Goal: Information Seeking & Learning: Learn about a topic

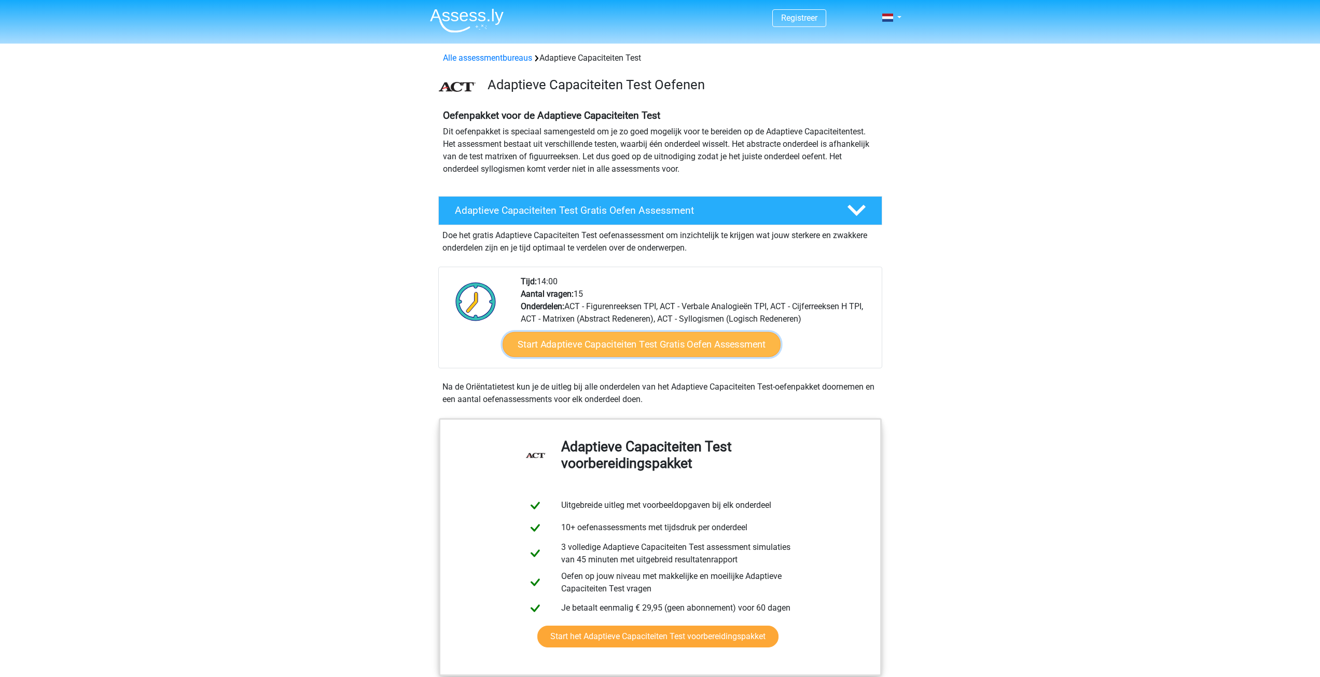
click at [606, 346] on link "Start Adaptieve Capaciteiten Test Gratis Oefen Assessment" at bounding box center [641, 344] width 278 height 25
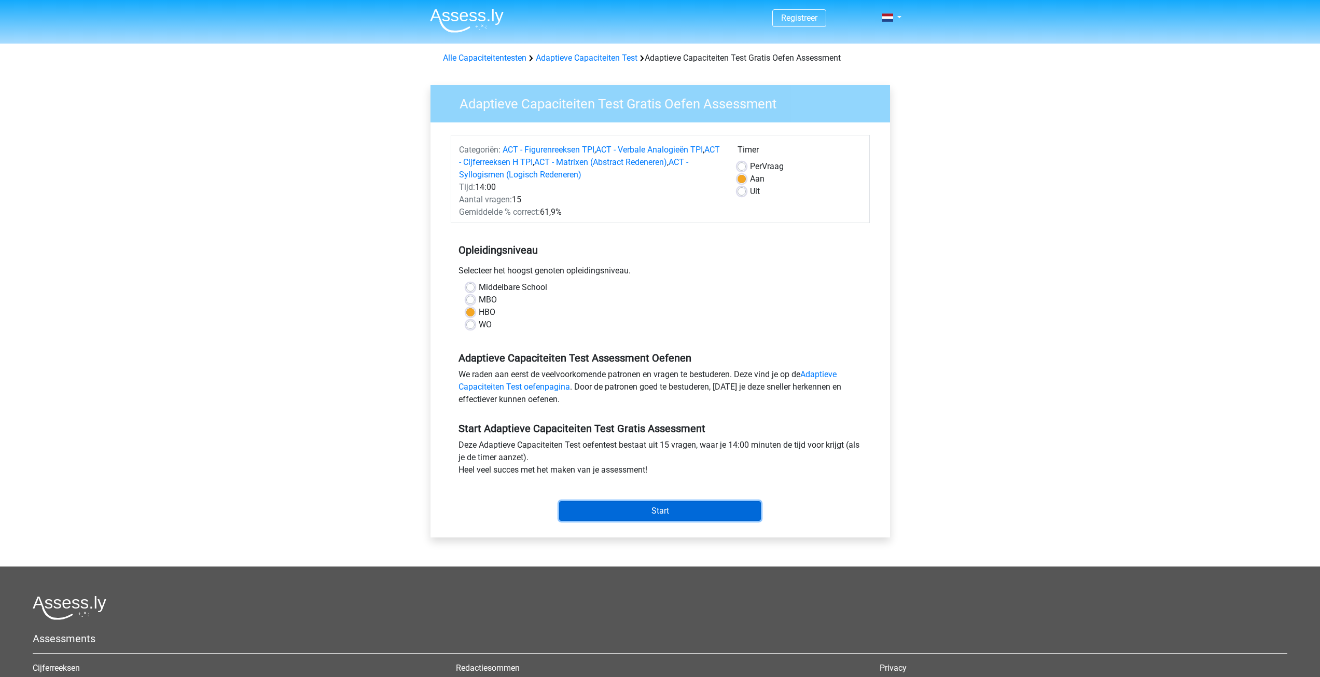
click at [675, 506] on input "Start" at bounding box center [660, 511] width 202 height 20
click at [826, 371] on link "Adaptieve Capaciteiten Test oefenpagina" at bounding box center [647, 380] width 378 height 22
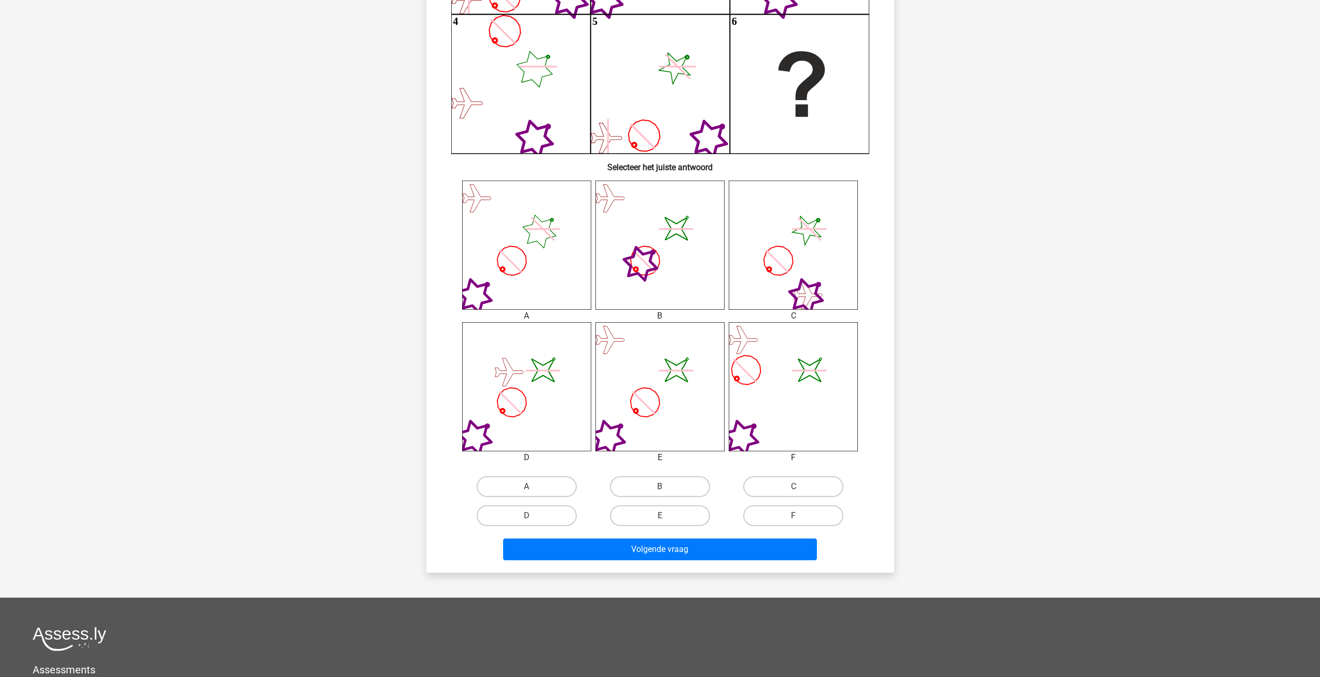
scroll to position [259, 0]
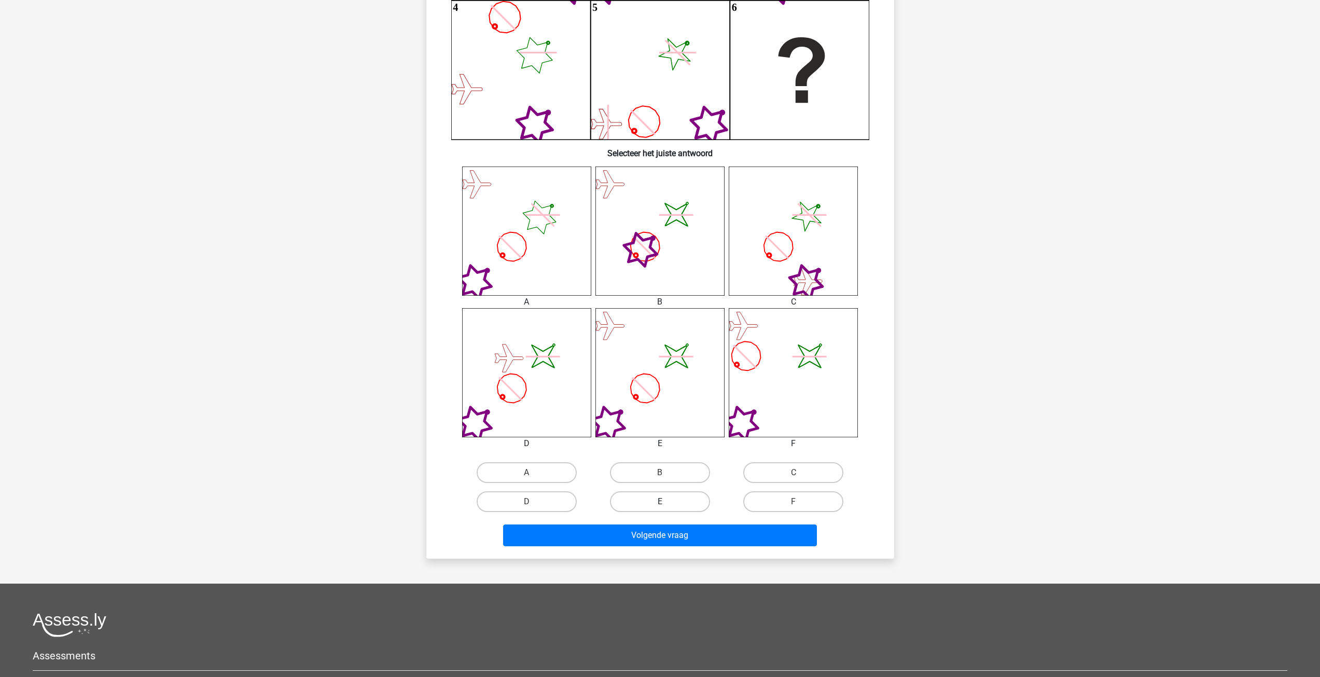
click at [665, 509] on label "E" at bounding box center [660, 501] width 100 height 21
click at [665, 508] on input "E" at bounding box center [663, 504] width 7 height 7
radio input "true"
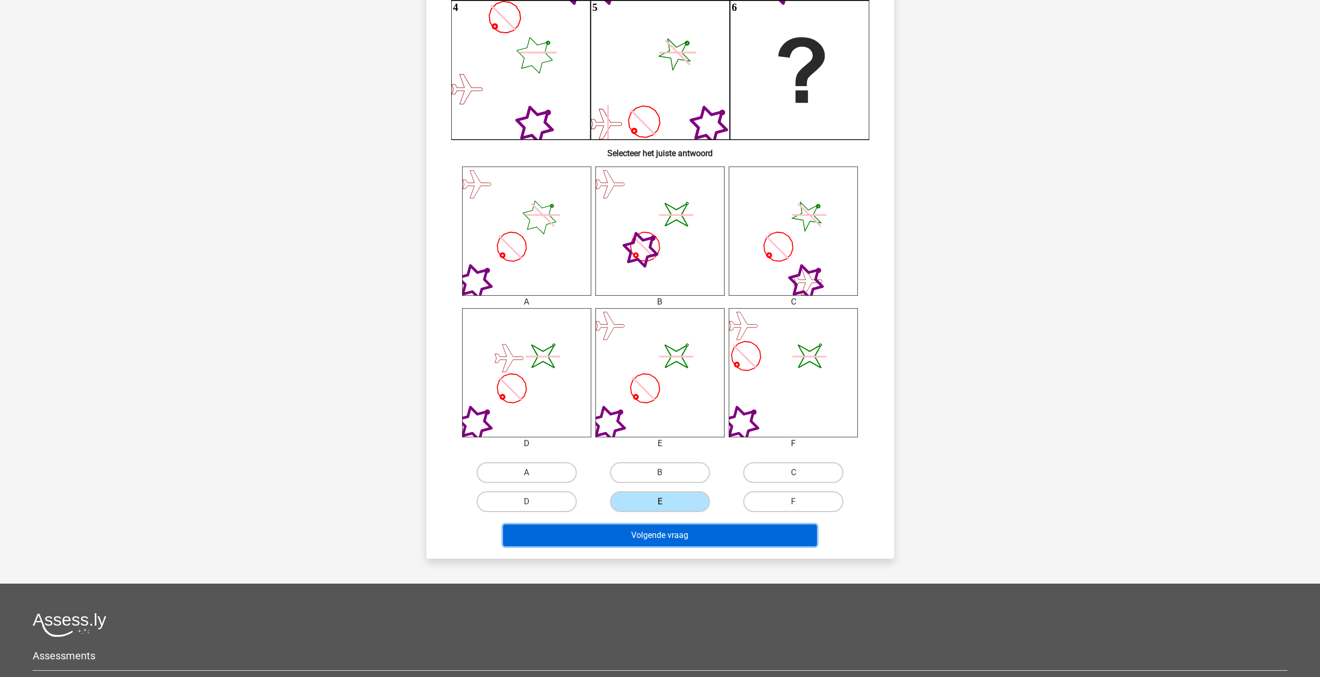
click at [678, 541] on button "Volgende vraag" at bounding box center [660, 535] width 314 height 22
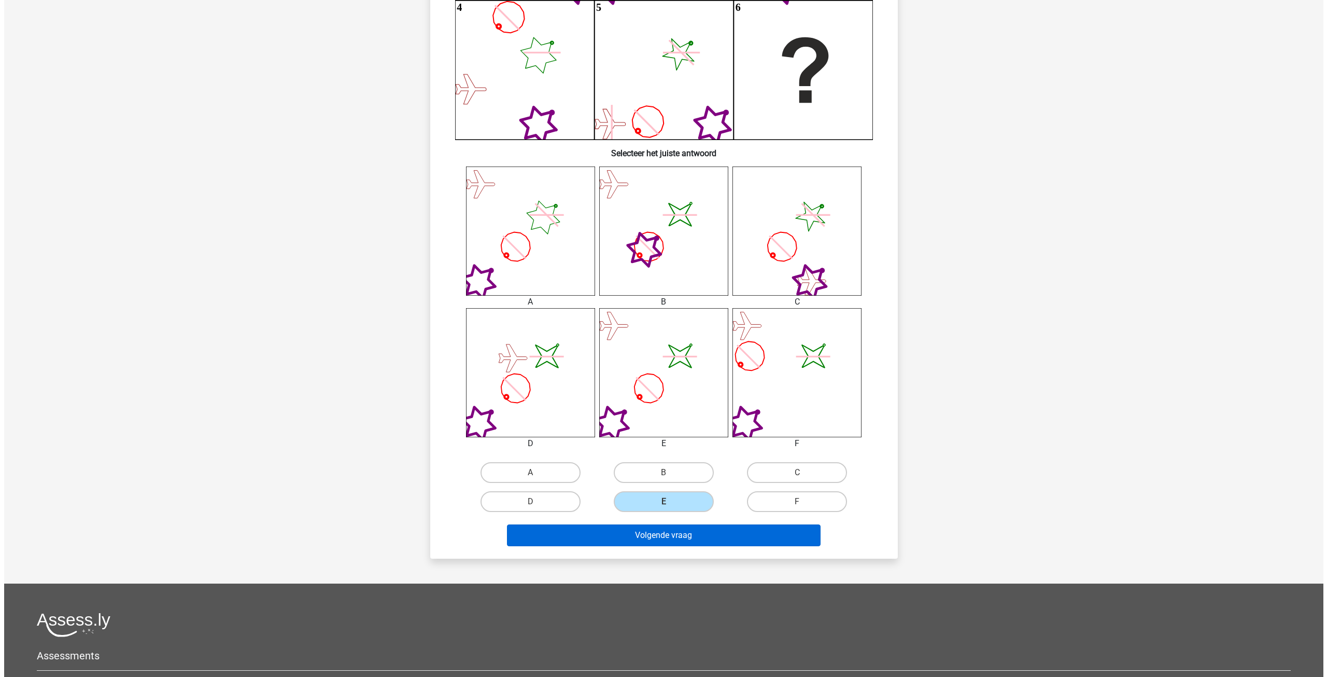
scroll to position [0, 0]
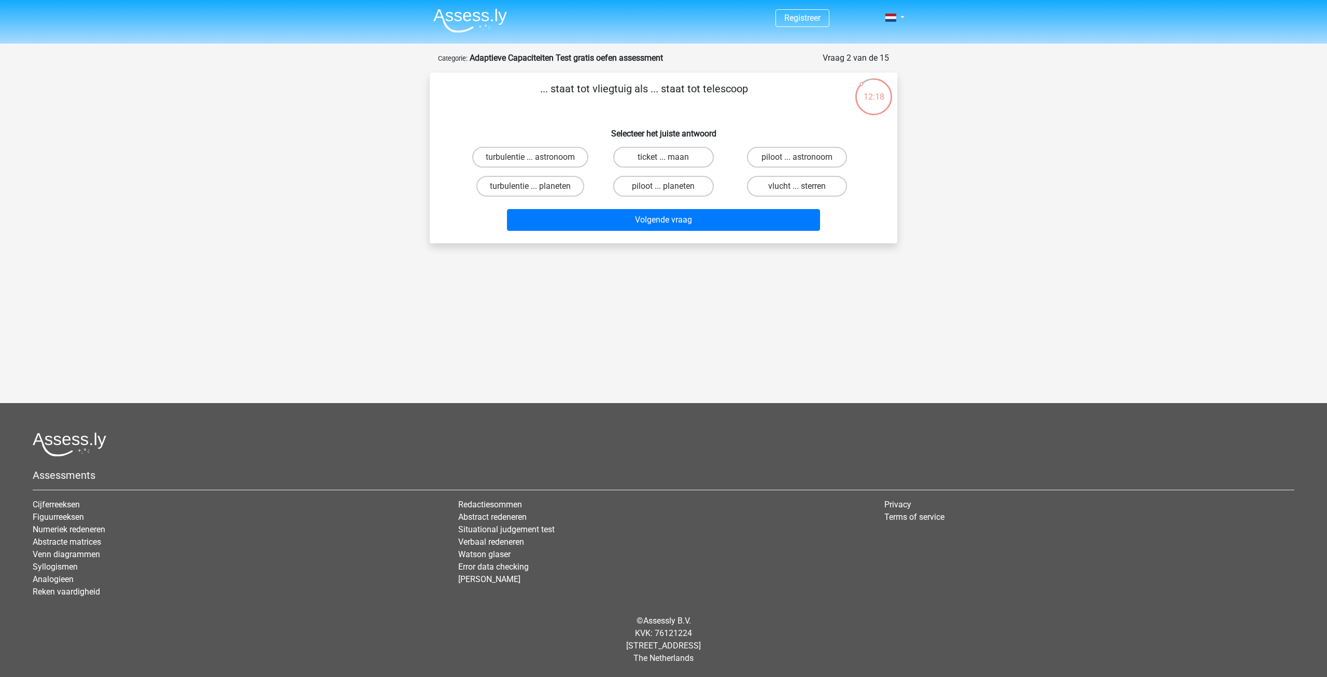
drag, startPoint x: 551, startPoint y: 89, endPoint x: 608, endPoint y: 94, distance: 57.7
click at [608, 94] on p "... staat tot vliegtuig als ... staat tot telescoop" at bounding box center [644, 96] width 396 height 31
click at [652, 90] on p "... staat tot vliegtuig als ... staat tot telescoop" at bounding box center [644, 96] width 396 height 31
drag, startPoint x: 553, startPoint y: 89, endPoint x: 624, endPoint y: 90, distance: 71.0
click at [624, 90] on p "... staat tot vliegtuig als ... staat tot telescoop" at bounding box center [644, 96] width 396 height 31
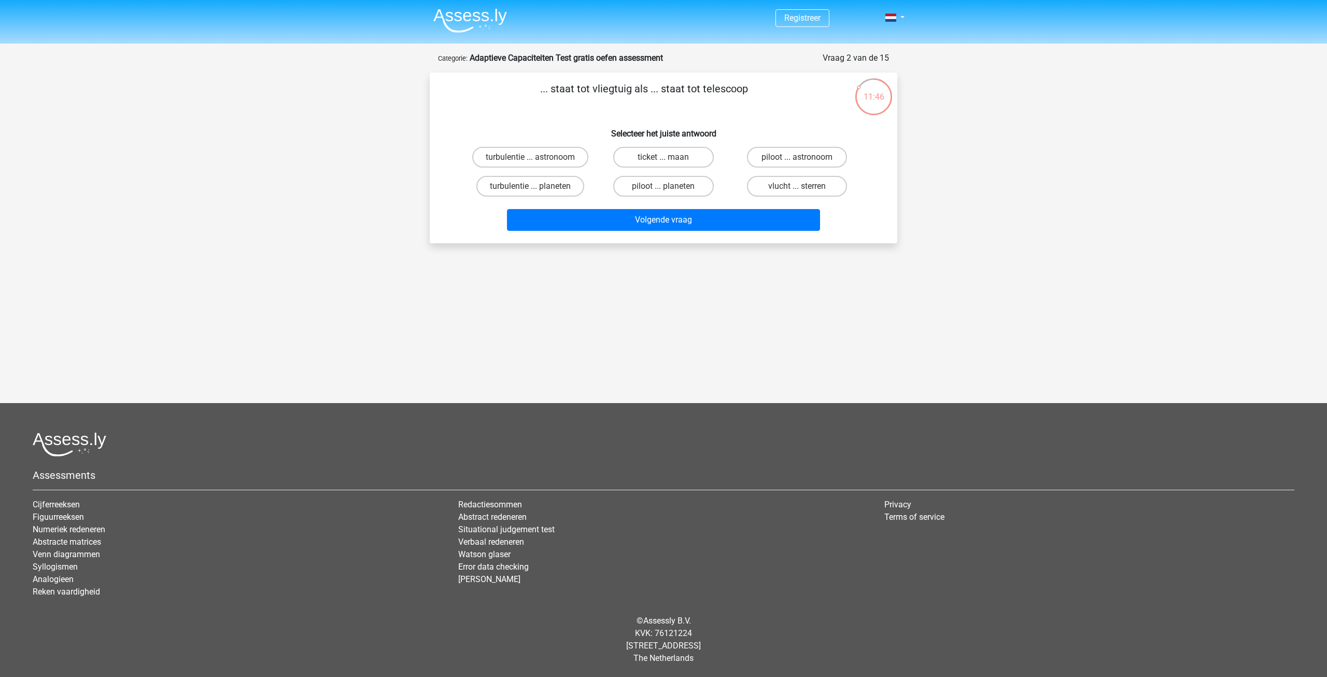
click at [660, 92] on p "... staat tot vliegtuig als ... staat tot telescoop" at bounding box center [644, 96] width 396 height 31
drag, startPoint x: 598, startPoint y: 88, endPoint x: 641, endPoint y: 87, distance: 43.6
click at [641, 87] on p "... staat tot vliegtuig als ... staat tot telescoop" at bounding box center [644, 96] width 396 height 31
drag, startPoint x: 638, startPoint y: 84, endPoint x: 721, endPoint y: 86, distance: 83.0
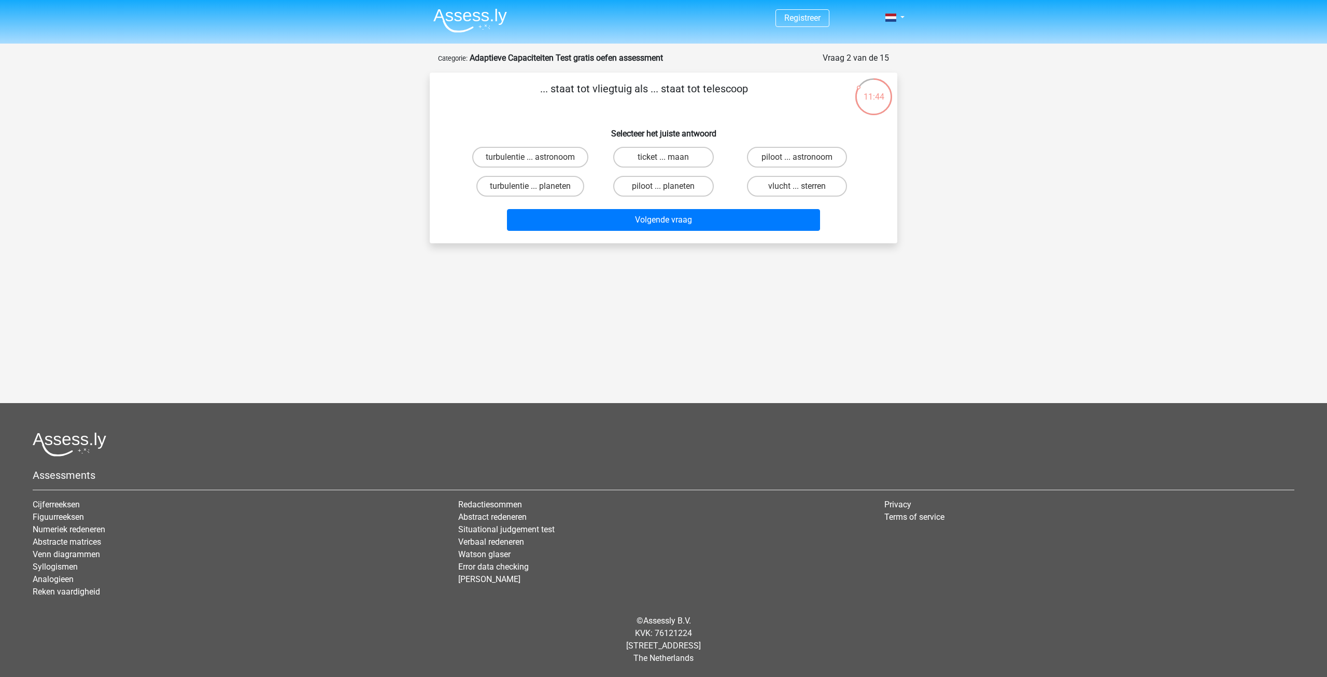
click at [721, 86] on p "... staat tot vliegtuig als ... staat tot telescoop" at bounding box center [644, 96] width 396 height 31
click at [753, 90] on p "... staat tot vliegtuig als ... staat tot telescoop" at bounding box center [644, 96] width 396 height 31
click at [767, 156] on label "piloot ... astronoom" at bounding box center [797, 157] width 100 height 21
click at [797, 157] on input "piloot ... astronoom" at bounding box center [800, 160] width 7 height 7
radio input "true"
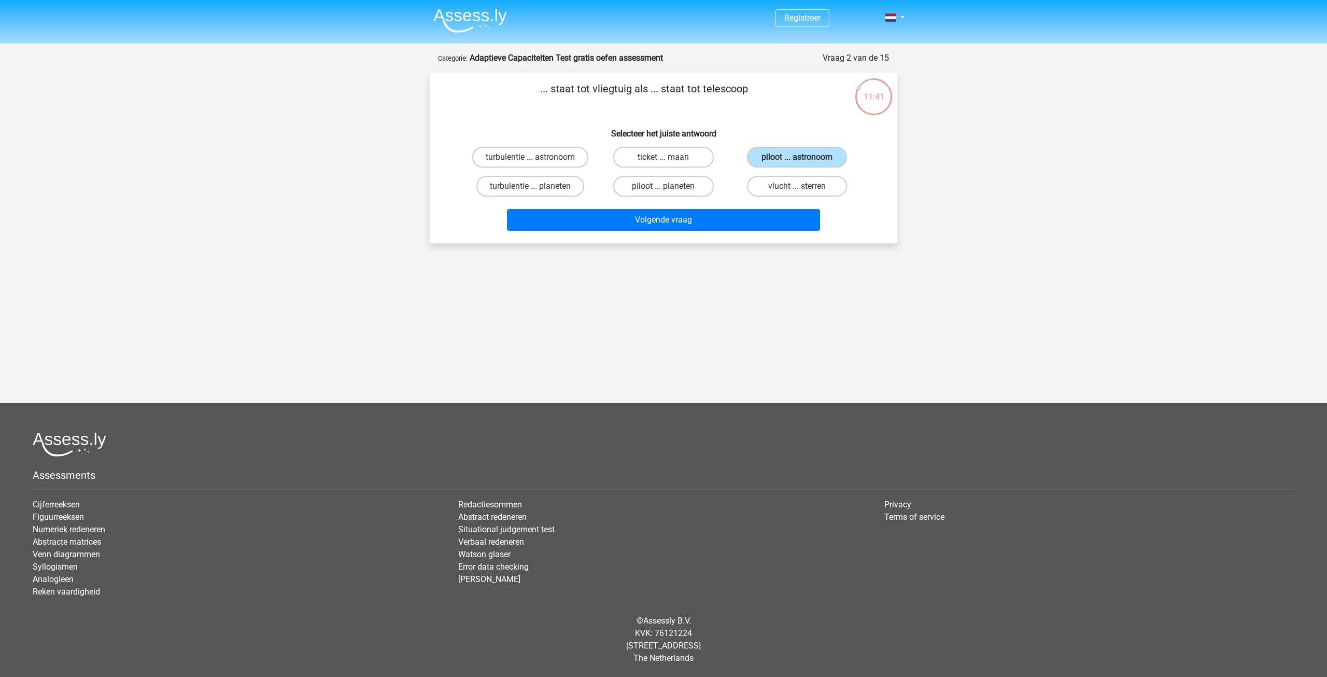
drag, startPoint x: 593, startPoint y: 88, endPoint x: 635, endPoint y: 89, distance: 42.5
click at [635, 89] on p "... staat tot vliegtuig als ... staat tot telescoop" at bounding box center [644, 96] width 396 height 31
click at [696, 90] on p "... staat tot vliegtuig als ... staat tot telescoop" at bounding box center [644, 96] width 396 height 31
click at [668, 222] on button "Volgende vraag" at bounding box center [664, 220] width 314 height 22
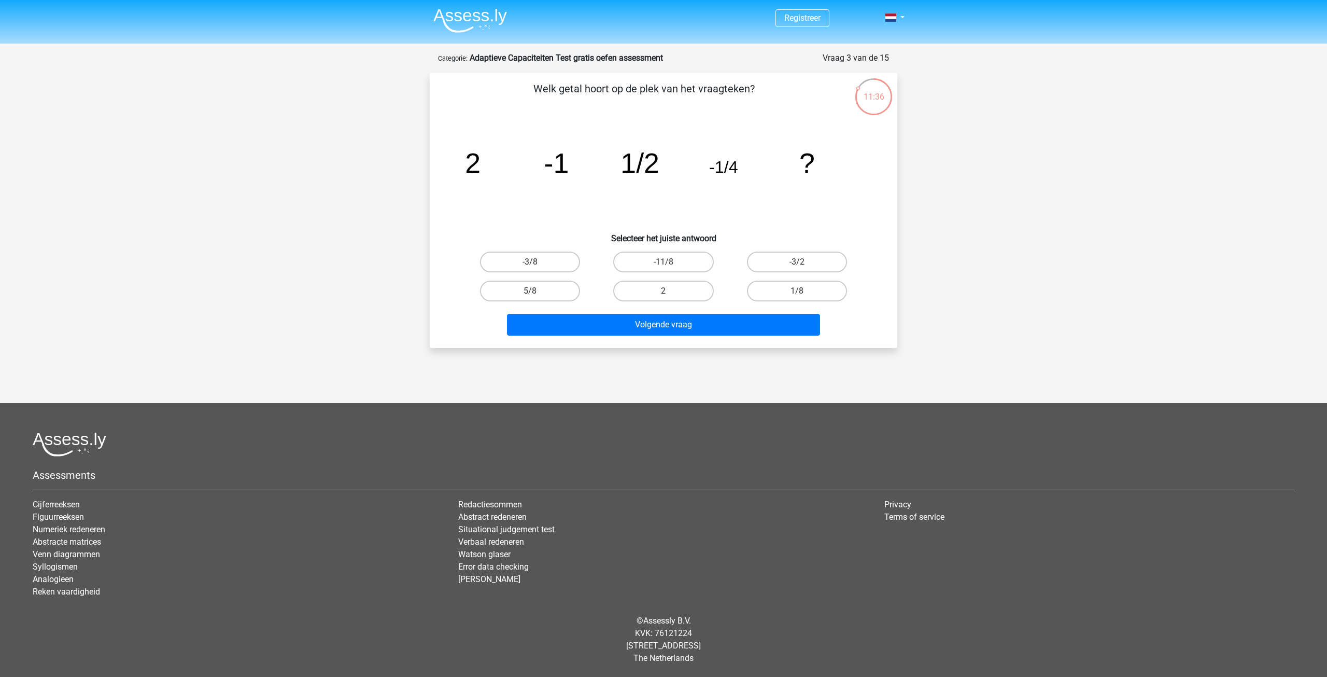
drag, startPoint x: 531, startPoint y: 85, endPoint x: 752, endPoint y: 95, distance: 220.6
click at [742, 95] on p "Welk getal hoort op de plek van het vraagteken?" at bounding box center [644, 96] width 396 height 31
click at [752, 95] on p "Welk getal hoort op de plek van het vraagteken?" at bounding box center [644, 96] width 396 height 31
drag, startPoint x: 735, startPoint y: 166, endPoint x: 747, endPoint y: 161, distance: 13.2
click at [747, 161] on icon "image/svg+xml 2 -1 1/2 -1/4 ?" at bounding box center [664, 172] width 418 height 105
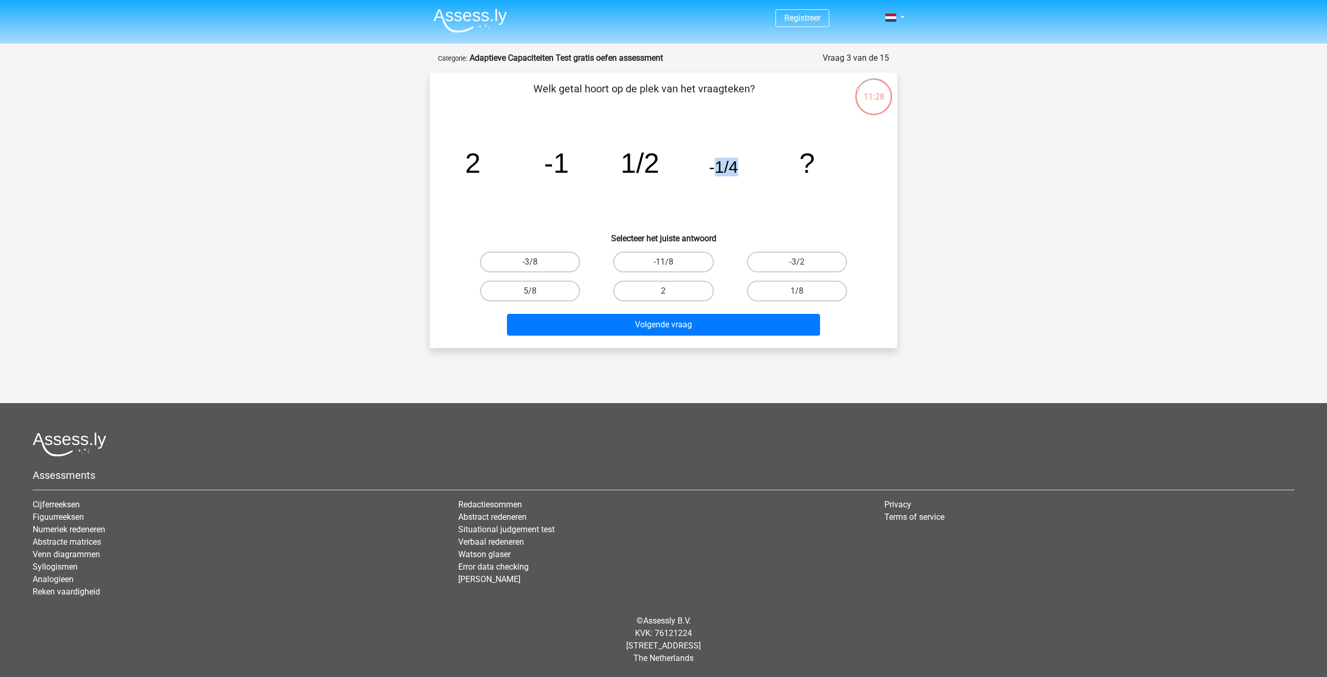
click at [766, 174] on icon "image/svg+xml 2 -1 1/2 -1/4 ?" at bounding box center [664, 172] width 418 height 105
click at [789, 291] on label "1/8" at bounding box center [797, 291] width 100 height 21
click at [797, 291] on input "1/8" at bounding box center [800, 294] width 7 height 7
radio input "true"
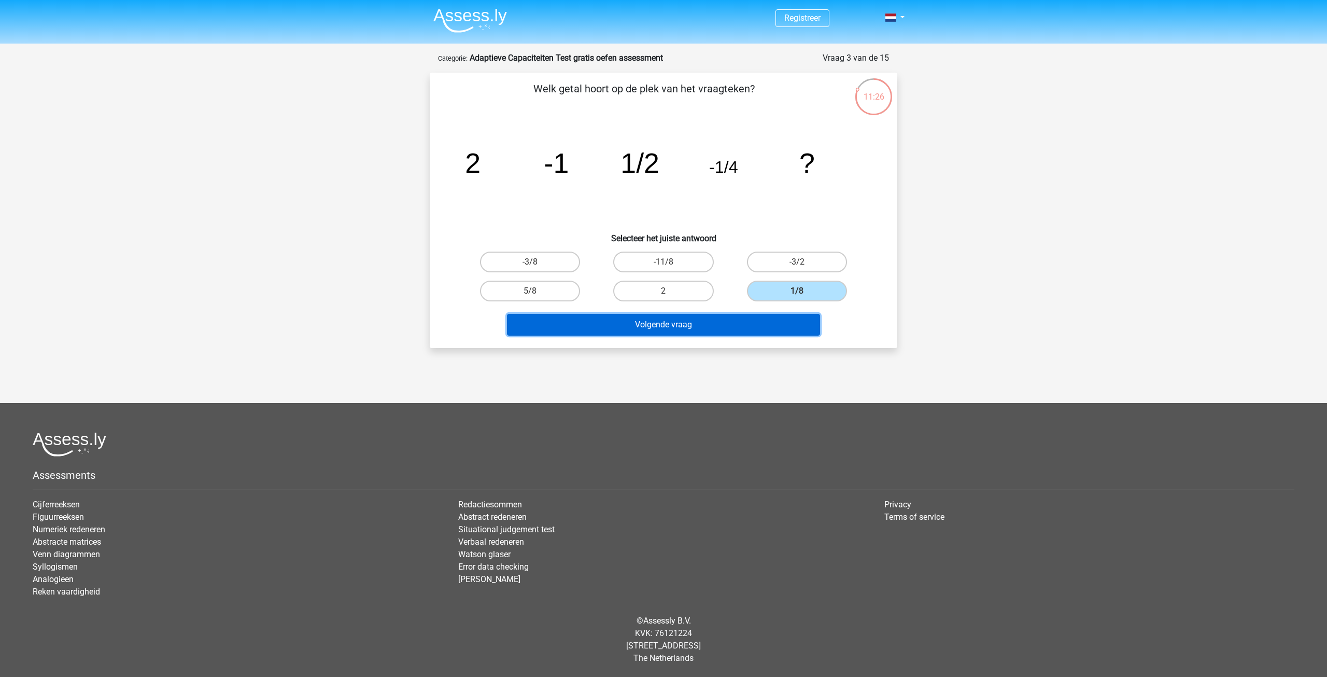
click at [691, 326] on button "Volgende vraag" at bounding box center [664, 325] width 314 height 22
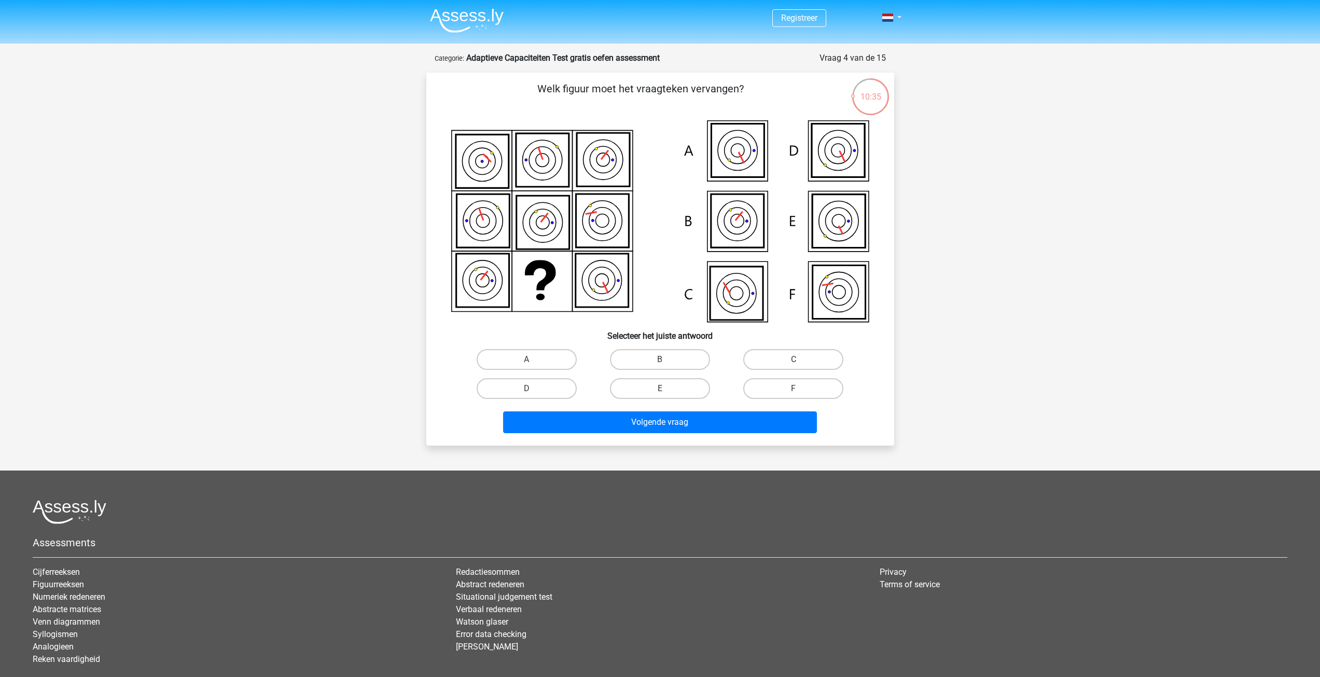
click at [843, 301] on icon at bounding box center [838, 291] width 53 height 53
click at [806, 391] on label "F" at bounding box center [793, 388] width 100 height 21
click at [800, 391] on input "F" at bounding box center [796, 391] width 7 height 7
radio input "true"
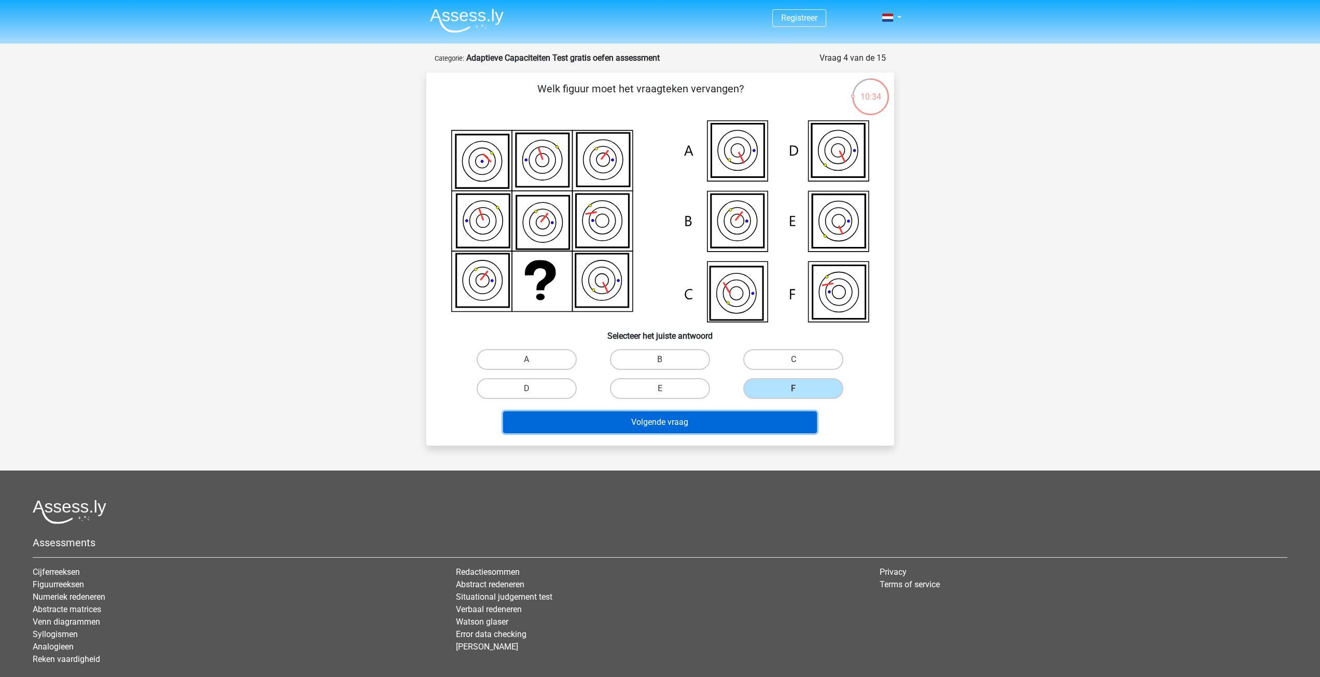
click at [735, 411] on button "Volgende vraag" at bounding box center [660, 422] width 314 height 22
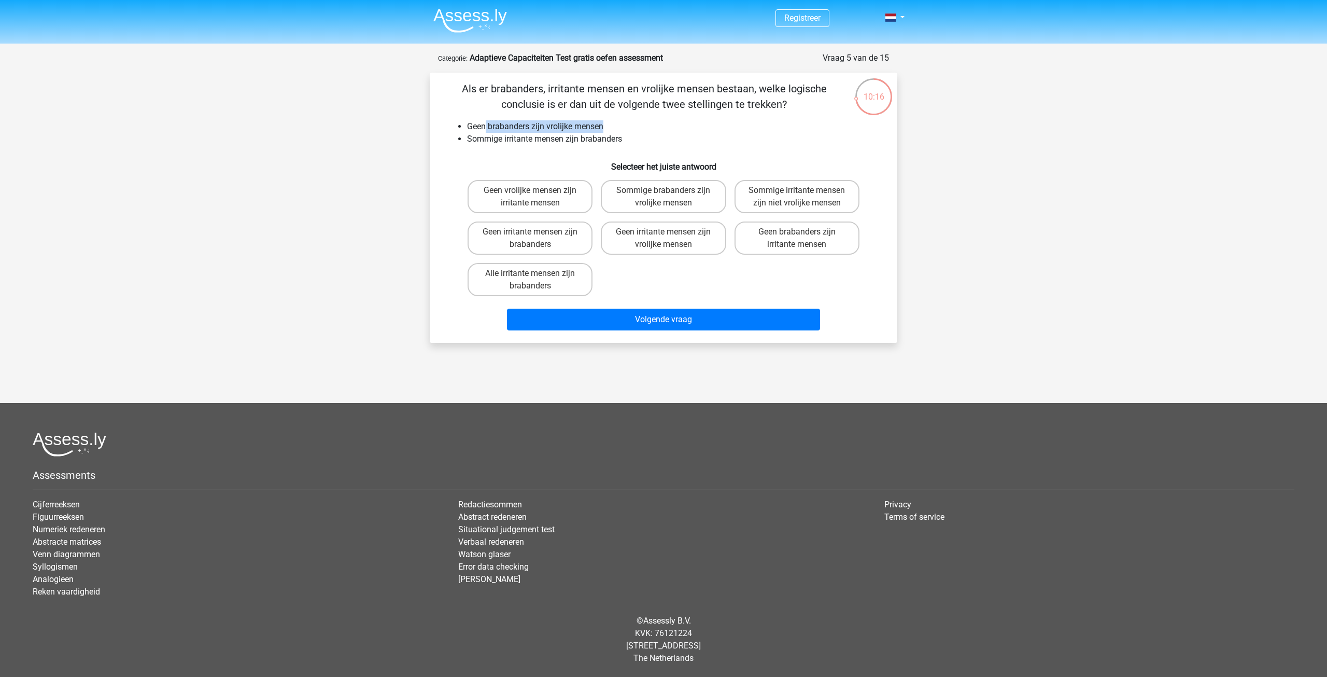
drag, startPoint x: 485, startPoint y: 126, endPoint x: 615, endPoint y: 117, distance: 130.4
click at [615, 117] on div "Als er brabanders, irritante mensen en vrolijke mensen bestaan, welke logische …" at bounding box center [663, 208] width 459 height 254
click at [496, 90] on p "Als er brabanders, irritante mensen en vrolijke mensen bestaan, welke logische …" at bounding box center [644, 96] width 396 height 31
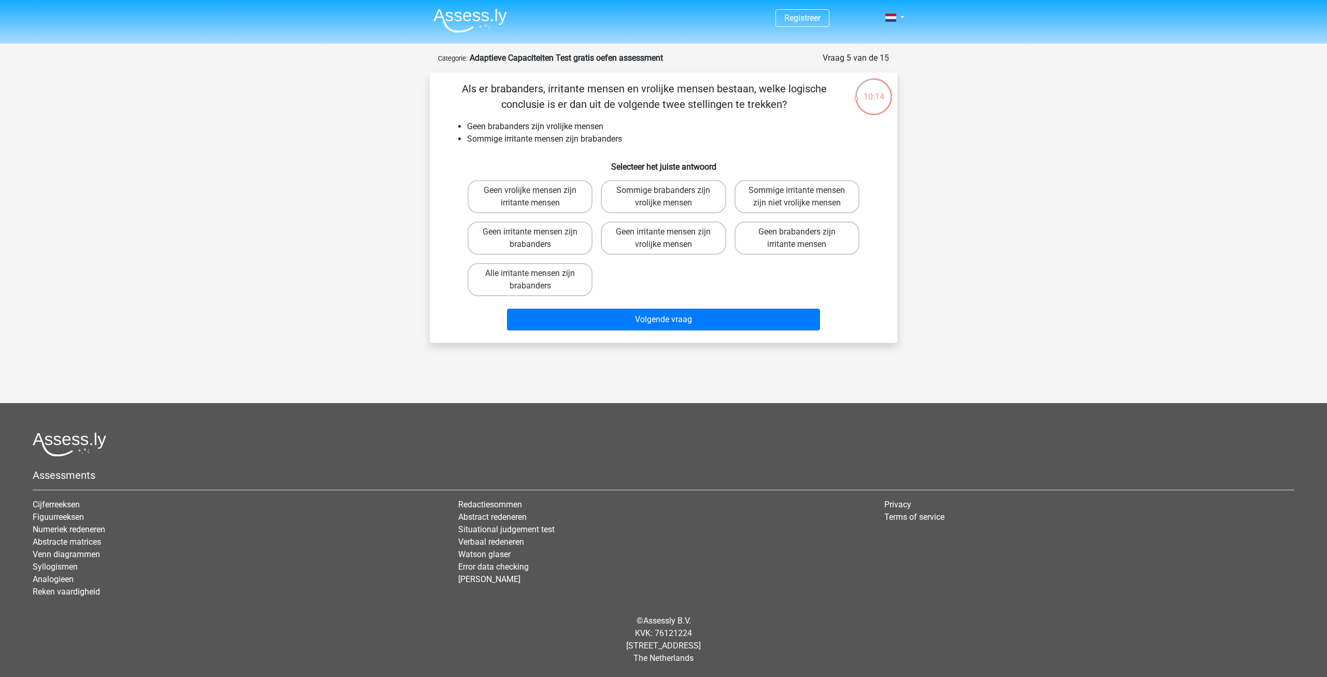
click at [565, 90] on p "Als er brabanders, irritante mensen en vrolijke mensen bestaan, welke logische …" at bounding box center [644, 96] width 396 height 31
click at [664, 88] on p "Als er brabanders, irritante mensen en vrolijke mensen bestaan, welke logische …" at bounding box center [644, 96] width 396 height 31
click at [505, 124] on li "Geen brabanders zijn vrolijke mensen" at bounding box center [674, 126] width 414 height 12
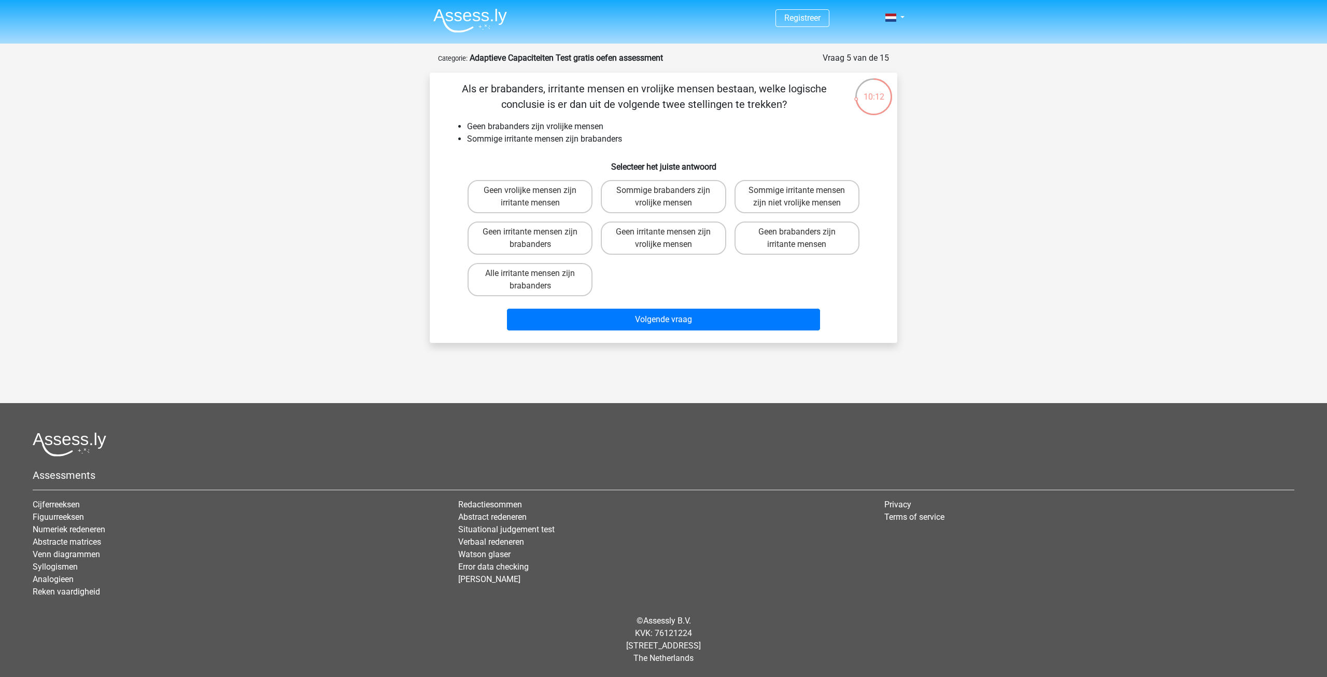
click at [472, 126] on li "Geen brabanders zijn vrolijke mensen" at bounding box center [674, 126] width 414 height 12
click at [512, 126] on li "Geen brabanders zijn vrolijke mensen" at bounding box center [674, 126] width 414 height 12
click at [567, 123] on li "Geen brabanders zijn vrolijke mensen" at bounding box center [674, 126] width 414 height 12
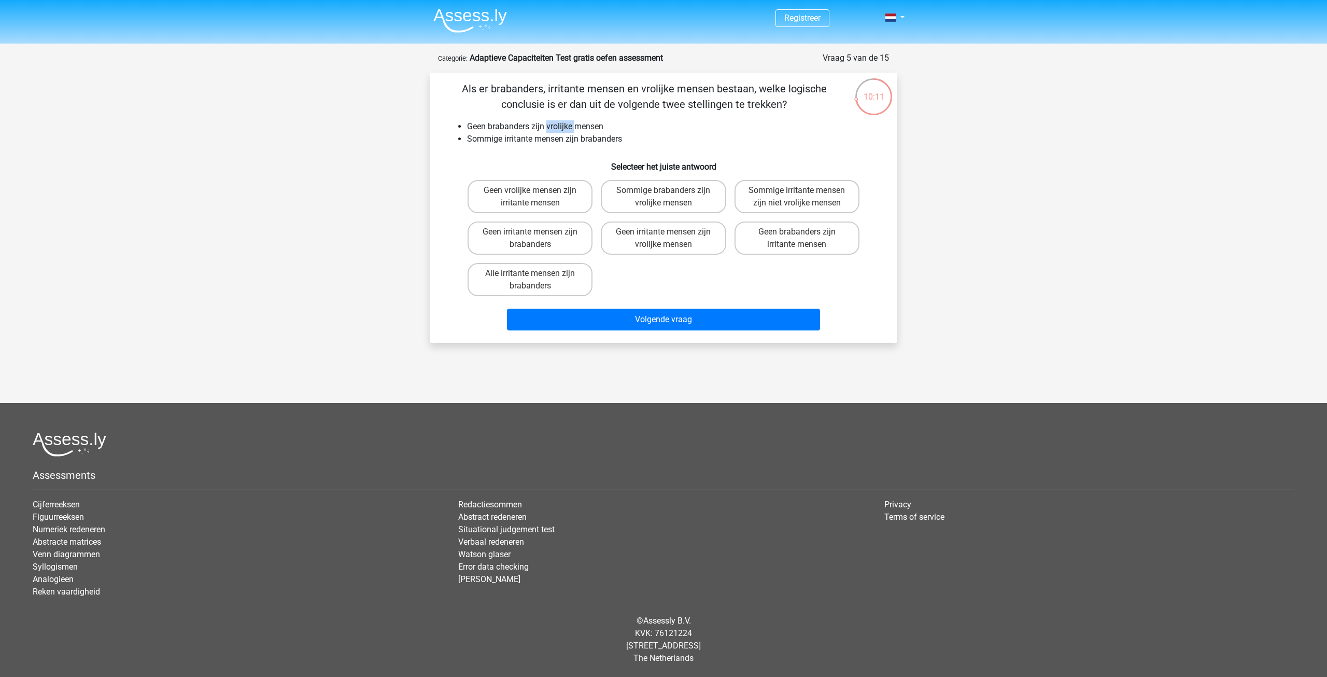
click at [567, 123] on li "Geen brabanders zijn vrolijke mensen" at bounding box center [674, 126] width 414 height 12
click at [621, 128] on li "Geen brabanders zijn vrolijke mensen" at bounding box center [674, 126] width 414 height 12
drag, startPoint x: 478, startPoint y: 140, endPoint x: 555, endPoint y: 142, distance: 76.8
click at [555, 142] on li "Sommige irritante mensen zijn brabanders" at bounding box center [674, 139] width 414 height 12
click at [562, 142] on li "Sommige irritante mensen zijn brabanders" at bounding box center [674, 139] width 414 height 12
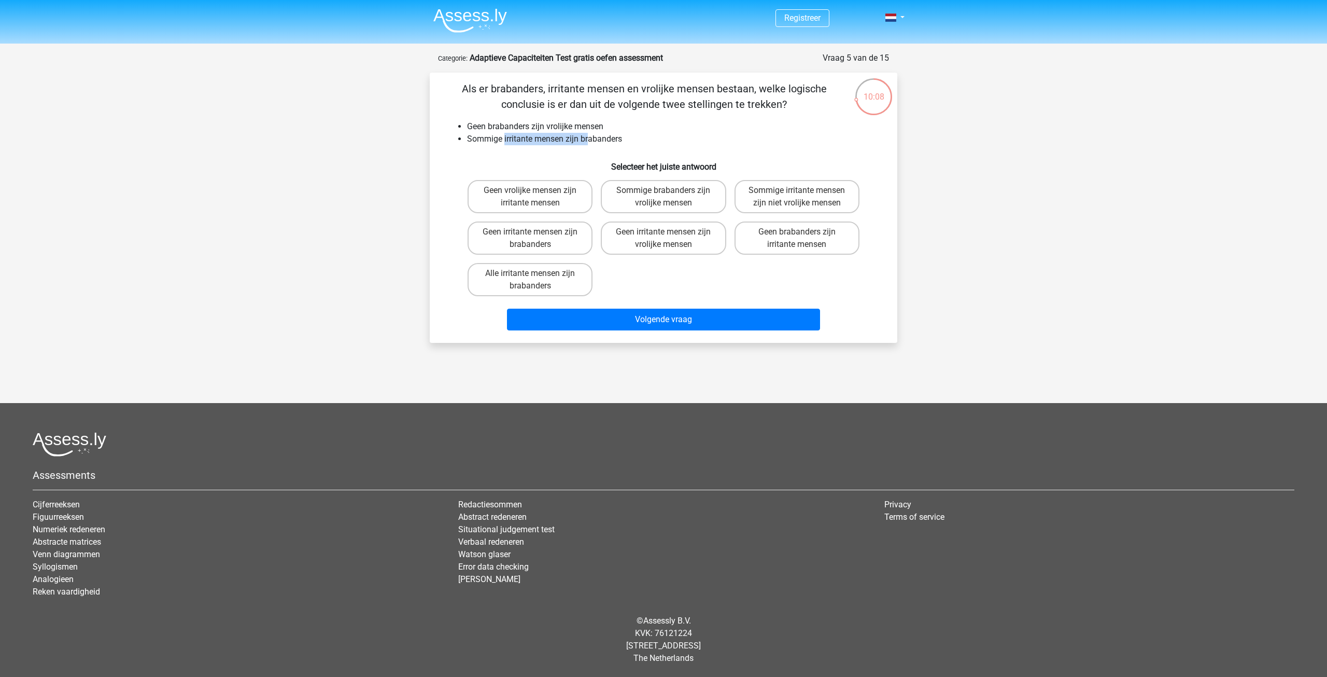
drag, startPoint x: 504, startPoint y: 139, endPoint x: 591, endPoint y: 140, distance: 86.6
click at [591, 140] on li "Sommige irritante mensen zijn brabanders" at bounding box center [674, 139] width 414 height 12
click at [635, 141] on li "Sommige irritante mensen zijn brabanders" at bounding box center [674, 139] width 414 height 12
drag, startPoint x: 571, startPoint y: 104, endPoint x: 807, endPoint y: 114, distance: 236.1
click at [805, 114] on div "Als er brabanders, irritante mensen en vrolijke mensen bestaan, welke logische …" at bounding box center [663, 208] width 459 height 254
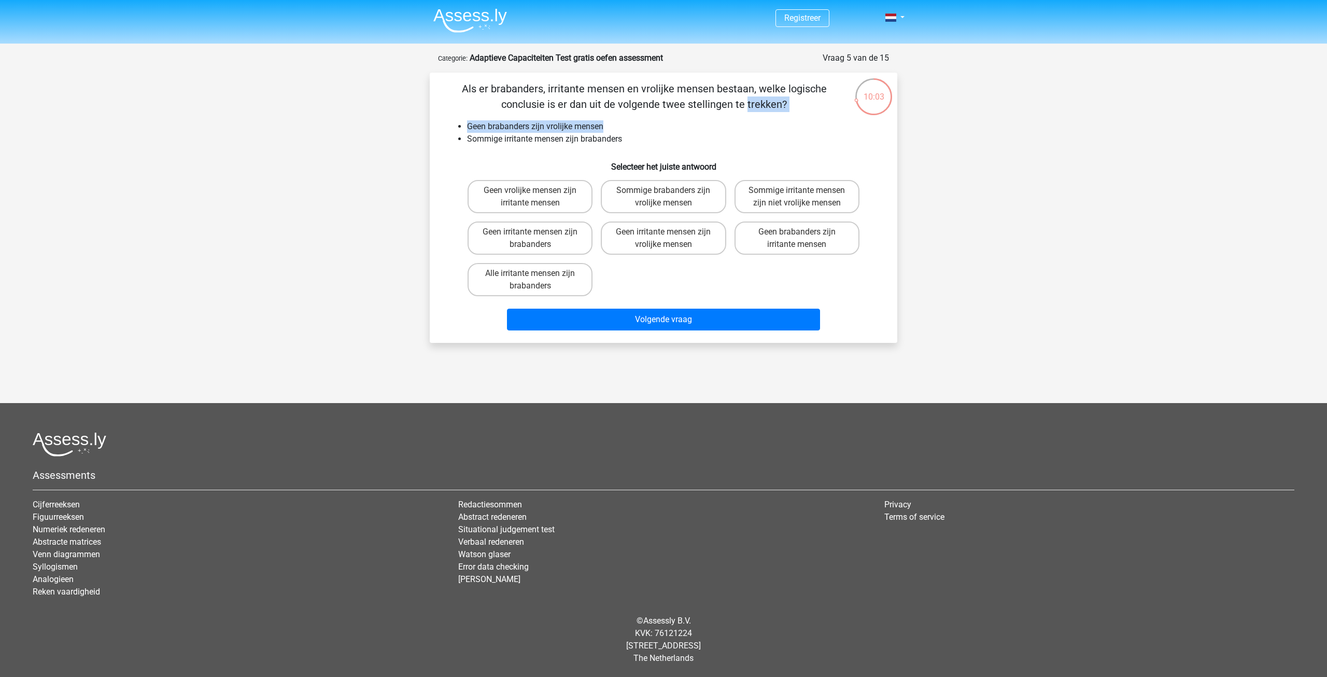
click at [808, 114] on div "Als er brabanders, irritante mensen en vrolijke mensen bestaan, welke logische …" at bounding box center [663, 208] width 459 height 254
drag, startPoint x: 797, startPoint y: 104, endPoint x: 514, endPoint y: 94, distance: 282.7
click at [514, 94] on p "Als er brabanders, irritante mensen en vrolijke mensen bestaan, welke logische …" at bounding box center [644, 96] width 396 height 31
click at [648, 121] on li "Geen brabanders zijn vrolijke mensen" at bounding box center [674, 126] width 414 height 12
drag, startPoint x: 465, startPoint y: 135, endPoint x: 618, endPoint y: 136, distance: 152.4
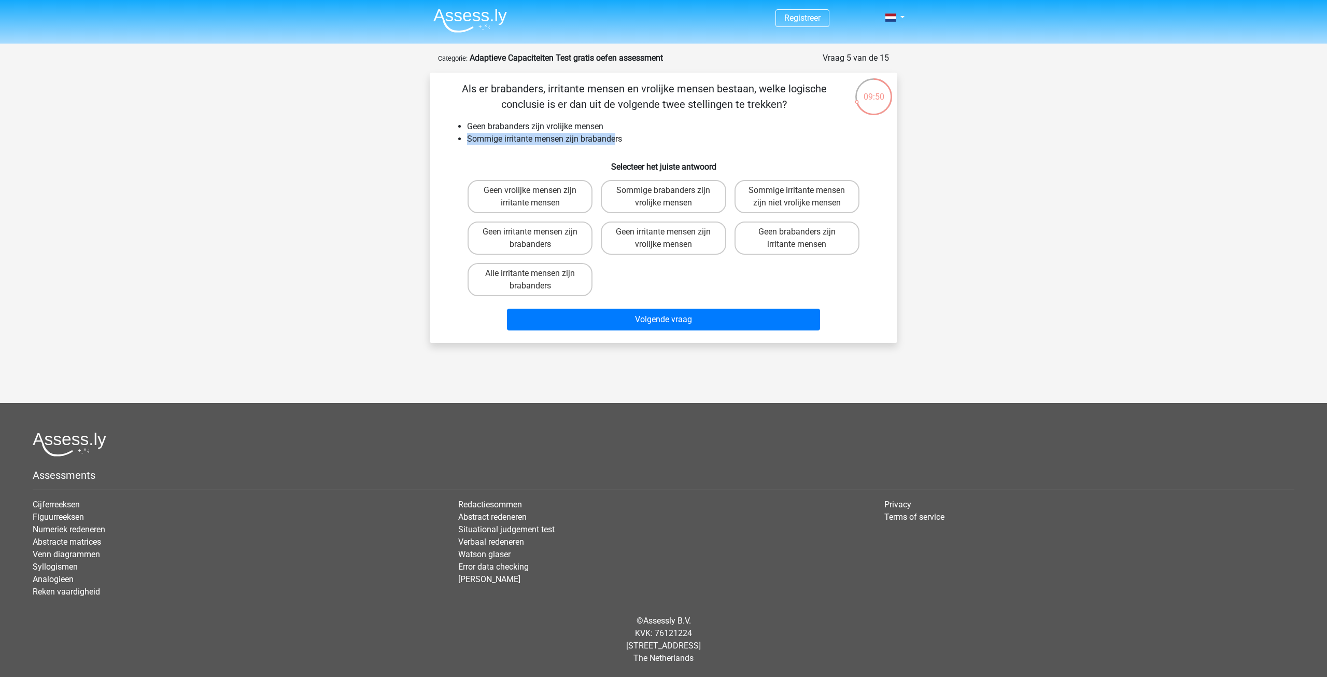
click at [617, 136] on ul "Geen brabanders zijn vrolijke mensen Sommige irritante mensen zijn brabanders" at bounding box center [663, 132] width 435 height 25
click at [631, 139] on li "Sommige irritante mensen zijn brabanders" at bounding box center [674, 139] width 414 height 12
drag, startPoint x: 474, startPoint y: 129, endPoint x: 629, endPoint y: 135, distance: 154.6
click at [628, 135] on ul "Geen brabanders zijn vrolijke mensen Sommige irritante mensen zijn brabanders" at bounding box center [663, 132] width 435 height 25
click at [644, 119] on div "Als er brabanders, irritante mensen en vrolijke mensen bestaan, welke logische …" at bounding box center [663, 208] width 459 height 254
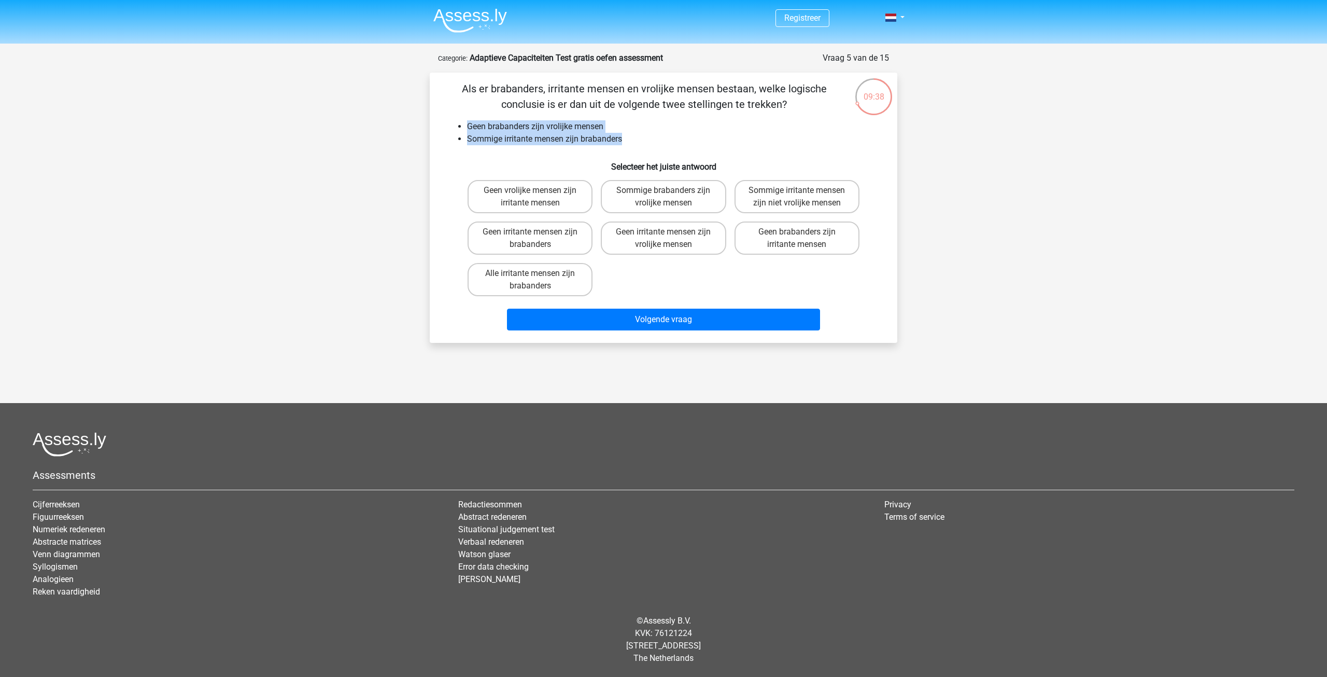
click at [593, 131] on li "Geen brabanders zijn vrolijke mensen" at bounding box center [674, 126] width 414 height 12
drag, startPoint x: 473, startPoint y: 124, endPoint x: 617, endPoint y: 126, distance: 143.6
click at [610, 128] on li "Geen brabanders zijn vrolijke mensen" at bounding box center [674, 126] width 414 height 12
click at [617, 126] on li "Geen brabanders zijn vrolijke mensen" at bounding box center [674, 126] width 414 height 12
drag, startPoint x: 483, startPoint y: 138, endPoint x: 594, endPoint y: 138, distance: 110.4
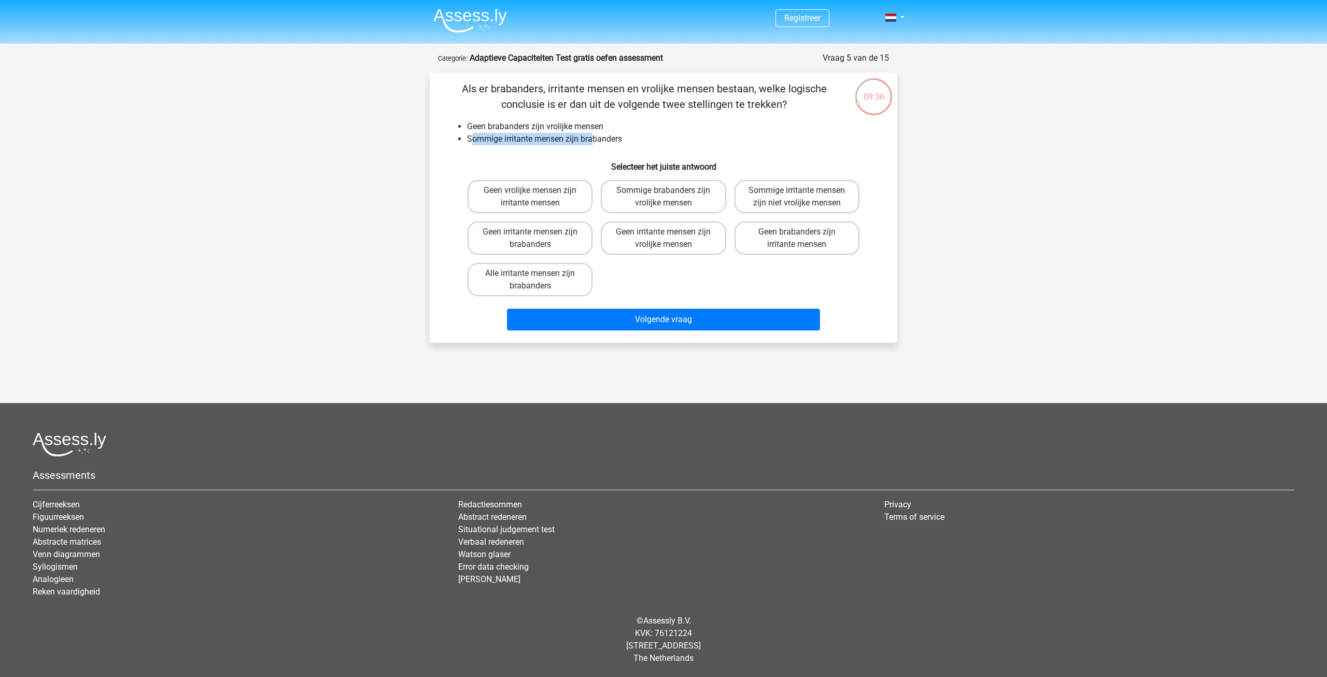
click at [594, 138] on li "Sommige irritante mensen zijn brabanders" at bounding box center [674, 139] width 414 height 12
click at [599, 138] on li "Sommige irritante mensen zijn brabanders" at bounding box center [674, 139] width 414 height 12
drag, startPoint x: 493, startPoint y: 95, endPoint x: 550, endPoint y: 87, distance: 57.1
click at [550, 87] on p "Als er brabanders, irritante mensen en vrolijke mensen bestaan, welke logische …" at bounding box center [644, 96] width 396 height 31
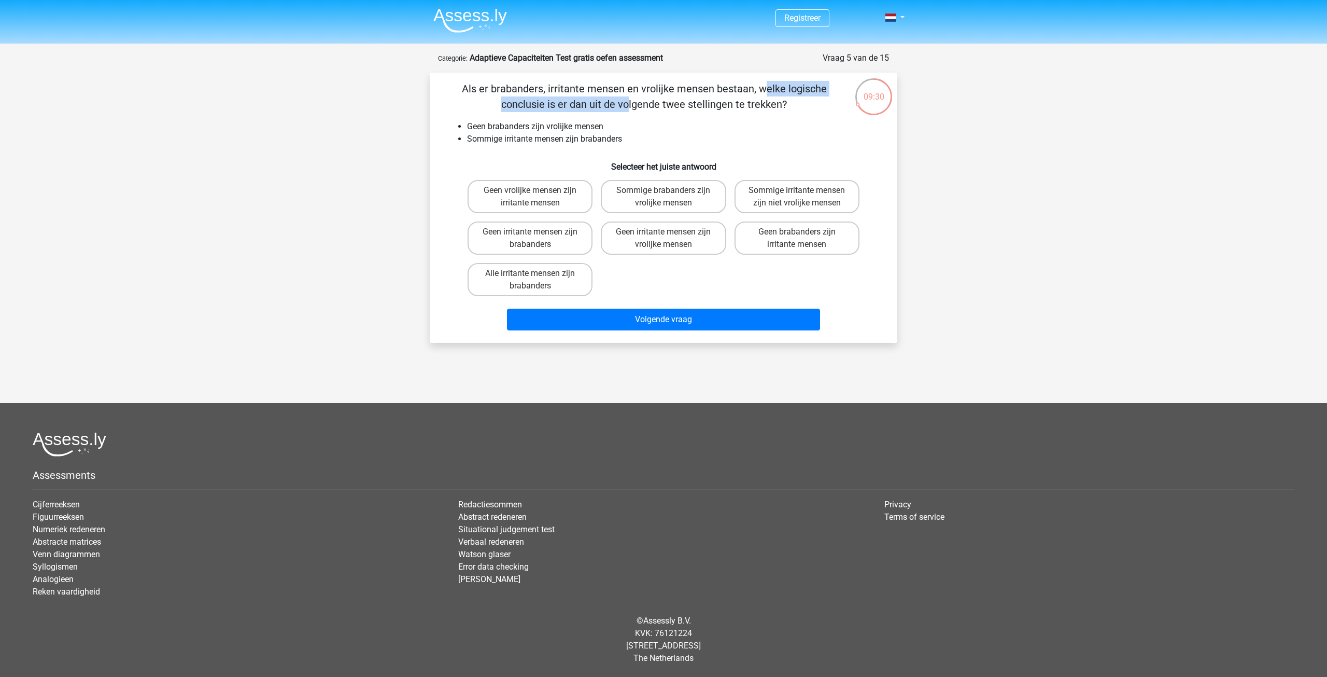
drag, startPoint x: 550, startPoint y: 87, endPoint x: 752, endPoint y: 94, distance: 202.3
click at [751, 93] on p "Als er brabanders, irritante mensen en vrolijke mensen bestaan, welke logische …" at bounding box center [644, 96] width 396 height 31
click at [678, 271] on div "Geen vrolijke mensen zijn irritante mensen Sommige brabanders zijn vrolijke men…" at bounding box center [664, 238] width 400 height 124
drag, startPoint x: 537, startPoint y: 87, endPoint x: 564, endPoint y: 88, distance: 27.5
click at [564, 88] on p "Als er brabanders, irritante mensen en vrolijke mensen bestaan, welke logische …" at bounding box center [644, 96] width 396 height 31
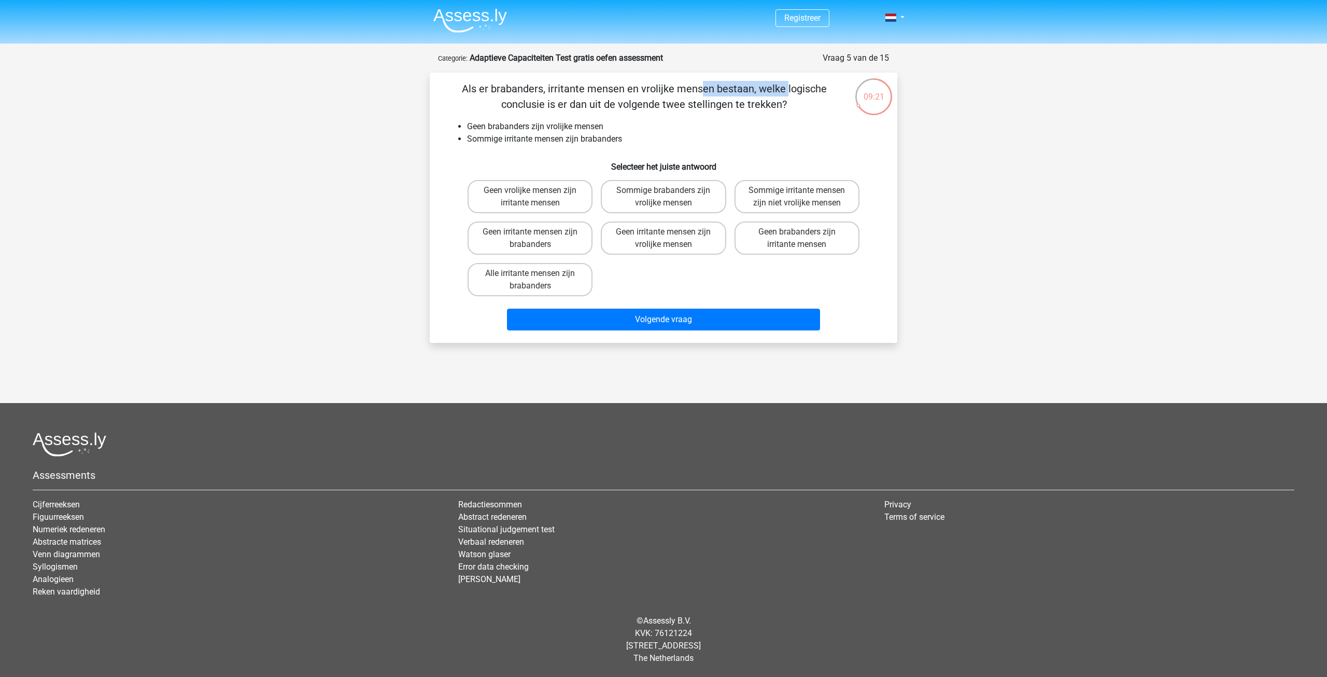
click at [547, 91] on p "Als er brabanders, irritante mensen en vrolijke mensen bestaan, welke logische …" at bounding box center [644, 96] width 396 height 31
drag, startPoint x: 480, startPoint y: 91, endPoint x: 715, endPoint y: 92, distance: 235.4
click at [715, 92] on p "Als er brabanders, irritante mensen en vrolijke mensen bestaan, welke logische …" at bounding box center [644, 96] width 396 height 31
click at [716, 92] on p "Als er brabanders, irritante mensen en vrolijke mensen bestaan, welke logische …" at bounding box center [644, 96] width 396 height 31
click at [563, 200] on label "Geen vrolijke mensen zijn irritante mensen" at bounding box center [530, 196] width 125 height 33
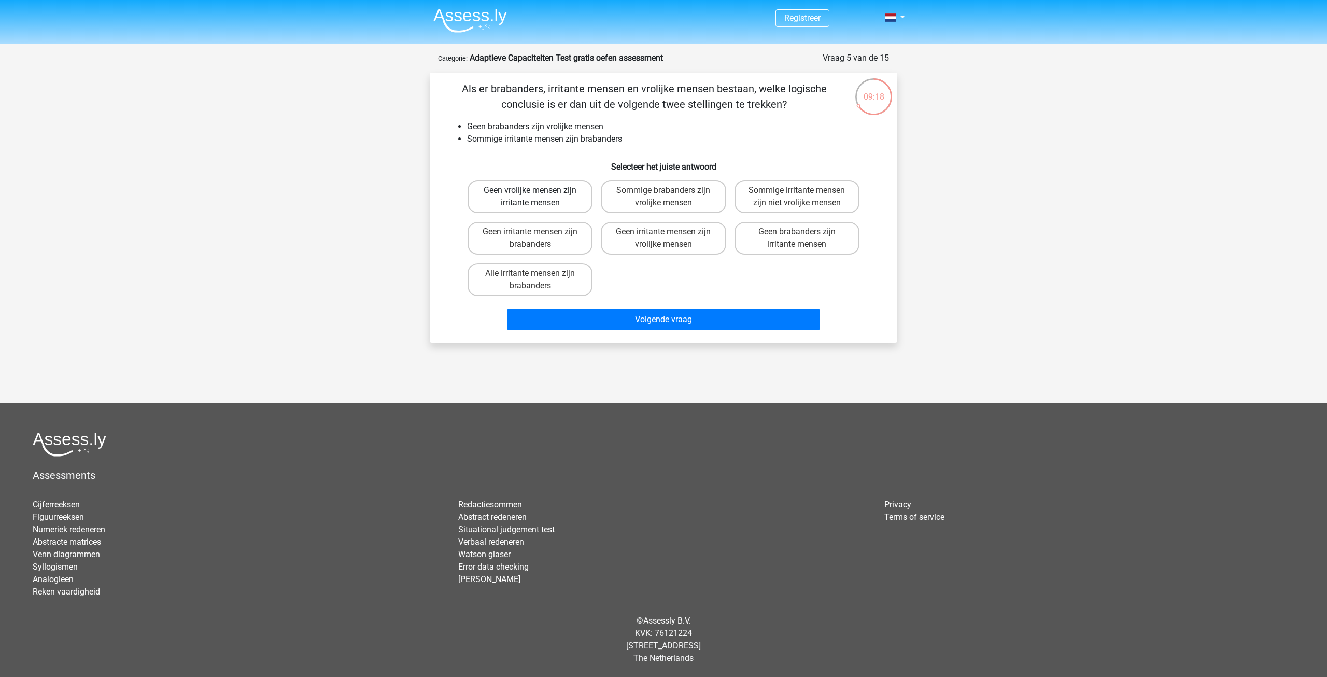
click at [537, 197] on input "Geen vrolijke mensen zijn irritante mensen" at bounding box center [533, 193] width 7 height 7
radio input "true"
click at [573, 236] on label "Geen irritante mensen zijn brabanders" at bounding box center [530, 237] width 125 height 33
click at [537, 236] on input "Geen irritante mensen zijn brabanders" at bounding box center [533, 235] width 7 height 7
radio input "true"
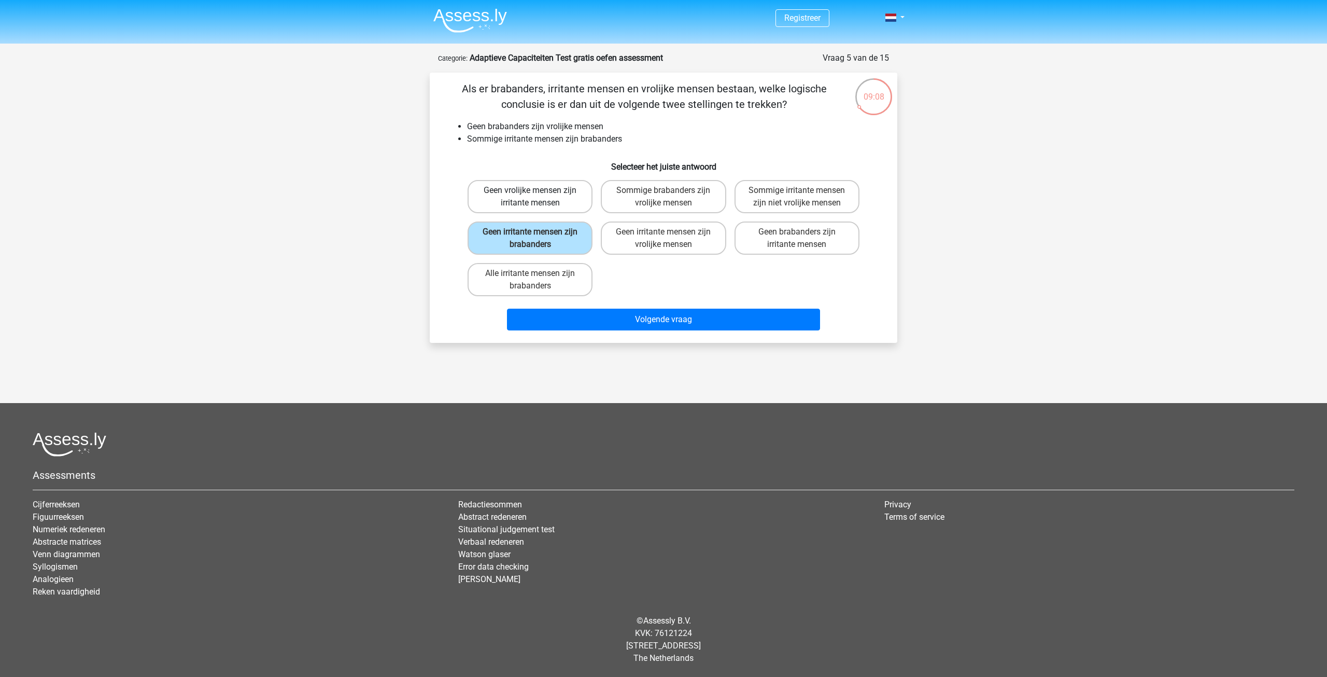
click at [550, 199] on label "Geen vrolijke mensen zijn irritante mensen" at bounding box center [530, 196] width 125 height 33
click at [537, 197] on input "Geen vrolijke mensen zijn irritante mensen" at bounding box center [533, 193] width 7 height 7
radio input "true"
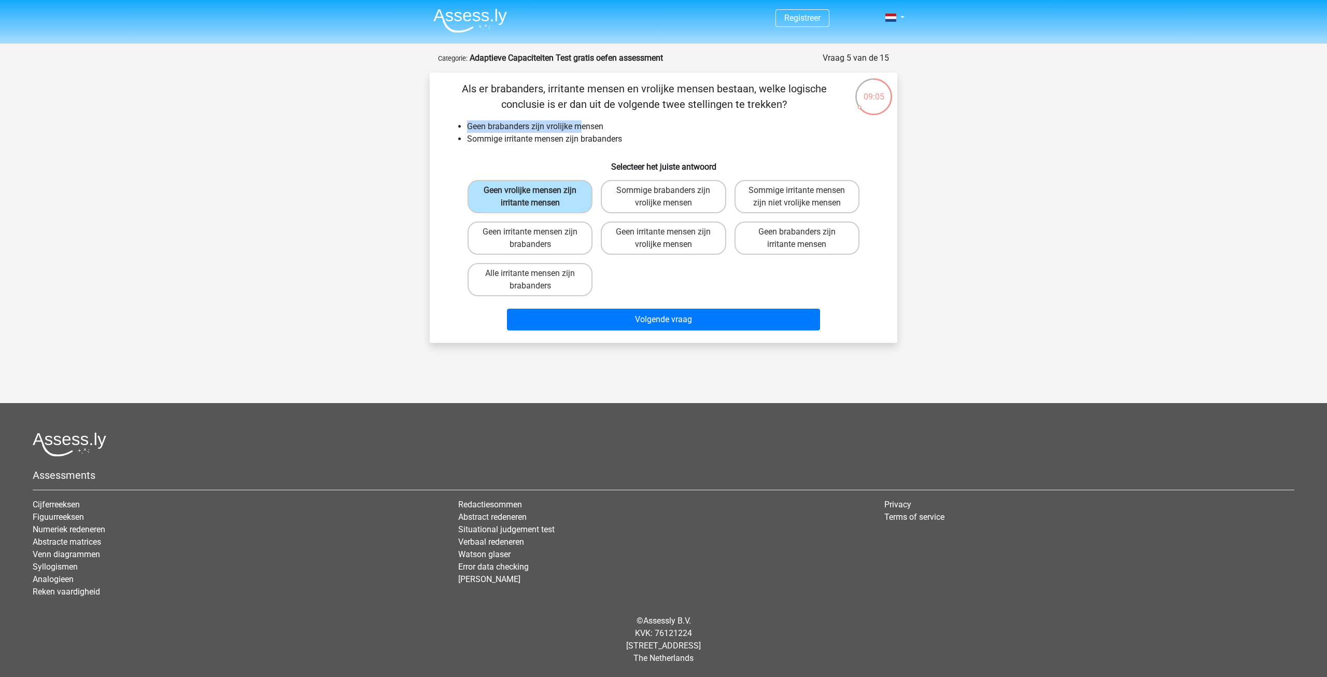
drag, startPoint x: 466, startPoint y: 125, endPoint x: 582, endPoint y: 128, distance: 116.7
click at [582, 128] on ul "Geen brabanders zijn vrolijke mensen Sommige irritante mensen zijn brabanders" at bounding box center [663, 132] width 435 height 25
click at [491, 136] on li "Sommige irritante mensen zijn brabanders" at bounding box center [674, 139] width 414 height 12
drag, startPoint x: 485, startPoint y: 125, endPoint x: 607, endPoint y: 128, distance: 122.4
click at [607, 128] on li "Geen brabanders zijn vrolijke mensen" at bounding box center [674, 126] width 414 height 12
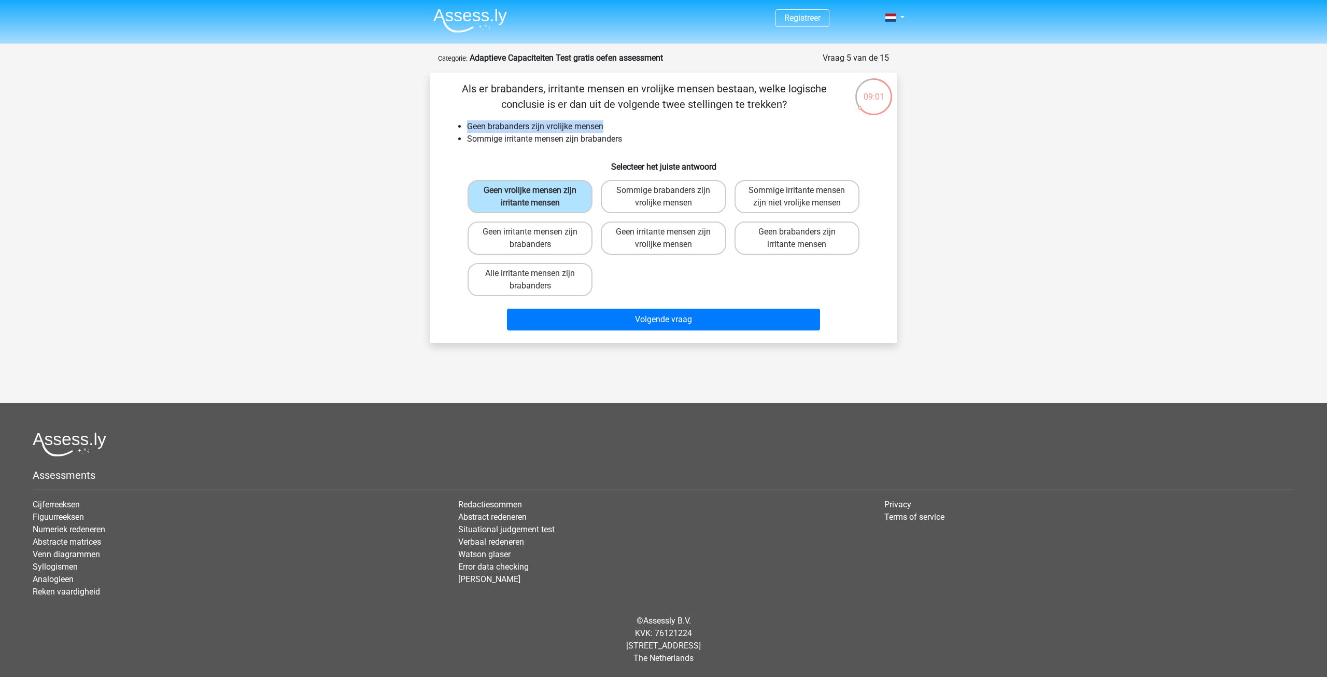
click at [611, 131] on li "Geen brabanders zijn vrolijke mensen" at bounding box center [674, 126] width 414 height 12
click at [805, 237] on label "Geen brabanders zijn irritante mensen" at bounding box center [797, 237] width 125 height 33
click at [804, 237] on input "Geen brabanders zijn irritante mensen" at bounding box center [800, 235] width 7 height 7
radio input "true"
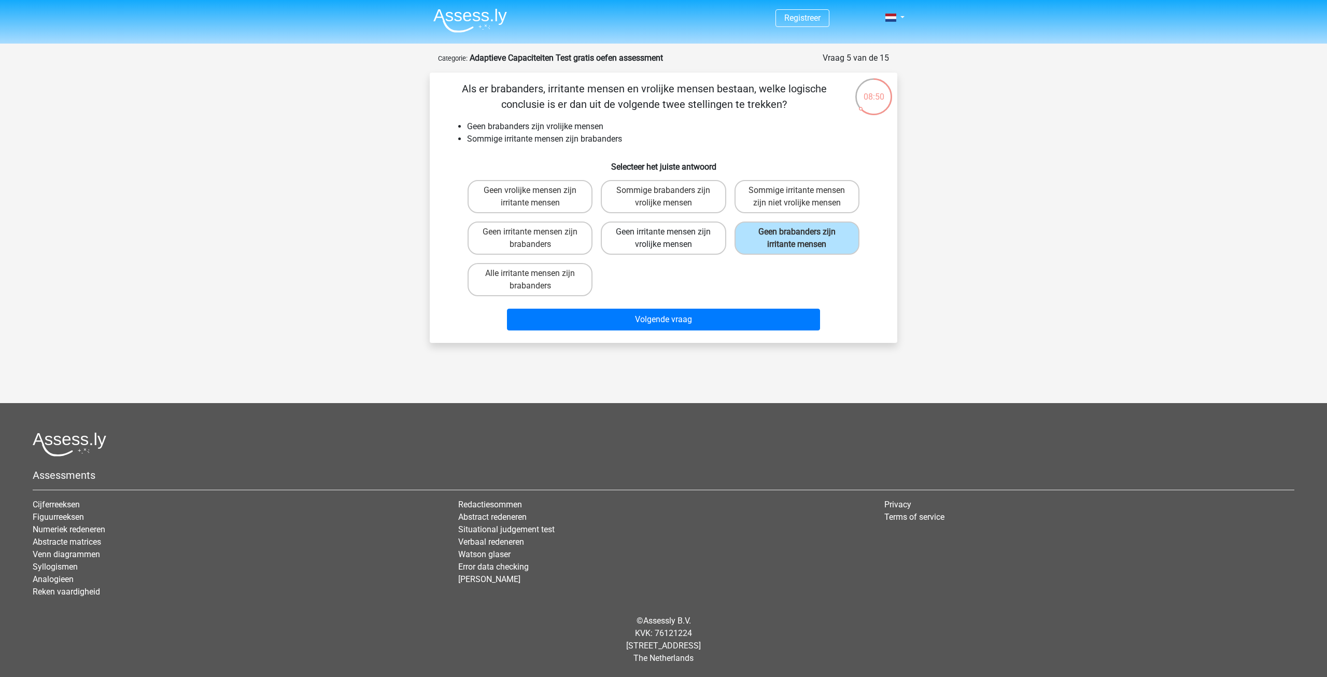
click at [693, 234] on label "Geen irritante mensen zijn vrolijke mensen" at bounding box center [663, 237] width 125 height 33
click at [670, 234] on input "Geen irritante mensen zijn vrolijke mensen" at bounding box center [667, 235] width 7 height 7
radio input "true"
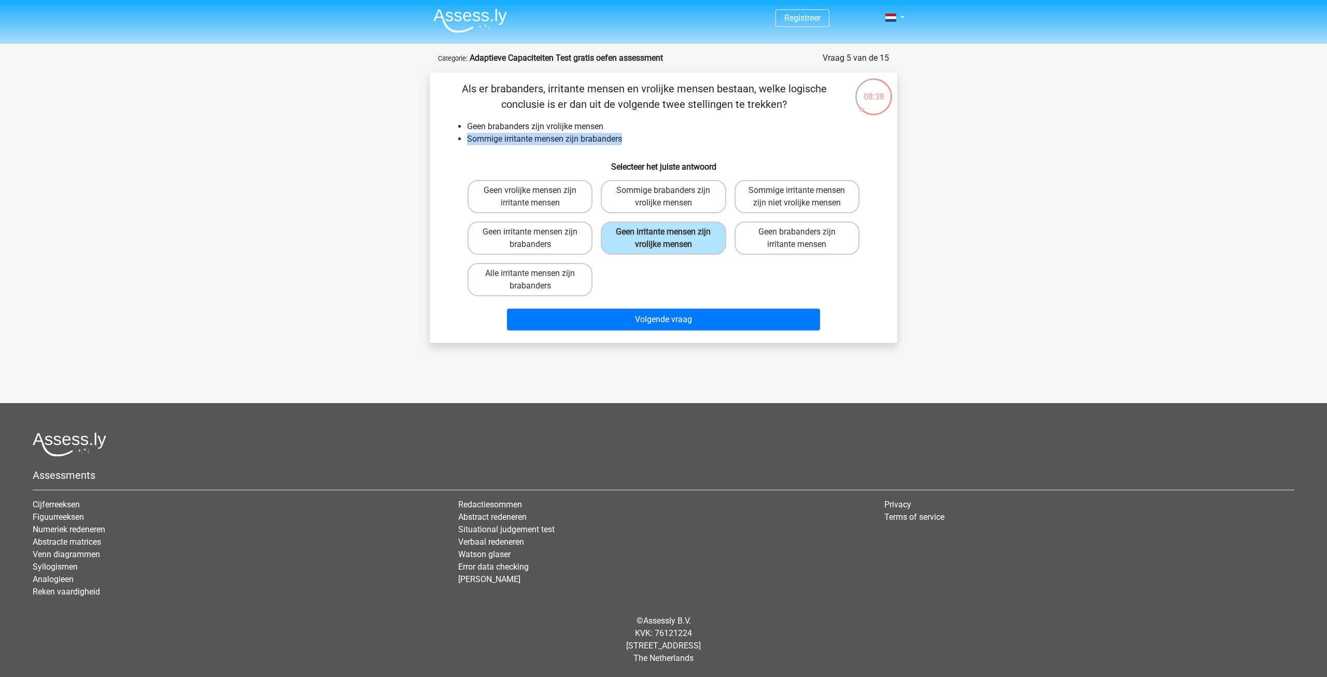
drag, startPoint x: 491, startPoint y: 140, endPoint x: 662, endPoint y: 133, distance: 170.7
click at [662, 134] on ul "Geen brabanders zijn vrolijke mensen Sommige irritante mensen zijn brabanders" at bounding box center [663, 132] width 435 height 25
click at [662, 133] on li "Sommige irritante mensen zijn brabanders" at bounding box center [674, 139] width 414 height 12
click at [731, 144] on li "Sommige irritante mensen zijn brabanders" at bounding box center [674, 139] width 414 height 12
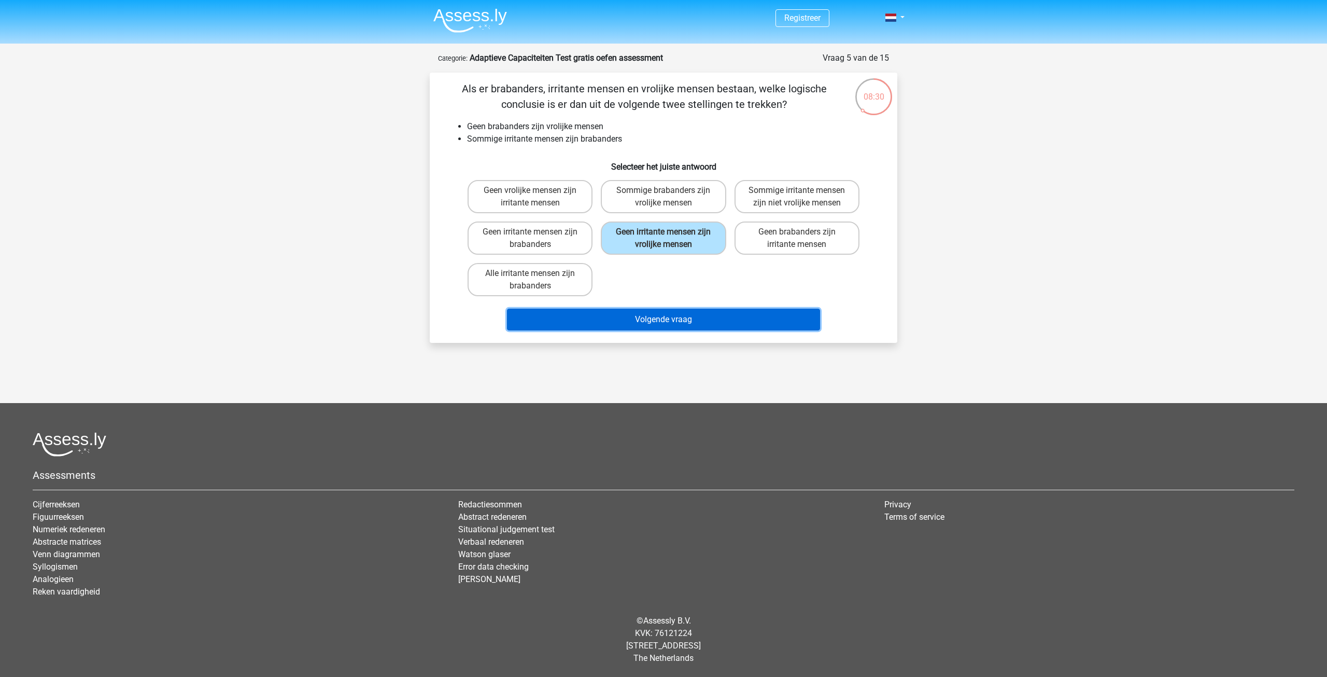
click at [667, 326] on button "Volgende vraag" at bounding box center [664, 320] width 314 height 22
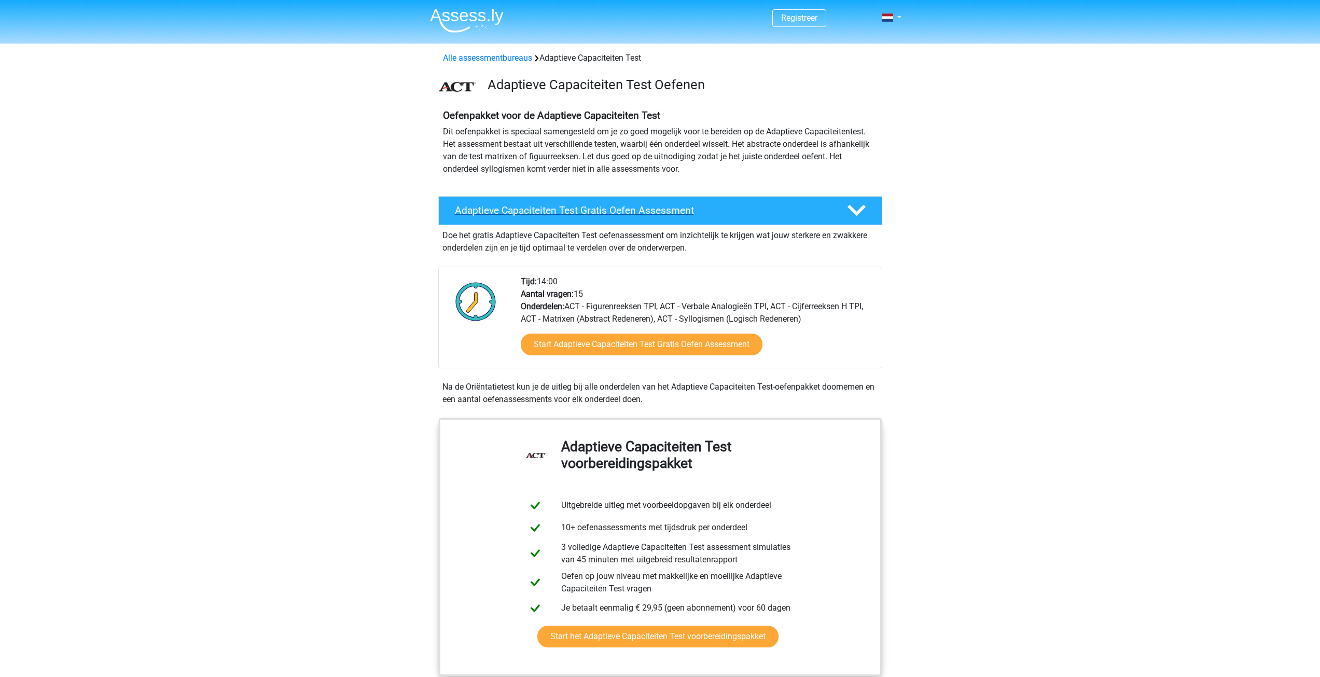
click at [557, 211] on h4 "Adaptieve Capaciteiten Test Gratis Oefen Assessment" at bounding box center [642, 210] width 375 height 12
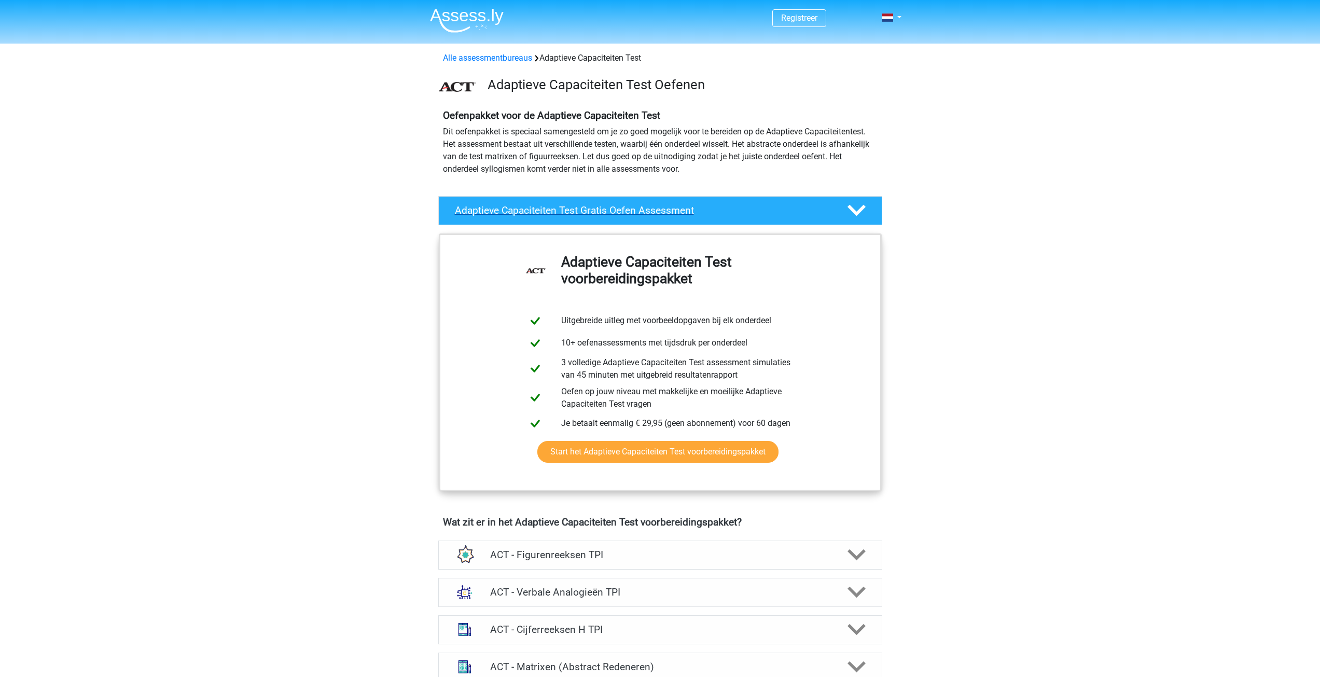
click at [558, 211] on h4 "Adaptieve Capaciteiten Test Gratis Oefen Assessment" at bounding box center [642, 210] width 375 height 12
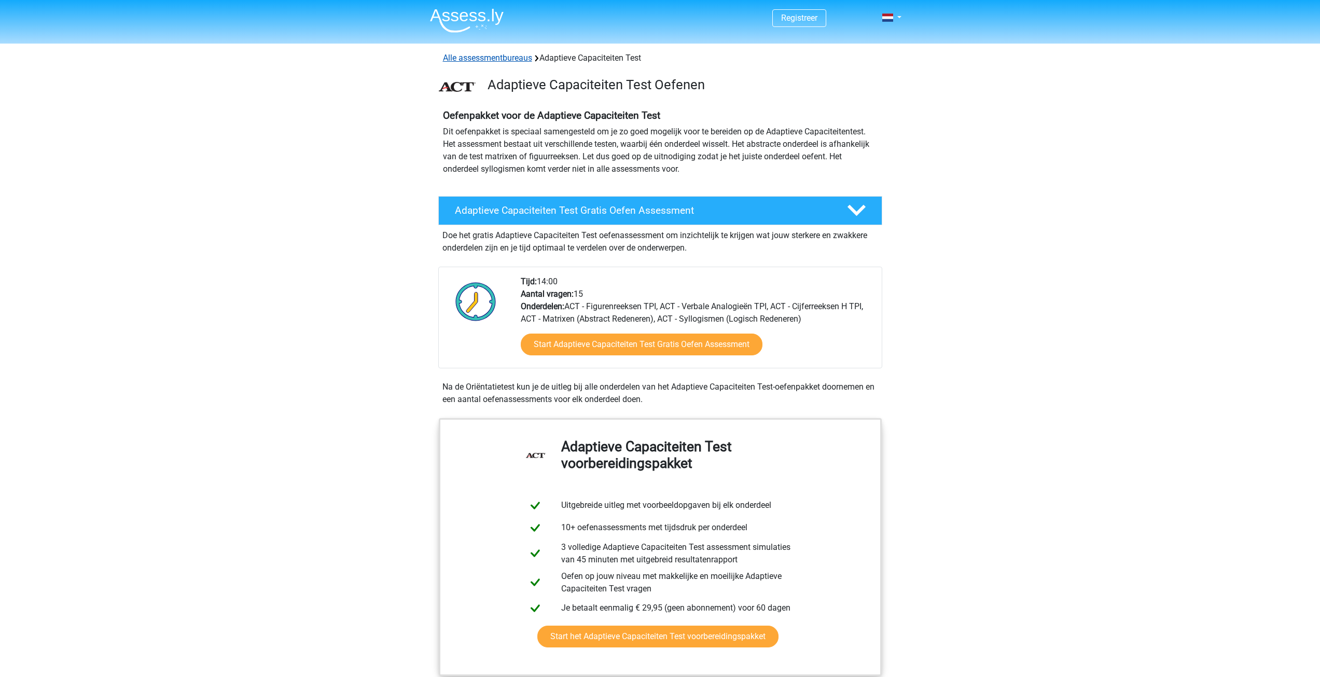
click at [497, 56] on link "Alle assessmentbureaus" at bounding box center [487, 58] width 89 height 10
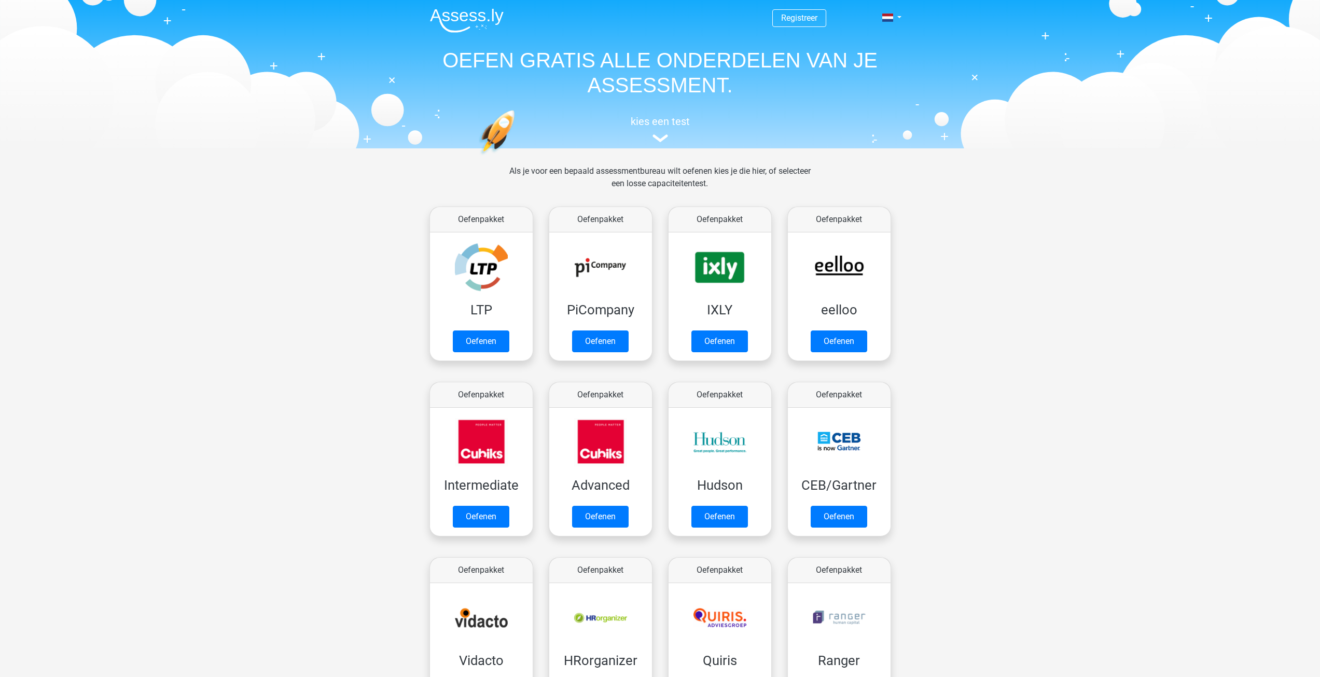
click at [460, 20] on img at bounding box center [467, 20] width 74 height 24
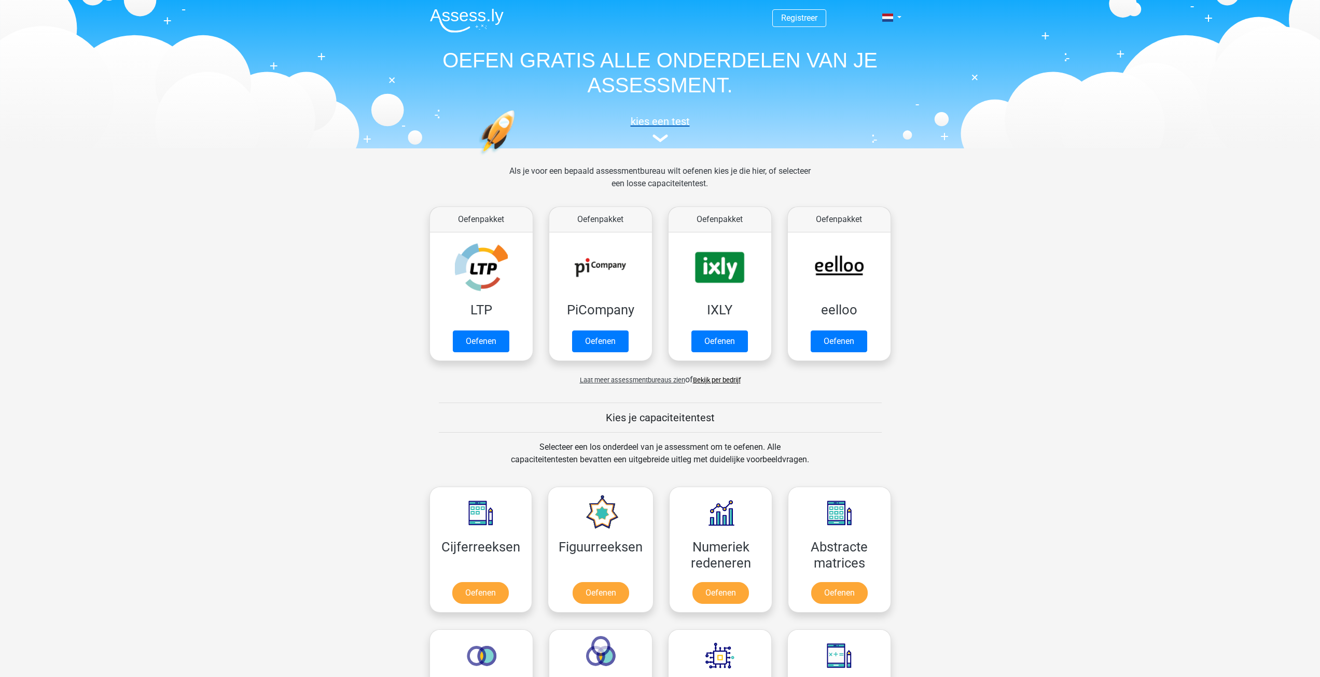
click at [659, 127] on h5 "kies een test" at bounding box center [660, 121] width 477 height 12
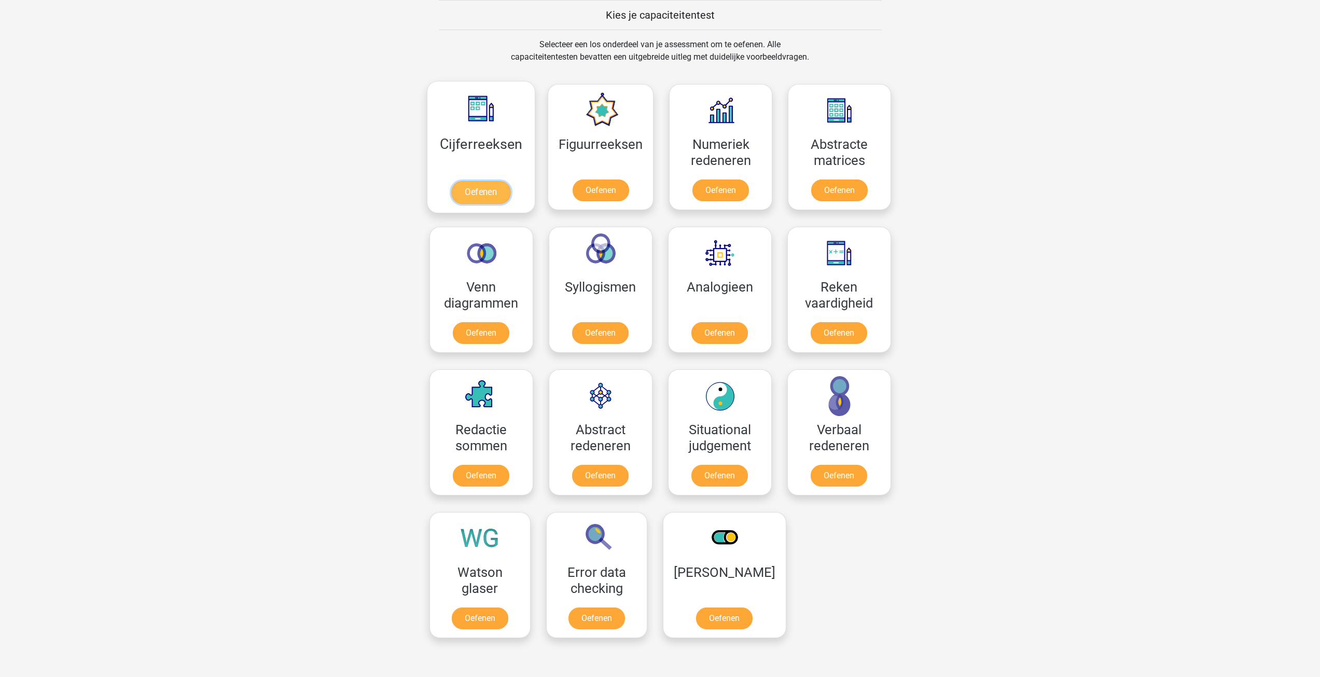
click at [484, 181] on link "Oefenen" at bounding box center [480, 192] width 59 height 23
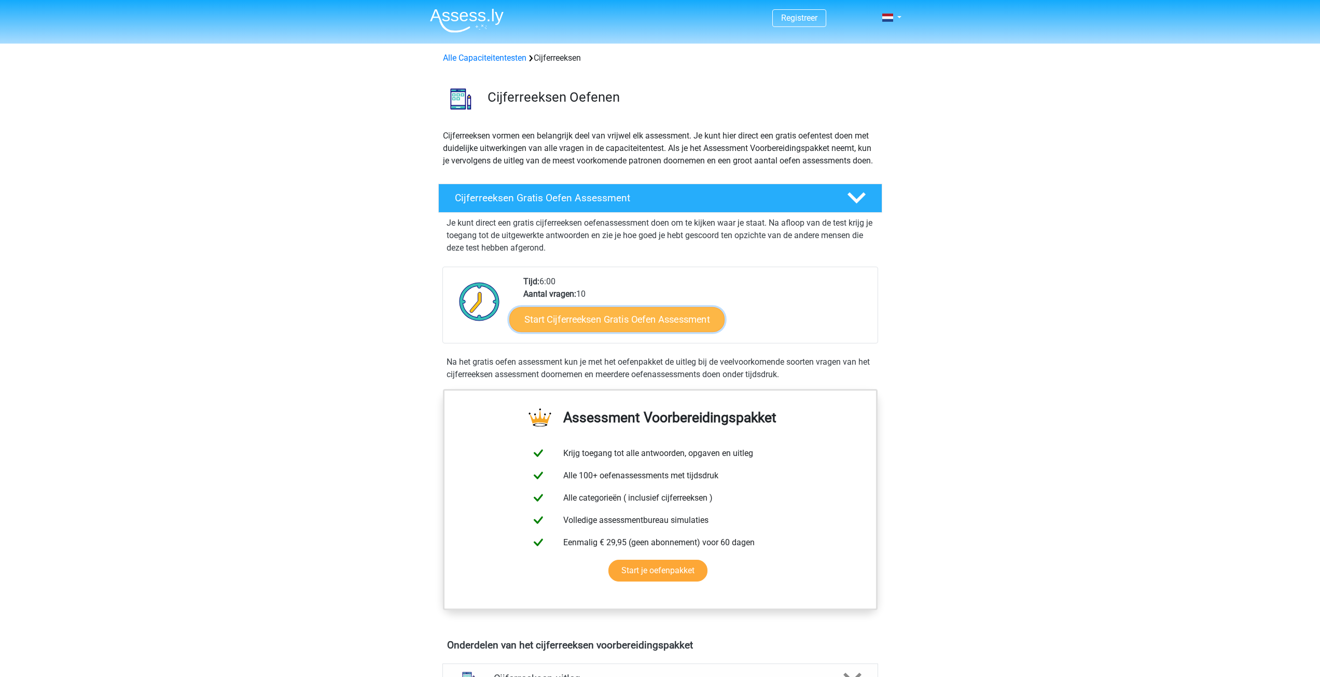
click at [617, 331] on link "Start Cijferreeksen Gratis Oefen Assessment" at bounding box center [616, 318] width 215 height 25
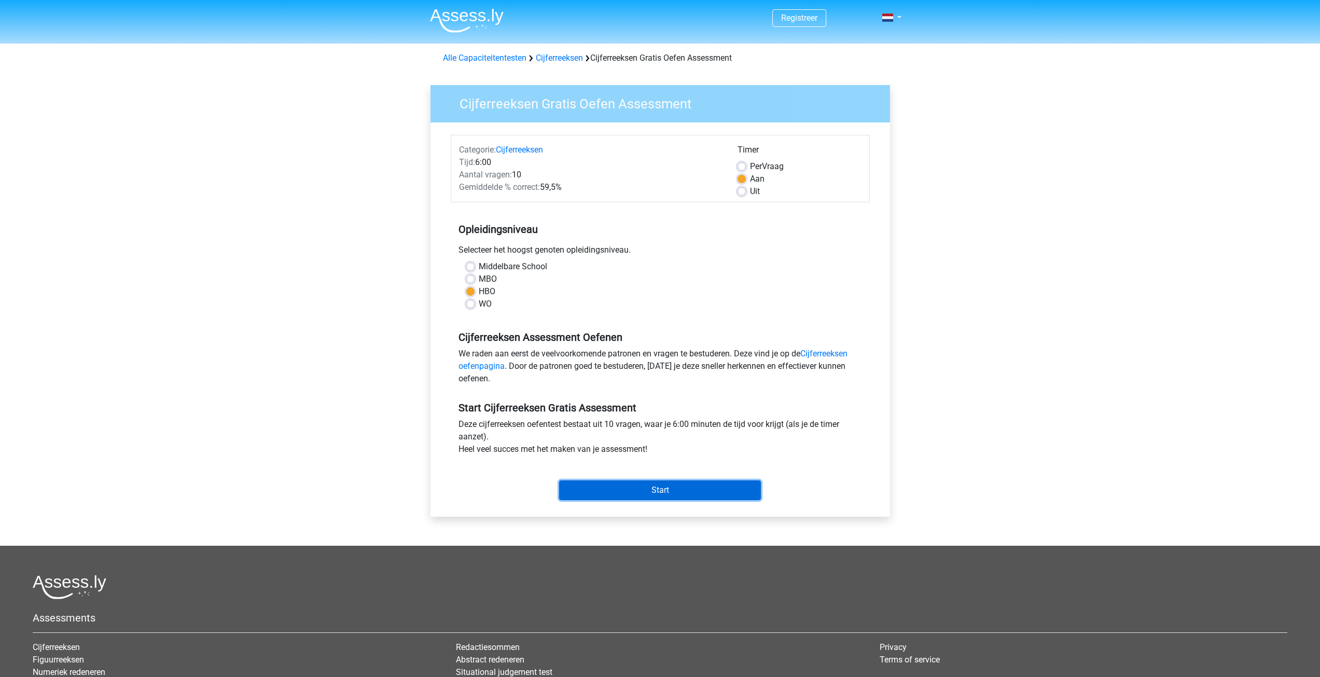
click at [629, 487] on input "Start" at bounding box center [660, 490] width 202 height 20
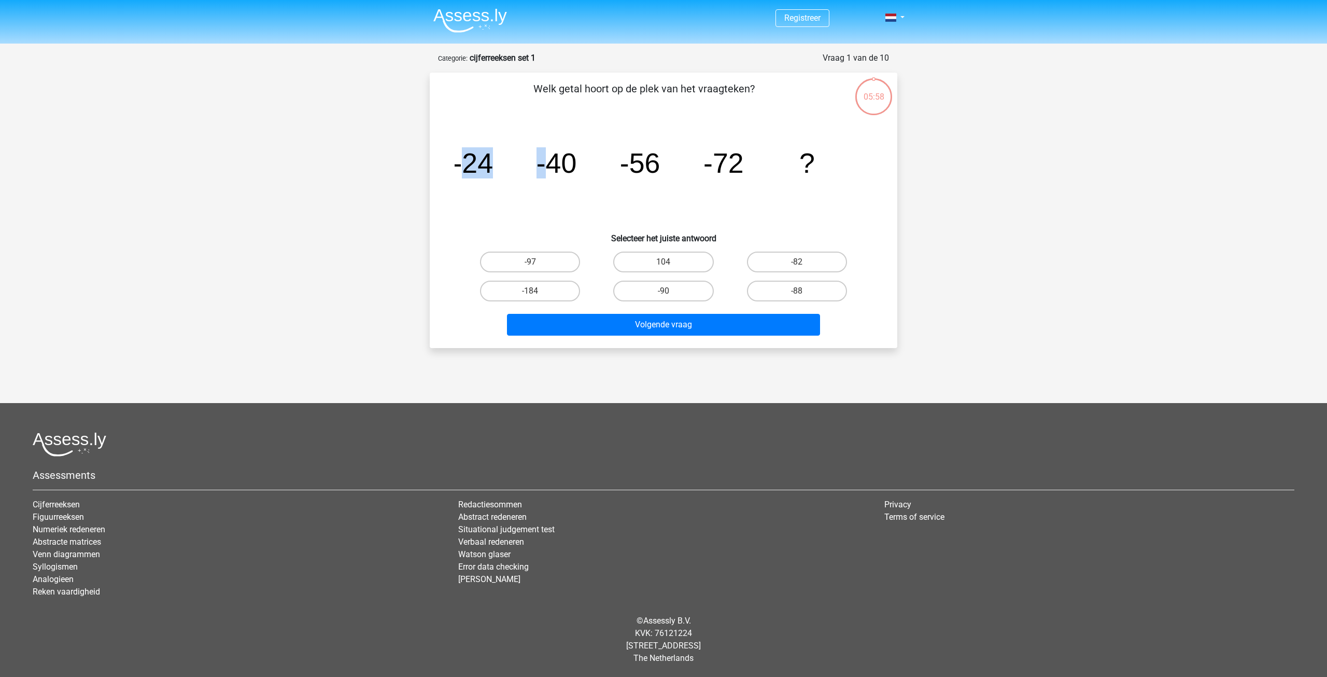
drag, startPoint x: 468, startPoint y: 160, endPoint x: 544, endPoint y: 166, distance: 76.5
click at [544, 166] on g "-24 -40 -56 -72 ?" at bounding box center [634, 162] width 362 height 31
click at [545, 166] on tspan "-40" at bounding box center [557, 162] width 40 height 31
drag, startPoint x: 466, startPoint y: 167, endPoint x: 589, endPoint y: 172, distance: 122.4
click at [589, 172] on icon "image/svg+xml -24 -40 -56 -72 ?" at bounding box center [664, 172] width 418 height 105
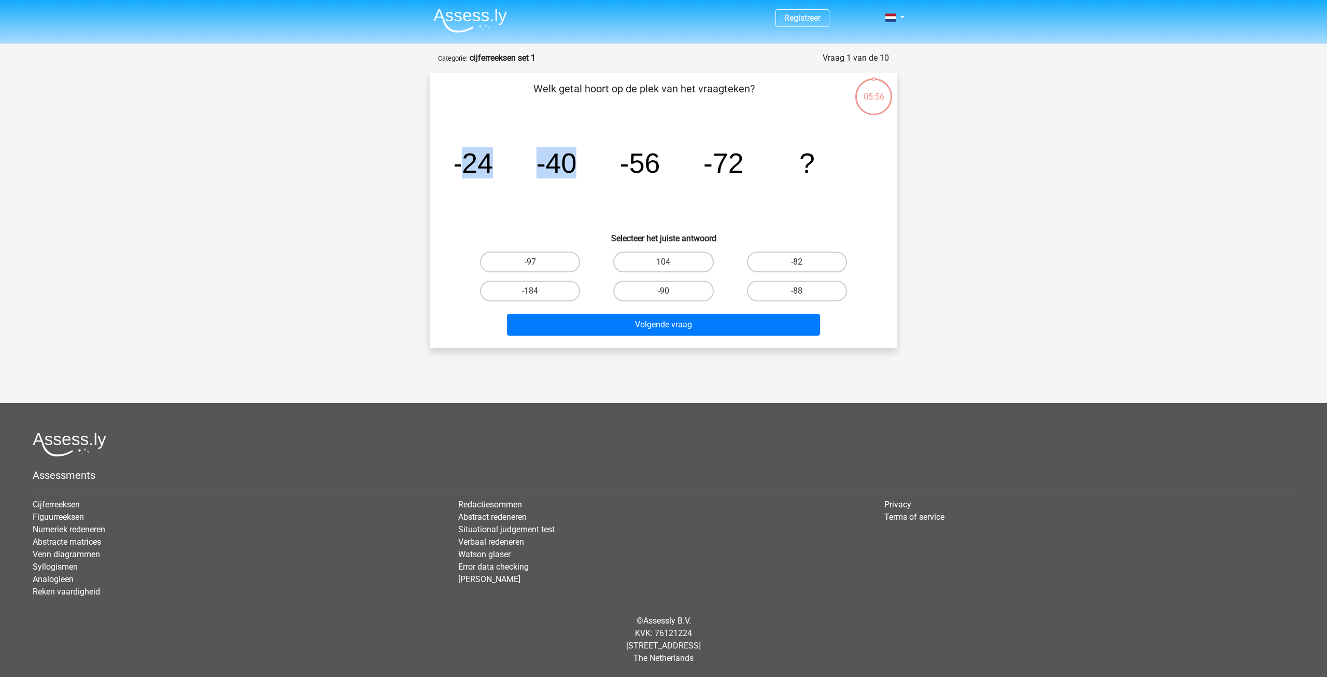
click at [589, 172] on icon "image/svg+xml -24 -40 -56 -72 ?" at bounding box center [664, 172] width 418 height 105
drag, startPoint x: 681, startPoint y: 165, endPoint x: 731, endPoint y: 166, distance: 49.8
click at [731, 166] on g "-24 -40 -56 -72 ?" at bounding box center [634, 162] width 362 height 31
click at [731, 166] on tspan "-72" at bounding box center [724, 162] width 40 height 31
click at [767, 167] on icon "image/svg+xml -24 -40 -56 -72 ?" at bounding box center [664, 172] width 418 height 105
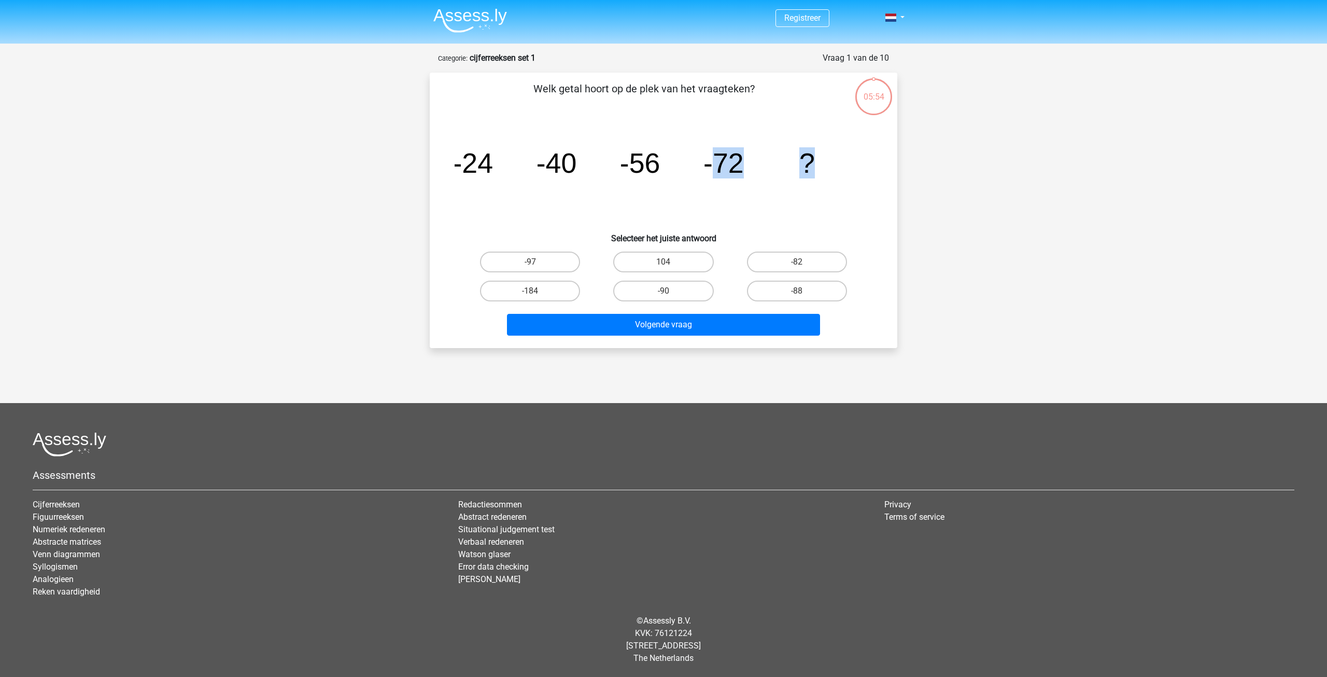
drag, startPoint x: 719, startPoint y: 172, endPoint x: 811, endPoint y: 179, distance: 93.1
click at [811, 179] on icon "image/svg+xml -24 -40 -56 -72 ?" at bounding box center [664, 172] width 418 height 105
click at [814, 292] on label "-88" at bounding box center [797, 291] width 100 height 21
click at [804, 292] on input "-88" at bounding box center [800, 294] width 7 height 7
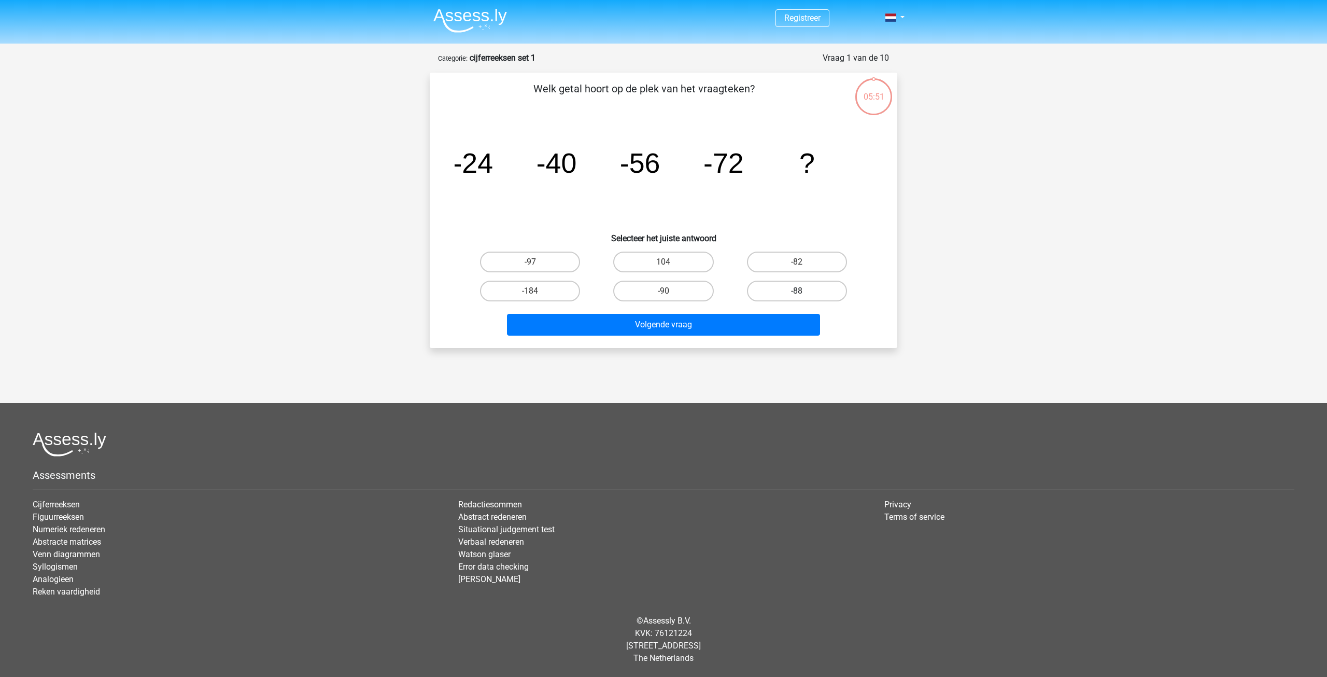
radio input "true"
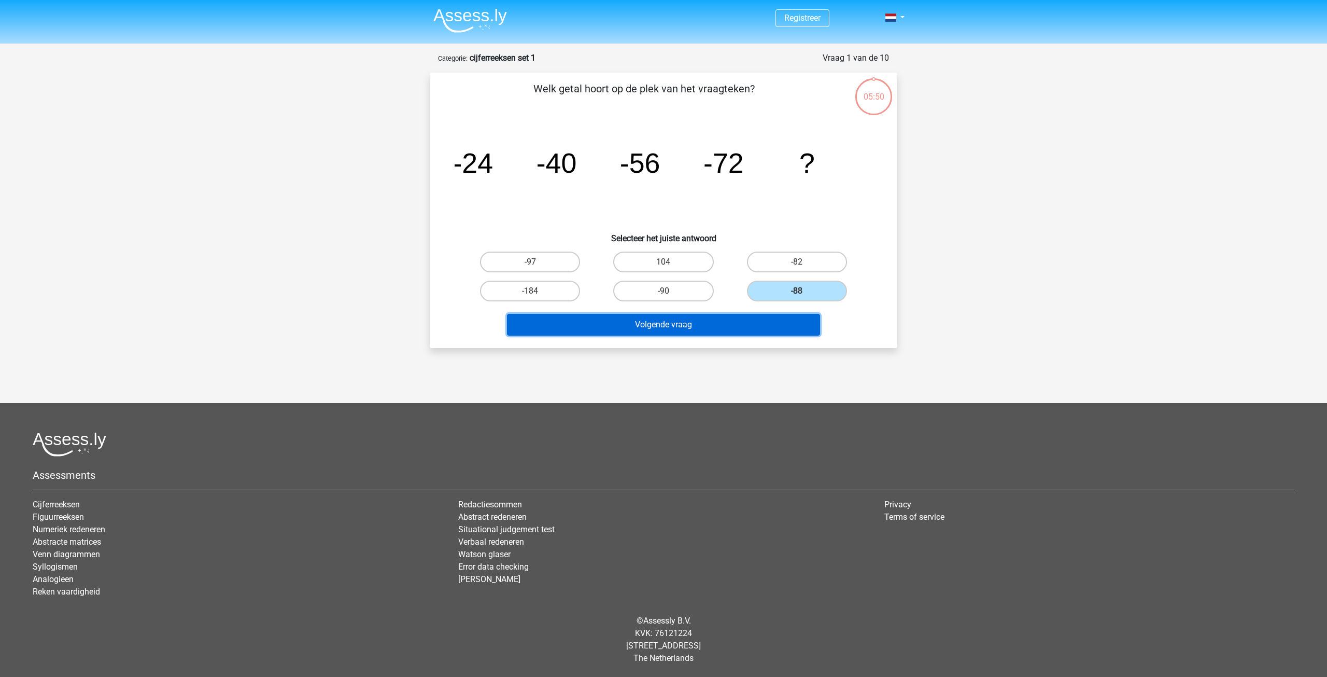
click at [783, 325] on button "Volgende vraag" at bounding box center [664, 325] width 314 height 22
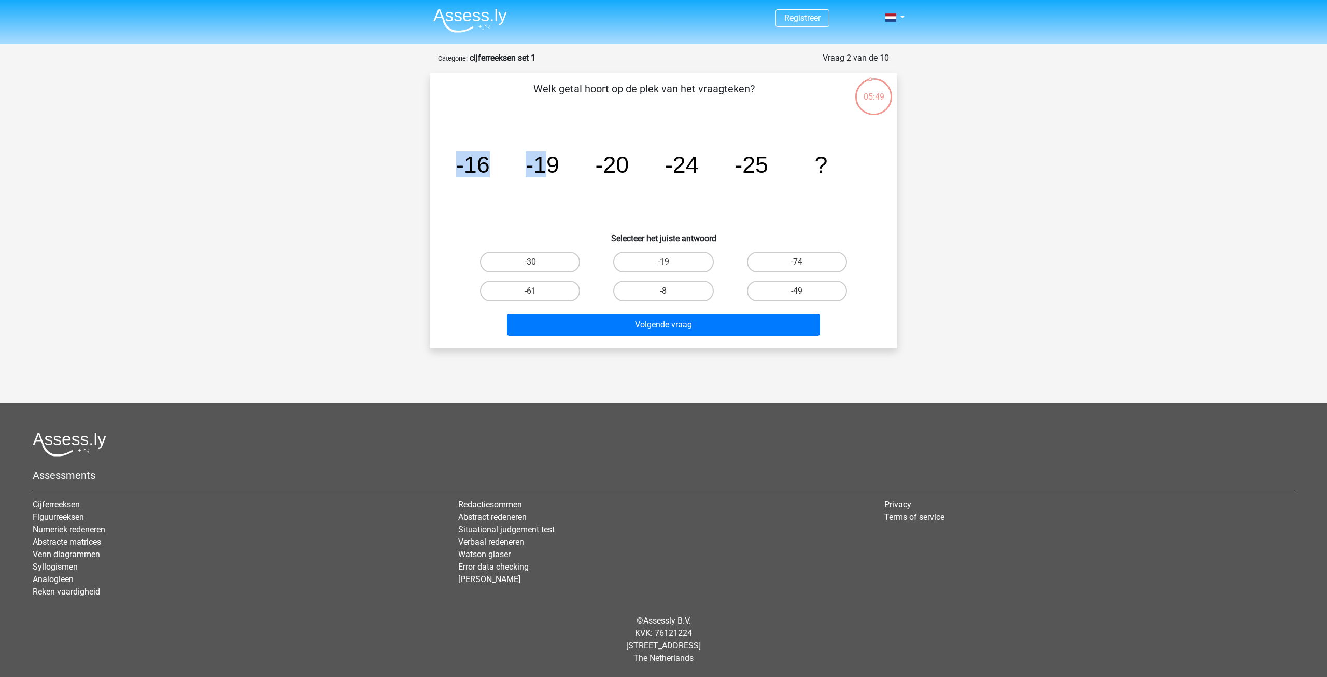
drag, startPoint x: 458, startPoint y: 172, endPoint x: 550, endPoint y: 170, distance: 91.8
click at [550, 170] on g "-16 -19 -20 -24 -25 ?" at bounding box center [641, 164] width 371 height 26
click at [569, 178] on icon "image/svg+xml -16 -19 -20 -24 -25 ?" at bounding box center [664, 172] width 418 height 105
drag, startPoint x: 521, startPoint y: 169, endPoint x: 572, endPoint y: 170, distance: 51.4
click at [565, 169] on icon "image/svg+xml -16 -19 -20 -24 -25 ?" at bounding box center [664, 172] width 418 height 105
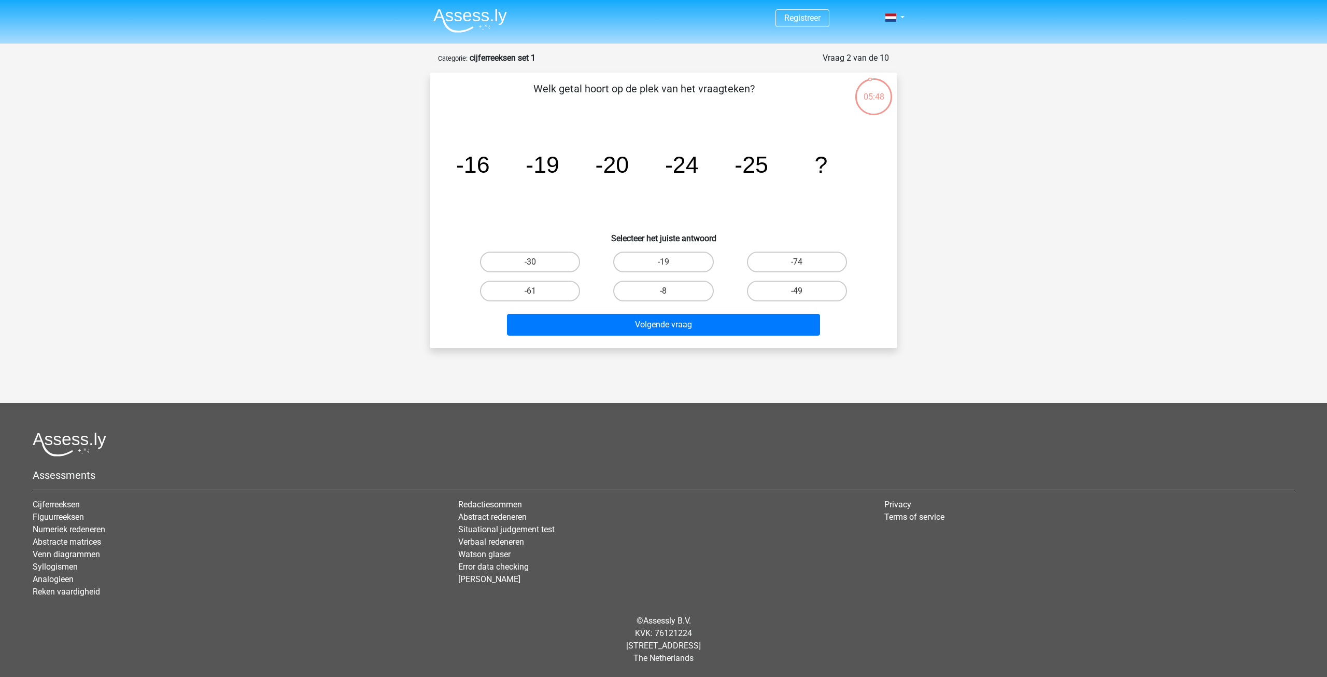
drag, startPoint x: 601, startPoint y: 168, endPoint x: 626, endPoint y: 167, distance: 25.4
click at [601, 168] on tspan "-20" at bounding box center [613, 164] width 34 height 26
drag, startPoint x: 592, startPoint y: 168, endPoint x: 651, endPoint y: 172, distance: 59.2
click at [644, 172] on icon "image/svg+xml -16 -19 -20 -24 -25 ?" at bounding box center [664, 172] width 418 height 105
click at [652, 172] on icon "image/svg+xml -16 -19 -20 -24 -25 ?" at bounding box center [664, 172] width 418 height 105
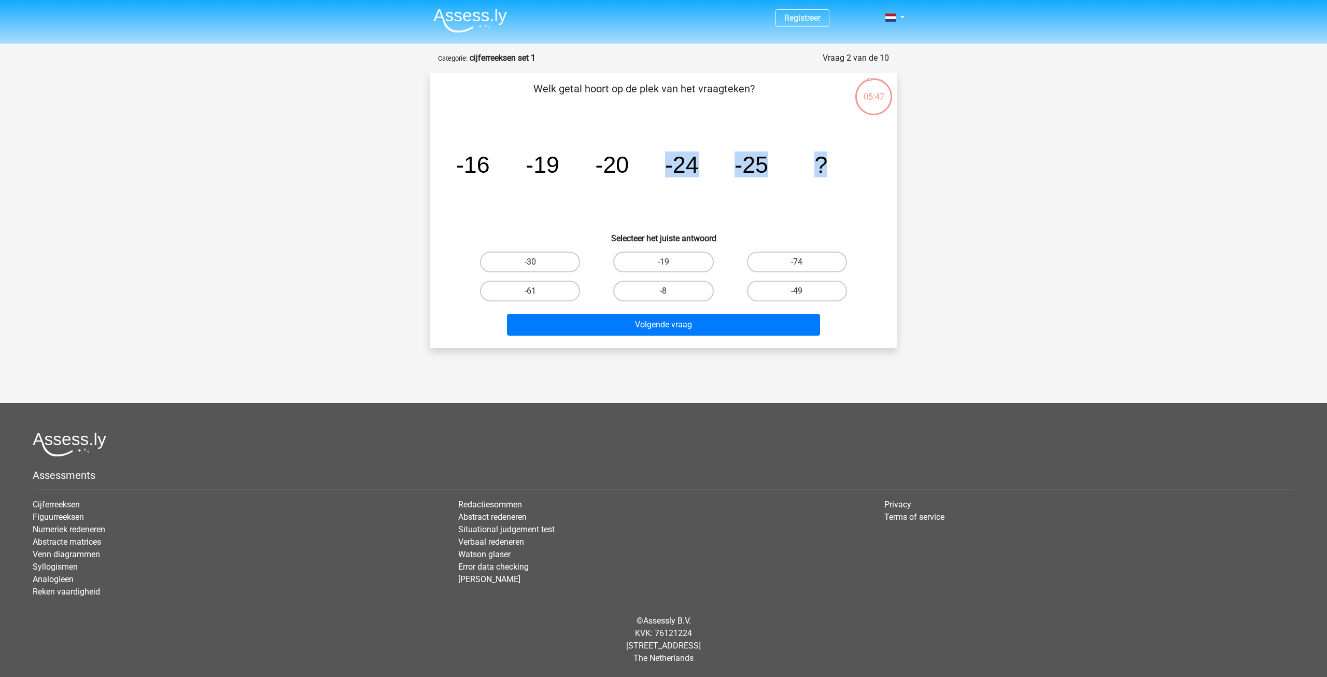
drag, startPoint x: 757, startPoint y: 174, endPoint x: 884, endPoint y: 175, distance: 127.0
click at [879, 177] on div "image/svg+xml -16 -19 -20 -24 -25 ?" at bounding box center [663, 172] width 435 height 105
click at [887, 175] on div "Welk getal hoort op de plek van het vraagteken? image/svg+xml -16 -19 -20 -24 -…" at bounding box center [663, 210] width 459 height 259
click at [603, 194] on icon "image/svg+xml -16 -19 -20 -24 -25 ?" at bounding box center [664, 172] width 418 height 105
drag, startPoint x: 543, startPoint y: 164, endPoint x: 571, endPoint y: 163, distance: 28.0
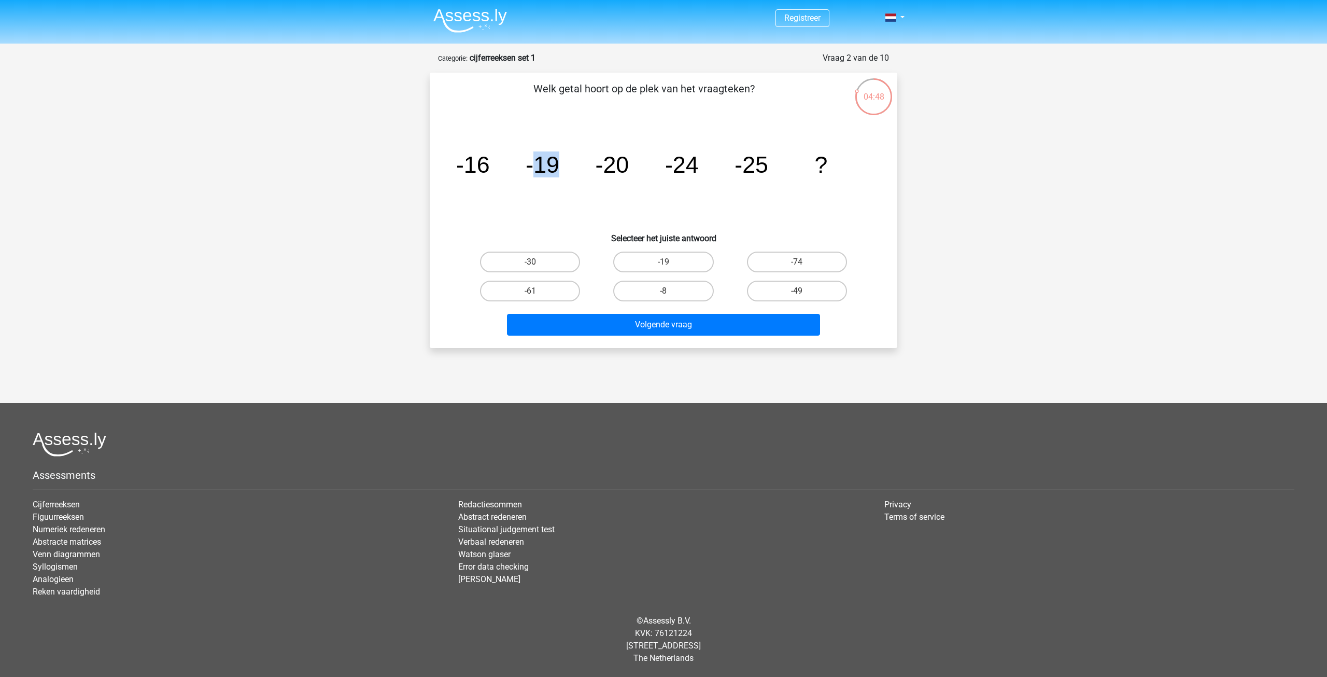
click at [571, 163] on icon "image/svg+xml -16 -19 -20 -24 -25 ?" at bounding box center [664, 172] width 418 height 105
drag, startPoint x: 710, startPoint y: 166, endPoint x: 685, endPoint y: 170, distance: 25.6
click at [710, 167] on icon "image/svg+xml -16 -19 -20 -24 -25 ?" at bounding box center [664, 172] width 418 height 105
drag, startPoint x: 674, startPoint y: 167, endPoint x: 708, endPoint y: 166, distance: 34.2
click at [708, 166] on icon "image/svg+xml -16 -19 -20 -24 -25 ?" at bounding box center [664, 172] width 418 height 105
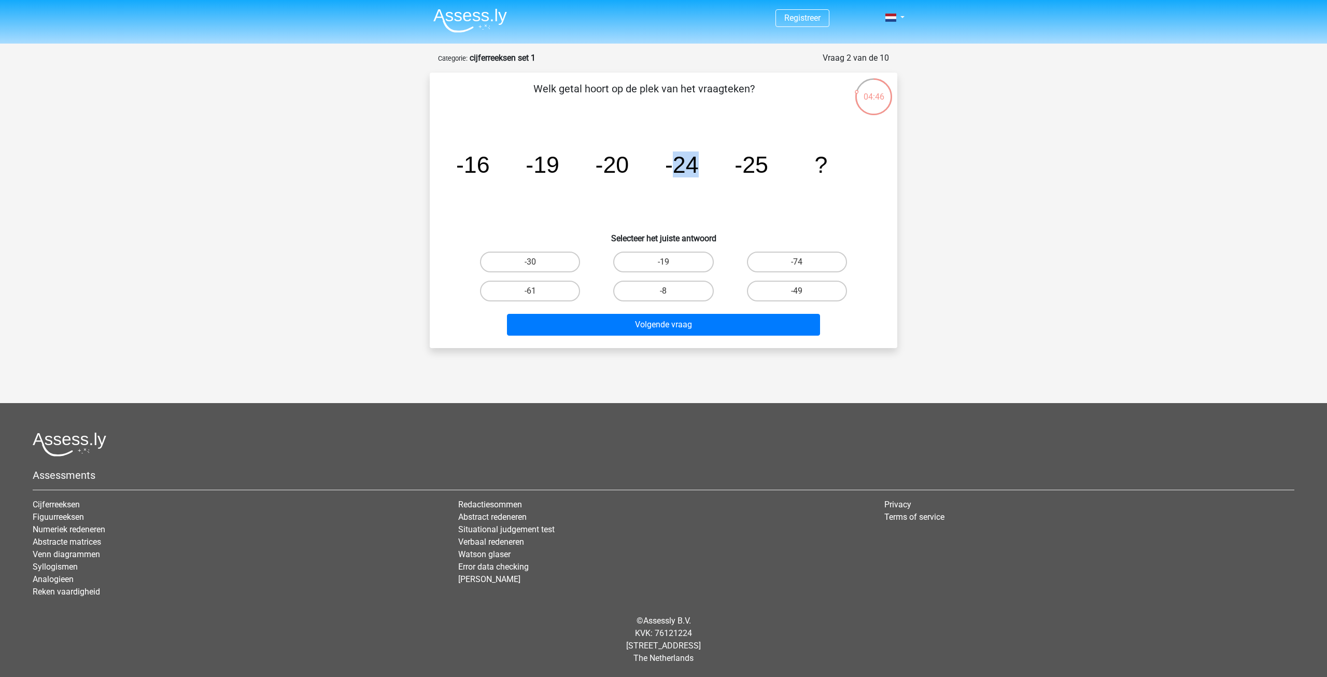
click at [708, 166] on icon "image/svg+xml -16 -19 -20 -24 -25 ?" at bounding box center [664, 172] width 418 height 105
drag, startPoint x: 680, startPoint y: 172, endPoint x: 709, endPoint y: 167, distance: 29.5
click at [709, 167] on icon "image/svg+xml -16 -19 -20 -24 -25 ?" at bounding box center [664, 172] width 418 height 105
drag, startPoint x: 822, startPoint y: 153, endPoint x: 859, endPoint y: 161, distance: 37.6
click at [854, 159] on icon "image/svg+xml -16 -19 -20 -24 -25 ?" at bounding box center [664, 172] width 418 height 105
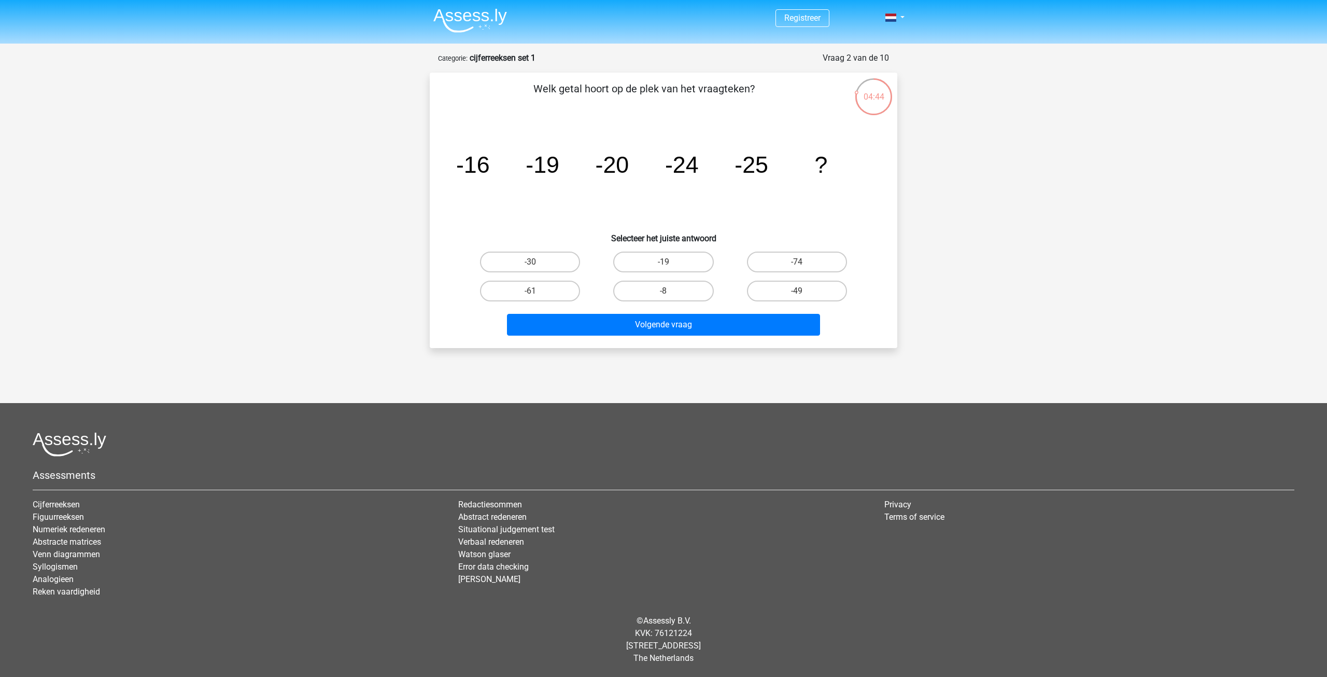
click at [866, 168] on icon "image/svg+xml -16 -19 -20 -24 -25 ?" at bounding box center [664, 172] width 418 height 105
click at [534, 265] on input "-30" at bounding box center [533, 265] width 7 height 7
radio input "true"
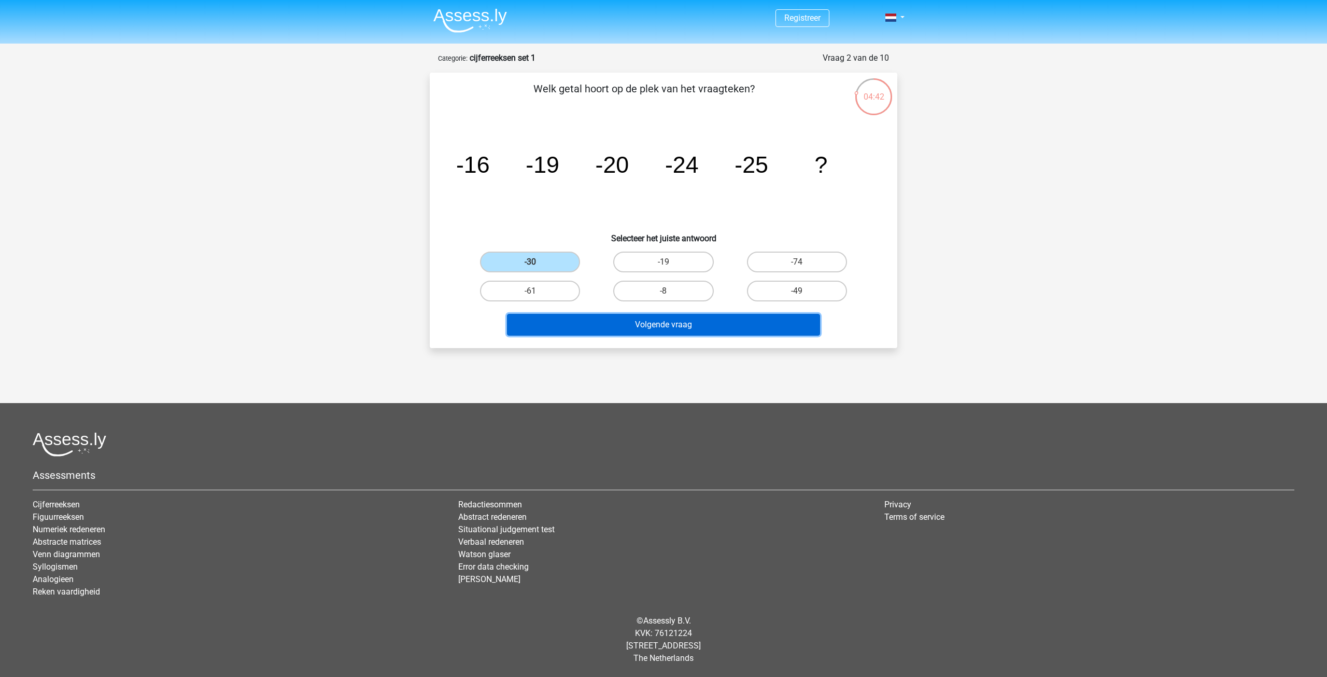
click at [685, 330] on button "Volgende vraag" at bounding box center [664, 325] width 314 height 22
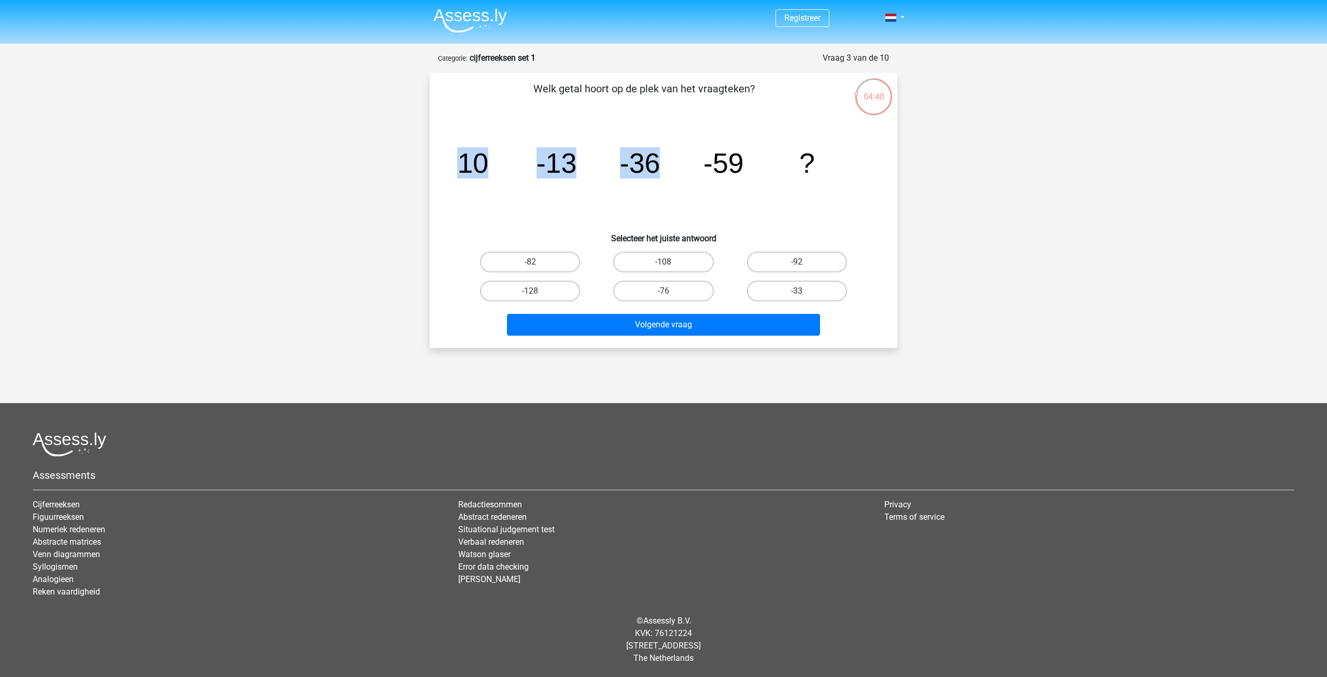
drag, startPoint x: 464, startPoint y: 162, endPoint x: 715, endPoint y: 177, distance: 251.4
click at [692, 177] on icon "image/svg+xml 10 -13 -36 -59 ?" at bounding box center [664, 172] width 418 height 105
click at [777, 181] on icon "image/svg+xml 10 -13 -36 -59 ?" at bounding box center [664, 172] width 418 height 105
click at [545, 258] on label "-82" at bounding box center [530, 261] width 100 height 21
click at [537, 262] on input "-82" at bounding box center [533, 265] width 7 height 7
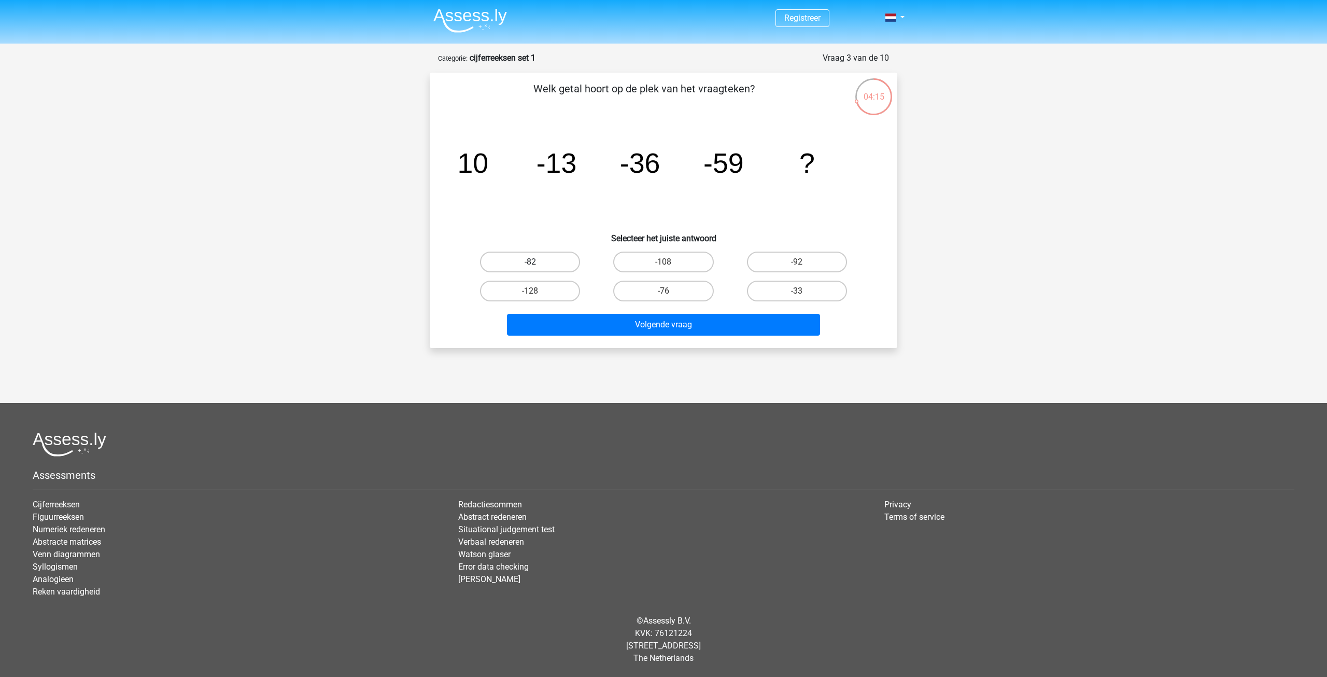
radio input "true"
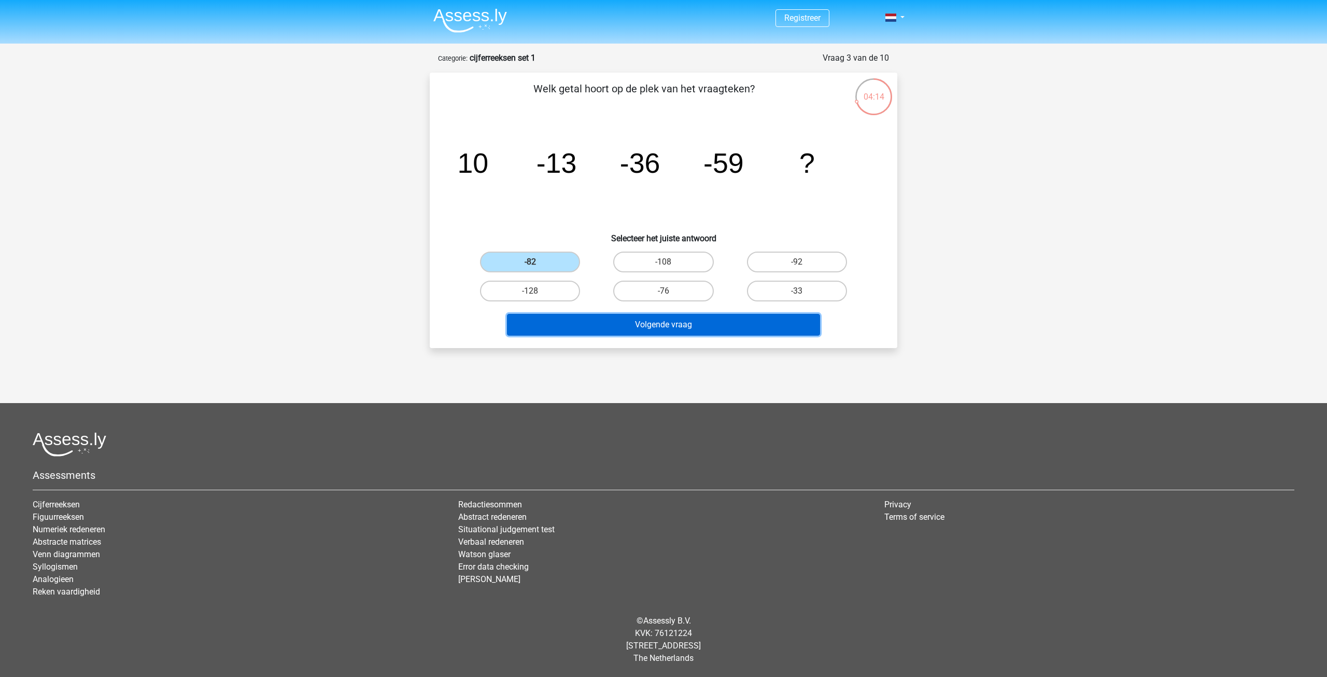
click at [670, 331] on button "Volgende vraag" at bounding box center [664, 325] width 314 height 22
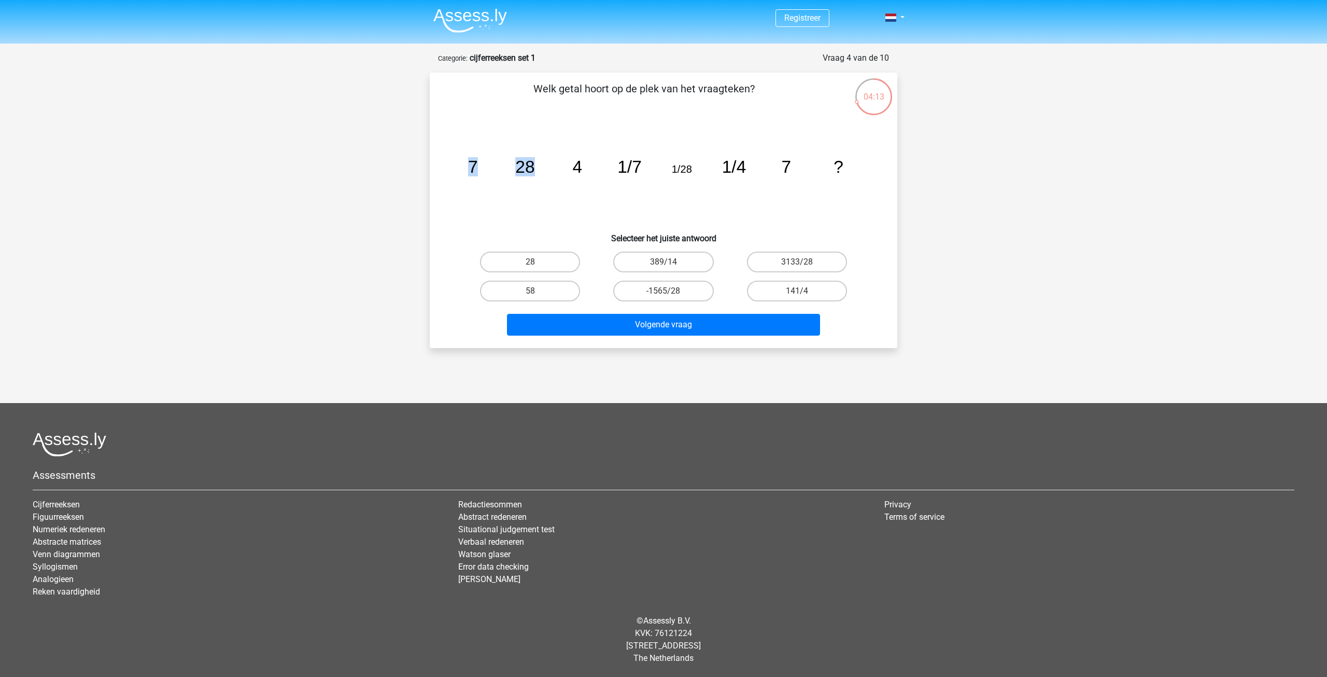
drag, startPoint x: 468, startPoint y: 160, endPoint x: 559, endPoint y: 180, distance: 93.9
click at [547, 178] on icon "image/svg+xml 7 28 4 1/7 1/28 1/4 7 ?" at bounding box center [664, 172] width 418 height 105
click at [559, 180] on icon "image/svg+xml 7 28 4 1/7 1/28 1/4 7 ?" at bounding box center [664, 172] width 418 height 105
drag, startPoint x: 572, startPoint y: 170, endPoint x: 637, endPoint y: 171, distance: 64.3
click at [637, 171] on g "7 28 4 1/7 1/28 1/4 7 ?" at bounding box center [655, 166] width 375 height 19
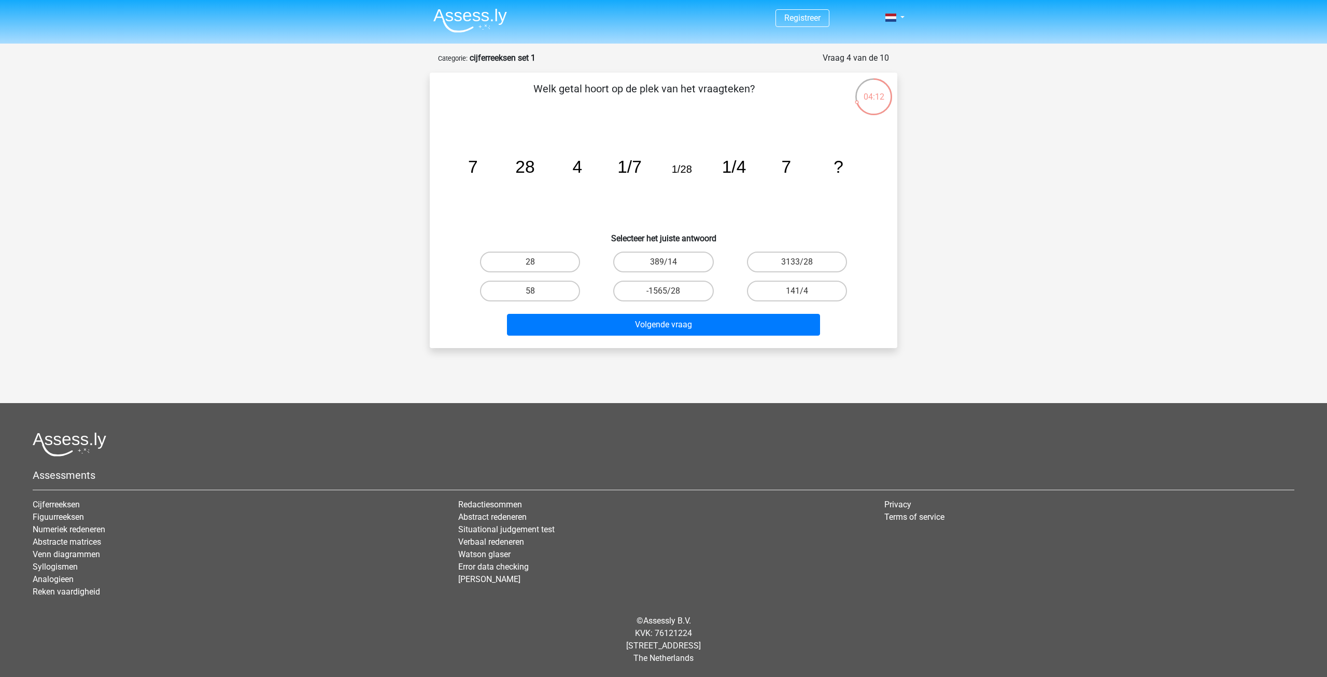
click at [641, 215] on icon "image/svg+xml 7 28 4 1/7 1/28 1/4 7 ?" at bounding box center [664, 172] width 418 height 105
click at [554, 263] on label "28" at bounding box center [530, 261] width 100 height 21
click at [537, 263] on input "28" at bounding box center [533, 265] width 7 height 7
radio input "true"
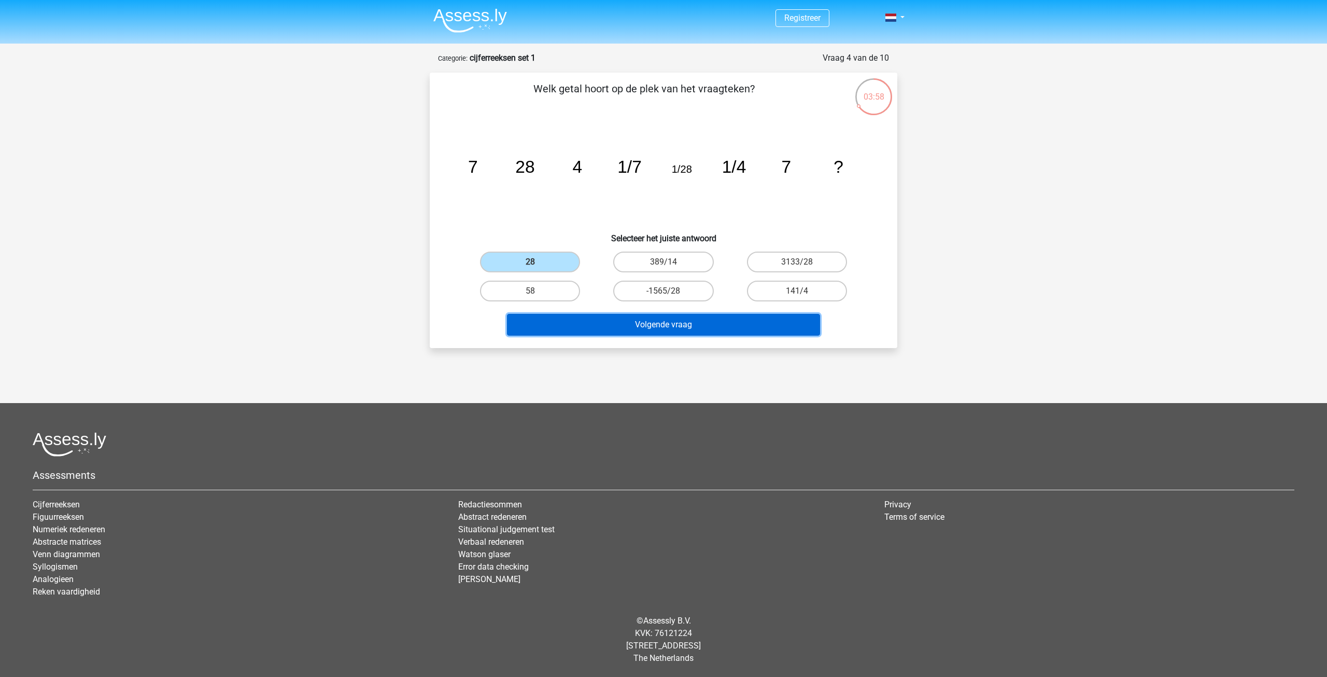
click at [678, 323] on button "Volgende vraag" at bounding box center [664, 325] width 314 height 22
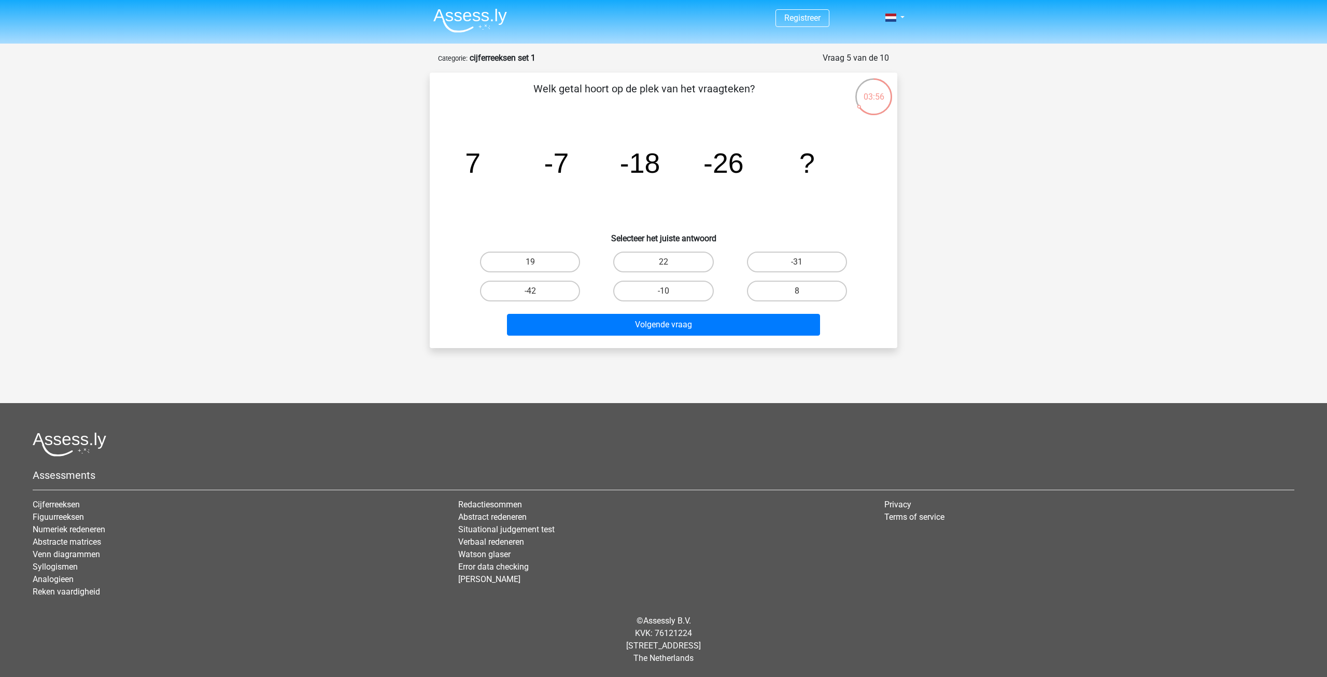
drag, startPoint x: 487, startPoint y: 161, endPoint x: 556, endPoint y: 164, distance: 69.1
click at [556, 164] on g "7 -7 -18 -26 ?" at bounding box center [640, 162] width 350 height 31
click at [578, 168] on icon "image/svg+xml 7 -7 -18 -26 ?" at bounding box center [664, 172] width 418 height 105
drag, startPoint x: 547, startPoint y: 169, endPoint x: 612, endPoint y: 174, distance: 65.5
click at [612, 174] on icon "image/svg+xml 7 -7 -18 -26 ?" at bounding box center [664, 172] width 418 height 105
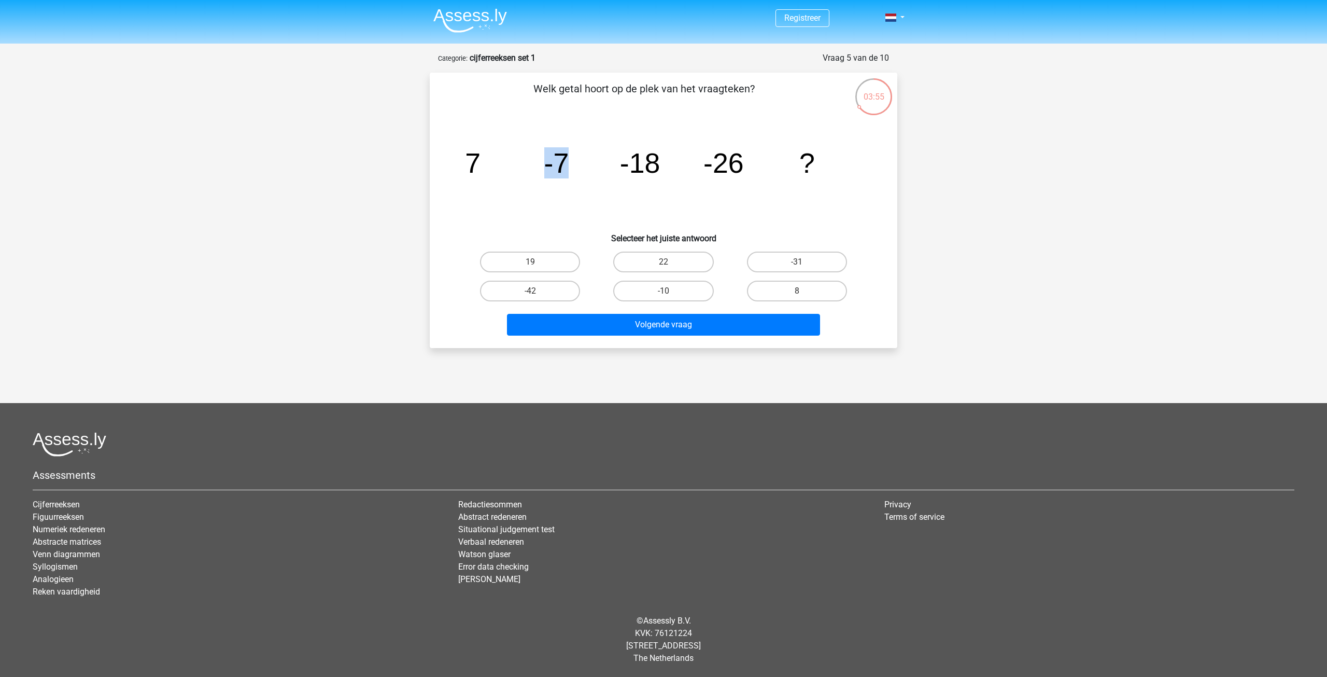
click at [612, 174] on icon "image/svg+xml 7 -7 -18 -26 ?" at bounding box center [664, 172] width 418 height 105
click at [837, 221] on icon "image/svg+xml 7 -7 -18 -26 ?" at bounding box center [664, 172] width 418 height 105
click at [796, 258] on label "-31" at bounding box center [797, 261] width 100 height 21
click at [797, 262] on input "-31" at bounding box center [800, 265] width 7 height 7
radio input "true"
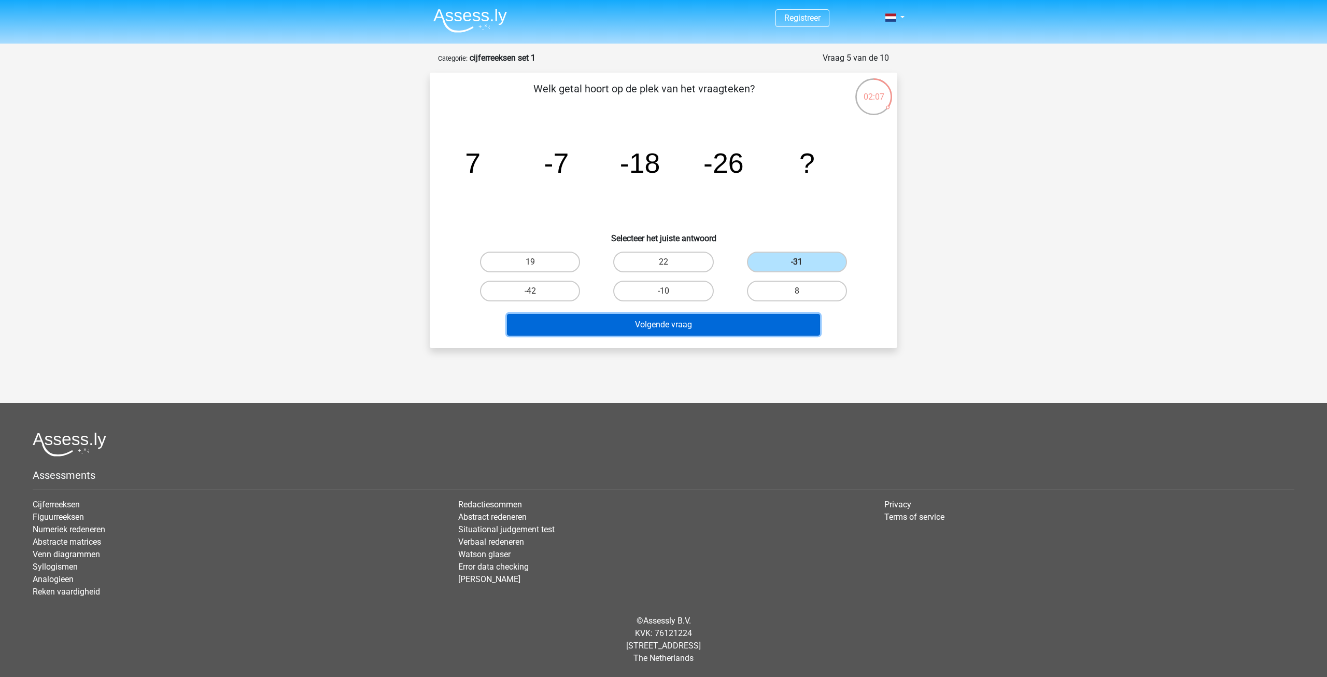
click at [697, 326] on button "Volgende vraag" at bounding box center [664, 325] width 314 height 22
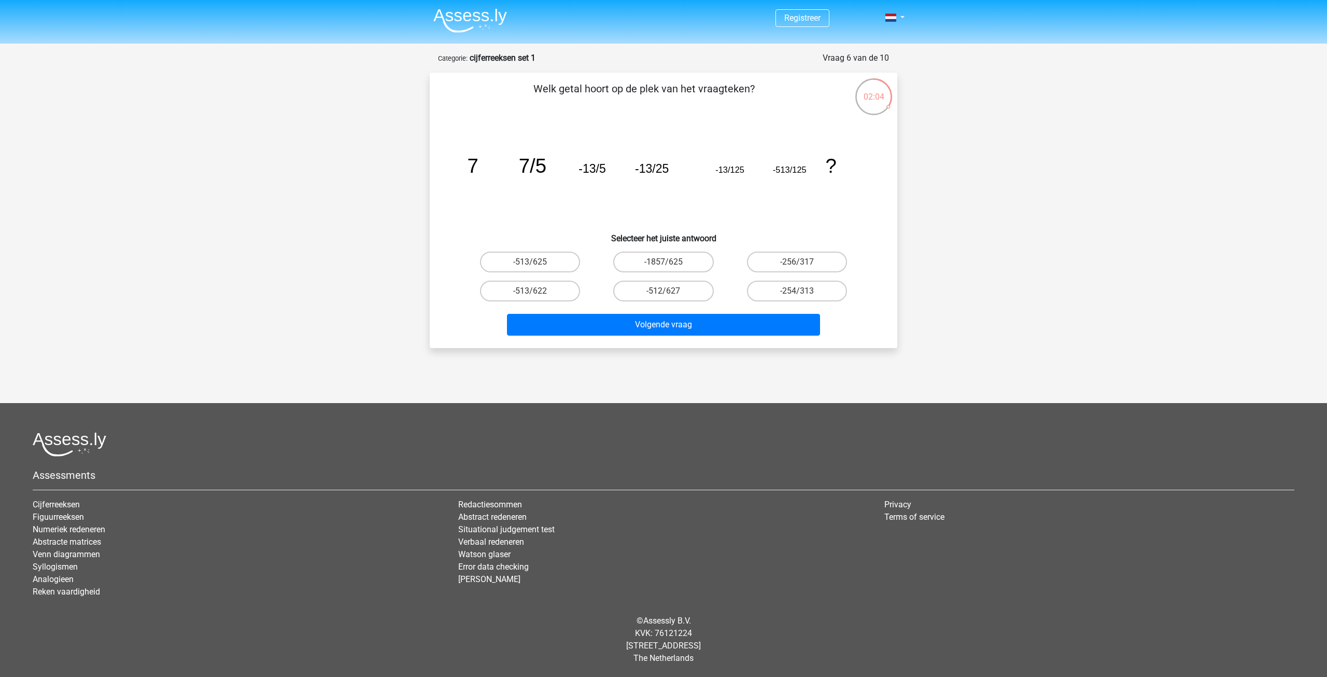
drag, startPoint x: 536, startPoint y: 88, endPoint x: 747, endPoint y: 94, distance: 211.6
click at [741, 91] on p "Welk getal hoort op de plek van het vraagteken?" at bounding box center [644, 96] width 396 height 31
click at [749, 95] on p "Welk getal hoort op de plek van het vraagteken?" at bounding box center [644, 96] width 396 height 31
drag, startPoint x: 472, startPoint y: 174, endPoint x: 578, endPoint y: 172, distance: 105.3
click at [578, 172] on icon "image/svg+xml 7 7/5 -13/5 -13/25 -13/125 -513/125 ?" at bounding box center [664, 172] width 418 height 105
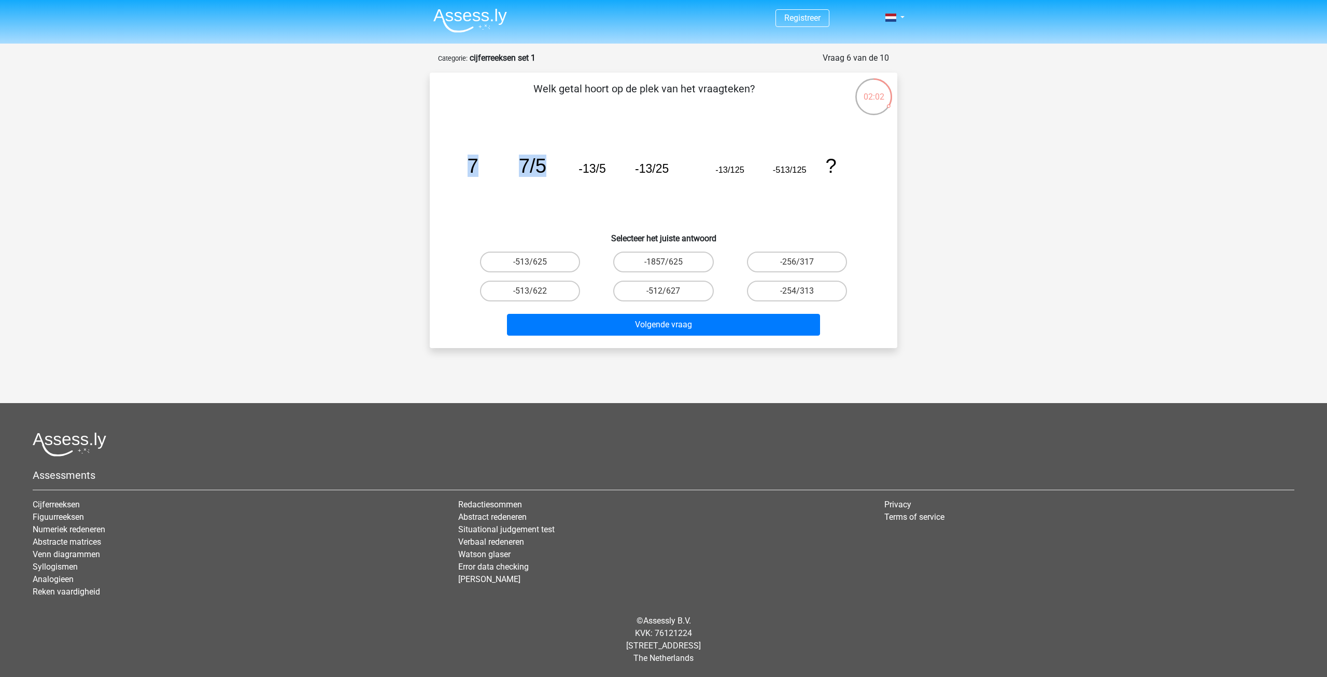
click at [578, 172] on icon "image/svg+xml 7 7/5 -13/5 -13/25 -13/125 -513/125 ?" at bounding box center [664, 172] width 418 height 105
drag, startPoint x: 479, startPoint y: 170, endPoint x: 577, endPoint y: 179, distance: 99.0
click at [577, 179] on icon "image/svg+xml 7 7/5 -13/5 -13/25 -13/125 -513/125 ?" at bounding box center [664, 172] width 418 height 105
drag, startPoint x: 527, startPoint y: 176, endPoint x: 578, endPoint y: 186, distance: 51.3
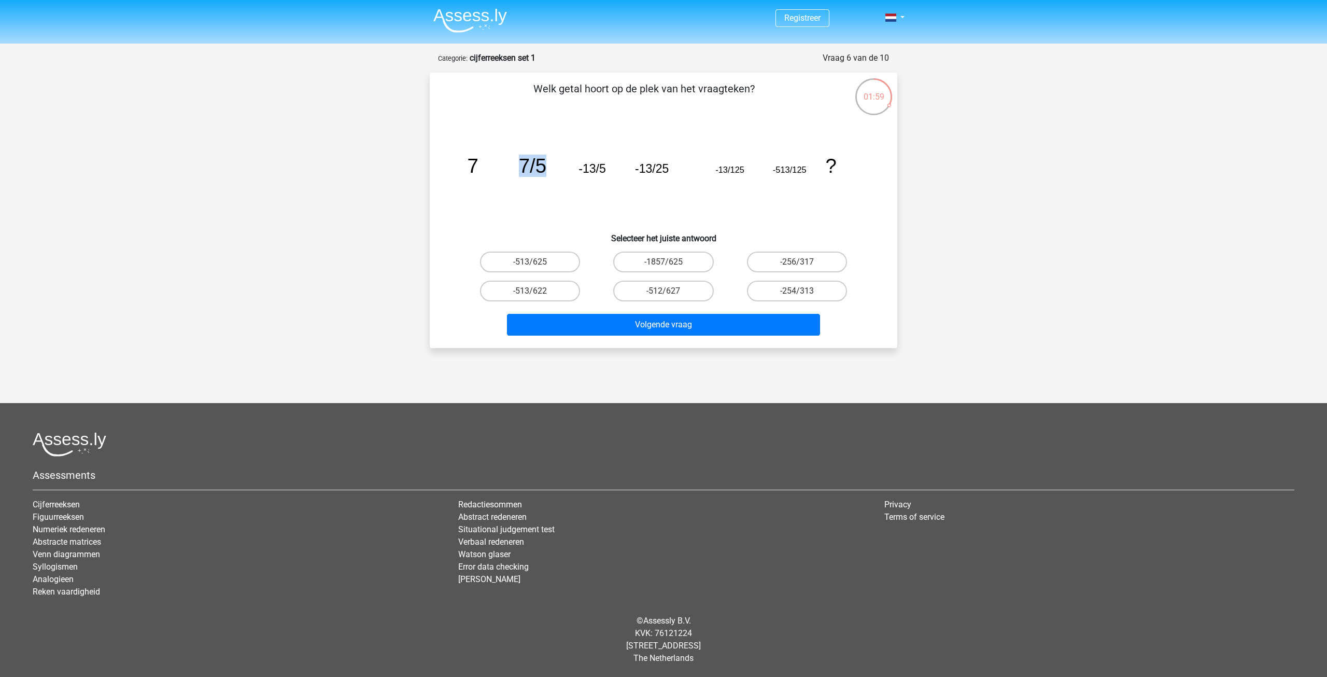
click at [567, 176] on icon "image/svg+xml 7 7/5 -13/5 -13/25 -13/125 -513/125 ?" at bounding box center [664, 172] width 418 height 105
click at [583, 190] on icon "image/svg+xml 7 7/5 -13/5 -13/25 -13/125 -513/125 ?" at bounding box center [664, 172] width 418 height 105
drag, startPoint x: 591, startPoint y: 165, endPoint x: 661, endPoint y: 172, distance: 70.9
click at [661, 172] on g "7 7/5 -13/5 -13/25 -13/125 -513/125 ?" at bounding box center [652, 166] width 369 height 22
click at [659, 175] on tspan "-13/25" at bounding box center [652, 168] width 34 height 13
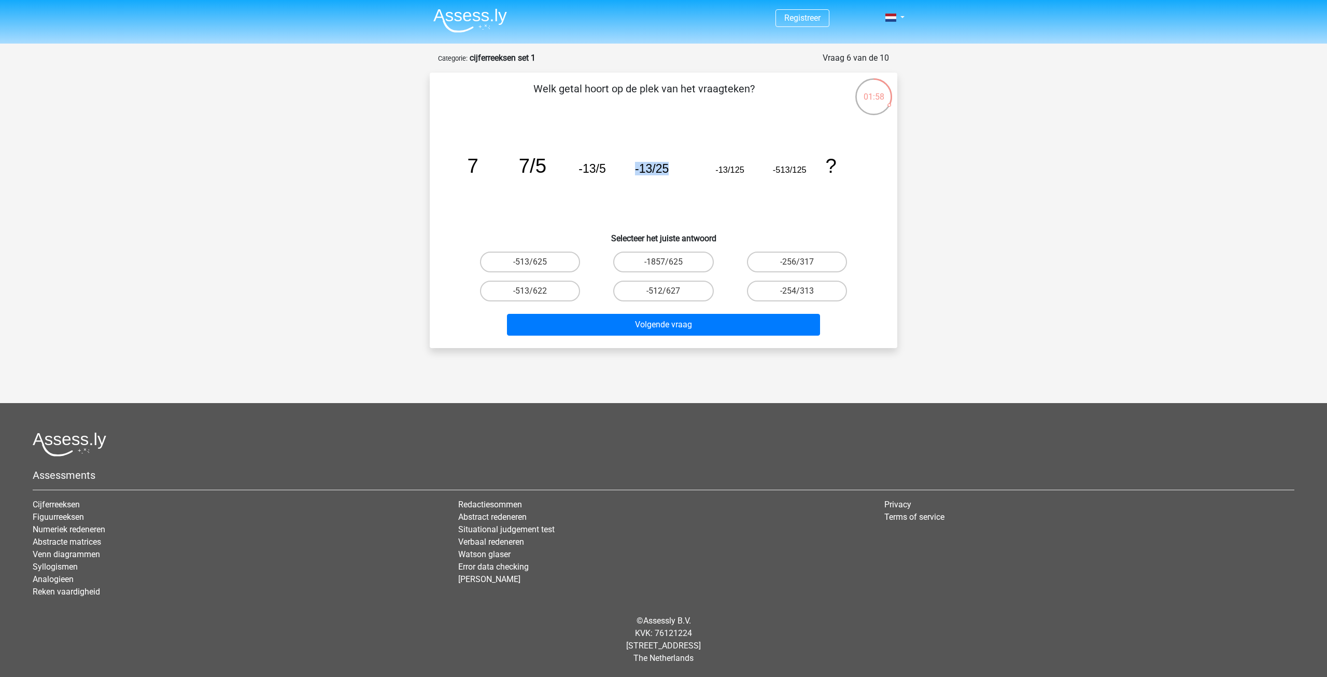
drag, startPoint x: 624, startPoint y: 168, endPoint x: 693, endPoint y: 173, distance: 69.1
click at [693, 173] on icon "image/svg+xml 7 7/5 -13/5 -13/25 -13/125 -513/125 ?" at bounding box center [664, 172] width 418 height 105
click at [701, 183] on icon "image/svg+xml 7 7/5 -13/5 -13/25 -13/125 -513/125 ?" at bounding box center [664, 172] width 418 height 105
drag, startPoint x: 523, startPoint y: 166, endPoint x: 548, endPoint y: 169, distance: 24.5
click at [548, 169] on icon "image/svg+xml 7 7/5 -13/5 -13/25 -13/125 -513/125 ?" at bounding box center [664, 172] width 418 height 105
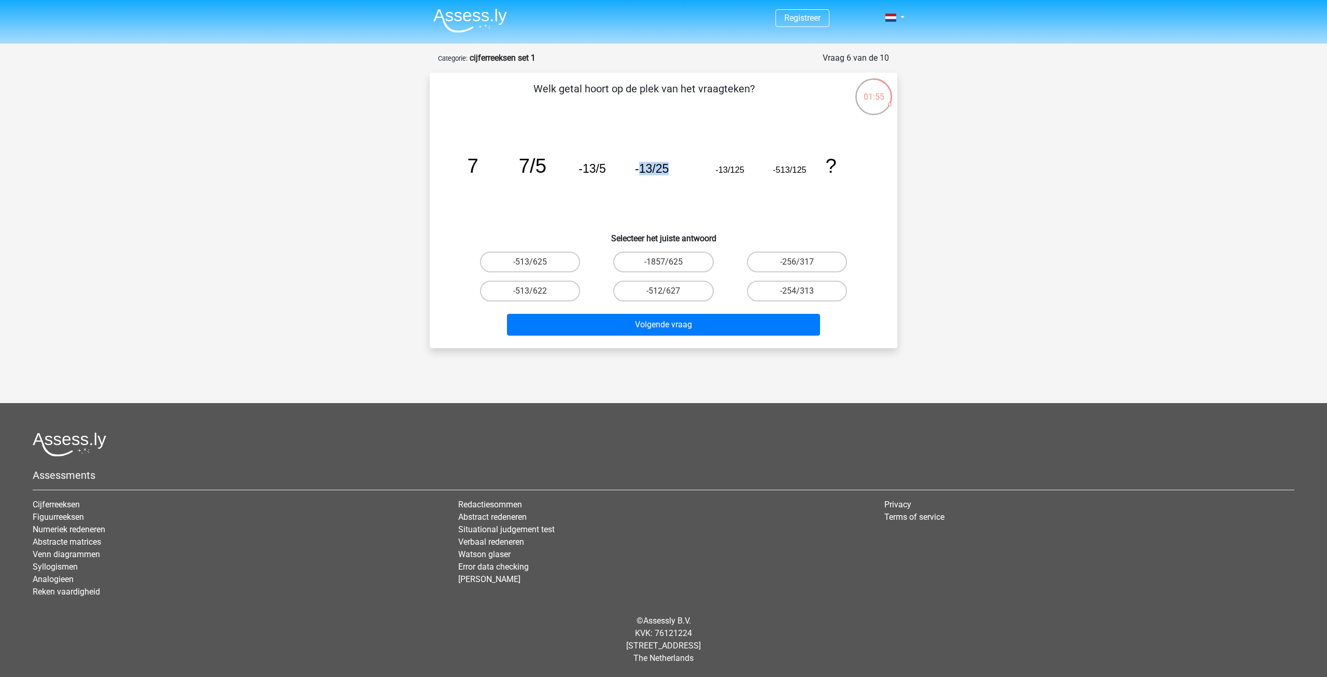
drag, startPoint x: 643, startPoint y: 169, endPoint x: 705, endPoint y: 174, distance: 61.9
click at [705, 174] on icon "image/svg+xml 7 7/5 -13/5 -13/25 -13/125 -513/125 ?" at bounding box center [664, 172] width 418 height 105
drag, startPoint x: 521, startPoint y: 168, endPoint x: 564, endPoint y: 169, distance: 43.0
click at [564, 169] on icon "image/svg+xml 7 7/5 -13/5 -13/25 -13/125 -513/125 ?" at bounding box center [664, 172] width 418 height 105
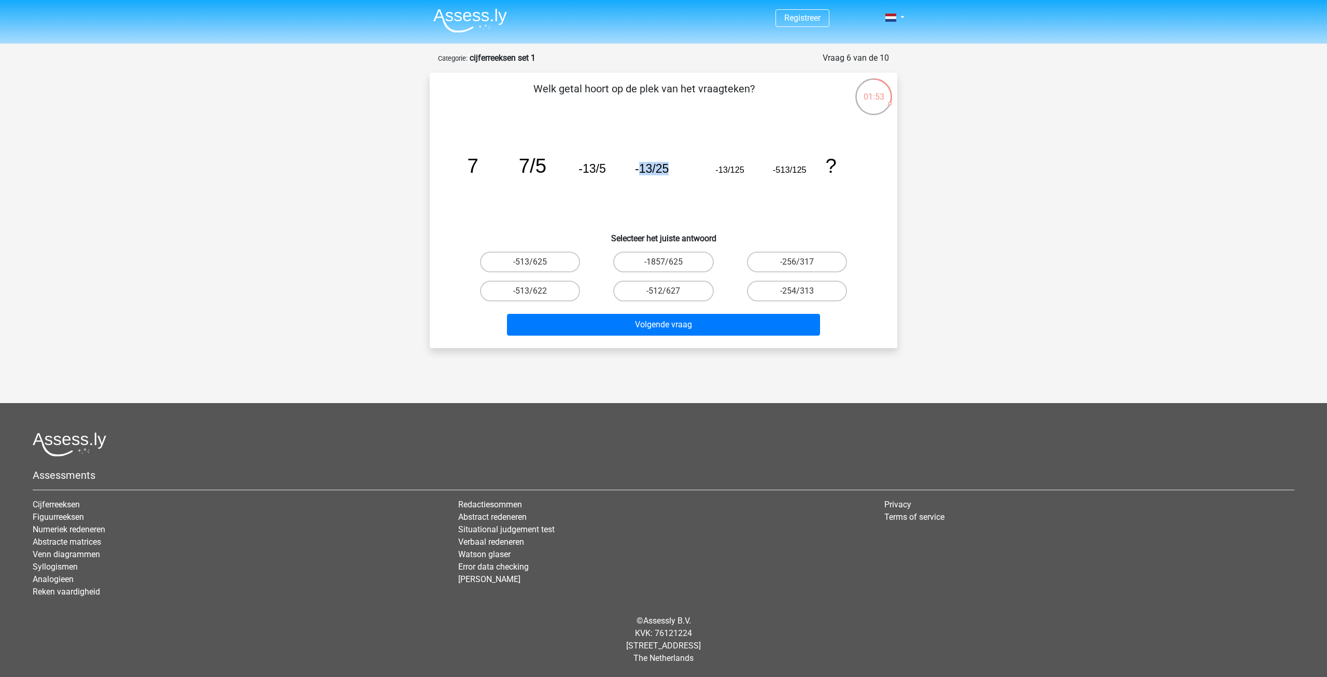
drag, startPoint x: 637, startPoint y: 169, endPoint x: 675, endPoint y: 170, distance: 37.4
click at [675, 170] on icon "image/svg+xml 7 7/5 -13/5 -13/25 -13/125 -513/125 ?" at bounding box center [664, 172] width 418 height 105
click at [659, 172] on tspan "-13/25" at bounding box center [652, 168] width 34 height 13
drag, startPoint x: 464, startPoint y: 163, endPoint x: 533, endPoint y: 169, distance: 69.2
click at [533, 169] on icon "image/svg+xml 7 7/5 -13/5 -13/25 -13/125 -513/125 ?" at bounding box center [664, 172] width 418 height 105
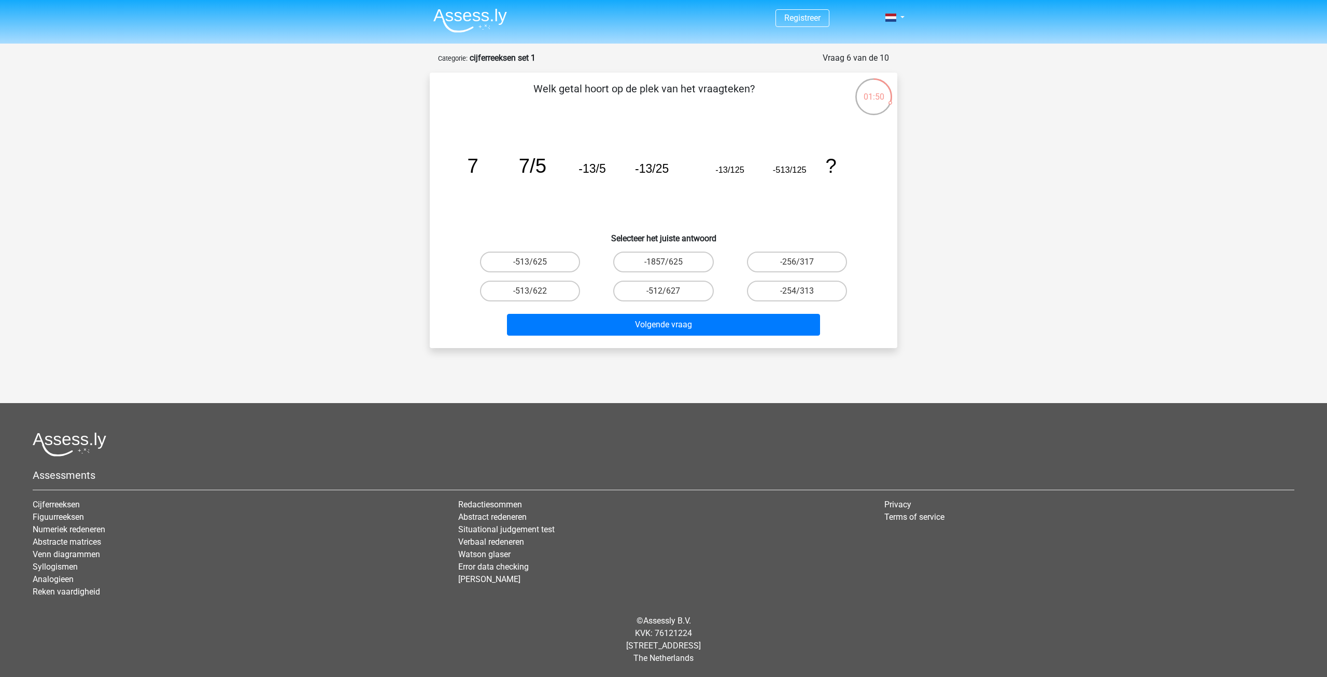
click at [602, 169] on tspan "-13/5" at bounding box center [592, 168] width 27 height 13
drag, startPoint x: 578, startPoint y: 166, endPoint x: 625, endPoint y: 174, distance: 48.3
click at [621, 172] on icon "image/svg+xml 7 7/5 -13/5 -13/25 -13/125 -513/125 ?" at bounding box center [664, 172] width 418 height 105
click at [625, 174] on icon "image/svg+xml 7 7/5 -13/5 -13/25 -13/125 -513/125 ?" at bounding box center [664, 172] width 418 height 105
click at [533, 262] on input "-513/625" at bounding box center [533, 265] width 7 height 7
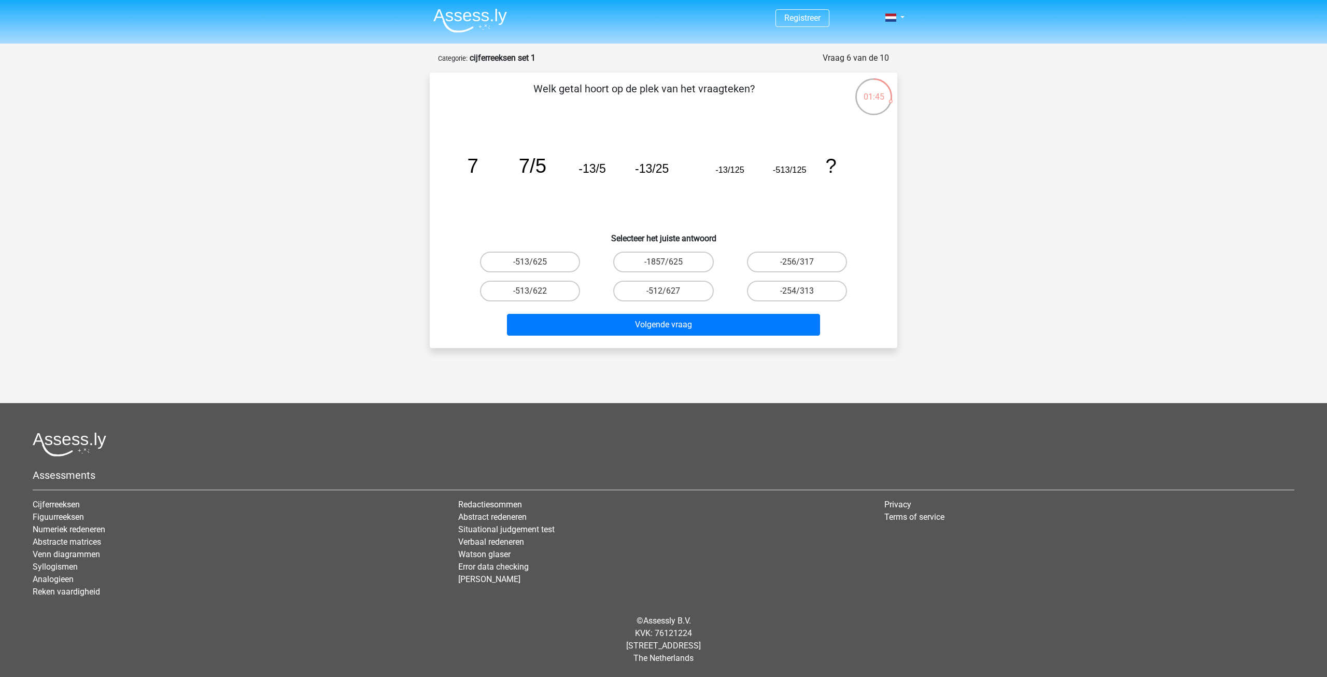
radio input "true"
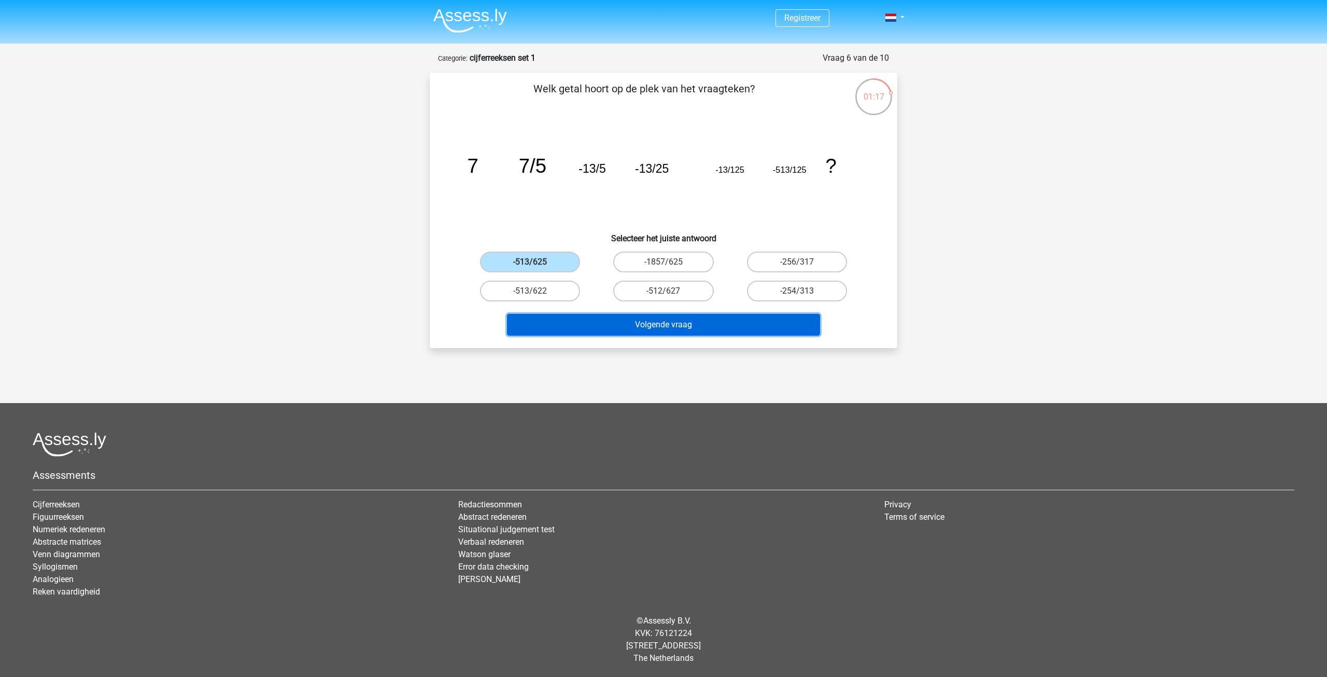
click at [711, 330] on button "Volgende vraag" at bounding box center [664, 325] width 314 height 22
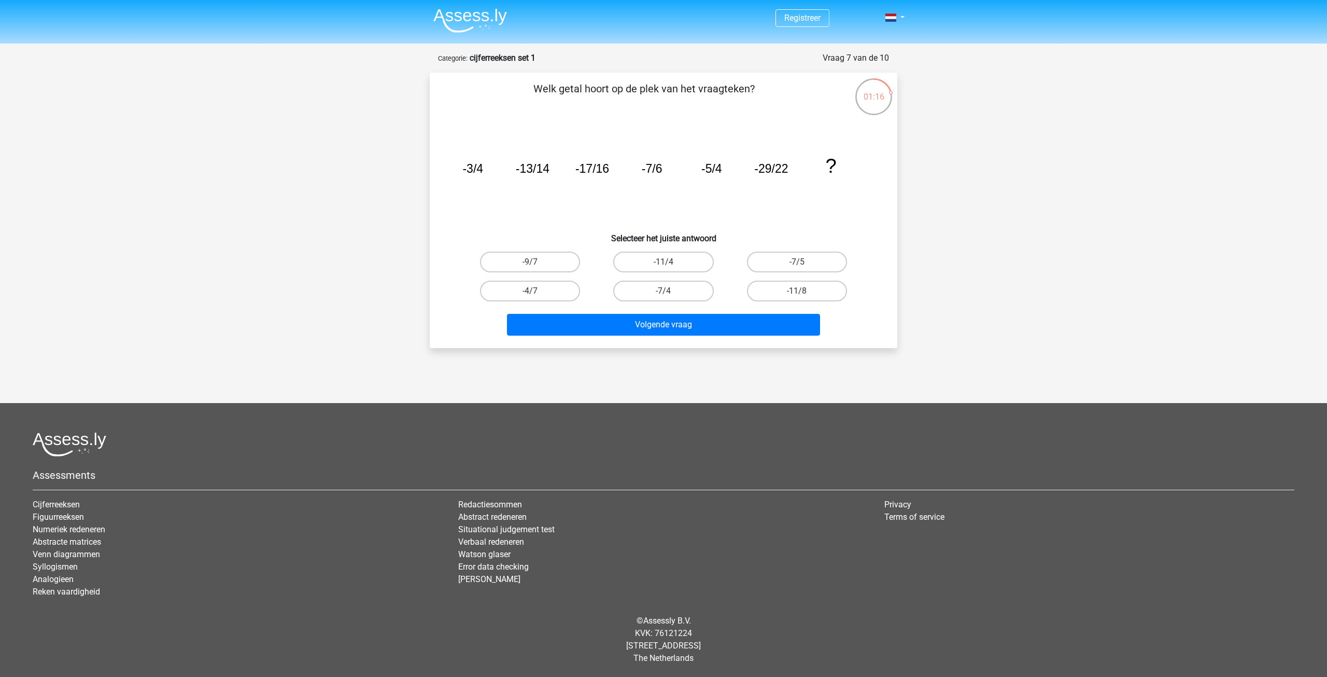
drag, startPoint x: 460, startPoint y: 169, endPoint x: 601, endPoint y: 184, distance: 141.8
click at [591, 177] on icon "image/svg+xml -3/4 -13/14 -17/16 -7/6 -5/4 -29/22 ?" at bounding box center [664, 172] width 418 height 105
click at [611, 194] on icon "image/svg+xml -3/4 -13/14 -17/16 -7/6 -5/4 -29/22 ?" at bounding box center [664, 172] width 418 height 105
drag, startPoint x: 577, startPoint y: 165, endPoint x: 680, endPoint y: 174, distance: 103.0
click at [680, 174] on icon "image/svg+xml -3/4 -13/14 -17/16 -7/6 -5/4 -29/22 ?" at bounding box center [664, 172] width 418 height 105
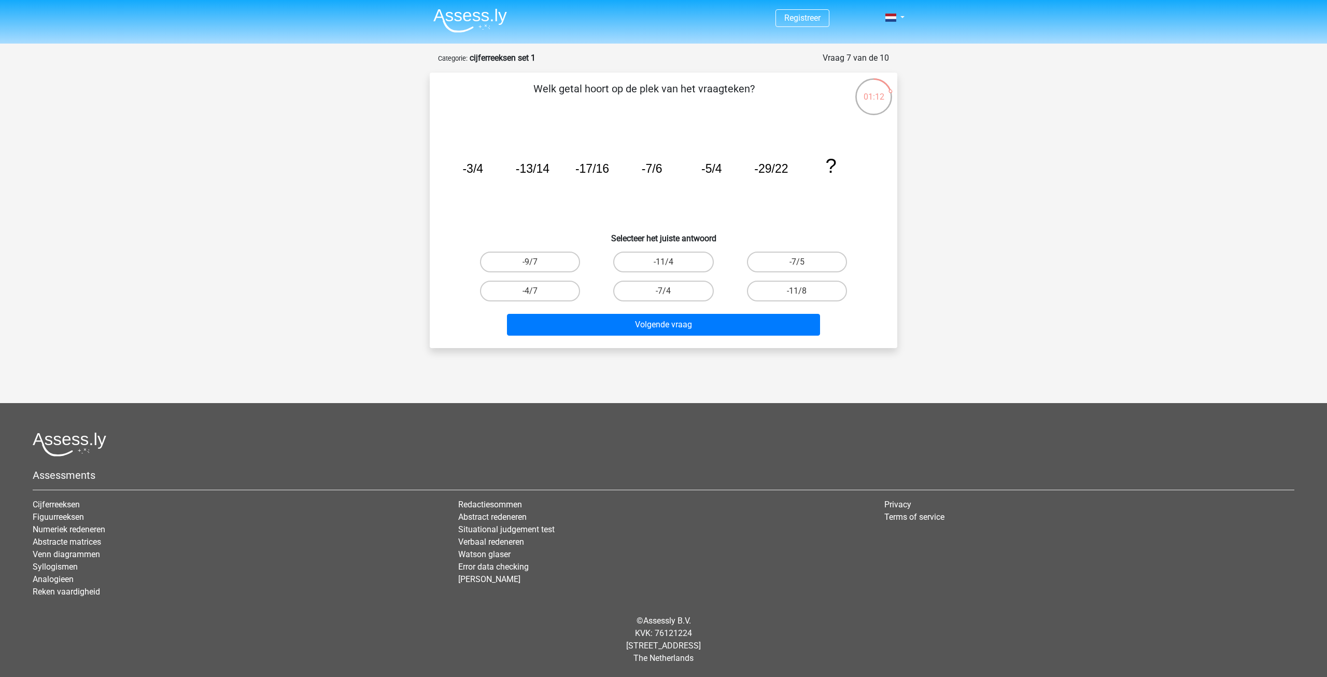
click at [694, 178] on icon "image/svg+xml -3/4 -13/14 -17/16 -7/6 -5/4 -29/22 ?" at bounding box center [664, 172] width 418 height 105
drag, startPoint x: 702, startPoint y: 167, endPoint x: 805, endPoint y: 181, distance: 104.6
click at [805, 181] on icon "image/svg+xml -3/4 -13/14 -17/16 -7/6 -5/4 -29/22 ?" at bounding box center [664, 172] width 418 height 105
click at [805, 187] on icon "image/svg+xml -3/4 -13/14 -17/16 -7/6 -5/4 -29/22 ?" at bounding box center [664, 172] width 418 height 105
click at [804, 293] on label "-11/8" at bounding box center [797, 291] width 100 height 21
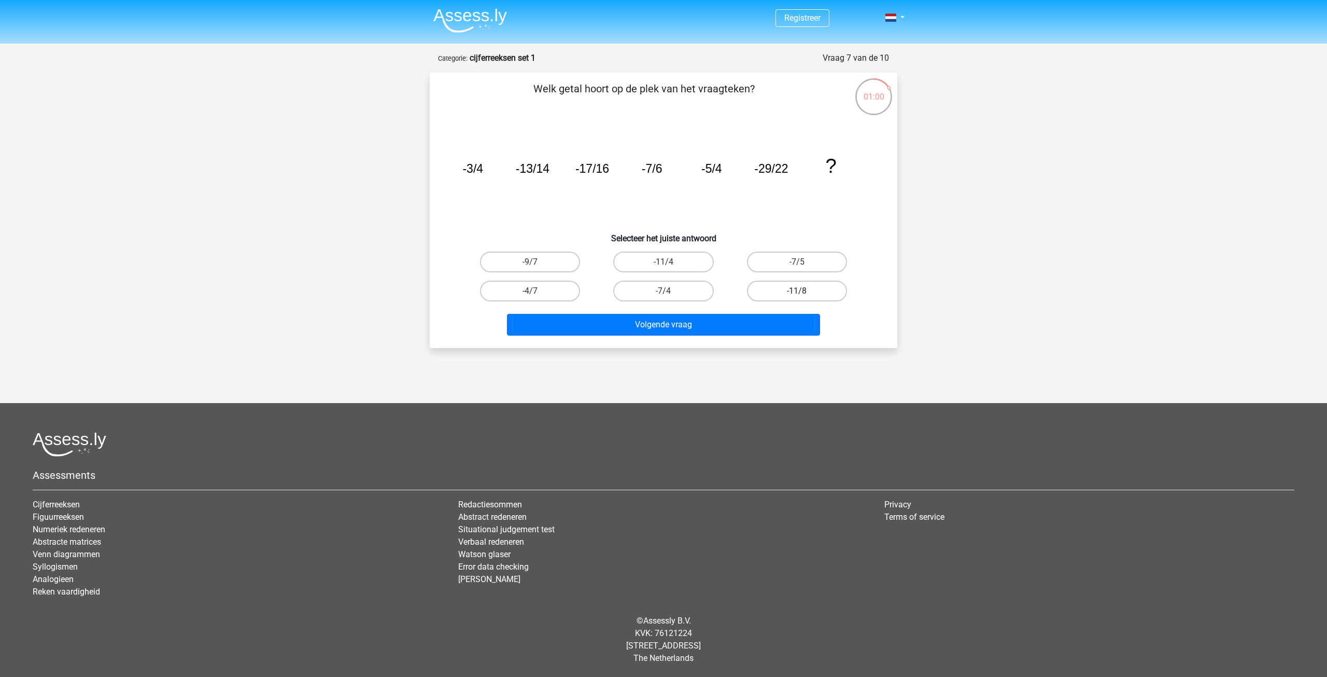
click at [804, 293] on input "-11/8" at bounding box center [800, 294] width 7 height 7
radio input "true"
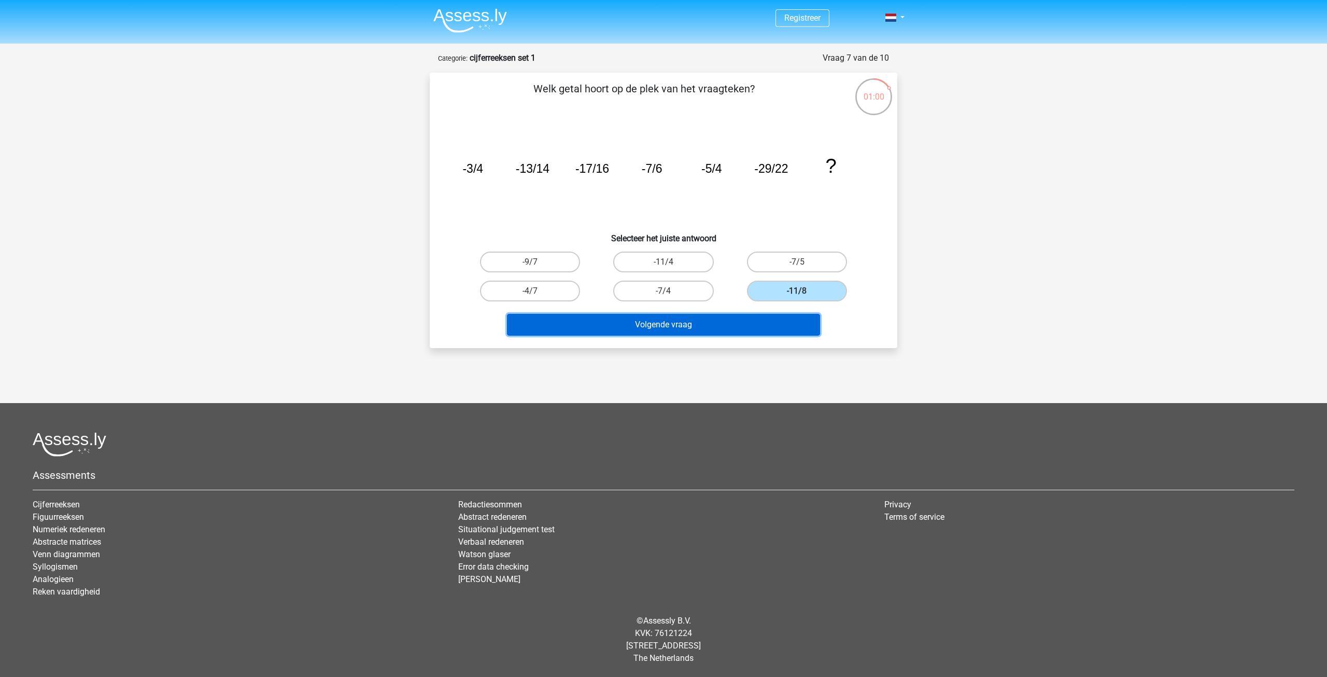
click at [765, 314] on button "Volgende vraag" at bounding box center [664, 325] width 314 height 22
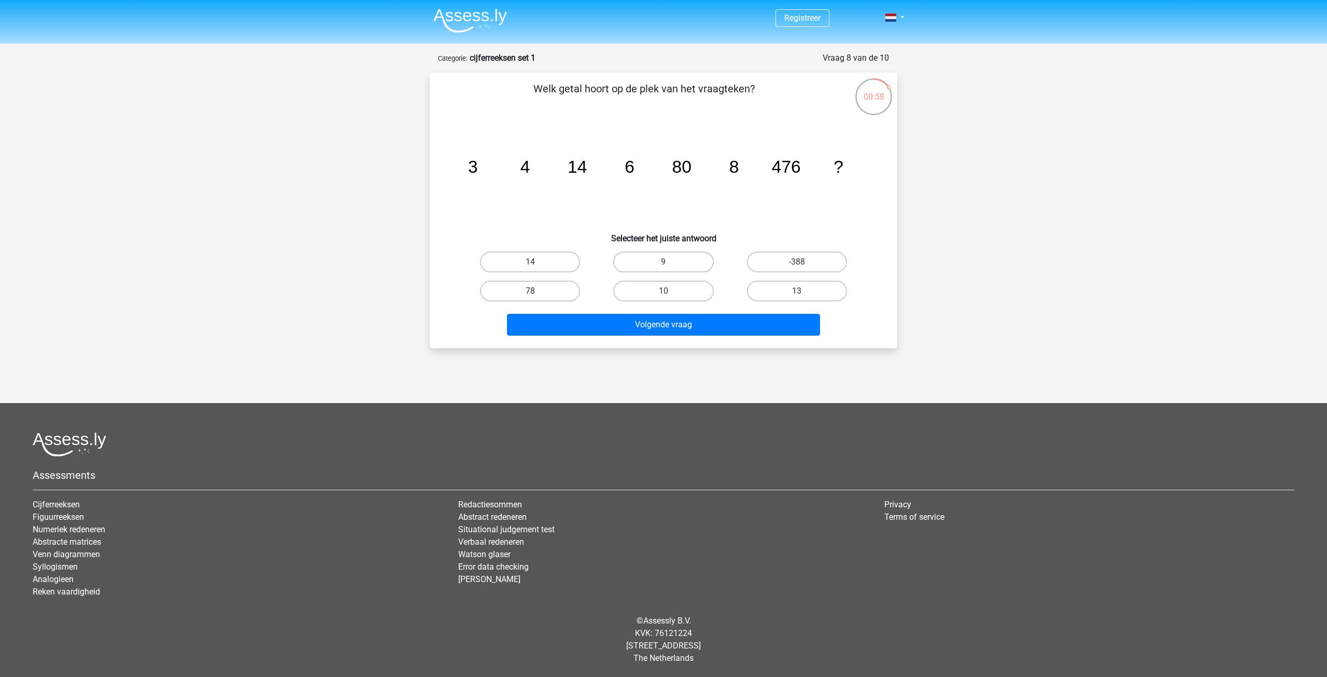
drag, startPoint x: 721, startPoint y: 180, endPoint x: 829, endPoint y: 203, distance: 110.2
click at [840, 184] on icon "image/svg+xml 3 4 14 6 80 8 476 ?" at bounding box center [664, 172] width 418 height 105
click at [821, 214] on icon "image/svg+xml 3 4 14 6 80 8 476 ?" at bounding box center [664, 172] width 418 height 105
drag, startPoint x: 497, startPoint y: 166, endPoint x: 541, endPoint y: 165, distance: 44.1
click at [541, 165] on icon "image/svg+xml 3 4 14 6 80 8 476 ?" at bounding box center [664, 172] width 418 height 105
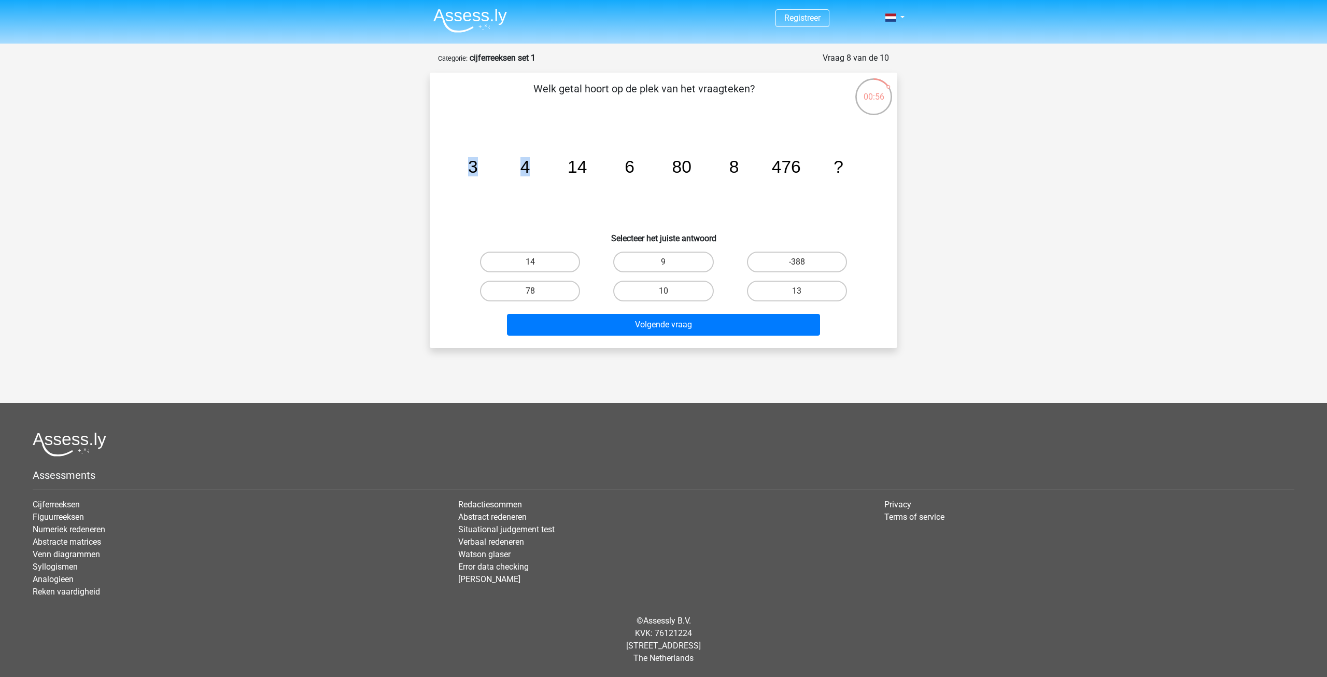
click at [542, 165] on icon "image/svg+xml 3 4 14 6 80 8 476 ?" at bounding box center [664, 172] width 418 height 105
click at [629, 174] on g "3 4 14 6 80 8 476 ?" at bounding box center [655, 166] width 375 height 19
click at [628, 188] on icon "image/svg+xml 3 4 14 6 80 8 476 ?" at bounding box center [664, 172] width 418 height 105
click at [658, 164] on icon "image/svg+xml 3 4 14 6 80 8 476 ?" at bounding box center [664, 172] width 418 height 105
click at [660, 169] on icon "image/svg+xml 3 4 14 6 80 8 476 ?" at bounding box center [664, 172] width 418 height 105
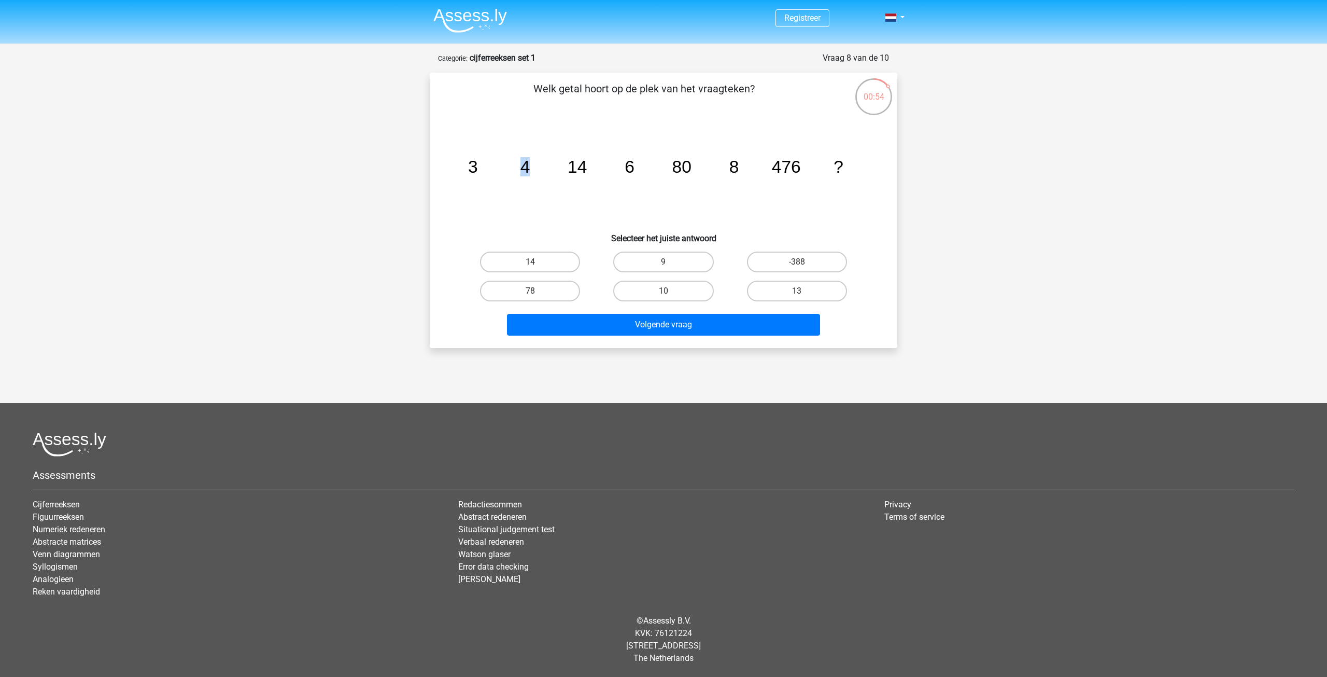
drag, startPoint x: 499, startPoint y: 165, endPoint x: 581, endPoint y: 166, distance: 81.9
click at [578, 166] on icon "image/svg+xml 3 4 14 6 80 8 476 ?" at bounding box center [664, 172] width 418 height 105
drag, startPoint x: 618, startPoint y: 163, endPoint x: 650, endPoint y: 165, distance: 31.7
click at [637, 163] on icon "image/svg+xml 3 4 14 6 80 8 476 ?" at bounding box center [664, 172] width 418 height 105
drag, startPoint x: 731, startPoint y: 166, endPoint x: 752, endPoint y: 165, distance: 21.3
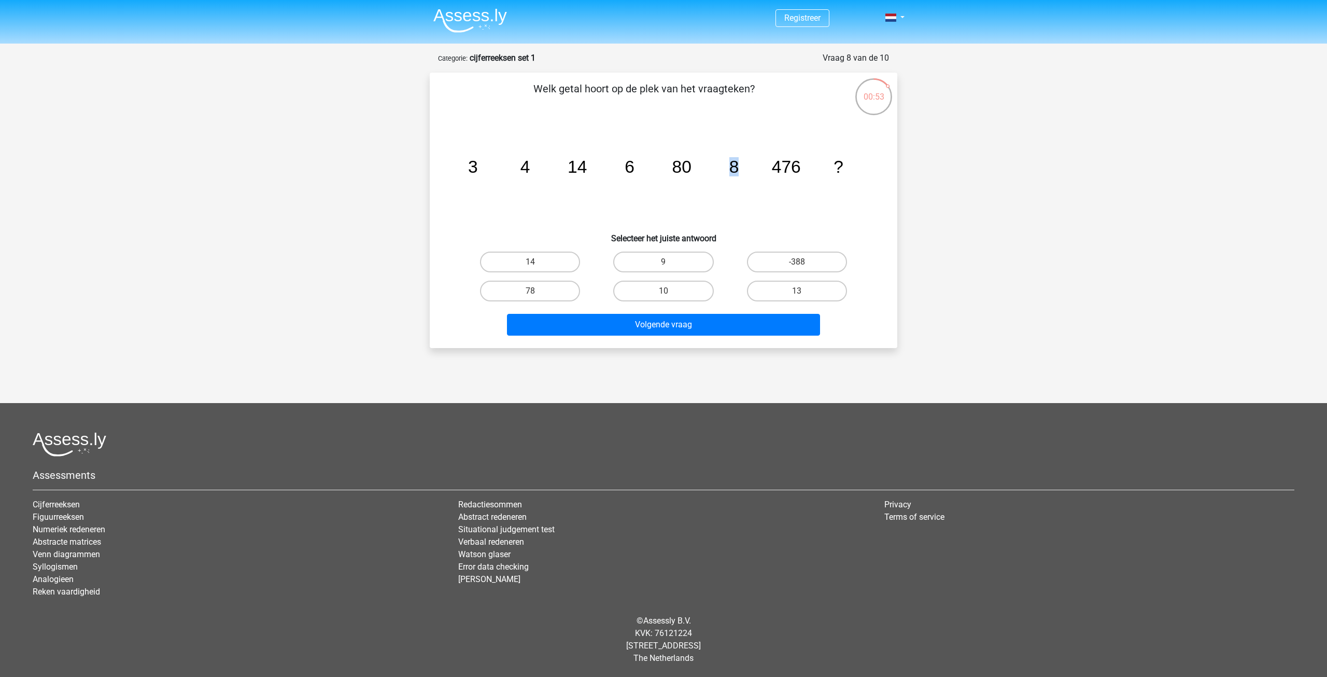
click at [751, 166] on icon "image/svg+xml 3 4 14 6 80 8 476 ?" at bounding box center [664, 172] width 418 height 105
drag, startPoint x: 695, startPoint y: 199, endPoint x: 637, endPoint y: 199, distance: 57.6
click at [695, 199] on icon "image/svg+xml 3 4 14 6 80 8 476 ?" at bounding box center [664, 172] width 418 height 105
drag, startPoint x: 523, startPoint y: 169, endPoint x: 535, endPoint y: 166, distance: 12.2
click at [535, 166] on icon "image/svg+xml 3 4 14 6 80 8 476 ?" at bounding box center [664, 172] width 418 height 105
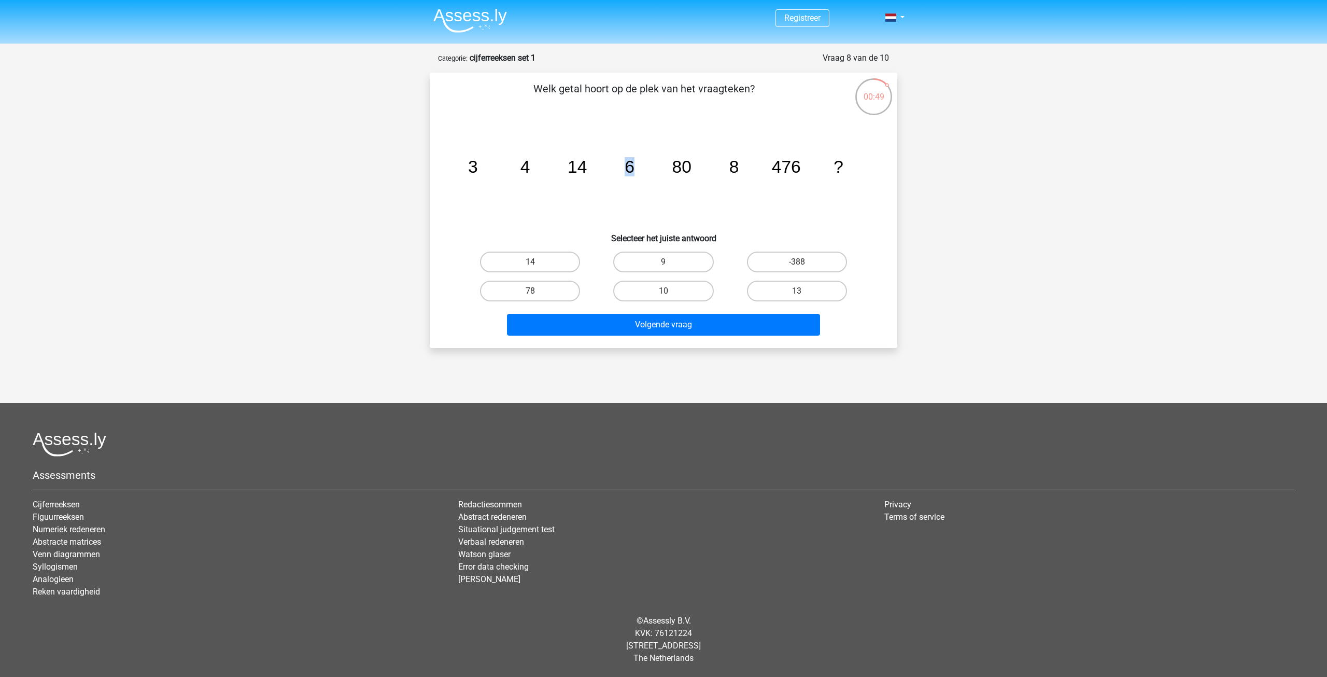
click at [635, 166] on icon "image/svg+xml 3 4 14 6 80 8 476 ?" at bounding box center [664, 172] width 418 height 105
drag, startPoint x: 727, startPoint y: 173, endPoint x: 743, endPoint y: 170, distance: 15.8
click at [742, 170] on icon "image/svg+xml 3 4 14 6 80 8 476 ?" at bounding box center [664, 172] width 418 height 105
click at [737, 202] on icon "image/svg+xml 3 4 14 6 80 8 476 ?" at bounding box center [664, 172] width 418 height 105
drag, startPoint x: 729, startPoint y: 167, endPoint x: 743, endPoint y: 167, distance: 14.0
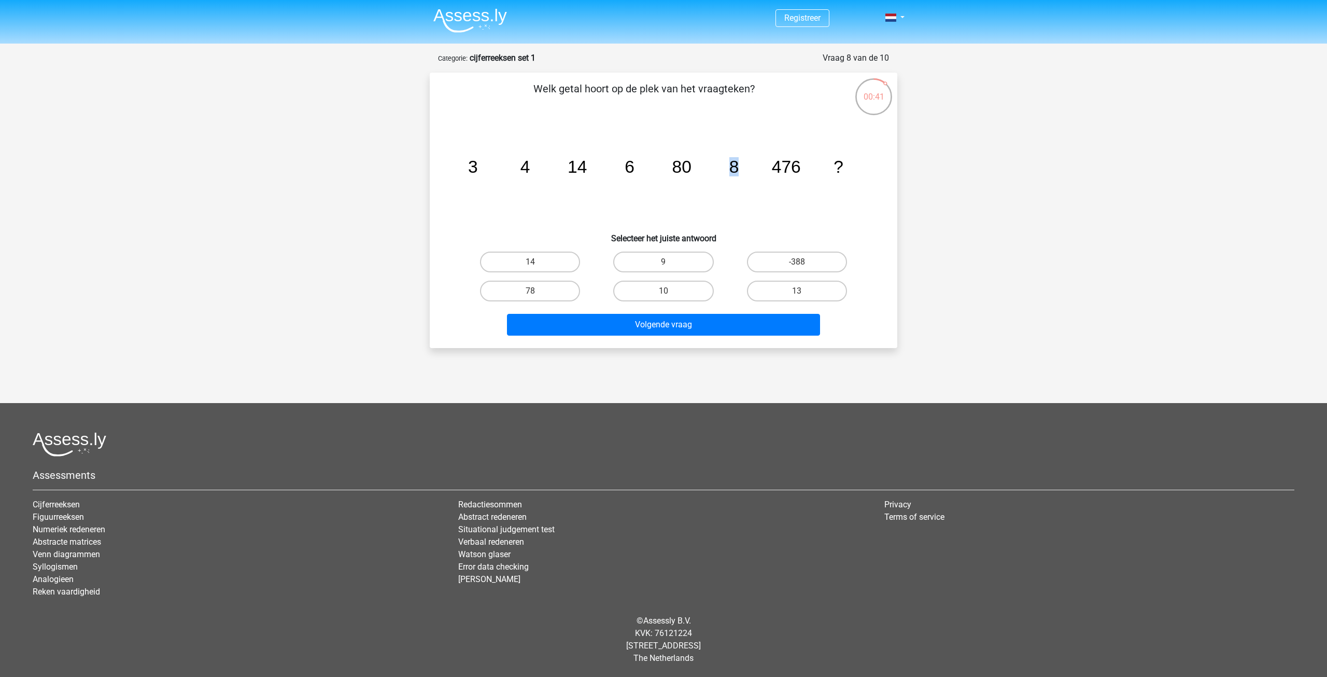
click at [743, 167] on icon "image/svg+xml 3 4 14 6 80 8 476 ?" at bounding box center [664, 172] width 418 height 105
click at [748, 202] on icon "image/svg+xml 3 4 14 6 80 8 476 ?" at bounding box center [664, 172] width 418 height 105
drag, startPoint x: 521, startPoint y: 166, endPoint x: 540, endPoint y: 166, distance: 19.2
click at [540, 166] on icon "image/svg+xml 3 4 14 6 80 8 476 ?" at bounding box center [664, 172] width 418 height 105
click at [638, 175] on icon "image/svg+xml 3 4 14 6 80 8 476 ?" at bounding box center [664, 172] width 418 height 105
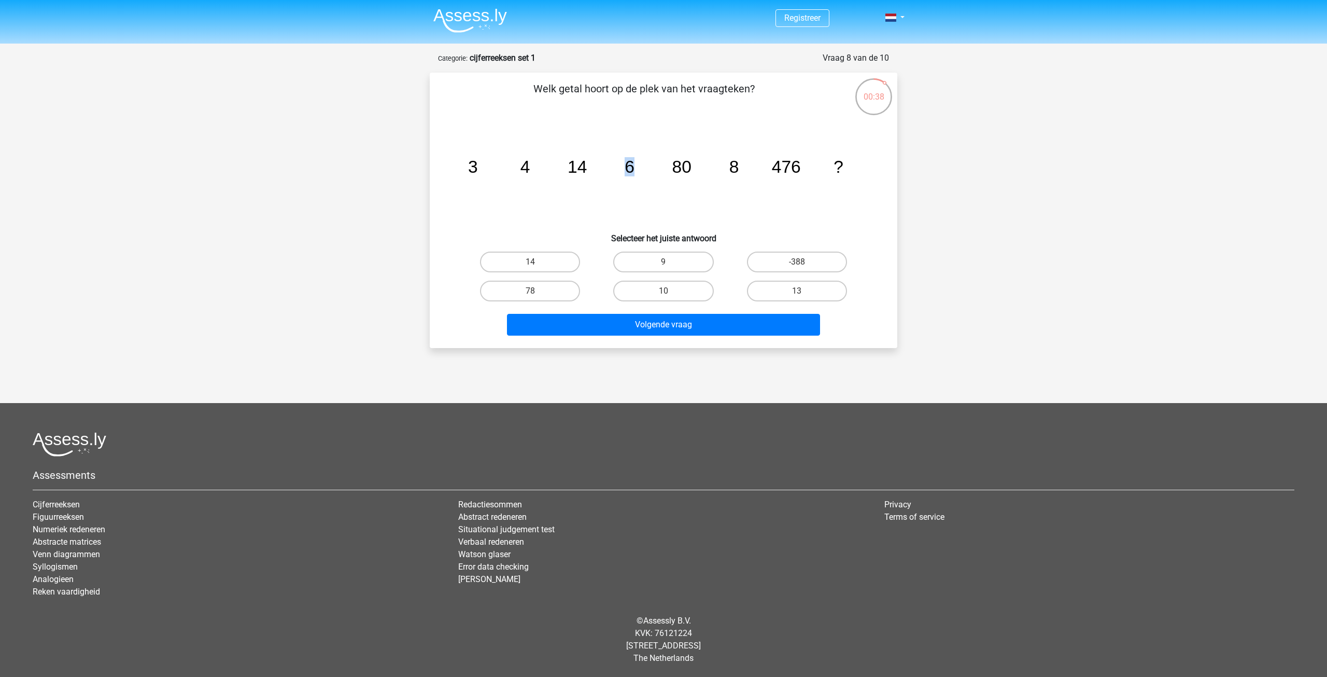
drag, startPoint x: 636, startPoint y: 167, endPoint x: 650, endPoint y: 172, distance: 14.3
click at [640, 167] on icon "image/svg+xml 3 4 14 6 80 8 476 ?" at bounding box center [664, 172] width 418 height 105
click at [656, 176] on icon "image/svg+xml 3 4 14 6 80 8 476 ?" at bounding box center [664, 172] width 418 height 105
drag, startPoint x: 725, startPoint y: 171, endPoint x: 750, endPoint y: 172, distance: 24.9
click at [750, 172] on icon "image/svg+xml 3 4 14 6 80 8 476 ?" at bounding box center [664, 172] width 418 height 105
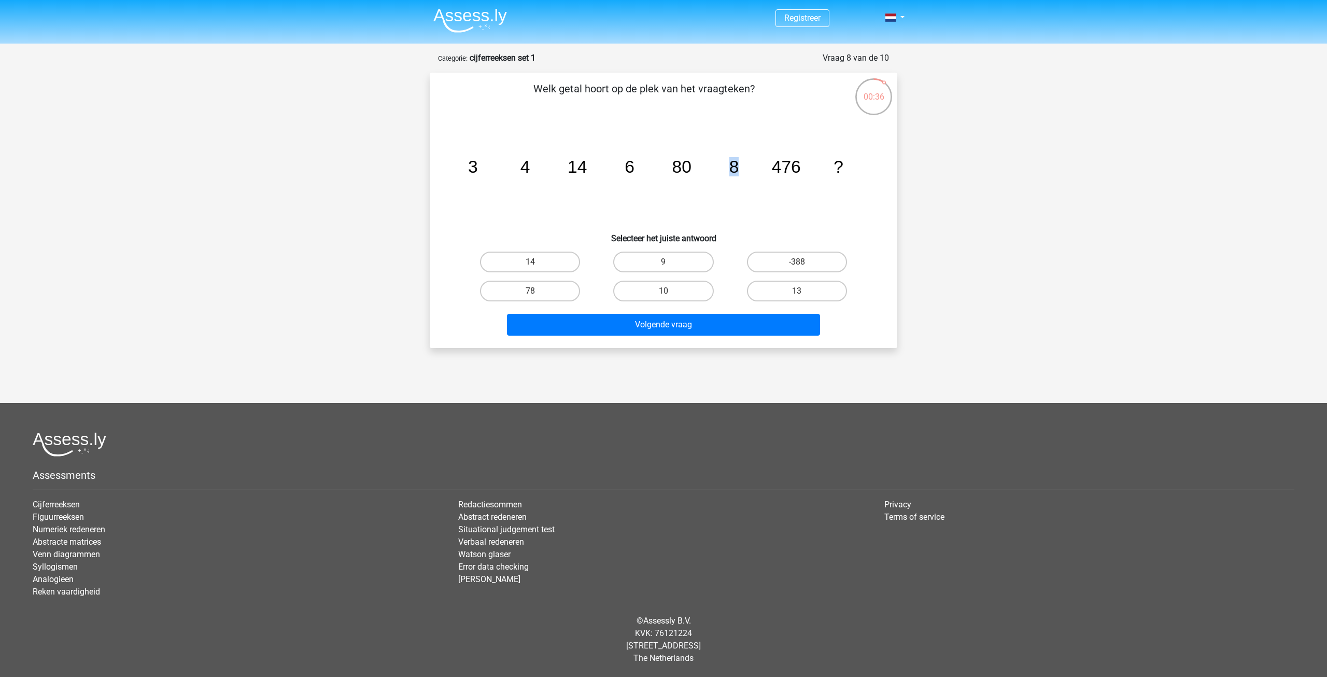
click at [750, 172] on icon "image/svg+xml 3 4 14 6 80 8 476 ?" at bounding box center [664, 172] width 418 height 105
click at [688, 289] on label "10" at bounding box center [663, 291] width 100 height 21
click at [670, 291] on input "10" at bounding box center [667, 294] width 7 height 7
radio input "true"
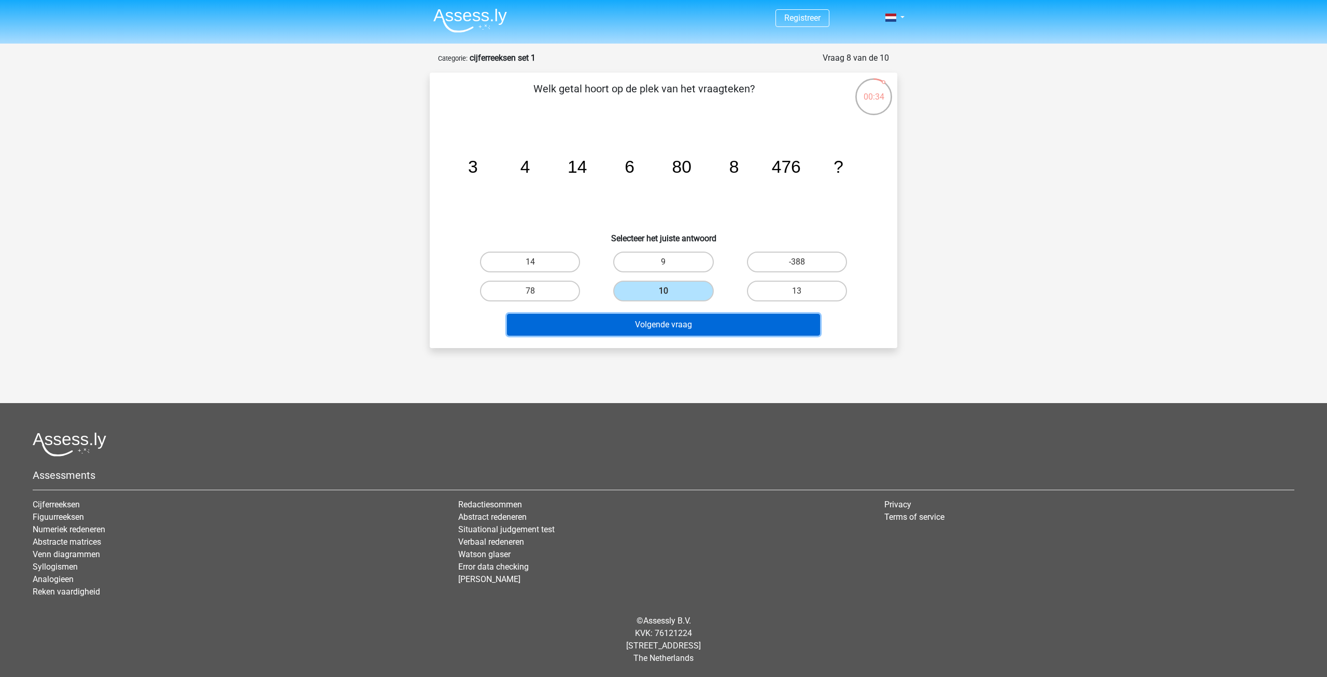
click at [699, 317] on button "Volgende vraag" at bounding box center [664, 325] width 314 height 22
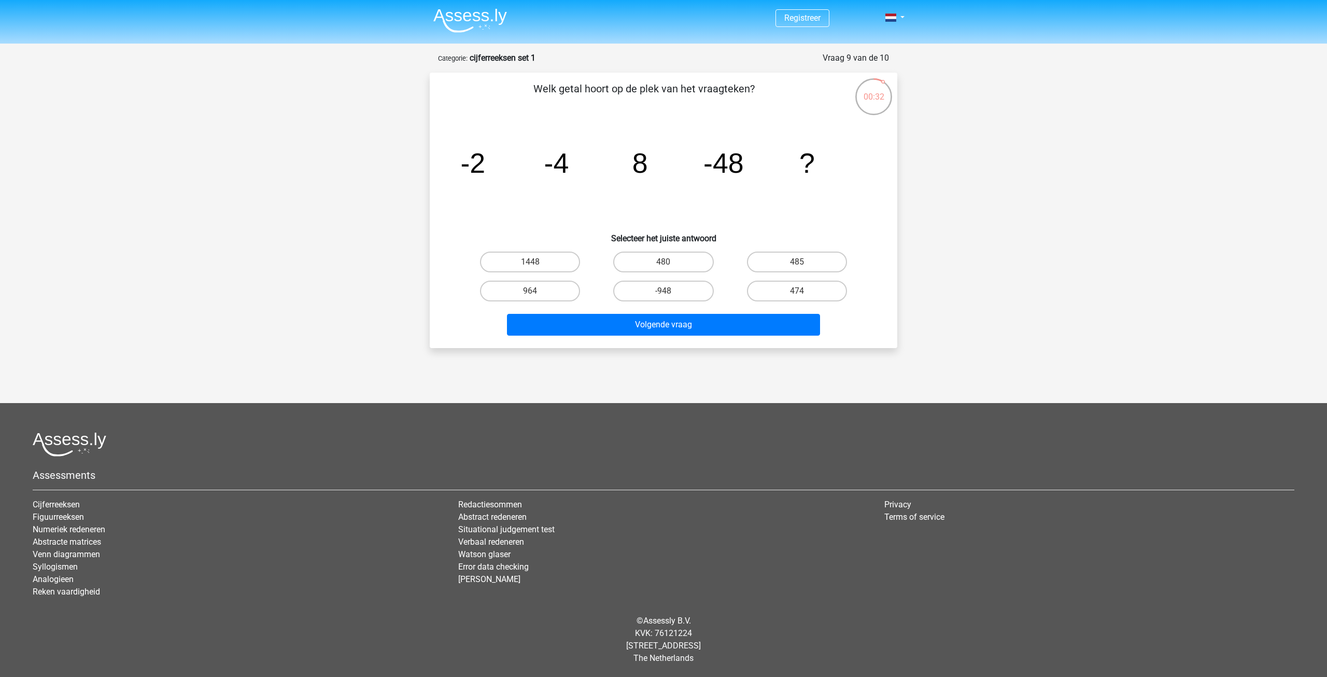
drag, startPoint x: 473, startPoint y: 167, endPoint x: 569, endPoint y: 165, distance: 96.0
click at [569, 165] on g "-2 -4 8 -48 ?" at bounding box center [637, 162] width 355 height 31
click at [624, 171] on icon "image/svg+xml -2 -4 8 -48 ?" at bounding box center [664, 172] width 418 height 105
drag, startPoint x: 464, startPoint y: 165, endPoint x: 483, endPoint y: 168, distance: 19.9
click at [482, 168] on tspan "-2" at bounding box center [472, 162] width 25 height 31
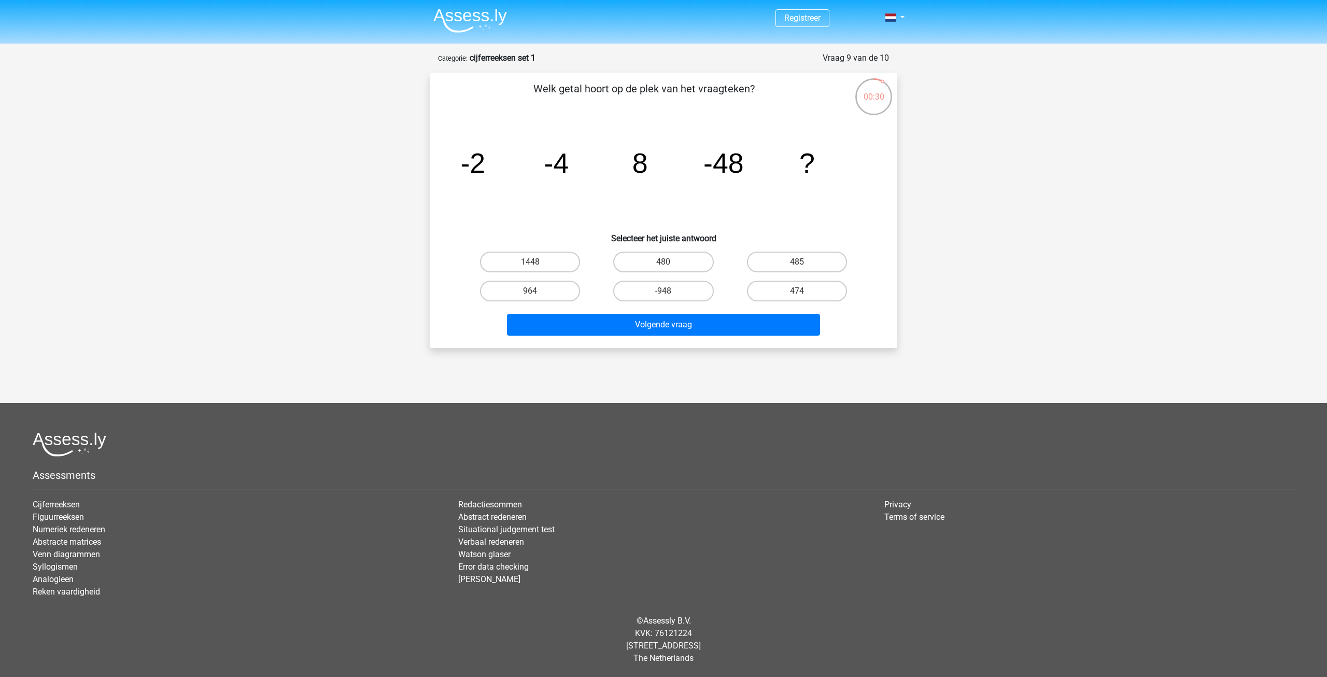
click at [527, 171] on icon "image/svg+xml -2 -4 8 -48 ?" at bounding box center [664, 172] width 418 height 105
drag, startPoint x: 548, startPoint y: 164, endPoint x: 589, endPoint y: 165, distance: 41.5
click at [577, 163] on icon "image/svg+xml -2 -4 8 -48 ?" at bounding box center [664, 172] width 418 height 105
click at [601, 166] on icon "image/svg+xml -2 -4 8 -48 ?" at bounding box center [664, 172] width 418 height 105
drag, startPoint x: 631, startPoint y: 164, endPoint x: 660, endPoint y: 163, distance: 29.1
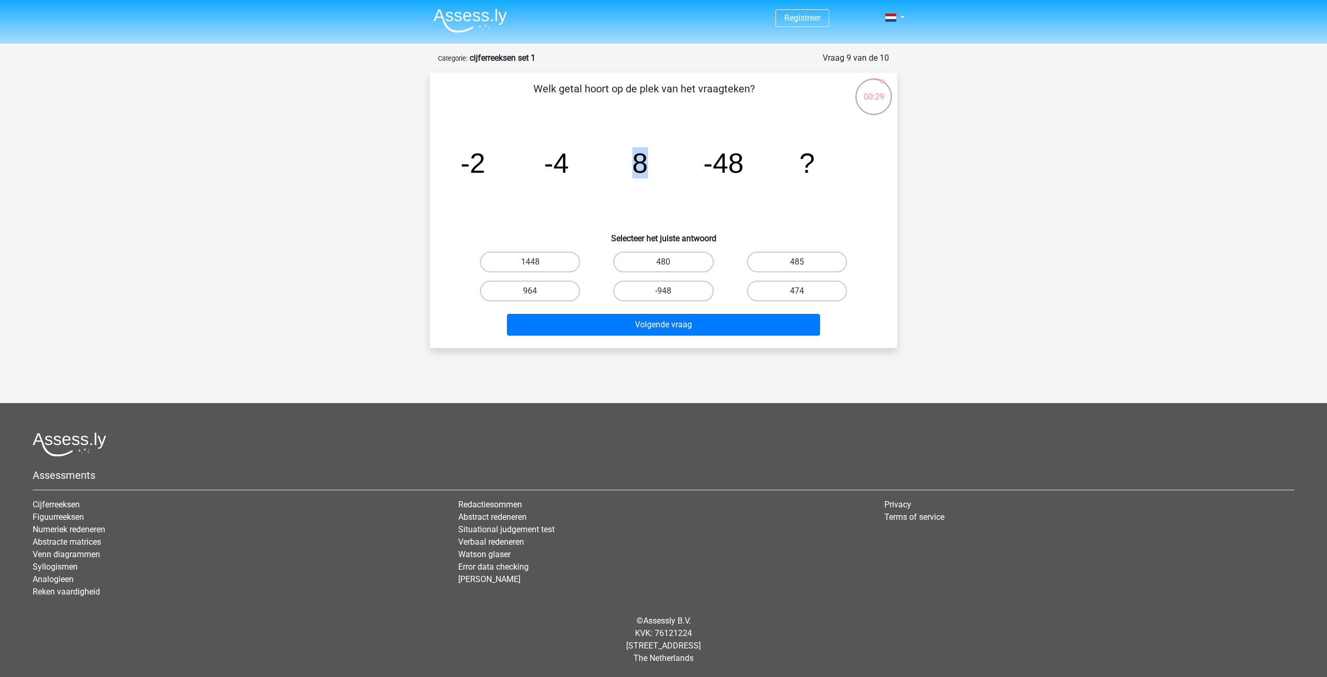
click at [659, 163] on icon "image/svg+xml -2 -4 8 -48 ?" at bounding box center [664, 172] width 418 height 105
click at [674, 173] on icon "image/svg+xml -2 -4 8 -48 ?" at bounding box center [664, 172] width 418 height 105
click at [489, 160] on div "image/svg+xml -2 -4 8 -48 ?" at bounding box center [663, 172] width 435 height 105
click at [515, 179] on icon "image/svg+xml -2 -4 8 -48 ?" at bounding box center [664, 172] width 418 height 105
drag, startPoint x: 460, startPoint y: 159, endPoint x: 561, endPoint y: 163, distance: 100.2
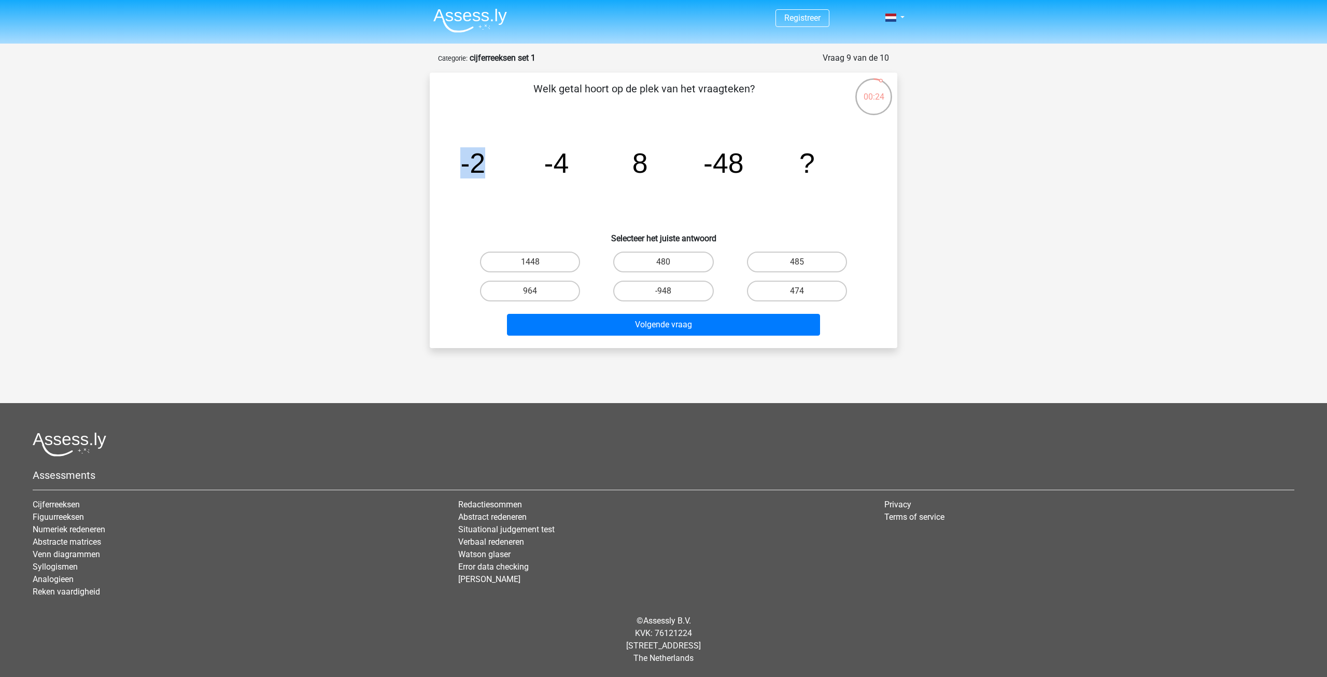
click at [522, 163] on icon "image/svg+xml -2 -4 8 -48 ?" at bounding box center [664, 172] width 418 height 105
click at [601, 162] on icon "image/svg+xml -2 -4 8 -48 ?" at bounding box center [664, 172] width 418 height 105
drag, startPoint x: 541, startPoint y: 164, endPoint x: 581, endPoint y: 165, distance: 39.4
click at [581, 165] on icon "image/svg+xml -2 -4 8 -48 ?" at bounding box center [664, 172] width 418 height 105
click at [619, 179] on icon "image/svg+xml -2 -4 8 -48 ?" at bounding box center [664, 172] width 418 height 105
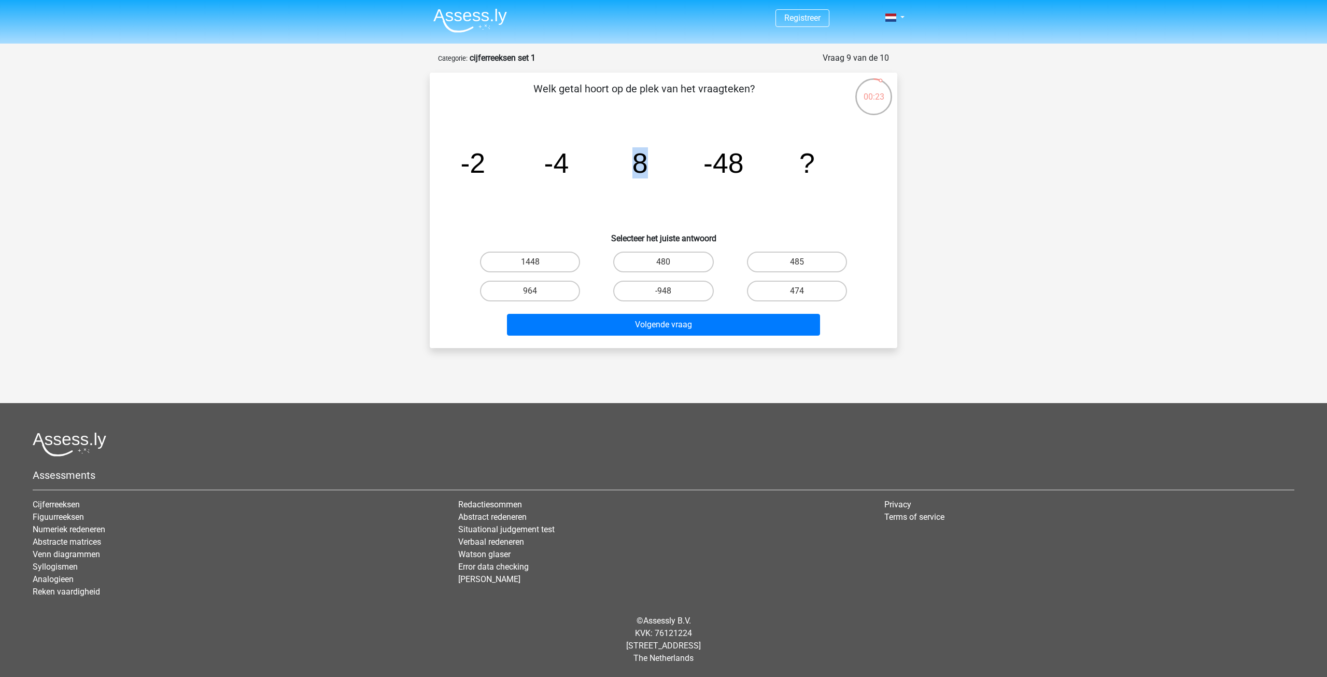
drag, startPoint x: 634, startPoint y: 164, endPoint x: 659, endPoint y: 165, distance: 25.4
click at [656, 165] on icon "image/svg+xml -2 -4 8 -48 ?" at bounding box center [664, 172] width 418 height 105
click at [703, 176] on icon "image/svg+xml -2 -4 8 -48 ?" at bounding box center [664, 172] width 418 height 105
drag, startPoint x: 468, startPoint y: 175, endPoint x: 479, endPoint y: 175, distance: 10.9
click at [479, 175] on tspan "-2" at bounding box center [472, 162] width 25 height 31
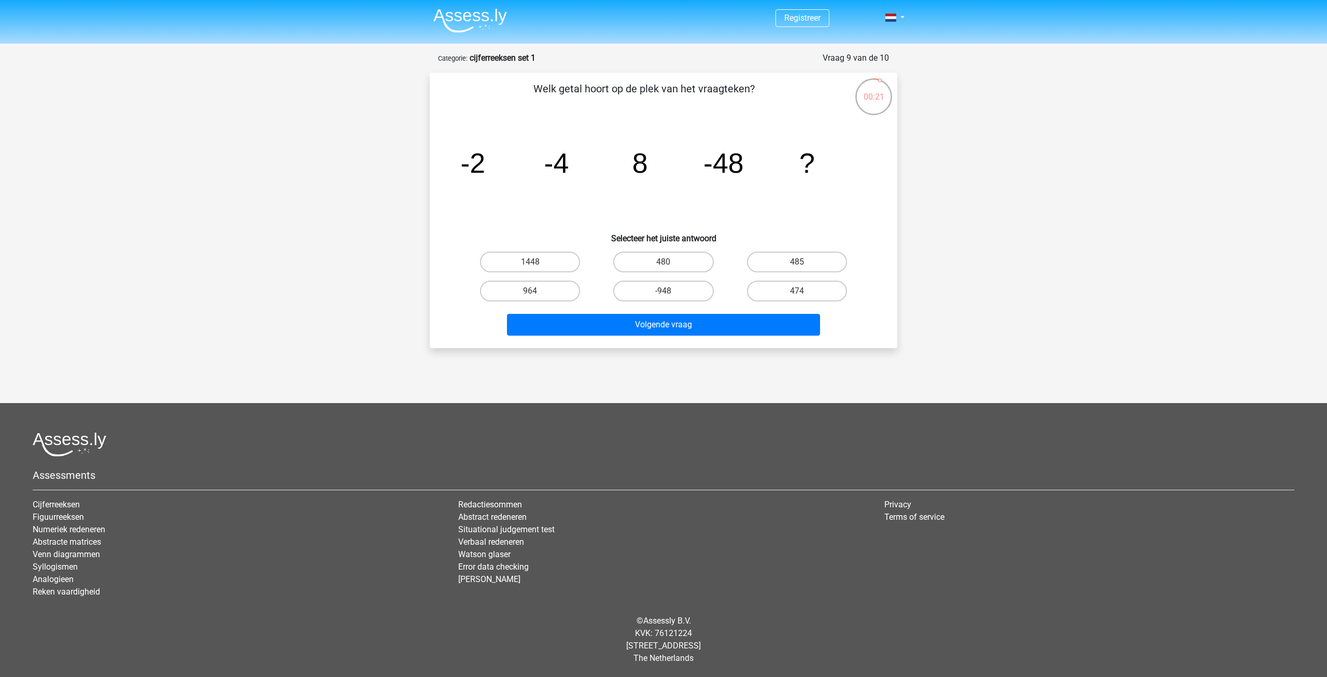
click at [544, 176] on tspan "-4" at bounding box center [556, 162] width 25 height 31
drag, startPoint x: 534, startPoint y: 172, endPoint x: 579, endPoint y: 172, distance: 44.6
click at [576, 172] on icon "image/svg+xml -2 -4 8 -48 ?" at bounding box center [664, 172] width 418 height 105
click at [579, 172] on icon "image/svg+xml -2 -4 8 -48 ?" at bounding box center [664, 172] width 418 height 105
drag, startPoint x: 619, startPoint y: 167, endPoint x: 649, endPoint y: 170, distance: 29.7
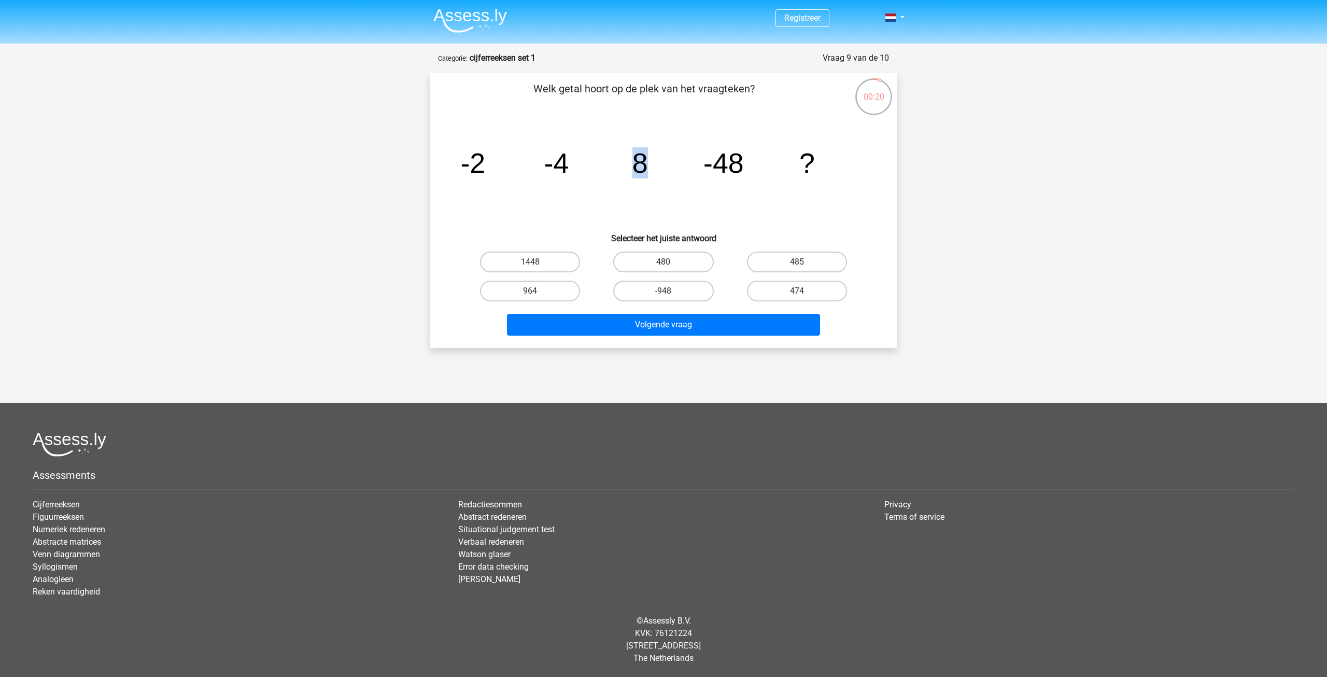
click at [649, 170] on icon "image/svg+xml -2 -4 8 -48 ?" at bounding box center [664, 172] width 418 height 105
click at [570, 180] on icon "image/svg+xml -2 -4 8 -48 ?" at bounding box center [664, 172] width 418 height 105
drag, startPoint x: 541, startPoint y: 170, endPoint x: 647, endPoint y: 171, distance: 105.8
click at [647, 171] on icon "image/svg+xml -2 -4 8 -48 ?" at bounding box center [664, 172] width 418 height 105
click at [652, 172] on icon "image/svg+xml -2 -4 8 -48 ?" at bounding box center [664, 172] width 418 height 105
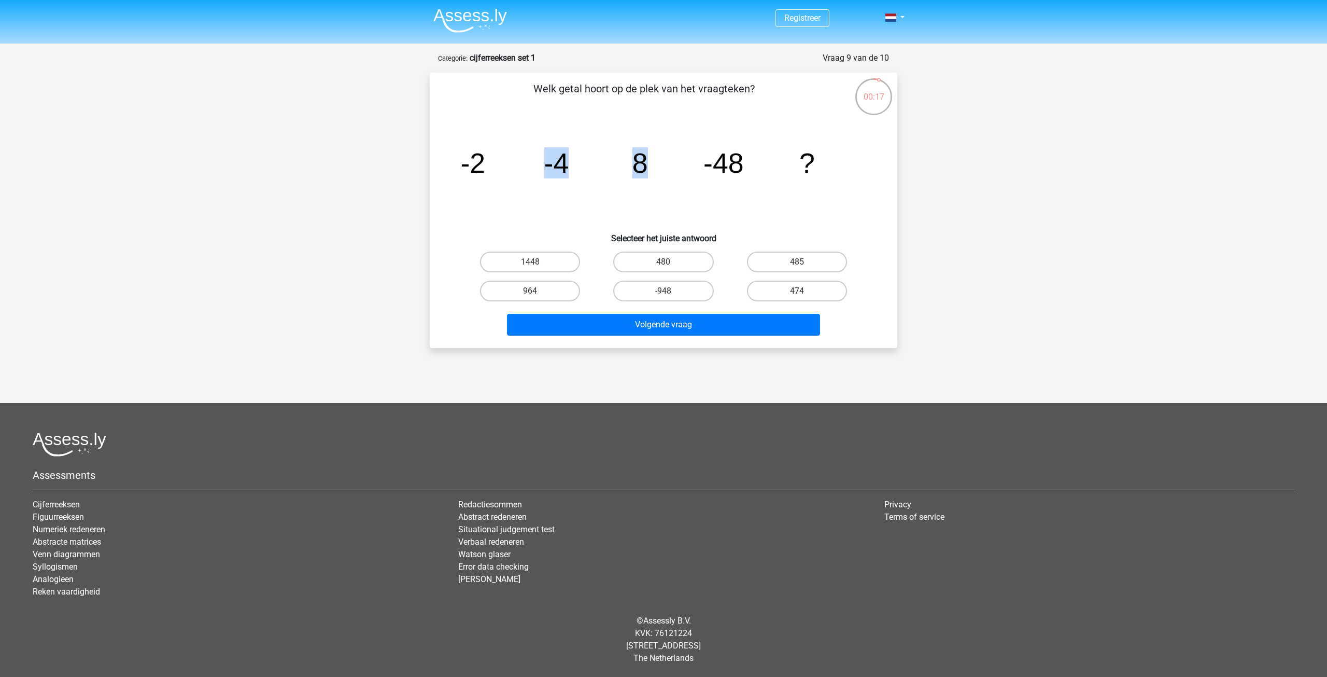
drag, startPoint x: 539, startPoint y: 164, endPoint x: 643, endPoint y: 169, distance: 104.3
click at [643, 169] on icon "image/svg+xml -2 -4 8 -48 ?" at bounding box center [664, 172] width 418 height 105
click at [666, 171] on icon "image/svg+xml -2 -4 8 -48 ?" at bounding box center [664, 172] width 418 height 105
drag, startPoint x: 705, startPoint y: 164, endPoint x: 761, endPoint y: 169, distance: 55.7
click at [760, 169] on icon "image/svg+xml -2 -4 8 -48 ?" at bounding box center [664, 172] width 418 height 105
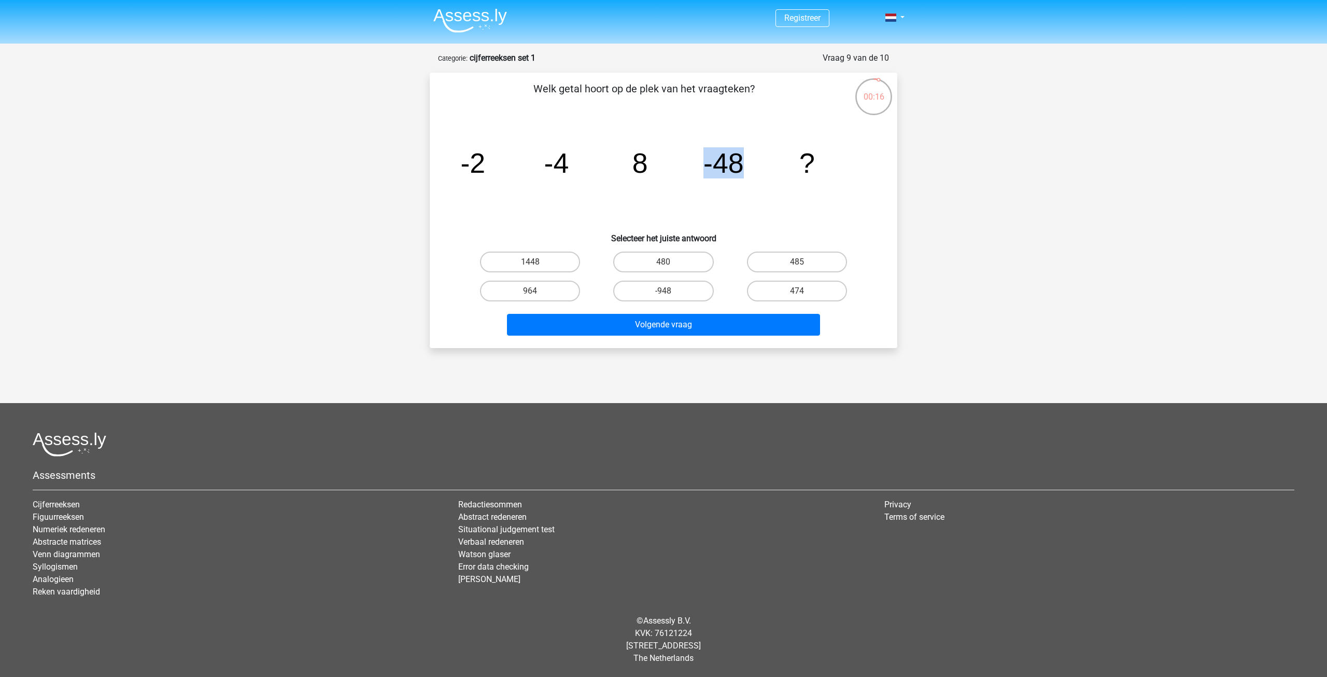
click at [761, 173] on icon "image/svg+xml -2 -4 8 -48 ?" at bounding box center [664, 172] width 418 height 105
drag, startPoint x: 705, startPoint y: 159, endPoint x: 782, endPoint y: 166, distance: 77.6
click at [782, 166] on icon "image/svg+xml -2 -4 8 -48 ?" at bounding box center [664, 172] width 418 height 105
click at [781, 173] on icon "image/svg+xml -2 -4 8 -48 ?" at bounding box center [664, 172] width 418 height 105
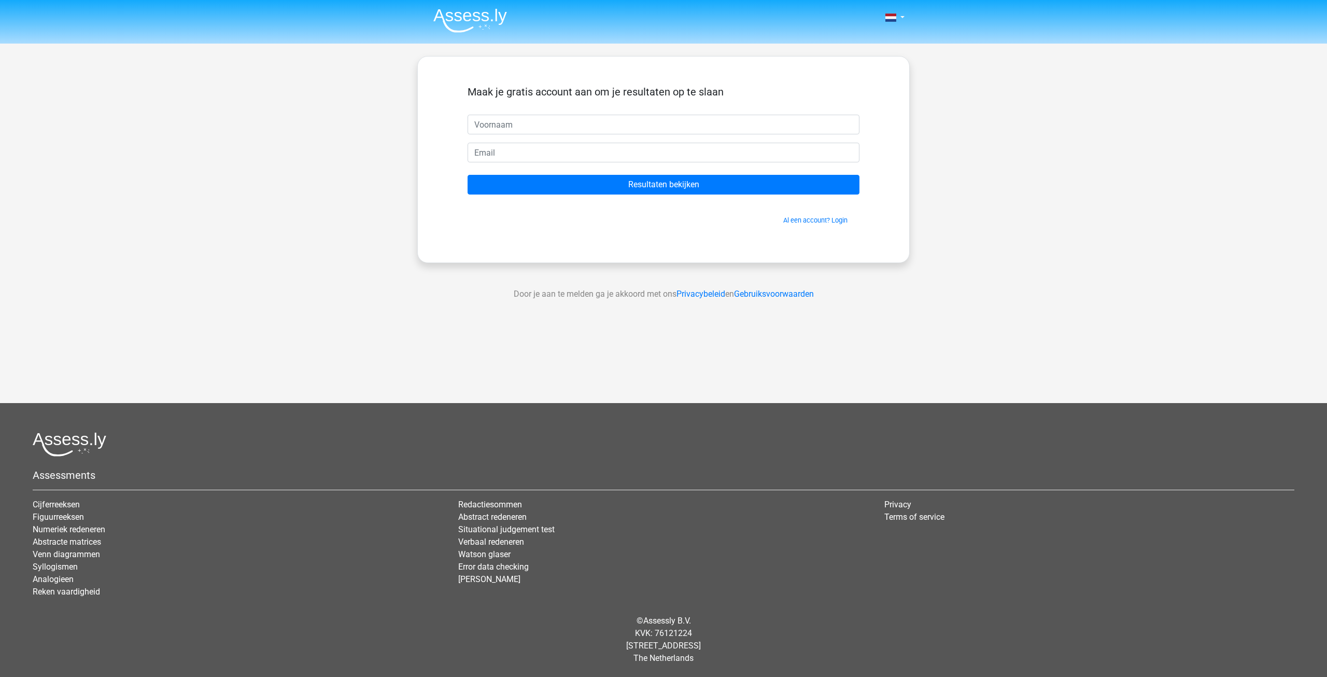
click at [534, 121] on input "text" at bounding box center [664, 125] width 392 height 20
type input "l"
type input "lotte.biesenbeek1@gm"
click at [464, 19] on img at bounding box center [470, 20] width 74 height 24
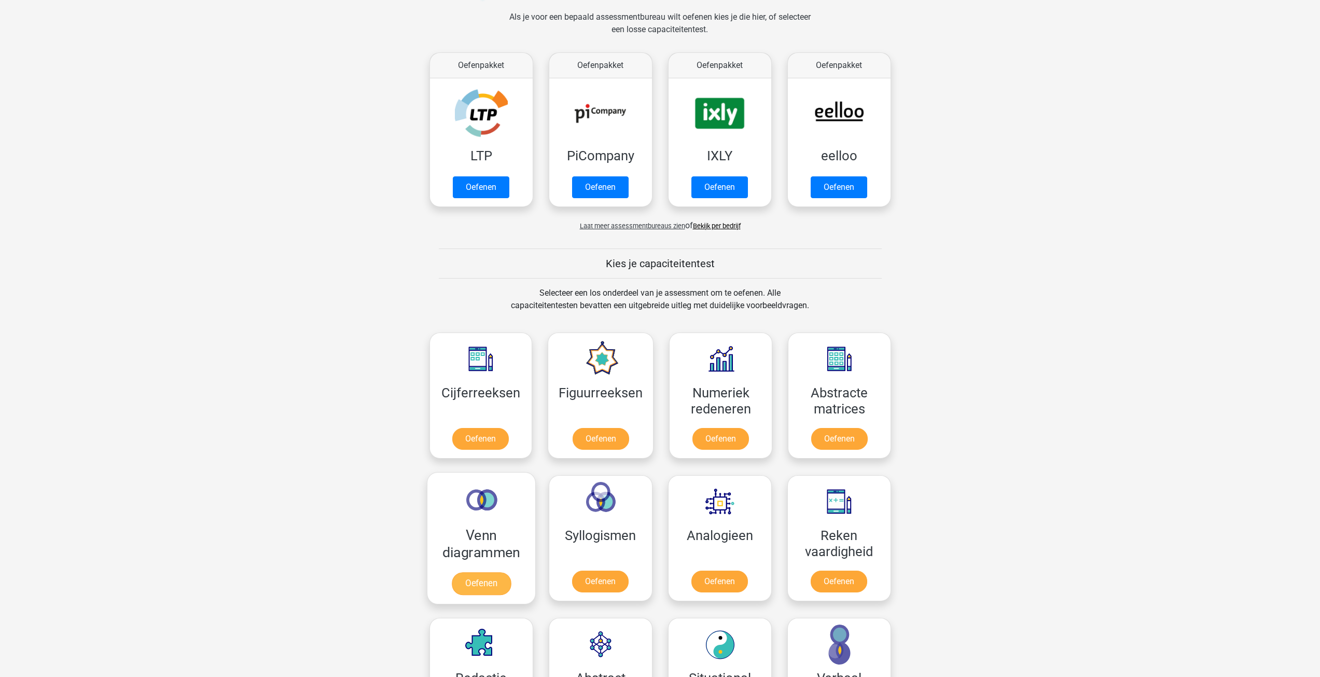
scroll to position [519, 0]
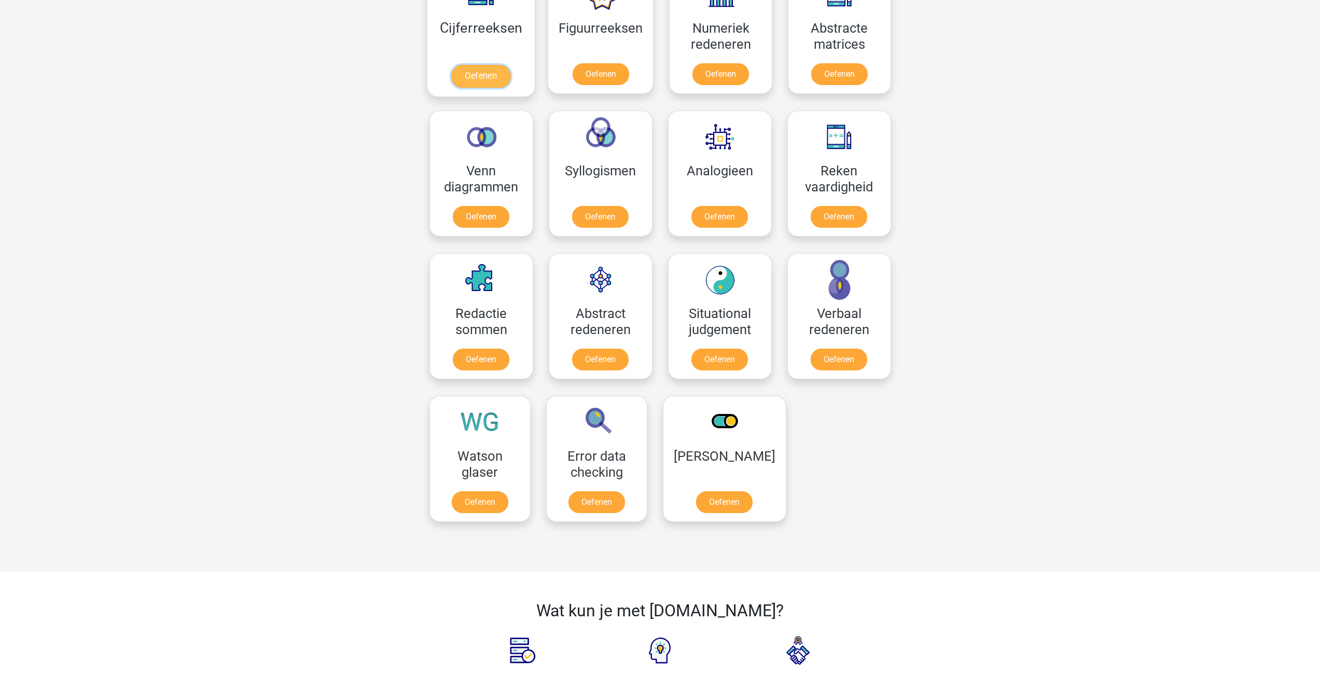
click at [469, 65] on link "Oefenen" at bounding box center [480, 76] width 59 height 23
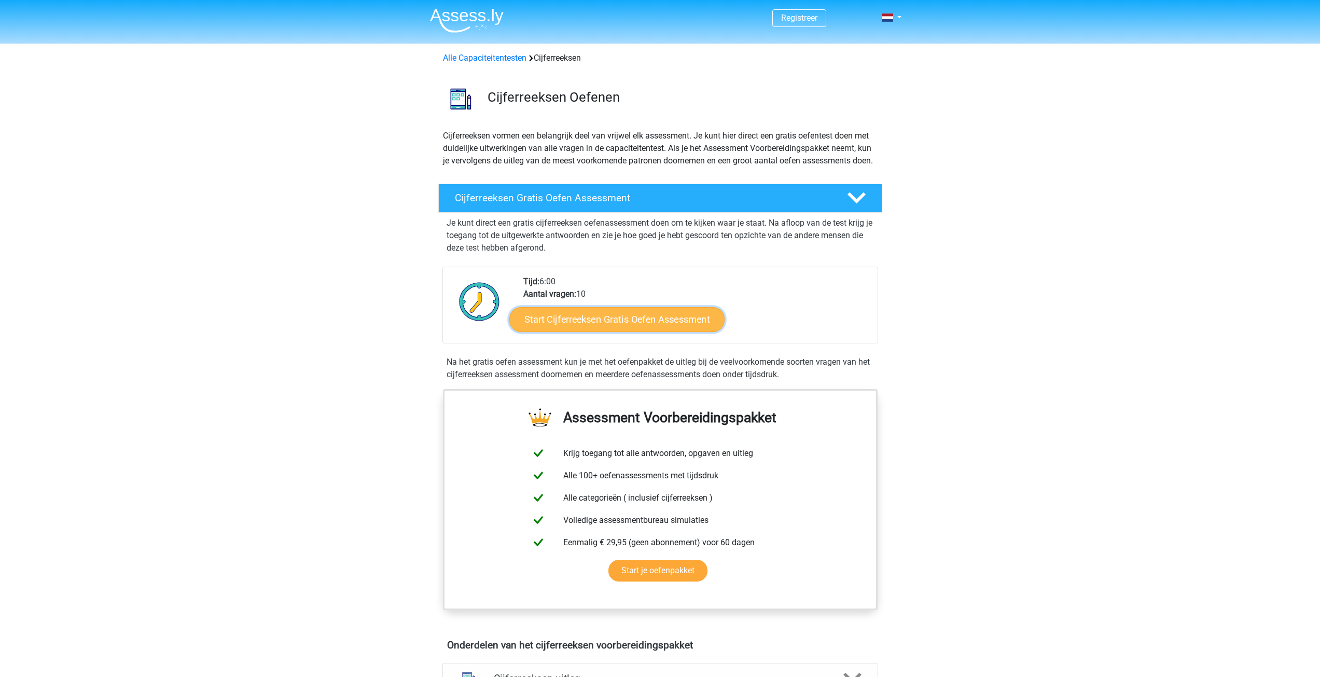
click at [634, 330] on link "Start Cijferreeksen Gratis Oefen Assessment" at bounding box center [616, 318] width 215 height 25
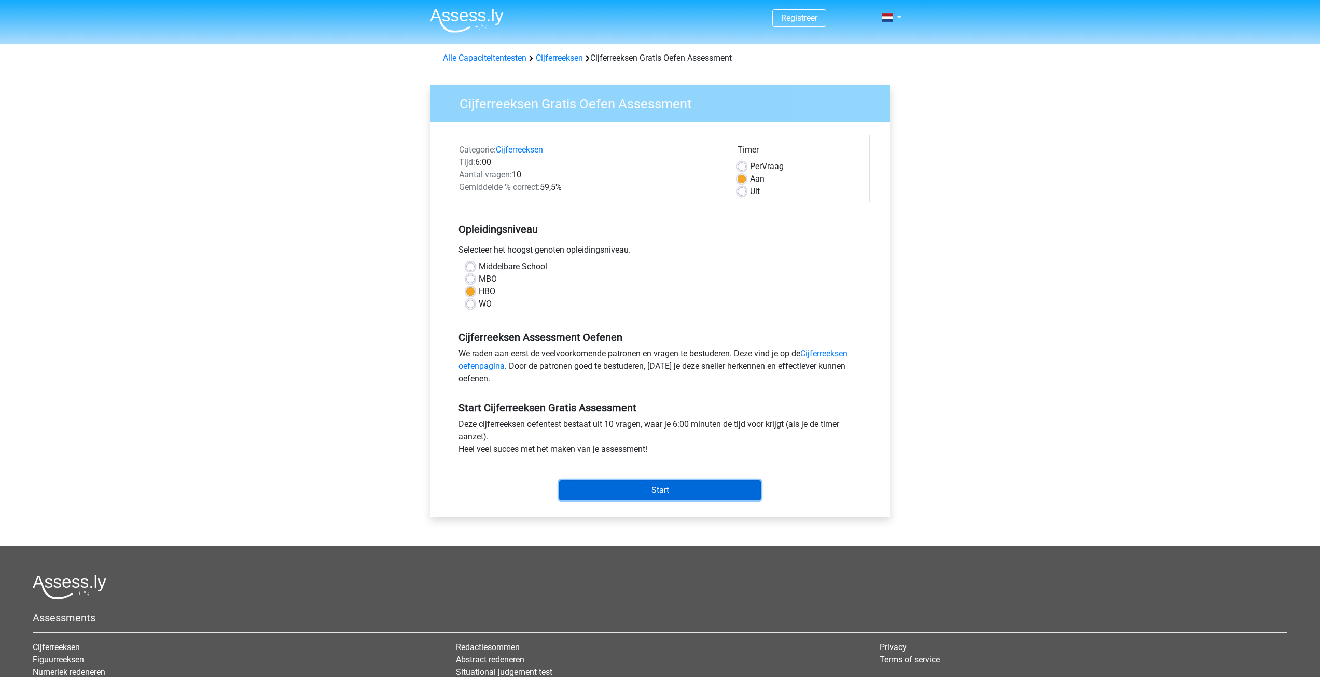
click at [671, 484] on input "Start" at bounding box center [660, 490] width 202 height 20
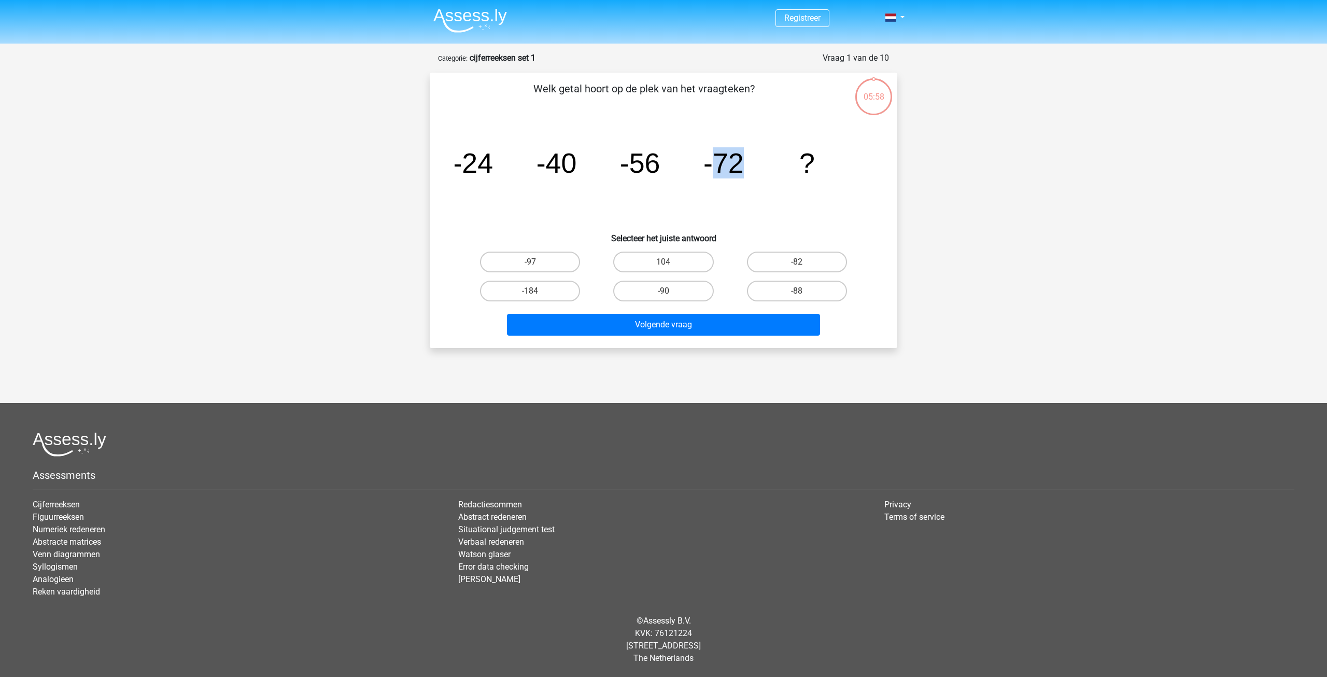
drag, startPoint x: 709, startPoint y: 159, endPoint x: 743, endPoint y: 159, distance: 33.7
click at [743, 159] on tspan "-72" at bounding box center [724, 162] width 40 height 31
click at [758, 181] on icon "image/svg+xml -24 -40 -56 -72 ?" at bounding box center [664, 172] width 418 height 105
click at [784, 291] on label "-88" at bounding box center [797, 291] width 100 height 21
click at [797, 291] on input "-88" at bounding box center [800, 294] width 7 height 7
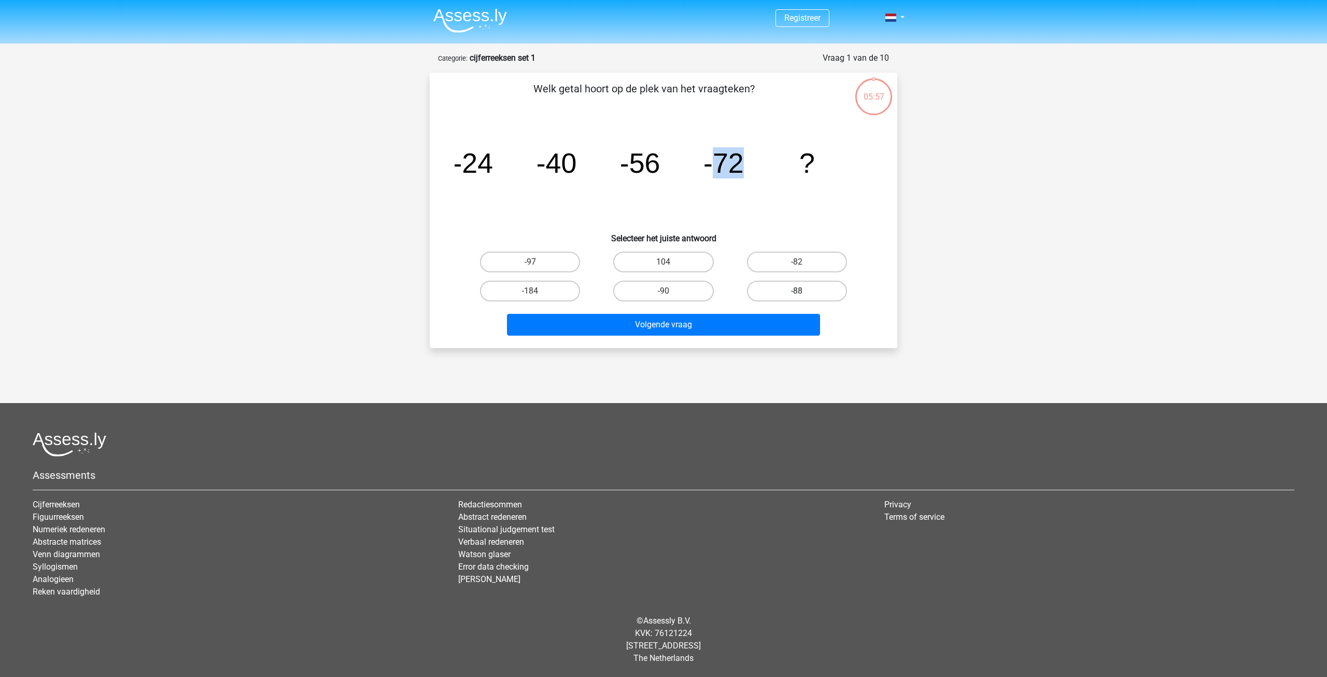
radio input "true"
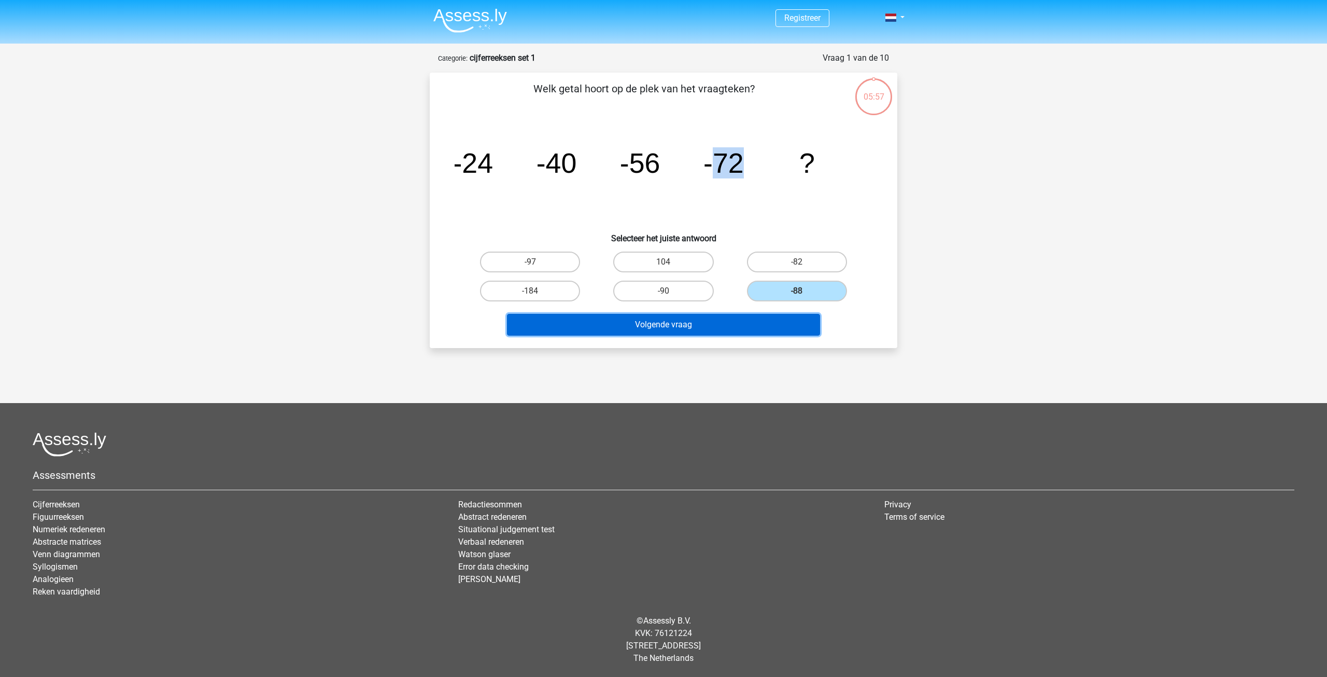
click at [759, 321] on button "Volgende vraag" at bounding box center [664, 325] width 314 height 22
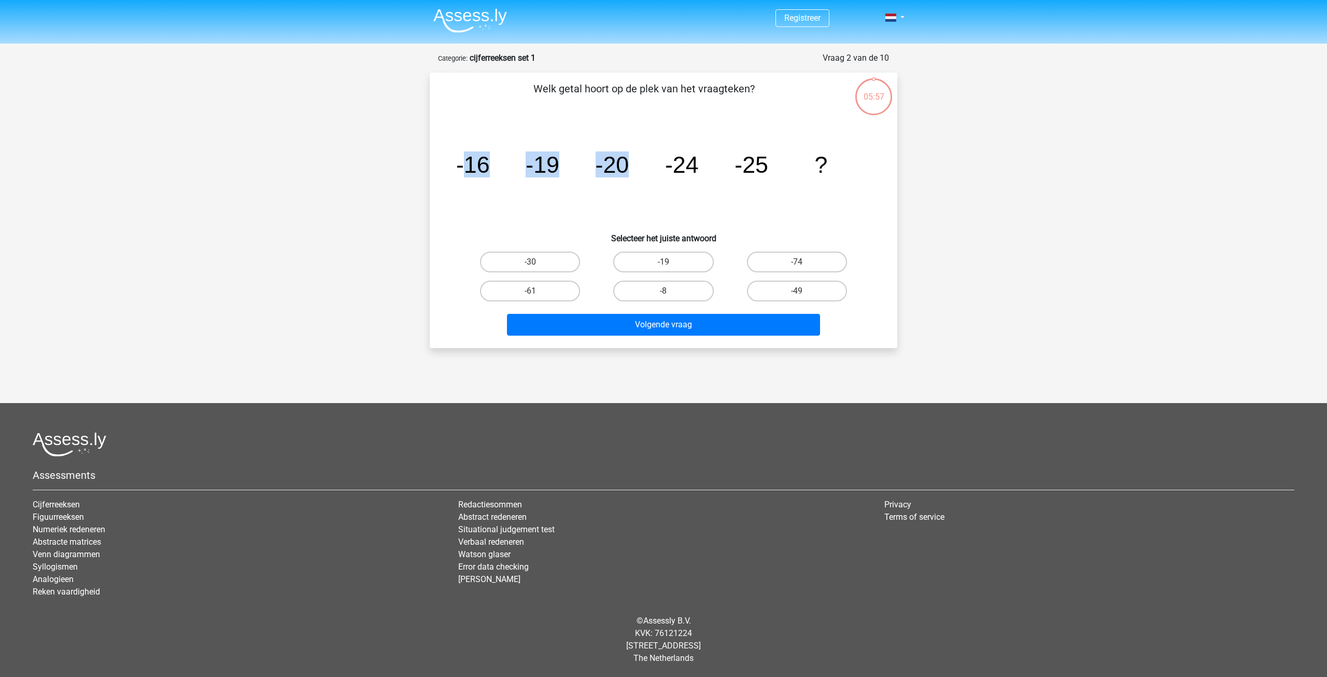
drag, startPoint x: 467, startPoint y: 161, endPoint x: 683, endPoint y: 173, distance: 216.5
click at [673, 172] on g "-16 -19 -20 -24 -25 ?" at bounding box center [641, 164] width 371 height 26
click at [697, 174] on tspan "-24" at bounding box center [682, 164] width 34 height 26
click at [553, 262] on label "-30" at bounding box center [530, 261] width 100 height 21
click at [537, 262] on input "-30" at bounding box center [533, 265] width 7 height 7
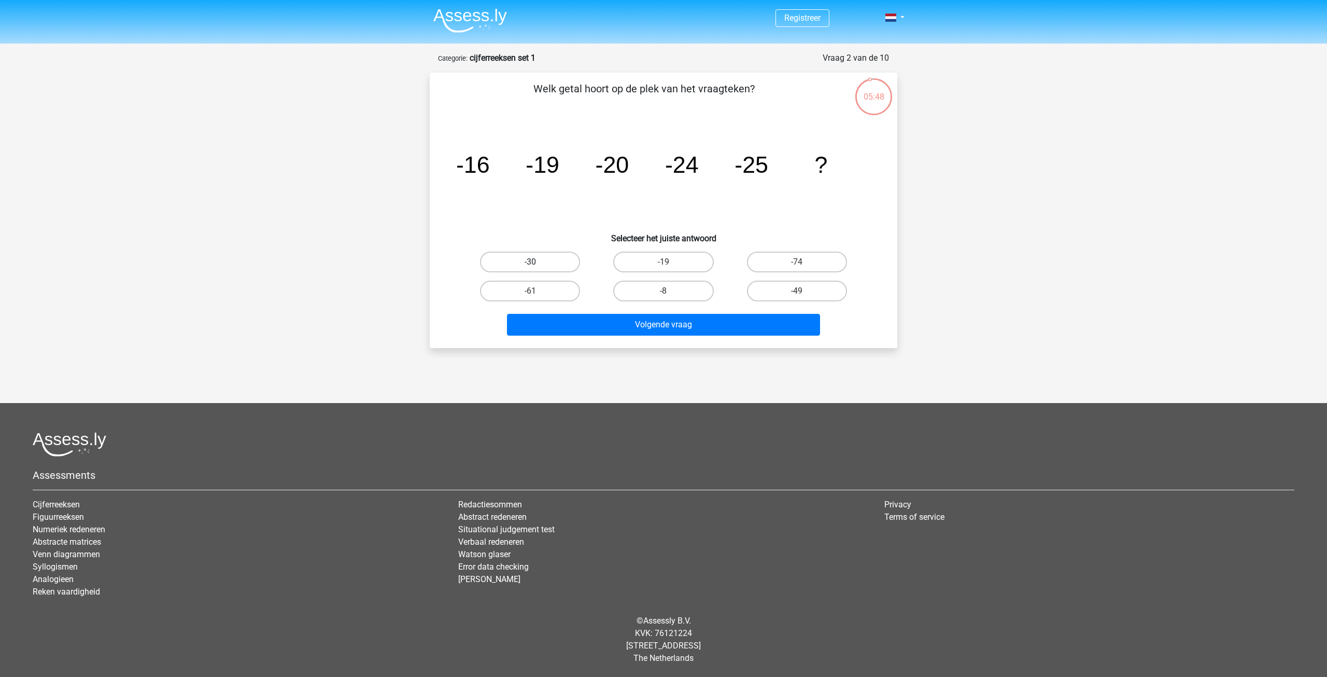
radio input "true"
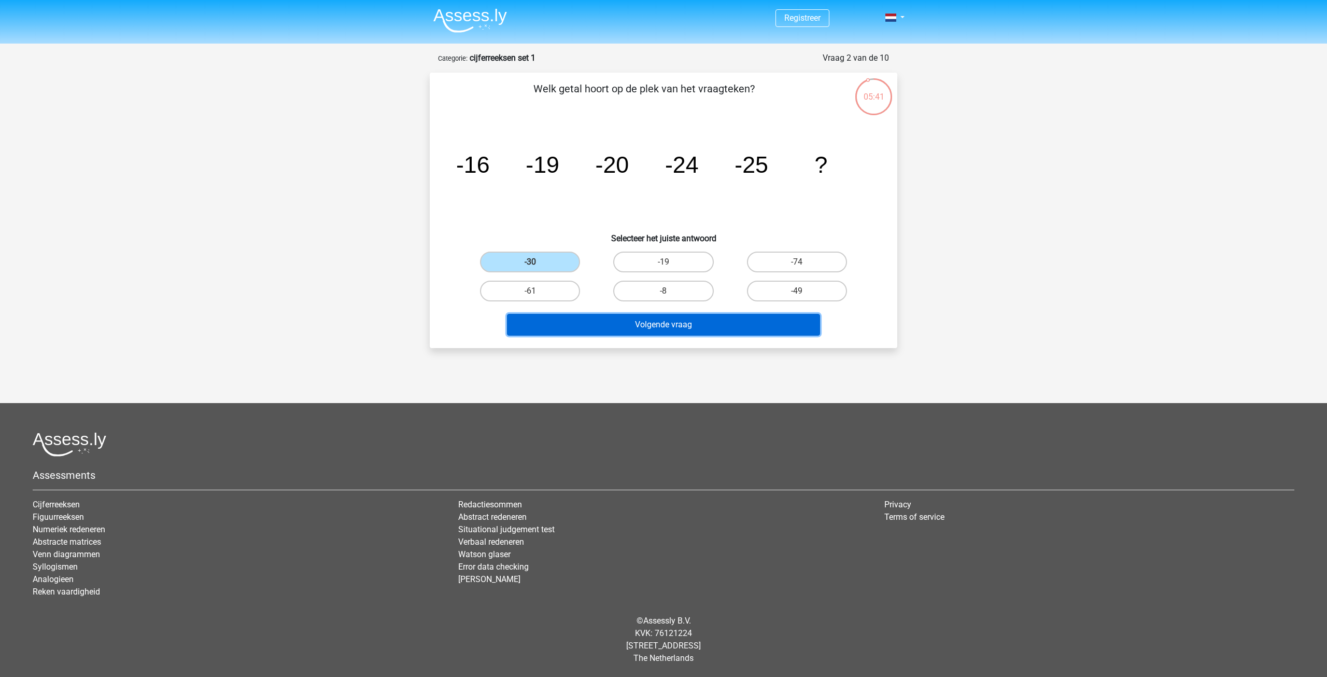
click at [638, 318] on button "Volgende vraag" at bounding box center [664, 325] width 314 height 22
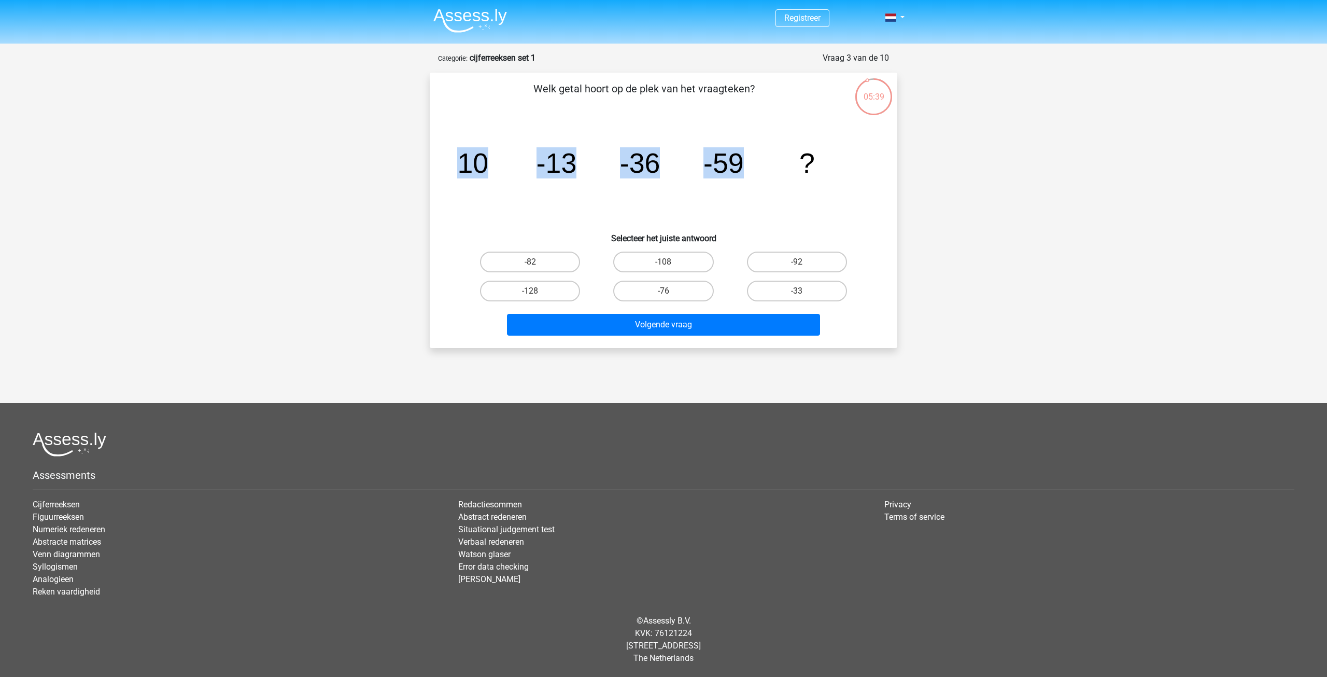
drag, startPoint x: 565, startPoint y: 153, endPoint x: 746, endPoint y: 156, distance: 181.5
click at [746, 156] on div "image/svg+xml 10 -13 -36 -59 ?" at bounding box center [663, 172] width 435 height 105
click at [751, 156] on icon "image/svg+xml 10 -13 -36 -59 ?" at bounding box center [664, 172] width 418 height 105
click at [524, 253] on label "-82" at bounding box center [530, 261] width 100 height 21
click at [530, 262] on input "-82" at bounding box center [533, 265] width 7 height 7
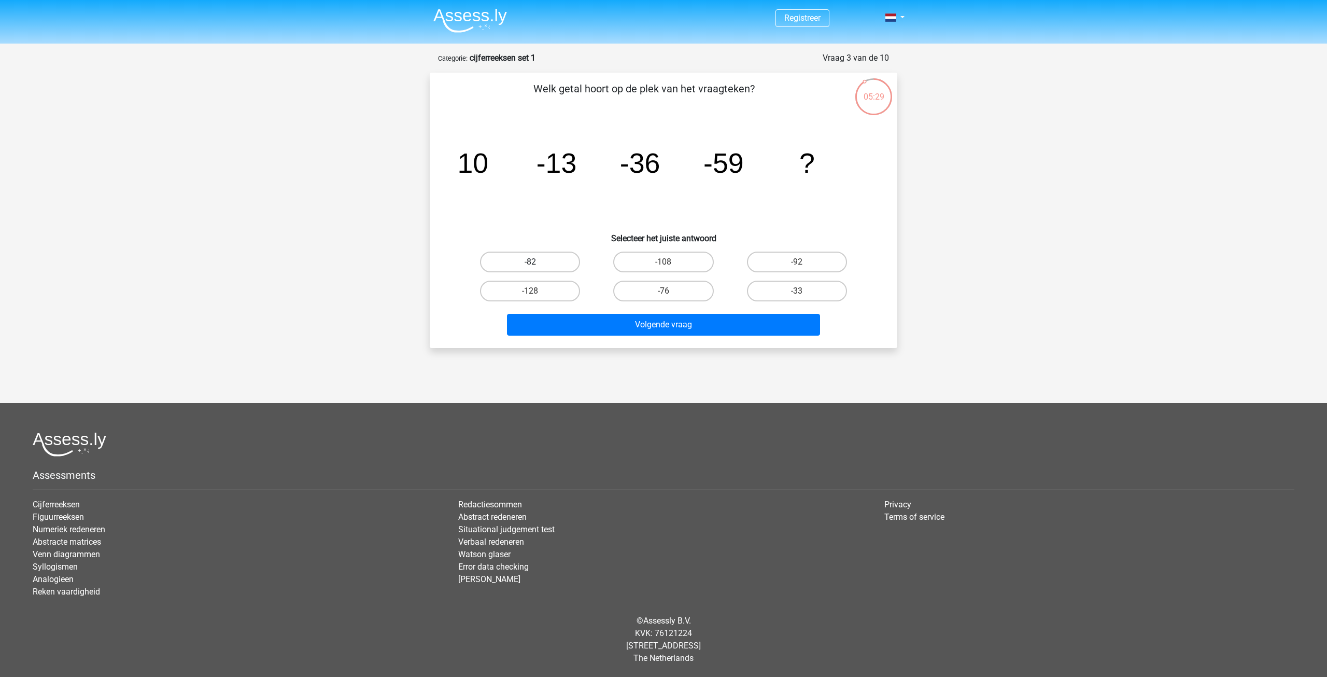
radio input "true"
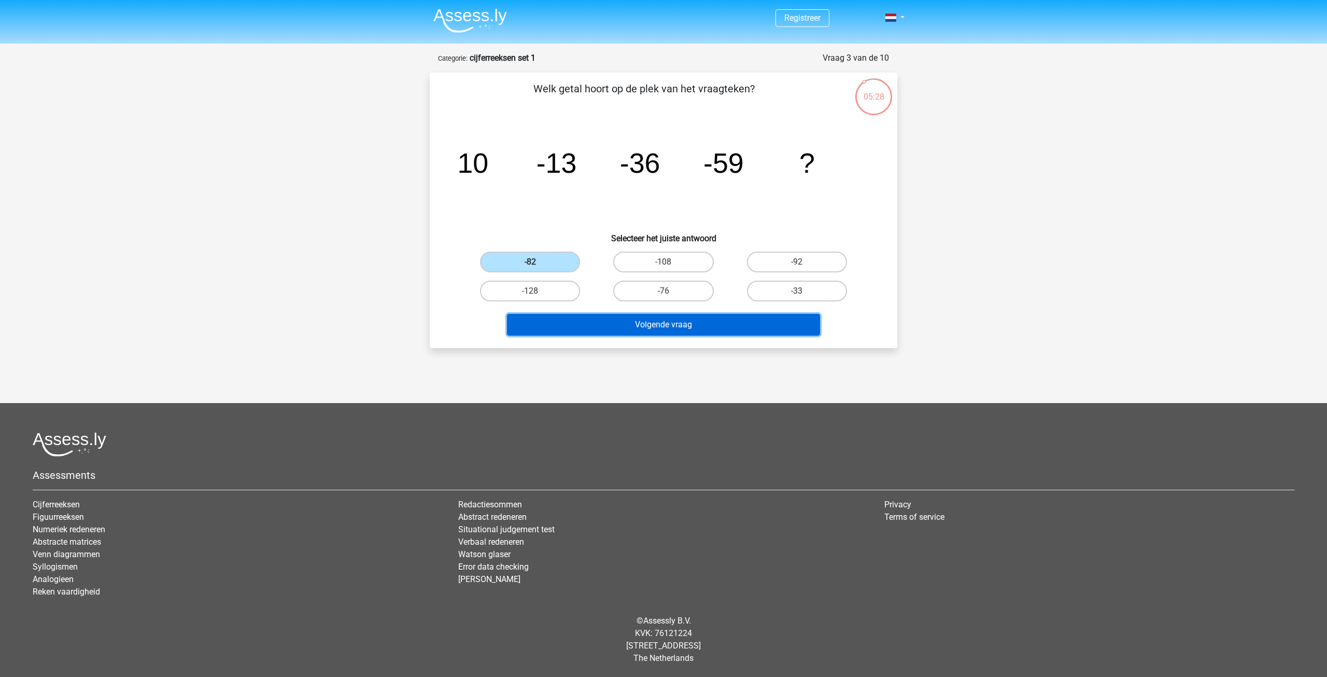
click at [641, 329] on button "Volgende vraag" at bounding box center [664, 325] width 314 height 22
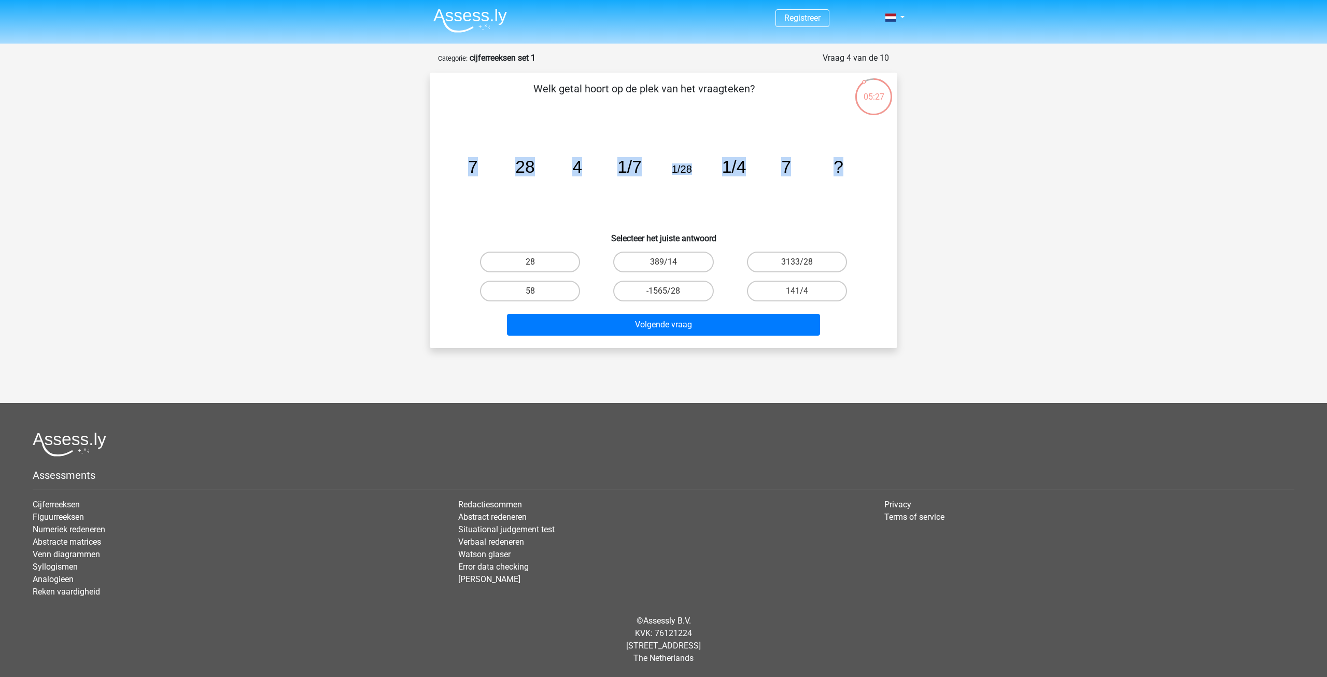
drag, startPoint x: 535, startPoint y: 161, endPoint x: 848, endPoint y: 175, distance: 313.5
click at [848, 175] on icon "image/svg+xml 7 28 4 1/7 1/28 1/4 7 ?" at bounding box center [664, 172] width 418 height 105
click at [830, 216] on icon "image/svg+xml 7 28 4 1/7 1/28 1/4 7 ?" at bounding box center [664, 172] width 418 height 105
drag, startPoint x: 778, startPoint y: 165, endPoint x: 792, endPoint y: 166, distance: 14.0
click at [790, 165] on icon "image/svg+xml 7 28 4 1/7 1/28 1/4 7 ?" at bounding box center [664, 172] width 418 height 105
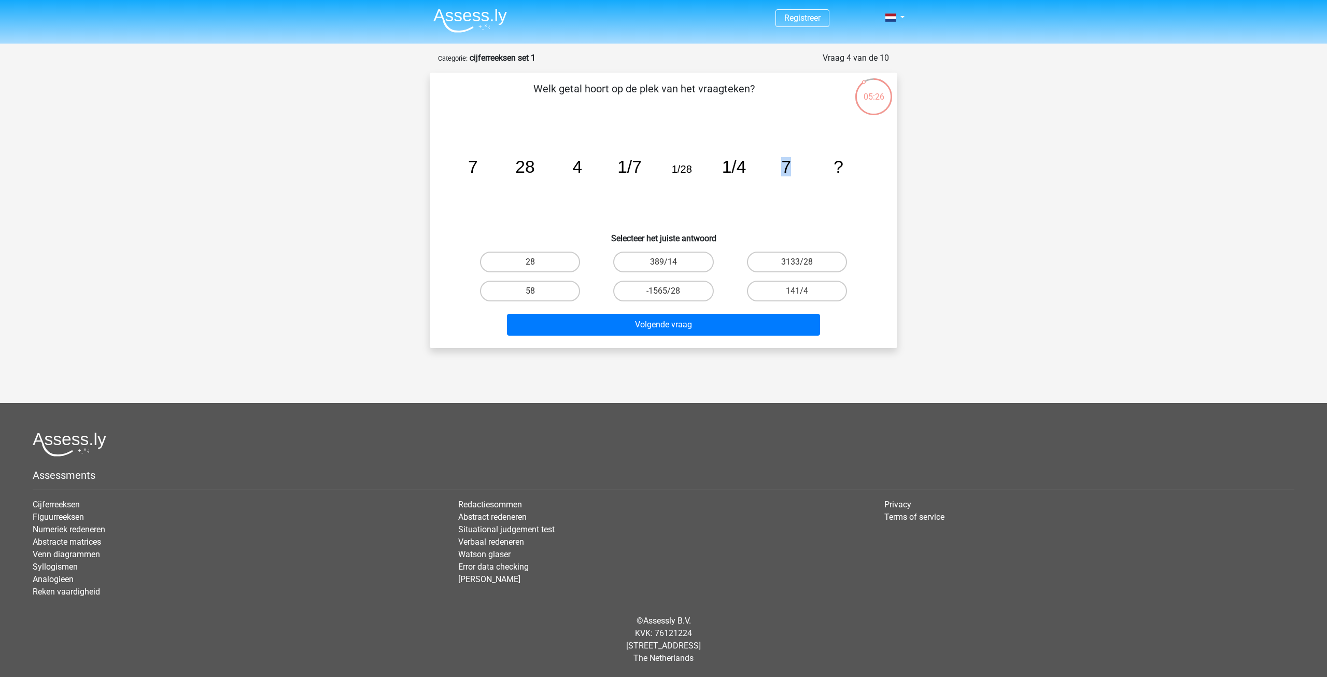
click at [813, 193] on icon "image/svg+xml 7 28 4 1/7 1/28 1/4 7 ?" at bounding box center [664, 172] width 418 height 105
click at [520, 262] on label "28" at bounding box center [530, 261] width 100 height 21
click at [530, 262] on input "28" at bounding box center [533, 265] width 7 height 7
radio input "true"
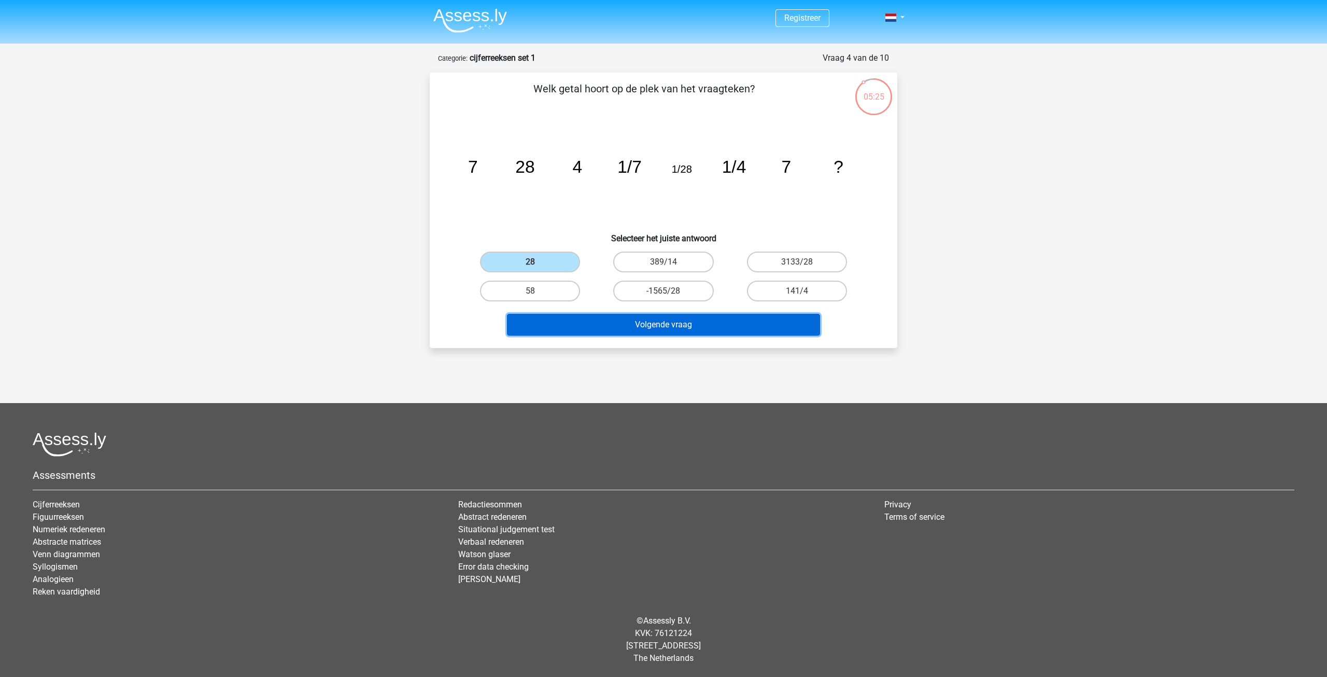
click at [649, 329] on button "Volgende vraag" at bounding box center [664, 325] width 314 height 22
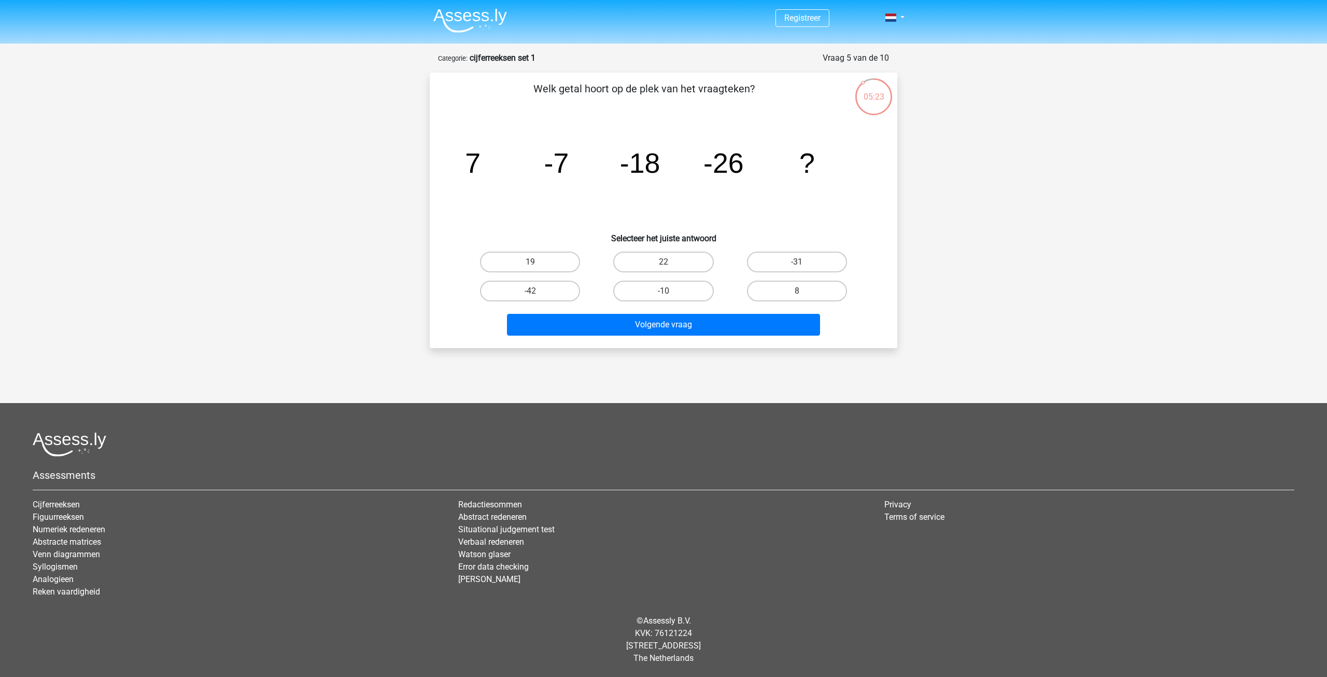
drag, startPoint x: 463, startPoint y: 159, endPoint x: 859, endPoint y: 172, distance: 396.4
click at [859, 172] on icon "image/svg+xml 7 -7 -18 -26 ?" at bounding box center [664, 172] width 418 height 105
click at [838, 212] on icon "image/svg+xml 7 -7 -18 -26 ?" at bounding box center [664, 172] width 418 height 105
drag, startPoint x: 464, startPoint y: 161, endPoint x: 594, endPoint y: 169, distance: 129.9
click at [594, 169] on icon "image/svg+xml 7 -7 -18 -26 ?" at bounding box center [664, 172] width 418 height 105
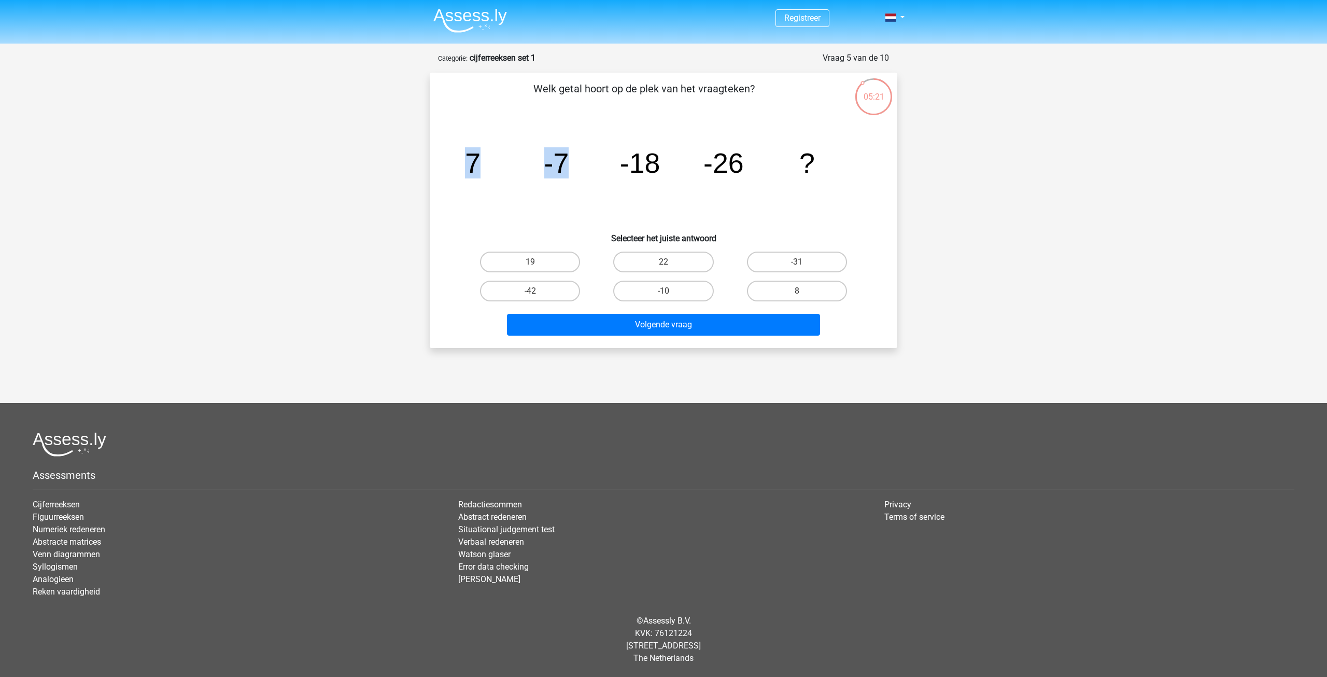
click at [594, 169] on icon "image/svg+xml 7 -7 -18 -26 ?" at bounding box center [664, 172] width 418 height 105
drag, startPoint x: 629, startPoint y: 161, endPoint x: 815, endPoint y: 184, distance: 187.6
click at [766, 166] on icon "image/svg+xml 7 -7 -18 -26 ?" at bounding box center [664, 172] width 418 height 105
click at [880, 204] on div "image/svg+xml 7 -7 -18 -26 ?" at bounding box center [663, 172] width 435 height 105
drag, startPoint x: 472, startPoint y: 168, endPoint x: 594, endPoint y: 170, distance: 121.3
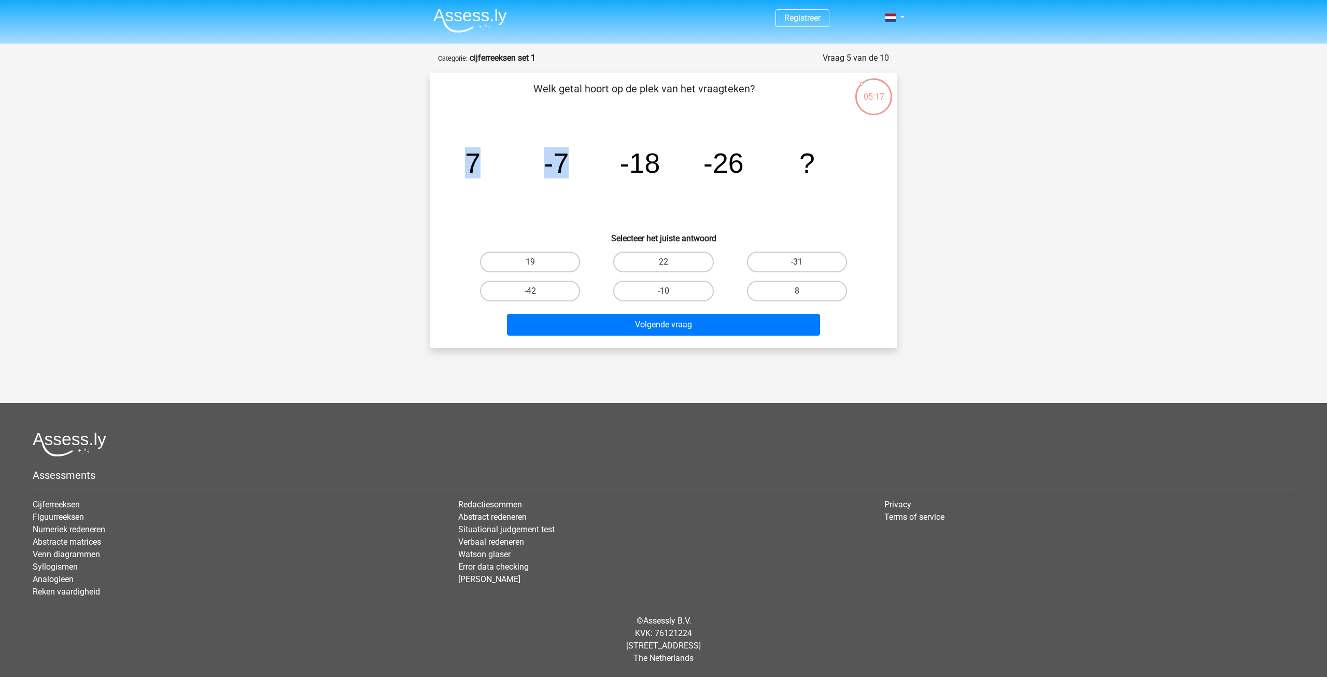
click at [594, 170] on icon "image/svg+xml 7 -7 -18 -26 ?" at bounding box center [664, 172] width 418 height 105
drag, startPoint x: 524, startPoint y: 165, endPoint x: 604, endPoint y: 167, distance: 79.4
click at [604, 167] on icon "image/svg+xml 7 -7 -18 -26 ?" at bounding box center [664, 172] width 418 height 105
click at [635, 212] on icon "image/svg+xml 7 -7 -18 -26 ?" at bounding box center [664, 172] width 418 height 105
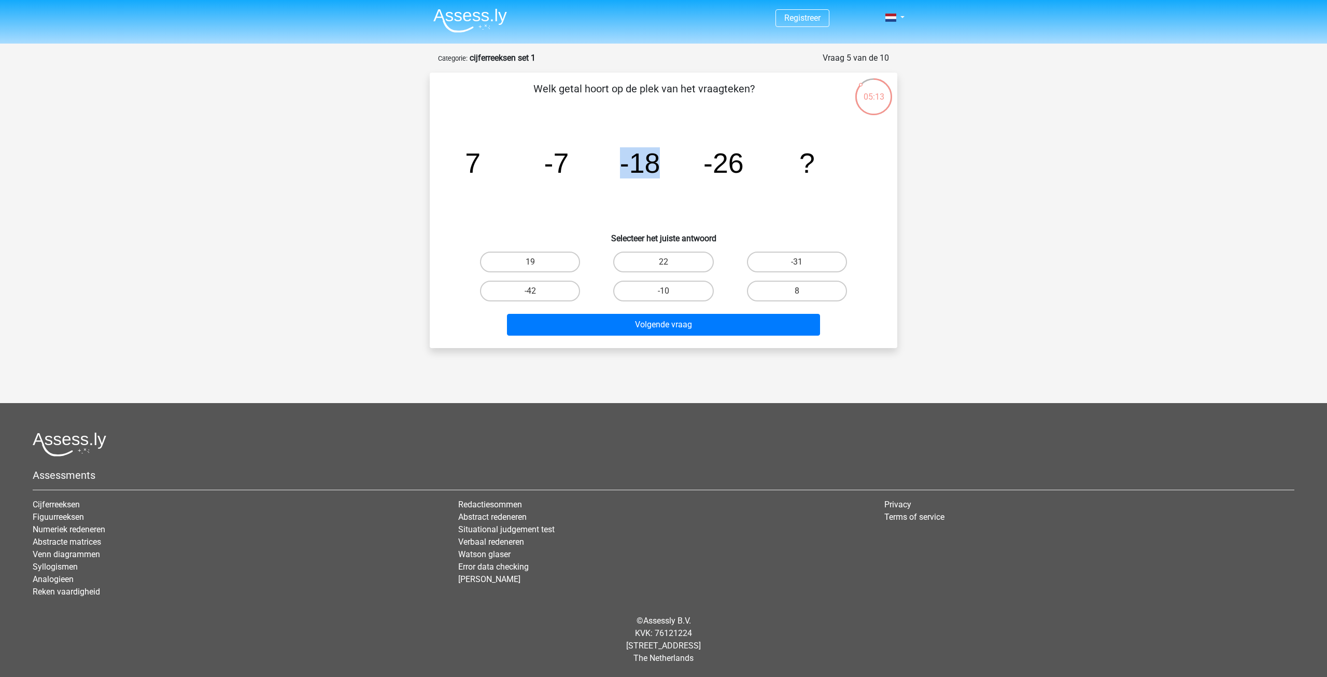
drag, startPoint x: 619, startPoint y: 162, endPoint x: 708, endPoint y: 177, distance: 90.4
click at [705, 170] on icon "image/svg+xml 7 -7 -18 -26 ?" at bounding box center [664, 172] width 418 height 105
click at [713, 193] on icon "image/svg+xml 7 -7 -18 -26 ?" at bounding box center [664, 172] width 418 height 105
drag, startPoint x: 460, startPoint y: 165, endPoint x: 480, endPoint y: 164, distance: 19.2
click at [480, 164] on icon "image/svg+xml 7 -7 -18 -26 ?" at bounding box center [664, 172] width 418 height 105
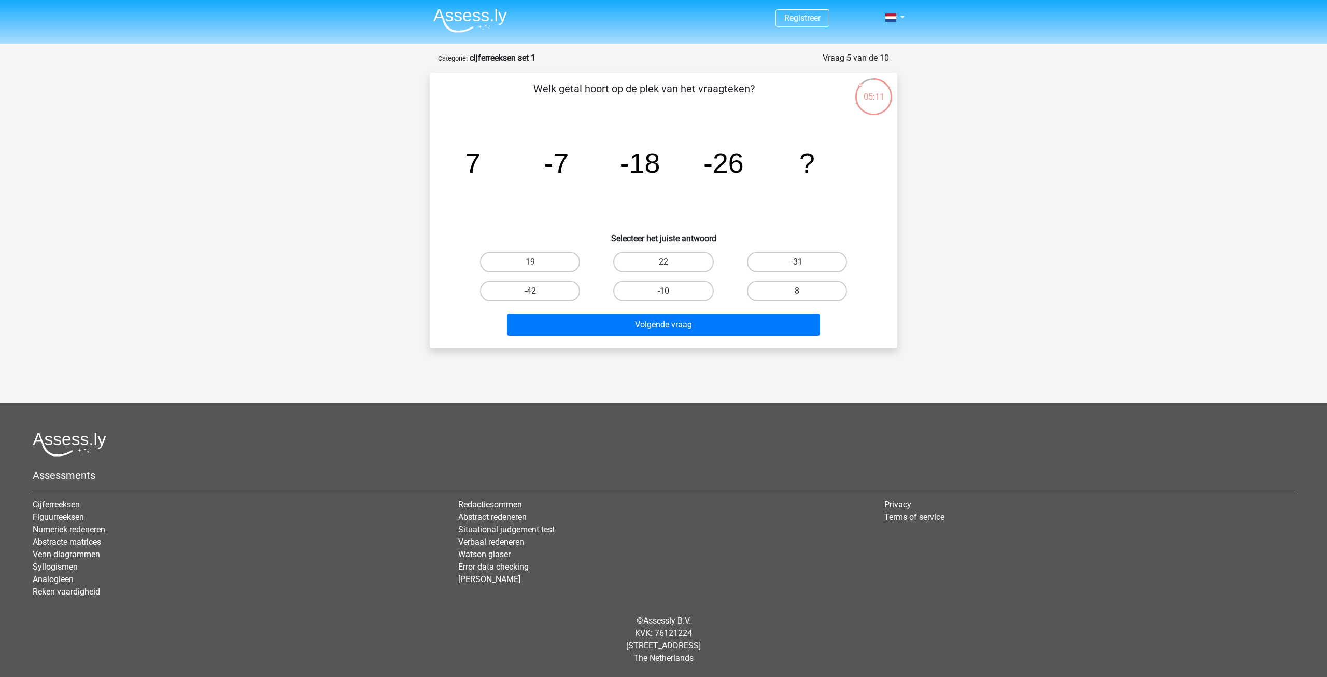
click at [631, 172] on tspan "-18" at bounding box center [640, 162] width 40 height 31
drag, startPoint x: 624, startPoint y: 170, endPoint x: 662, endPoint y: 171, distance: 38.4
click at [662, 171] on icon "image/svg+xml 7 -7 -18 -26 ?" at bounding box center [664, 172] width 418 height 105
click at [674, 176] on icon "image/svg+xml 7 -7 -18 -26 ?" at bounding box center [664, 172] width 418 height 105
drag, startPoint x: 544, startPoint y: 170, endPoint x: 561, endPoint y: 171, distance: 16.1
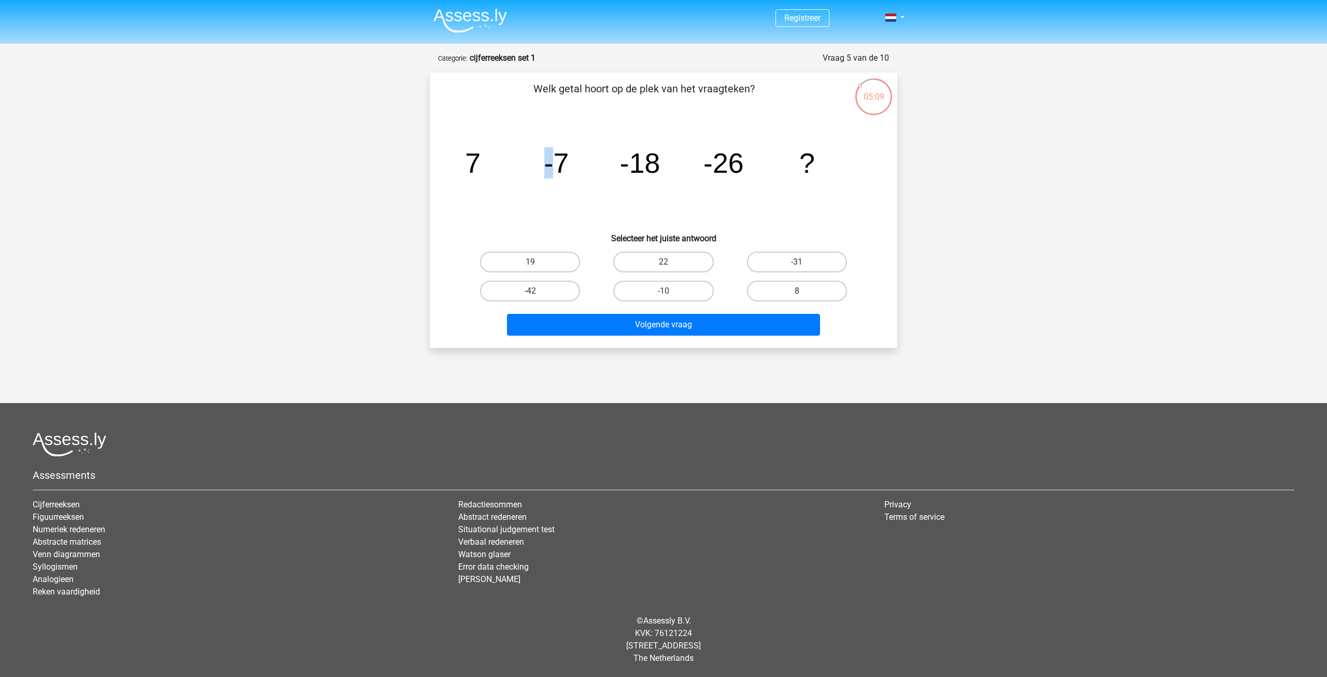
click at [561, 171] on icon "image/svg+xml 7 -7 -18 -26 ?" at bounding box center [664, 172] width 418 height 105
click at [682, 184] on icon "image/svg+xml 7 -7 -18 -26 ?" at bounding box center [664, 172] width 418 height 105
click at [759, 181] on icon "image/svg+xml 7 -7 -18 -26 ?" at bounding box center [664, 172] width 418 height 105
click at [808, 261] on label "-31" at bounding box center [797, 261] width 100 height 21
click at [804, 262] on input "-31" at bounding box center [800, 265] width 7 height 7
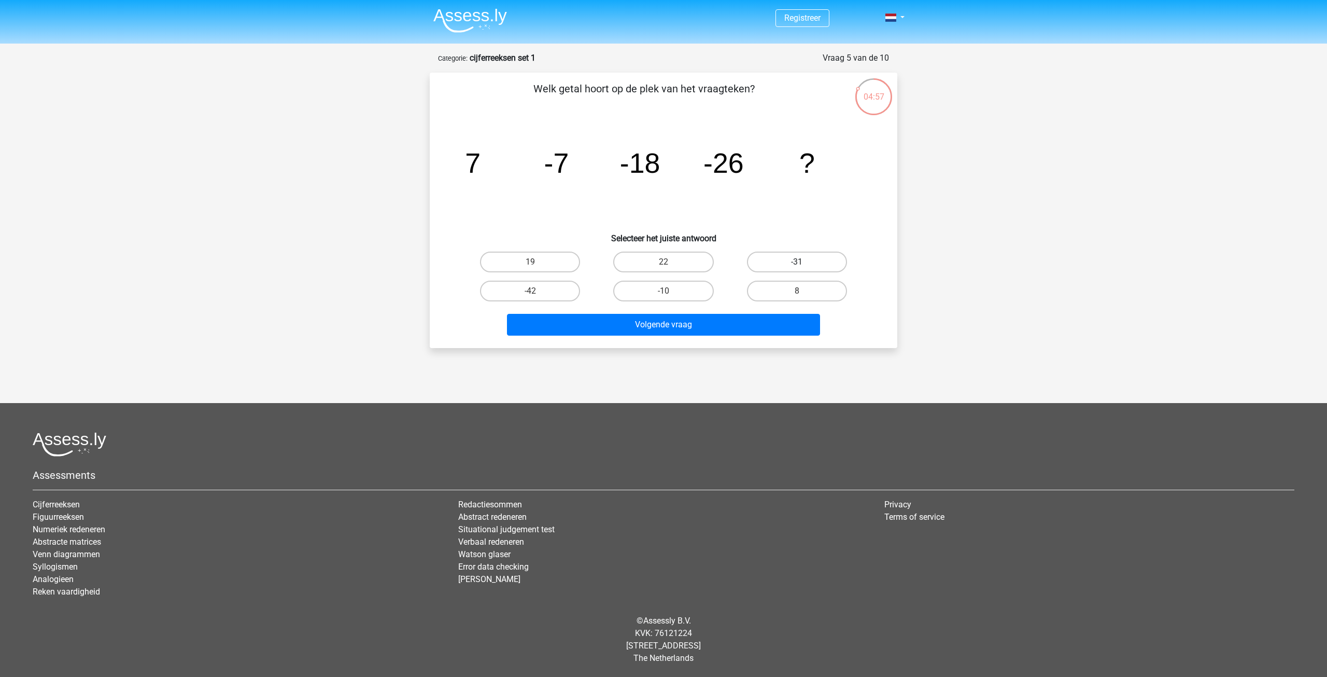
radio input "true"
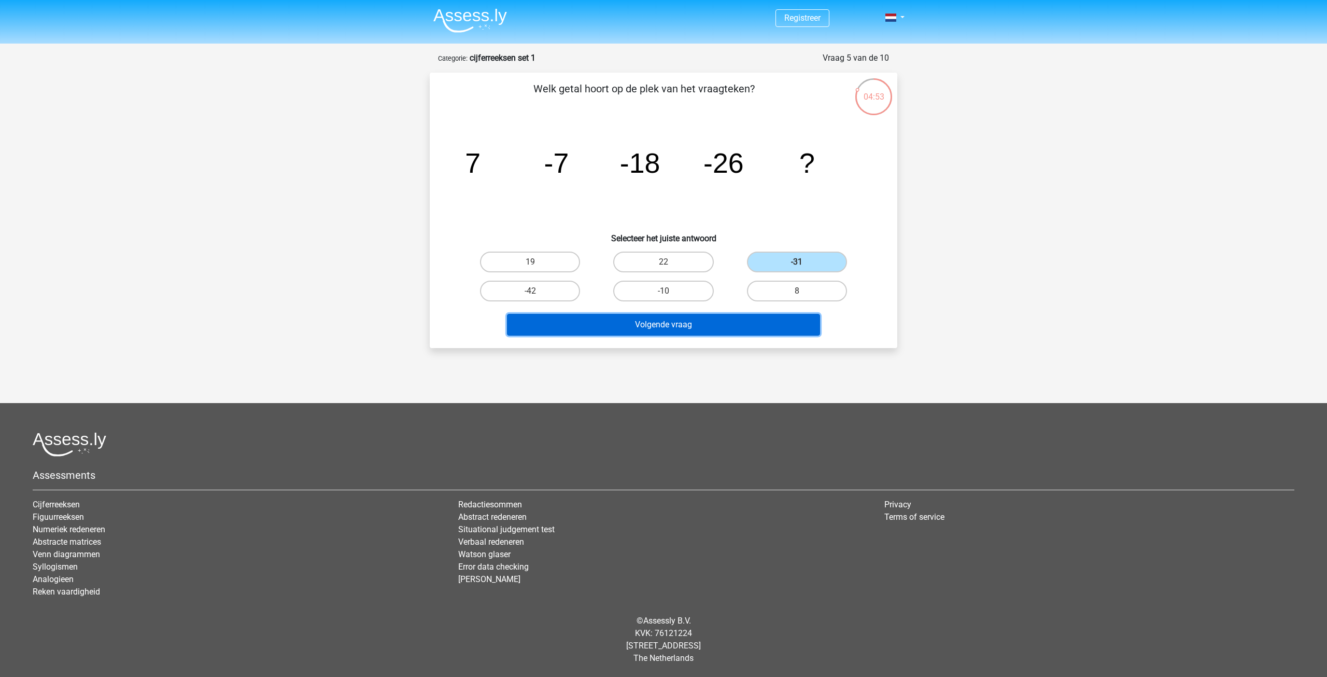
click at [667, 323] on button "Volgende vraag" at bounding box center [664, 325] width 314 height 22
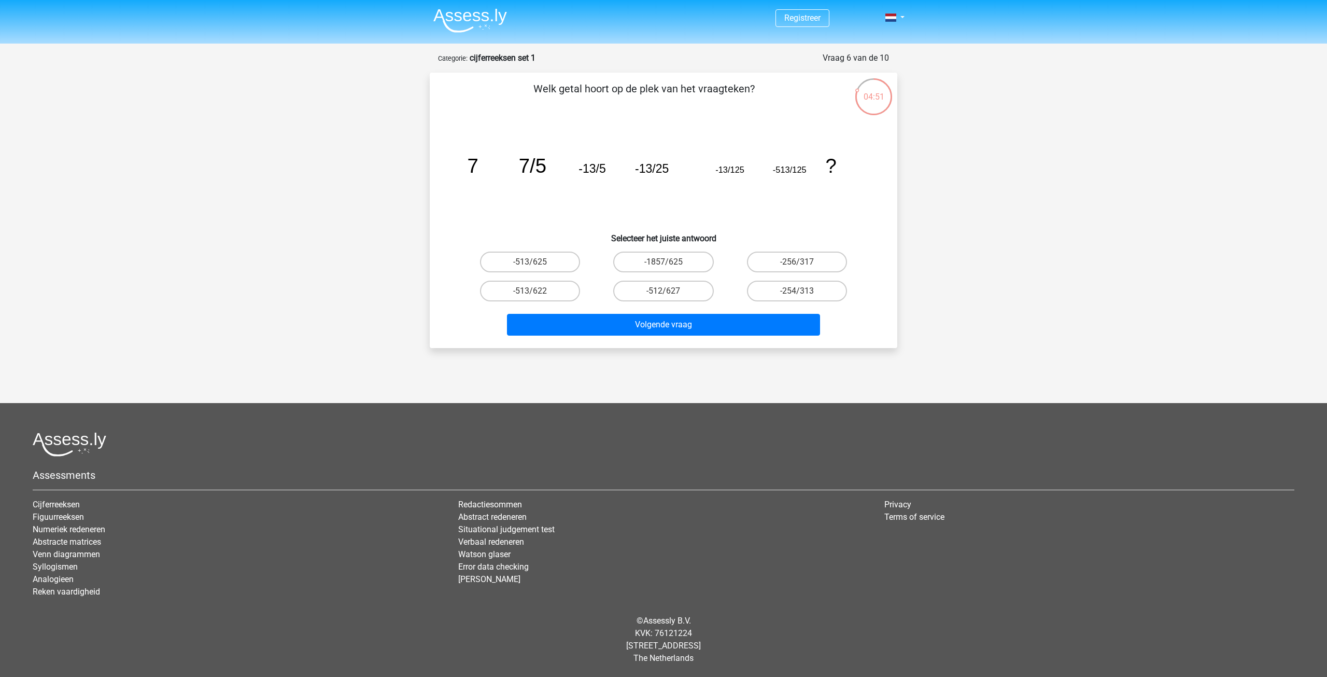
drag, startPoint x: 500, startPoint y: 166, endPoint x: 784, endPoint y: 176, distance: 284.3
click at [732, 175] on icon "image/svg+xml 7 7/5 -13/5 -13/25 -13/125 -513/125 ?" at bounding box center [664, 172] width 418 height 105
click at [788, 176] on icon "image/svg+xml 7 7/5 -13/5 -13/25 -13/125 -513/125 ?" at bounding box center [664, 172] width 418 height 105
drag, startPoint x: 579, startPoint y: 163, endPoint x: 752, endPoint y: 165, distance: 173.7
click at [752, 165] on icon "image/svg+xml 7 7/5 -13/5 -13/25 -13/125 -513/125 ?" at bounding box center [664, 172] width 418 height 105
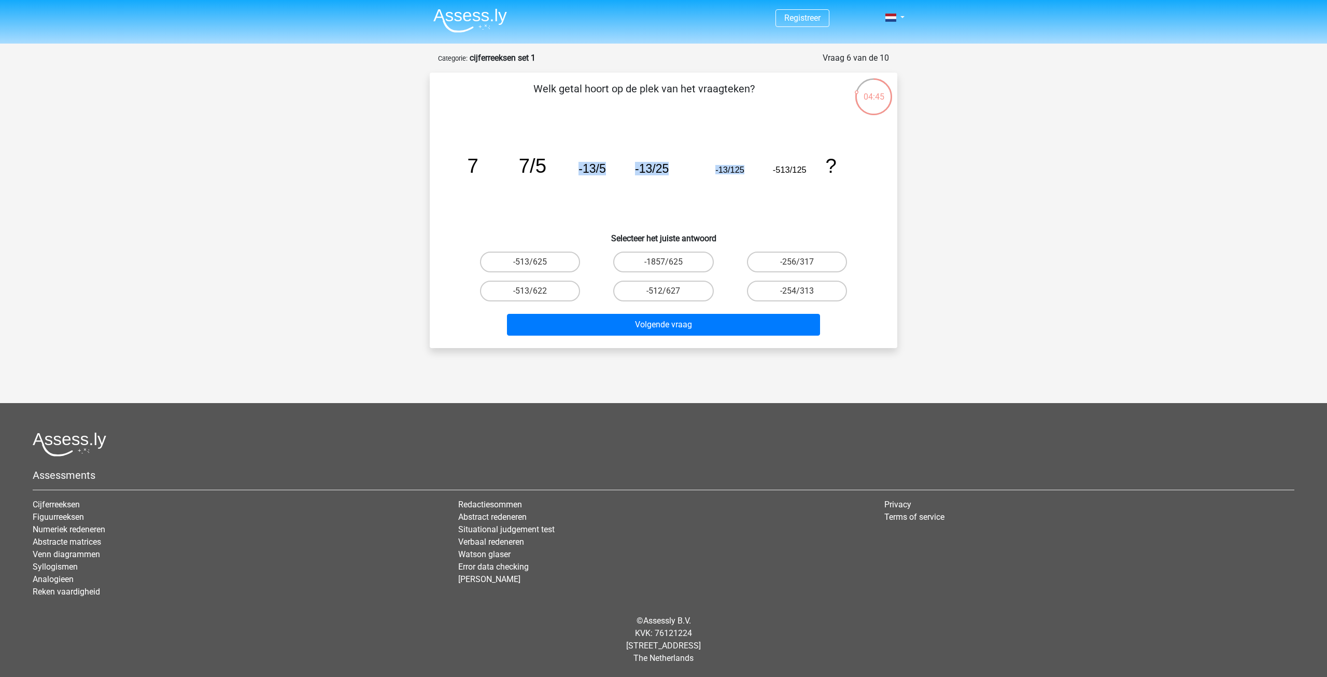
click at [703, 194] on icon "image/svg+xml 7 7/5 -13/5 -13/25 -13/125 -513/125 ?" at bounding box center [664, 172] width 418 height 105
drag, startPoint x: 579, startPoint y: 167, endPoint x: 748, endPoint y: 164, distance: 168.5
click at [748, 164] on icon "image/svg+xml 7 7/5 -13/5 -13/25 -13/125 -513/125 ?" at bounding box center [664, 172] width 418 height 105
click at [776, 177] on icon "image/svg+xml 7 7/5 -13/5 -13/25 -13/125 -513/125 ?" at bounding box center [664, 172] width 418 height 105
drag, startPoint x: 771, startPoint y: 168, endPoint x: 814, endPoint y: 168, distance: 43.0
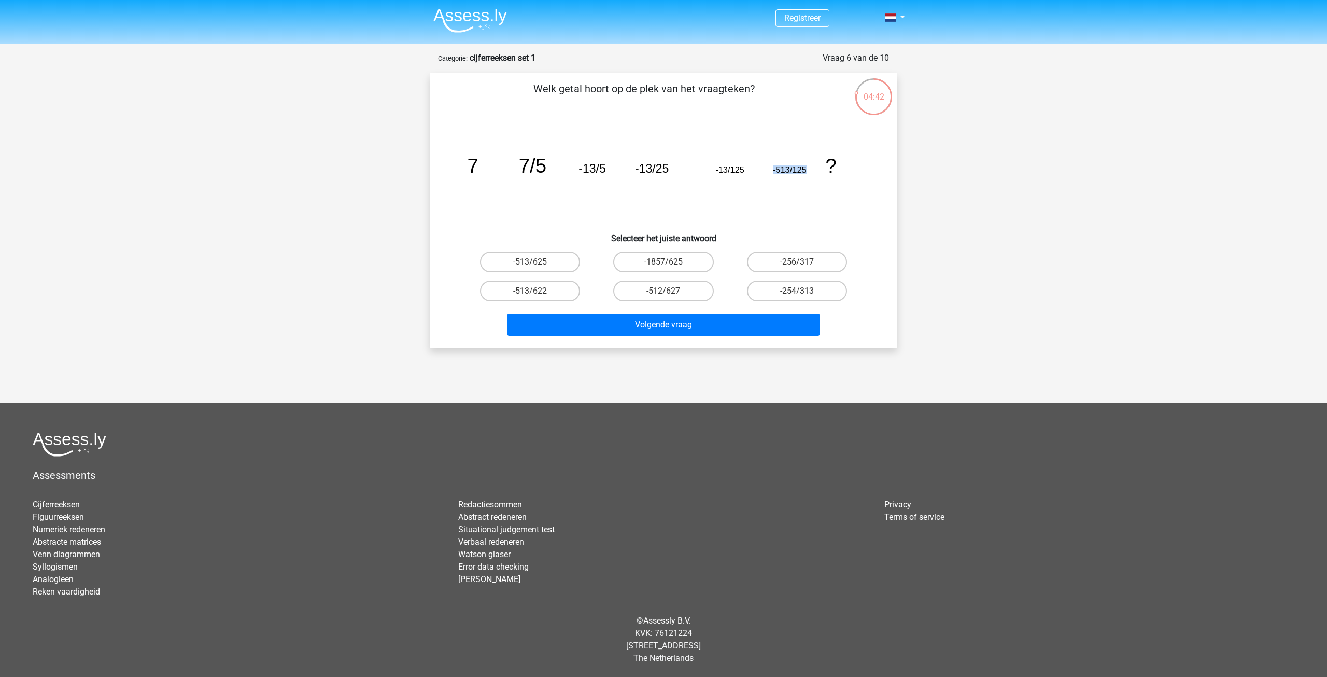
click at [814, 168] on icon "image/svg+xml 7 7/5 -13/5 -13/25 -13/125 -513/125 ?" at bounding box center [664, 172] width 418 height 105
click at [784, 192] on icon "image/svg+xml 7 7/5 -13/5 -13/25 -13/125 -513/125 ?" at bounding box center [664, 172] width 418 height 105
drag, startPoint x: 772, startPoint y: 170, endPoint x: 792, endPoint y: 162, distance: 22.2
click at [792, 162] on icon "image/svg+xml 7 7/5 -13/5 -13/25 -13/125 -513/125 ?" at bounding box center [664, 172] width 418 height 105
click at [735, 188] on icon "image/svg+xml 7 7/5 -13/5 -13/25 -13/125 -513/125 ?" at bounding box center [664, 172] width 418 height 105
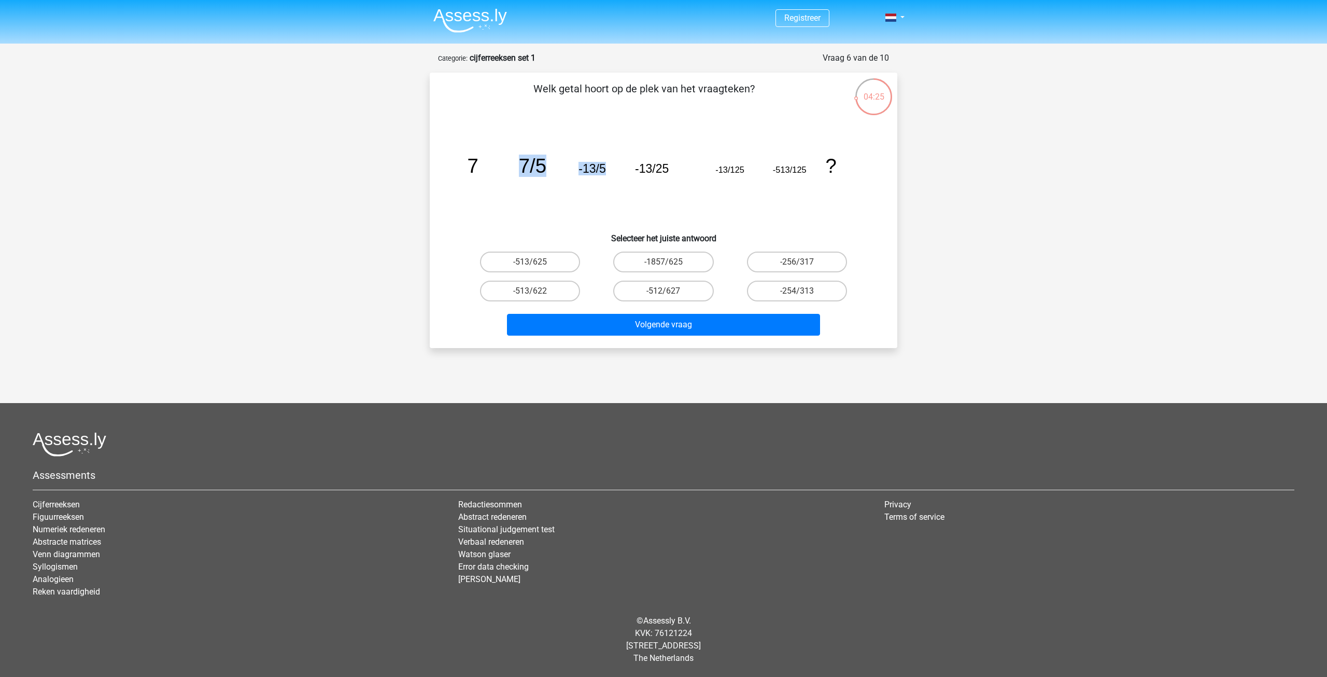
drag, startPoint x: 572, startPoint y: 163, endPoint x: 632, endPoint y: 163, distance: 60.1
click at [632, 163] on icon "image/svg+xml 7 7/5 -13/5 -13/25 -13/125 -513/125 ?" at bounding box center [664, 172] width 418 height 105
click at [655, 193] on icon "image/svg+xml 7 7/5 -13/5 -13/25 -13/125 -513/125 ?" at bounding box center [664, 172] width 418 height 105
drag, startPoint x: 651, startPoint y: 169, endPoint x: 696, endPoint y: 169, distance: 45.1
click at [696, 169] on icon "image/svg+xml 7 7/5 -13/5 -13/25 -13/125 -513/125 ?" at bounding box center [664, 172] width 418 height 105
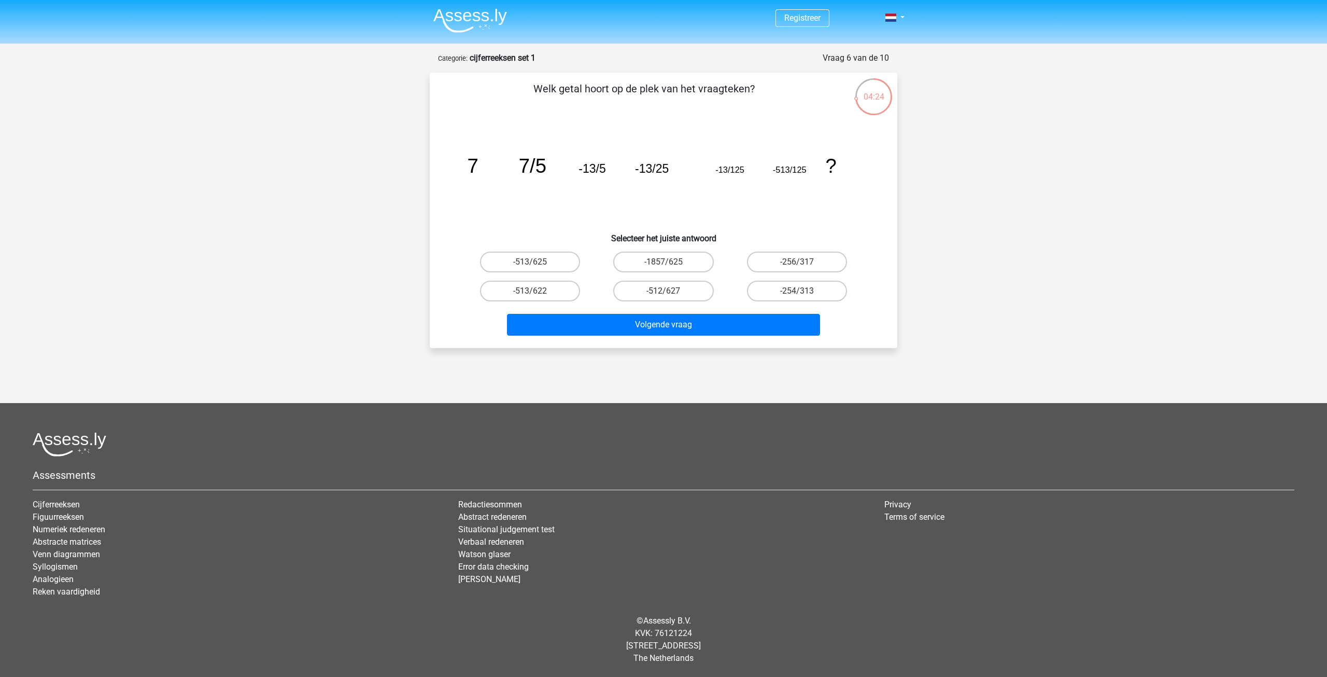
click at [732, 175] on icon "image/svg+xml 7 7/5 -13/5 -13/25 -13/125 -513/125 ?" at bounding box center [664, 172] width 418 height 105
drag, startPoint x: 702, startPoint y: 173, endPoint x: 811, endPoint y: 172, distance: 109.9
click at [811, 172] on icon "image/svg+xml 7 7/5 -13/5 -13/25 -13/125 -513/125 ?" at bounding box center [664, 172] width 418 height 105
click at [791, 193] on icon "image/svg+xml 7 7/5 -13/5 -13/25 -13/125 -513/125 ?" at bounding box center [664, 172] width 418 height 105
drag, startPoint x: 779, startPoint y: 169, endPoint x: 810, endPoint y: 169, distance: 31.1
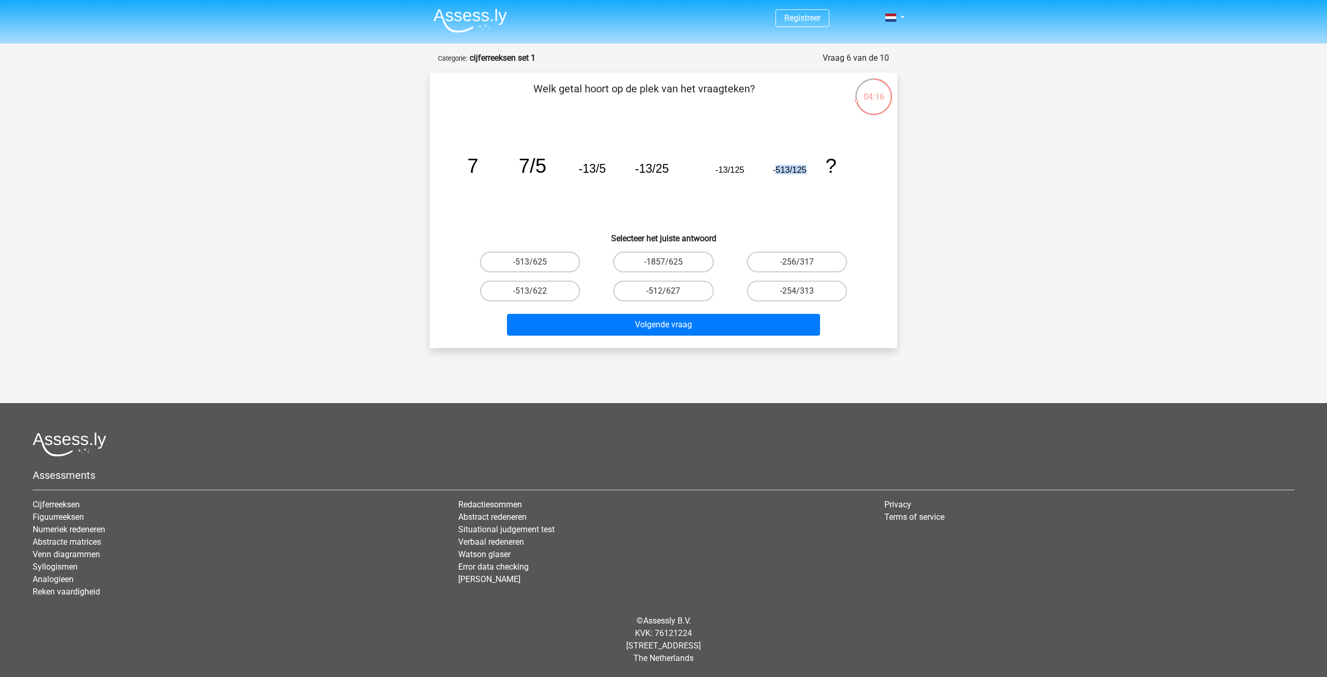
click at [810, 169] on icon "image/svg+xml 7 7/5 -13/5 -13/25 -13/125 -513/125 ?" at bounding box center [664, 172] width 418 height 105
click at [784, 194] on icon "image/svg+xml 7 7/5 -13/5 -13/25 -13/125 -513/125 ?" at bounding box center [664, 172] width 418 height 105
click at [558, 264] on label "-513/625" at bounding box center [530, 261] width 100 height 21
click at [537, 264] on input "-513/625" at bounding box center [533, 265] width 7 height 7
radio input "true"
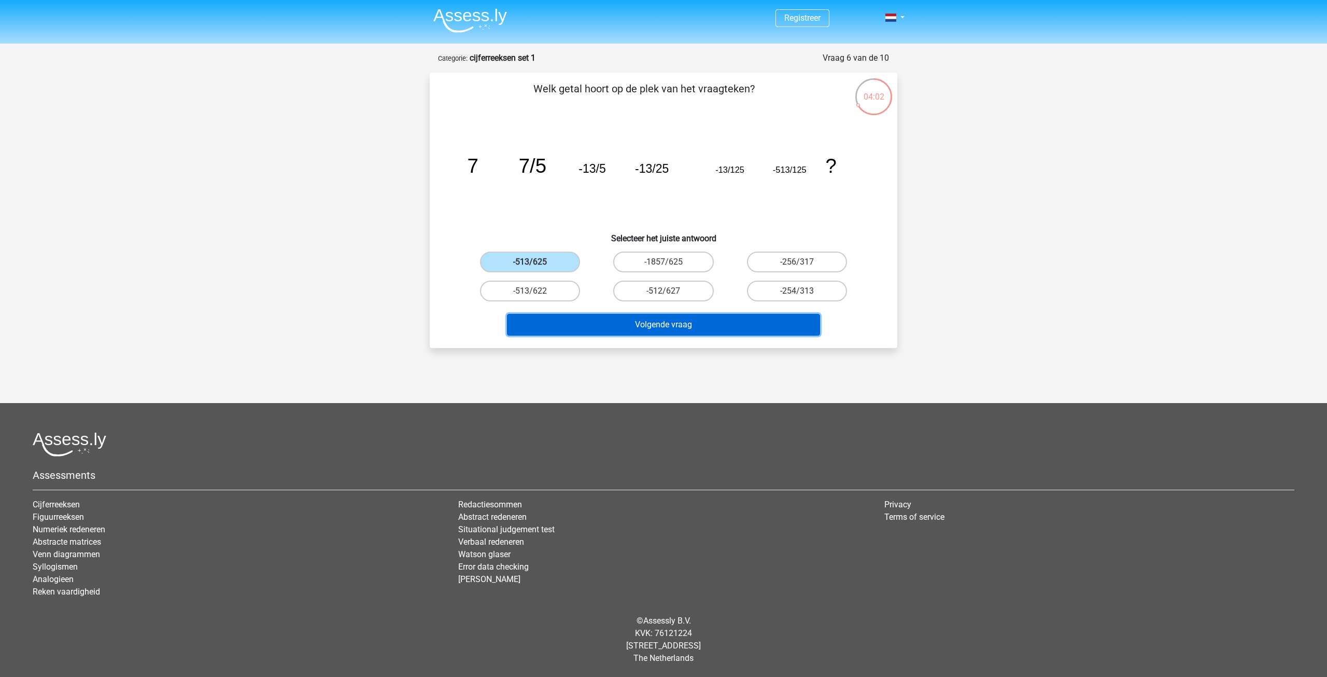
click at [651, 327] on button "Volgende vraag" at bounding box center [664, 325] width 314 height 22
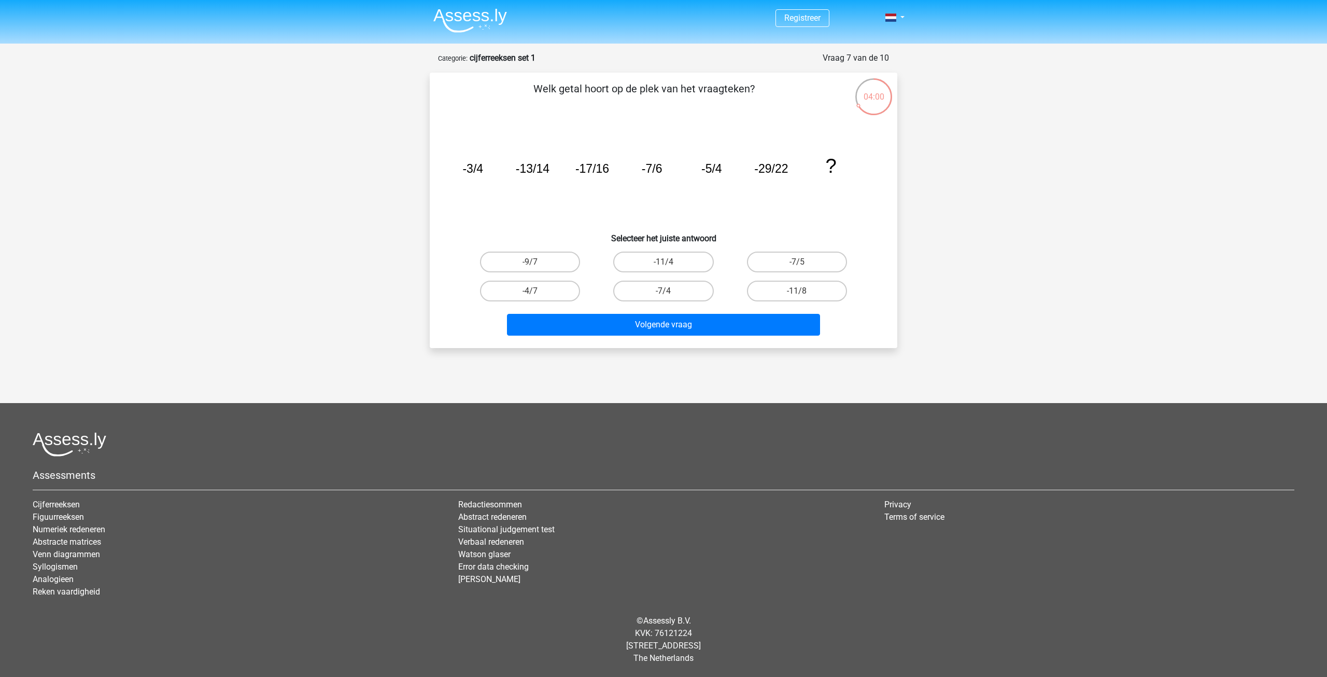
drag, startPoint x: 467, startPoint y: 169, endPoint x: 579, endPoint y: 167, distance: 112.0
click at [579, 166] on icon "image/svg+xml -3/4 -13/14 -17/16 -7/6 -5/4 -29/22 ?" at bounding box center [664, 172] width 418 height 105
click at [578, 171] on tspan "-17/16" at bounding box center [593, 168] width 34 height 13
drag, startPoint x: 594, startPoint y: 167, endPoint x: 678, endPoint y: 167, distance: 83.5
click at [678, 167] on icon "image/svg+xml -3/4 -13/14 -17/16 -7/6 -5/4 -29/22 ?" at bounding box center [664, 172] width 418 height 105
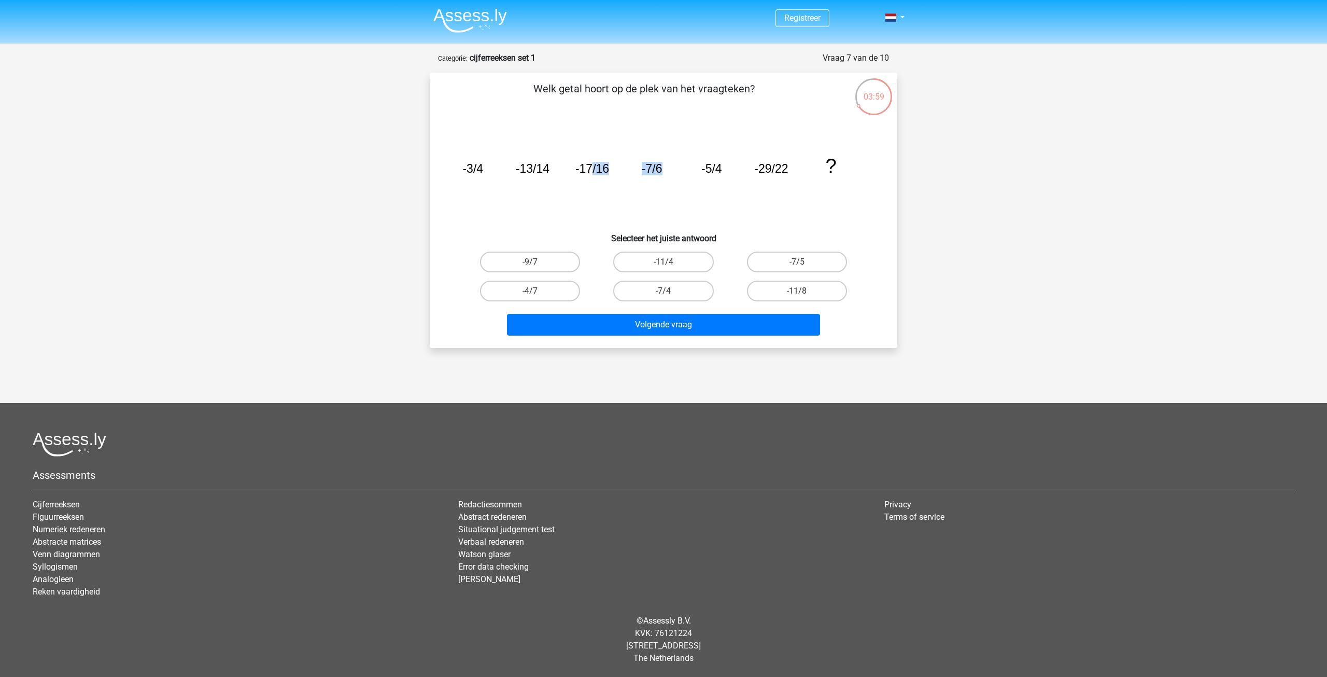
click at [678, 168] on icon "image/svg+xml -3/4 -13/14 -17/16 -7/6 -5/4 -29/22 ?" at bounding box center [664, 172] width 418 height 105
click at [590, 170] on tspan "-17/16" at bounding box center [593, 168] width 34 height 13
drag, startPoint x: 576, startPoint y: 171, endPoint x: 626, endPoint y: 170, distance: 50.8
click at [626, 170] on icon "image/svg+xml -3/4 -13/14 -17/16 -7/6 -5/4 -29/22 ?" at bounding box center [664, 172] width 418 height 105
click at [626, 185] on icon "image/svg+xml -3/4 -13/14 -17/16 -7/6 -5/4 -29/22 ?" at bounding box center [664, 172] width 418 height 105
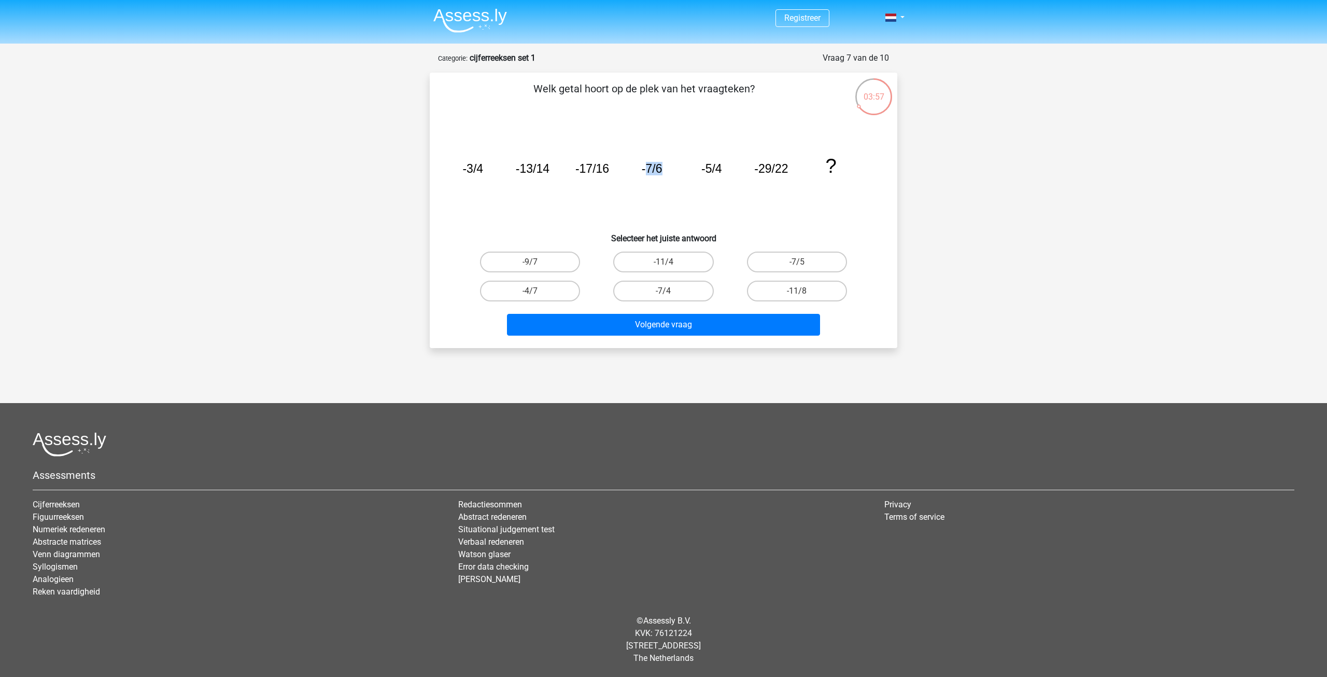
drag, startPoint x: 671, startPoint y: 169, endPoint x: 689, endPoint y: 170, distance: 18.2
click at [689, 169] on icon "image/svg+xml -3/4 -13/14 -17/16 -7/6 -5/4 -29/22 ?" at bounding box center [664, 172] width 418 height 105
click at [709, 207] on icon "image/svg+xml -3/4 -13/14 -17/16 -7/6 -5/4 -29/22 ?" at bounding box center [664, 172] width 418 height 105
click at [673, 205] on icon "image/svg+xml -3/4 -13/14 -17/16 -7/6 -5/4 -29/22 ?" at bounding box center [664, 172] width 418 height 105
drag, startPoint x: 461, startPoint y: 167, endPoint x: 486, endPoint y: 166, distance: 24.9
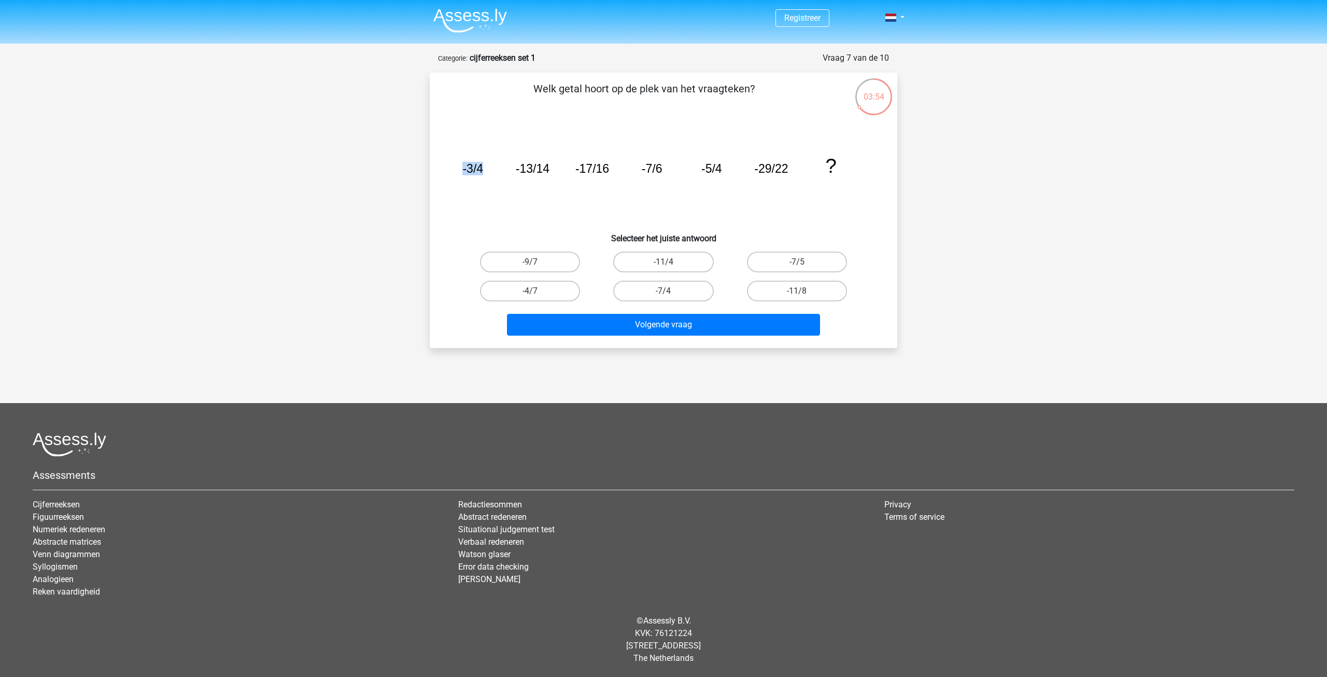
click at [482, 164] on icon "image/svg+xml -3/4 -13/14 -17/16 -7/6 -5/4 -29/22 ?" at bounding box center [664, 172] width 418 height 105
click at [506, 175] on icon "image/svg+xml -3/4 -13/14 -17/16 -7/6 -5/4 -29/22 ?" at bounding box center [664, 172] width 418 height 105
drag, startPoint x: 472, startPoint y: 169, endPoint x: 491, endPoint y: 170, distance: 18.7
click at [486, 167] on icon "image/svg+xml -3/4 -13/14 -17/16 -7/6 -5/4 -29/22 ?" at bounding box center [664, 172] width 418 height 105
click at [492, 170] on icon "image/svg+xml -3/4 -13/14 -17/16 -7/6 -5/4 -29/22 ?" at bounding box center [664, 172] width 418 height 105
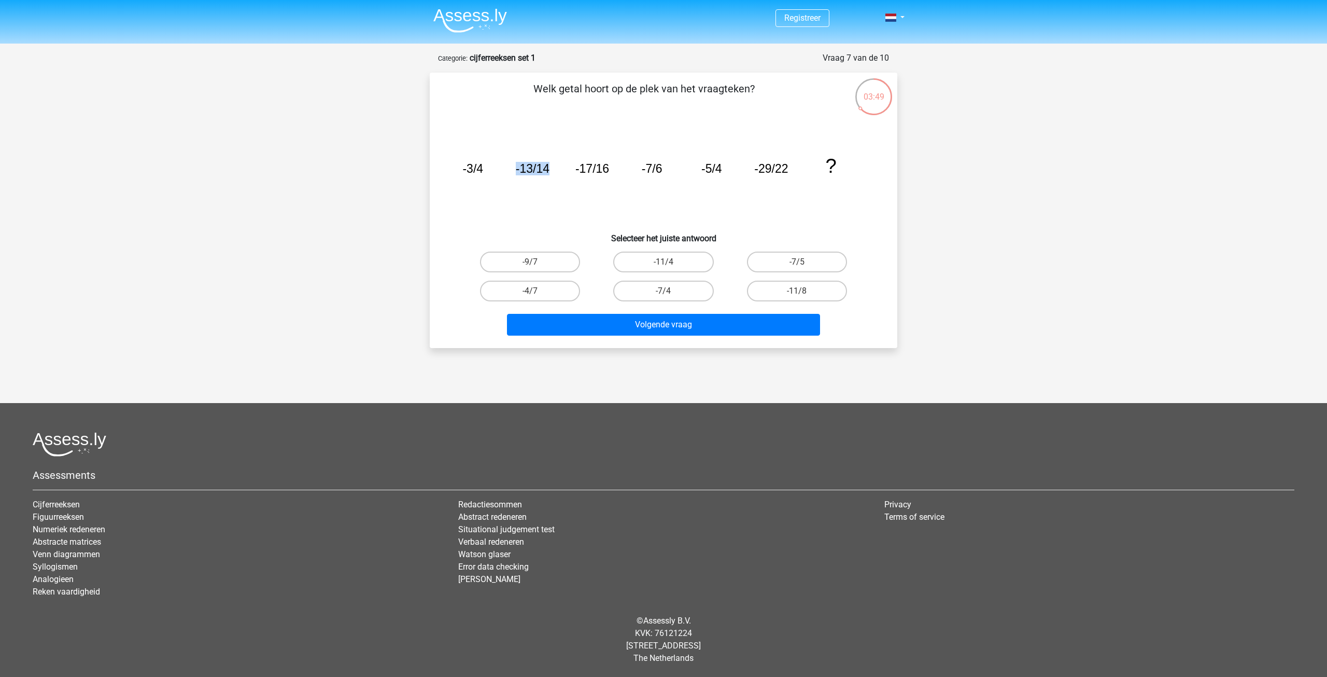
drag, startPoint x: 553, startPoint y: 169, endPoint x: 559, endPoint y: 172, distance: 6.3
click at [556, 169] on icon "image/svg+xml -3/4 -13/14 -17/16 -7/6 -5/4 -29/22 ?" at bounding box center [664, 172] width 418 height 105
click at [570, 187] on icon "image/svg+xml -3/4 -13/14 -17/16 -7/6 -5/4 -29/22 ?" at bounding box center [664, 172] width 418 height 105
drag, startPoint x: 473, startPoint y: 170, endPoint x: 492, endPoint y: 172, distance: 19.4
click at [488, 171] on icon "image/svg+xml -3/4 -13/14 -17/16 -7/6 -5/4 -29/22 ?" at bounding box center [664, 172] width 418 height 105
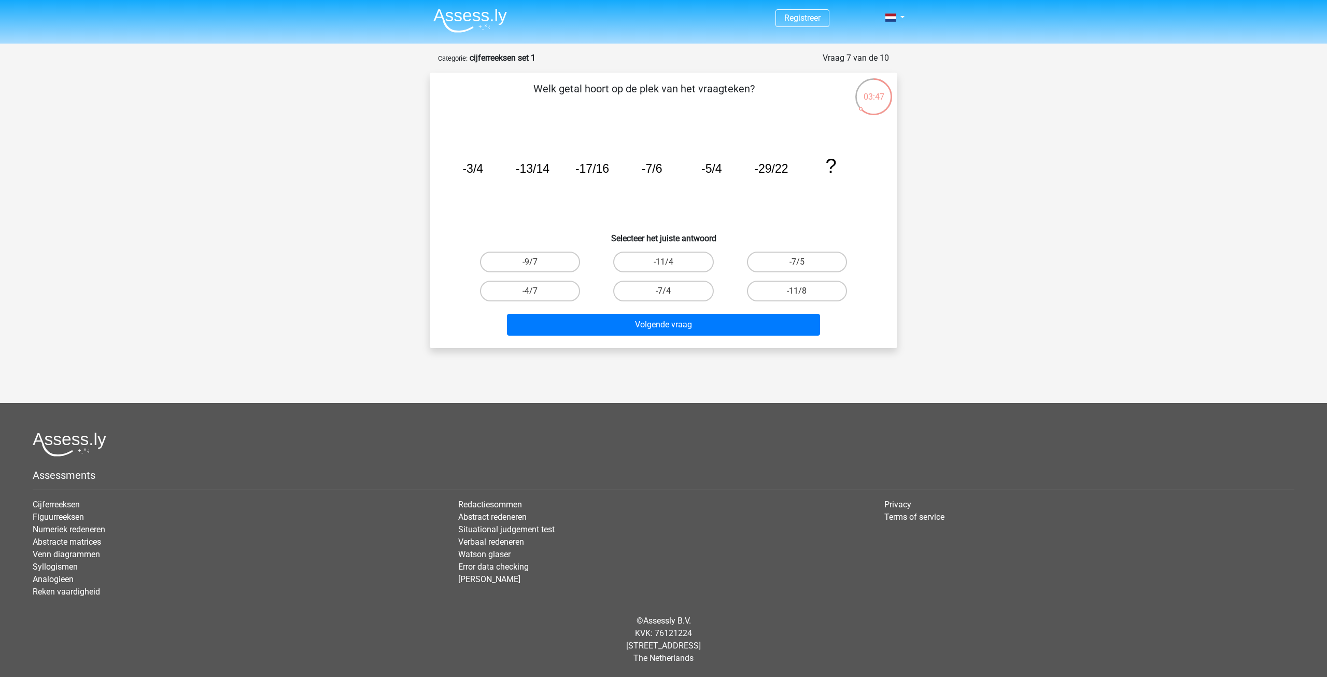
click at [500, 177] on icon "image/svg+xml -3/4 -13/14 -17/16 -7/6 -5/4 -29/22 ?" at bounding box center [664, 172] width 418 height 105
drag, startPoint x: 515, startPoint y: 170, endPoint x: 576, endPoint y: 166, distance: 61.3
click at [576, 166] on icon "image/svg+xml -3/4 -13/14 -17/16 -7/6 -5/4 -29/22 ?" at bounding box center [664, 172] width 418 height 105
click at [562, 193] on icon "image/svg+xml -3/4 -13/14 -17/16 -7/6 -5/4 -29/22 ?" at bounding box center [664, 172] width 418 height 105
drag, startPoint x: 570, startPoint y: 166, endPoint x: 611, endPoint y: 169, distance: 40.5
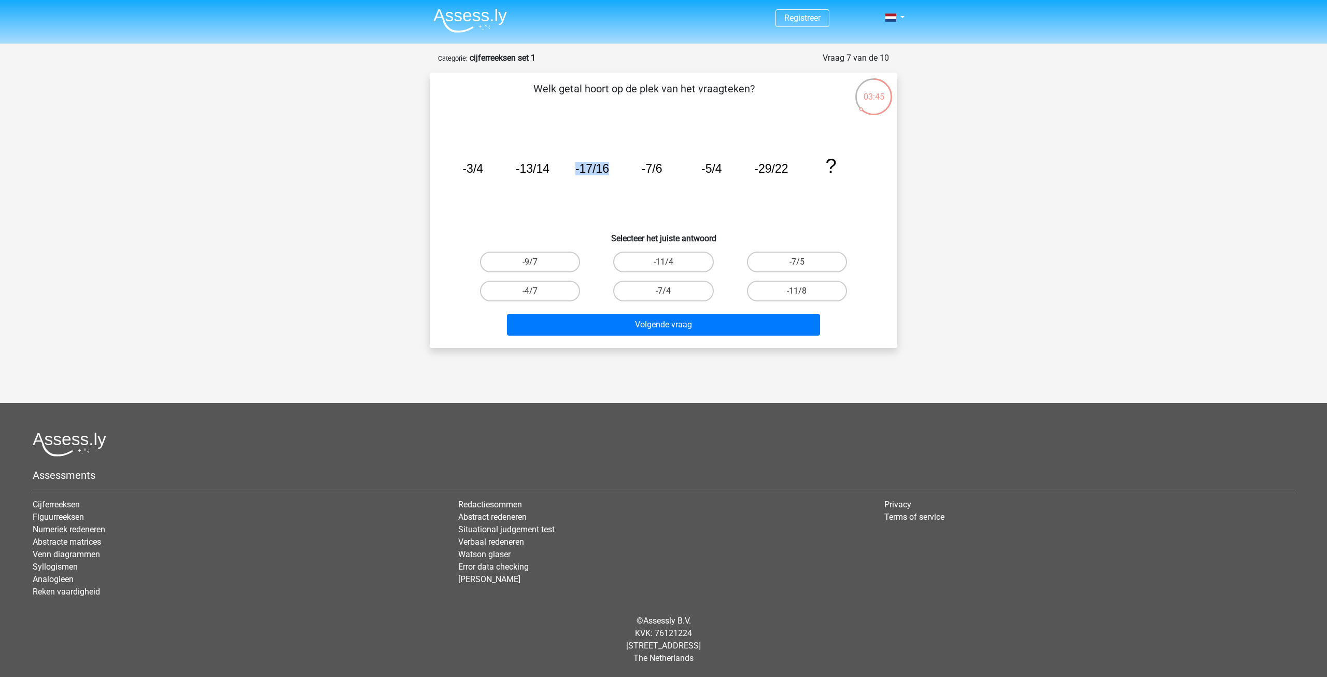
click at [611, 169] on icon "image/svg+xml -3/4 -13/14 -17/16 -7/6 -5/4 -29/22 ?" at bounding box center [664, 172] width 418 height 105
click at [617, 188] on icon "image/svg+xml -3/4 -13/14 -17/16 -7/6 -5/4 -29/22 ?" at bounding box center [664, 172] width 418 height 105
click at [629, 189] on icon "image/svg+xml -3/4 -13/14 -17/16 -7/6 -5/4 -29/22 ?" at bounding box center [664, 172] width 418 height 105
drag, startPoint x: 635, startPoint y: 171, endPoint x: 659, endPoint y: 172, distance: 23.4
click at [658, 172] on icon "image/svg+xml -3/4 -13/14 -17/16 -7/6 -5/4 -29/22 ?" at bounding box center [664, 172] width 418 height 105
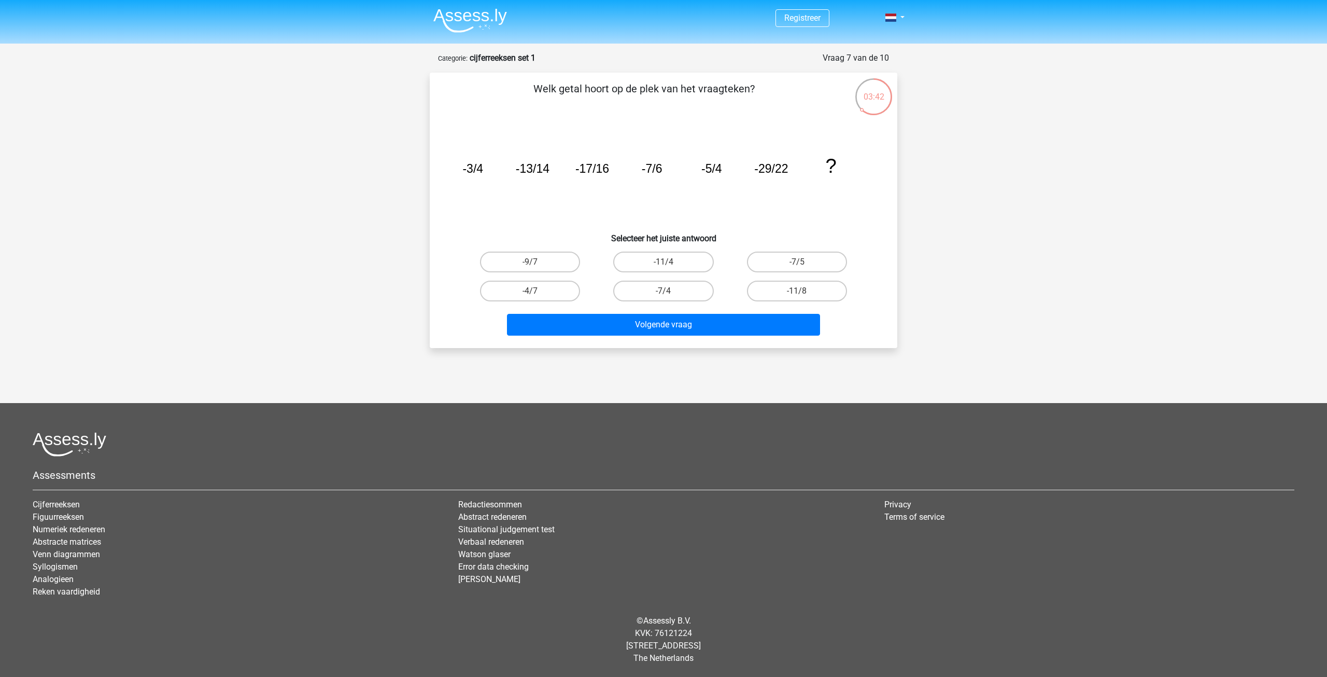
click at [703, 195] on icon "image/svg+xml -3/4 -13/14 -17/16 -7/6 -5/4 -29/22 ?" at bounding box center [664, 172] width 418 height 105
drag, startPoint x: 701, startPoint y: 169, endPoint x: 725, endPoint y: 172, distance: 24.6
click at [725, 172] on icon "image/svg+xml -3/4 -13/14 -17/16 -7/6 -5/4 -29/22 ?" at bounding box center [664, 172] width 418 height 105
click at [730, 188] on icon "image/svg+xml -3/4 -13/14 -17/16 -7/6 -5/4 -29/22 ?" at bounding box center [664, 172] width 418 height 105
drag, startPoint x: 697, startPoint y: 166, endPoint x: 724, endPoint y: 168, distance: 26.5
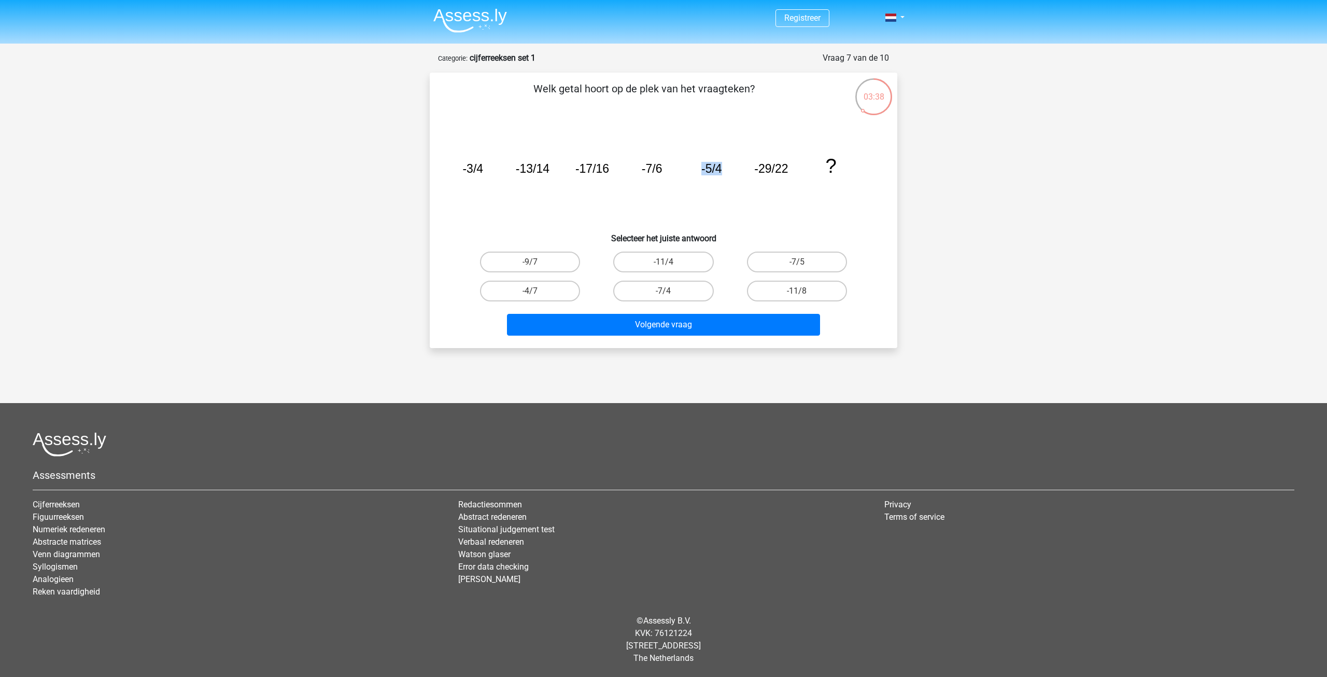
click at [724, 168] on icon "image/svg+xml -3/4 -13/14 -17/16 -7/6 -5/4 -29/22 ?" at bounding box center [664, 172] width 418 height 105
click at [732, 178] on icon "image/svg+xml -3/4 -13/14 -17/16 -7/6 -5/4 -29/22 ?" at bounding box center [664, 172] width 418 height 105
drag, startPoint x: 703, startPoint y: 170, endPoint x: 715, endPoint y: 172, distance: 12.1
click at [715, 172] on tspan "-5/4" at bounding box center [712, 168] width 21 height 13
click at [720, 183] on icon "image/svg+xml -3/4 -13/14 -17/16 -7/6 -5/4 -29/22 ?" at bounding box center [664, 172] width 418 height 105
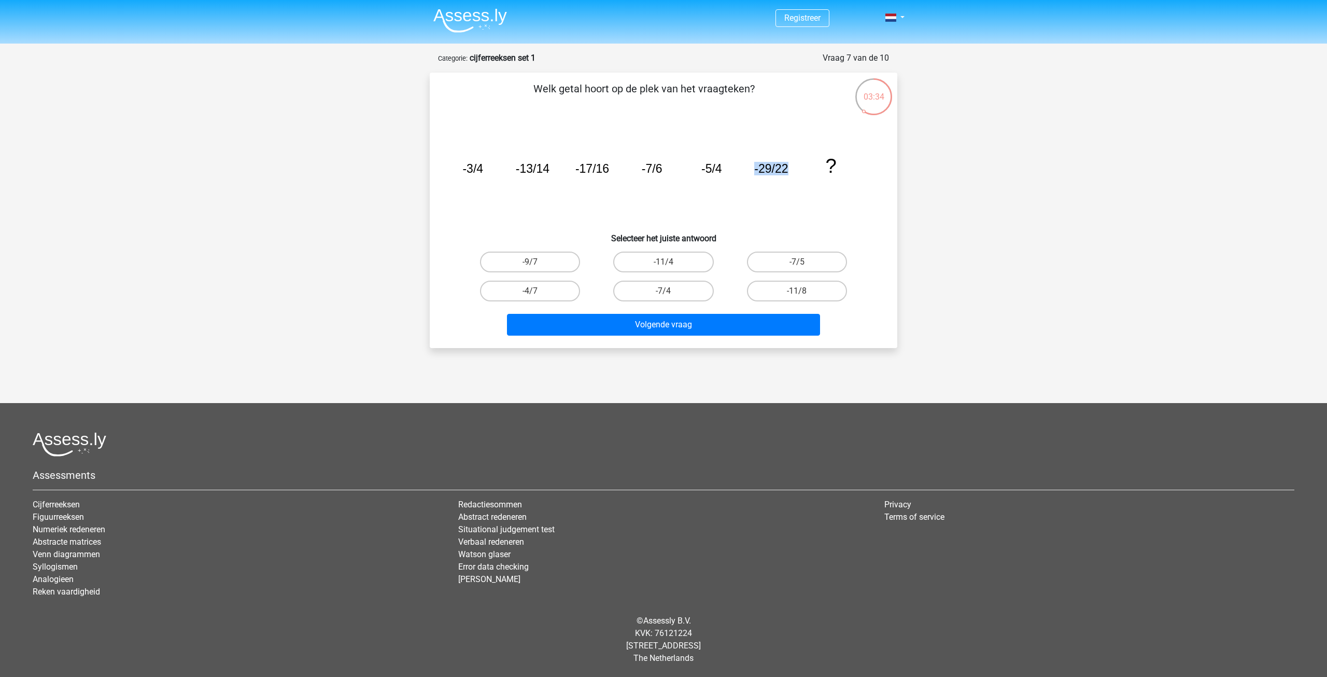
drag, startPoint x: 751, startPoint y: 168, endPoint x: 790, endPoint y: 171, distance: 39.0
click at [790, 171] on icon "image/svg+xml -3/4 -13/14 -17/16 -7/6 -5/4 -29/22 ?" at bounding box center [664, 172] width 418 height 105
click at [791, 171] on icon "image/svg+xml -3/4 -13/14 -17/16 -7/6 -5/4 -29/22 ?" at bounding box center [664, 172] width 418 height 105
click at [800, 264] on input "-7/5" at bounding box center [800, 265] width 7 height 7
radio input "true"
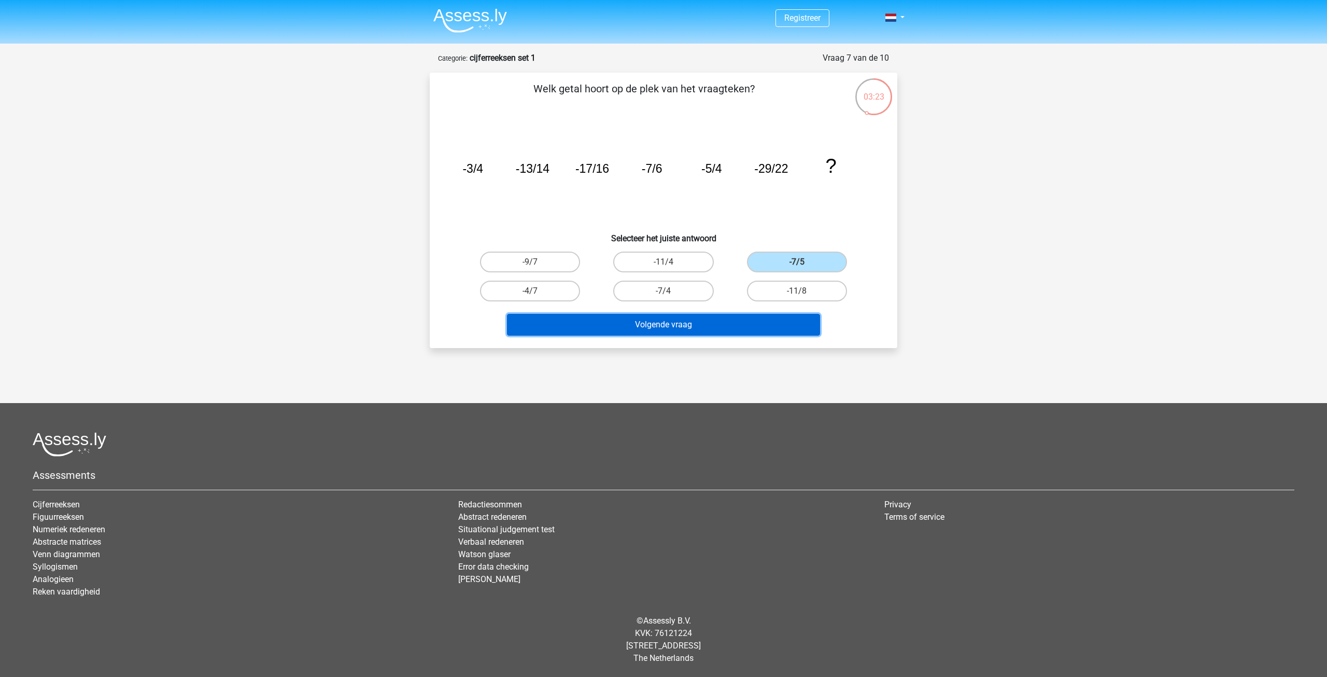
click at [682, 324] on button "Volgende vraag" at bounding box center [664, 325] width 314 height 22
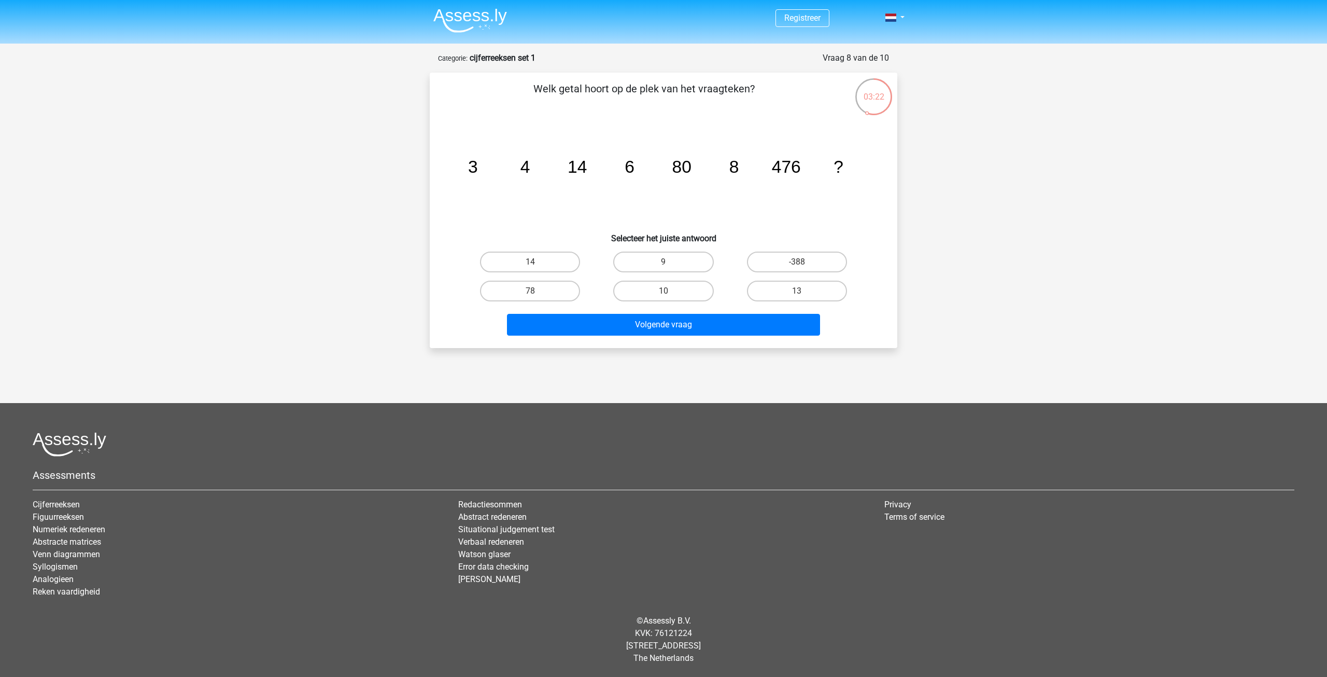
drag, startPoint x: 463, startPoint y: 171, endPoint x: 659, endPoint y: 174, distance: 196.0
click at [659, 174] on icon "image/svg+xml 3 4 14 6 80 8 476 ?" at bounding box center [664, 172] width 418 height 105
click at [640, 211] on icon "image/svg+xml 3 4 14 6 80 8 476 ?" at bounding box center [664, 172] width 418 height 105
drag, startPoint x: 466, startPoint y: 173, endPoint x: 550, endPoint y: 181, distance: 83.8
click at [539, 168] on icon "image/svg+xml 3 4 14 6 80 8 476 ?" at bounding box center [664, 172] width 418 height 105
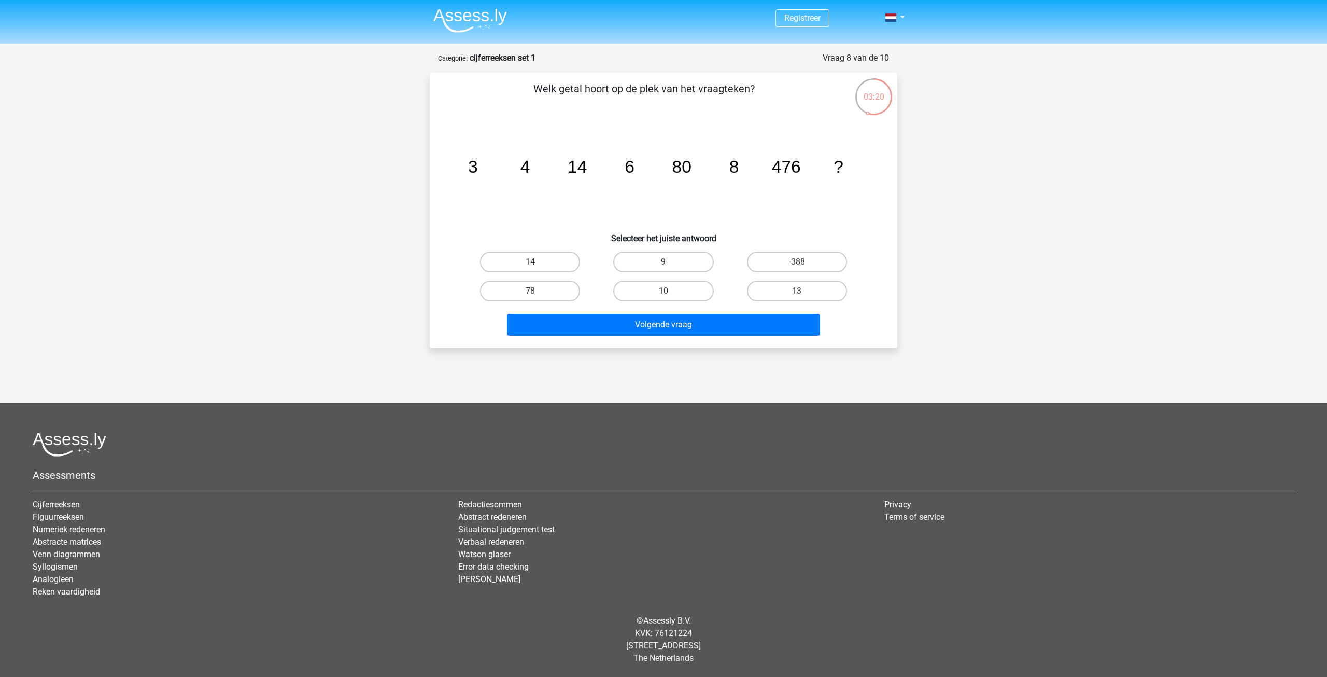
click at [550, 181] on icon "image/svg+xml 3 4 14 6 80 8 476 ?" at bounding box center [664, 172] width 418 height 105
click at [616, 165] on icon "image/svg+xml 3 4 14 6 80 8 476 ?" at bounding box center [664, 172] width 418 height 105
click at [616, 197] on icon "image/svg+xml 3 4 14 6 80 8 476 ?" at bounding box center [664, 172] width 418 height 105
click at [548, 170] on icon "image/svg+xml 3 4 14 6 80 8 476 ?" at bounding box center [664, 172] width 418 height 105
drag, startPoint x: 605, startPoint y: 173, endPoint x: 696, endPoint y: 175, distance: 91.8
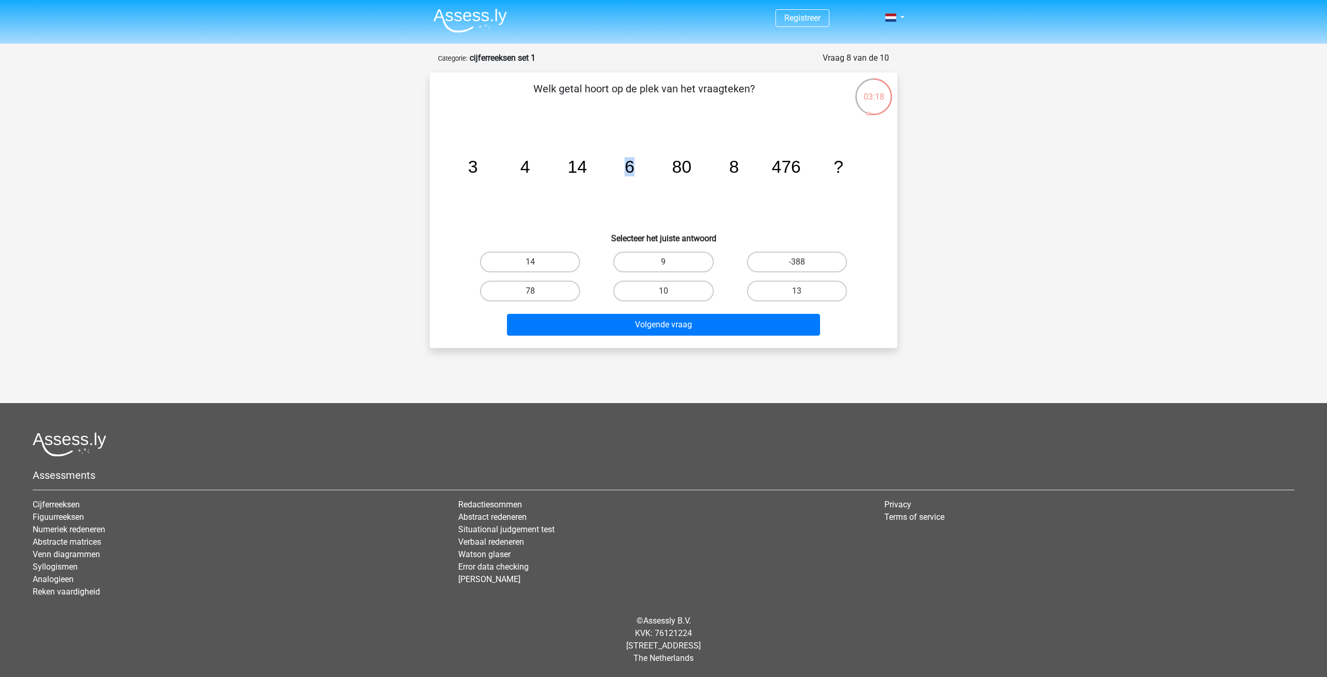
click at [680, 170] on icon "image/svg+xml 3 4 14 6 80 8 476 ?" at bounding box center [664, 172] width 418 height 105
drag, startPoint x: 728, startPoint y: 177, endPoint x: 794, endPoint y: 182, distance: 66.6
click at [783, 180] on icon "image/svg+xml 3 4 14 6 80 8 476 ?" at bounding box center [664, 172] width 418 height 105
click at [651, 289] on label "10" at bounding box center [663, 291] width 100 height 21
click at [664, 291] on input "10" at bounding box center [667, 294] width 7 height 7
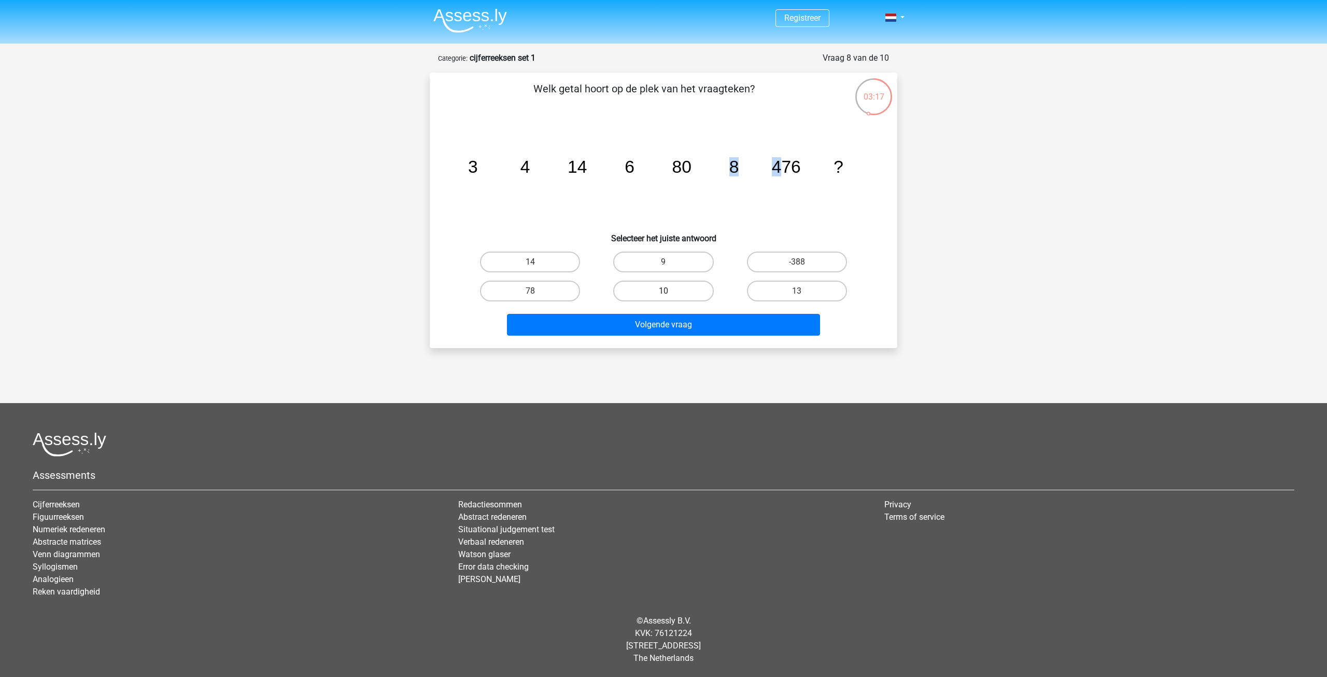
radio input "true"
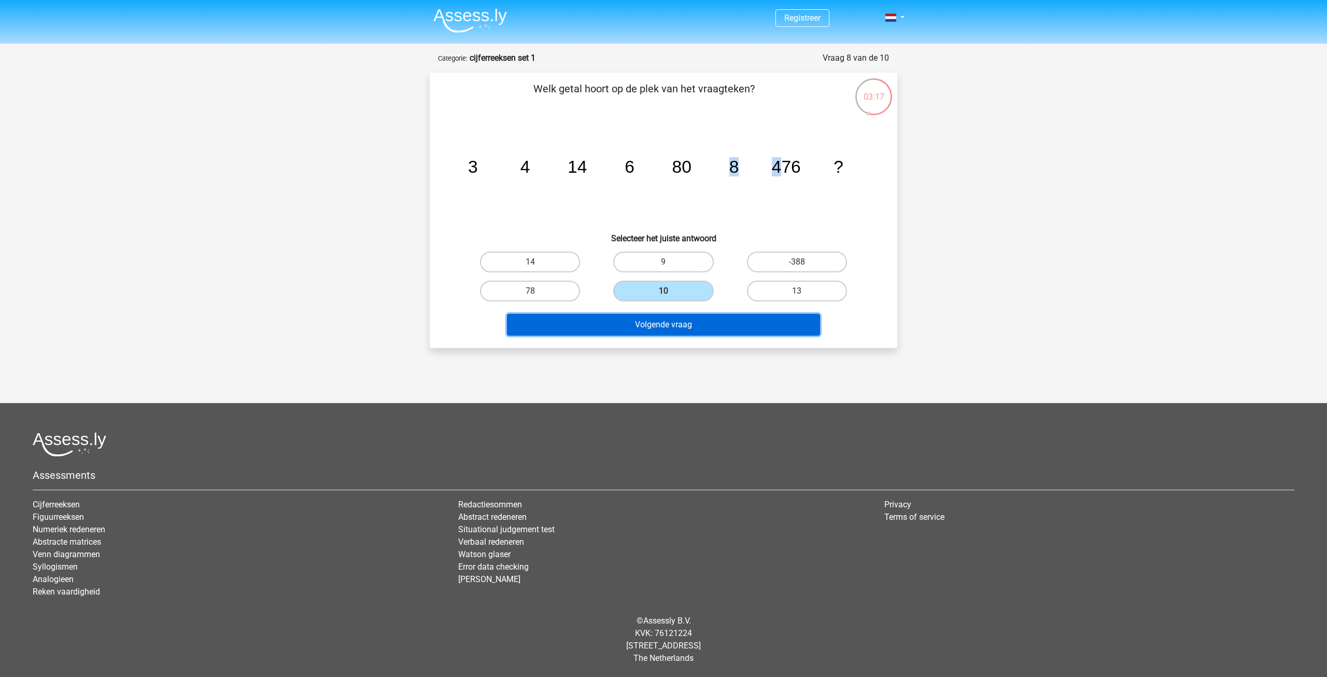
click at [666, 320] on button "Volgende vraag" at bounding box center [664, 325] width 314 height 22
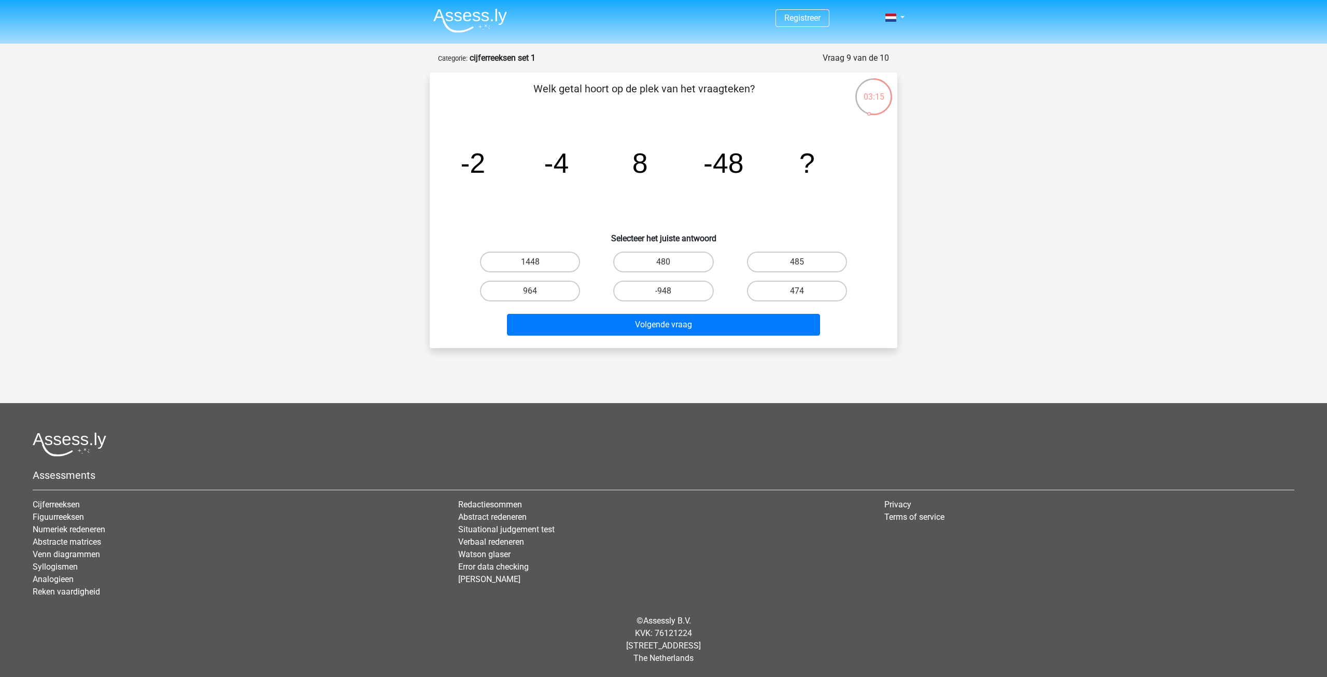
drag, startPoint x: 471, startPoint y: 180, endPoint x: 655, endPoint y: 184, distance: 184.6
click at [642, 177] on icon "image/svg+xml -2 -4 8 -48 ?" at bounding box center [664, 172] width 418 height 105
click at [697, 197] on icon "image/svg+xml -2 -4 8 -48 ?" at bounding box center [664, 172] width 418 height 105
drag, startPoint x: 747, startPoint y: 164, endPoint x: 776, endPoint y: 164, distance: 29.6
click at [776, 164] on icon "image/svg+xml -2 -4 8 -48 ?" at bounding box center [664, 172] width 418 height 105
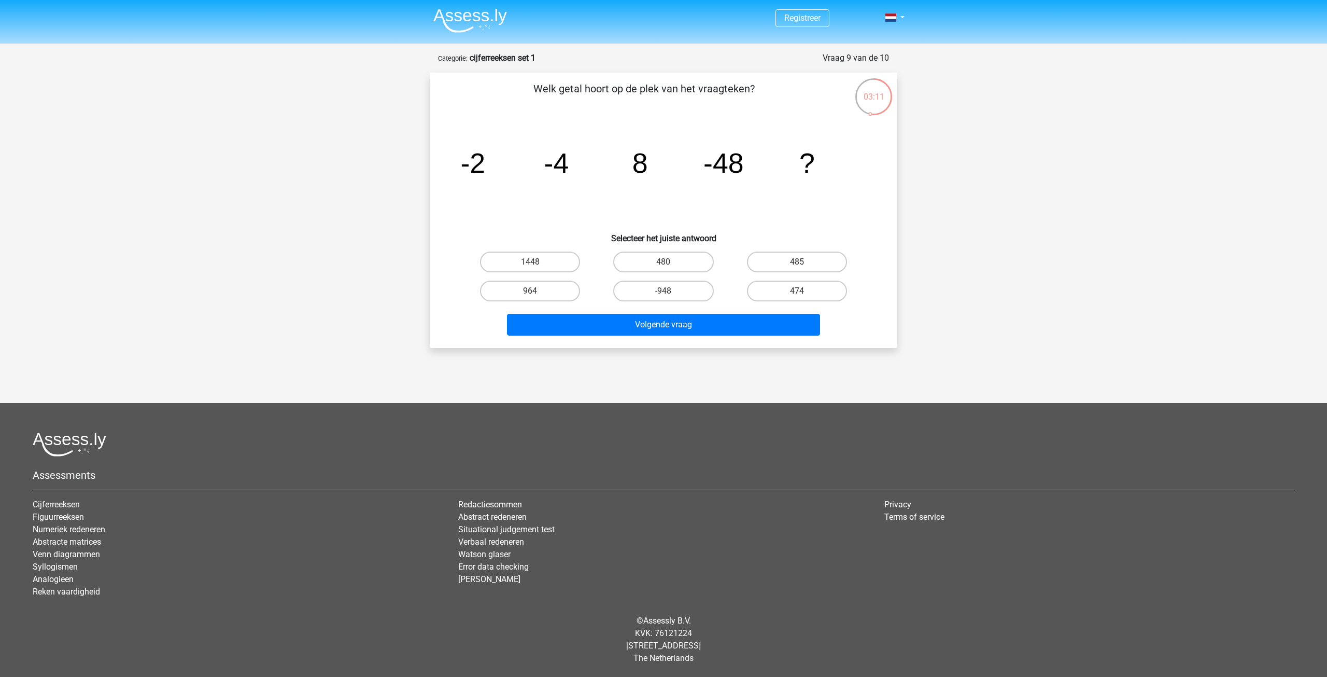
click at [780, 235] on h6 "Selecteer het juiste antwoord" at bounding box center [663, 234] width 435 height 18
drag, startPoint x: 631, startPoint y: 157, endPoint x: 762, endPoint y: 168, distance: 131.6
click at [762, 168] on icon "image/svg+xml -2 -4 8 -48 ?" at bounding box center [664, 172] width 418 height 105
drag, startPoint x: 635, startPoint y: 164, endPoint x: 745, endPoint y: 172, distance: 110.2
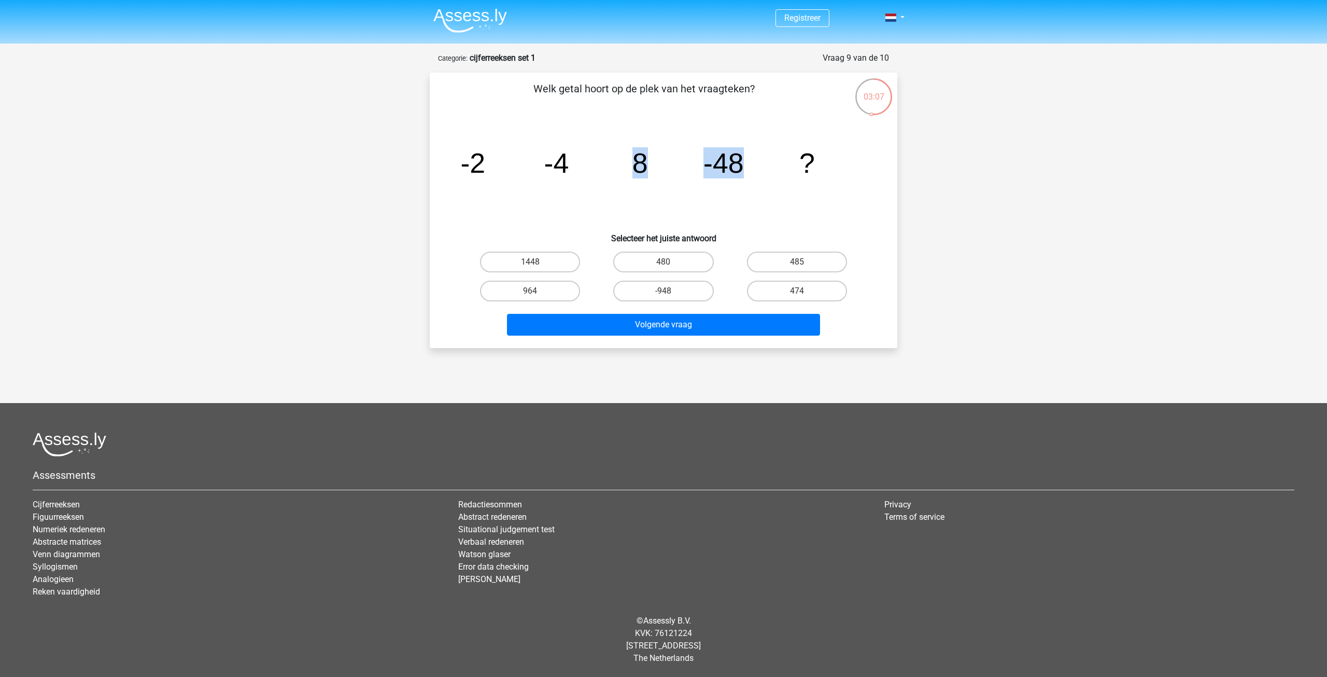
click at [745, 172] on icon "image/svg+xml -2 -4 8 -48 ?" at bounding box center [664, 172] width 418 height 105
click at [747, 177] on icon "image/svg+xml -2 -4 8 -48 ?" at bounding box center [664, 172] width 418 height 105
drag, startPoint x: 635, startPoint y: 171, endPoint x: 650, endPoint y: 170, distance: 15.1
click at [650, 170] on icon "image/svg+xml -2 -4 8 -48 ?" at bounding box center [664, 172] width 418 height 105
click at [726, 173] on tspan "-48" at bounding box center [724, 162] width 40 height 31
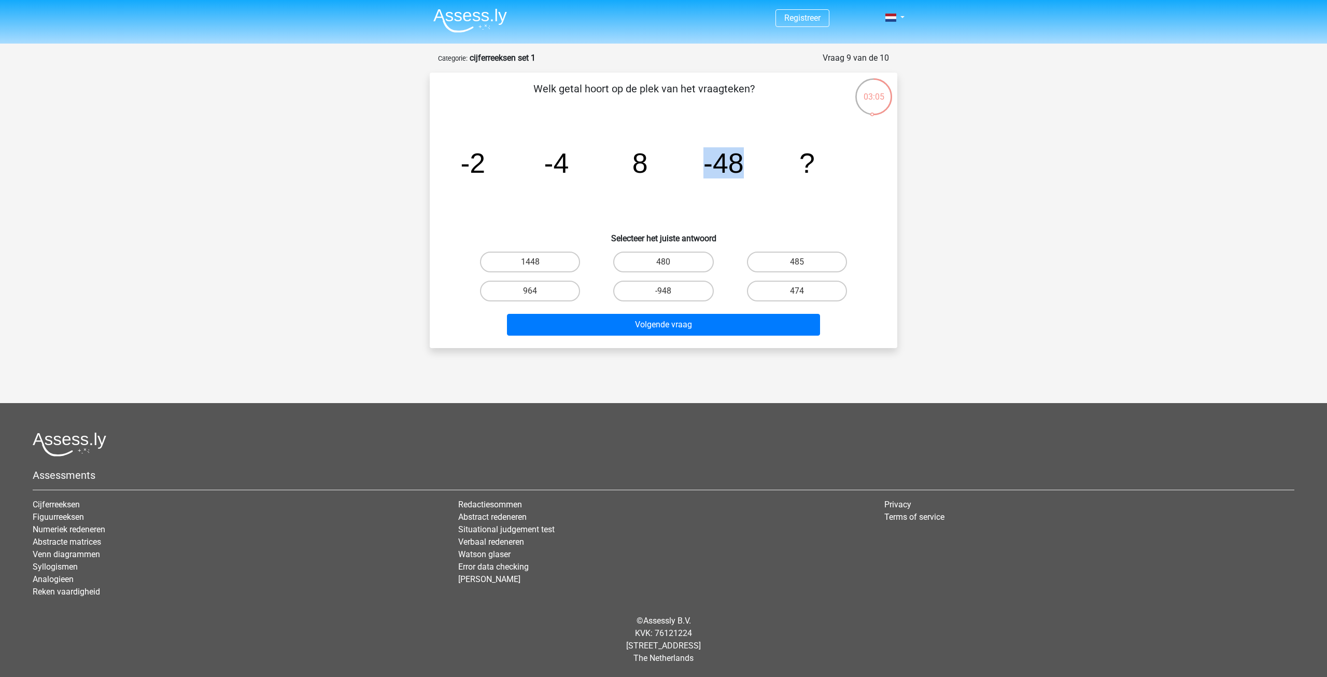
drag, startPoint x: 705, startPoint y: 165, endPoint x: 737, endPoint y: 165, distance: 32.1
click at [737, 165] on tspan "-48" at bounding box center [724, 162] width 40 height 31
click at [738, 166] on tspan "-48" at bounding box center [724, 162] width 40 height 31
click at [779, 226] on h6 "Selecteer het juiste antwoord" at bounding box center [663, 234] width 435 height 18
drag, startPoint x: 562, startPoint y: 168, endPoint x: 598, endPoint y: 174, distance: 36.2
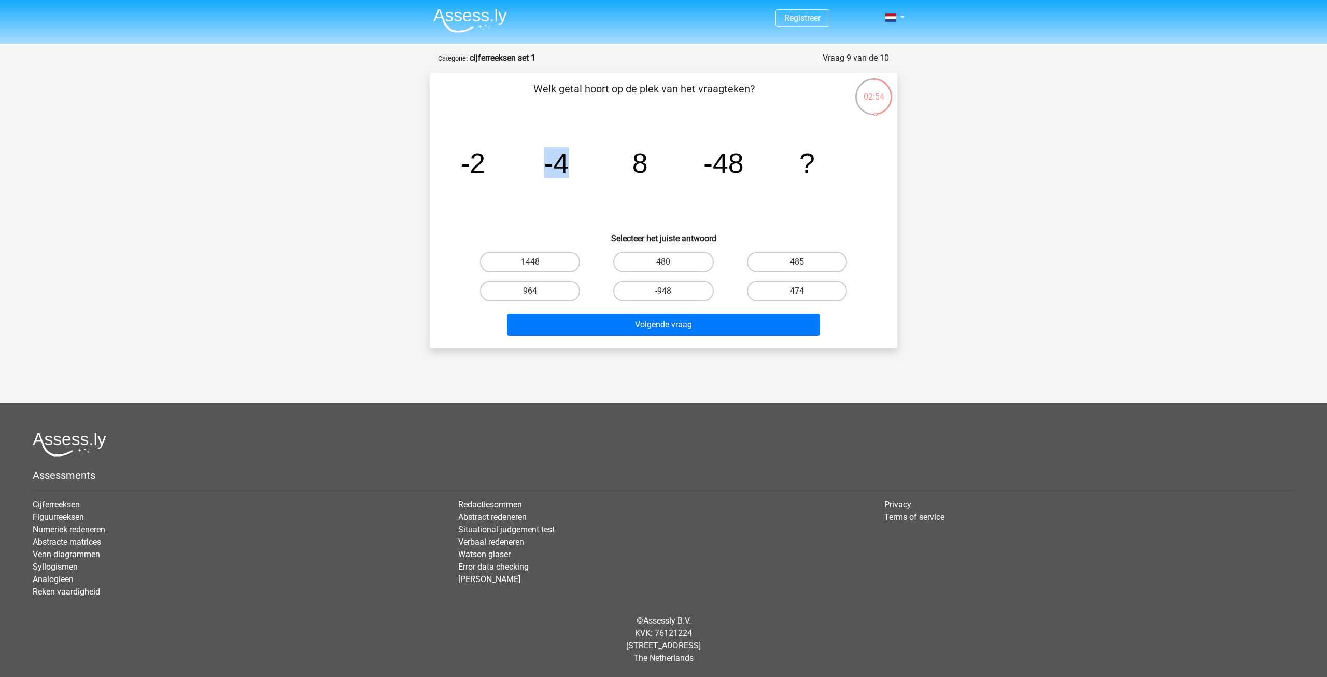
click at [597, 173] on icon "image/svg+xml -2 -4 8 -48 ?" at bounding box center [664, 172] width 418 height 105
click at [607, 188] on icon "image/svg+xml -2 -4 8 -48 ?" at bounding box center [664, 172] width 418 height 105
drag, startPoint x: 469, startPoint y: 162, endPoint x: 493, endPoint y: 160, distance: 23.9
click at [493, 160] on icon "image/svg+xml -2 -4 8 -48 ?" at bounding box center [664, 172] width 418 height 105
click at [525, 192] on icon "image/svg+xml -2 -4 8 -48 ?" at bounding box center [664, 172] width 418 height 105
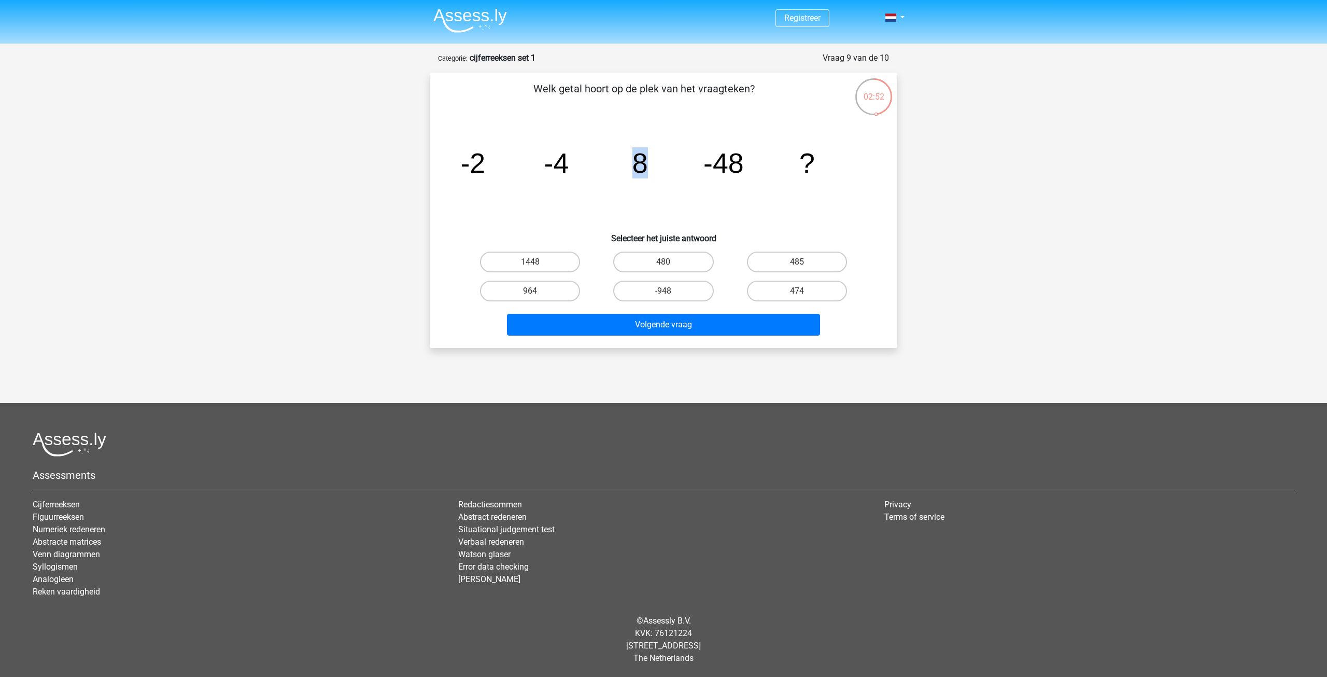
drag, startPoint x: 624, startPoint y: 161, endPoint x: 667, endPoint y: 167, distance: 42.9
click at [661, 163] on icon "image/svg+xml -2 -4 8 -48 ?" at bounding box center [664, 172] width 418 height 105
click at [656, 196] on icon "image/svg+xml -2 -4 8 -48 ?" at bounding box center [664, 172] width 418 height 105
drag, startPoint x: 553, startPoint y: 160, endPoint x: 578, endPoint y: 163, distance: 25.2
click at [576, 163] on icon "image/svg+xml -2 -4 8 -48 ?" at bounding box center [664, 172] width 418 height 105
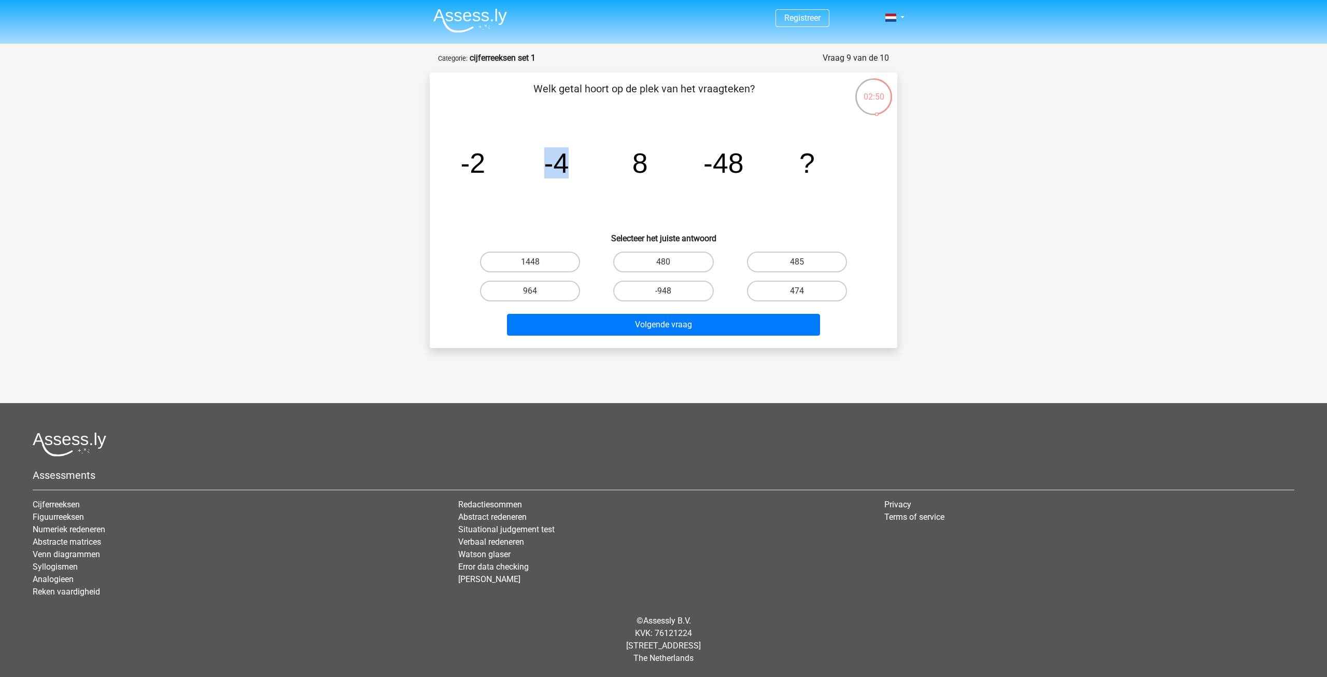
click at [593, 187] on icon "image/svg+xml -2 -4 8 -48 ?" at bounding box center [664, 172] width 418 height 105
drag, startPoint x: 556, startPoint y: 183, endPoint x: 732, endPoint y: 176, distance: 175.4
click at [732, 176] on icon "image/svg+xml -2 -4 8 -48 ?" at bounding box center [664, 172] width 418 height 105
click at [732, 176] on tspan "-48" at bounding box center [724, 162] width 40 height 31
drag, startPoint x: 450, startPoint y: 167, endPoint x: 582, endPoint y: 173, distance: 132.8
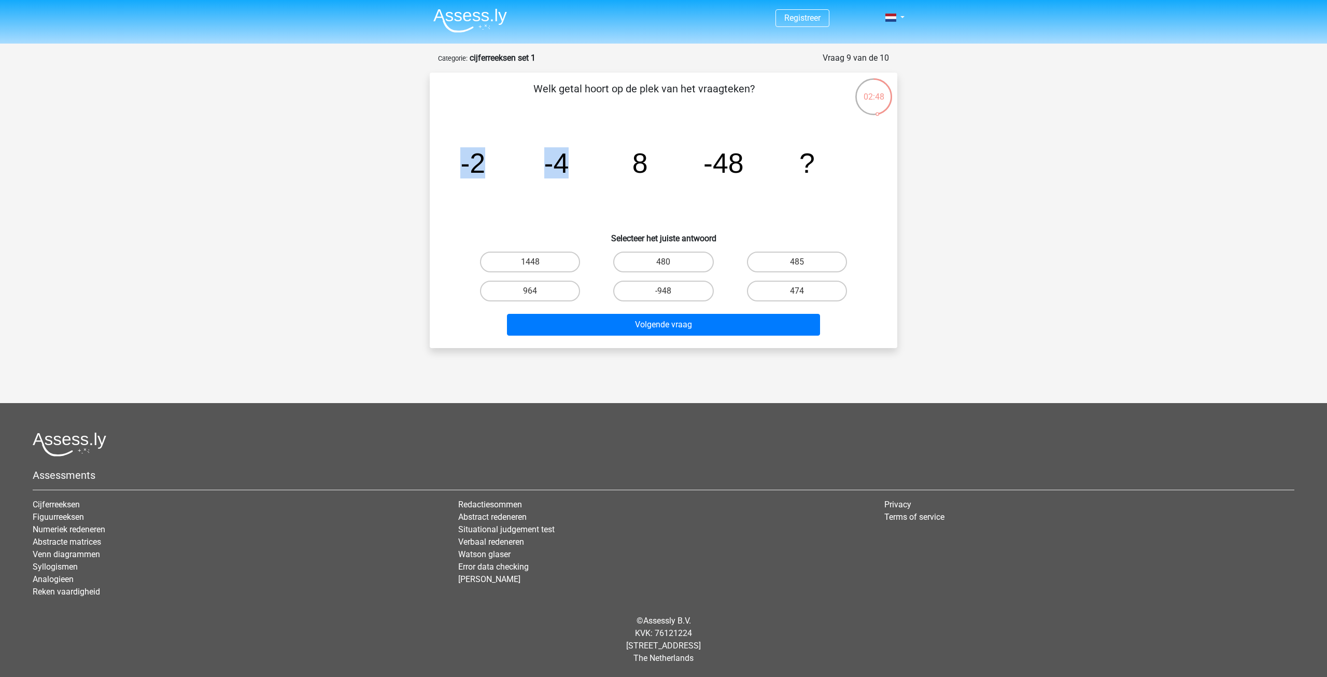
click at [576, 169] on div "image/svg+xml -2 -4 8 -48 ?" at bounding box center [663, 172] width 435 height 105
click at [583, 173] on icon "image/svg+xml -2 -4 8 -48 ?" at bounding box center [664, 172] width 418 height 105
drag, startPoint x: 533, startPoint y: 163, endPoint x: 749, endPoint y: 170, distance: 215.8
click at [749, 170] on icon "image/svg+xml -2 -4 8 -48 ?" at bounding box center [664, 172] width 418 height 105
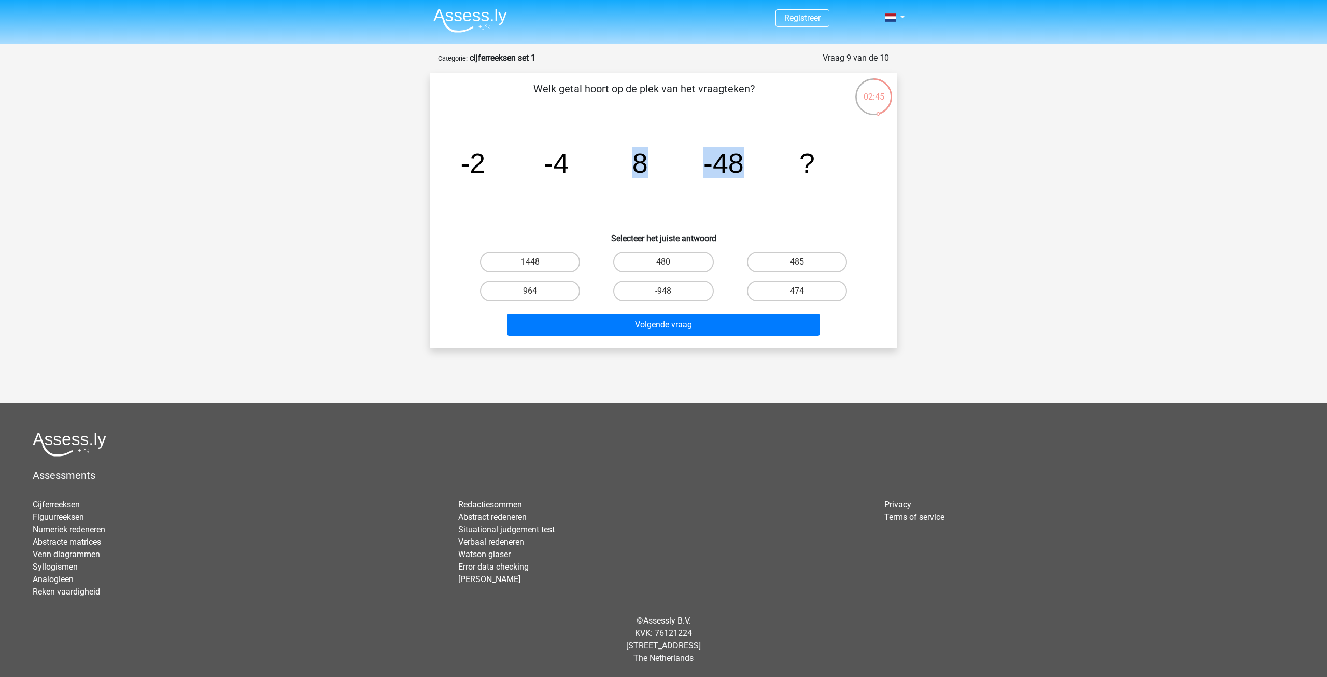
drag, startPoint x: 632, startPoint y: 168, endPoint x: 751, endPoint y: 174, distance: 118.9
click at [751, 174] on icon "image/svg+xml -2 -4 8 -48 ?" at bounding box center [664, 172] width 418 height 105
click at [768, 192] on icon "image/svg+xml -2 -4 8 -48 ?" at bounding box center [664, 172] width 418 height 105
click at [794, 265] on label "485" at bounding box center [797, 261] width 100 height 21
click at [797, 265] on input "485" at bounding box center [800, 265] width 7 height 7
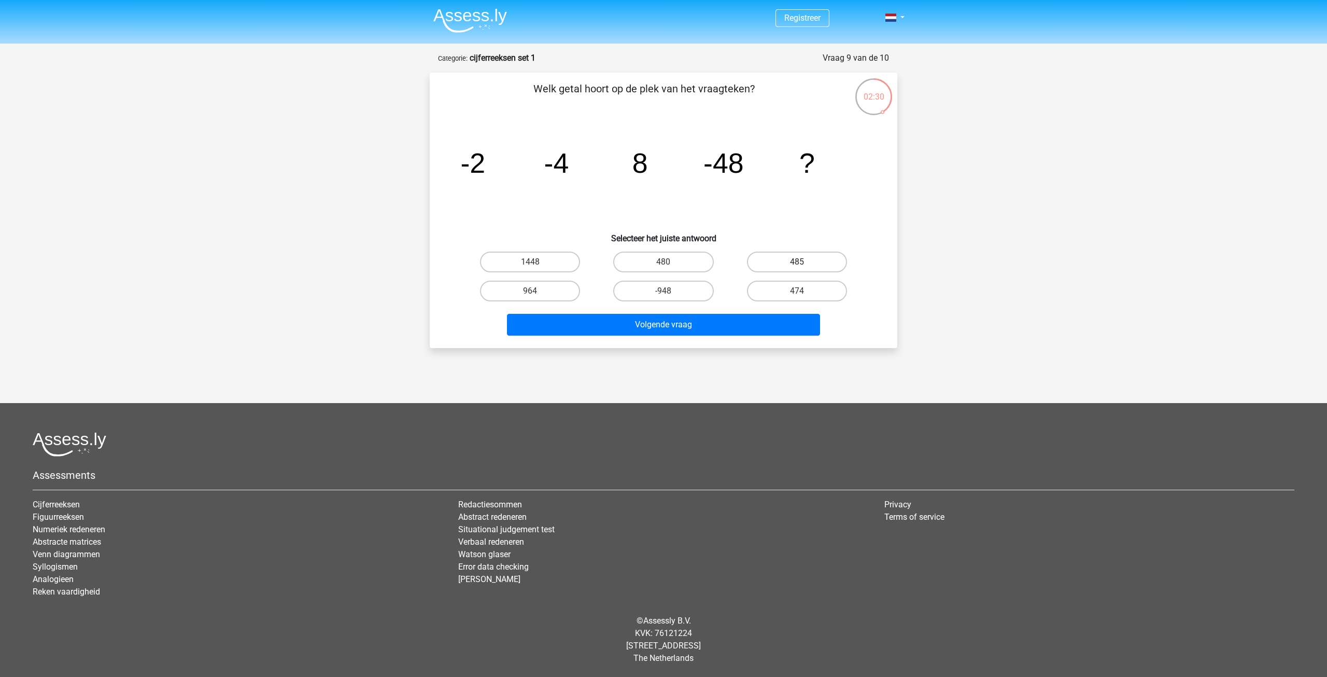
radio input "true"
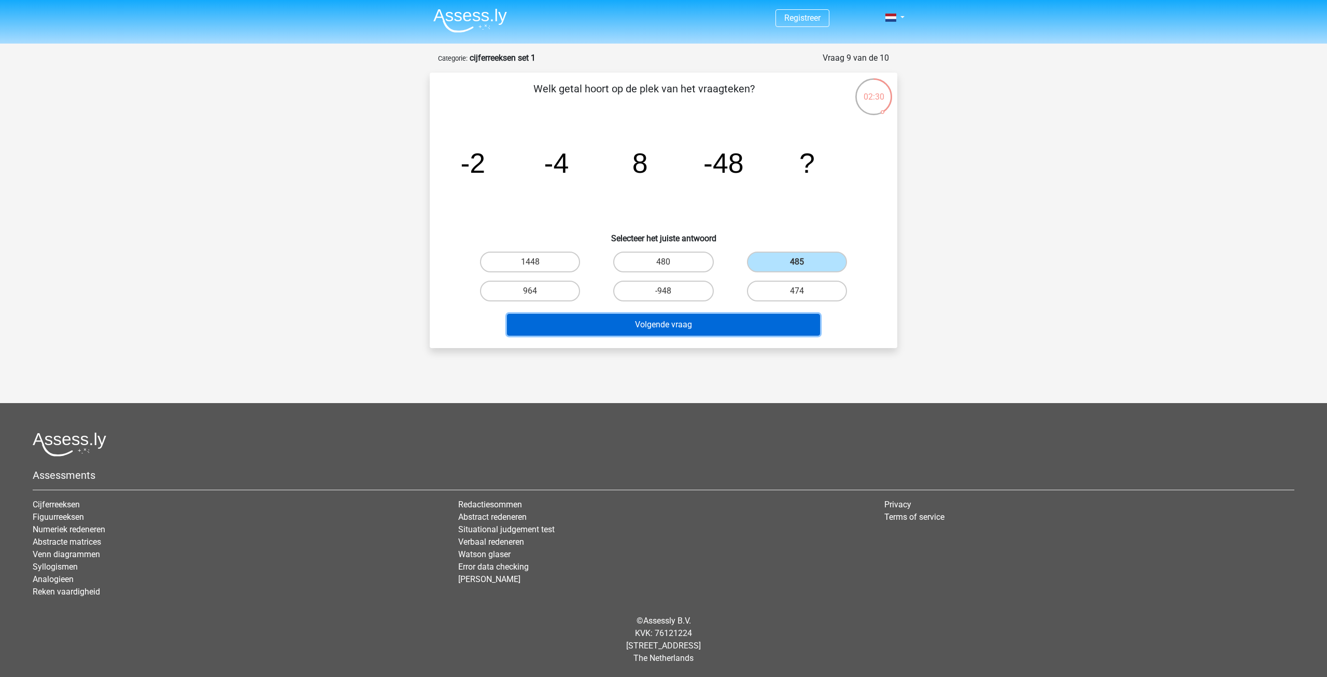
click at [697, 328] on button "Volgende vraag" at bounding box center [664, 325] width 314 height 22
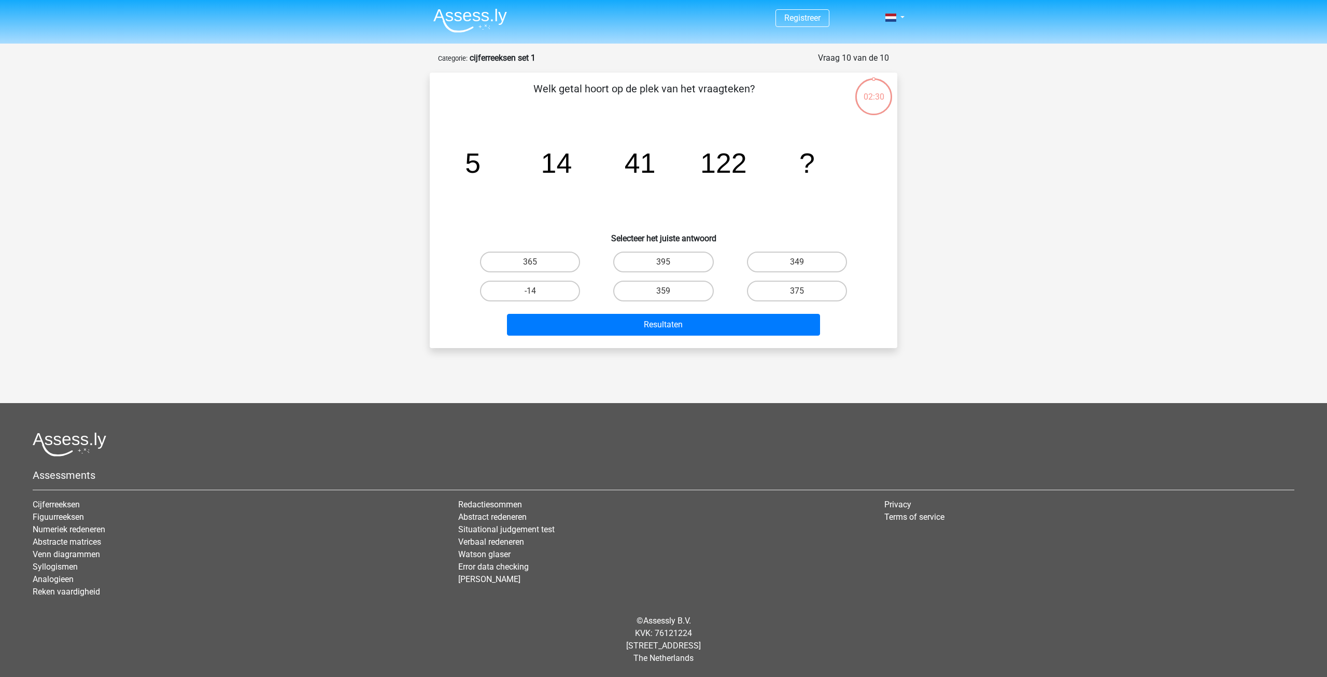
drag, startPoint x: 431, startPoint y: 147, endPoint x: 698, endPoint y: 158, distance: 267.3
click at [698, 158] on div "02:30 Vraag 10 van de 10 Categorie: cijferreeksen set 1 Welk getal hoort op de …" at bounding box center [664, 200] width 484 height 296
click at [759, 170] on icon "image/svg+xml 5 14 41 122 ?" at bounding box center [664, 172] width 418 height 105
drag, startPoint x: 481, startPoint y: 171, endPoint x: 587, endPoint y: 175, distance: 106.9
click at [587, 175] on icon "image/svg+xml 5 14 41 122 ?" at bounding box center [664, 172] width 418 height 105
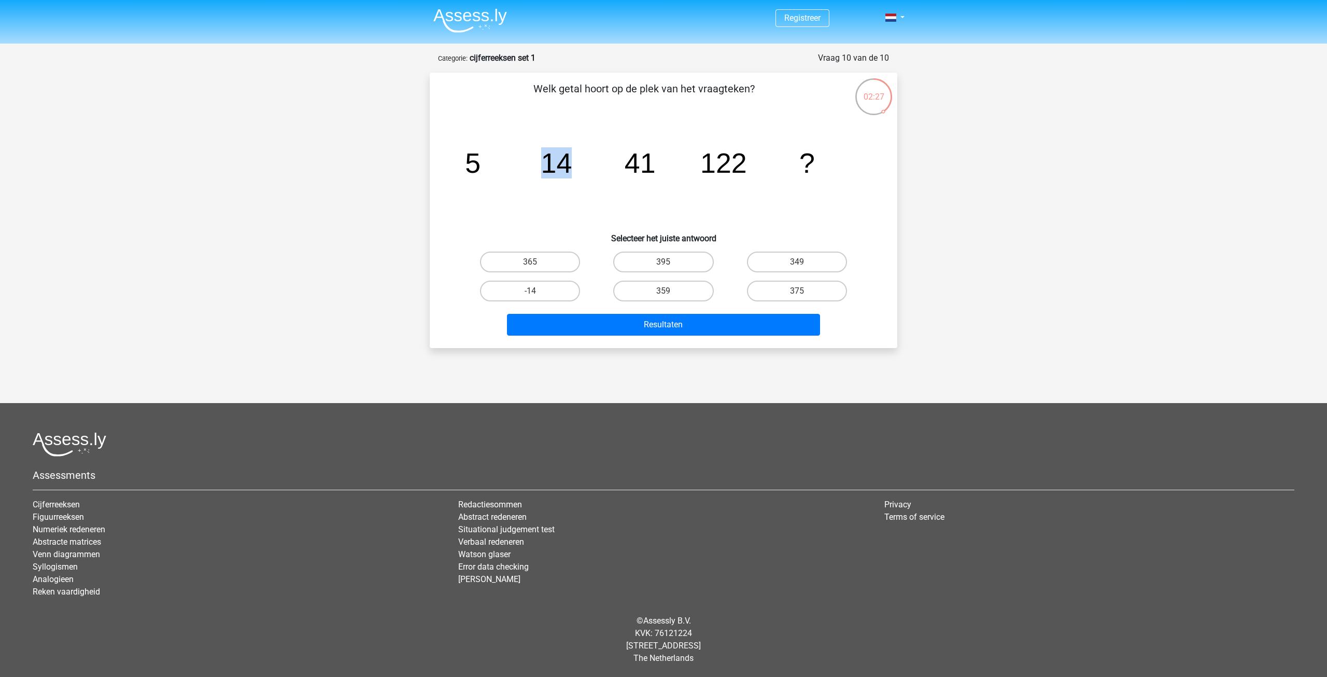
click at [589, 175] on icon "image/svg+xml 5 14 41 122 ?" at bounding box center [664, 172] width 418 height 105
drag, startPoint x: 477, startPoint y: 175, endPoint x: 719, endPoint y: 187, distance: 242.4
click at [720, 187] on icon "image/svg+xml 5 14 41 122 ?" at bounding box center [664, 172] width 418 height 105
click at [719, 187] on icon "image/svg+xml 5 14 41 122 ?" at bounding box center [664, 172] width 418 height 105
drag, startPoint x: 500, startPoint y: 166, endPoint x: 540, endPoint y: 168, distance: 40.0
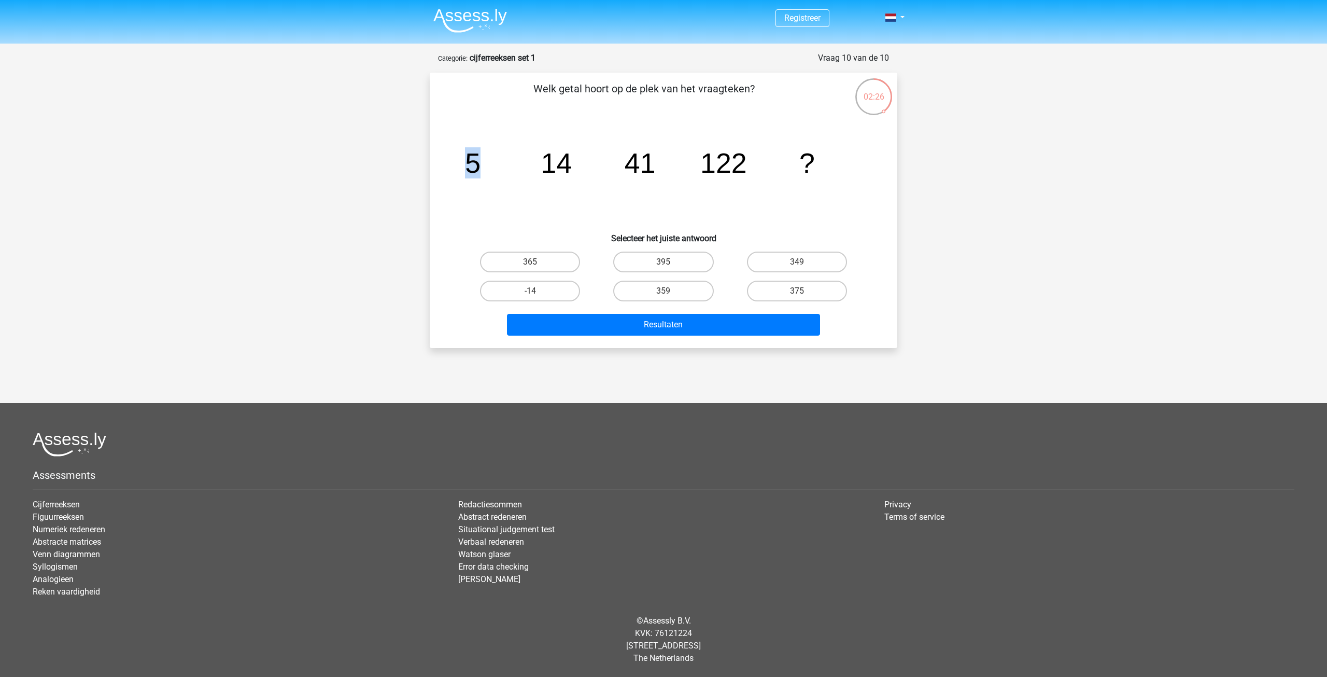
click at [540, 168] on icon "image/svg+xml 5 14 41 122 ?" at bounding box center [664, 172] width 418 height 105
click at [553, 191] on icon "image/svg+xml 5 14 41 122 ?" at bounding box center [664, 172] width 418 height 105
drag, startPoint x: 544, startPoint y: 165, endPoint x: 697, endPoint y: 184, distance: 153.6
click at [697, 174] on icon "image/svg+xml 5 14 41 122 ?" at bounding box center [664, 172] width 418 height 105
click at [697, 187] on icon "image/svg+xml 5 14 41 122 ?" at bounding box center [664, 172] width 418 height 105
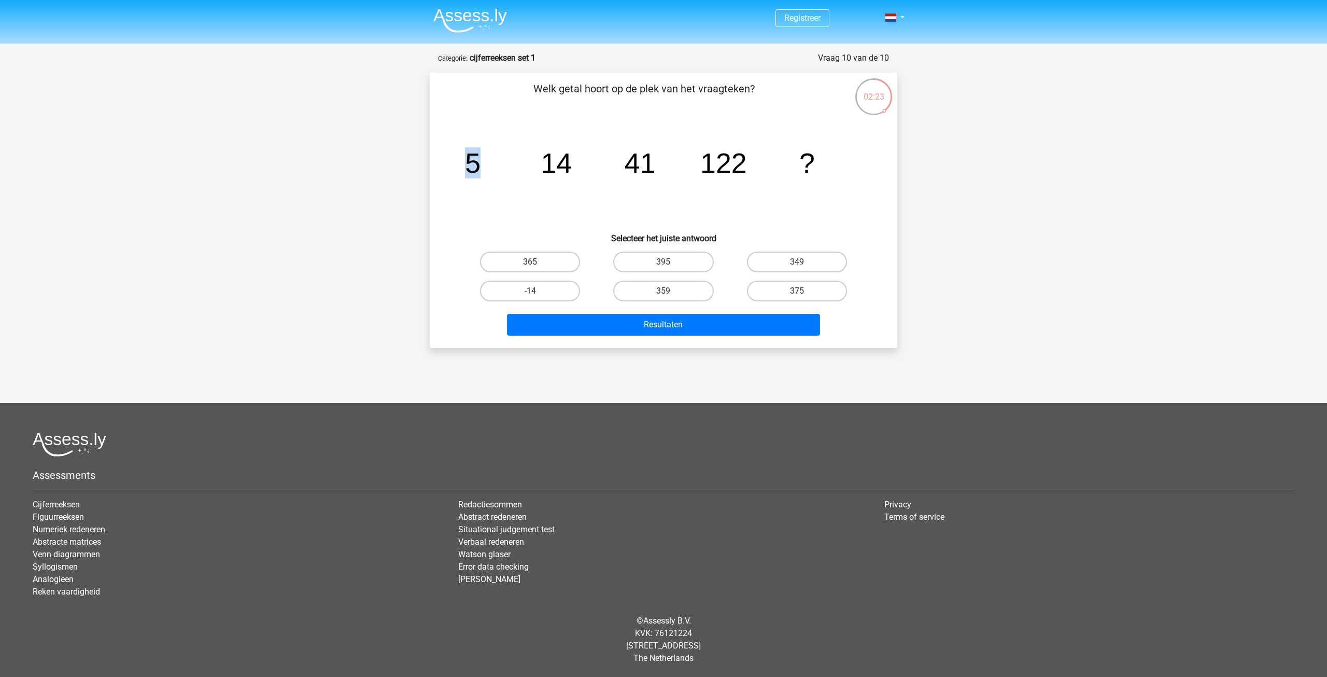
drag, startPoint x: 489, startPoint y: 164, endPoint x: 511, endPoint y: 169, distance: 22.3
click at [511, 169] on icon "image/svg+xml 5 14 41 122 ?" at bounding box center [664, 172] width 418 height 105
click at [531, 185] on icon "image/svg+xml 5 14 41 122 ?" at bounding box center [664, 172] width 418 height 105
drag, startPoint x: 579, startPoint y: 167, endPoint x: 597, endPoint y: 170, distance: 18.3
click at [597, 170] on icon "image/svg+xml 5 14 41 122 ?" at bounding box center [664, 172] width 418 height 105
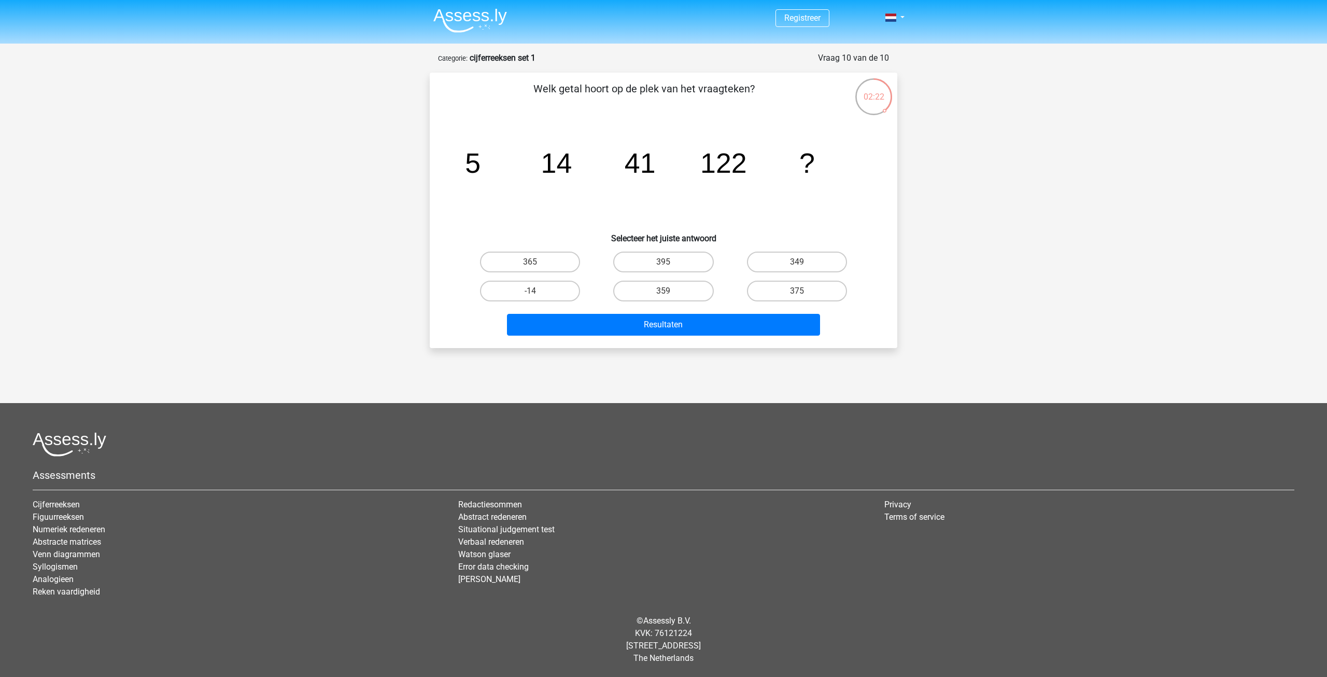
click at [614, 190] on icon "image/svg+xml 5 14 41 122 ?" at bounding box center [664, 172] width 418 height 105
drag, startPoint x: 461, startPoint y: 167, endPoint x: 544, endPoint y: 184, distance: 84.5
click at [535, 183] on icon "image/svg+xml 5 14 41 122 ?" at bounding box center [664, 172] width 418 height 105
click at [564, 185] on icon "image/svg+xml 5 14 41 122 ?" at bounding box center [664, 172] width 418 height 105
drag, startPoint x: 542, startPoint y: 172, endPoint x: 609, endPoint y: 170, distance: 66.9
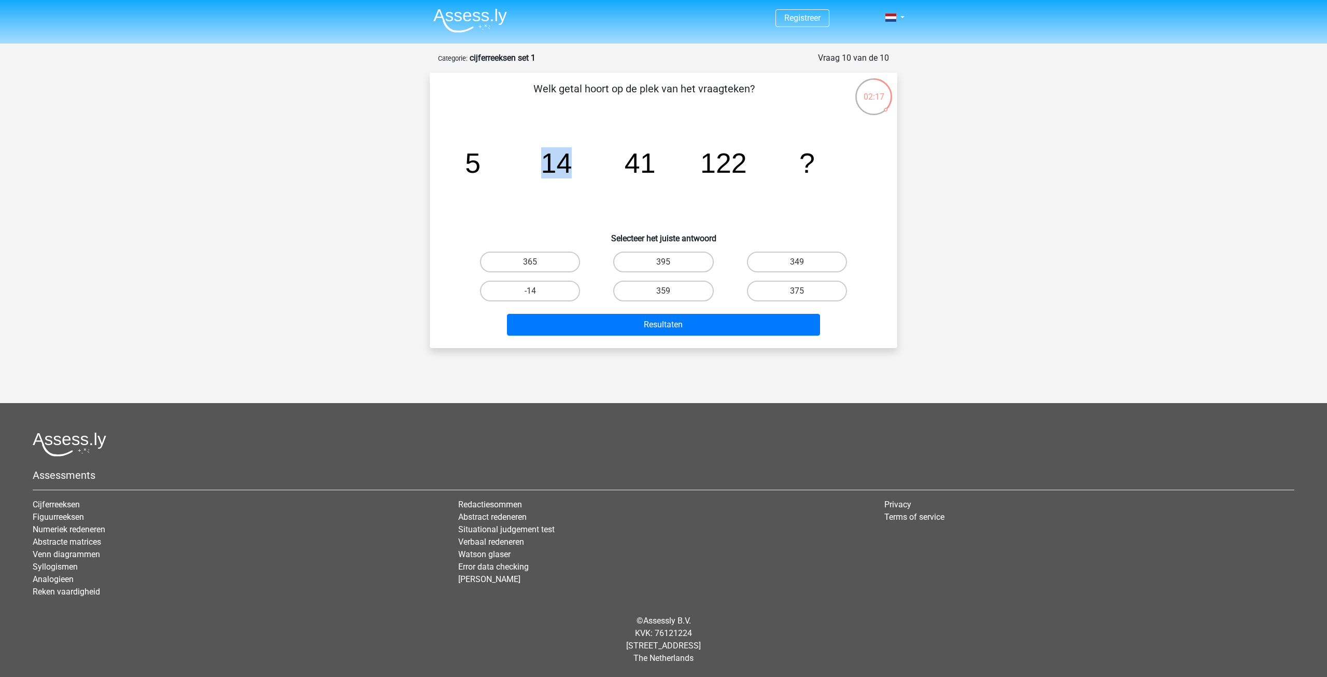
click at [609, 170] on icon "image/svg+xml 5 14 41 122 ?" at bounding box center [664, 172] width 418 height 105
click at [606, 201] on icon "image/svg+xml 5 14 41 122 ?" at bounding box center [664, 172] width 418 height 105
click at [839, 200] on icon "image/svg+xml 5 14 41 122 ?" at bounding box center [664, 172] width 418 height 105
click at [687, 255] on label "395" at bounding box center [663, 261] width 100 height 21
click at [670, 262] on input "395" at bounding box center [667, 265] width 7 height 7
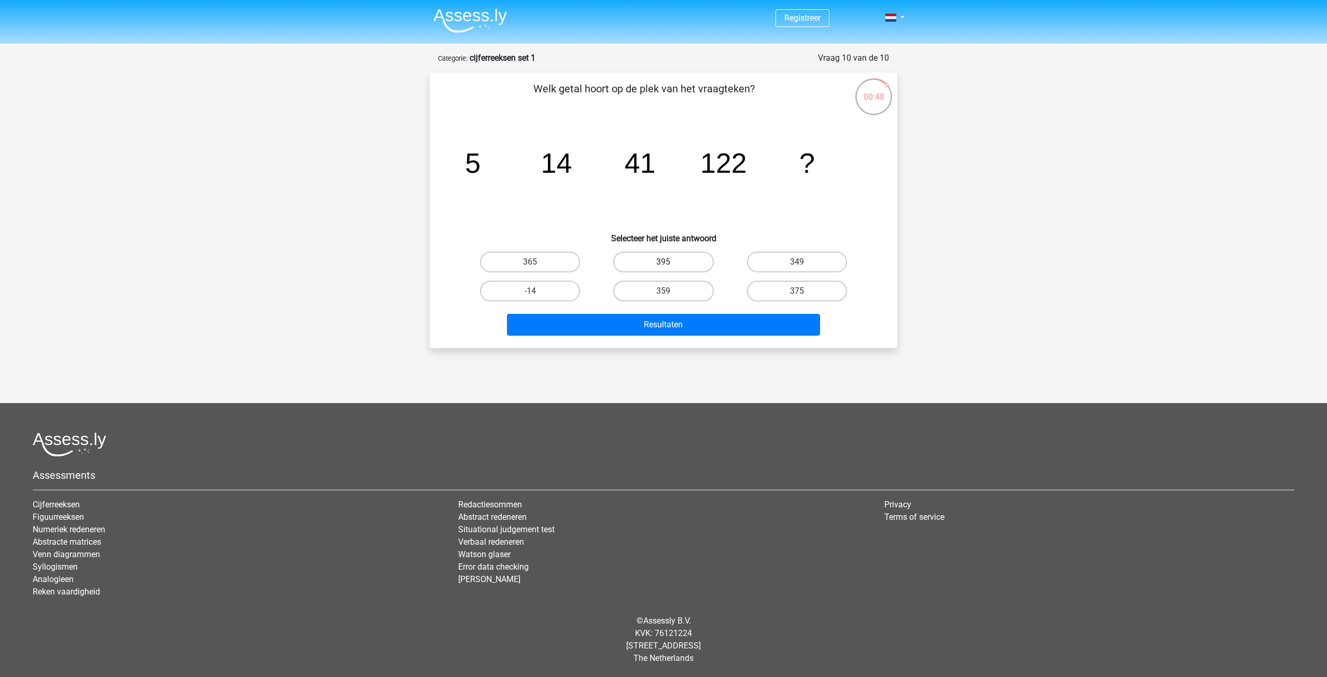
radio input "true"
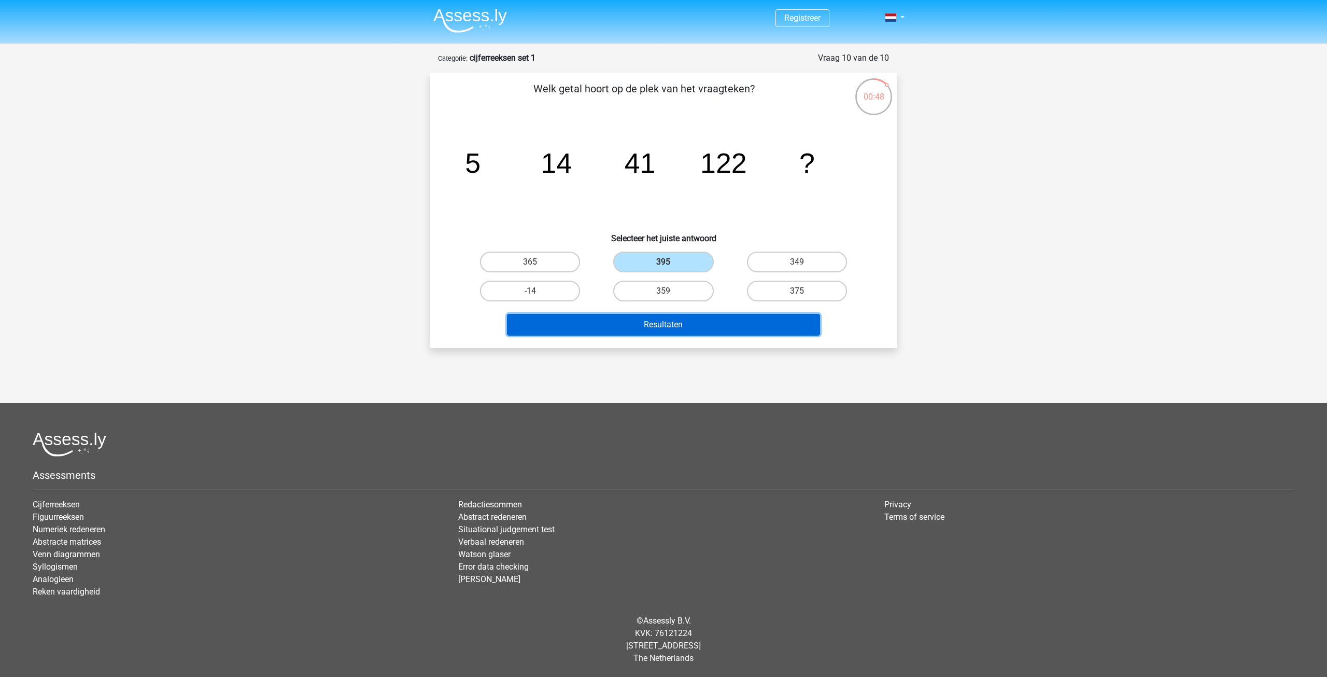
click at [708, 318] on button "Resultaten" at bounding box center [664, 325] width 314 height 22
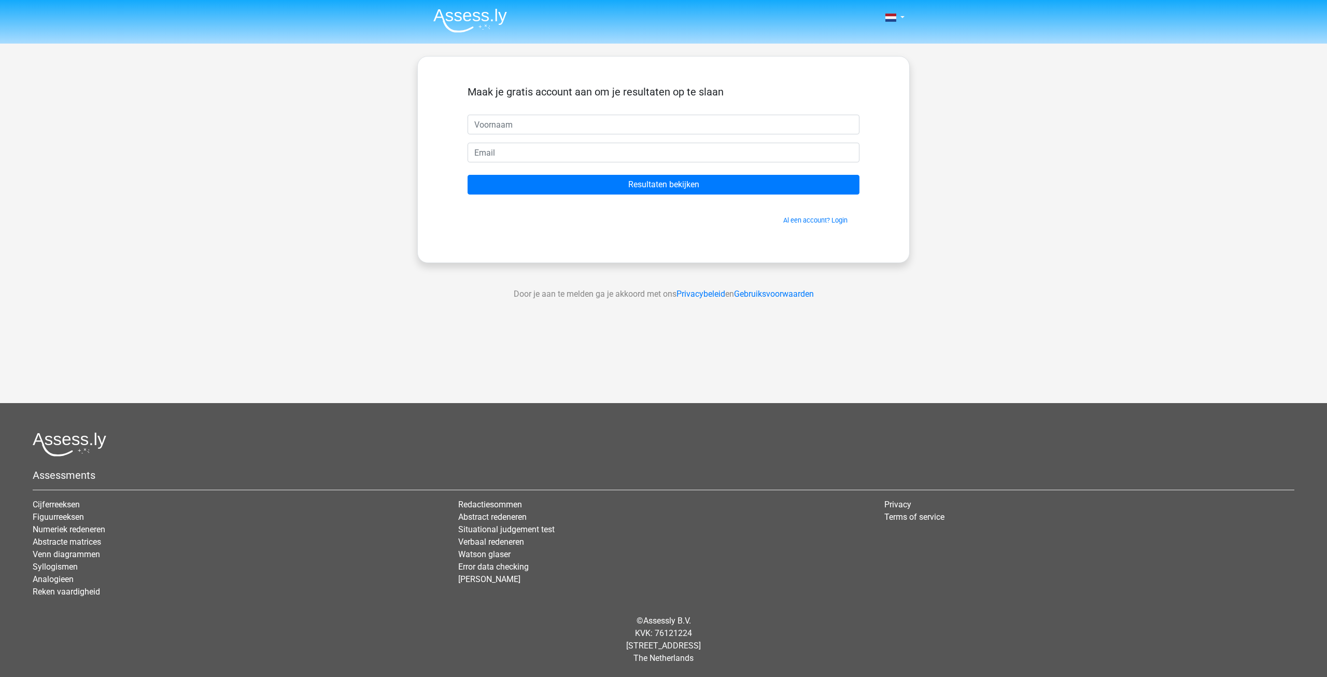
click at [555, 120] on input "text" at bounding box center [664, 125] width 392 height 20
type input "Lotte"
click at [538, 152] on input "[EMAIL_ADDRESS][DOMAIN_NAME]" at bounding box center [664, 153] width 392 height 20
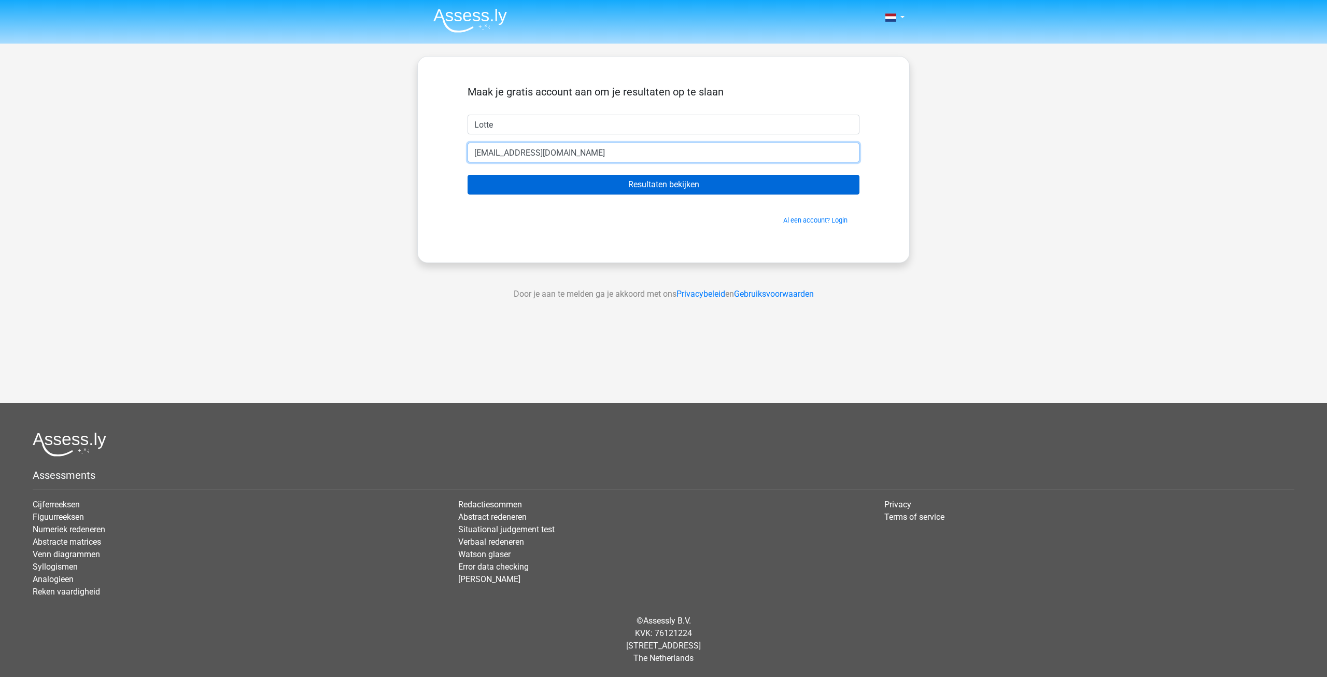
type input "[EMAIL_ADDRESS][DOMAIN_NAME]"
click at [603, 191] on input "Resultaten bekijken" at bounding box center [664, 185] width 392 height 20
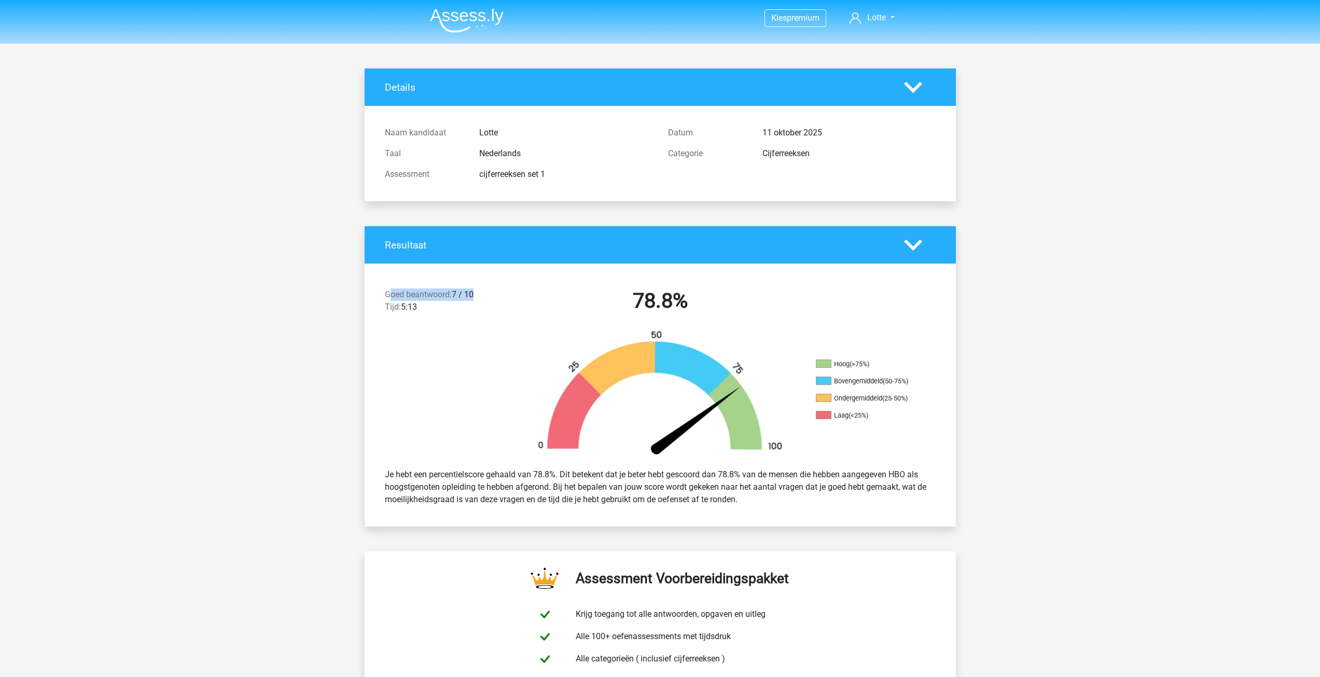
drag, startPoint x: 391, startPoint y: 296, endPoint x: 492, endPoint y: 300, distance: 101.2
click at [483, 298] on div "Goed beantwoord: 7 / 10 Tijd: 5:13" at bounding box center [448, 302] width 142 height 29
click at [492, 300] on div "Goed beantwoord: 7 / 10 Tijd: 5:13" at bounding box center [448, 302] width 142 height 29
drag, startPoint x: 389, startPoint y: 304, endPoint x: 451, endPoint y: 312, distance: 61.7
click at [451, 312] on div "Goed beantwoord: 7 / 10 Tijd: 5:13" at bounding box center [448, 302] width 142 height 29
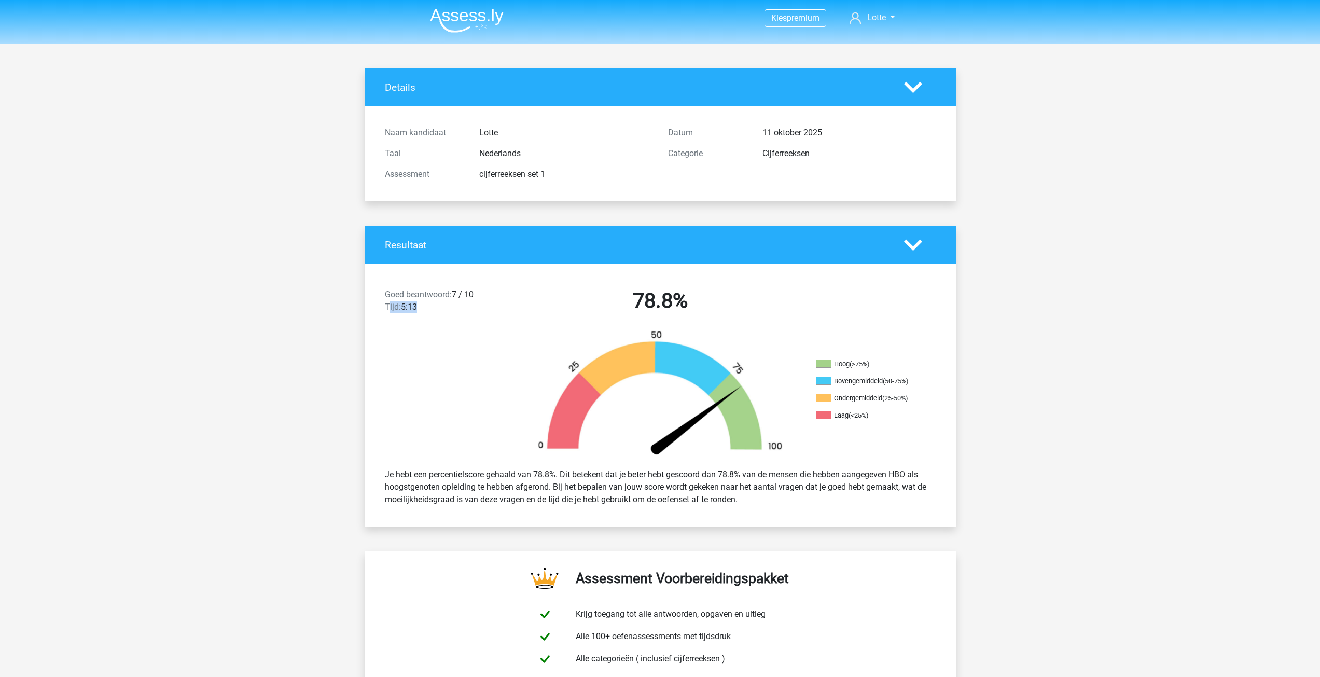
click at [455, 311] on div "Goed beantwoord: 7 / 10 Tijd: 5:13" at bounding box center [448, 302] width 142 height 29
drag, startPoint x: 858, startPoint y: 412, endPoint x: 897, endPoint y: 414, distance: 39.5
click at [895, 414] on li "Laag (<25%)" at bounding box center [868, 415] width 104 height 9
click at [897, 415] on li "Laag (<25%)" at bounding box center [868, 415] width 104 height 9
drag, startPoint x: 849, startPoint y: 396, endPoint x: 933, endPoint y: 397, distance: 84.5
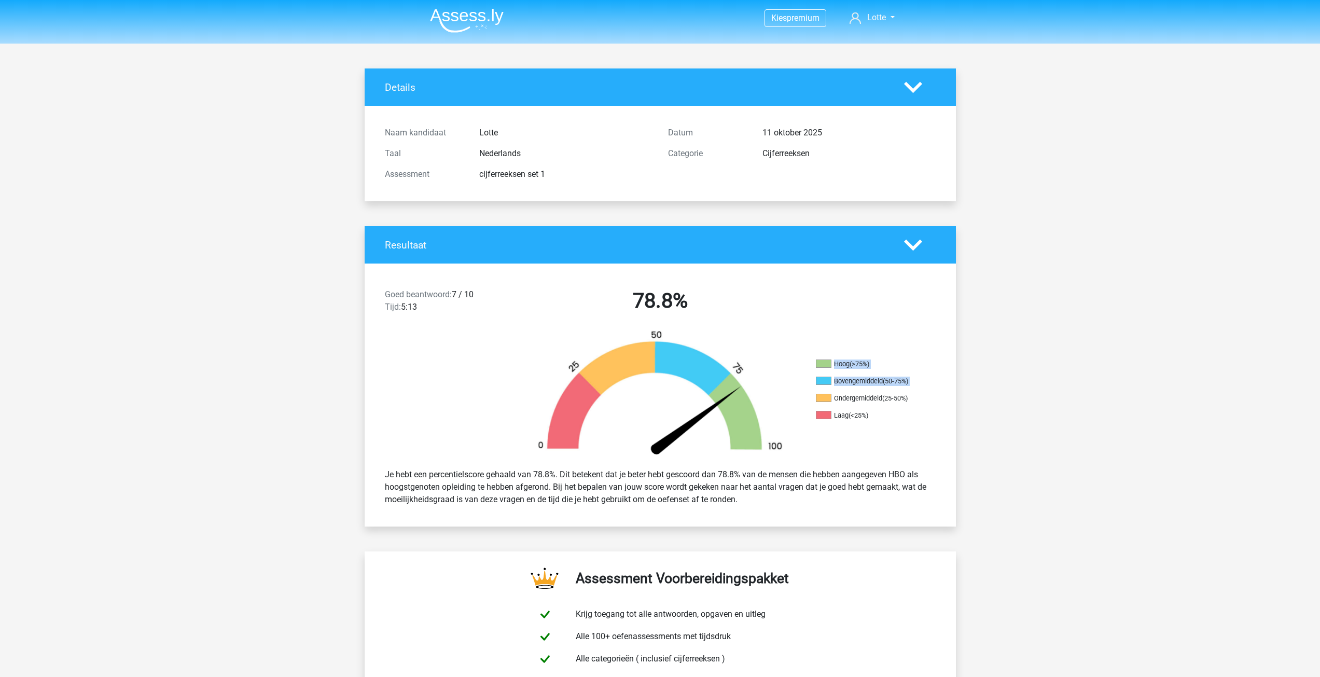
click at [933, 397] on div "Hoog (>75%) Bovengemiddeld (50-75%) Ondergemiddeld (25-50%) Laag (<25%)" at bounding box center [882, 394] width 148 height 71
click at [859, 382] on li "Bovengemiddeld (50-75%)" at bounding box center [868, 380] width 104 height 9
drag, startPoint x: 830, startPoint y: 382, endPoint x: 890, endPoint y: 365, distance: 62.5
click at [909, 375] on ul "Hoog (>75%) Bovengemiddeld (50-75%) Ondergemiddeld (25-50%) Laag (<25%)" at bounding box center [868, 393] width 104 height 68
click at [887, 363] on li "Hoog (>75%)" at bounding box center [868, 363] width 104 height 9
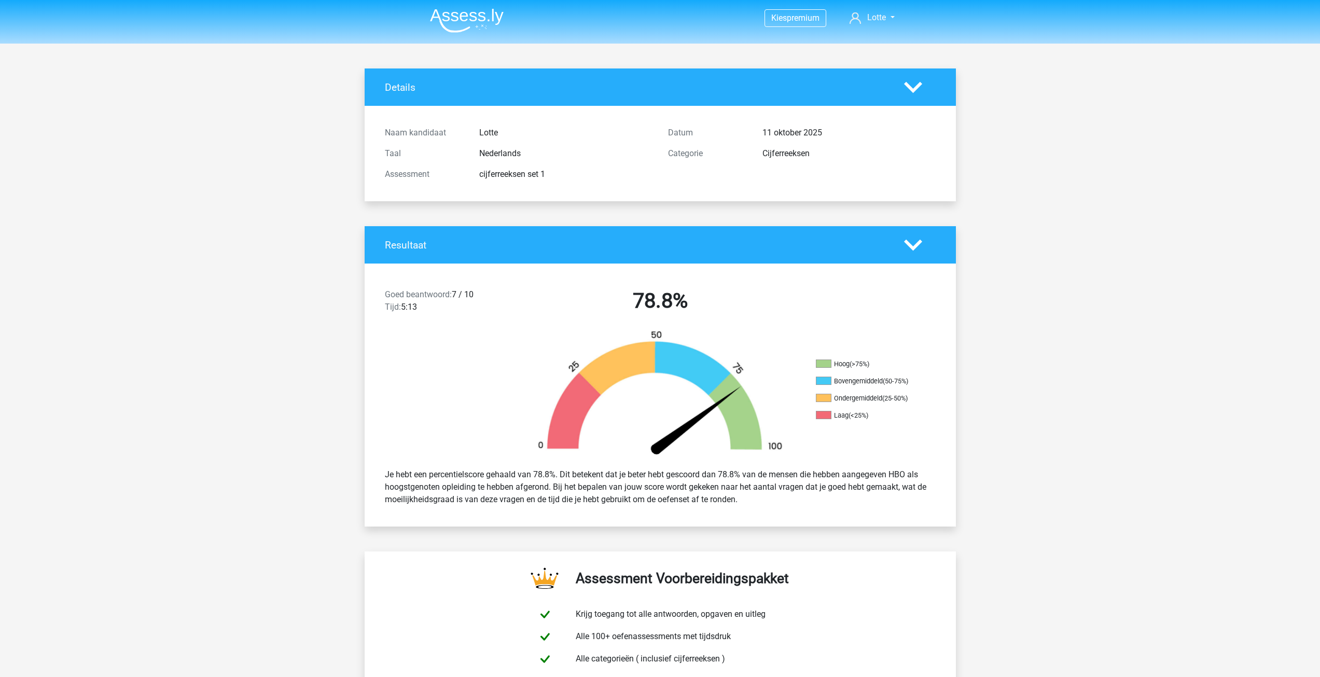
drag, startPoint x: 416, startPoint y: 470, endPoint x: 747, endPoint y: 501, distance: 332.8
click at [744, 500] on div "Je hebt een percentielscore gehaald van 78.8%. Dit betekent dat je beter hebt g…" at bounding box center [660, 487] width 566 height 46
click at [750, 501] on div "Je hebt een percentielscore gehaald van 78.8%. Dit betekent dat je beter hebt g…" at bounding box center [660, 487] width 566 height 46
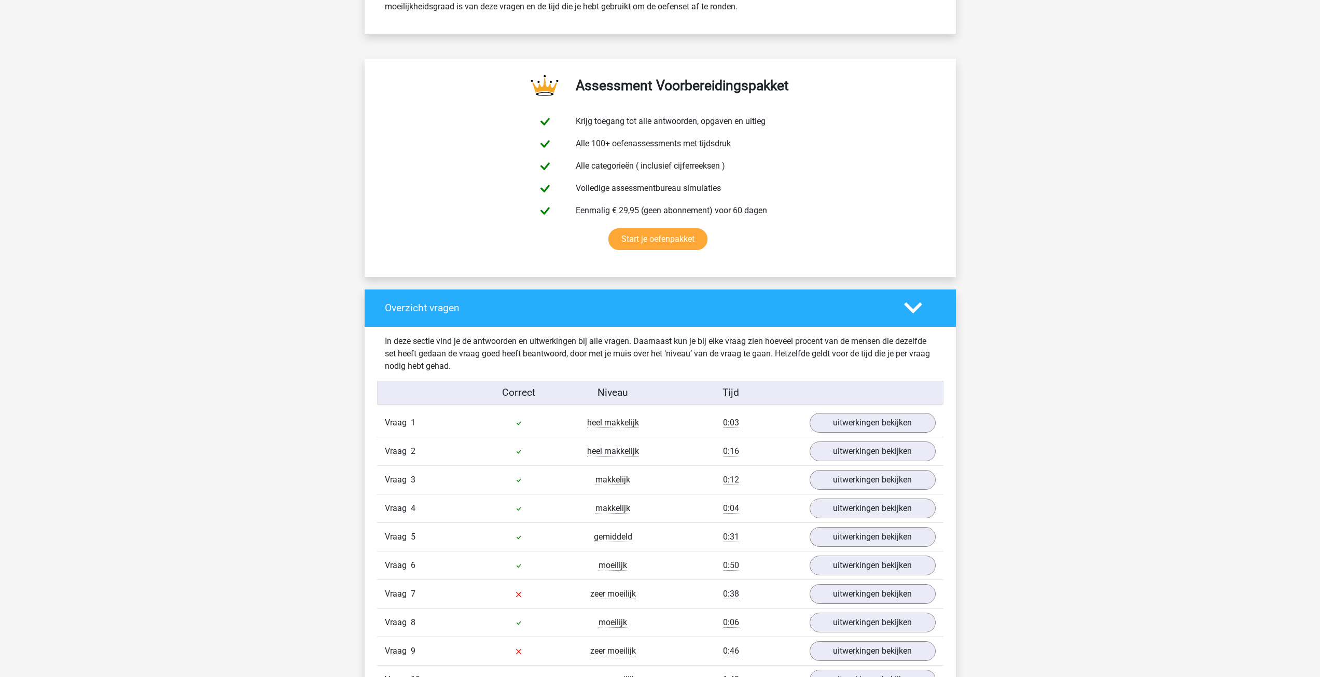
scroll to position [622, 0]
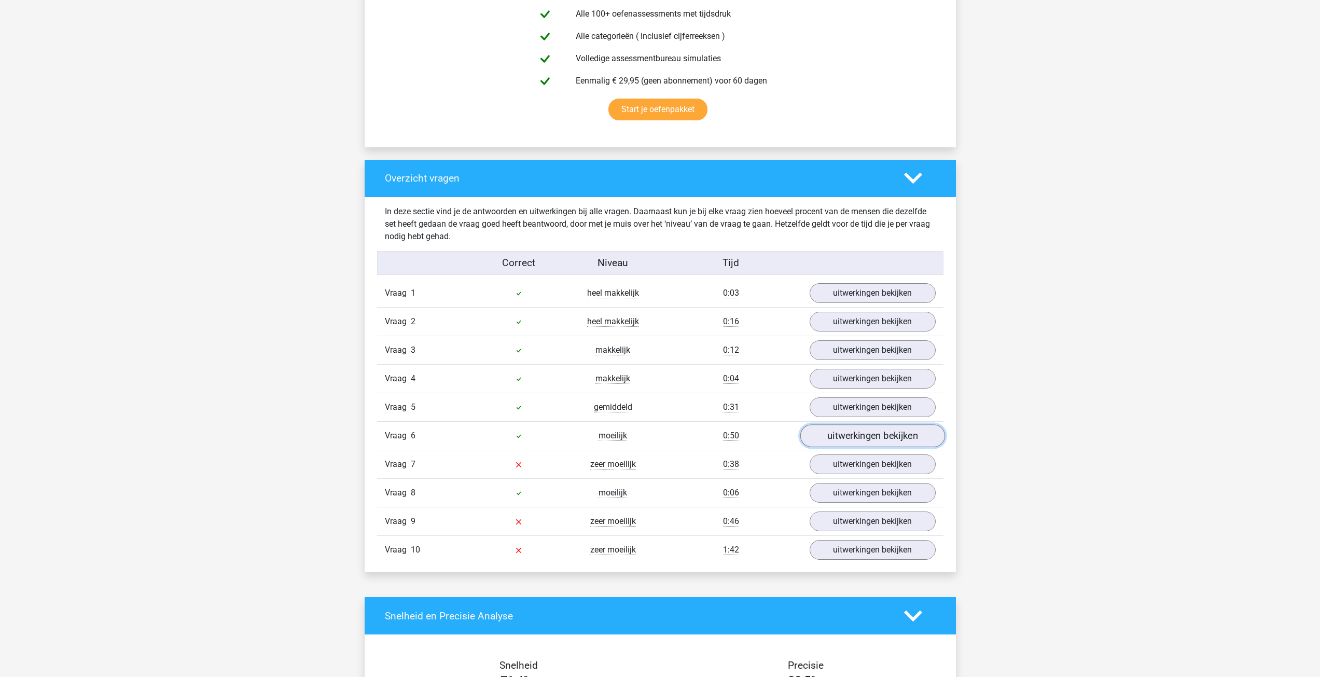
click at [847, 439] on link "uitwerkingen bekijken" at bounding box center [872, 436] width 145 height 23
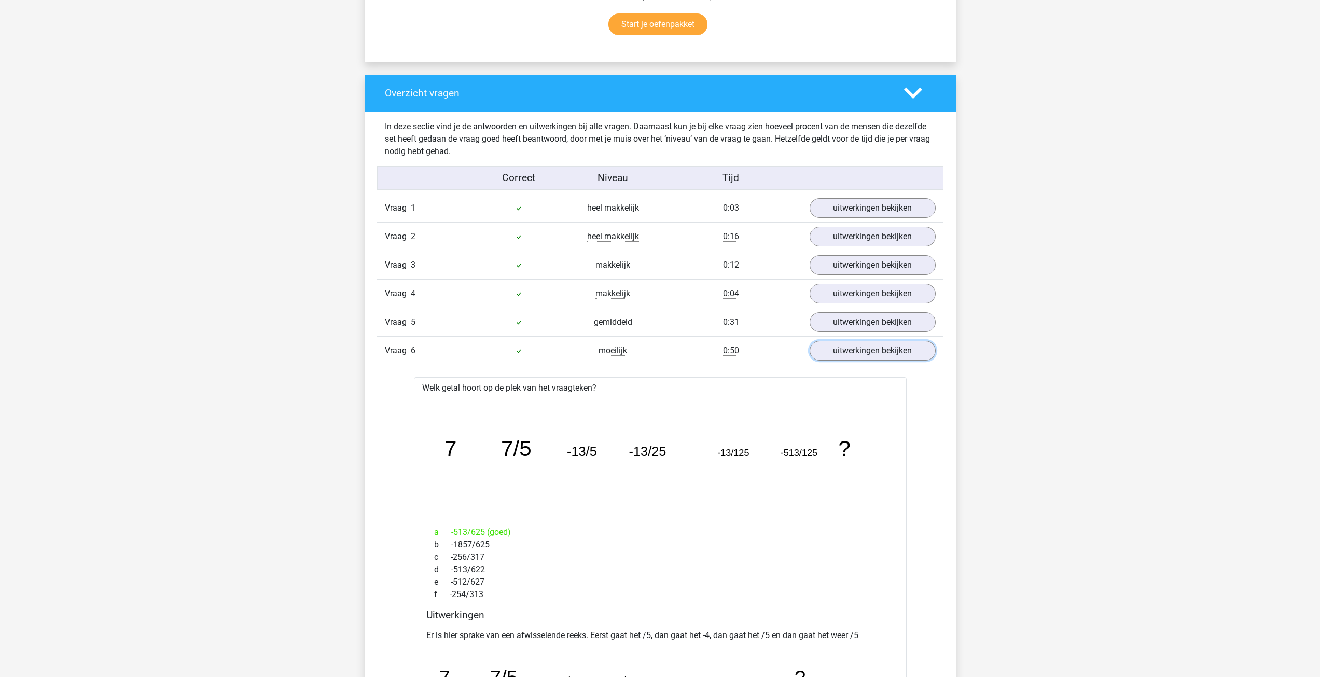
scroll to position [726, 0]
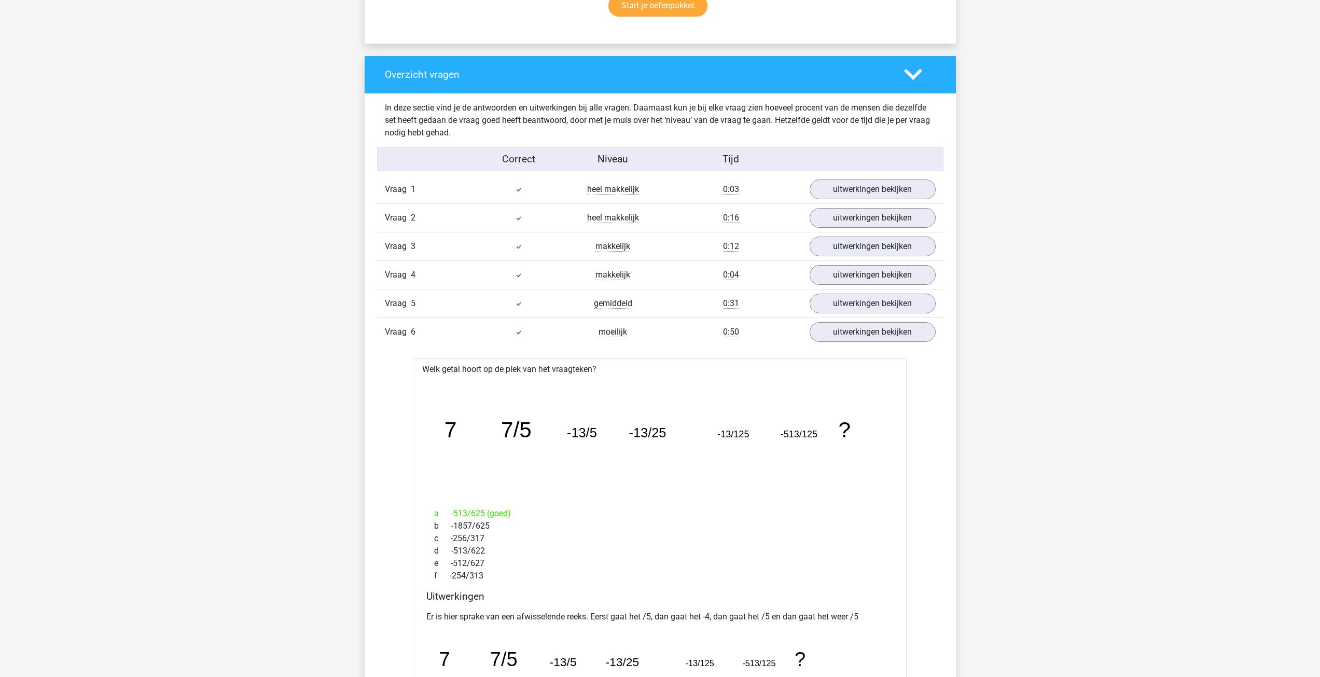
drag, startPoint x: 456, startPoint y: 517, endPoint x: 539, endPoint y: 515, distance: 83.0
click at [535, 514] on div "a -513/625 (goed)" at bounding box center [660, 513] width 468 height 12
click at [598, 518] on div "a -513/625 (goed)" at bounding box center [660, 513] width 468 height 12
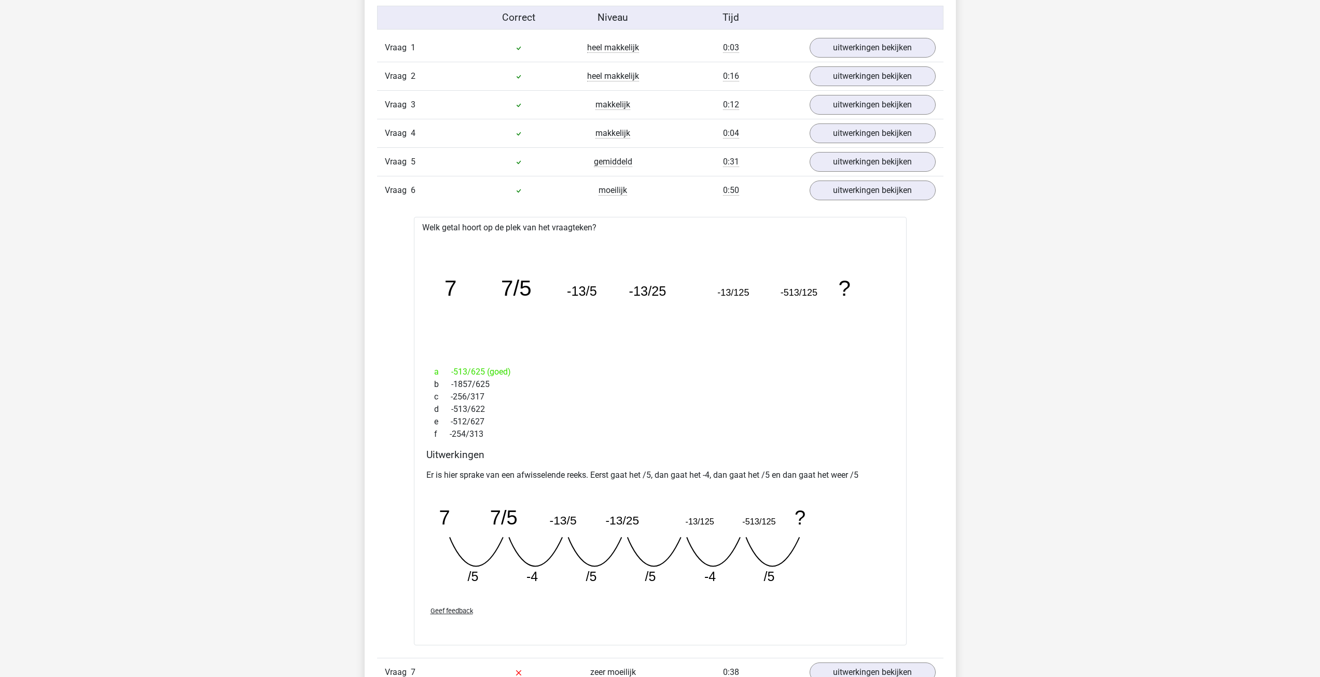
scroll to position [881, 0]
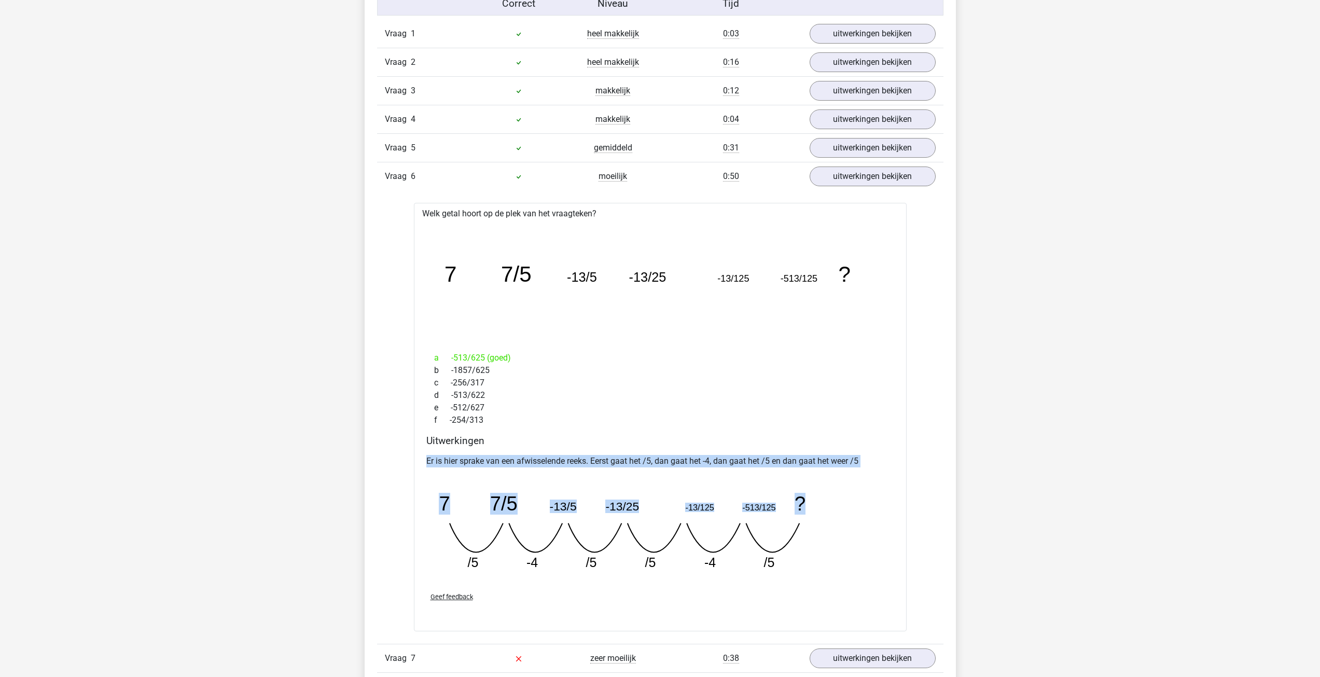
drag, startPoint x: 759, startPoint y: 449, endPoint x: 846, endPoint y: 468, distance: 88.6
click at [846, 468] on div "Uitwerkingen Er is hier sprake van een afwisselende reeks. Eerst gaat het /5, d…" at bounding box center [660, 509] width 476 height 149
click at [846, 468] on div "Er is hier sprake van een afwisselende reeks. Eerst gaat het /5, dan gaat het -…" at bounding box center [660, 517] width 468 height 133
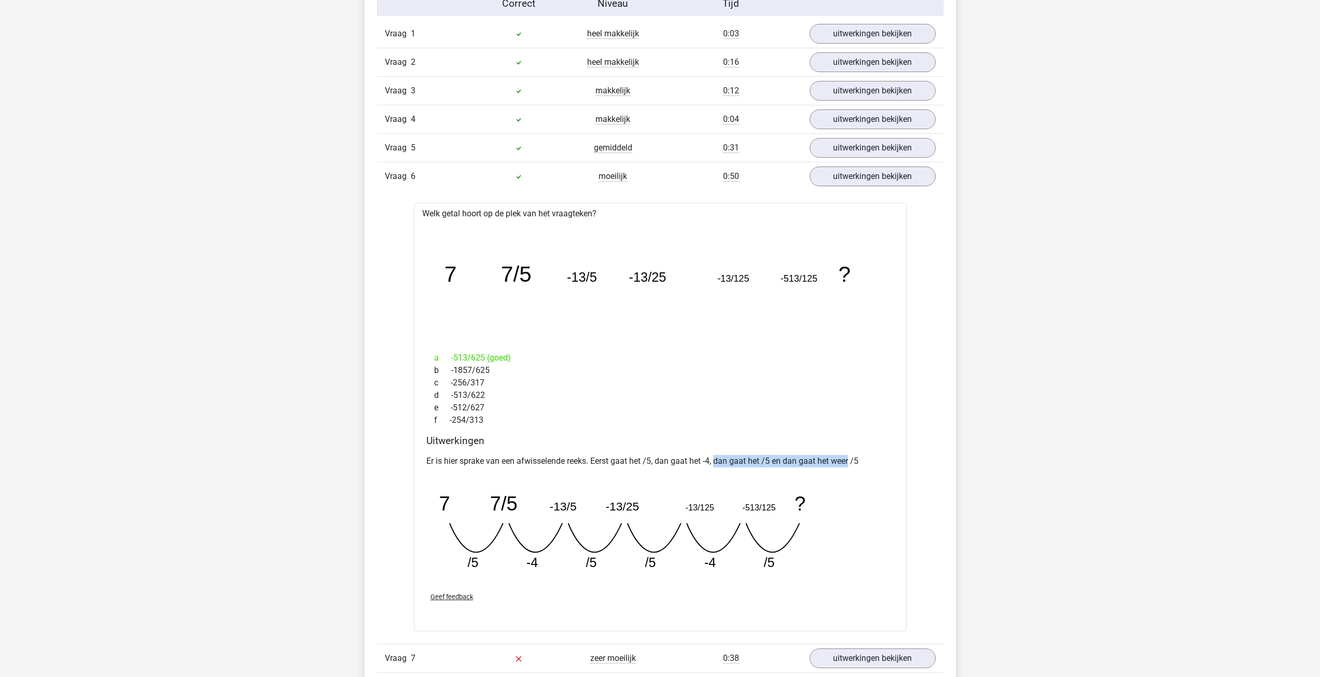
drag, startPoint x: 813, startPoint y: 478, endPoint x: 851, endPoint y: 463, distance: 41.5
click at [851, 463] on p "Er is hier sprake van een afwisselende reeks. Eerst gaat het /5, dan gaat het -…" at bounding box center [660, 461] width 468 height 12
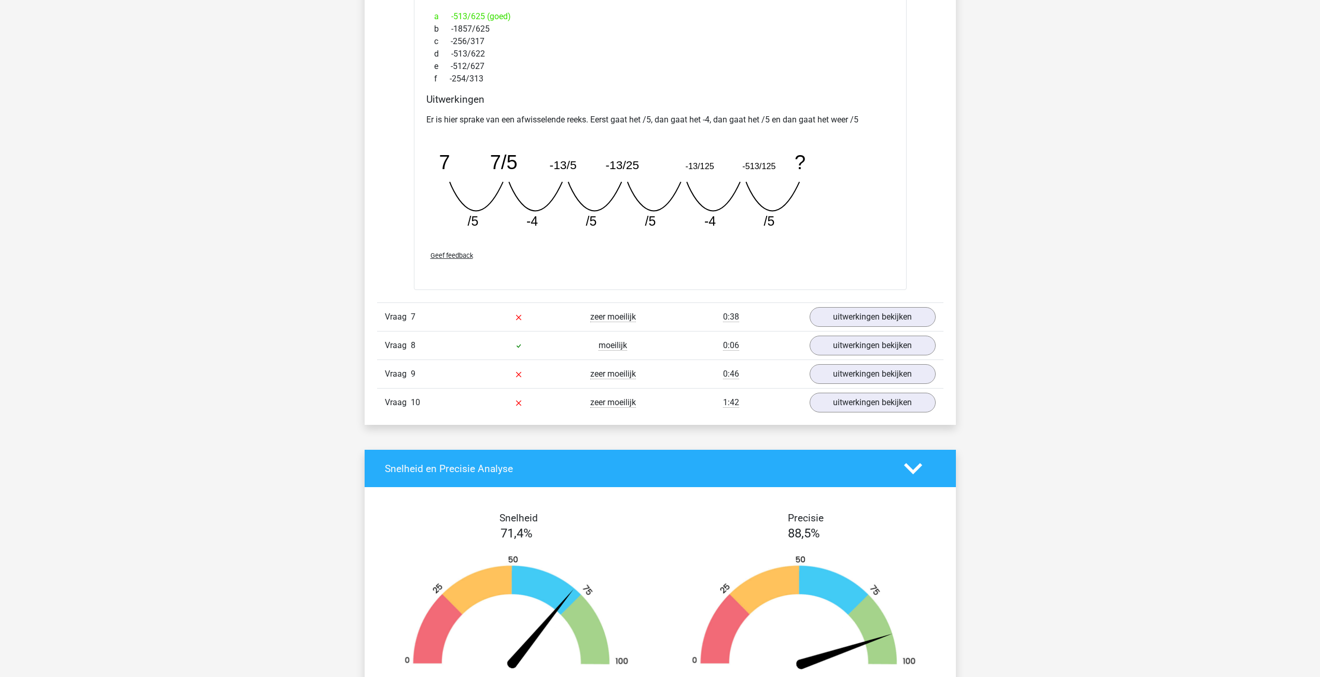
scroll to position [1244, 0]
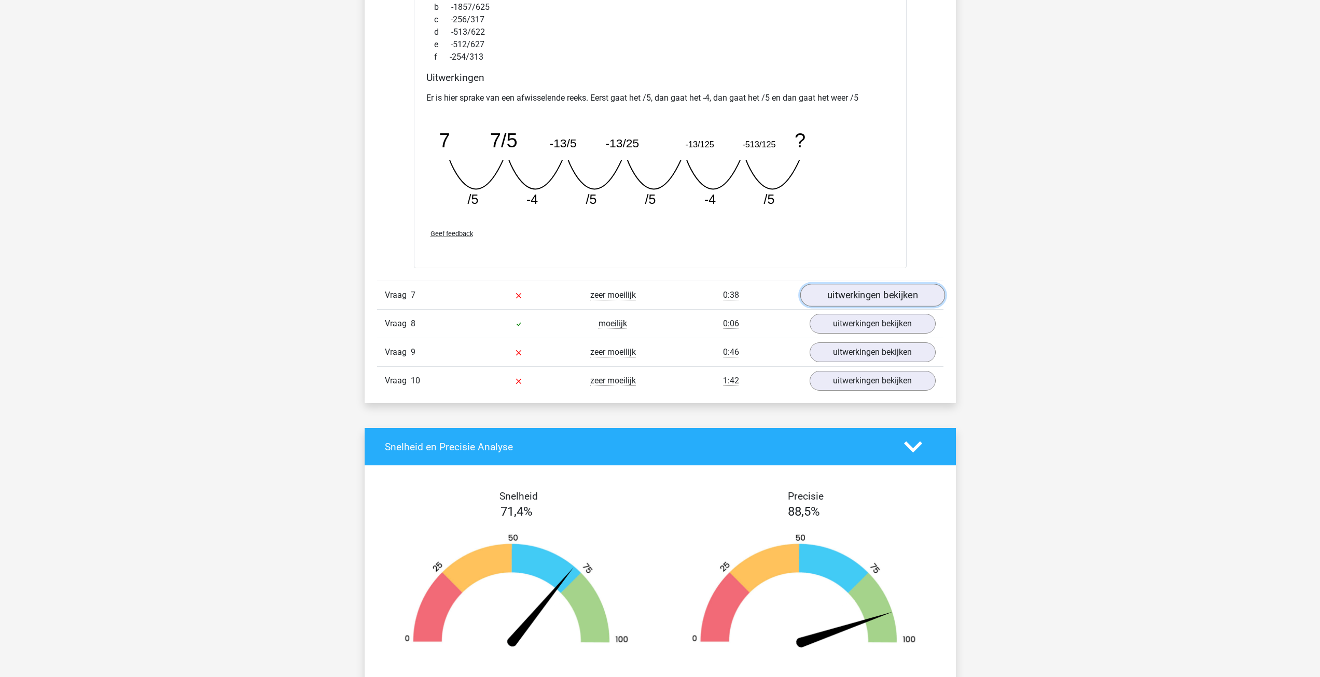
click at [837, 292] on link "uitwerkingen bekijken" at bounding box center [872, 295] width 145 height 23
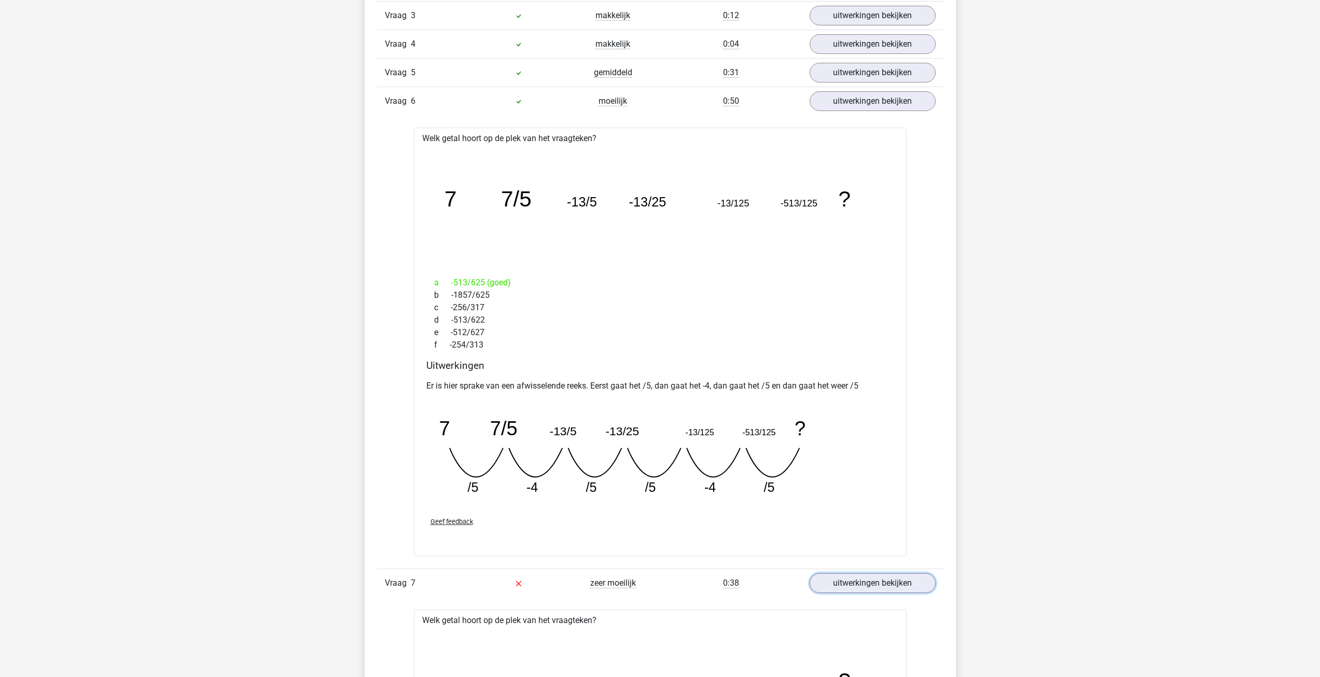
scroll to position [933, 0]
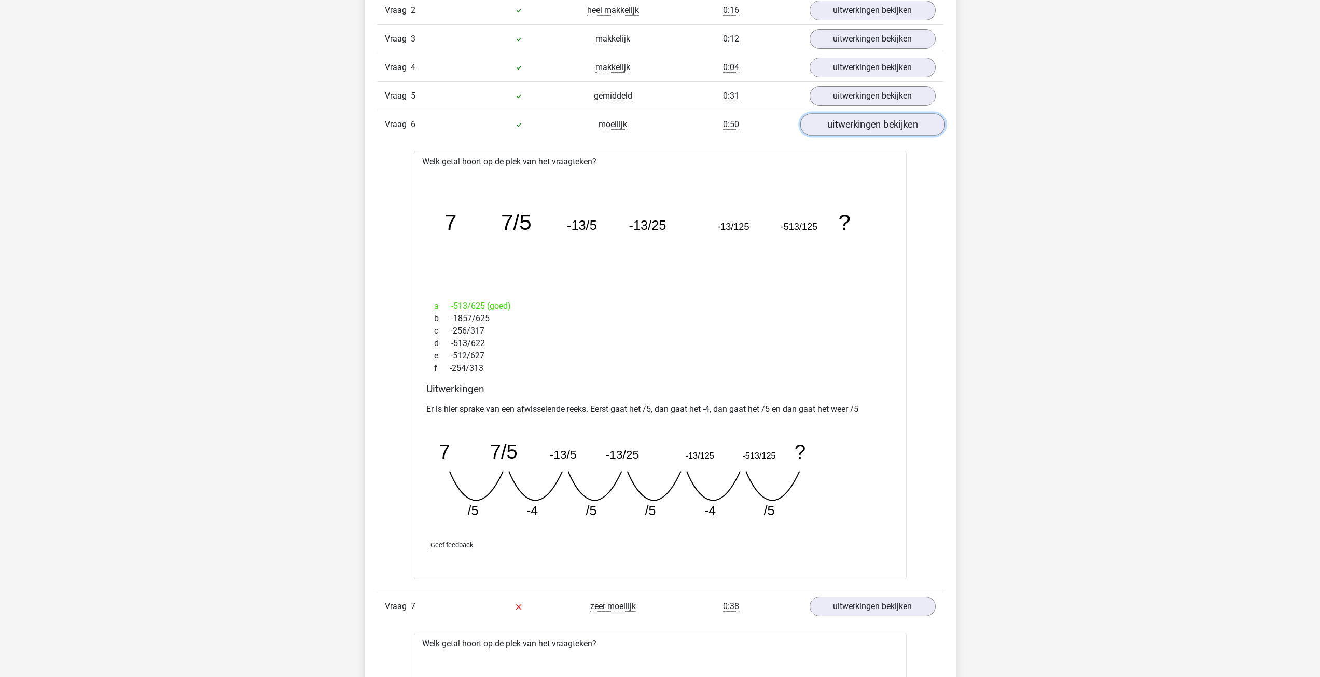
click at [869, 119] on link "uitwerkingen bekijken" at bounding box center [872, 125] width 145 height 23
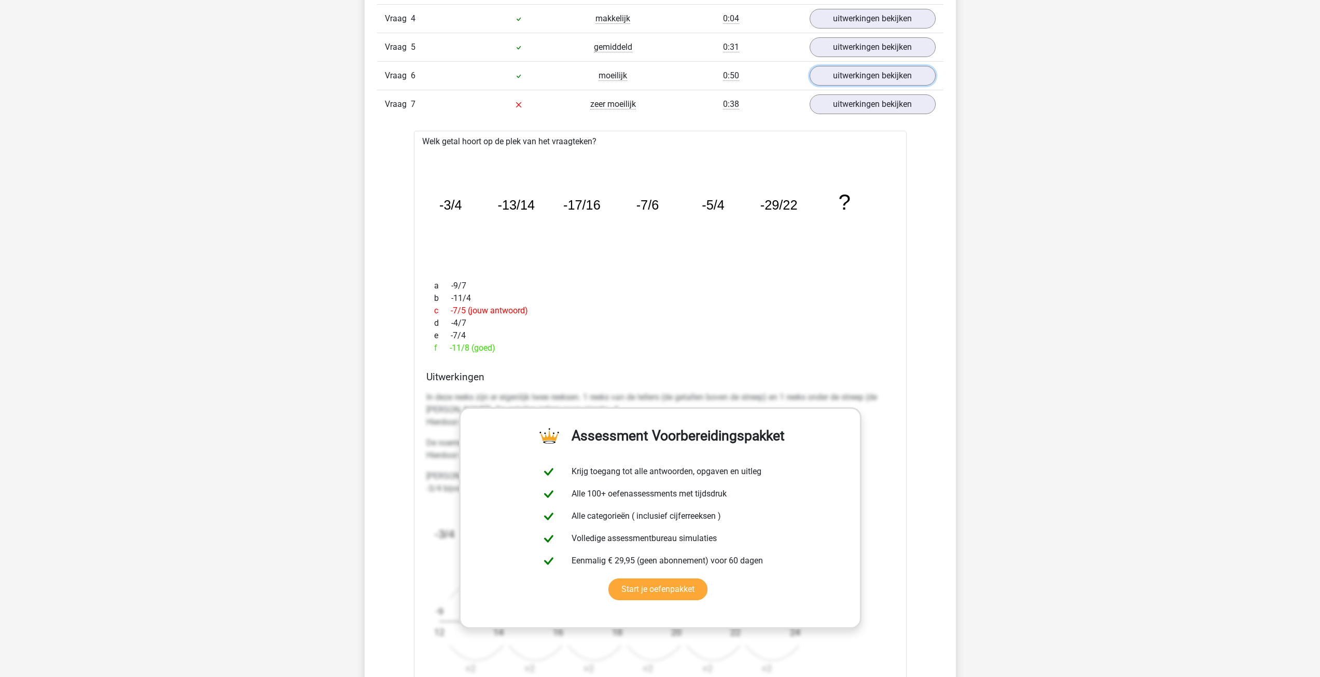
scroll to position [985, 0]
drag, startPoint x: 464, startPoint y: 342, endPoint x: 543, endPoint y: 345, distance: 79.9
click at [529, 345] on div "f -11/8 (goed)" at bounding box center [660, 345] width 468 height 12
click at [544, 345] on div "f -11/8 (goed)" at bounding box center [660, 345] width 468 height 12
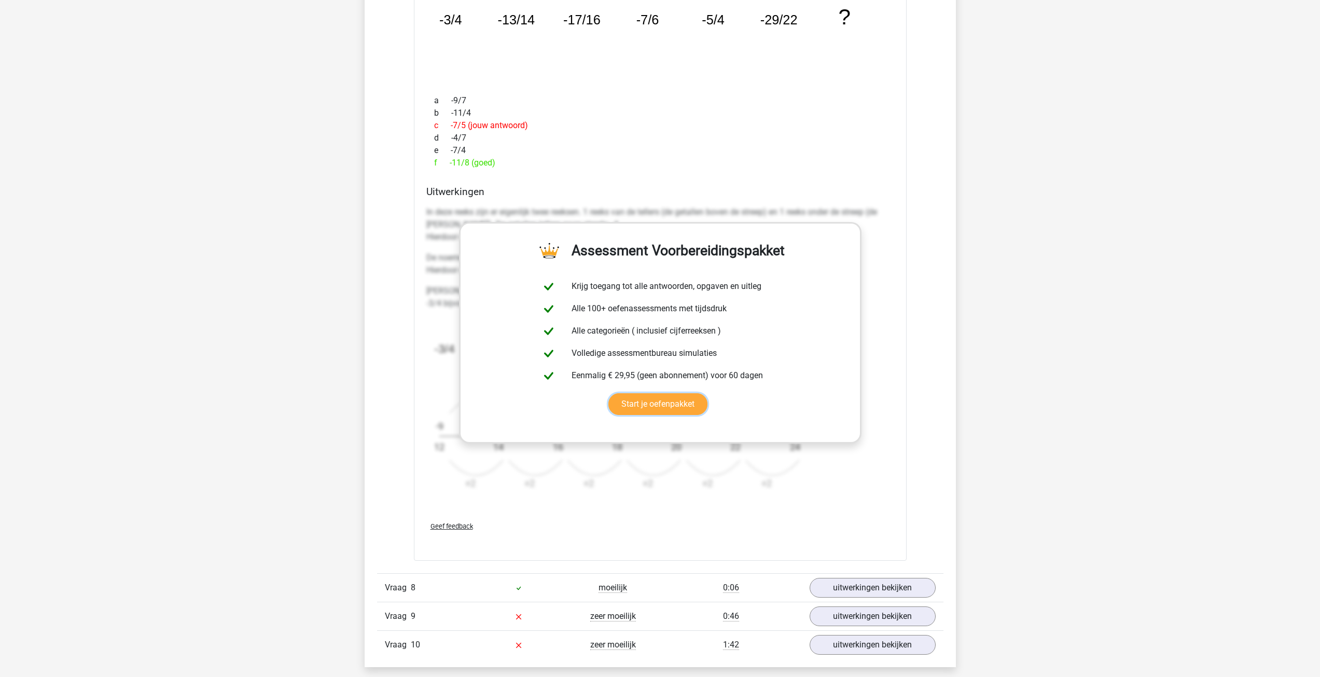
scroll to position [1348, 0]
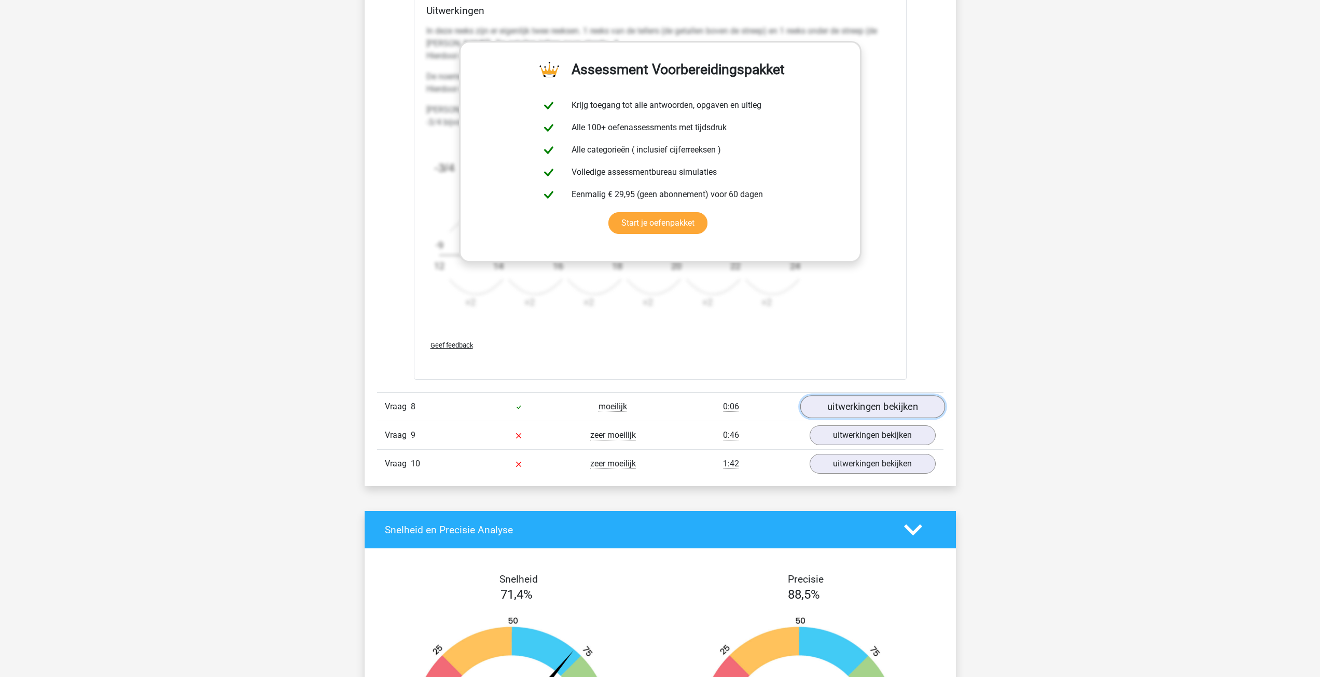
click at [858, 415] on link "uitwerkingen bekijken" at bounding box center [872, 406] width 145 height 23
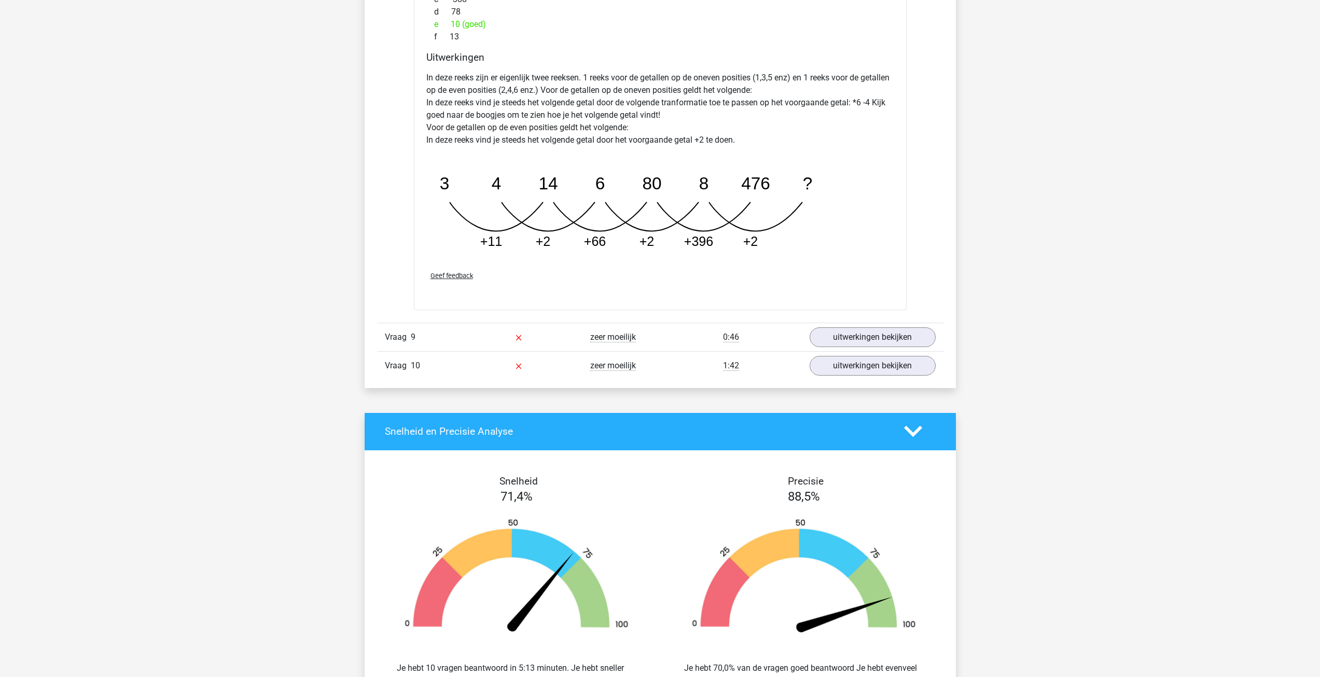
scroll to position [1970, 0]
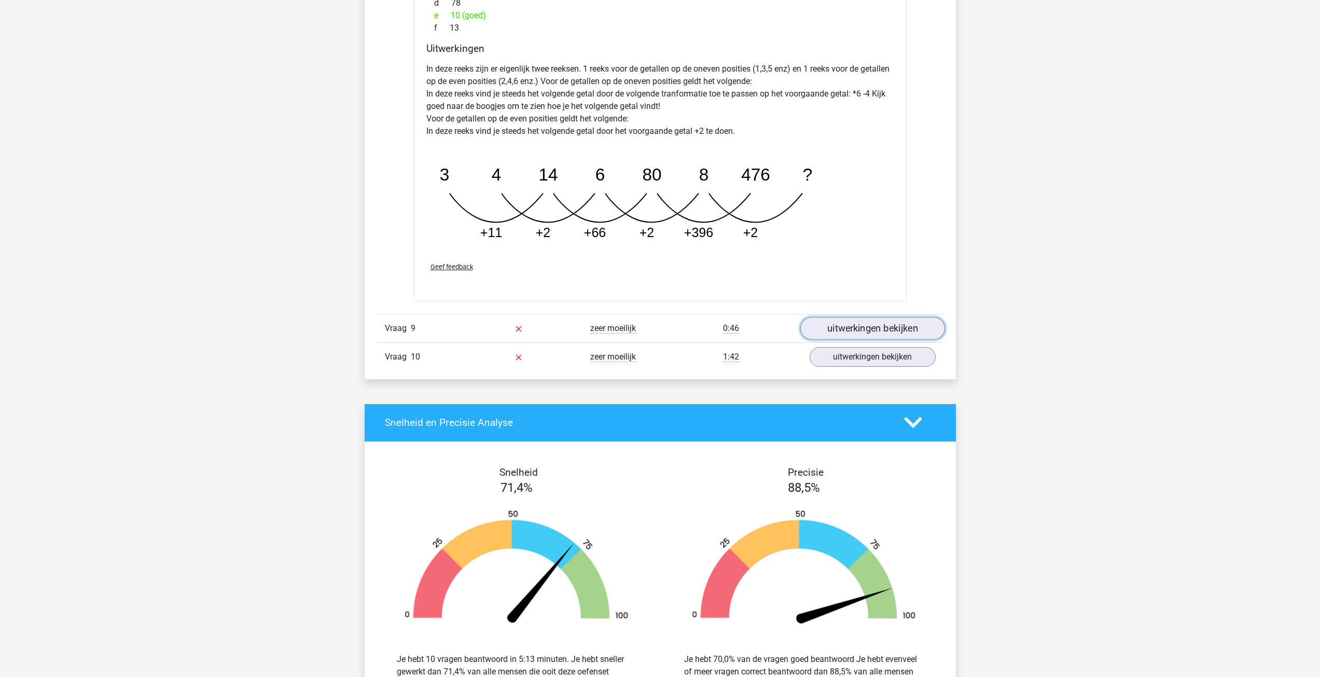
click at [847, 325] on link "uitwerkingen bekijken" at bounding box center [872, 328] width 145 height 23
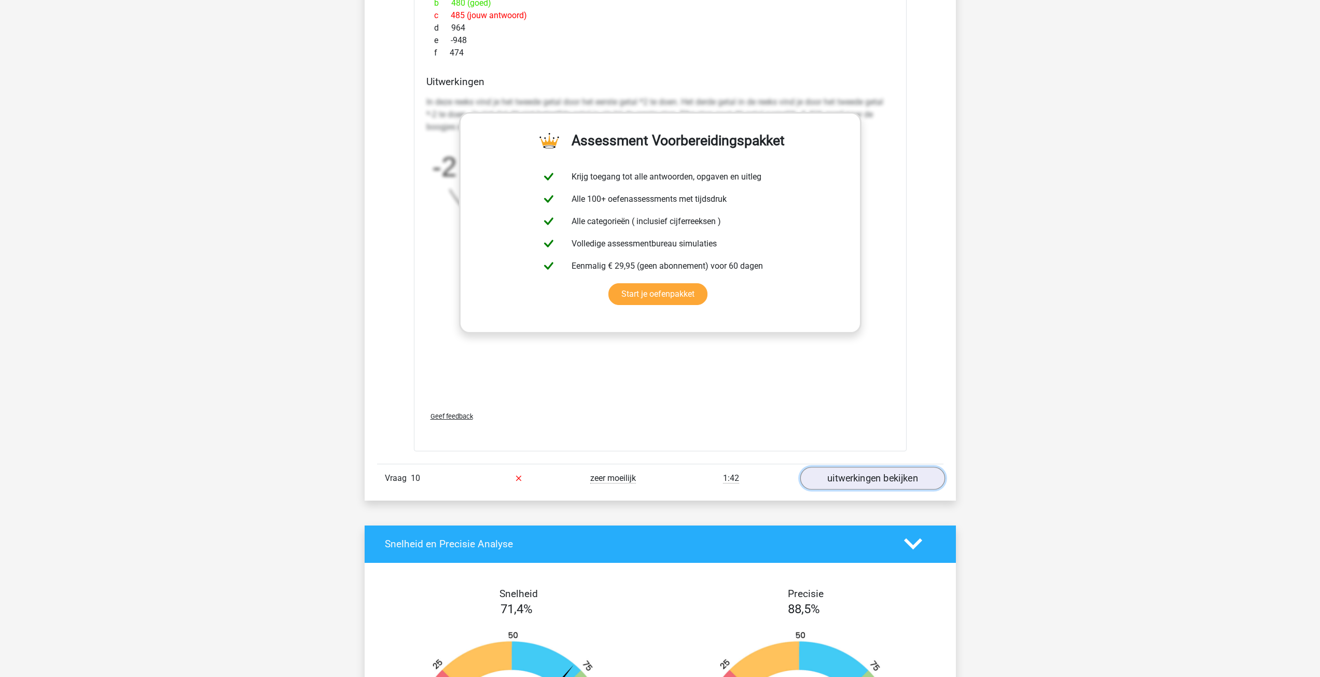
click at [851, 478] on link "uitwerkingen bekijken" at bounding box center [872, 478] width 145 height 23
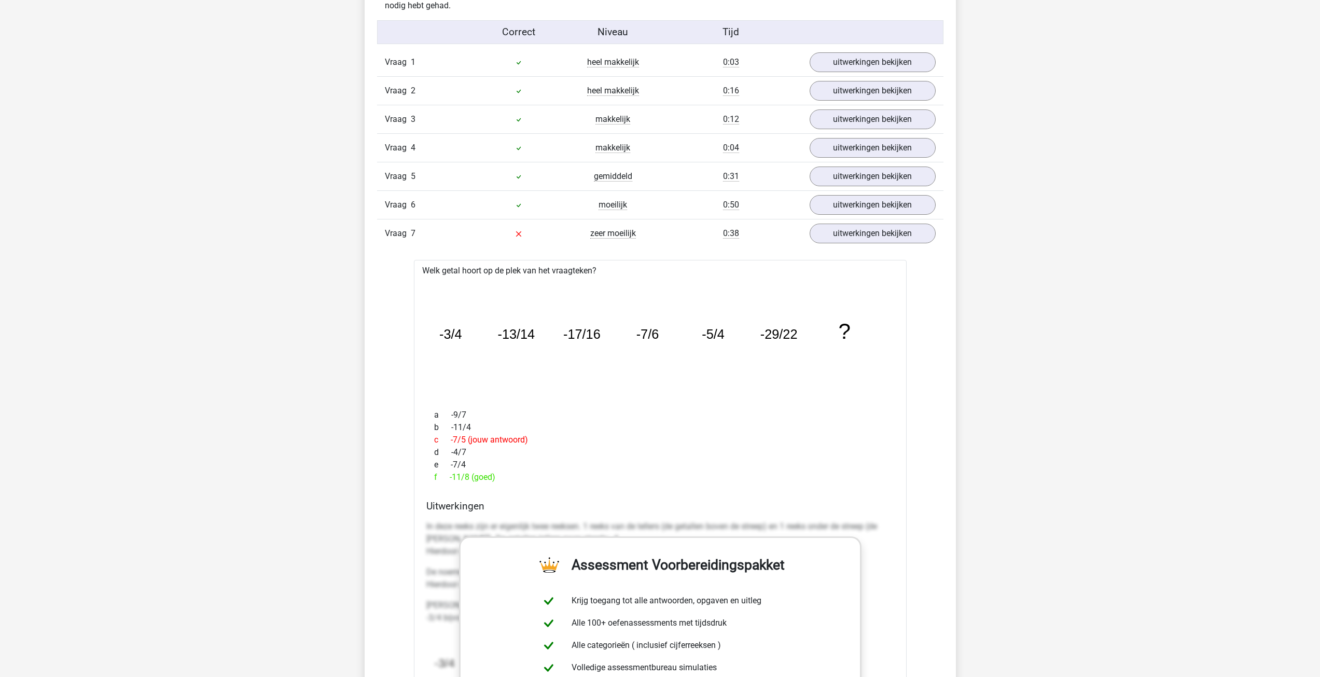
scroll to position [933, 0]
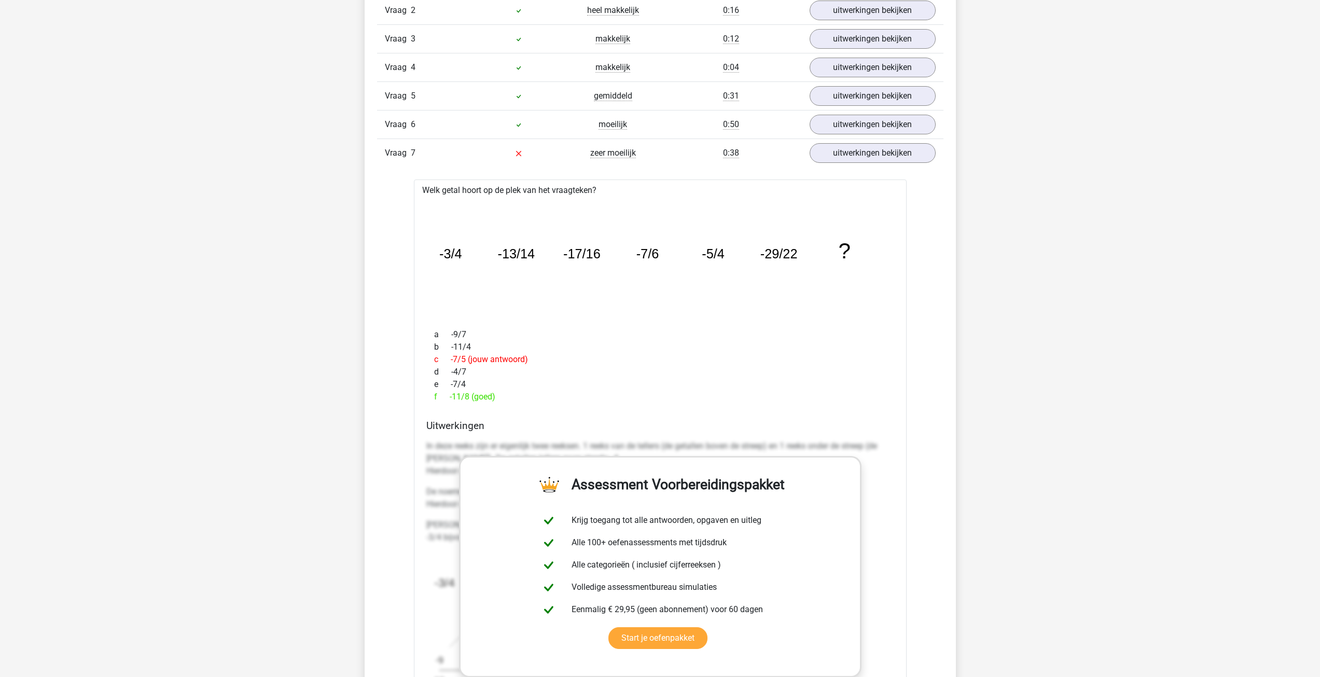
drag, startPoint x: 445, startPoint y: 398, endPoint x: 511, endPoint y: 392, distance: 66.6
click at [504, 393] on div "f -11/8 (goed)" at bounding box center [660, 396] width 468 height 12
click at [529, 389] on div "e -7/4" at bounding box center [660, 384] width 468 height 12
drag, startPoint x: 764, startPoint y: 253, endPoint x: 805, endPoint y: 263, distance: 41.6
click at [802, 258] on icon "image/svg+xml -3/4 -13/14 -17/16 -7/6 -5/4 -29/22 ?" at bounding box center [659, 258] width 459 height 115
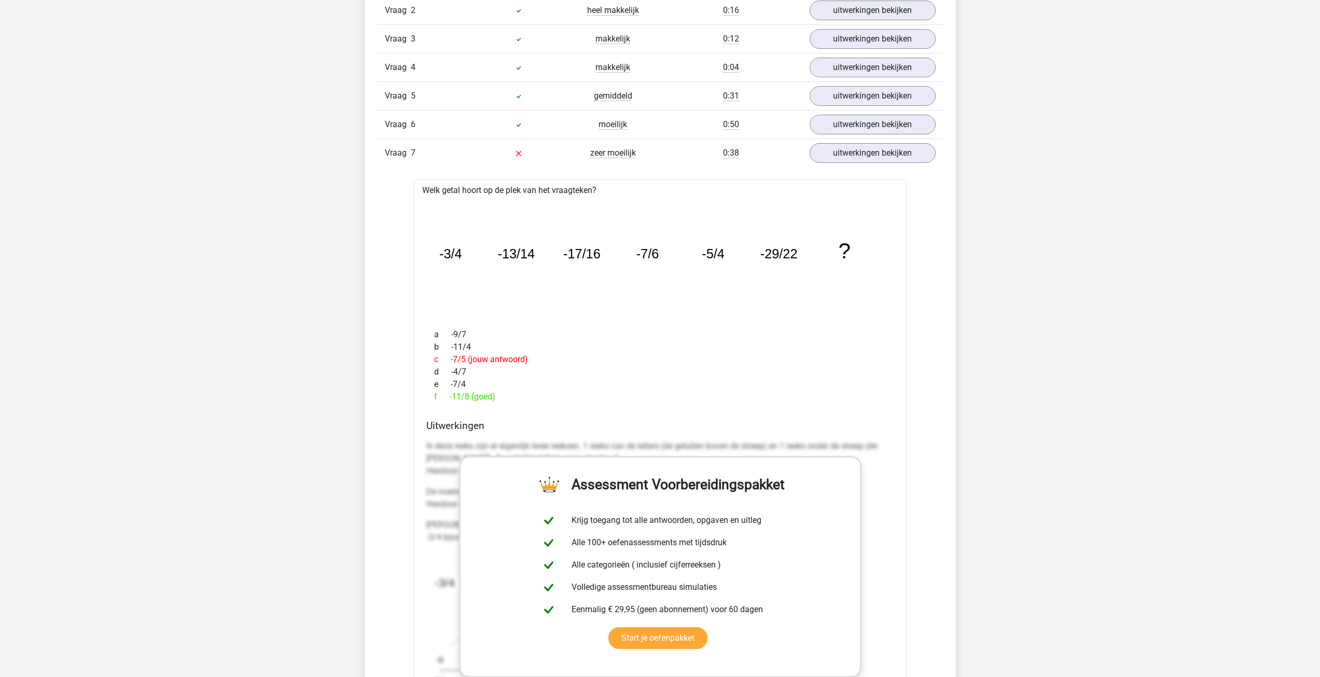
click at [818, 287] on icon "image/svg+xml -3/4 -13/14 -17/16 -7/6 -5/4 -29/22 ?" at bounding box center [659, 258] width 459 height 115
drag, startPoint x: 445, startPoint y: 252, endPoint x: 472, endPoint y: 253, distance: 26.4
click at [472, 253] on icon "image/svg+xml -3/4 -13/14 -17/16 -7/6 -5/4 -29/22 ?" at bounding box center [659, 258] width 459 height 115
click at [482, 269] on icon "image/svg+xml -3/4 -13/14 -17/16 -7/6 -5/4 -29/22 ?" at bounding box center [659, 258] width 459 height 115
drag, startPoint x: 437, startPoint y: 257, endPoint x: 482, endPoint y: 257, distance: 45.1
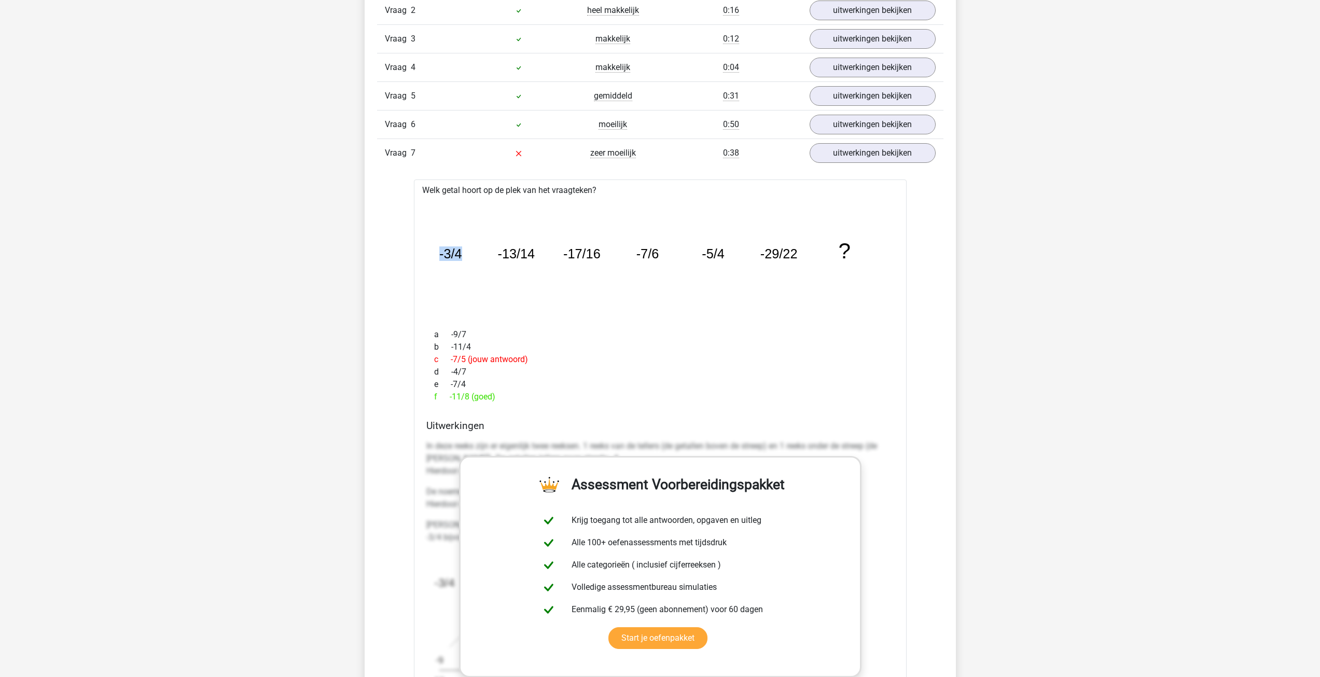
click at [482, 257] on icon "image/svg+xml -3/4 -13/14 -17/16 -7/6 -5/4 -29/22 ?" at bounding box center [659, 258] width 459 height 115
click at [497, 296] on icon "image/svg+xml -3/4 -13/14 -17/16 -7/6 -5/4 -29/22 ?" at bounding box center [659, 258] width 459 height 115
click at [618, 261] on icon "image/svg+xml -3/4 -13/14 -17/16 -7/6 -5/4 -29/22 ?" at bounding box center [659, 258] width 459 height 115
drag, startPoint x: 699, startPoint y: 252, endPoint x: 738, endPoint y: 252, distance: 38.9
click at [738, 252] on icon "image/svg+xml -3/4 -13/14 -17/16 -7/6 -5/4 -29/22 ?" at bounding box center [659, 258] width 459 height 115
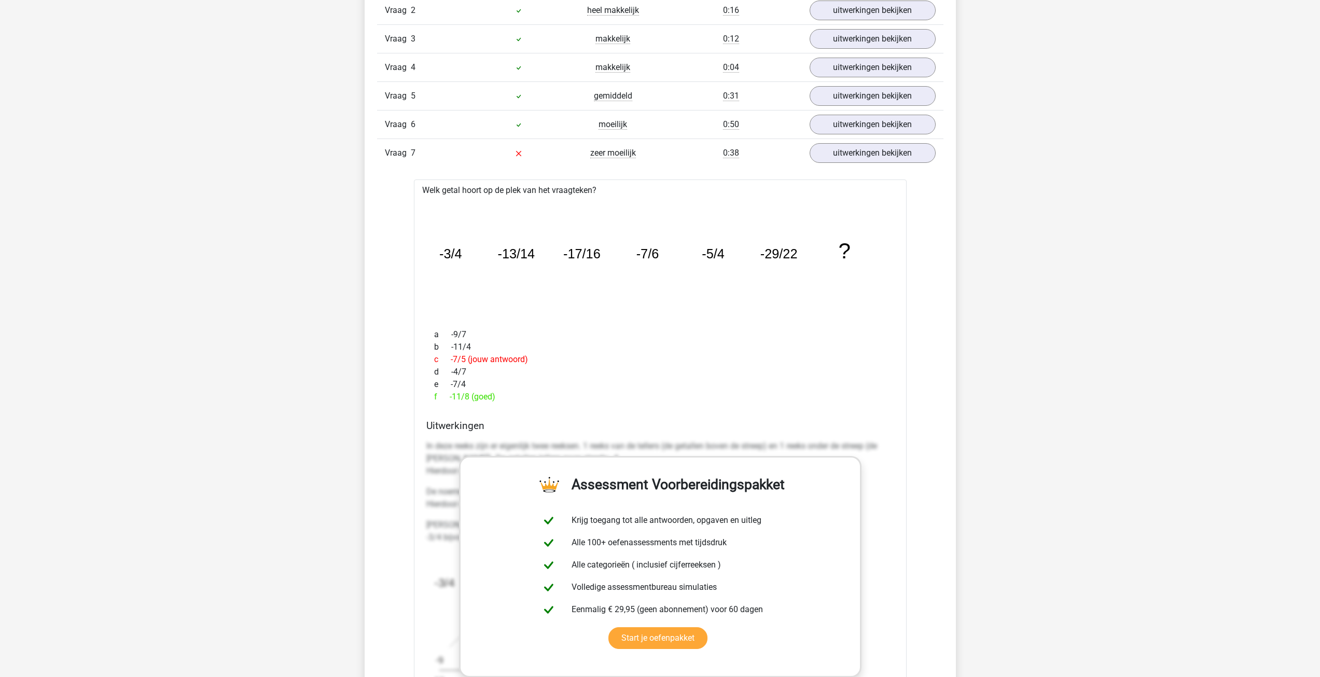
click at [585, 371] on div "d -4/7" at bounding box center [660, 372] width 468 height 12
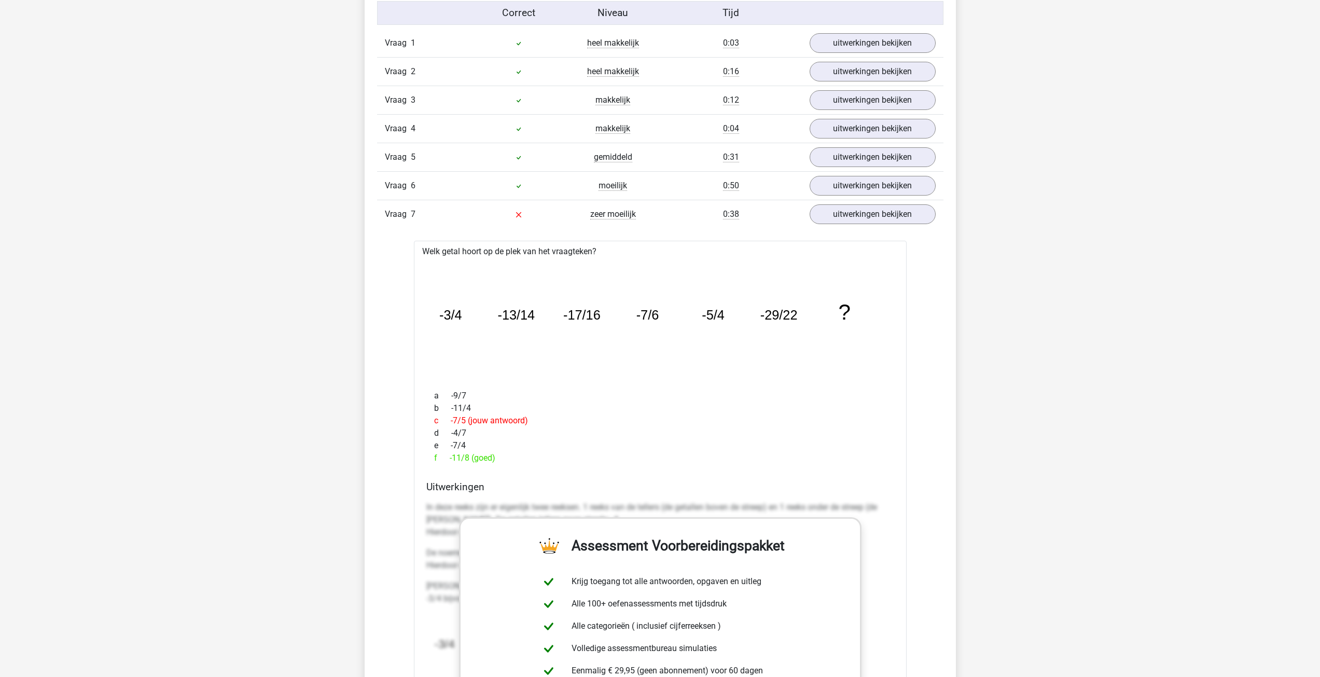
scroll to position [830, 0]
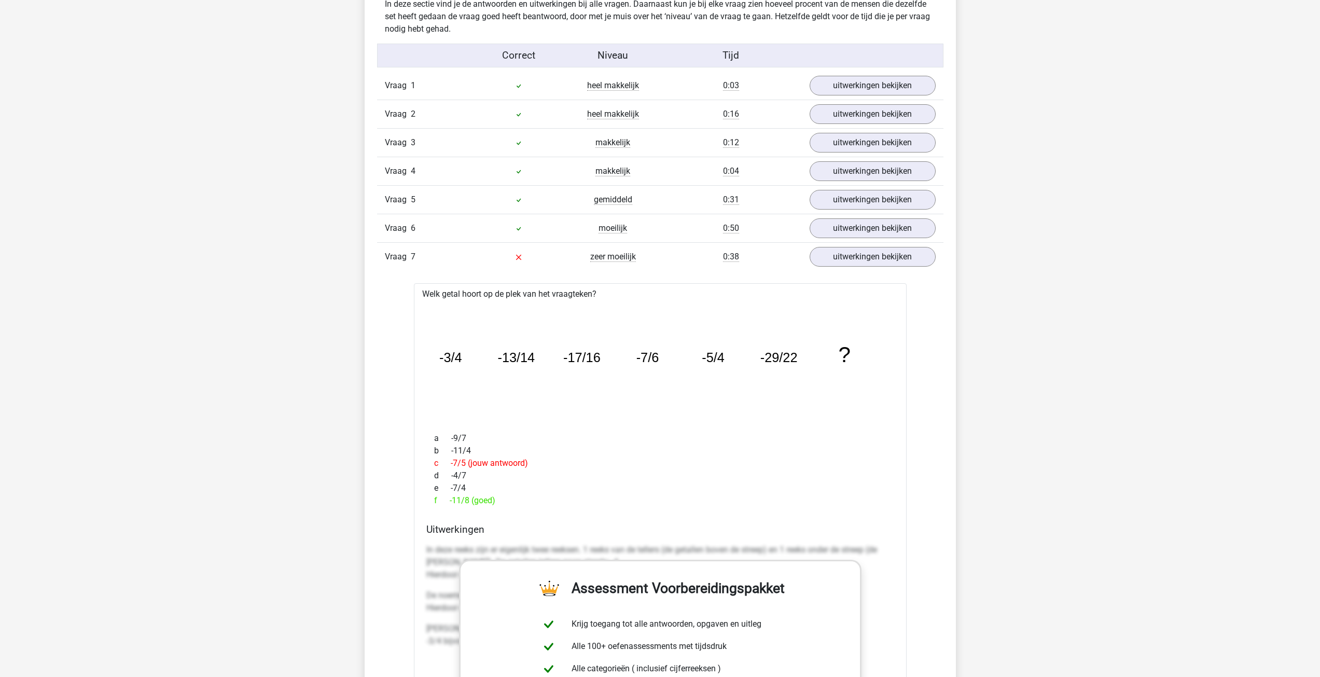
drag, startPoint x: 509, startPoint y: 354, endPoint x: 832, endPoint y: 496, distance: 353.4
click at [832, 496] on div "Welk getal hoort op de plek van het vraagteken? image/svg+xml -3/4 -13/14 -17/1…" at bounding box center [660, 590] width 493 height 615
copy div "-3/4 -13/14 -17/16 -7/6 -5/4 -29/22 ? a -9/7 b -11/4 c -7/5 (jouw antwoord) d -…"
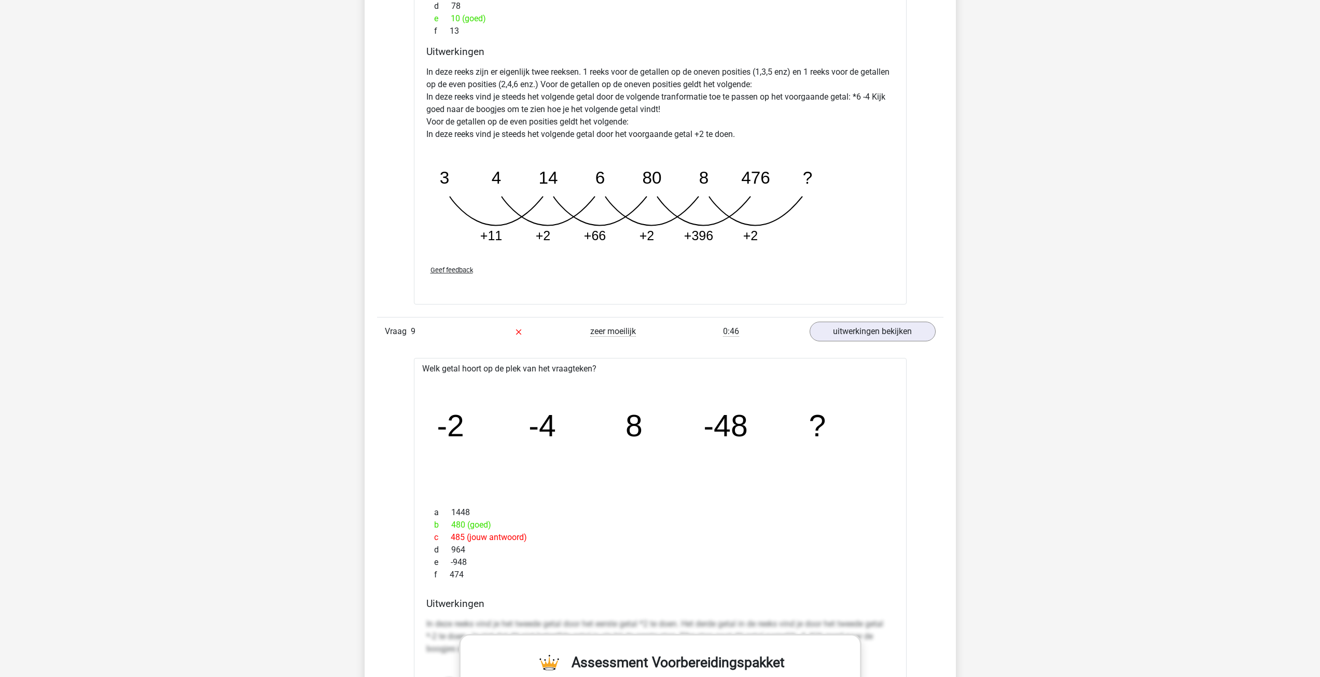
scroll to position [1970, 0]
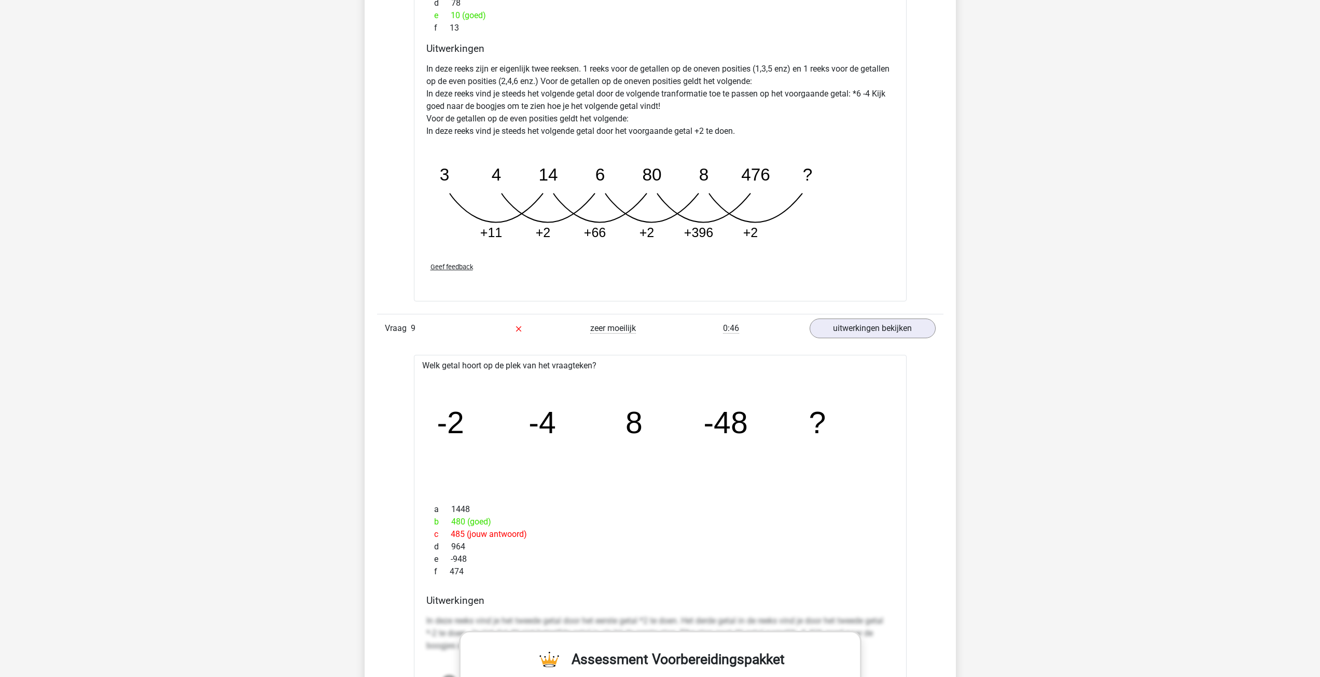
drag, startPoint x: 449, startPoint y: 526, endPoint x: 507, endPoint y: 522, distance: 57.7
click at [507, 522] on div "a 1448 b 480 (goed) c 485 (jouw antwoord) d 964 e -948 f 474" at bounding box center [660, 540] width 468 height 83
click at [516, 527] on div "b 480 (goed)" at bounding box center [660, 521] width 468 height 12
drag, startPoint x: 443, startPoint y: 537, endPoint x: 556, endPoint y: 535, distance: 113.0
click at [548, 535] on div "c 485 (jouw antwoord)" at bounding box center [660, 534] width 468 height 12
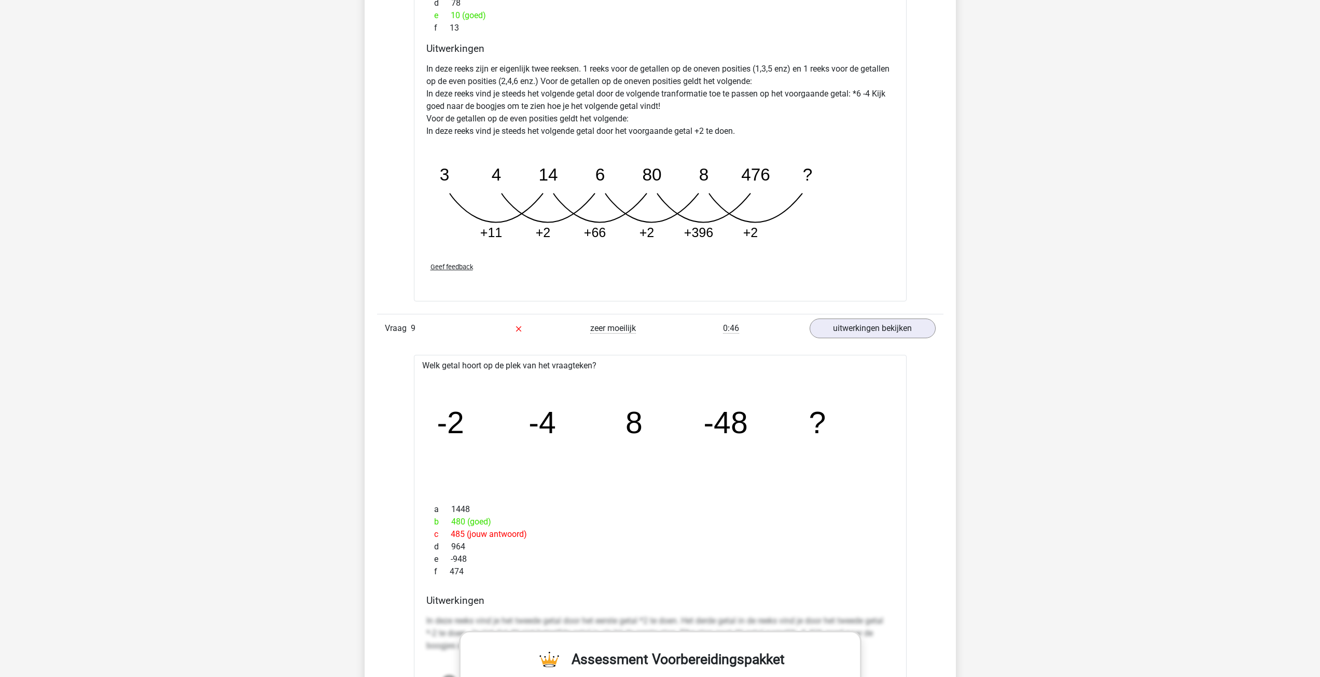
click at [556, 535] on div "c 485 (jouw antwoord)" at bounding box center [660, 534] width 468 height 12
drag, startPoint x: 437, startPoint y: 423, endPoint x: 534, endPoint y: 567, distance: 173.7
click at [534, 567] on div "Welk getal hoort op de plek van het vraagteken? image/svg+xml -2 -4 8 -48 ? a 1…" at bounding box center [660, 662] width 493 height 615
copy div "-2 -4 8 -48 ? a 1448 b 480 (goed) c 485 (jouw antwoord) d 964 e -948 f 474"
click at [501, 178] on icon "image/svg+xml 3 4 14 6 80 8 476 ? +11 +2 +66 +2 +396 +2" at bounding box center [633, 198] width 415 height 104
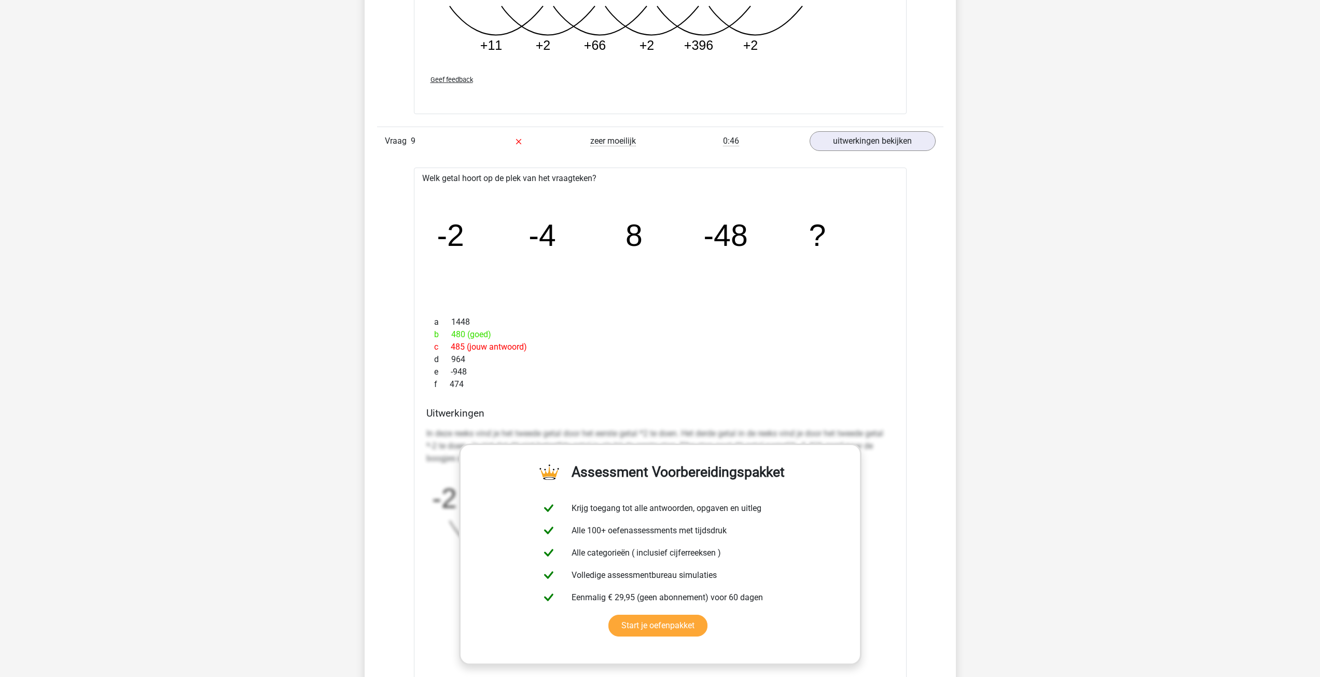
scroll to position [2178, 0]
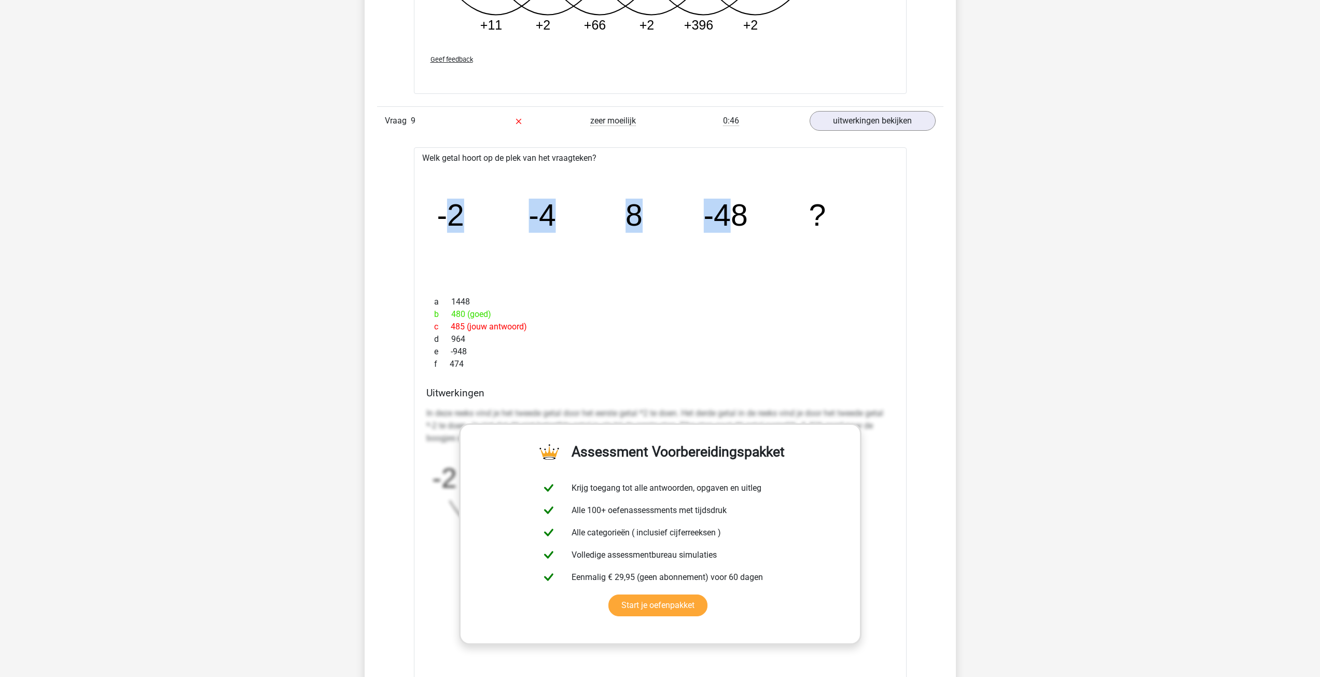
drag, startPoint x: 487, startPoint y: 216, endPoint x: 745, endPoint y: 220, distance: 258.3
click at [734, 221] on g "-2 -4 8 -48 ?" at bounding box center [631, 216] width 389 height 34
click at [755, 220] on icon "image/svg+xml -2 -4 8 -48 ?" at bounding box center [659, 226] width 459 height 115
drag, startPoint x: 445, startPoint y: 316, endPoint x: 529, endPoint y: 316, distance: 84.5
click at [528, 316] on div "b 480 (goed)" at bounding box center [660, 314] width 468 height 12
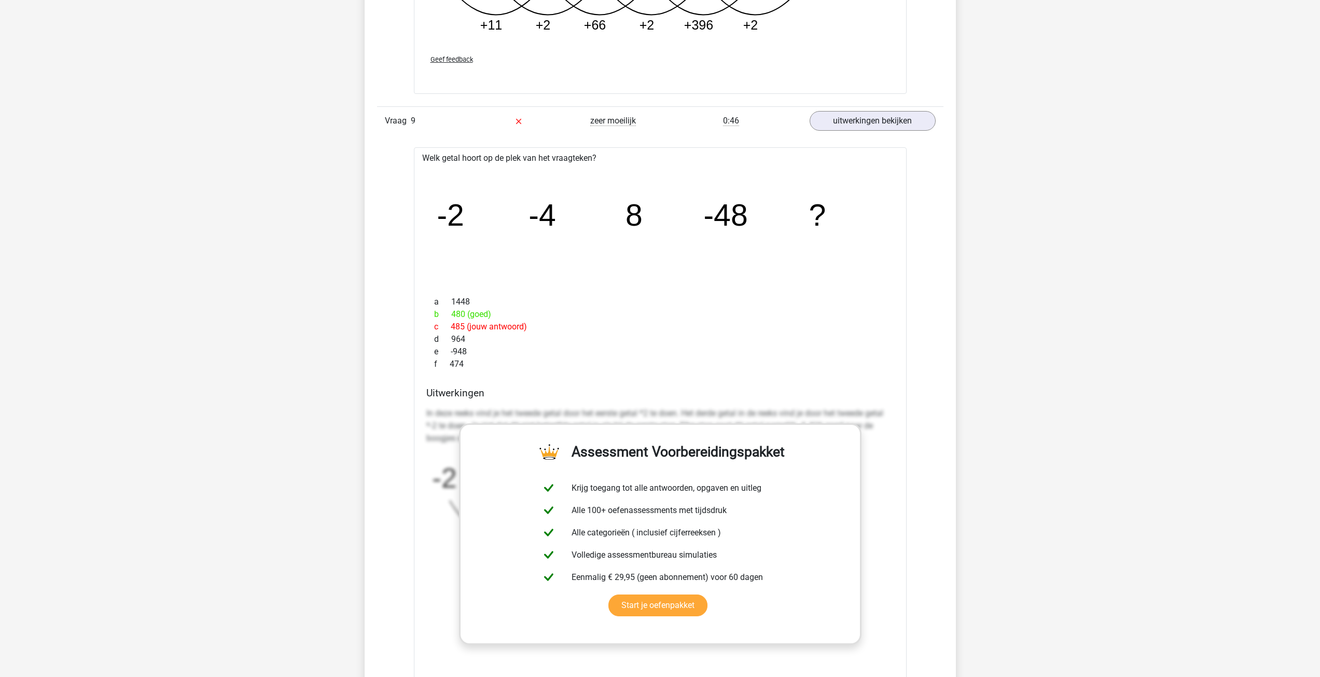
click at [556, 313] on div "b 480 (goed)" at bounding box center [660, 314] width 468 height 12
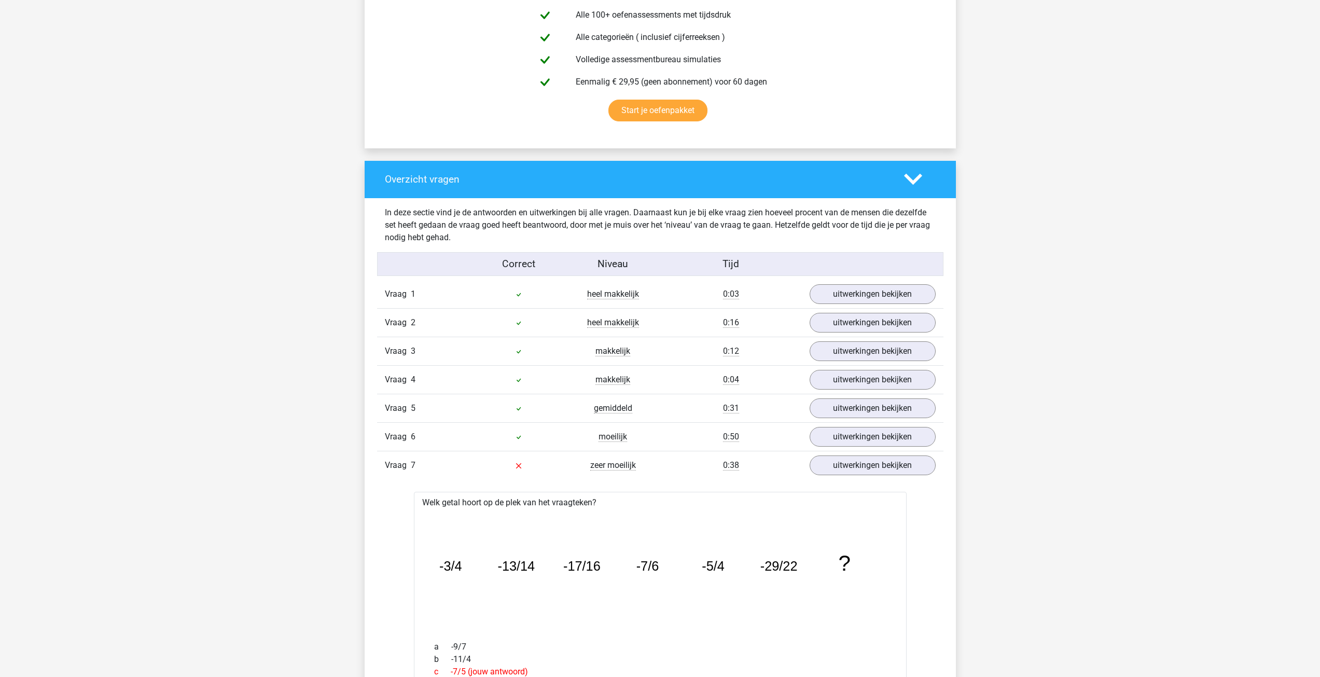
scroll to position [622, 0]
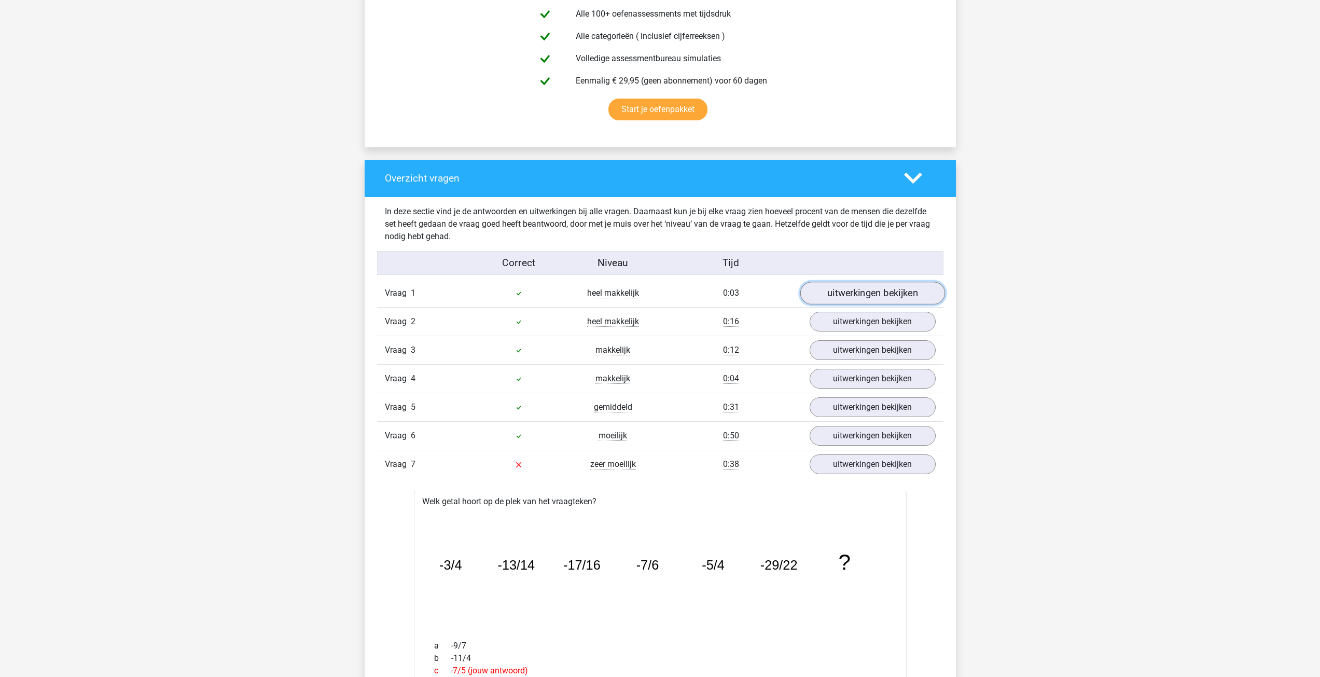
click at [849, 296] on link "uitwerkingen bekijken" at bounding box center [872, 293] width 145 height 23
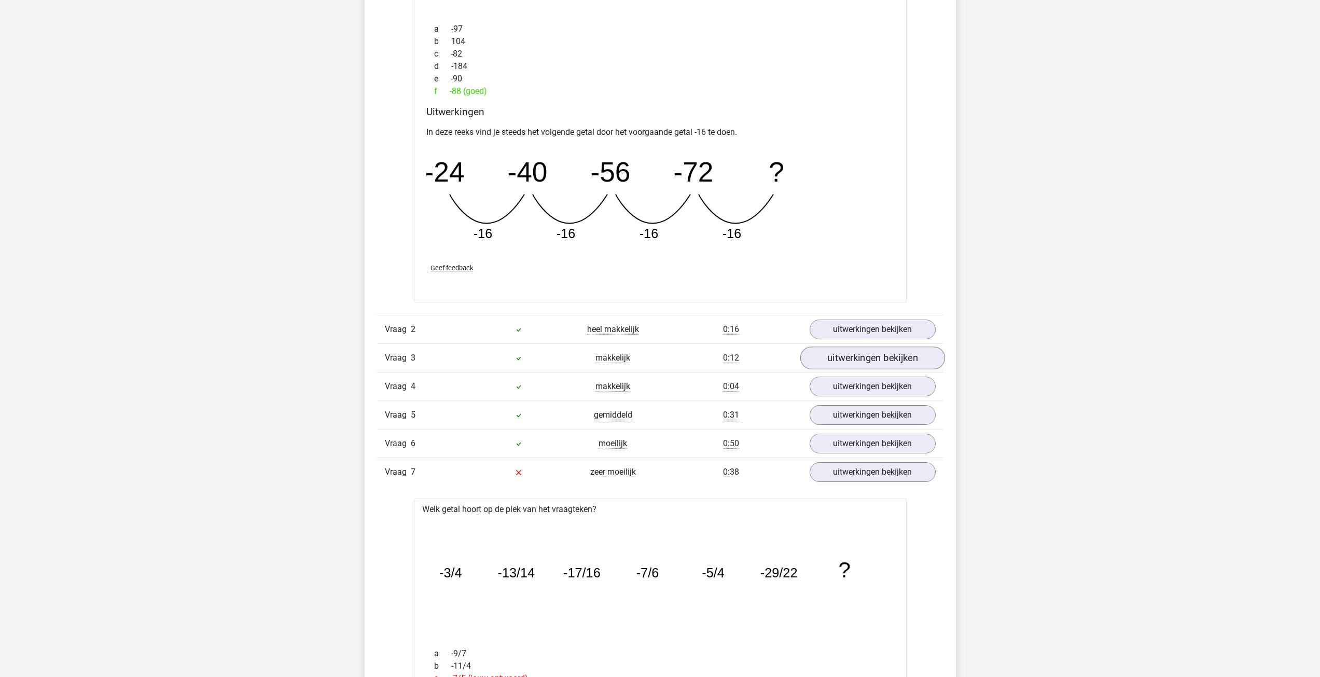
scroll to position [1141, 0]
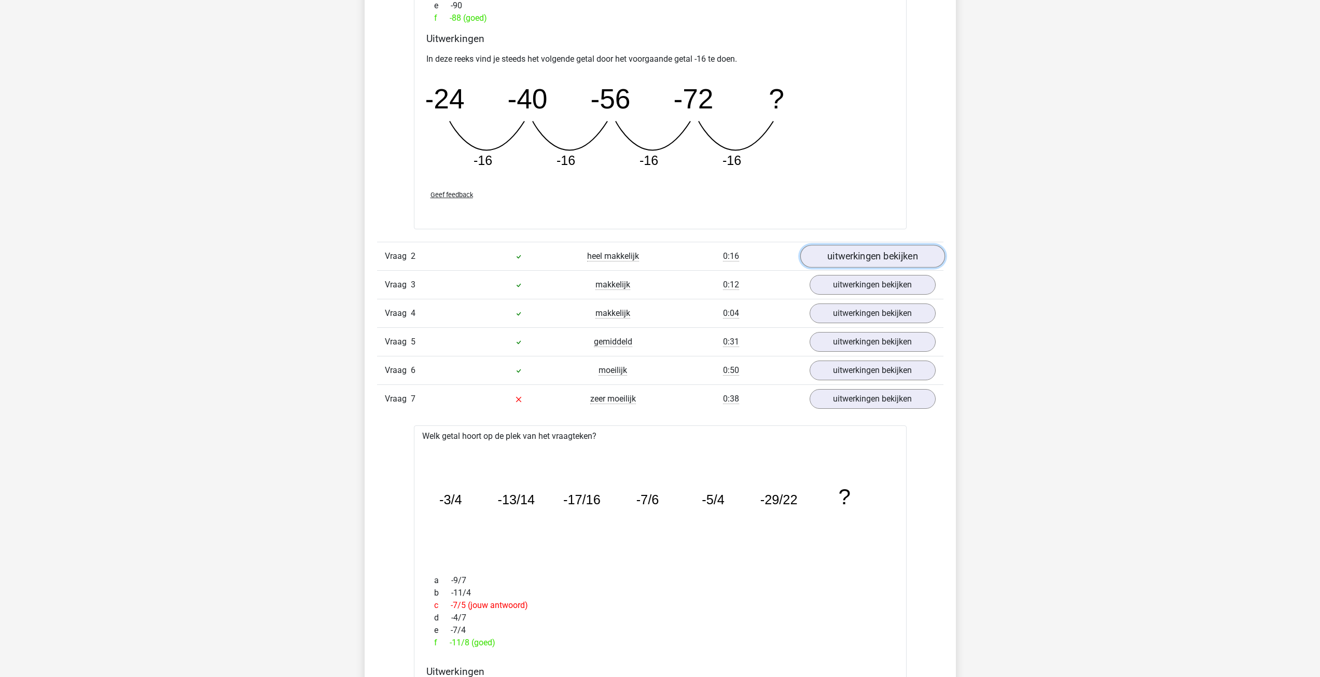
click at [856, 251] on link "uitwerkingen bekijken" at bounding box center [872, 256] width 145 height 23
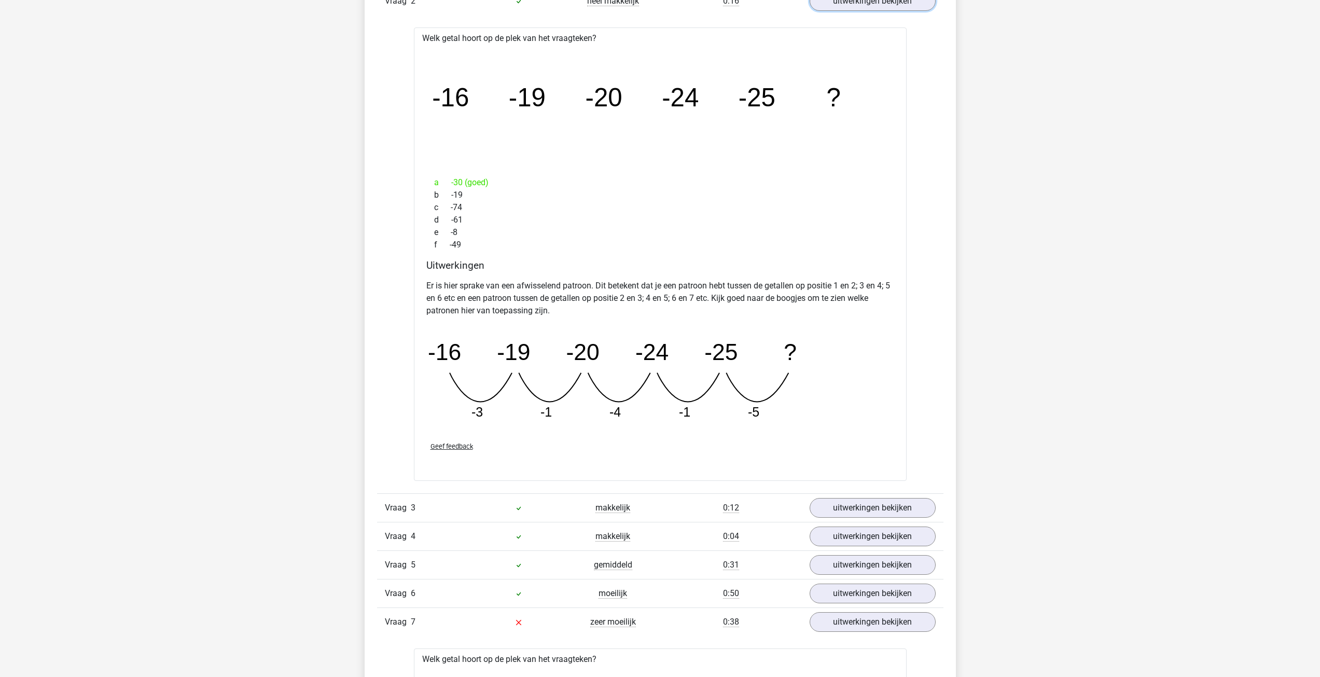
scroll to position [1452, 0]
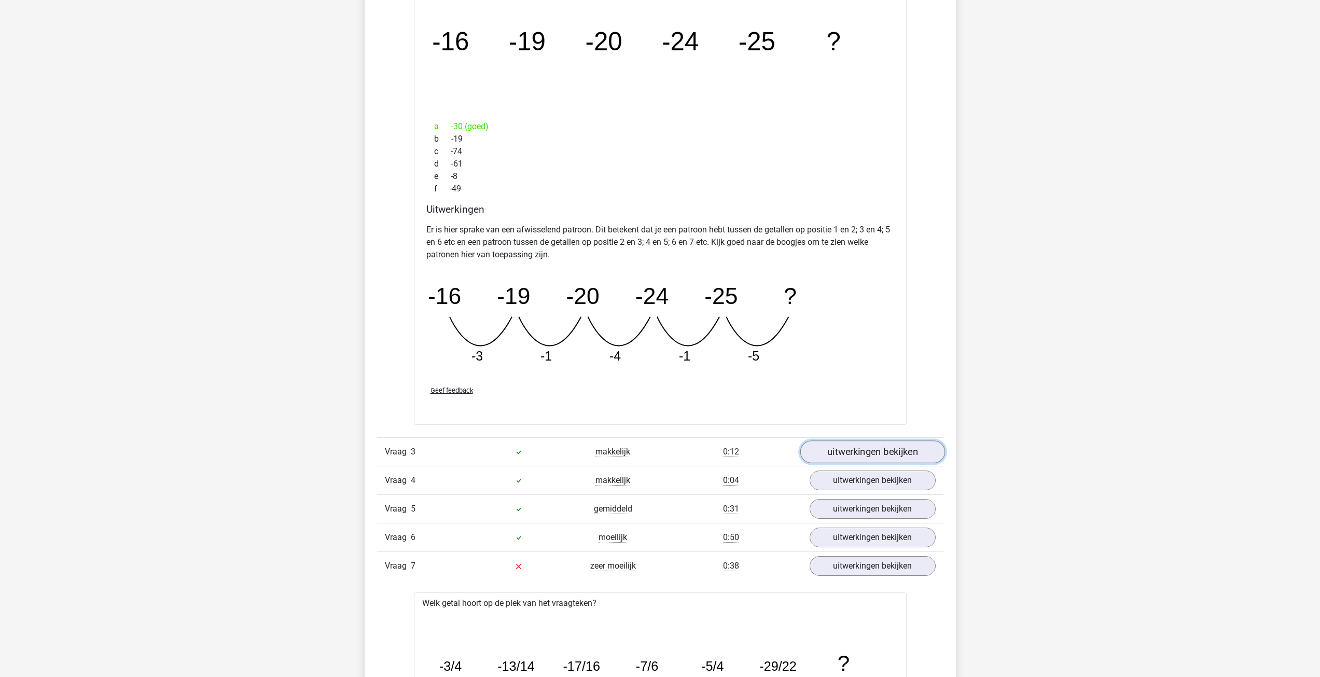
click at [880, 445] on link "uitwerkingen bekijken" at bounding box center [872, 451] width 145 height 23
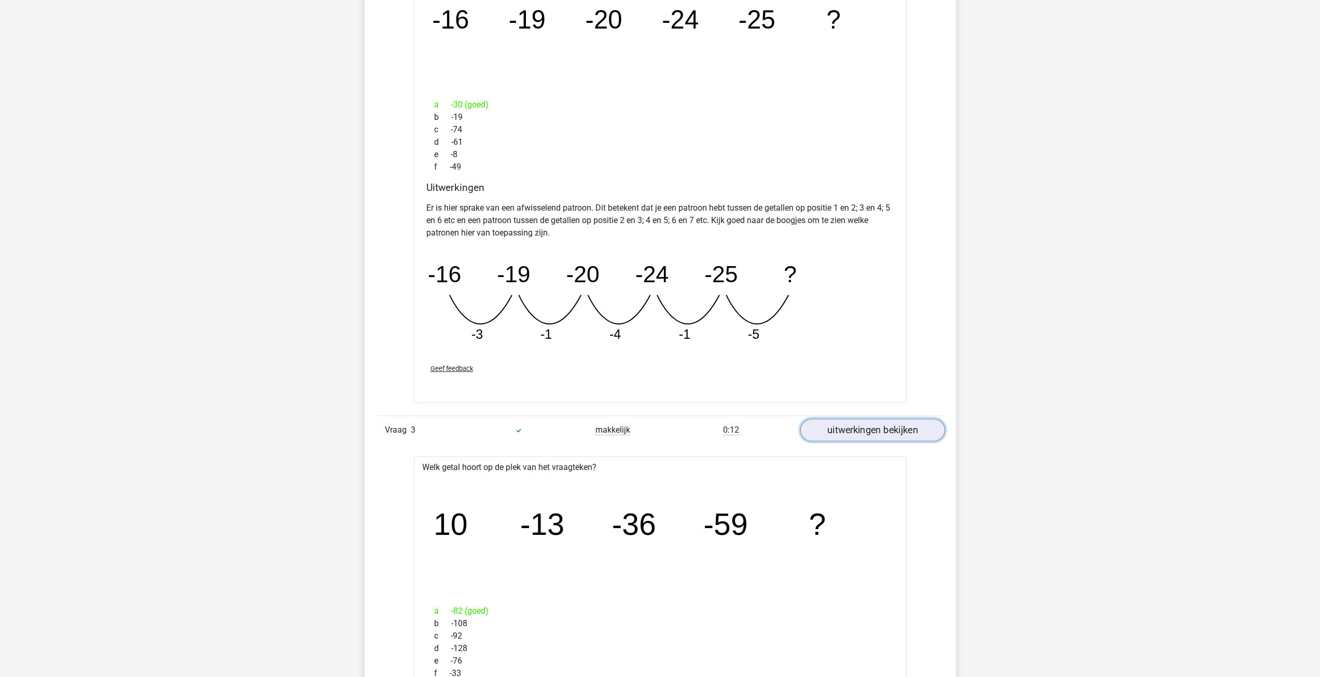
scroll to position [1504, 0]
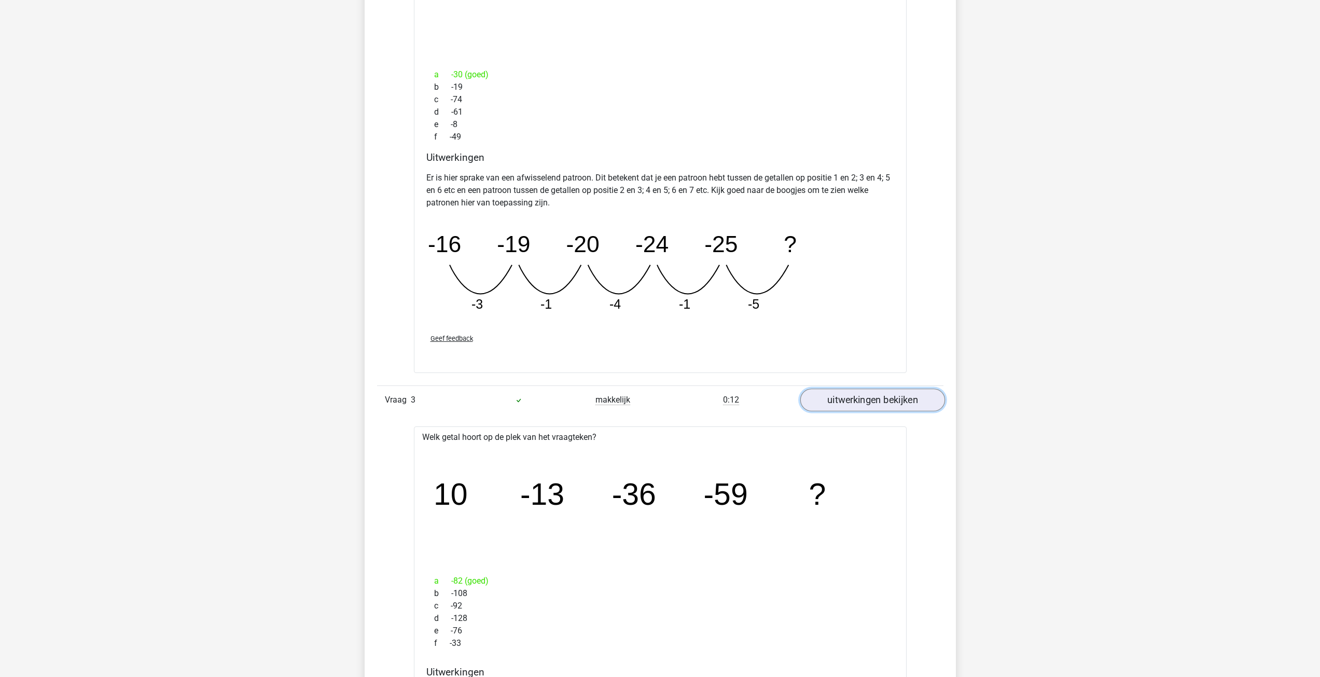
click at [880, 406] on link "uitwerkingen bekijken" at bounding box center [872, 399] width 145 height 23
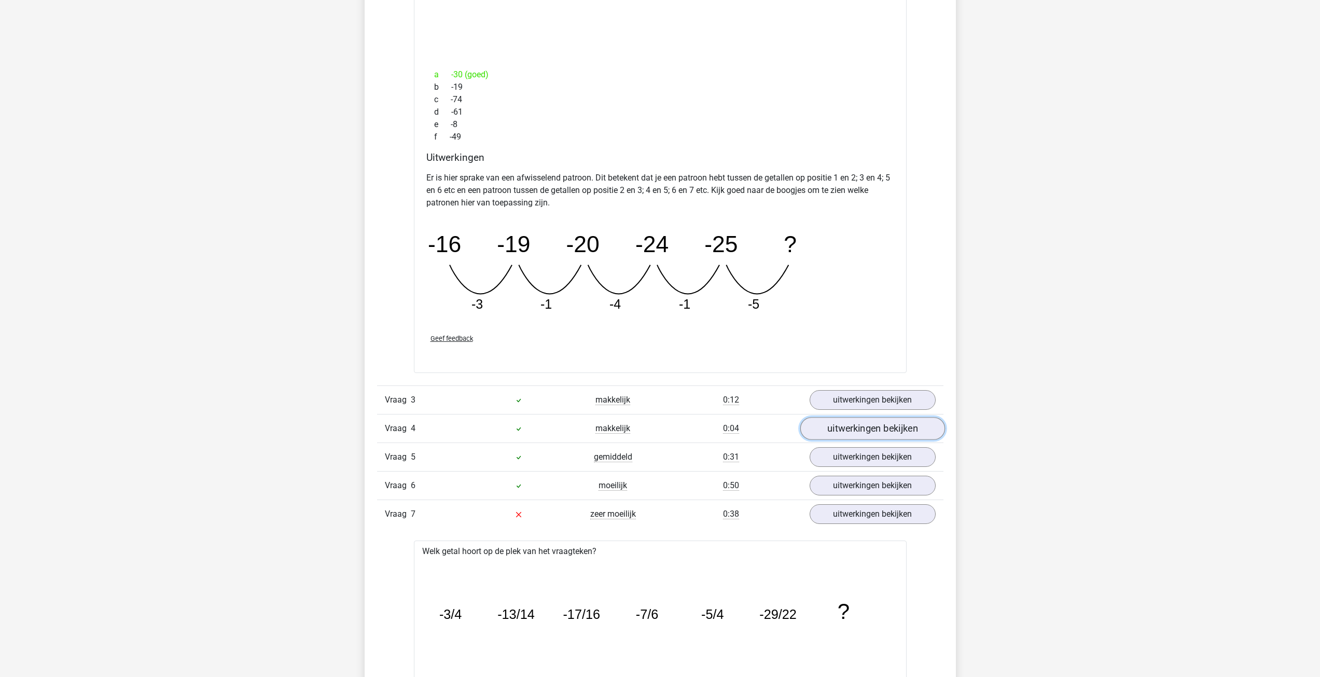
click at [848, 420] on link "uitwerkingen bekijken" at bounding box center [872, 428] width 145 height 23
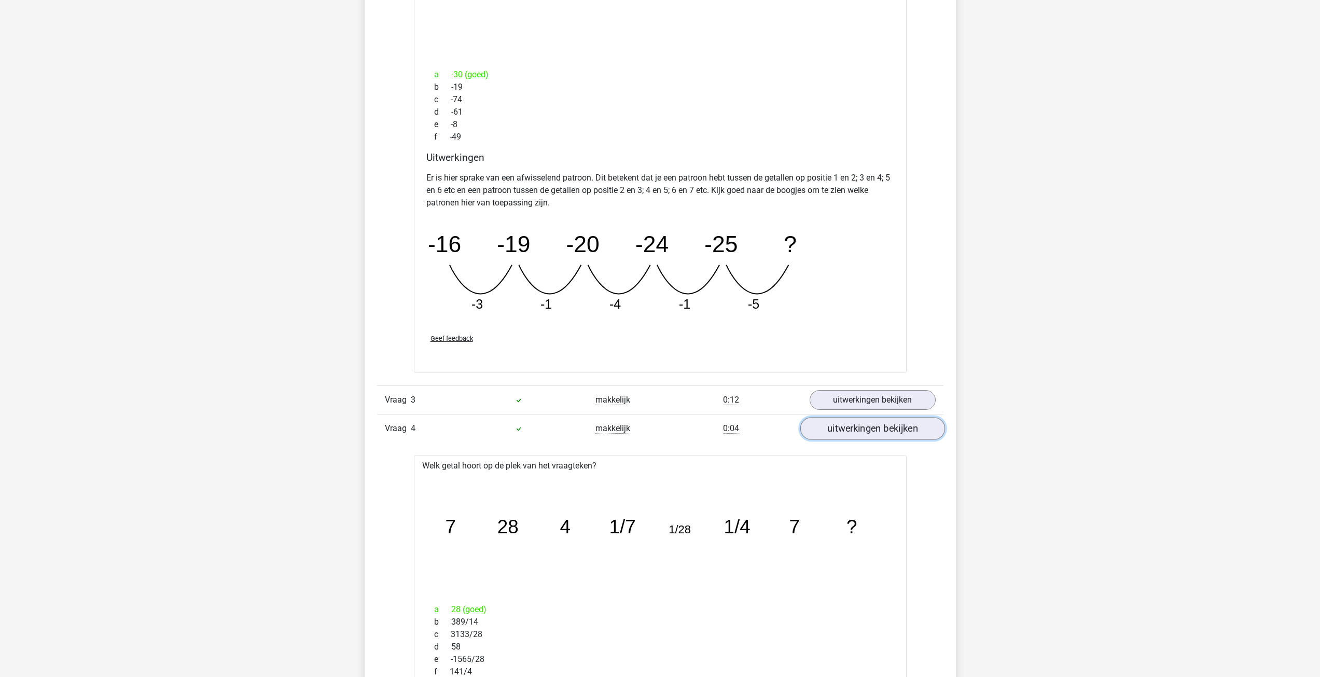
click at [853, 426] on link "uitwerkingen bekijken" at bounding box center [872, 428] width 145 height 23
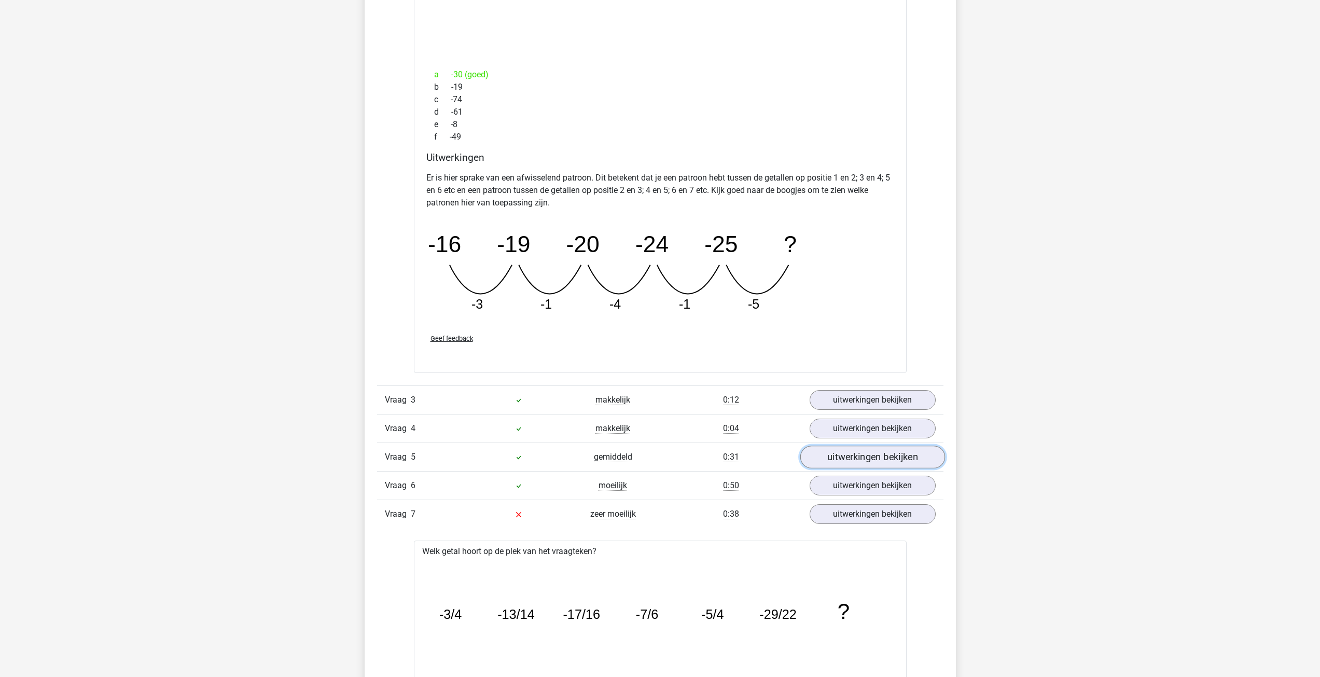
click at [866, 450] on link "uitwerkingen bekijken" at bounding box center [872, 456] width 145 height 23
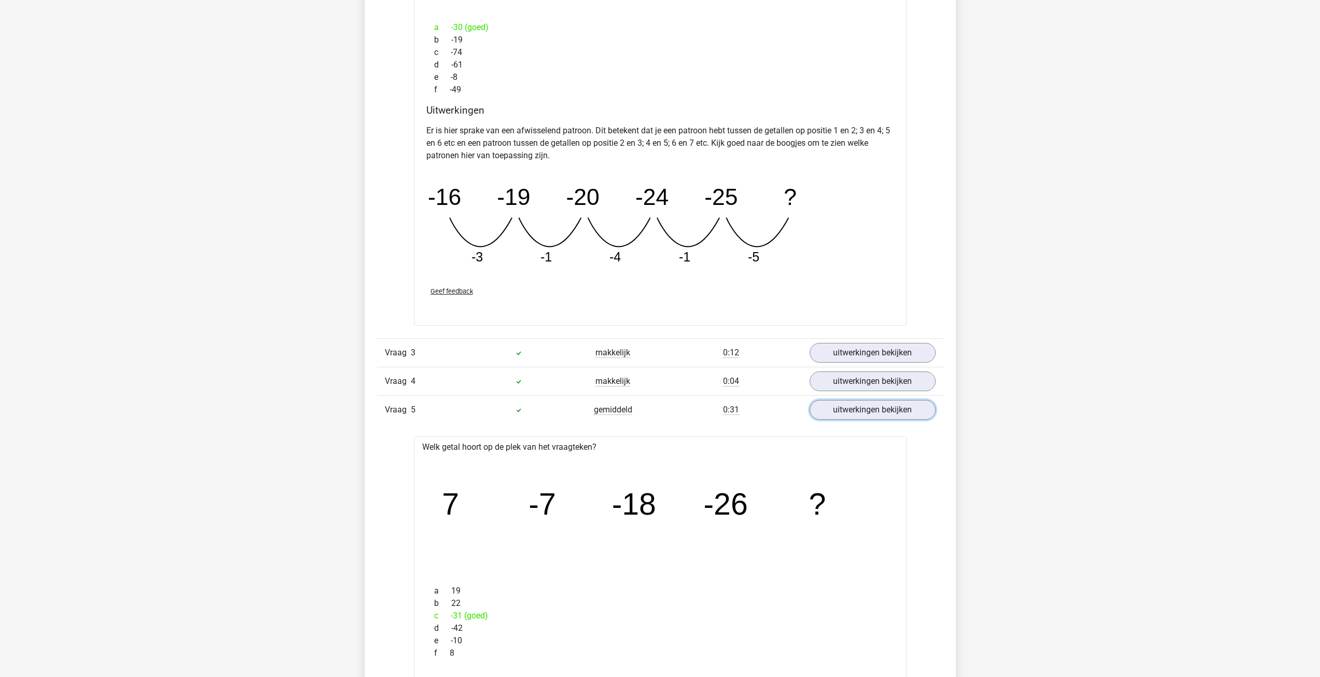
scroll to position [1556, 0]
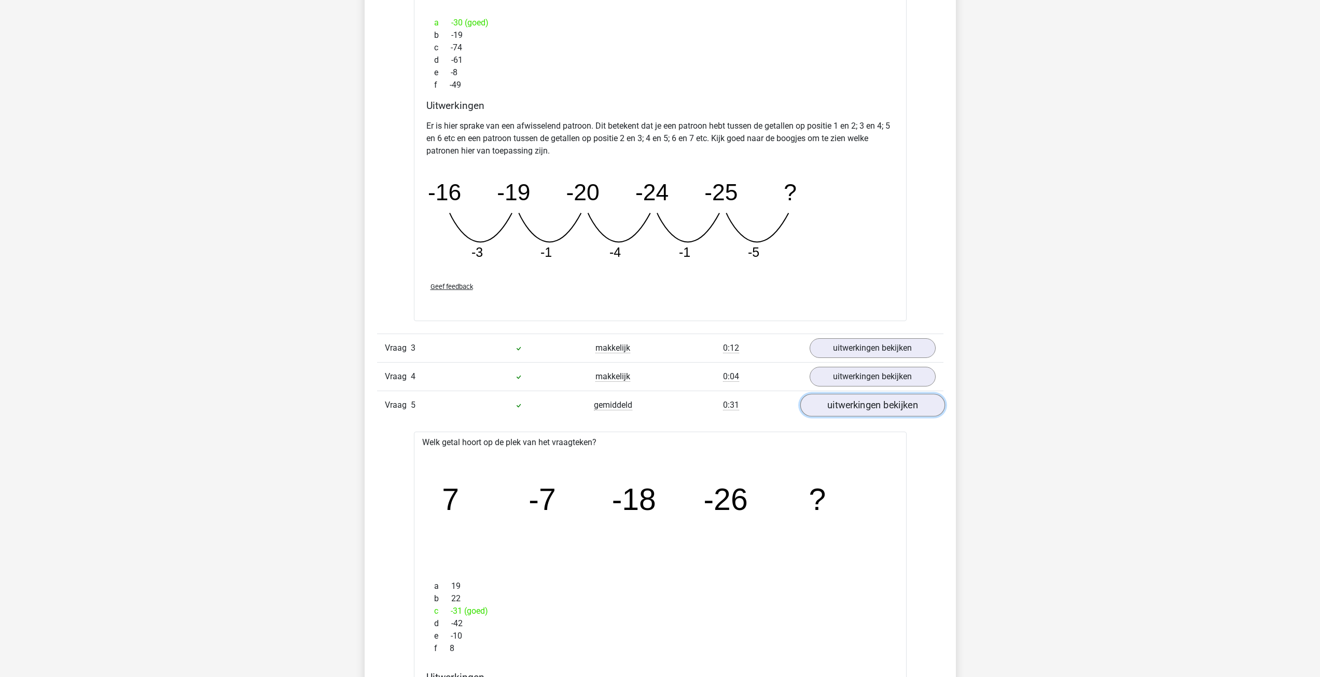
click at [851, 401] on link "uitwerkingen bekijken" at bounding box center [872, 405] width 145 height 23
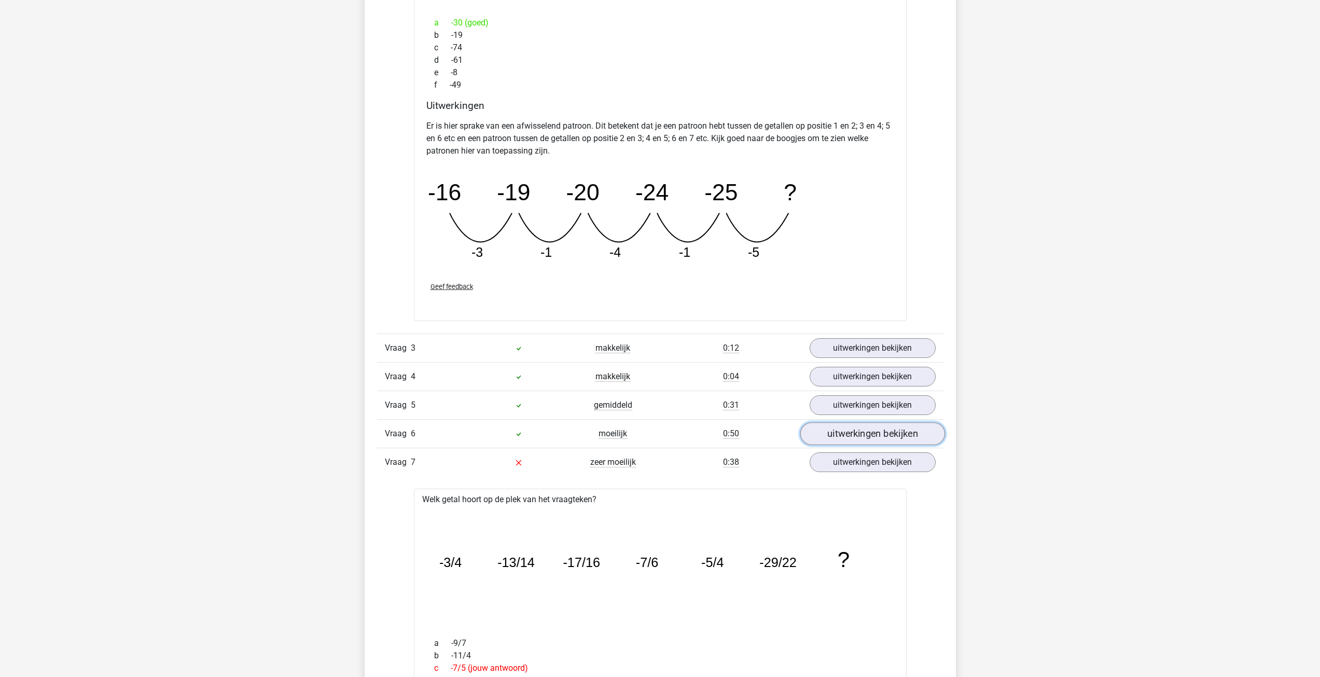
click at [848, 431] on link "uitwerkingen bekijken" at bounding box center [872, 433] width 145 height 23
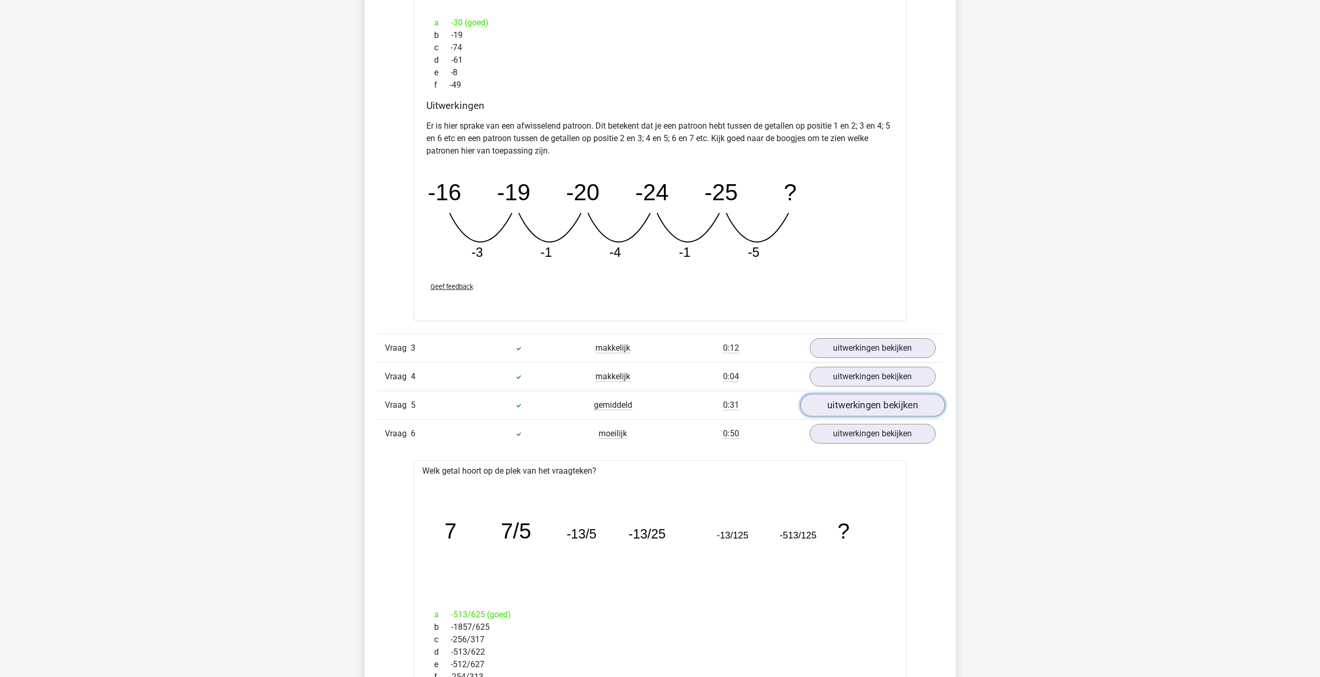
click at [867, 415] on link "uitwerkingen bekijken" at bounding box center [872, 405] width 145 height 23
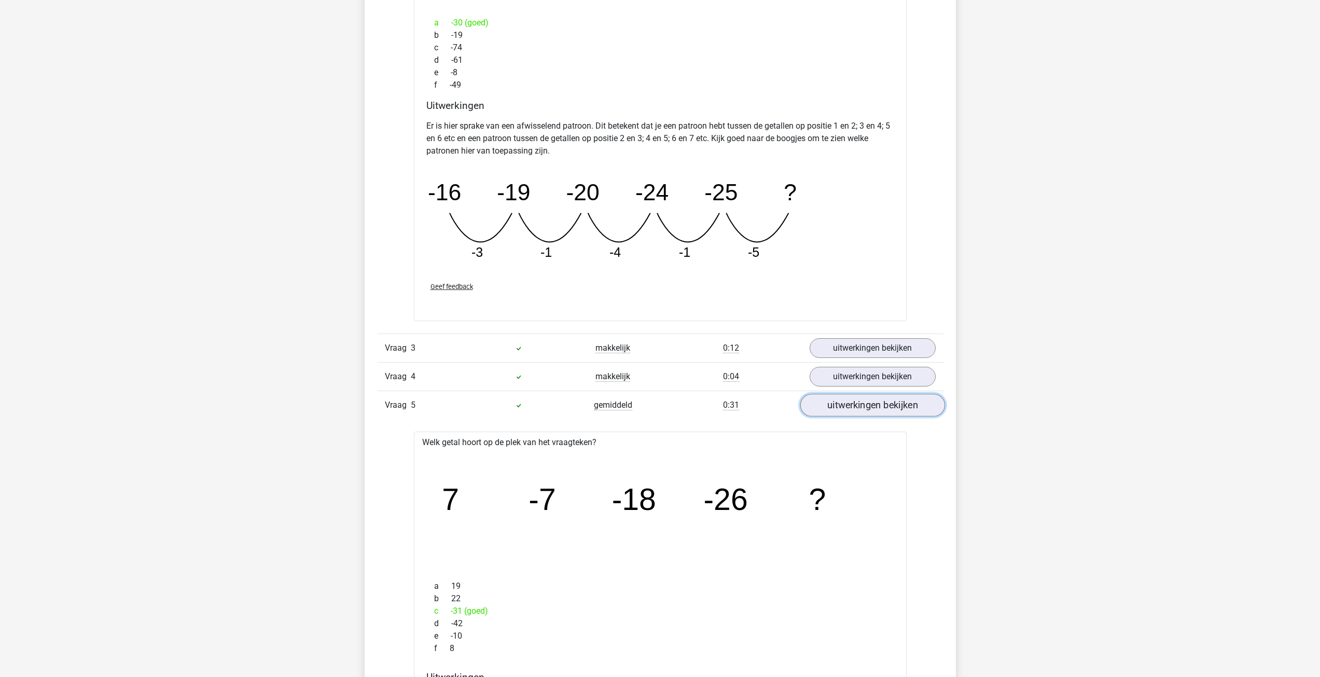
click at [880, 404] on link "uitwerkingen bekijken" at bounding box center [872, 405] width 145 height 23
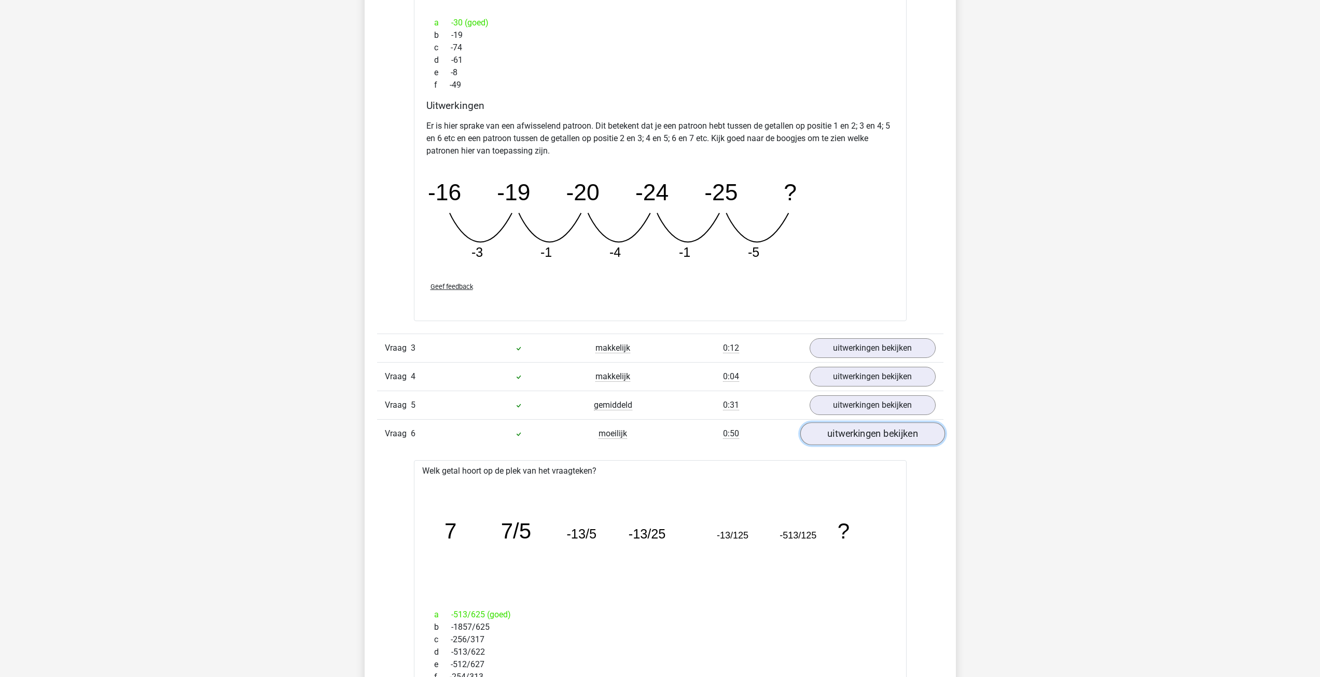
click at [878, 436] on link "uitwerkingen bekijken" at bounding box center [872, 433] width 145 height 23
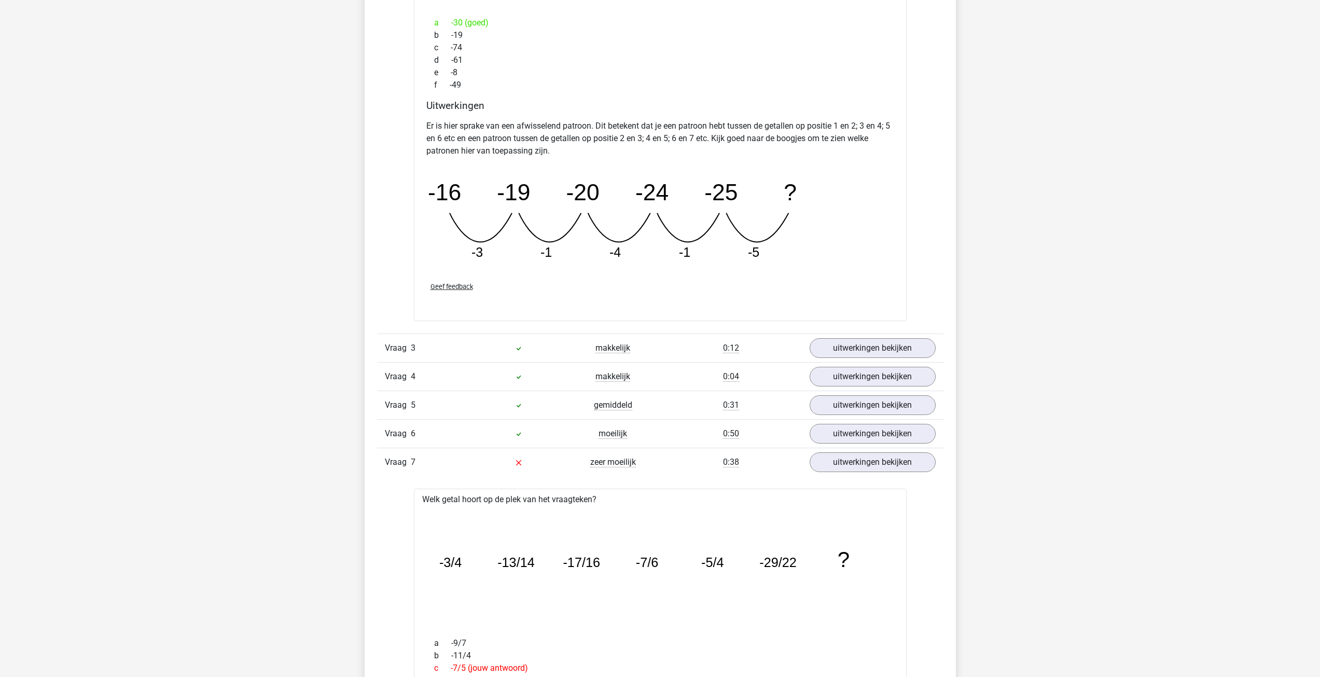
click at [868, 464] on link "uitwerkingen bekijken" at bounding box center [872, 462] width 145 height 23
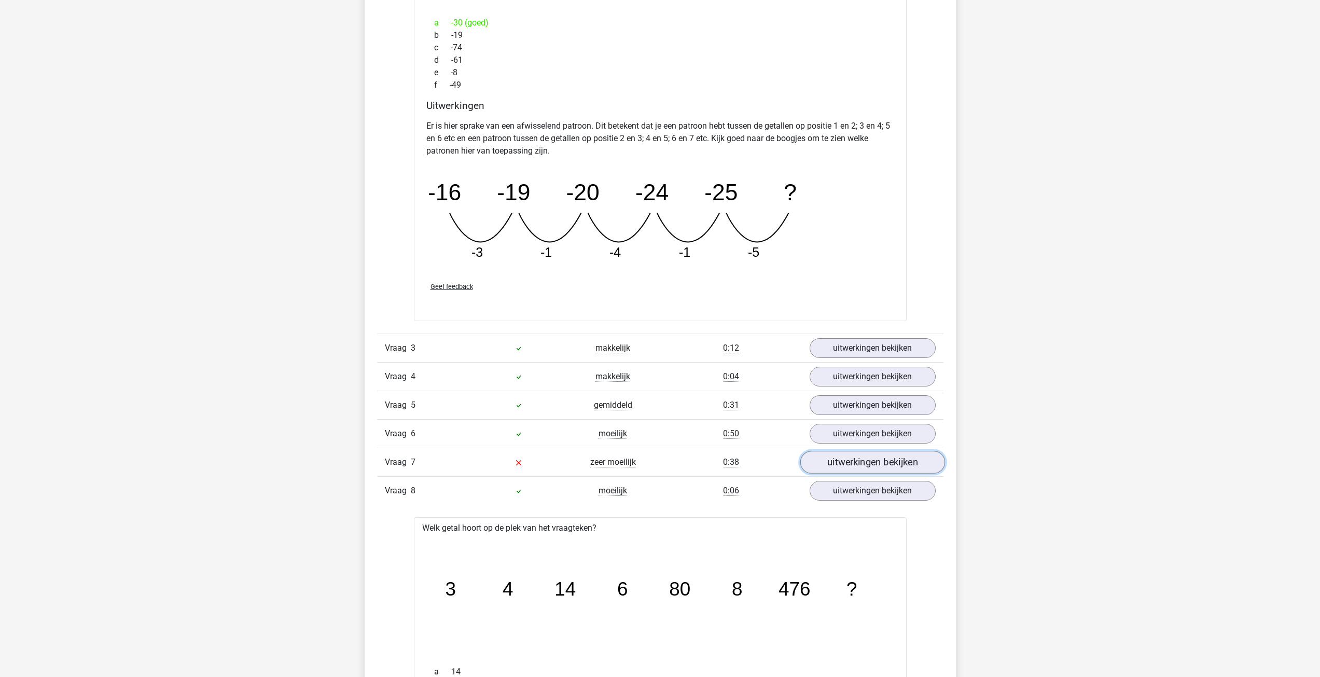
click at [868, 464] on link "uitwerkingen bekijken" at bounding box center [872, 462] width 145 height 23
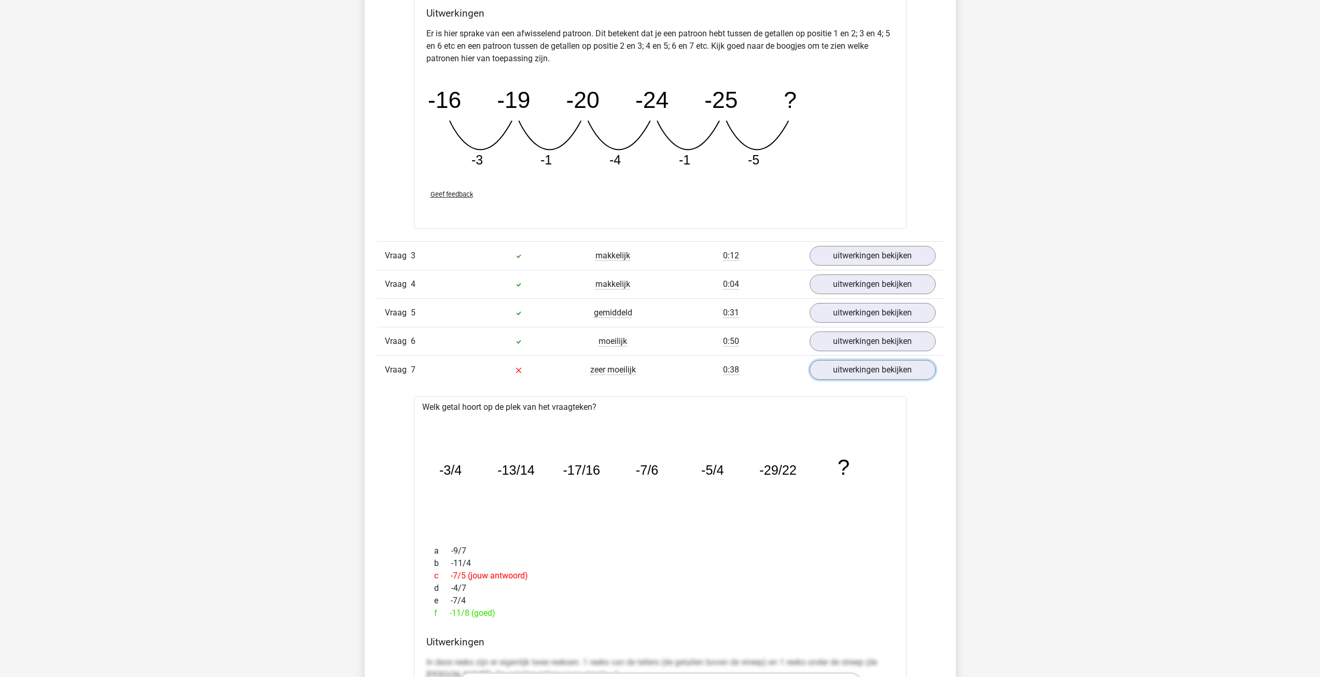
scroll to position [1659, 0]
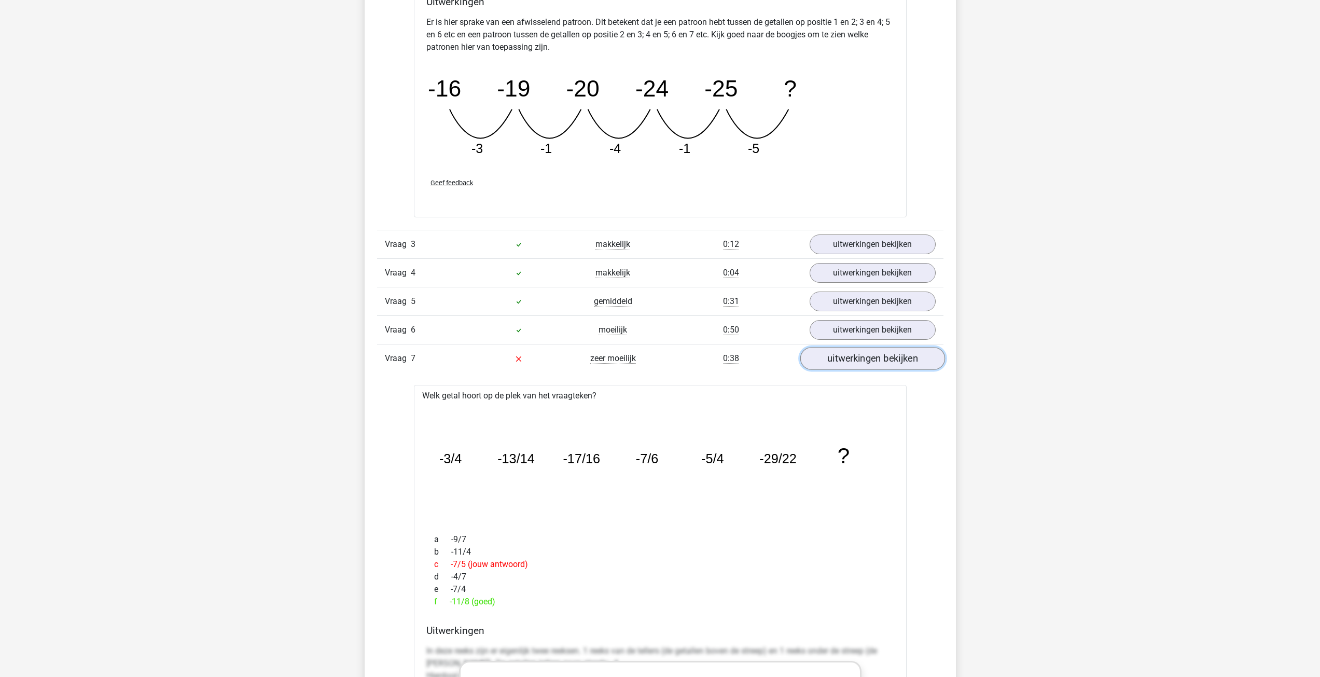
click at [866, 351] on link "uitwerkingen bekijken" at bounding box center [872, 358] width 145 height 23
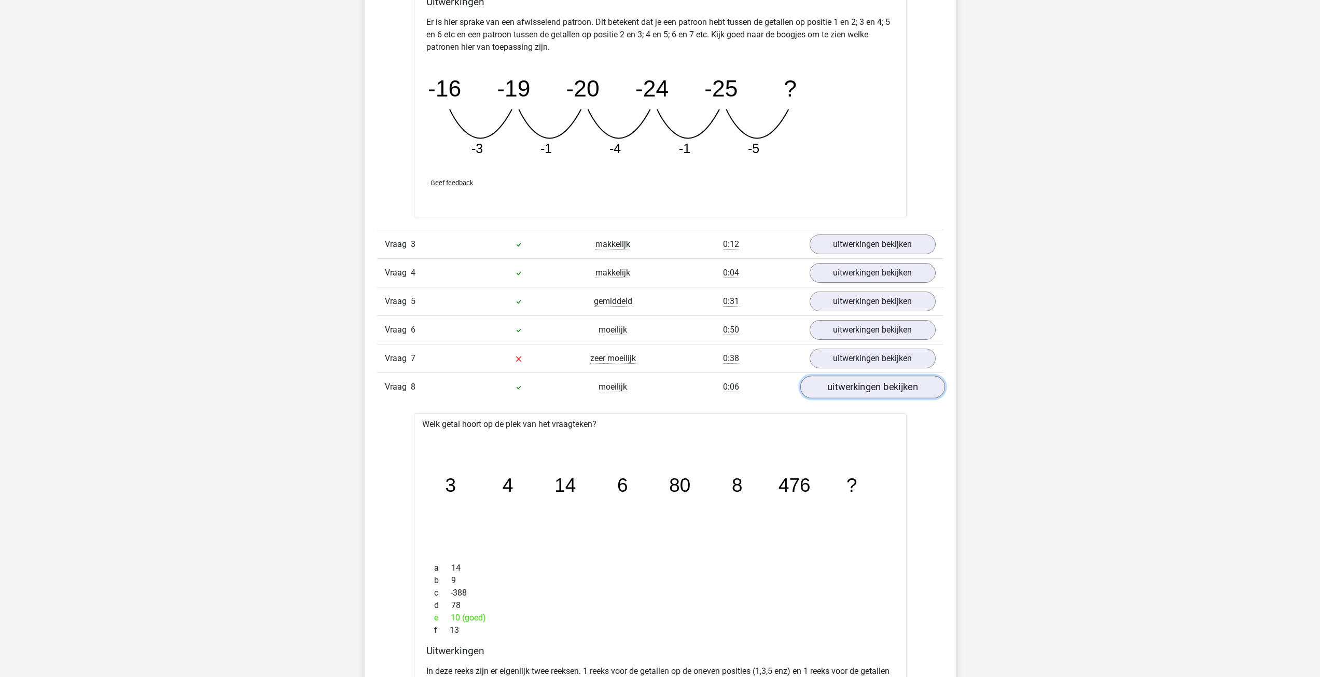
click at [872, 396] on link "uitwerkingen bekijken" at bounding box center [872, 386] width 145 height 23
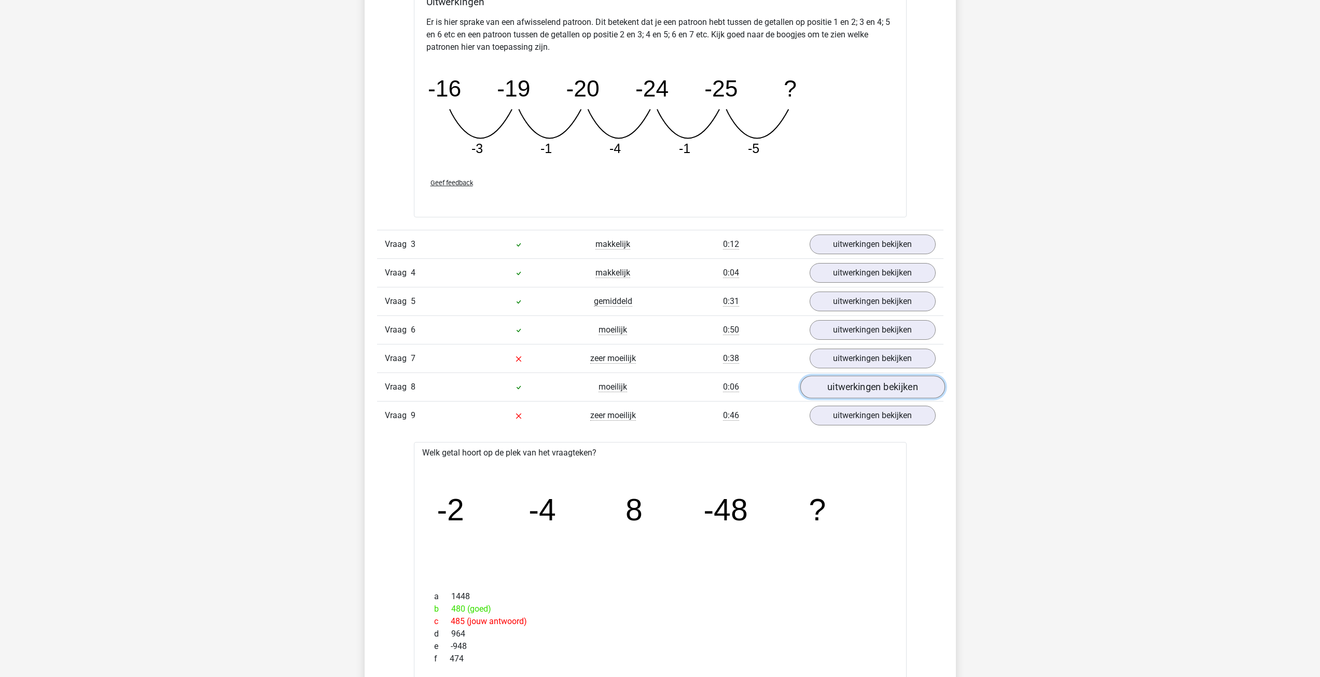
click at [873, 393] on link "uitwerkingen bekijken" at bounding box center [872, 386] width 145 height 23
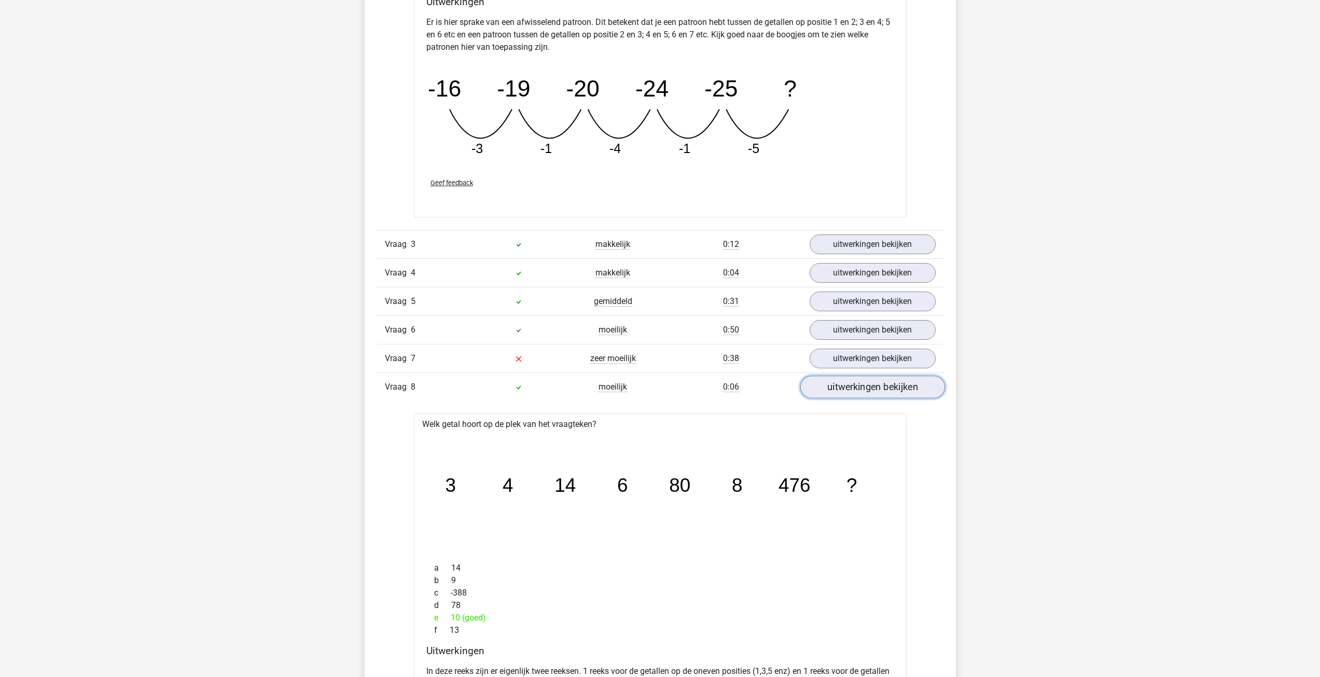
click at [849, 383] on link "uitwerkingen bekijken" at bounding box center [872, 386] width 145 height 23
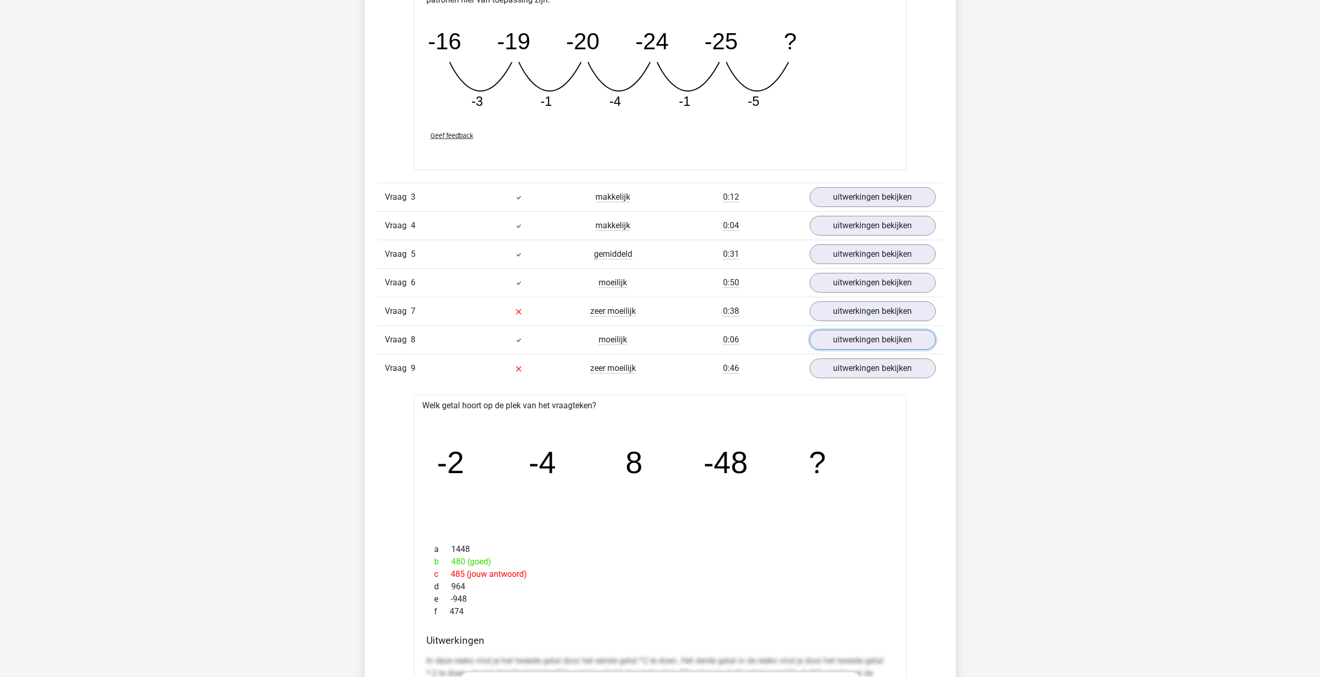
scroll to position [1711, 0]
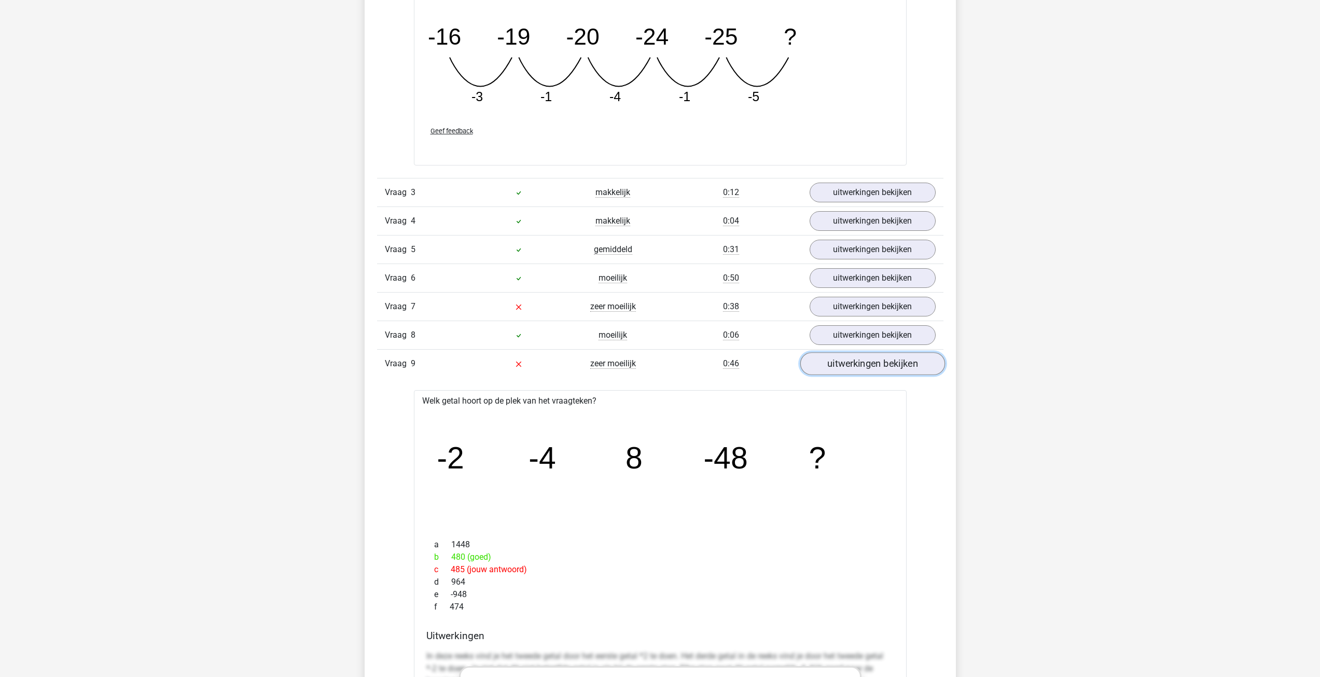
click at [859, 361] on link "uitwerkingen bekijken" at bounding box center [872, 363] width 145 height 23
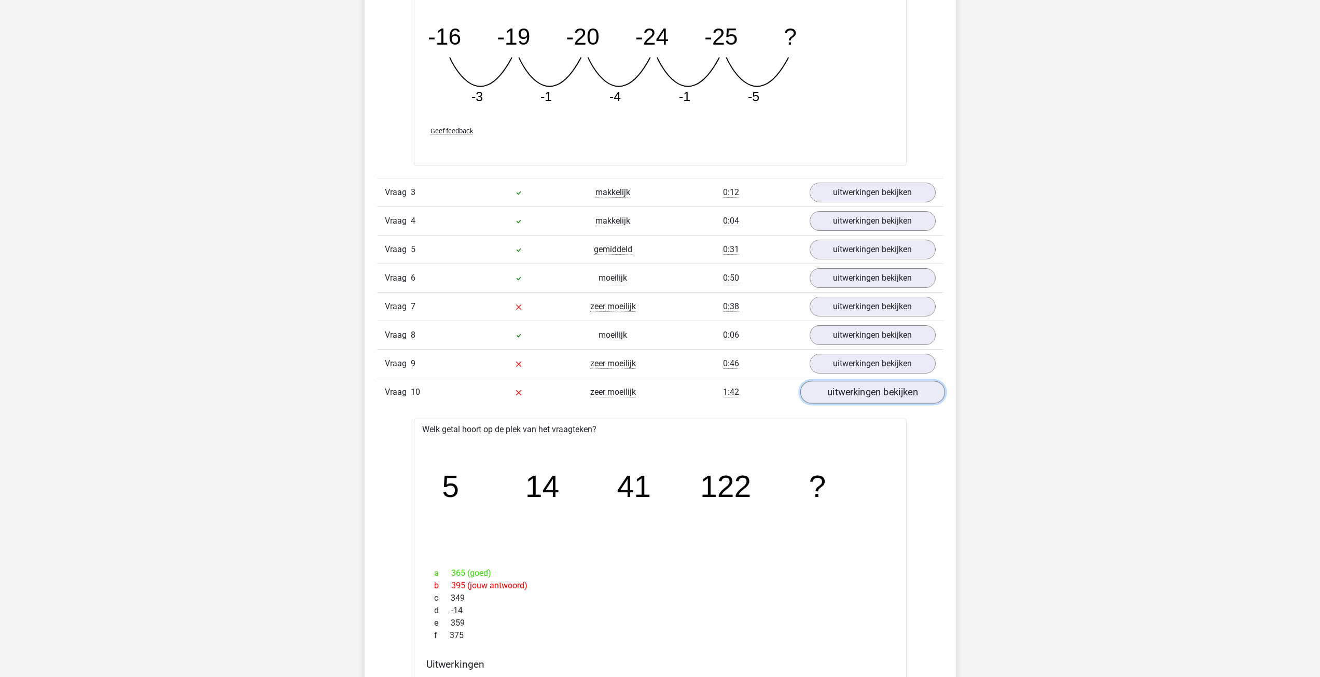
click at [880, 402] on link "uitwerkingen bekijken" at bounding box center [872, 392] width 145 height 23
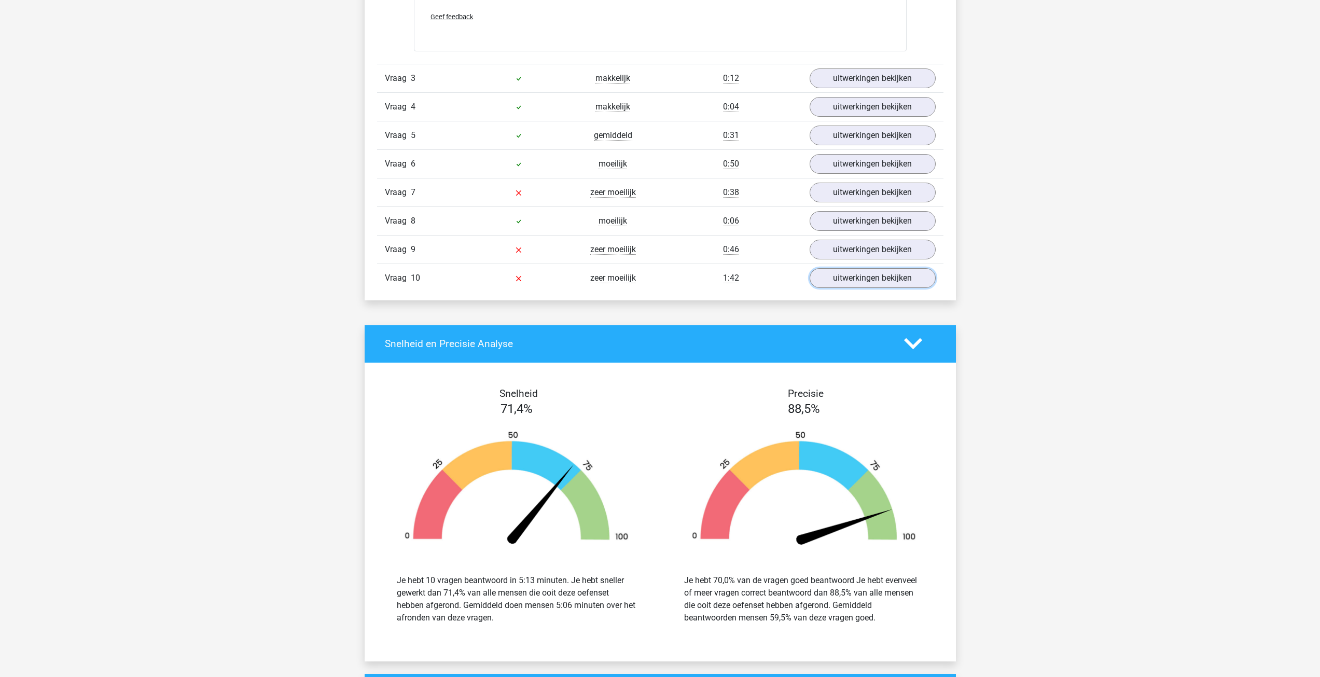
scroll to position [2074, 0]
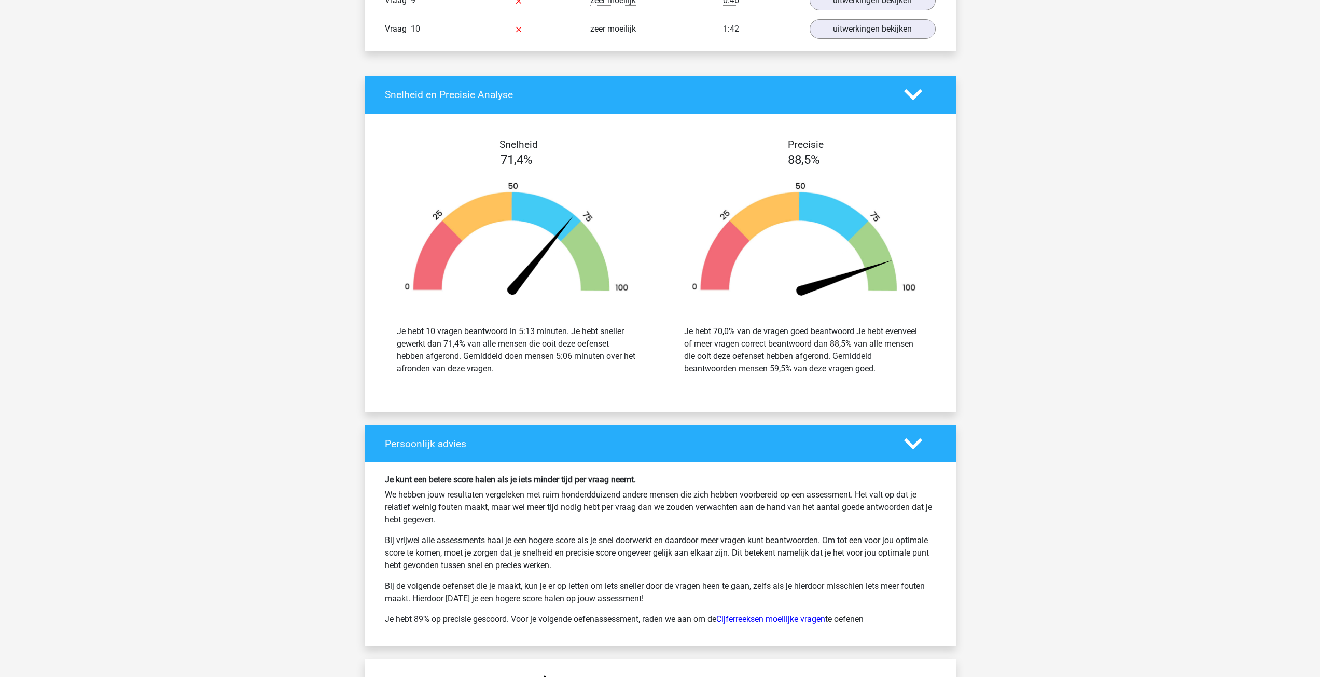
drag, startPoint x: 425, startPoint y: 326, endPoint x: 558, endPoint y: 376, distance: 141.8
click at [564, 368] on div "Je hebt 10 vragen beantwoord in 5:13 minuten. Je hebt sneller gewerkt dan 71,4%…" at bounding box center [517, 350] width 272 height 75
click at [558, 376] on div "Je hebt 10 vragen beantwoord in 5:13 minuten. Je hebt sneller gewerkt dan 71,4%…" at bounding box center [517, 350] width 272 height 75
drag, startPoint x: 553, startPoint y: 372, endPoint x: 433, endPoint y: 329, distance: 127.6
click at [433, 329] on div "Je hebt 10 vragen beantwoord in 5:13 minuten. Je hebt sneller gewerkt dan 71,4%…" at bounding box center [517, 350] width 240 height 50
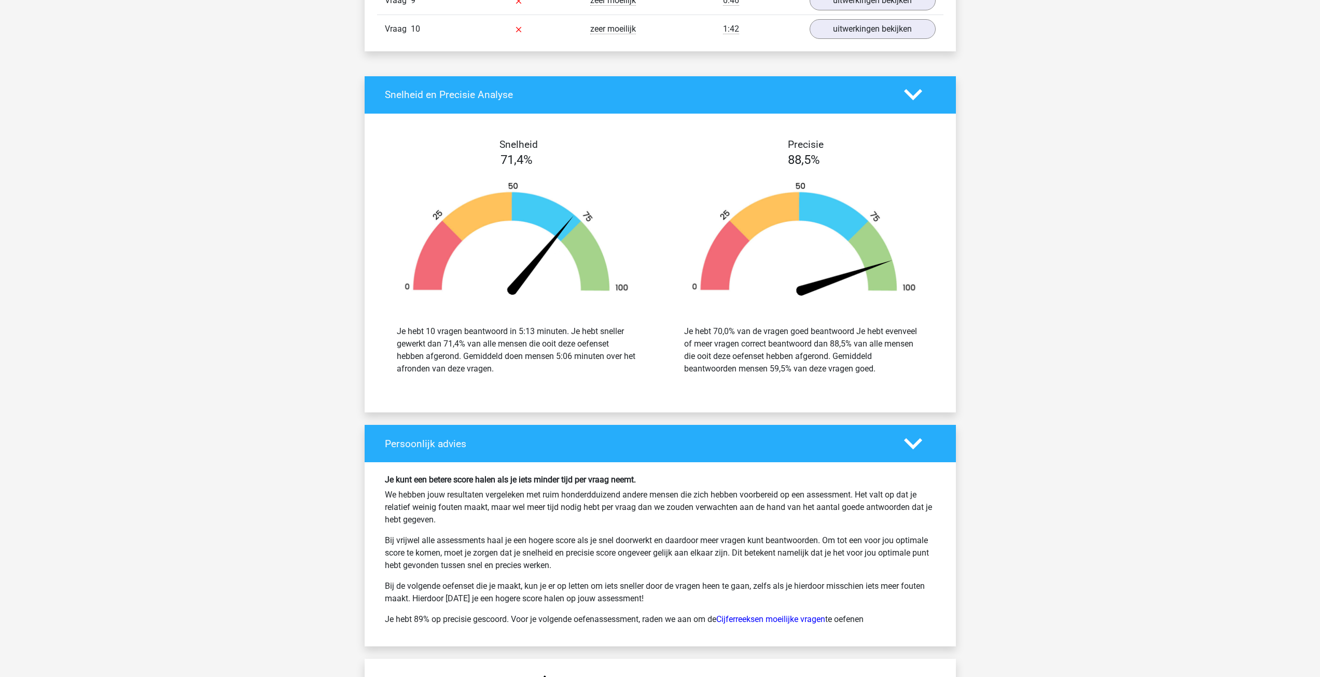
click at [507, 363] on div "Je hebt 10 vragen beantwoord in 5:13 minuten. Je hebt sneller gewerkt dan 71,4%…" at bounding box center [517, 350] width 240 height 50
drag, startPoint x: 520, startPoint y: 375, endPoint x: 442, endPoint y: 344, distance: 83.5
click at [442, 344] on div "Je hebt 10 vragen beantwoord in 5:13 minuten. Je hebt sneller gewerkt dan 71,4%…" at bounding box center [517, 350] width 272 height 75
click at [521, 369] on div "Je hebt 10 vragen beantwoord in 5:13 minuten. Je hebt sneller gewerkt dan 71,4%…" at bounding box center [517, 350] width 240 height 50
drag, startPoint x: 693, startPoint y: 330, endPoint x: 923, endPoint y: 366, distance: 233.0
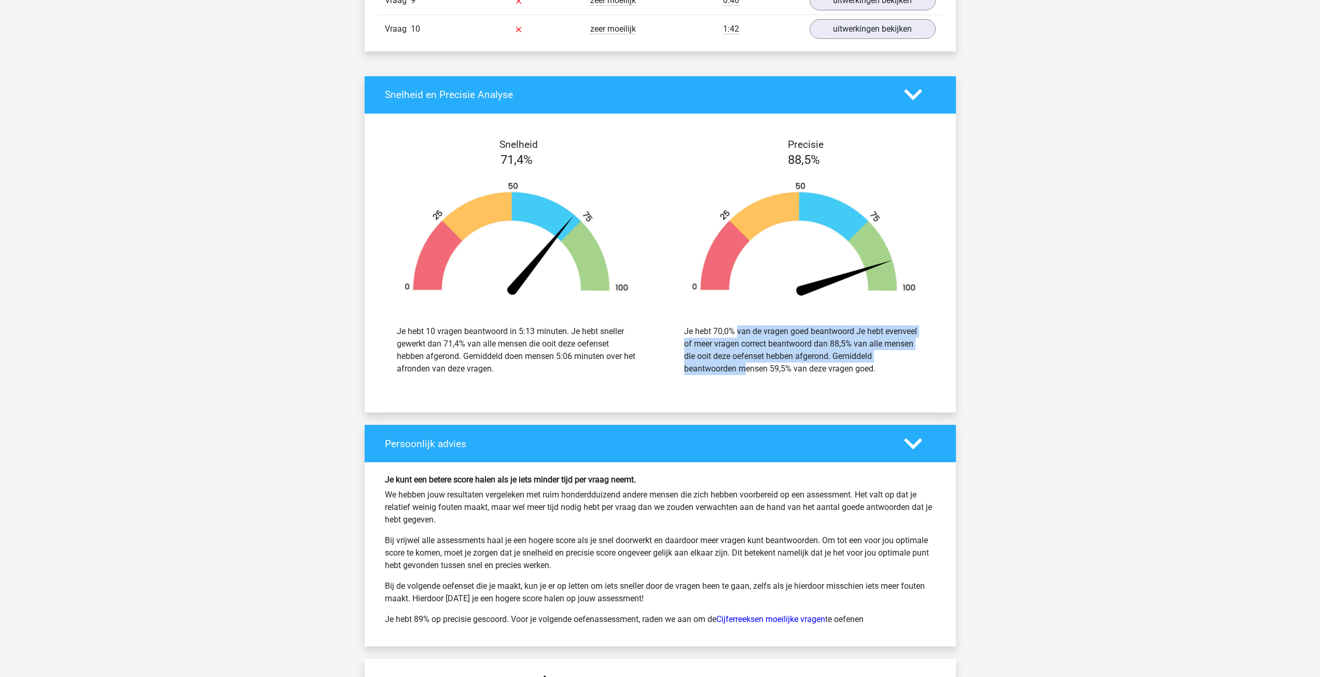
click at [923, 363] on div "Je hebt 70,0% van de vragen goed beantwoord Je hebt evenveel of meer vragen cor…" at bounding box center [804, 350] width 240 height 50
click at [923, 367] on div "Je hebt 70,0% van de vragen goed beantwoord Je hebt evenveel of meer vragen cor…" at bounding box center [804, 350] width 240 height 50
drag, startPoint x: 904, startPoint y: 369, endPoint x: 685, endPoint y: 326, distance: 223.1
click at [685, 326] on div "Je hebt 70,0% van de vragen goed beantwoord Je hebt evenveel of meer vragen cor…" at bounding box center [804, 350] width 240 height 50
drag, startPoint x: 811, startPoint y: 345, endPoint x: 746, endPoint y: 347, distance: 65.9
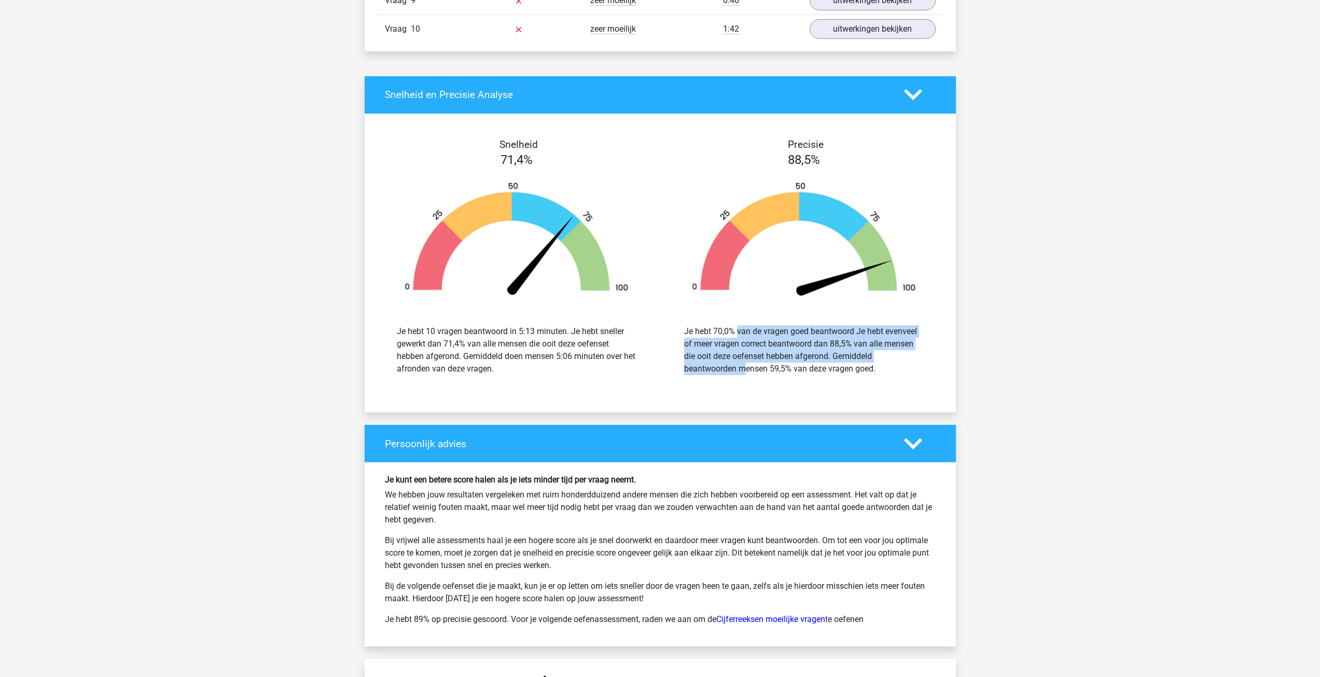
click at [811, 346] on div "Je hebt 70,0% van de vragen goed beantwoord Je hebt evenveel of meer vragen cor…" at bounding box center [804, 350] width 240 height 50
click at [722, 340] on div "Je hebt 70,0% van de vragen goed beantwoord Je hebt evenveel of meer vragen cor…" at bounding box center [804, 350] width 240 height 50
drag, startPoint x: 874, startPoint y: 344, endPoint x: 911, endPoint y: 370, distance: 45.0
click at [911, 370] on div "Je hebt 70,0% van de vragen goed beantwoord Je hebt evenveel of meer vragen cor…" at bounding box center [804, 350] width 240 height 50
click at [898, 371] on div "Je hebt 70,0% van de vragen goed beantwoord Je hebt evenveel of meer vragen cor…" at bounding box center [804, 350] width 240 height 50
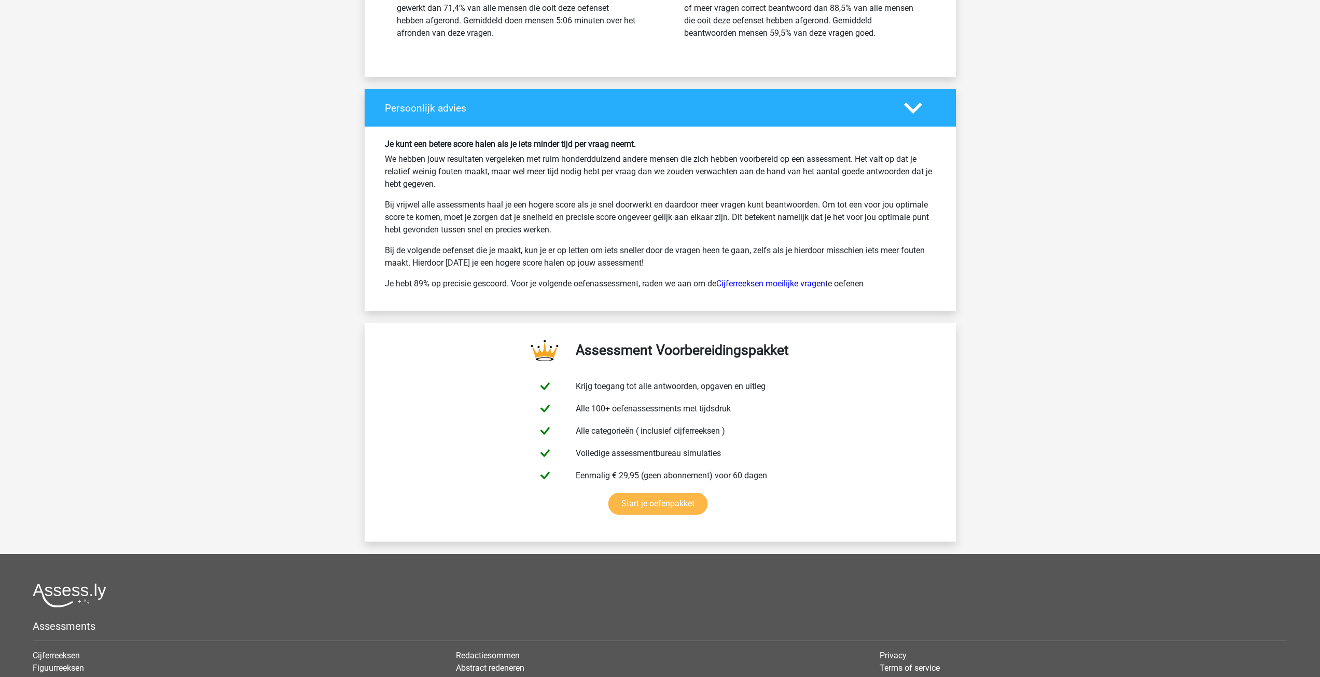
scroll to position [2437, 0]
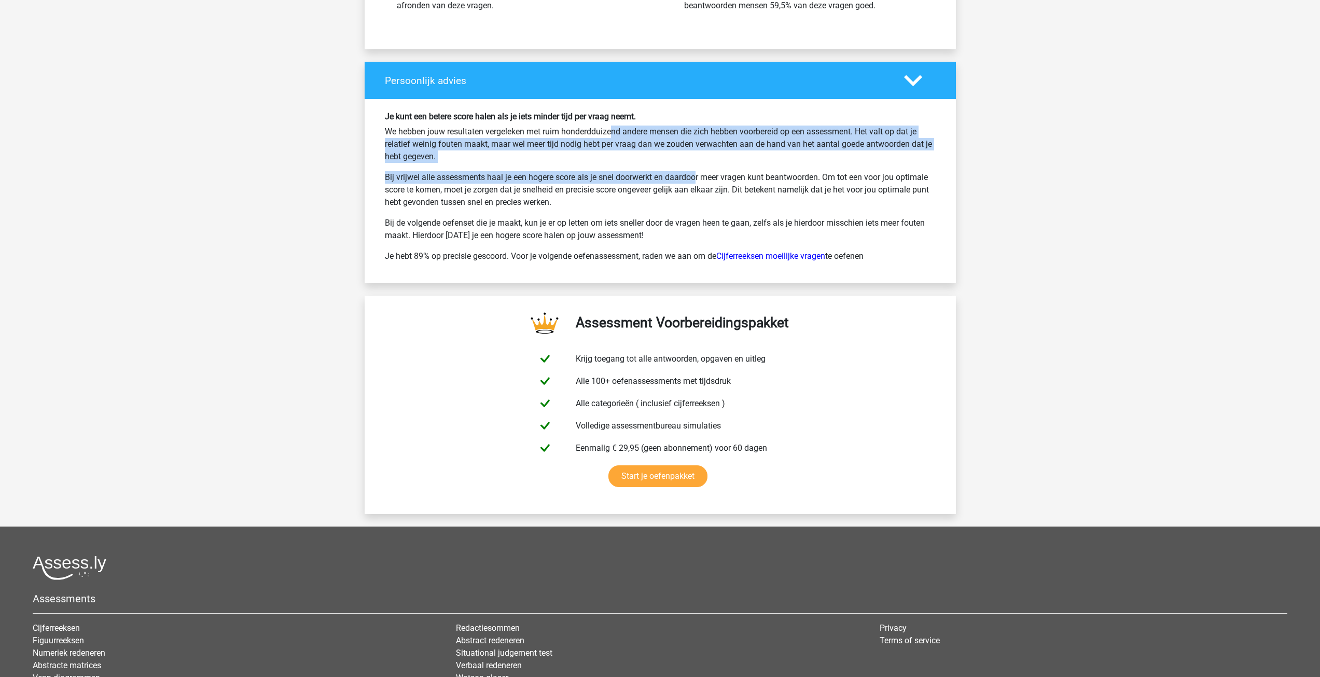
drag, startPoint x: 575, startPoint y: 134, endPoint x: 655, endPoint y: 173, distance: 89.3
click at [655, 173] on div "Je kunt een betere score halen als je iets minder tijd per vraag neemt. We hebb…" at bounding box center [660, 190] width 566 height 159
click at [655, 173] on p "Bij vrijwel alle assessments haal je een hogere score als je snel doorwerkt en …" at bounding box center [660, 189] width 551 height 37
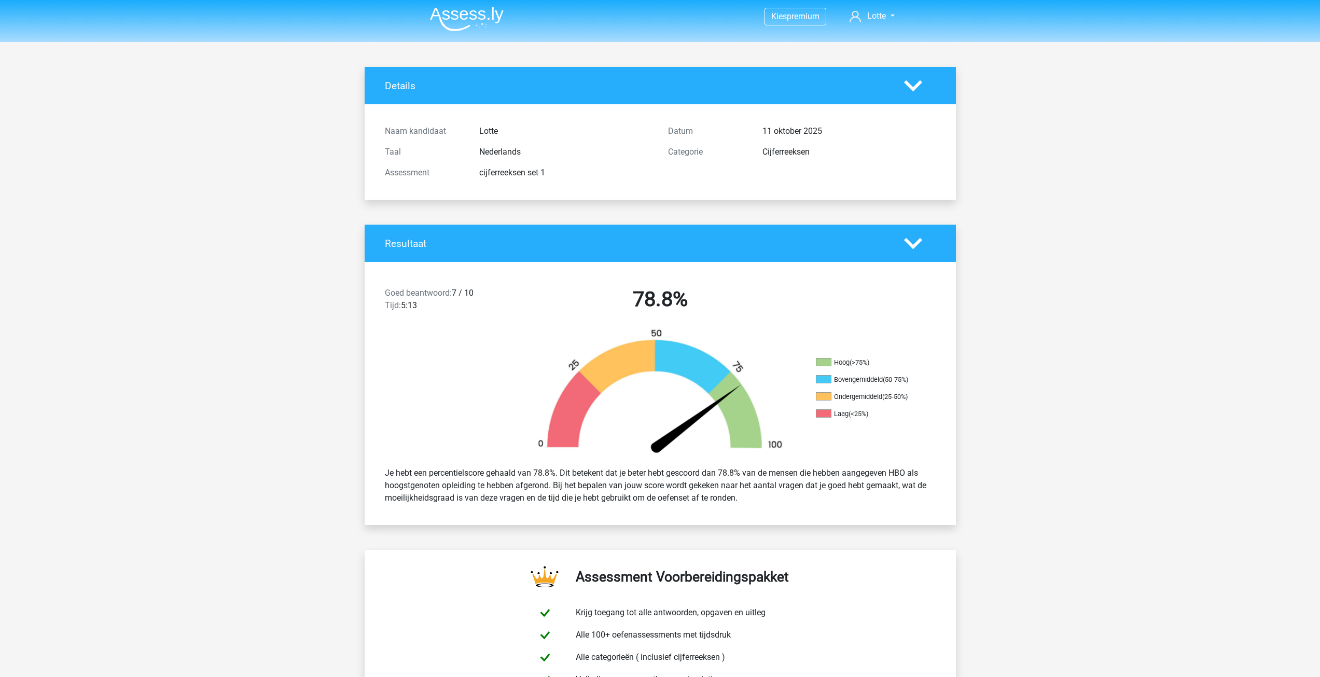
scroll to position [0, 0]
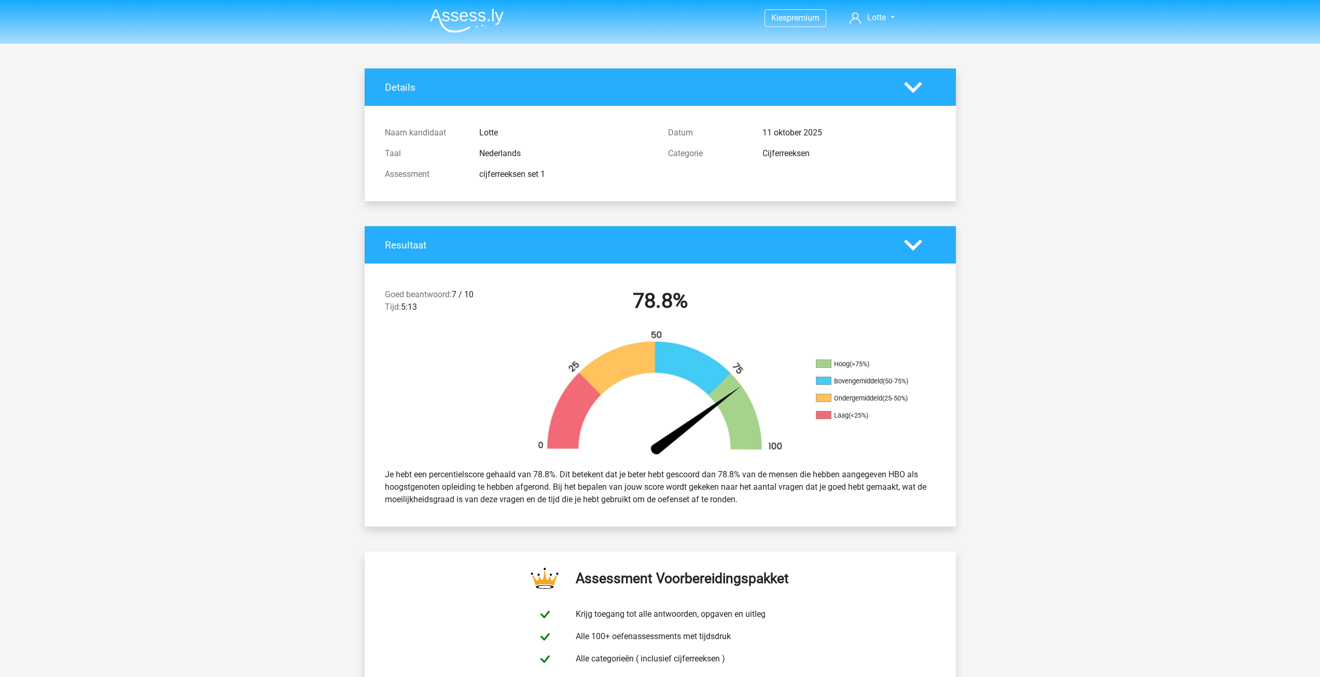
click at [461, 15] on img at bounding box center [467, 20] width 74 height 24
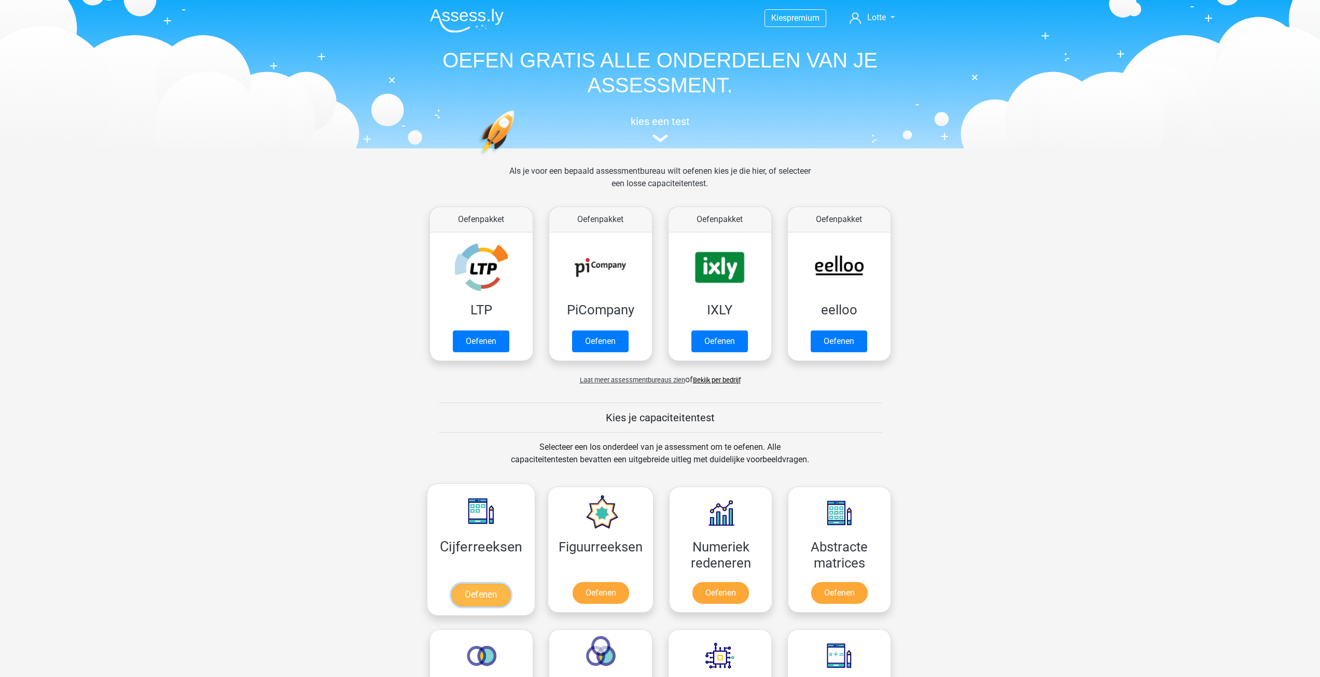
click at [494, 583] on link "Oefenen" at bounding box center [480, 594] width 59 height 23
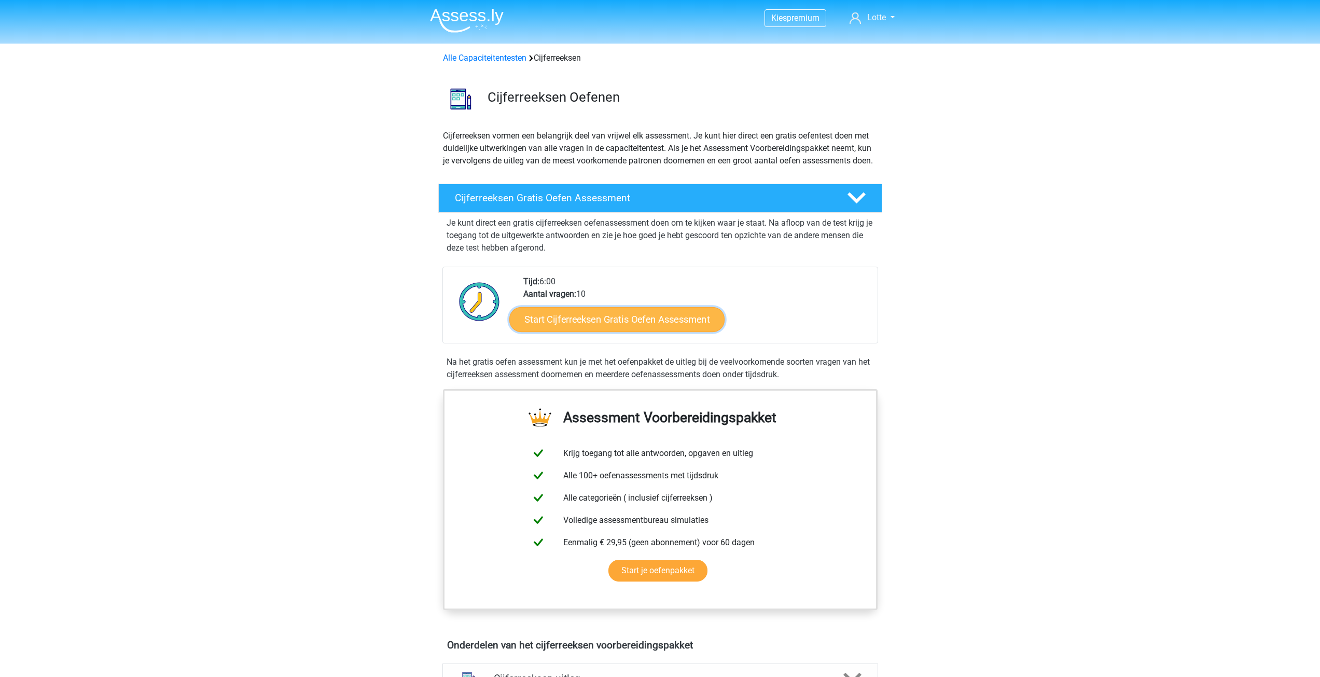
click at [645, 331] on link "Start Cijferreeksen Gratis Oefen Assessment" at bounding box center [616, 318] width 215 height 25
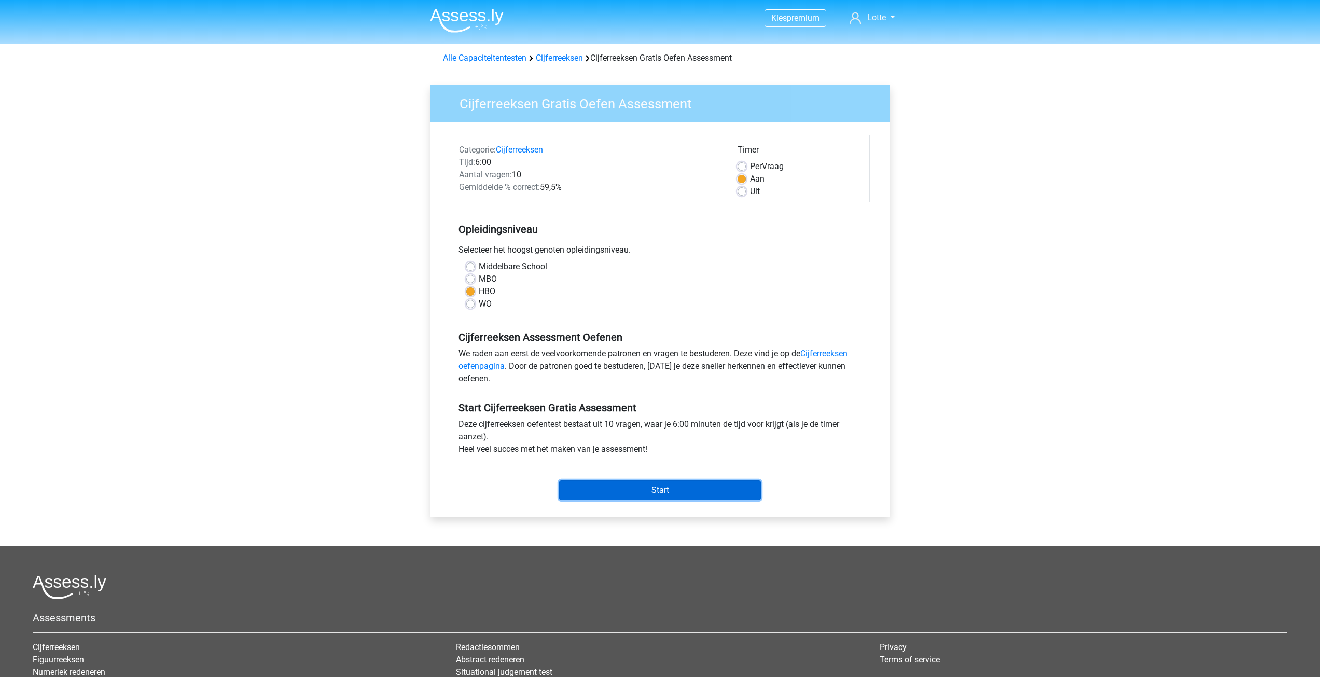
click at [629, 492] on input "Start" at bounding box center [660, 490] width 202 height 20
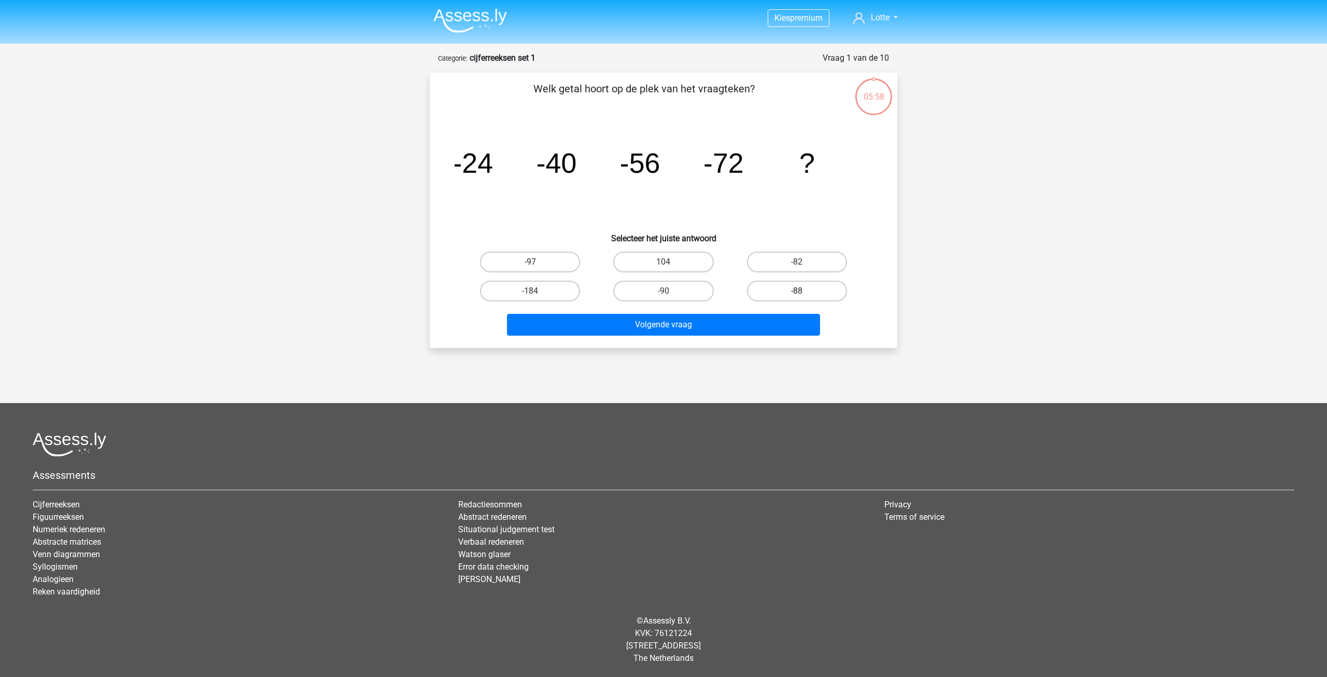
click at [810, 291] on label "-88" at bounding box center [797, 291] width 100 height 21
click at [804, 291] on input "-88" at bounding box center [800, 294] width 7 height 7
radio input "true"
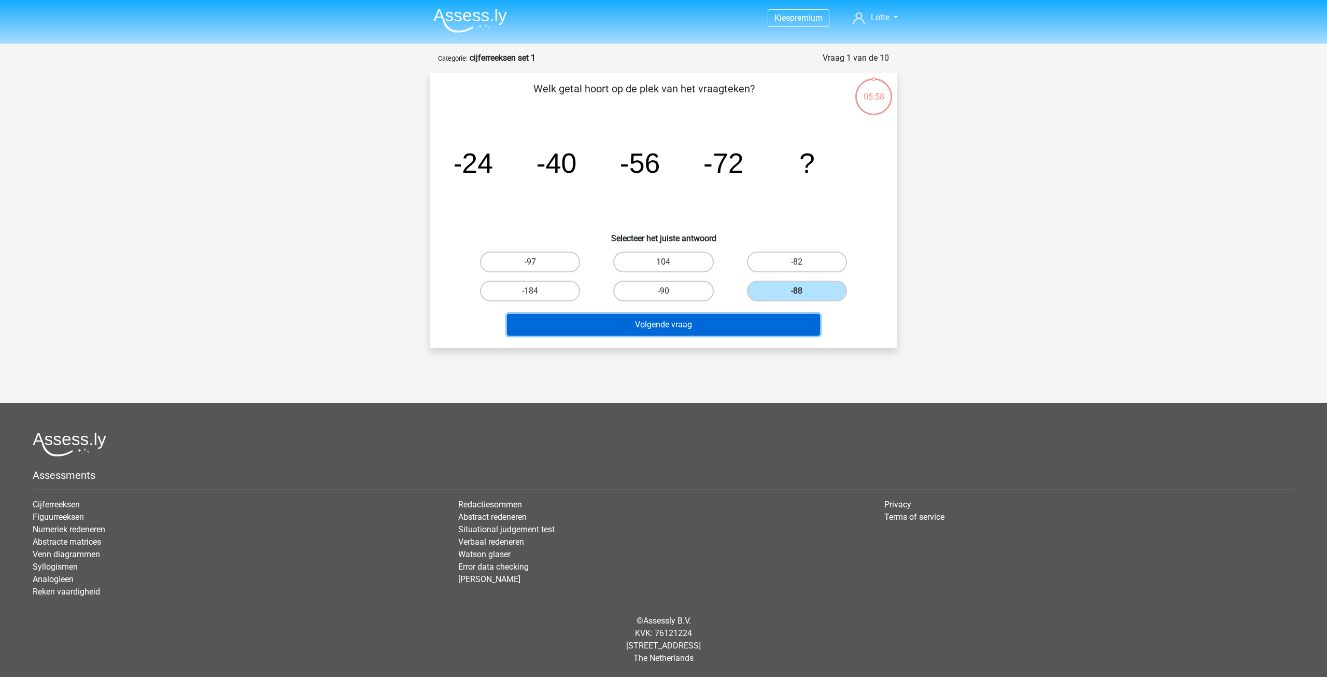
click at [771, 323] on button "Volgende vraag" at bounding box center [664, 325] width 314 height 22
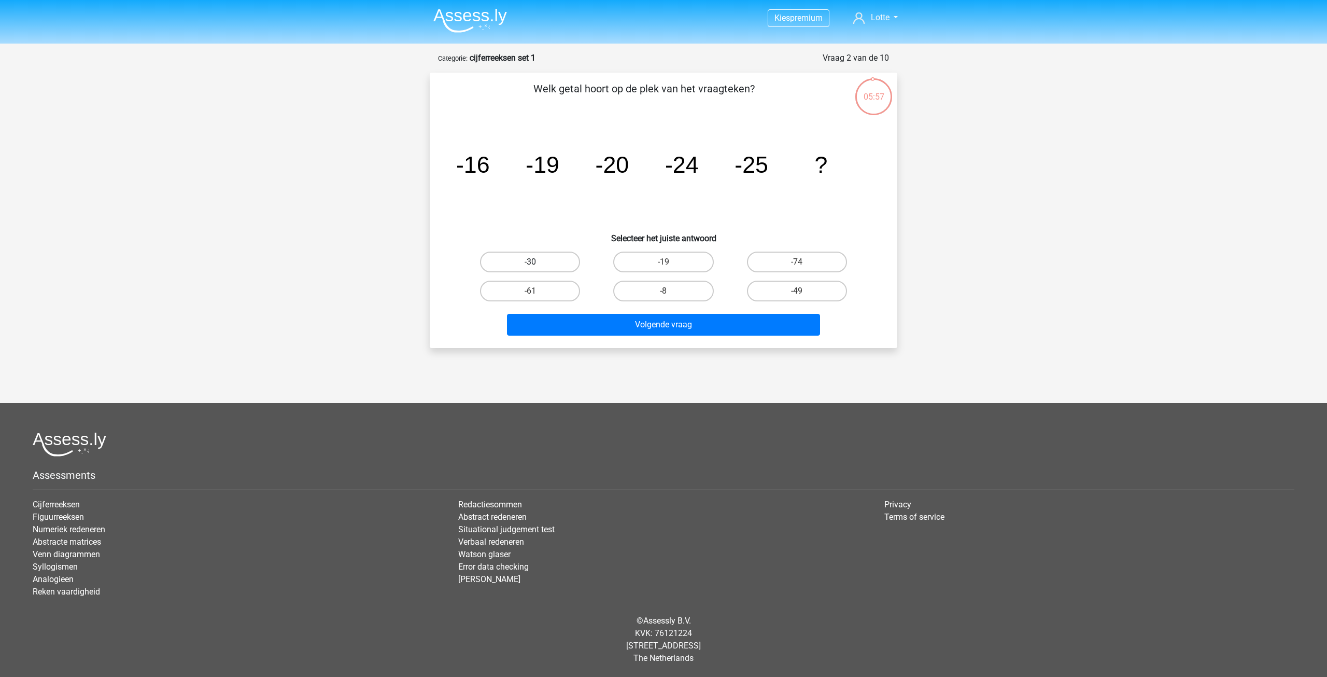
click at [530, 260] on label "-30" at bounding box center [530, 261] width 100 height 21
click at [530, 262] on input "-30" at bounding box center [533, 265] width 7 height 7
radio input "true"
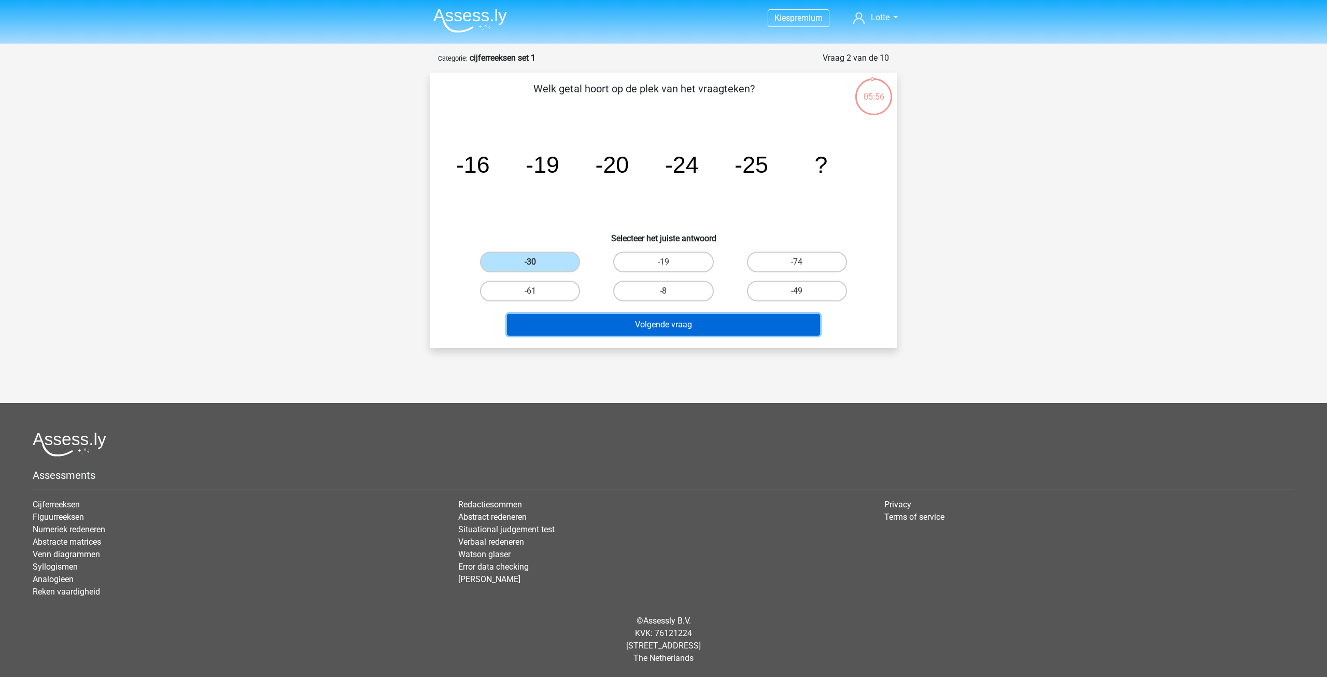
click at [648, 330] on button "Volgende vraag" at bounding box center [664, 325] width 314 height 22
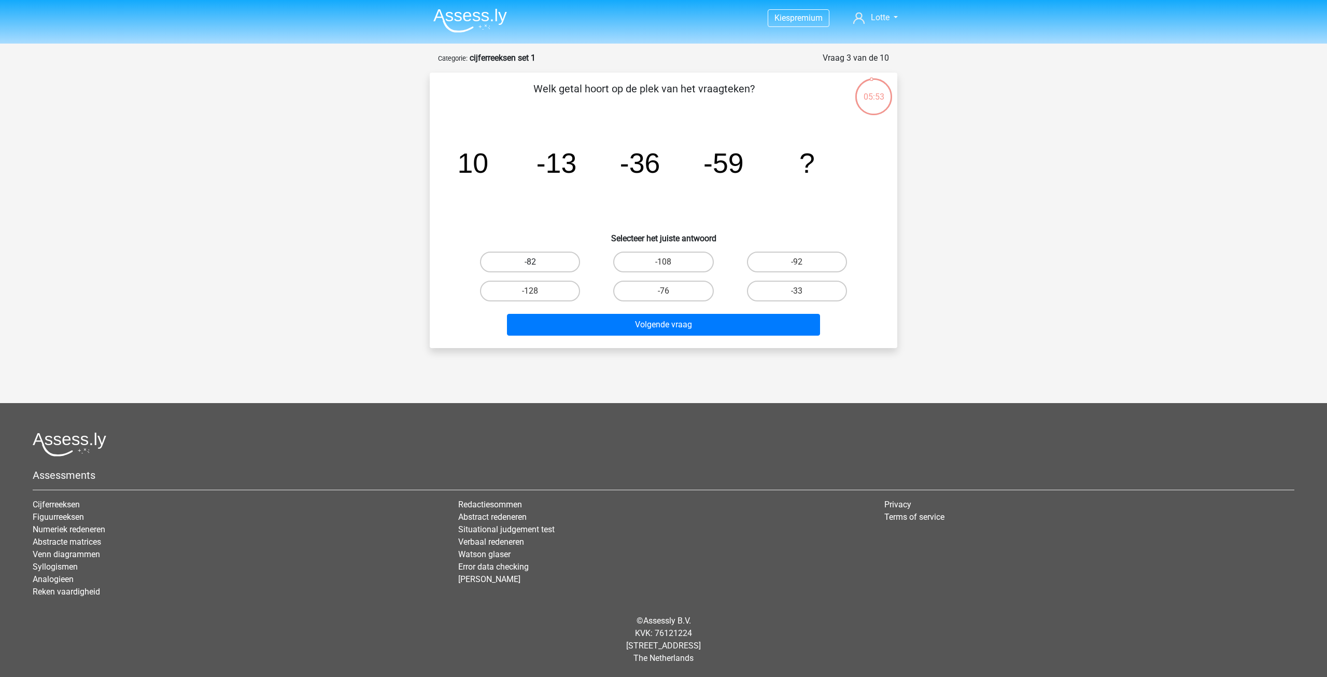
click at [546, 260] on label "-82" at bounding box center [530, 261] width 100 height 21
click at [537, 262] on input "-82" at bounding box center [533, 265] width 7 height 7
radio input "true"
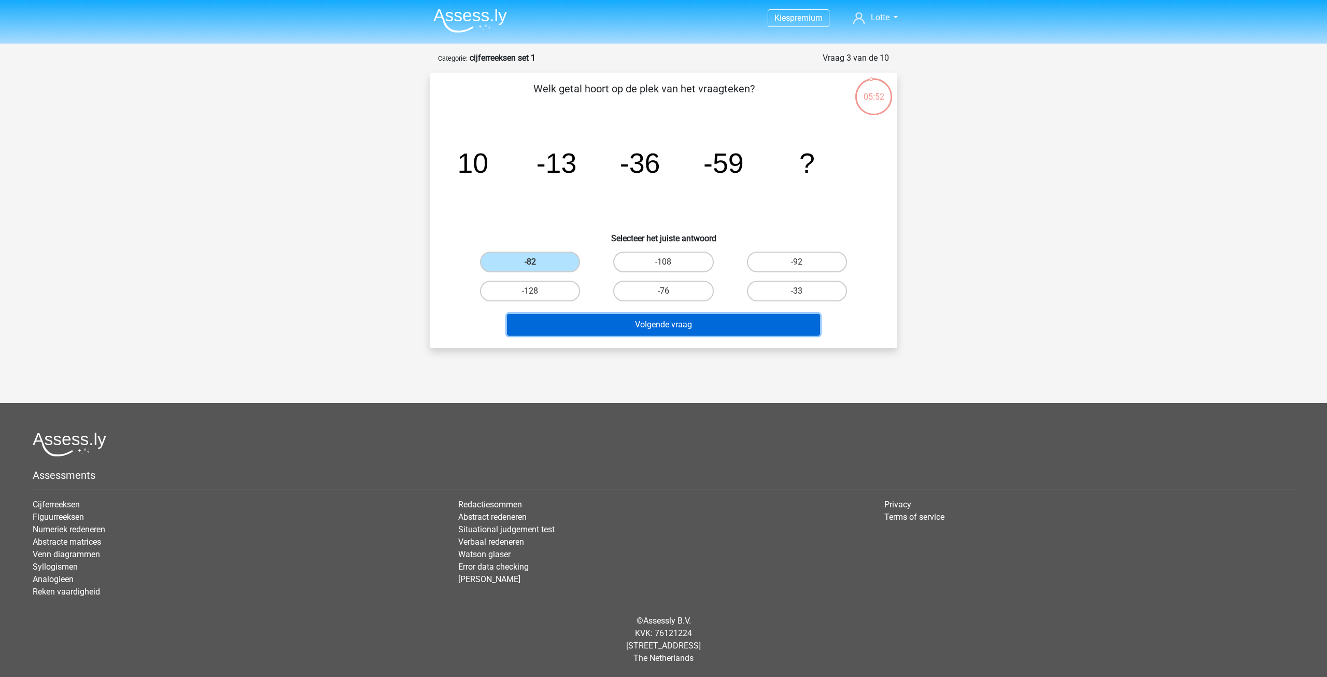
click at [621, 328] on button "Volgende vraag" at bounding box center [664, 325] width 314 height 22
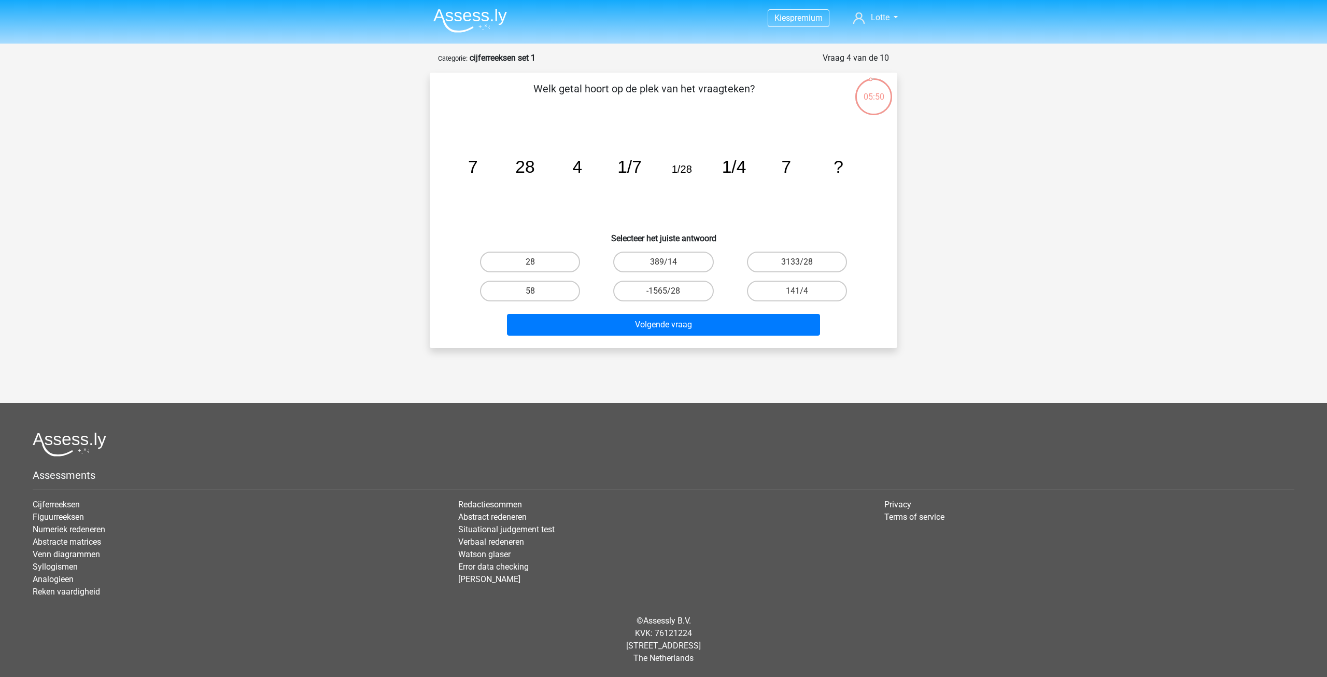
click at [534, 262] on input "28" at bounding box center [533, 265] width 7 height 7
radio input "true"
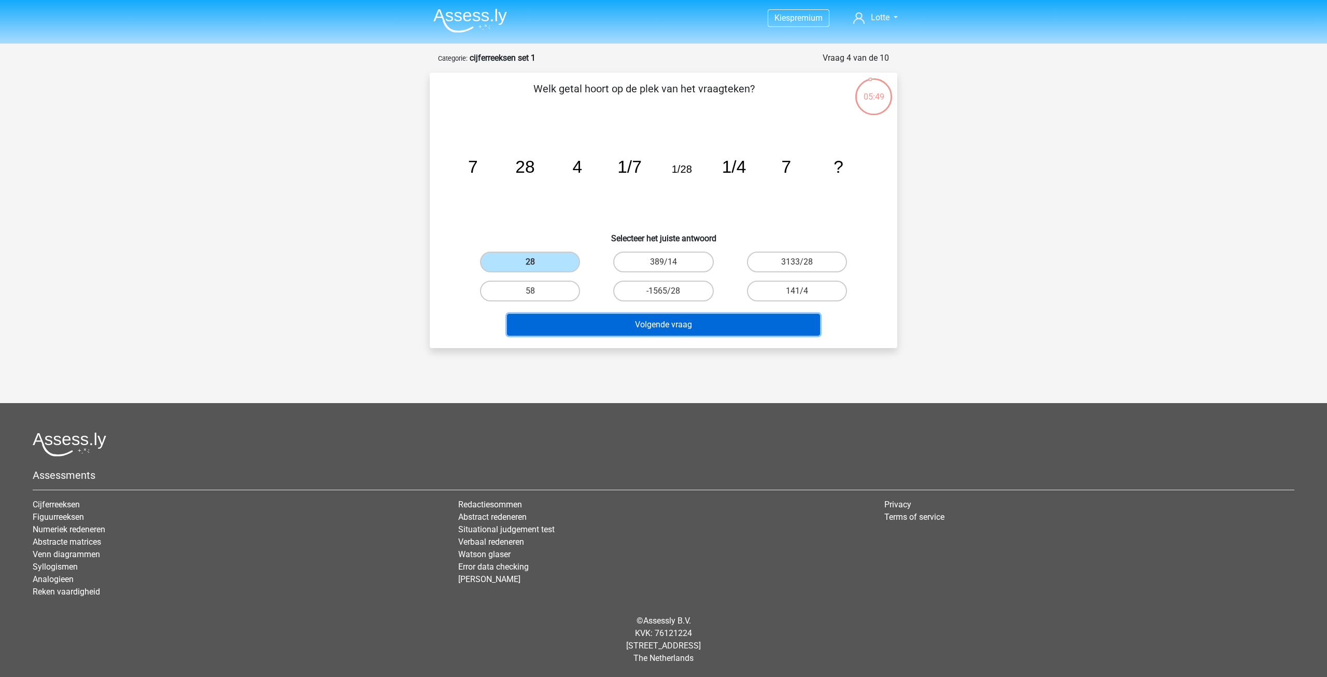
click at [674, 330] on button "Volgende vraag" at bounding box center [664, 325] width 314 height 22
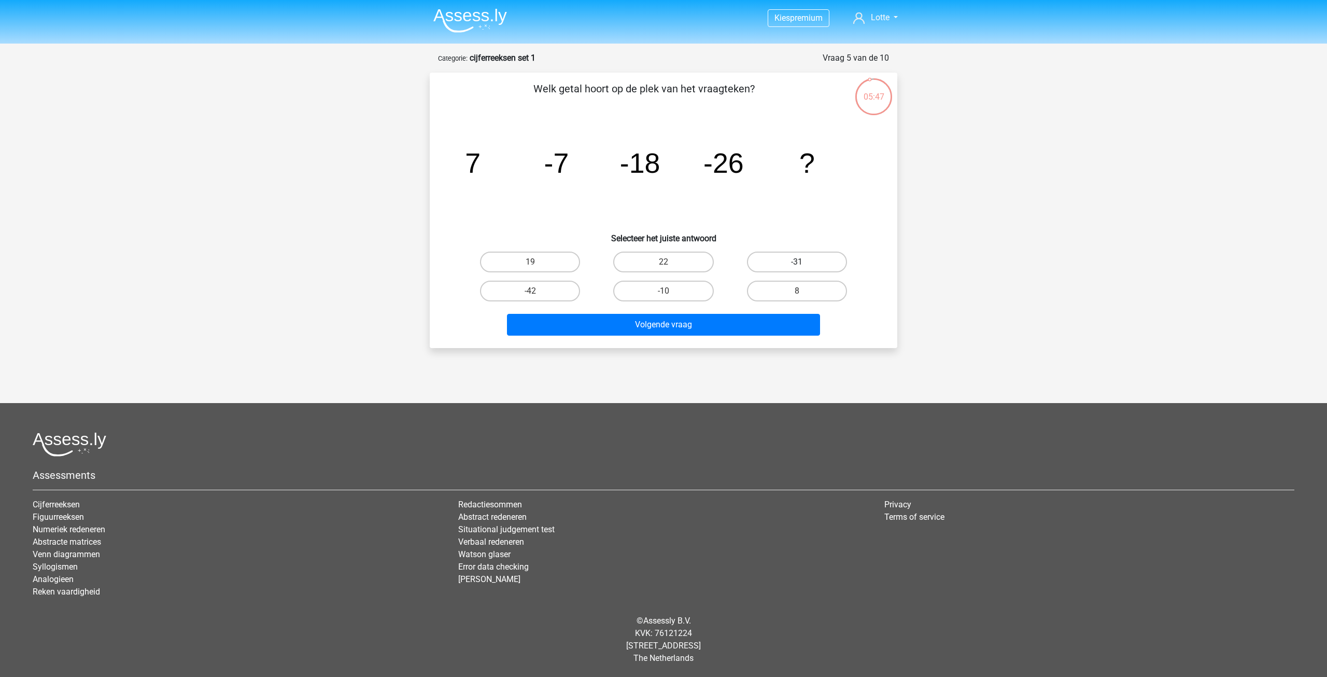
click at [790, 264] on label "-31" at bounding box center [797, 261] width 100 height 21
click at [797, 264] on input "-31" at bounding box center [800, 265] width 7 height 7
radio input "true"
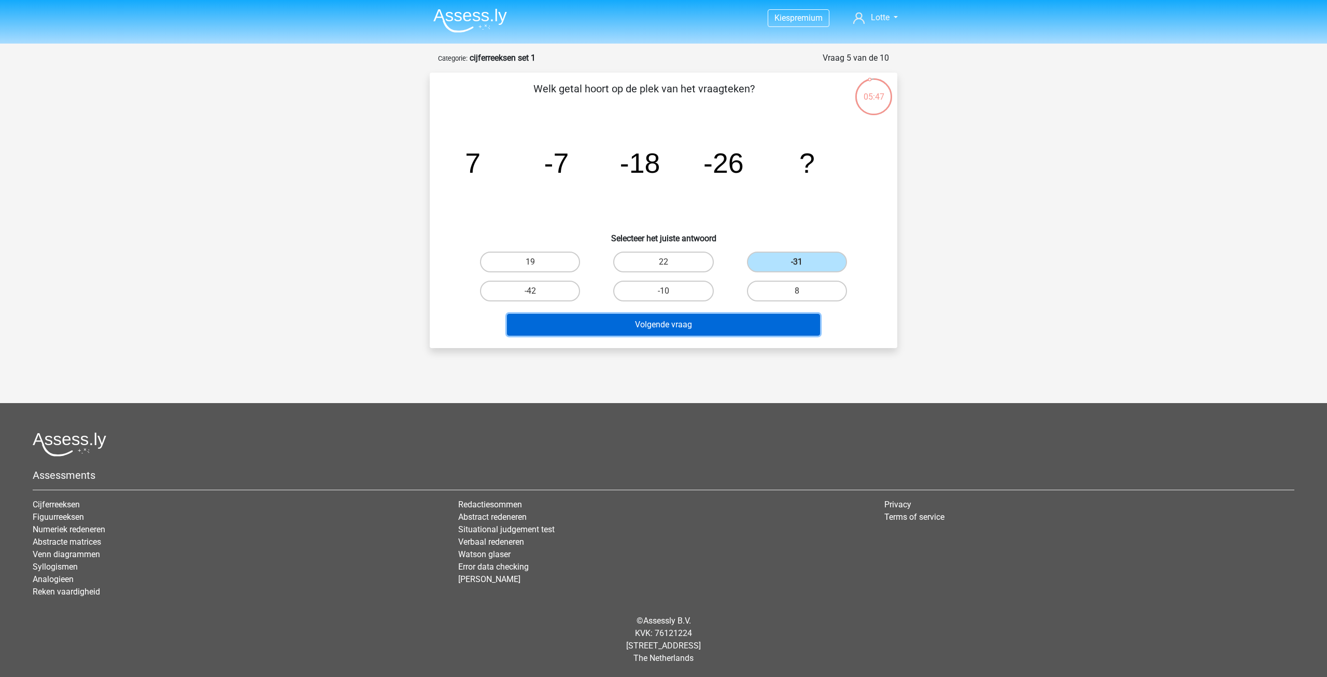
click at [734, 328] on button "Volgende vraag" at bounding box center [664, 325] width 314 height 22
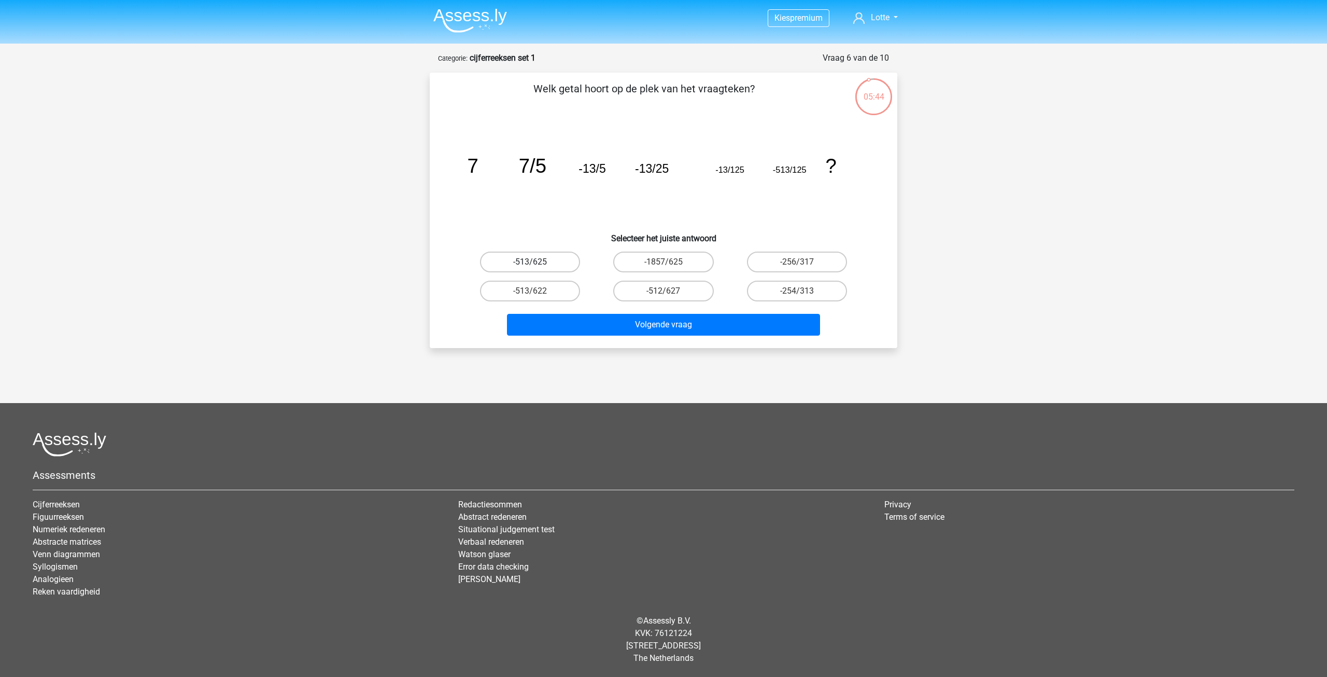
click at [556, 266] on label "-513/625" at bounding box center [530, 261] width 100 height 21
click at [537, 266] on input "-513/625" at bounding box center [533, 265] width 7 height 7
radio input "true"
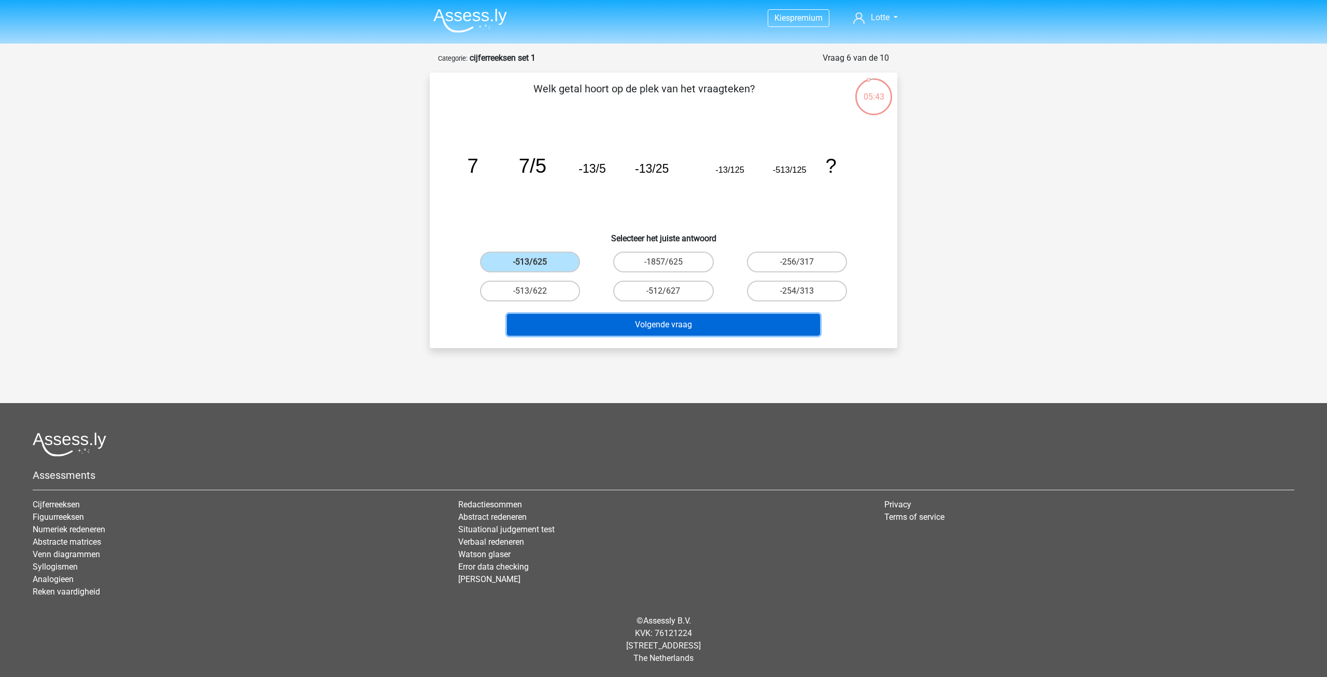
click at [631, 327] on button "Volgende vraag" at bounding box center [664, 325] width 314 height 22
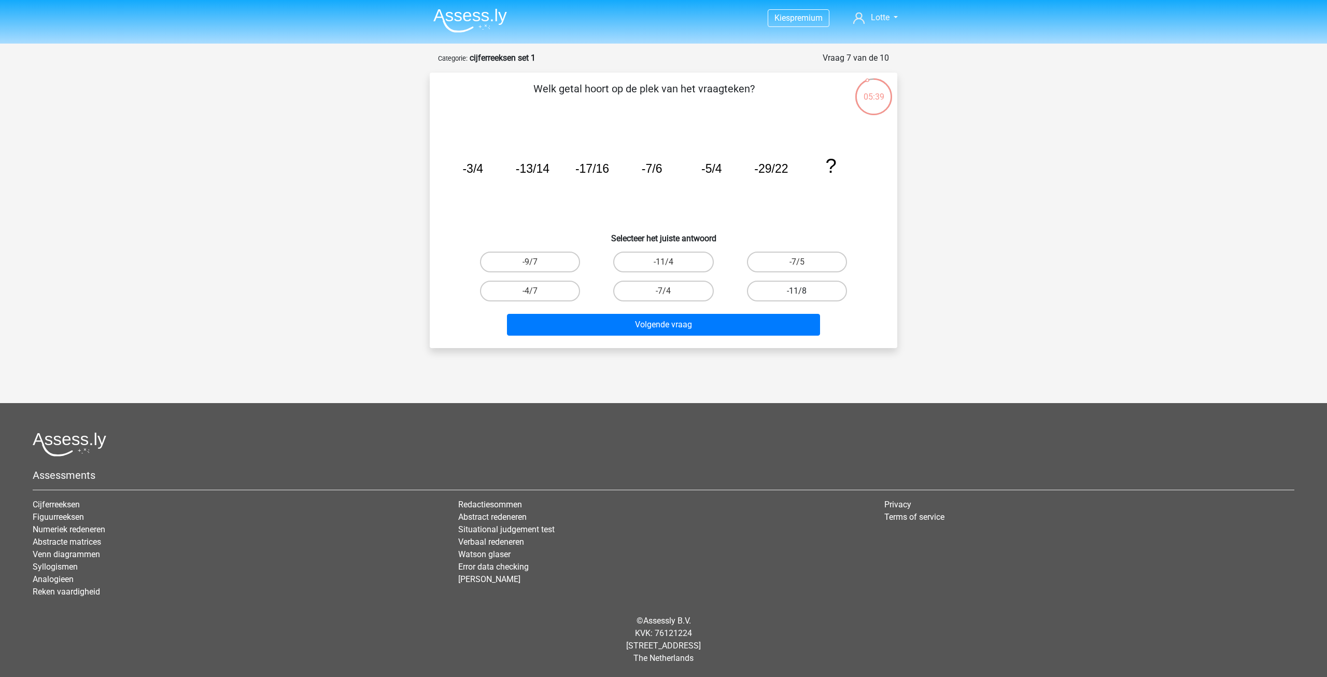
click at [790, 292] on label "-11/8" at bounding box center [797, 291] width 100 height 21
click at [797, 292] on input "-11/8" at bounding box center [800, 294] width 7 height 7
radio input "true"
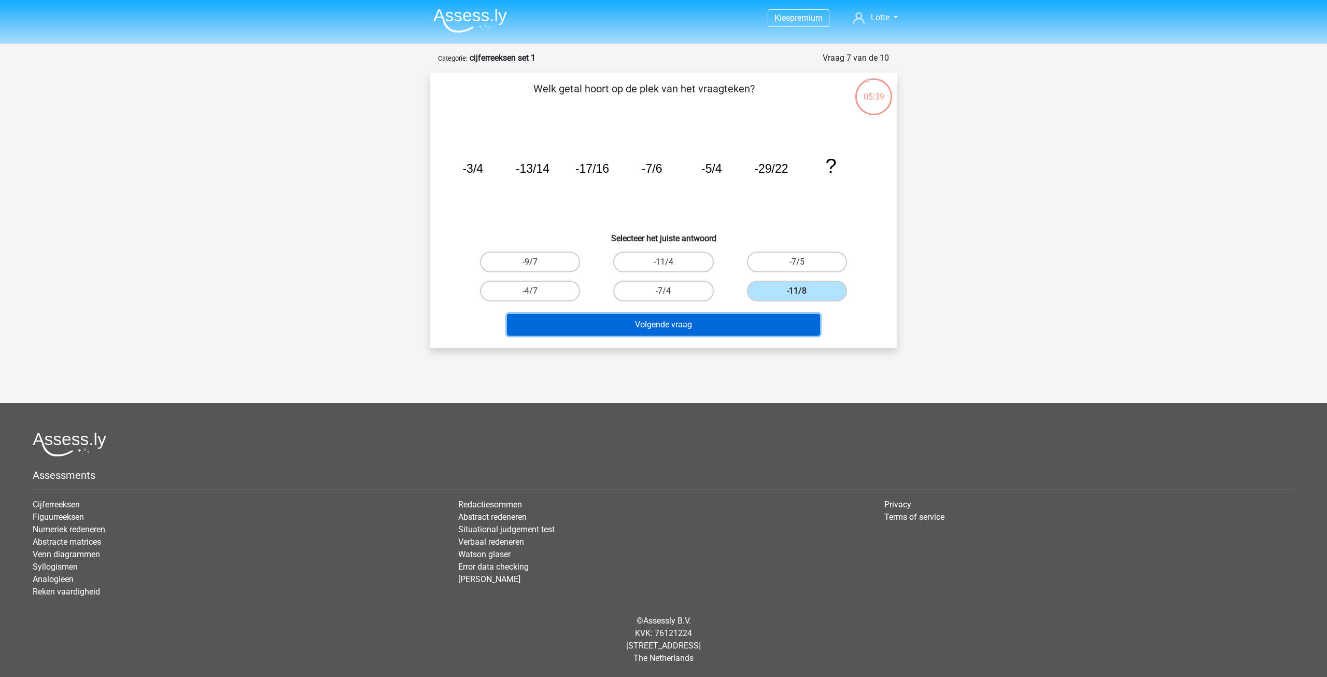
click at [733, 320] on button "Volgende vraag" at bounding box center [664, 325] width 314 height 22
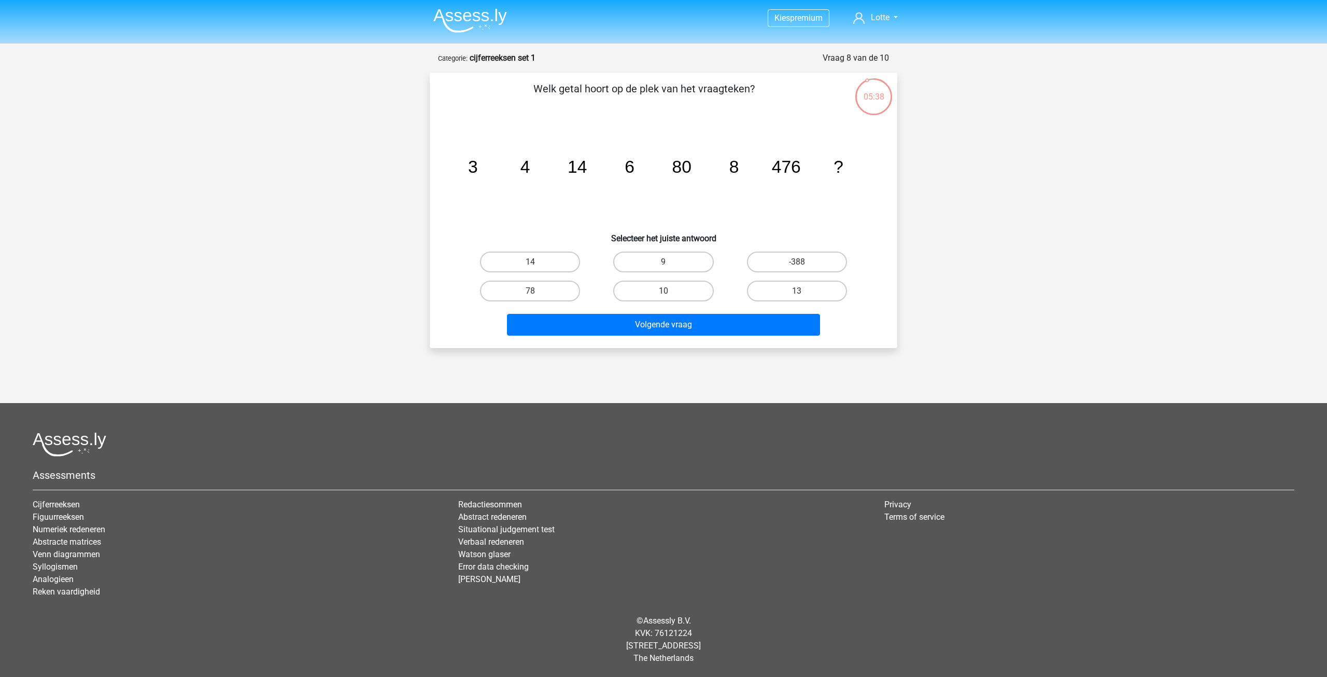
click at [664, 296] on input "10" at bounding box center [667, 294] width 7 height 7
radio input "true"
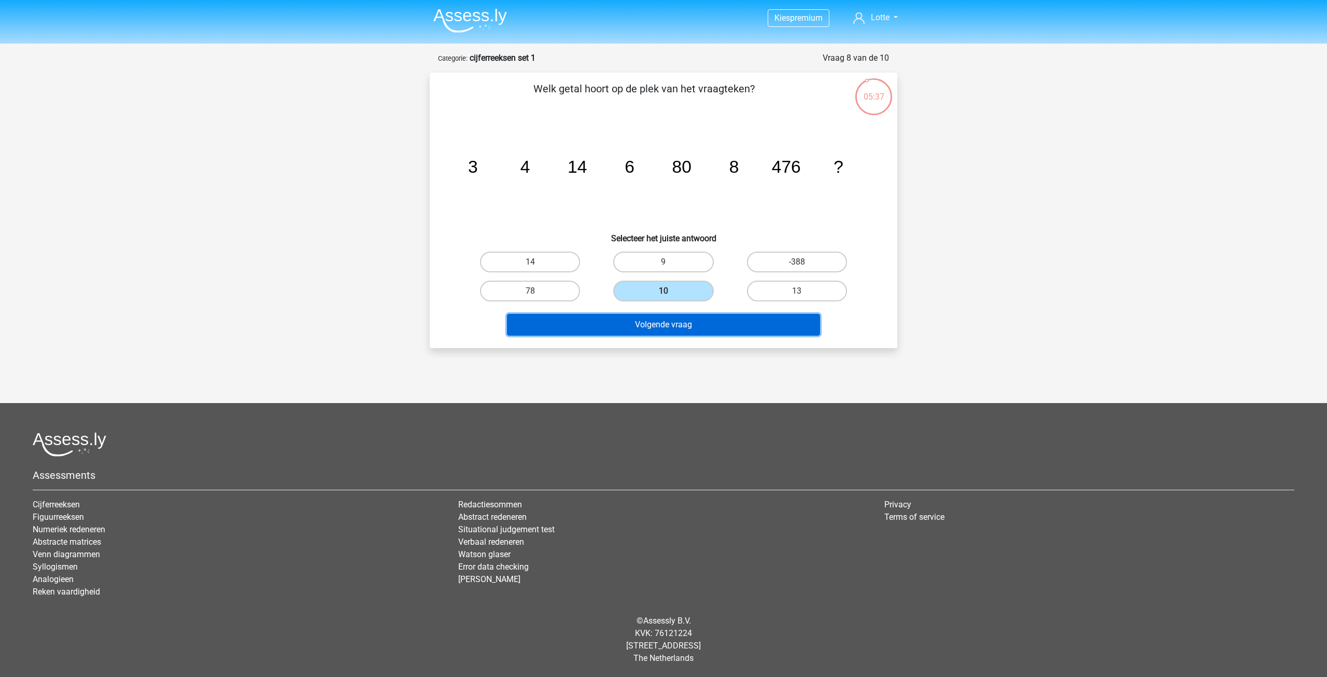
click at [673, 322] on button "Volgende vraag" at bounding box center [664, 325] width 314 height 22
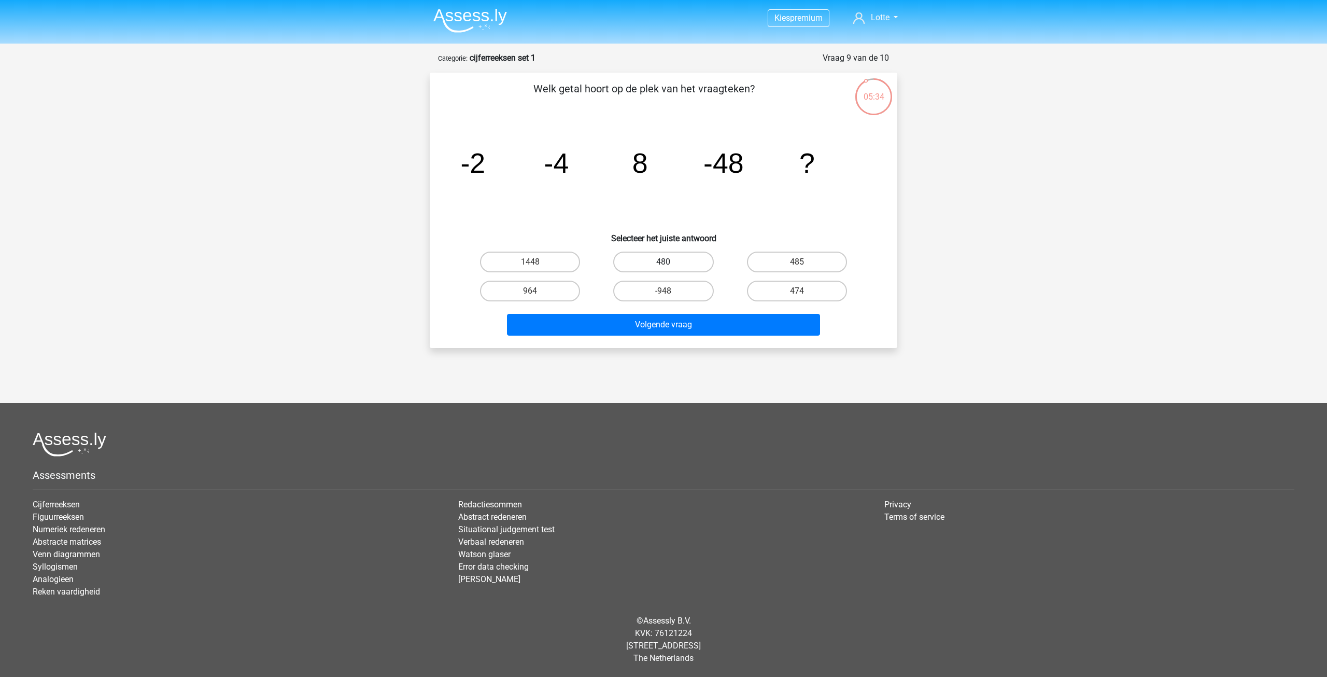
click at [673, 256] on label "480" at bounding box center [663, 261] width 100 height 21
click at [670, 262] on input "480" at bounding box center [667, 265] width 7 height 7
radio input "true"
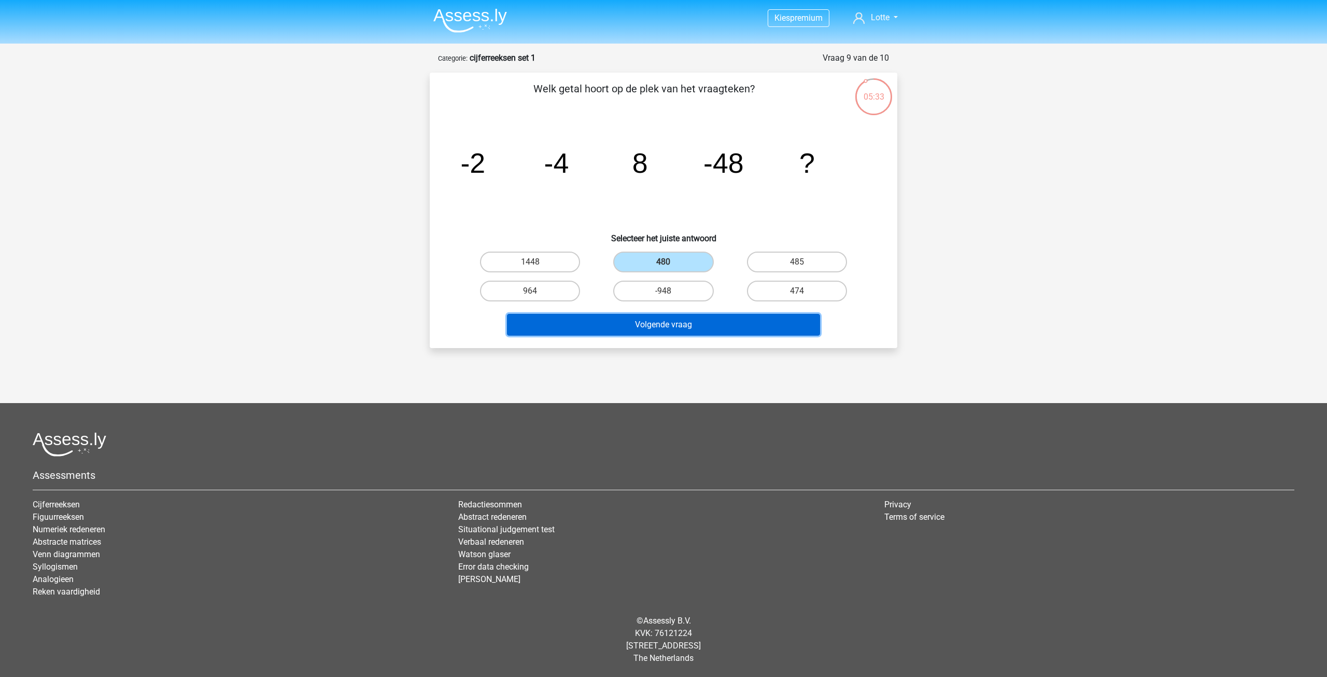
click at [696, 326] on button "Volgende vraag" at bounding box center [664, 325] width 314 height 22
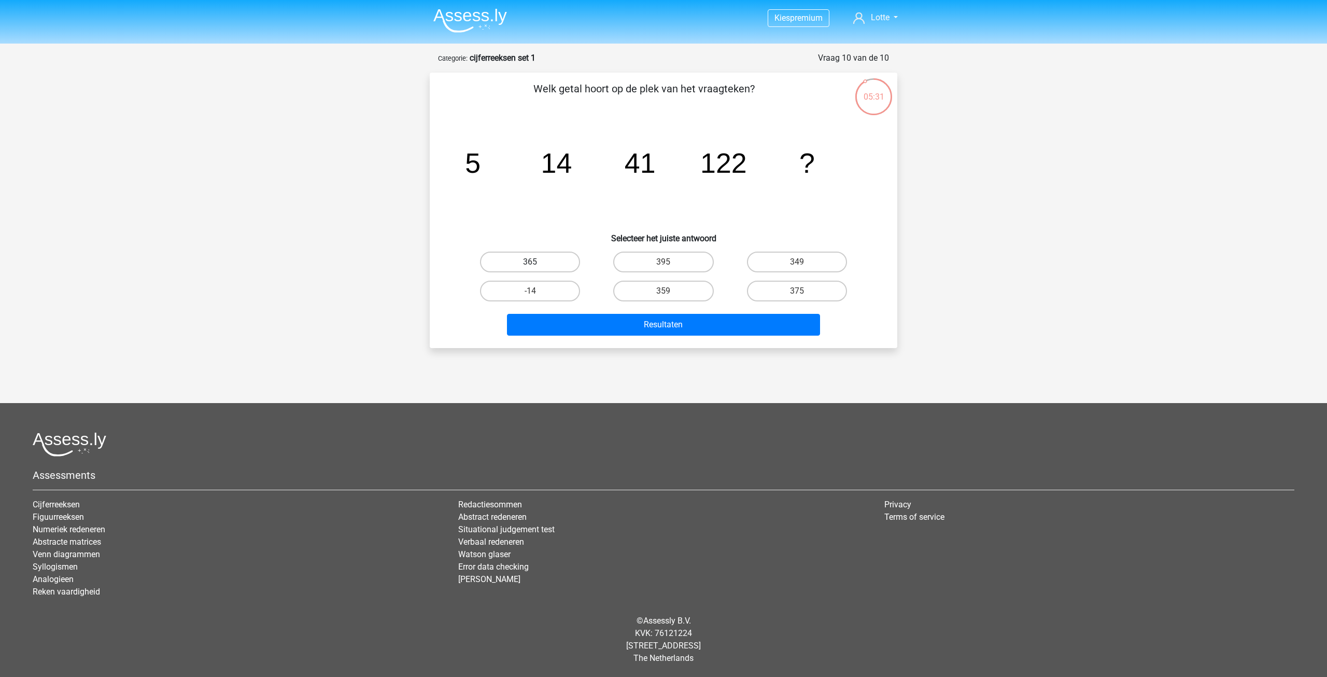
click at [551, 254] on label "365" at bounding box center [530, 261] width 100 height 21
click at [537, 262] on input "365" at bounding box center [533, 265] width 7 height 7
radio input "true"
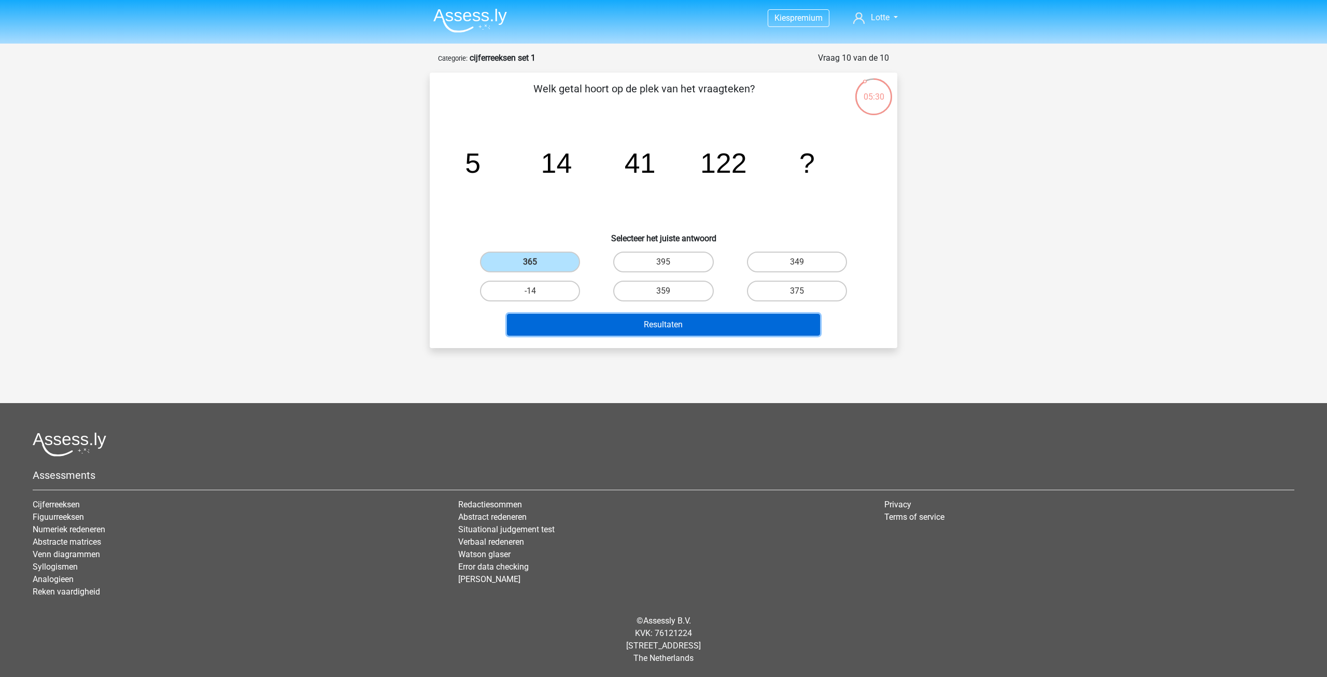
click at [632, 320] on button "Resultaten" at bounding box center [664, 325] width 314 height 22
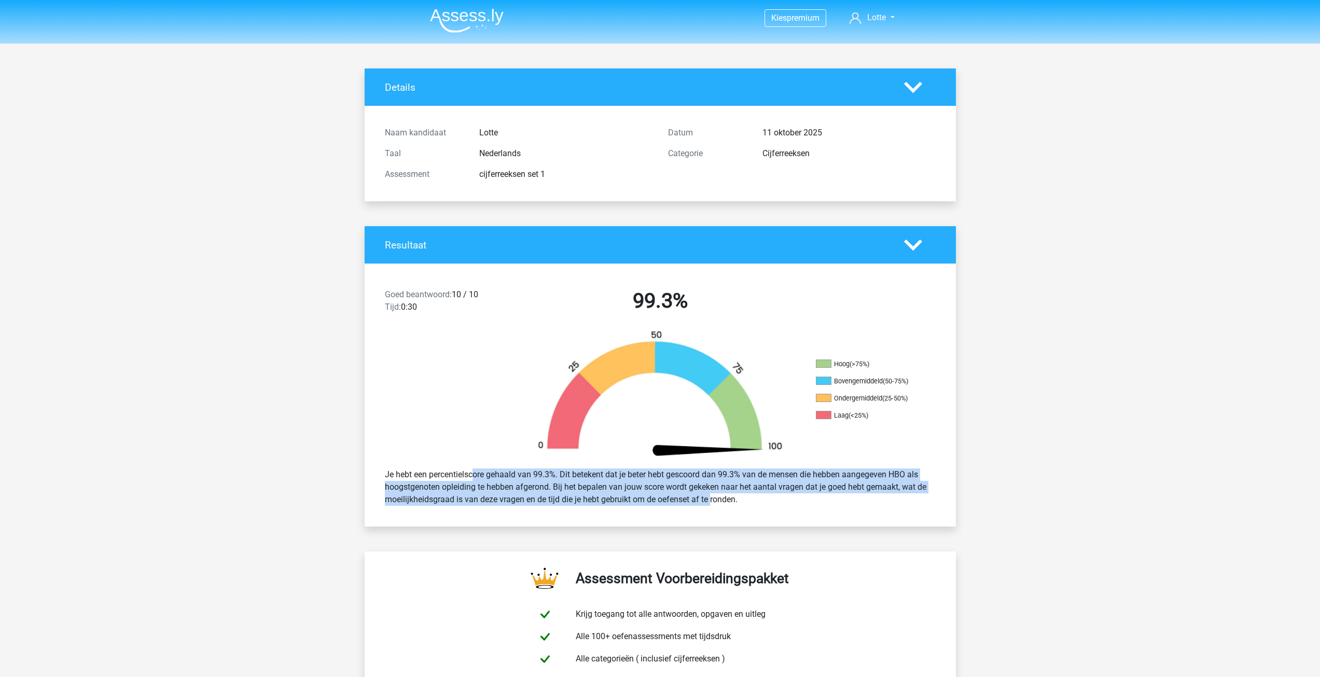
drag, startPoint x: 442, startPoint y: 470, endPoint x: 683, endPoint y: 494, distance: 242.8
click at [683, 494] on div "Je hebt een percentielscore gehaald van 99.3%. Dit betekent dat je beter hebt g…" at bounding box center [660, 487] width 566 height 46
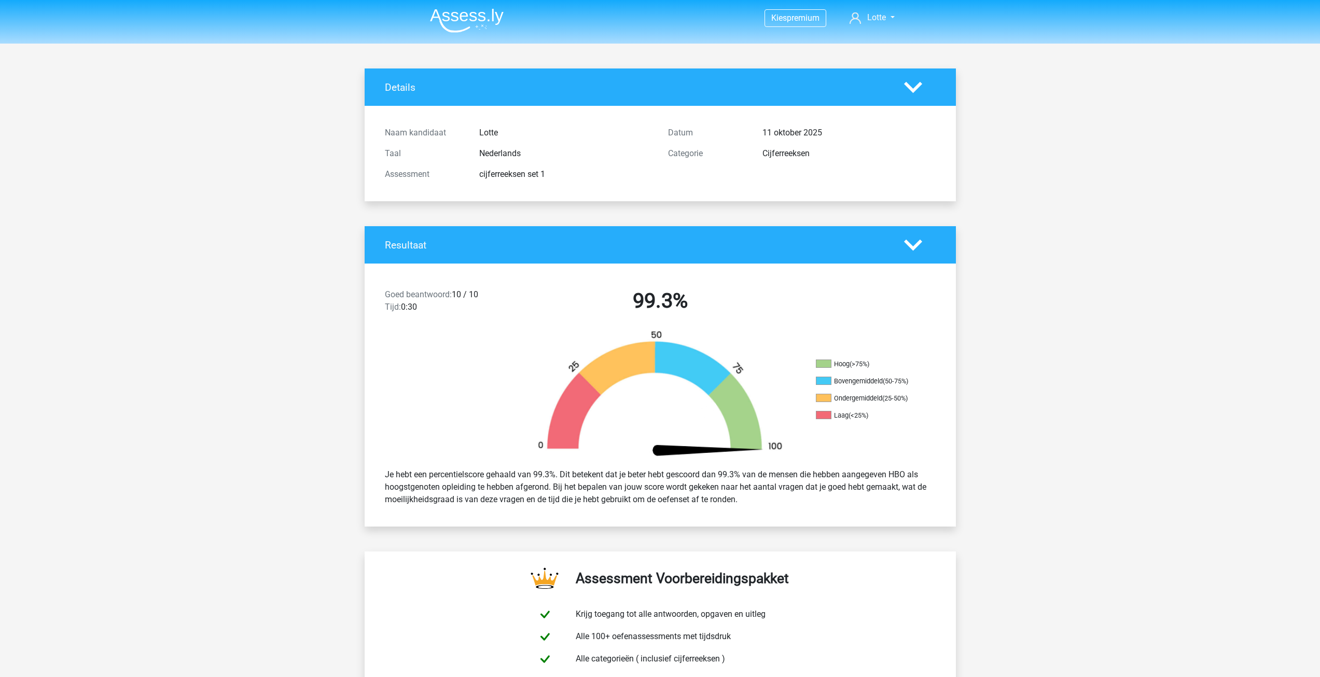
click at [721, 503] on div "Je hebt een percentielscore gehaald van 99.3%. Dit betekent dat je beter hebt g…" at bounding box center [660, 487] width 566 height 46
drag, startPoint x: 646, startPoint y: 472, endPoint x: 752, endPoint y: 503, distance: 110.1
click at [750, 501] on div "Je hebt een percentielscore gehaald van 99.3%. Dit betekent dat je beter hebt g…" at bounding box center [660, 487] width 566 height 46
click at [753, 503] on div "Je hebt een percentielscore gehaald van 99.3%. Dit betekent dat je beter hebt g…" at bounding box center [660, 487] width 566 height 46
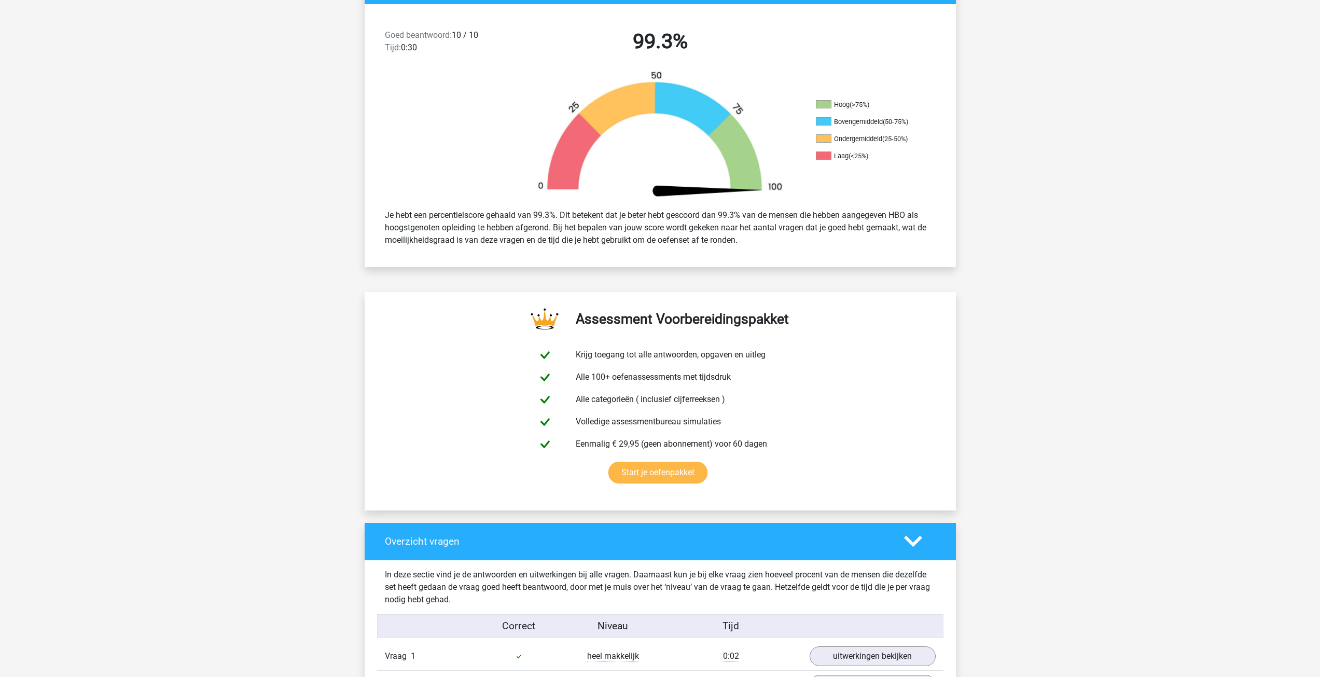
scroll to position [622, 0]
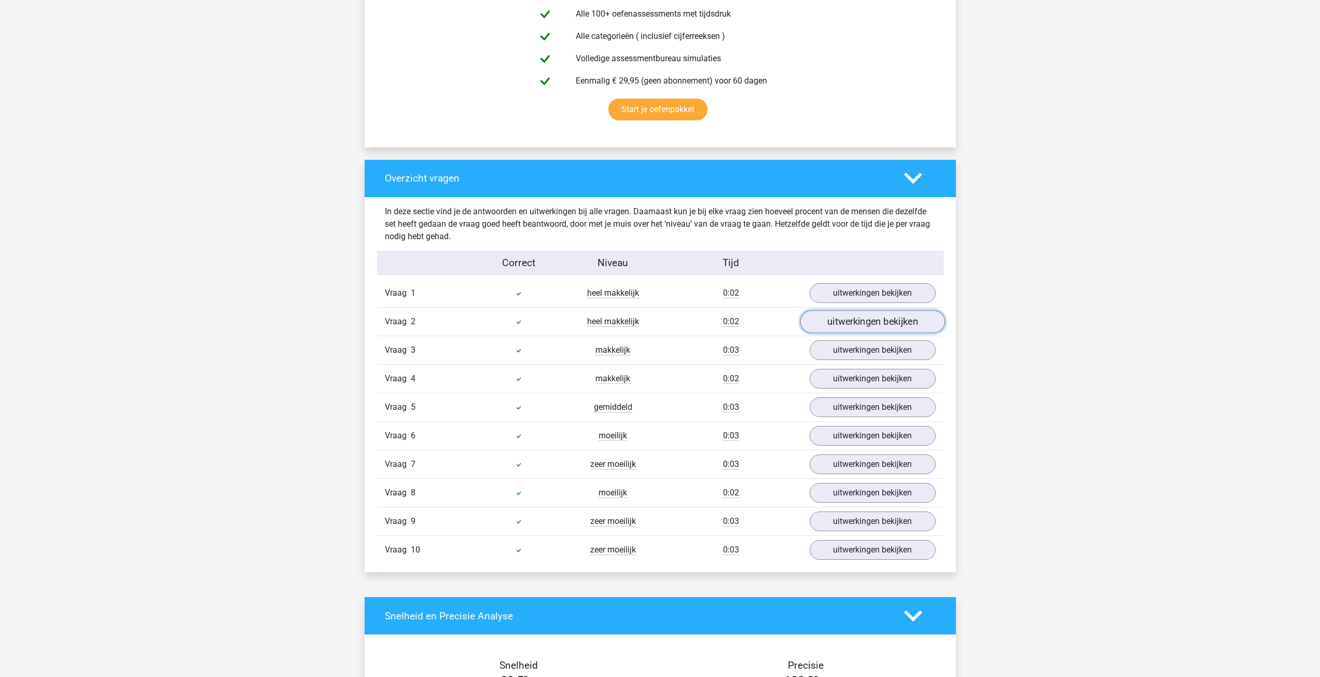
click at [862, 323] on link "uitwerkingen bekijken" at bounding box center [872, 322] width 145 height 23
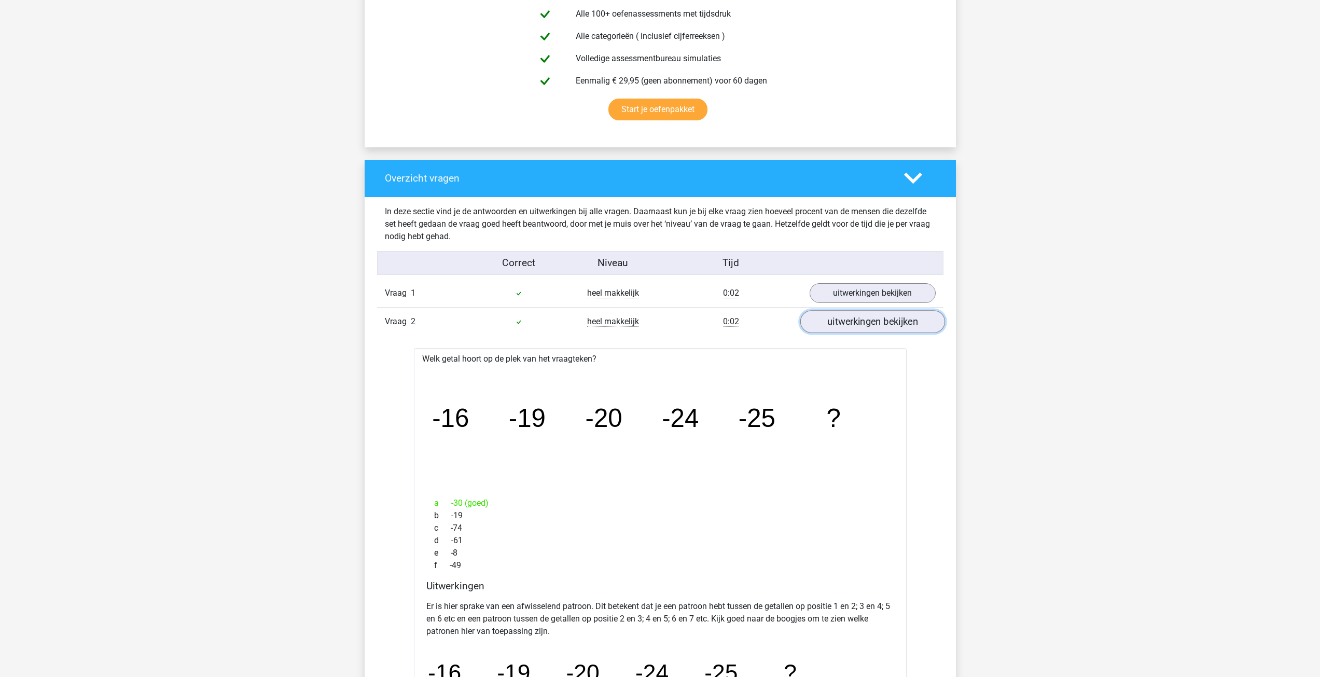
click at [865, 328] on link "uitwerkingen bekijken" at bounding box center [872, 322] width 145 height 23
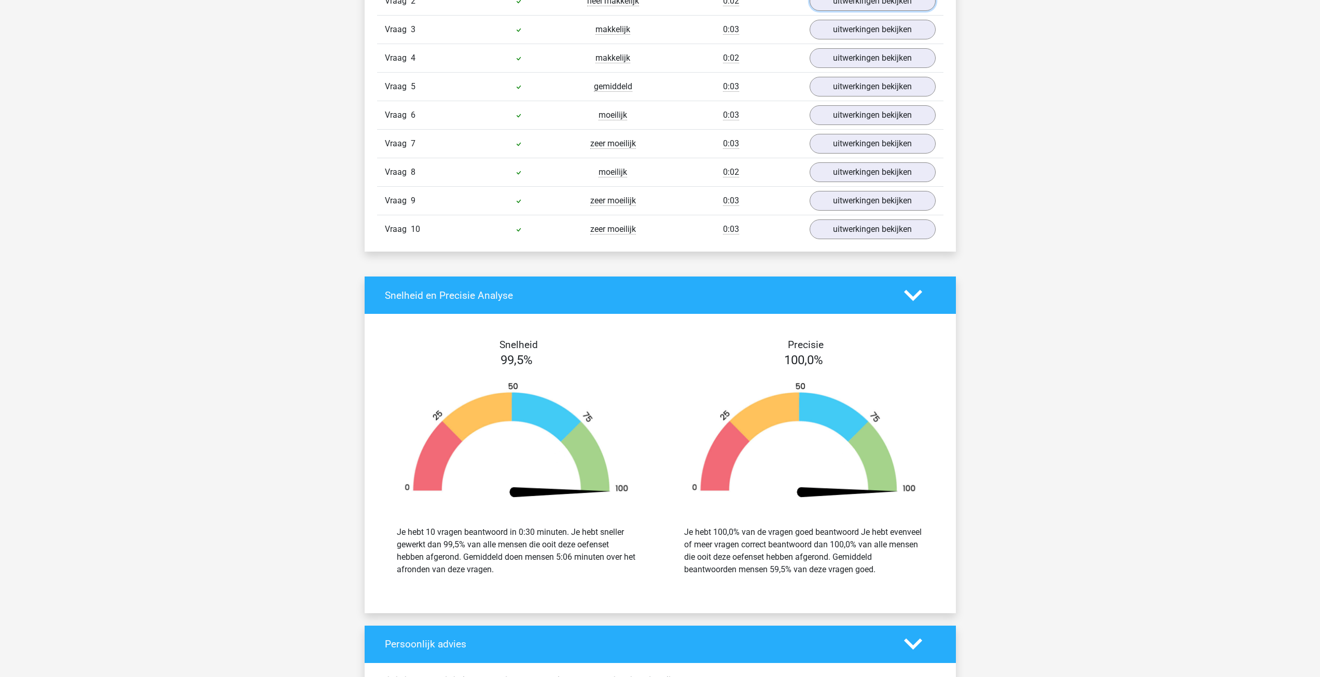
scroll to position [985, 0]
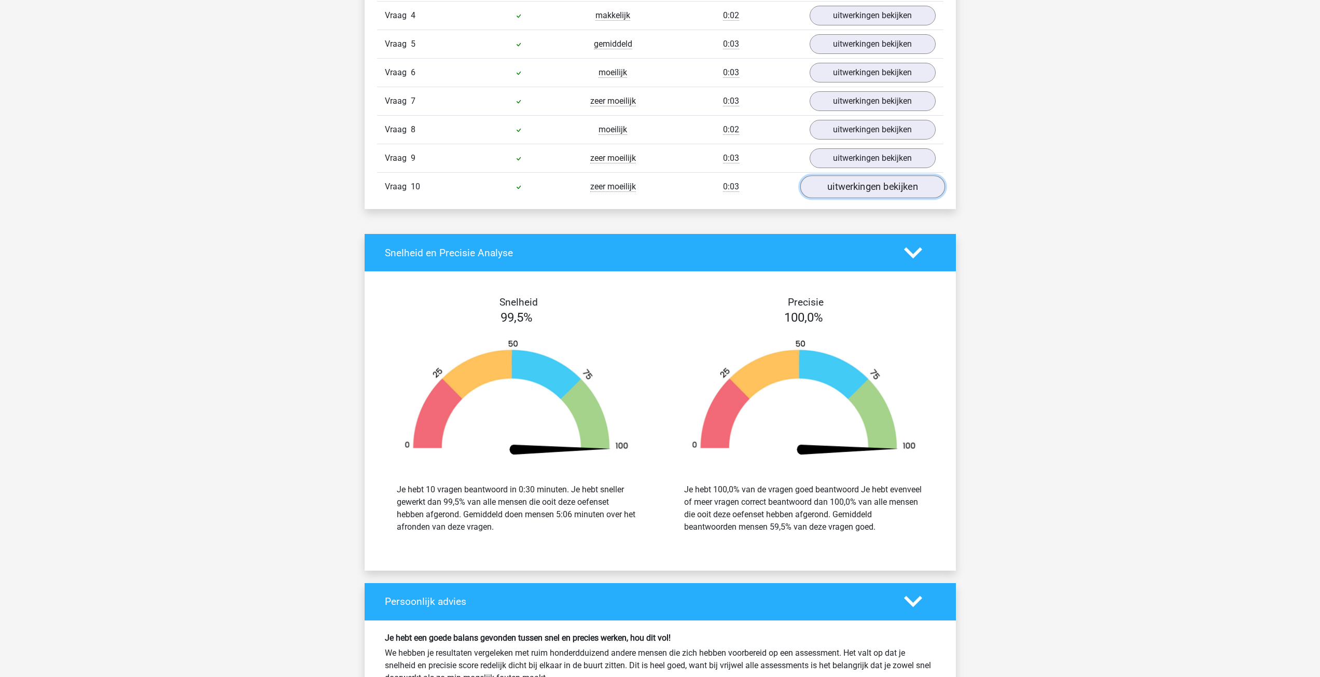
click at [865, 179] on link "uitwerkingen bekijken" at bounding box center [872, 187] width 145 height 23
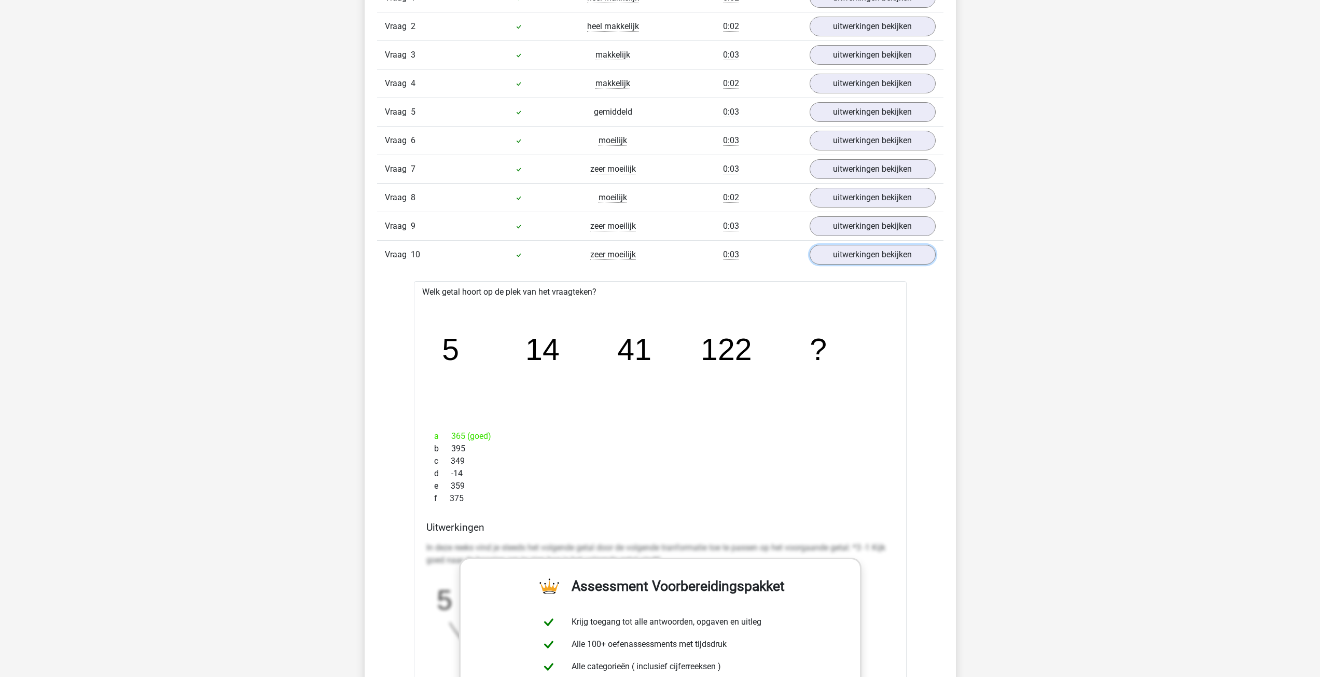
scroll to position [881, 0]
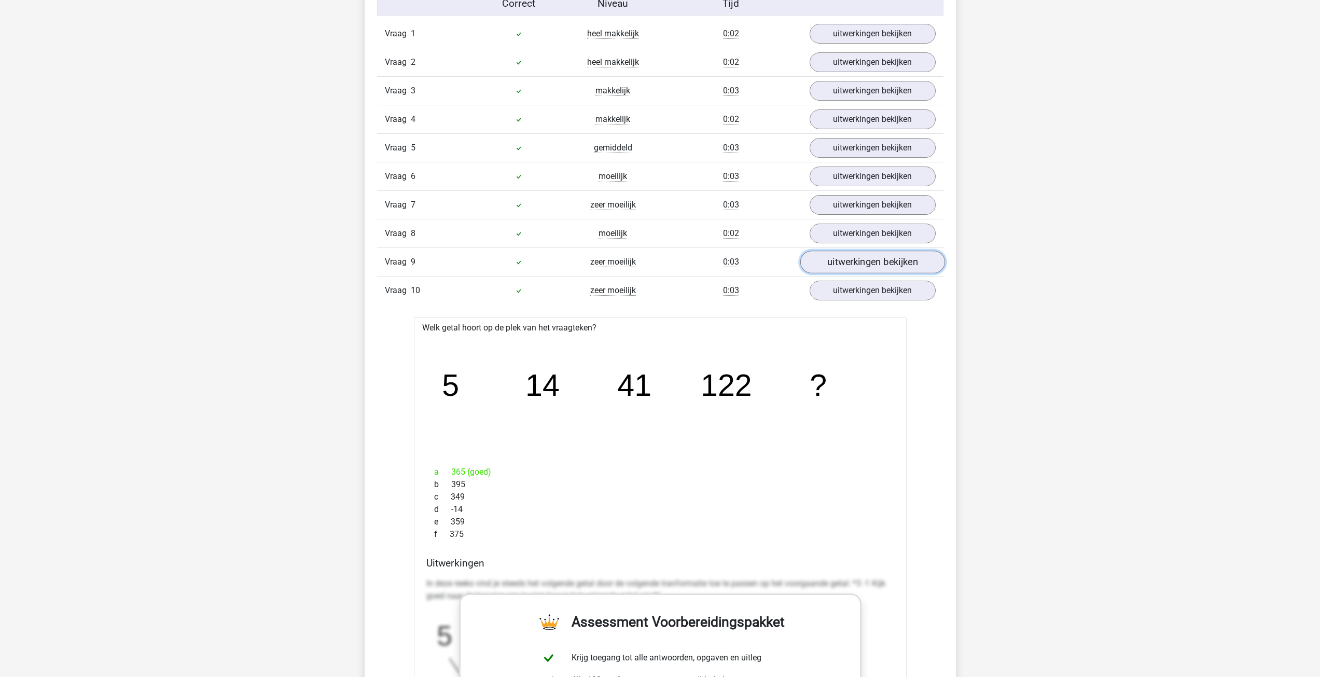
click at [862, 257] on link "uitwerkingen bekijken" at bounding box center [872, 262] width 145 height 23
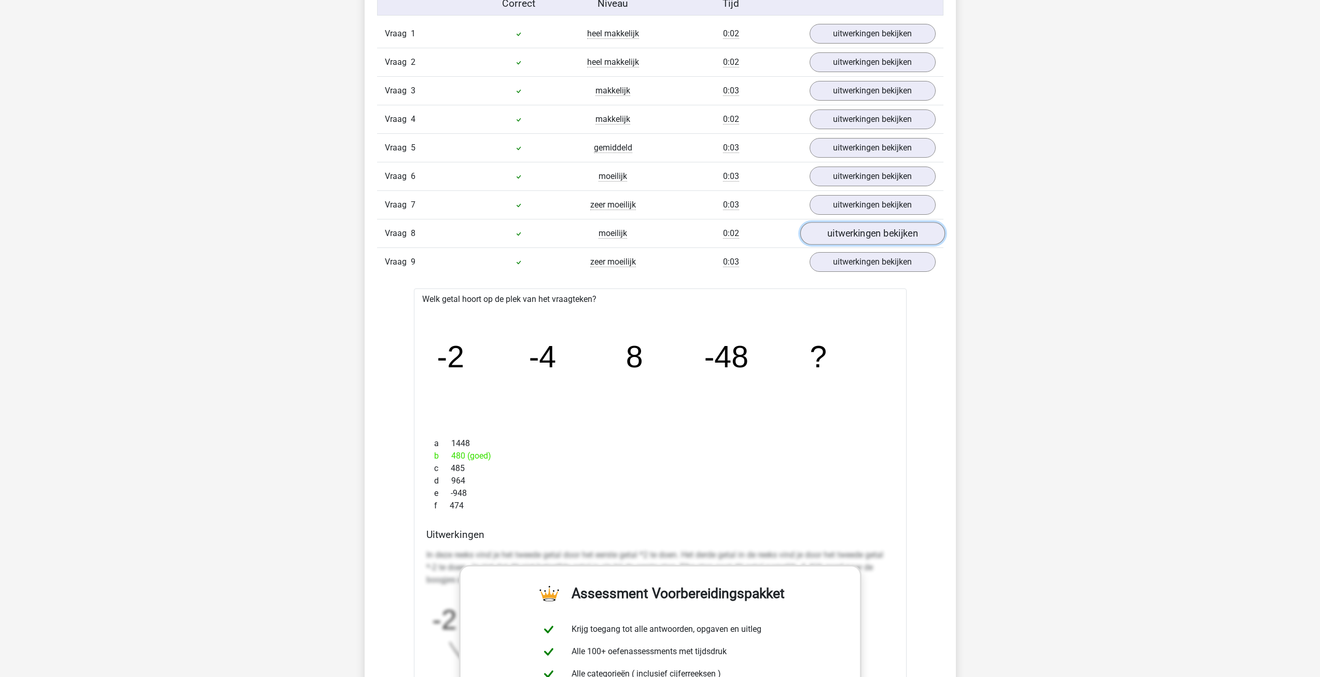
click at [867, 228] on link "uitwerkingen bekijken" at bounding box center [872, 233] width 145 height 23
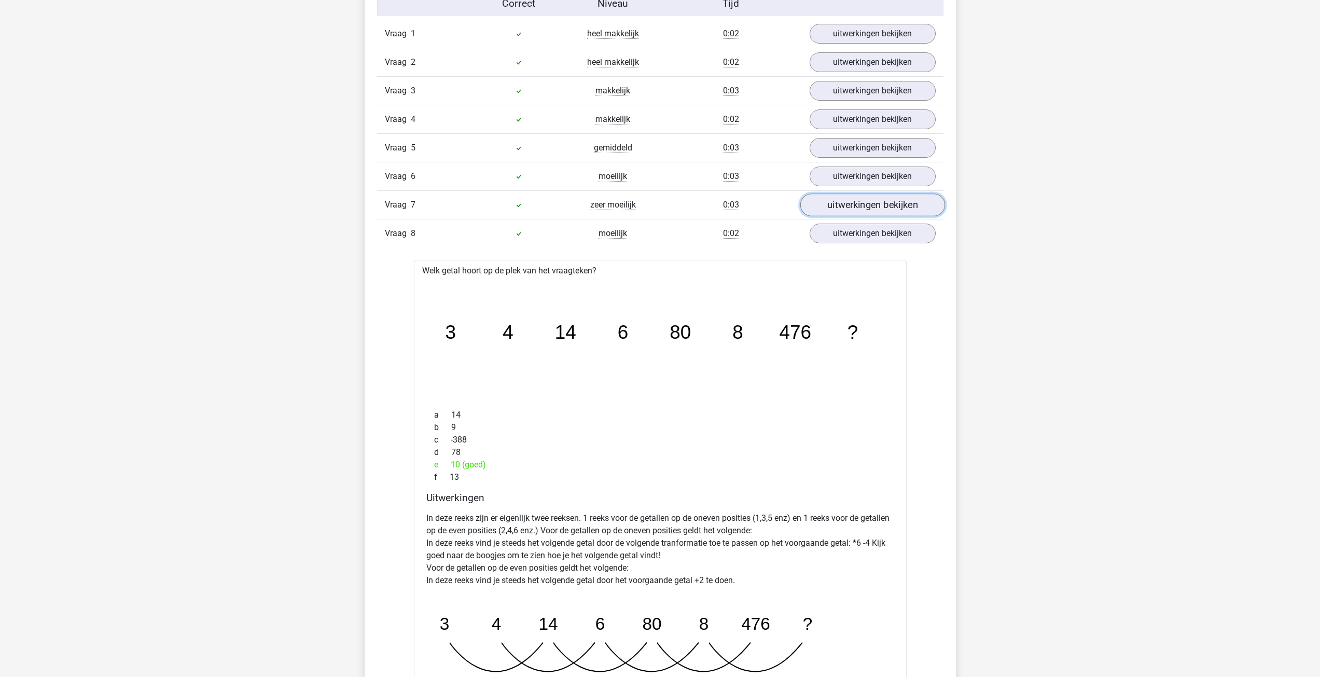
click at [867, 201] on link "uitwerkingen bekijken" at bounding box center [872, 205] width 145 height 23
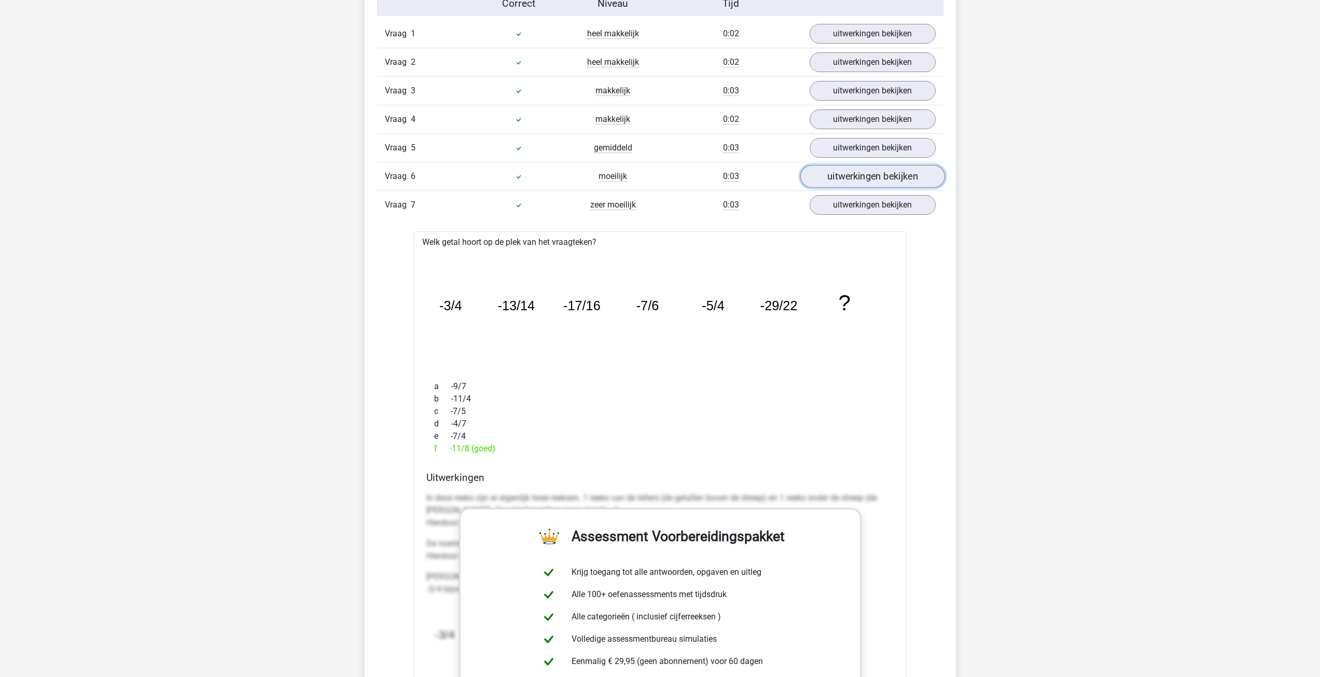
click at [866, 178] on link "uitwerkingen bekijken" at bounding box center [872, 176] width 145 height 23
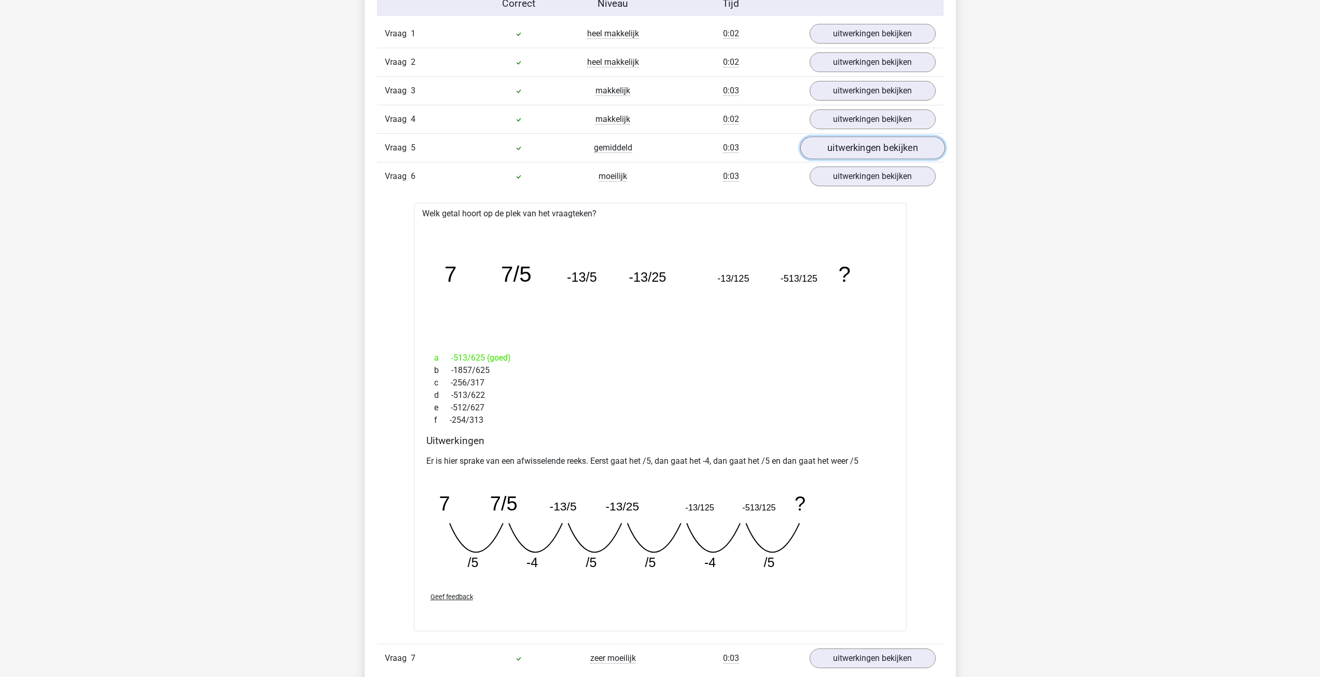
click at [863, 148] on link "uitwerkingen bekijken" at bounding box center [872, 148] width 145 height 23
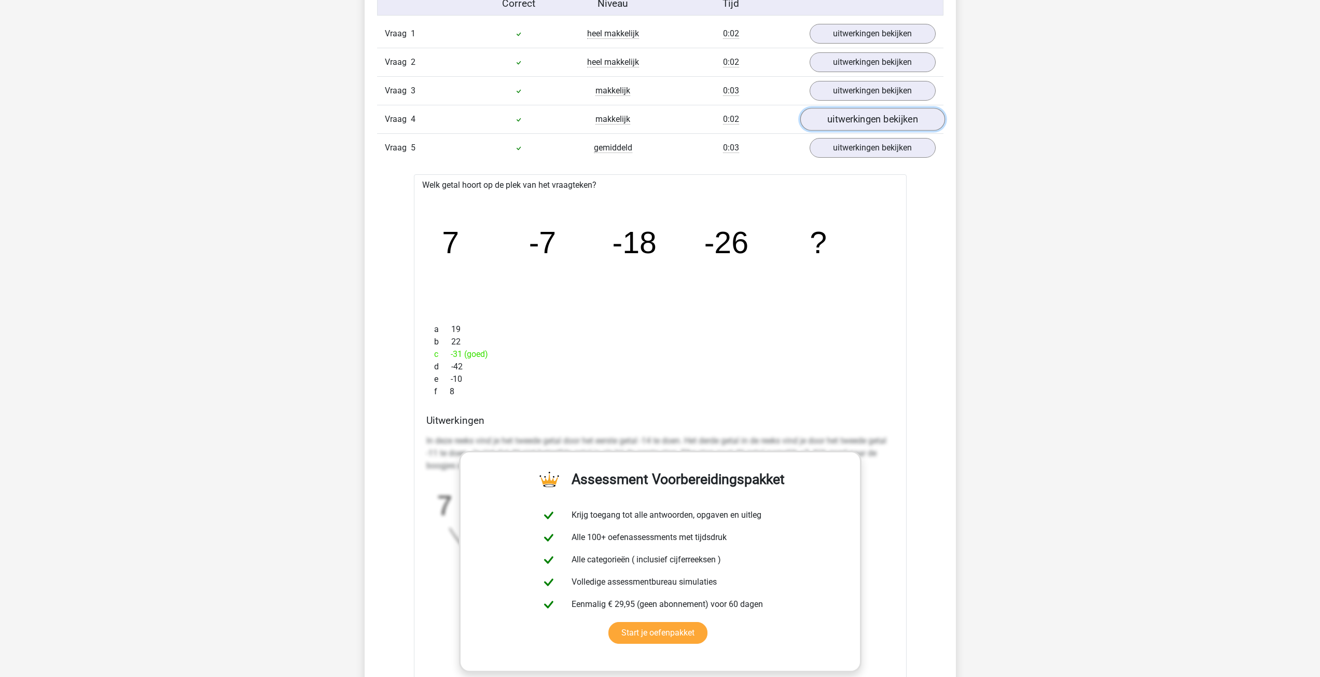
click at [861, 114] on link "uitwerkingen bekijken" at bounding box center [872, 119] width 145 height 23
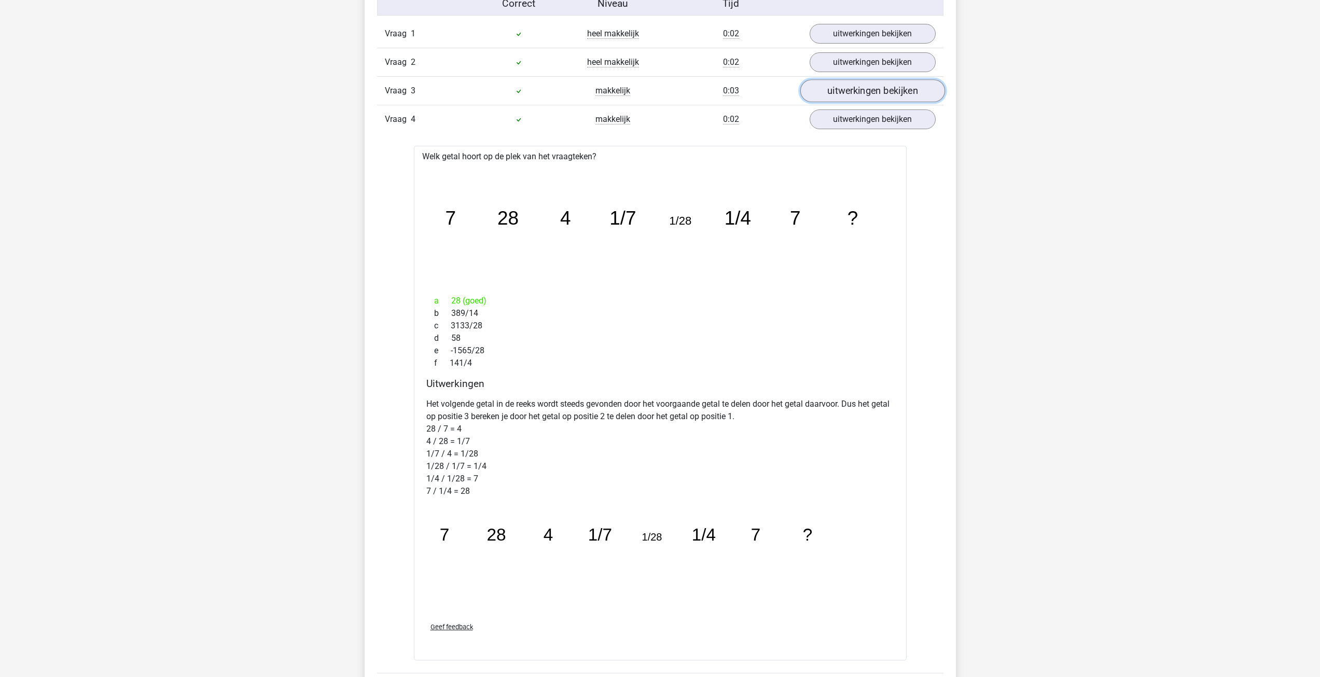
click at [861, 86] on link "uitwerkingen bekijken" at bounding box center [872, 91] width 145 height 23
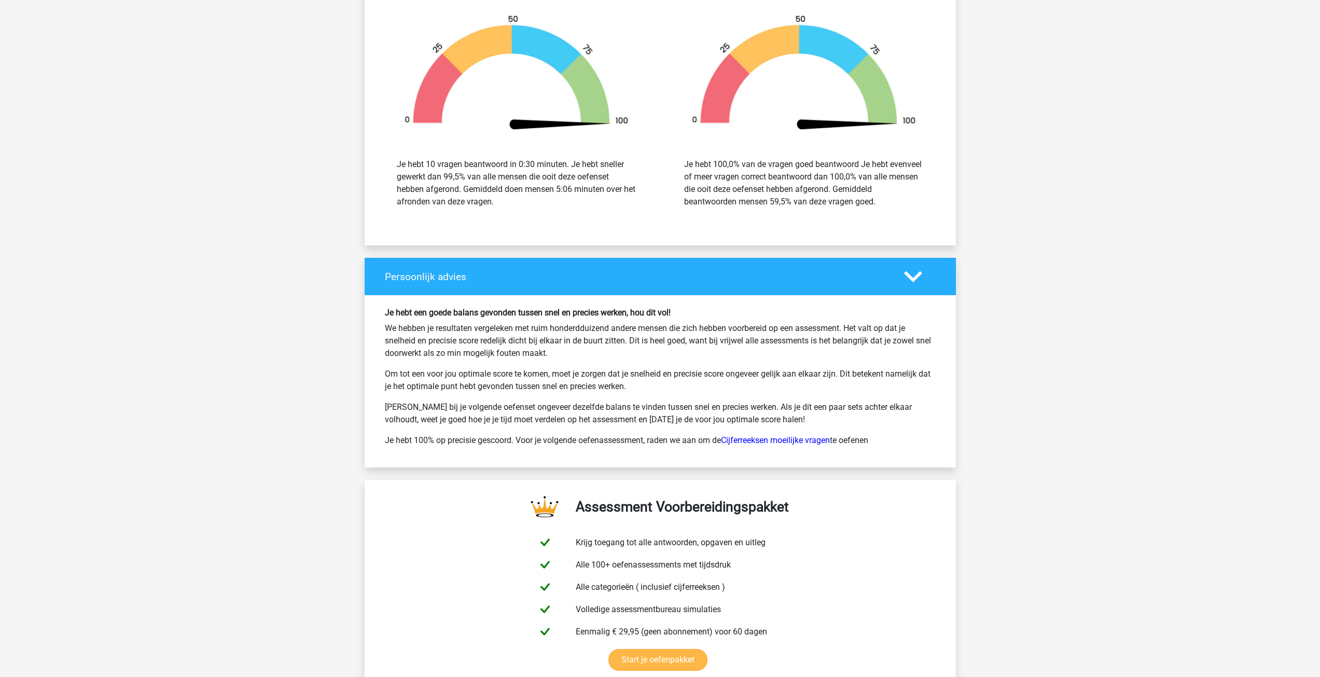
scroll to position [6067, 0]
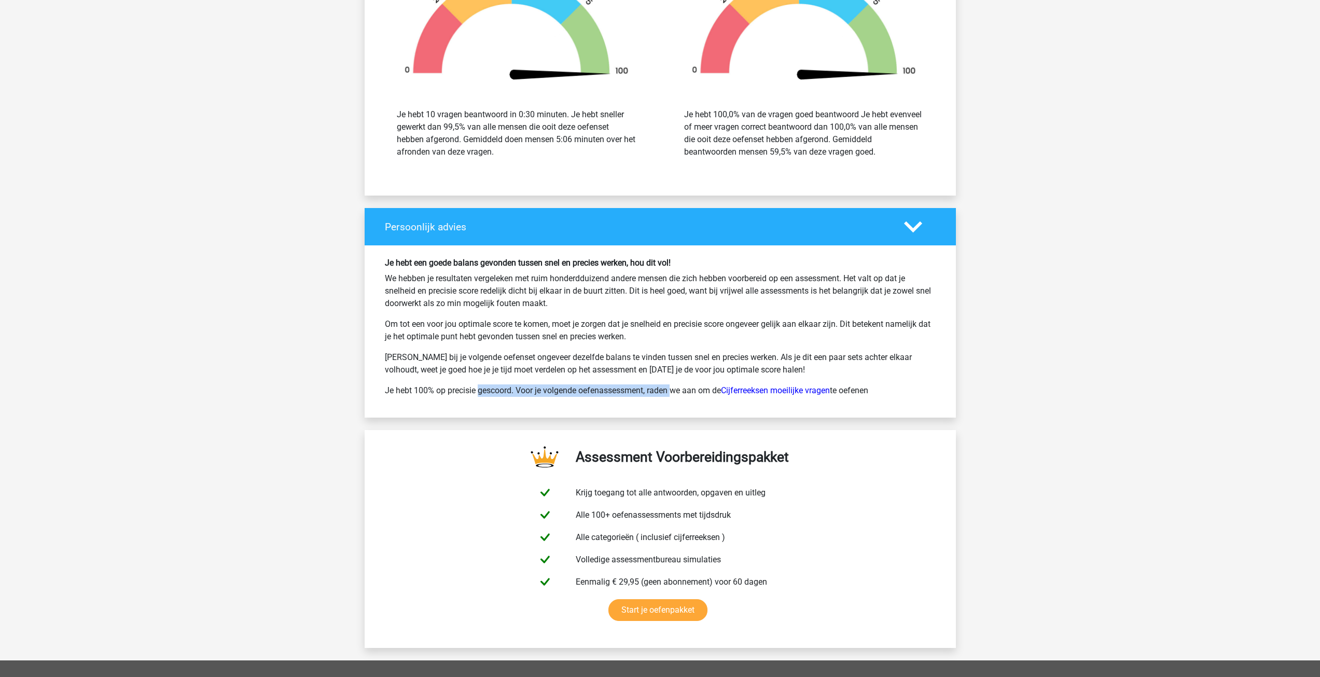
drag, startPoint x: 459, startPoint y: 388, endPoint x: 670, endPoint y: 384, distance: 210.6
click at [642, 384] on p "Je hebt 100% op precisie gescoord. Voor je volgende oefenassessment, raden we a…" at bounding box center [660, 390] width 551 height 12
click at [670, 384] on p "Je hebt 100% op precisie gescoord. Voor je volgende oefenassessment, raden we a…" at bounding box center [660, 390] width 551 height 12
click at [789, 388] on link "Cijferreeksen moeilijke vragen" at bounding box center [775, 390] width 109 height 10
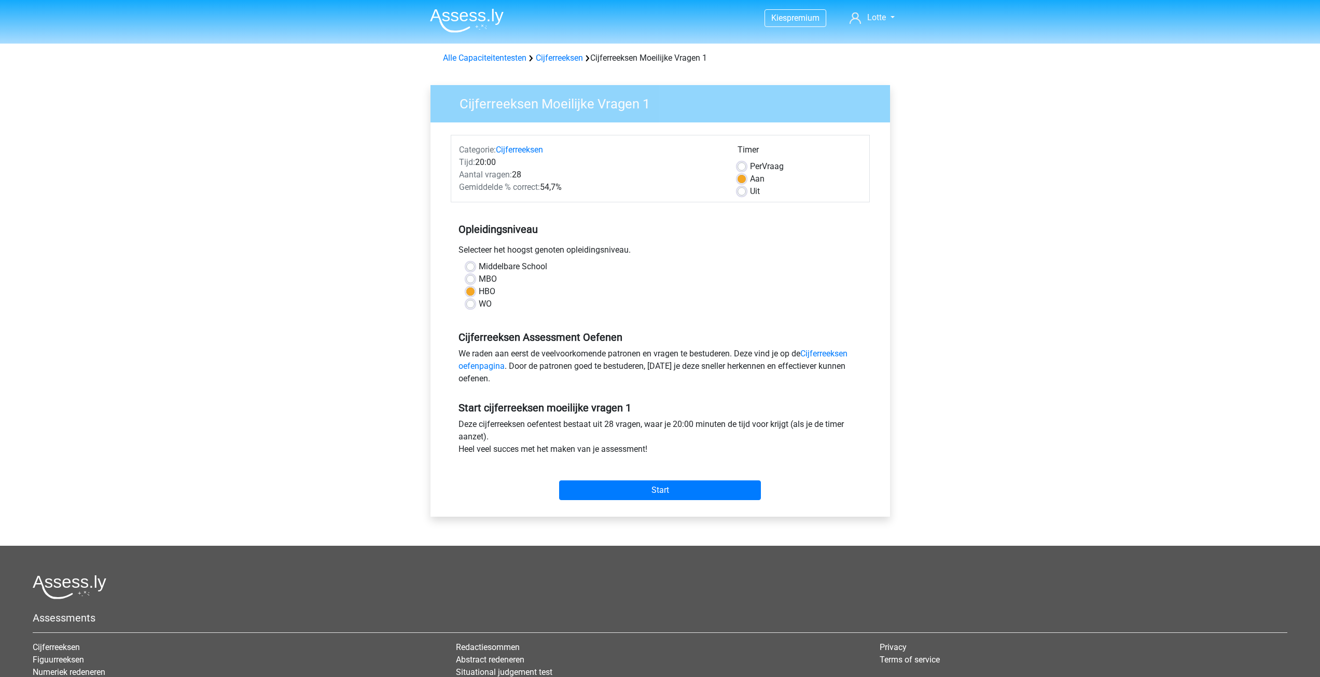
drag, startPoint x: 480, startPoint y: 192, endPoint x: 614, endPoint y: 192, distance: 134.3
click at [571, 192] on div "Categorie: Cijferreeksen Tijd: 20:00 Aantal vragen: 28 Gemiddelde % correct: 54…" at bounding box center [590, 171] width 278 height 54
click at [614, 192] on div "Gemiddelde % correct: 54,7%" at bounding box center [590, 187] width 278 height 12
click at [750, 164] on label "Per Vraag" at bounding box center [767, 166] width 34 height 12
click at [743, 164] on input "Per Vraag" at bounding box center [741, 165] width 8 height 10
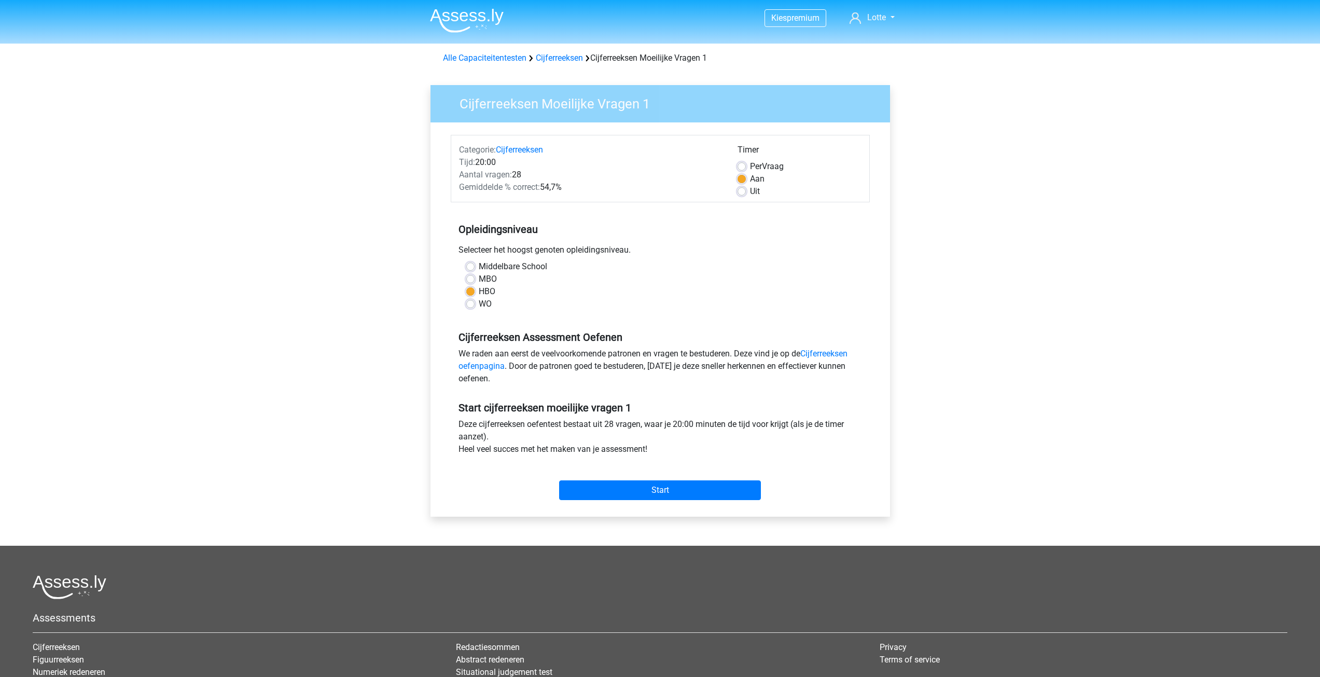
radio input "true"
click at [641, 492] on input "Start" at bounding box center [660, 490] width 202 height 20
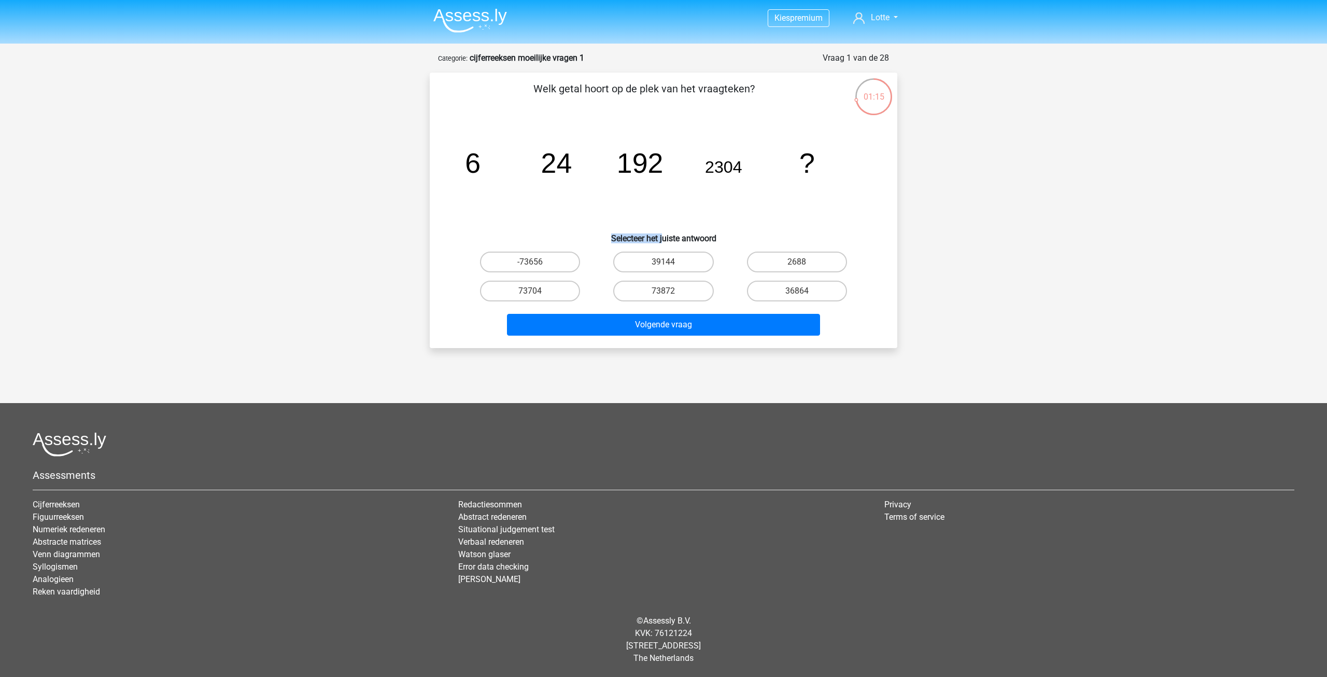
drag, startPoint x: 609, startPoint y: 231, endPoint x: 676, endPoint y: 232, distance: 67.4
click at [673, 232] on h6 "Selecteer het juiste antwoord" at bounding box center [663, 234] width 435 height 18
click at [747, 231] on h6 "Selecteer het juiste antwoord" at bounding box center [663, 234] width 435 height 18
drag, startPoint x: 469, startPoint y: 166, endPoint x: 601, endPoint y: 178, distance: 132.8
click at [596, 173] on icon "image/svg+xml 6 24 192 2304 ?" at bounding box center [664, 172] width 418 height 105
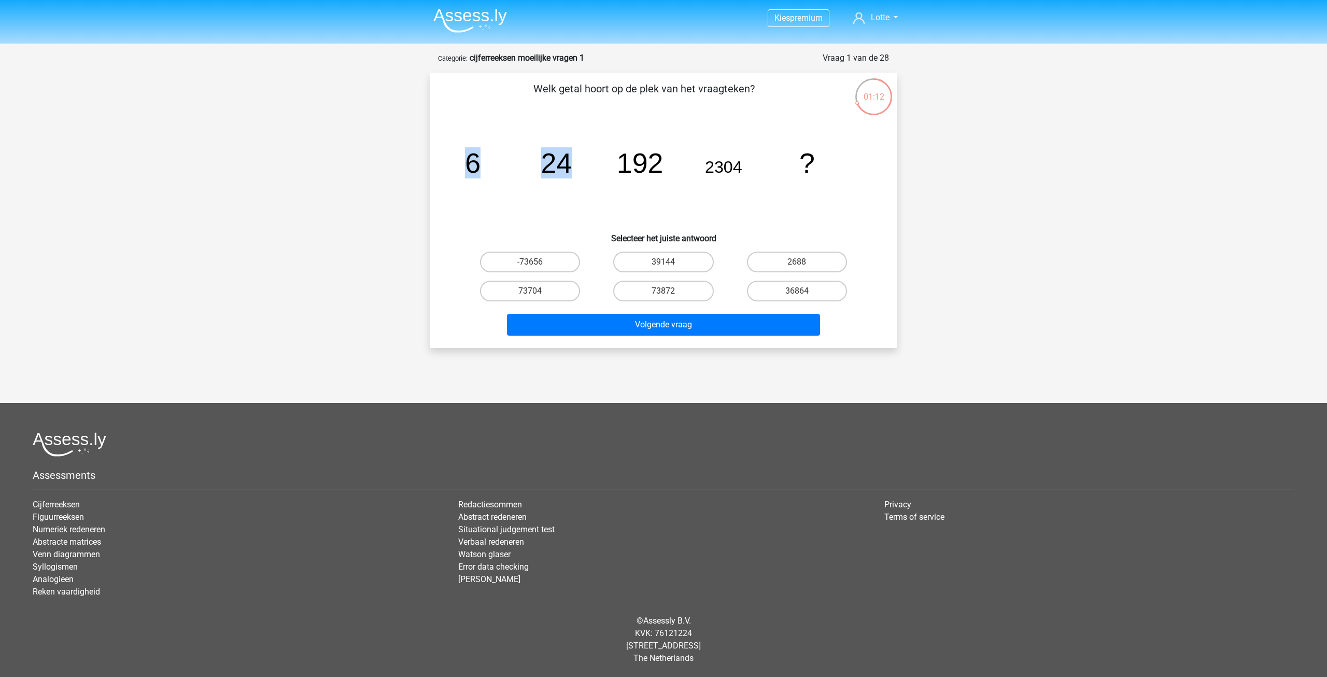
click at [602, 178] on icon "image/svg+xml 6 24 192 2304 ?" at bounding box center [664, 172] width 418 height 105
drag, startPoint x: 543, startPoint y: 162, endPoint x: 589, endPoint y: 166, distance: 45.8
click at [589, 166] on icon "image/svg+xml 6 24 192 2304 ?" at bounding box center [664, 172] width 418 height 105
click at [627, 185] on icon "image/svg+xml 6 24 192 2304 ?" at bounding box center [664, 172] width 418 height 105
click at [666, 171] on icon "image/svg+xml 6 24 192 2304 ?" at bounding box center [664, 172] width 418 height 105
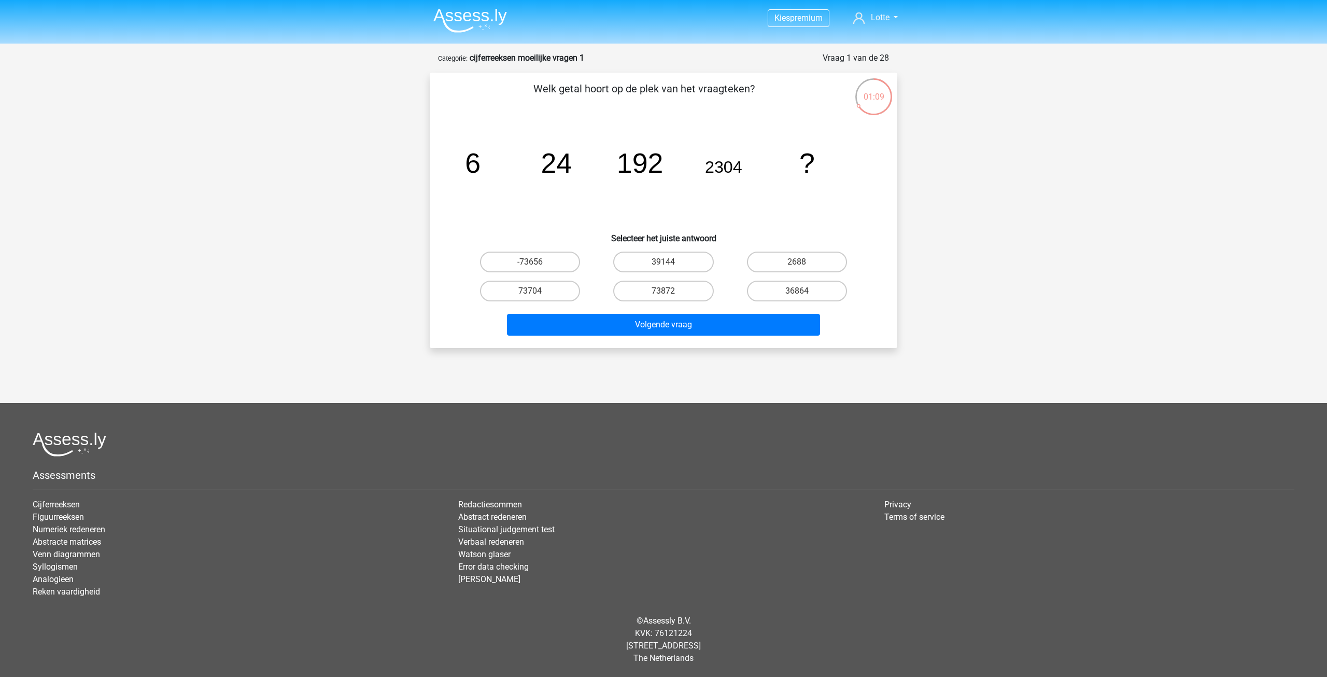
click at [710, 178] on icon "image/svg+xml 6 24 192 2304 ?" at bounding box center [664, 172] width 418 height 105
drag, startPoint x: 608, startPoint y: 164, endPoint x: 675, endPoint y: 171, distance: 67.2
click at [664, 167] on icon "image/svg+xml 6 24 192 2304 ?" at bounding box center [664, 172] width 418 height 105
click at [683, 174] on icon "image/svg+xml 6 24 192 2304 ?" at bounding box center [664, 172] width 418 height 105
drag, startPoint x: 742, startPoint y: 172, endPoint x: 753, endPoint y: 173, distance: 11.0
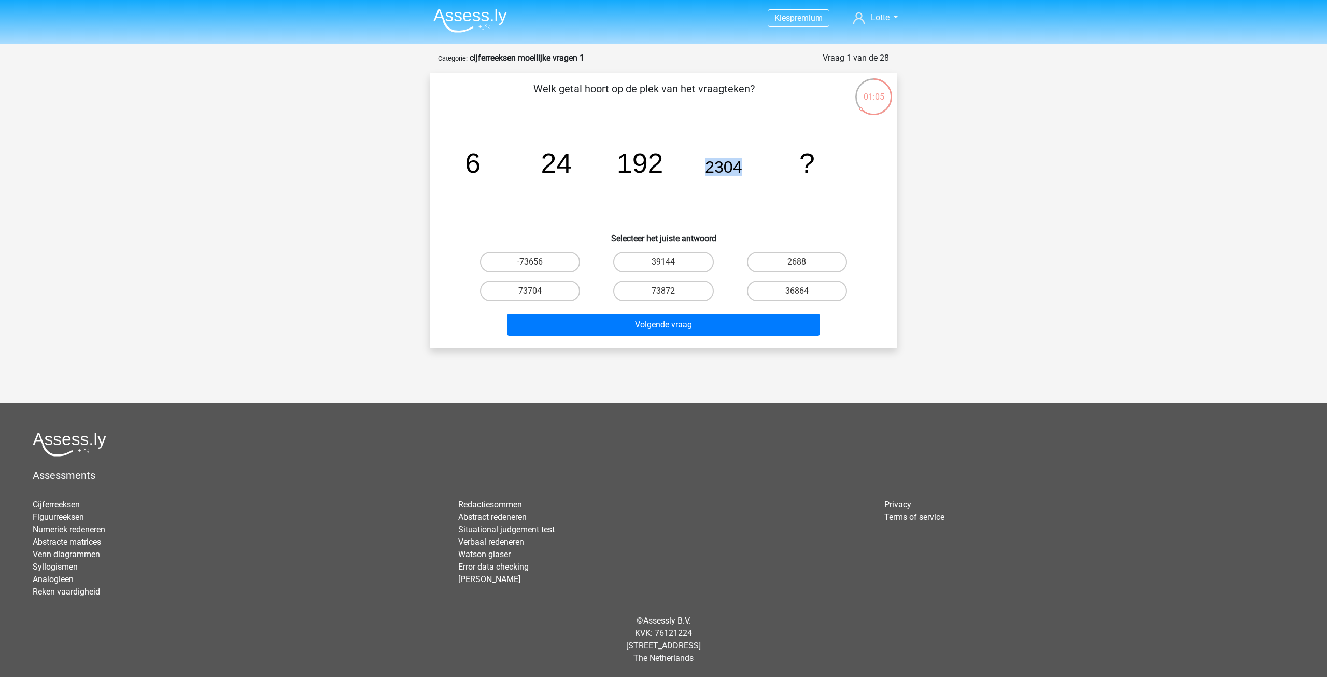
click at [747, 172] on icon "image/svg+xml 6 24 192 2304 ?" at bounding box center [664, 172] width 418 height 105
click at [619, 208] on icon "image/svg+xml 6 24 192 2304 ?" at bounding box center [664, 172] width 418 height 105
drag, startPoint x: 557, startPoint y: 161, endPoint x: 627, endPoint y: 189, distance: 75.4
click at [581, 163] on icon "image/svg+xml 6 24 192 2304 ?" at bounding box center [664, 172] width 418 height 105
click at [629, 190] on icon "image/svg+xml 6 24 192 2304 ?" at bounding box center [664, 172] width 418 height 105
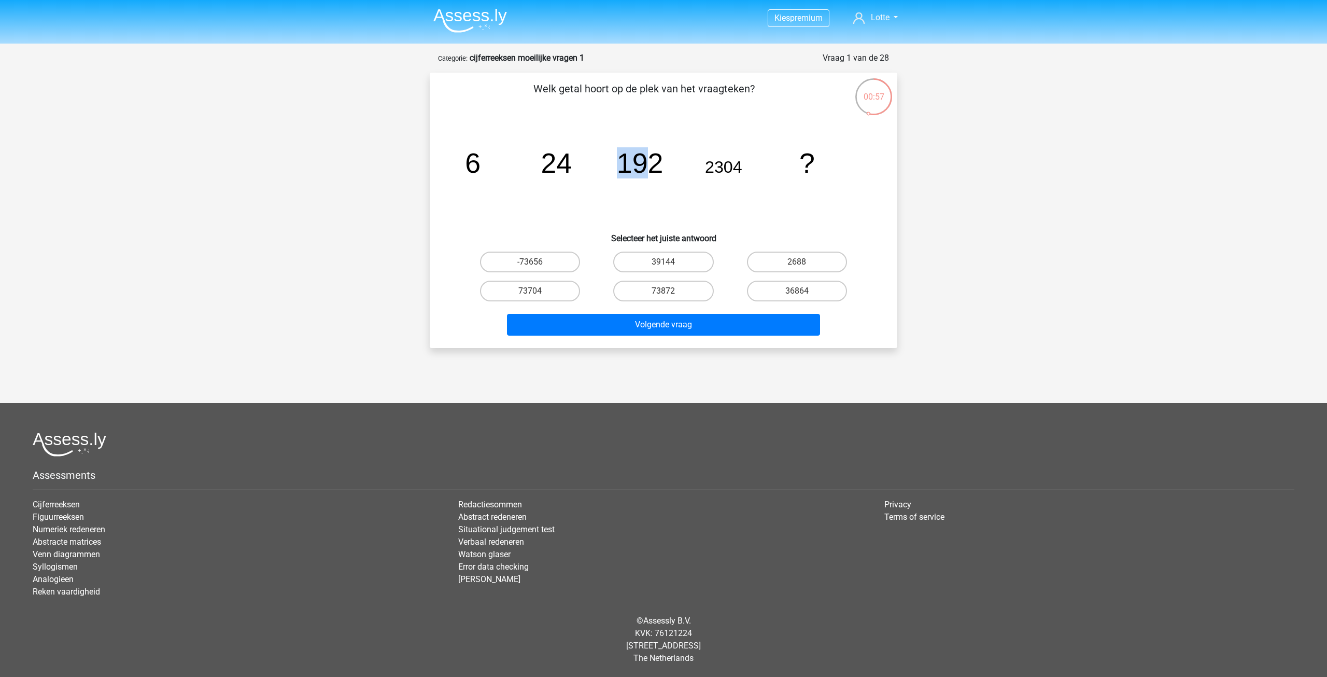
drag, startPoint x: 612, startPoint y: 163, endPoint x: 652, endPoint y: 161, distance: 40.0
click at [652, 161] on icon "image/svg+xml 6 24 192 2304 ?" at bounding box center [664, 172] width 418 height 105
click at [680, 186] on icon "image/svg+xml 6 24 192 2304 ?" at bounding box center [664, 172] width 418 height 105
drag, startPoint x: 709, startPoint y: 171, endPoint x: 722, endPoint y: 166, distance: 13.8
click at [722, 166] on tspan "2304" at bounding box center [723, 167] width 37 height 19
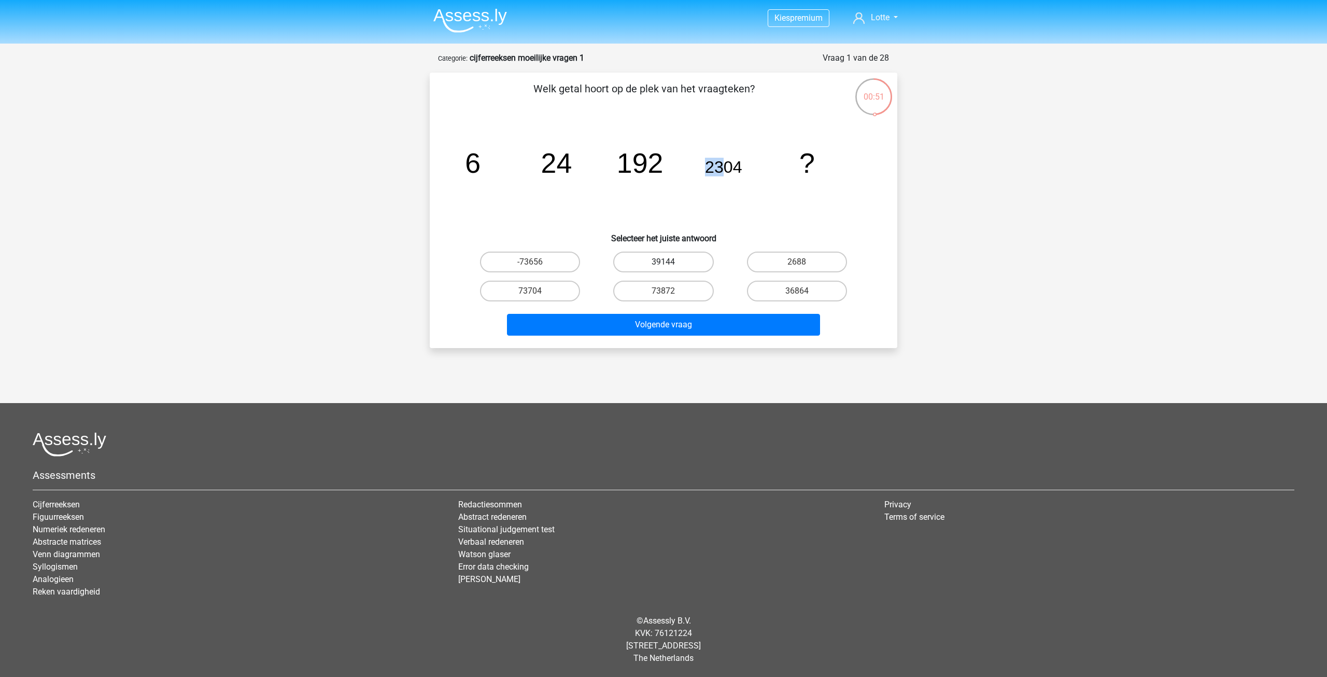
click at [683, 266] on label "39144" at bounding box center [663, 261] width 100 height 21
click at [670, 266] on input "39144" at bounding box center [667, 265] width 7 height 7
radio input "true"
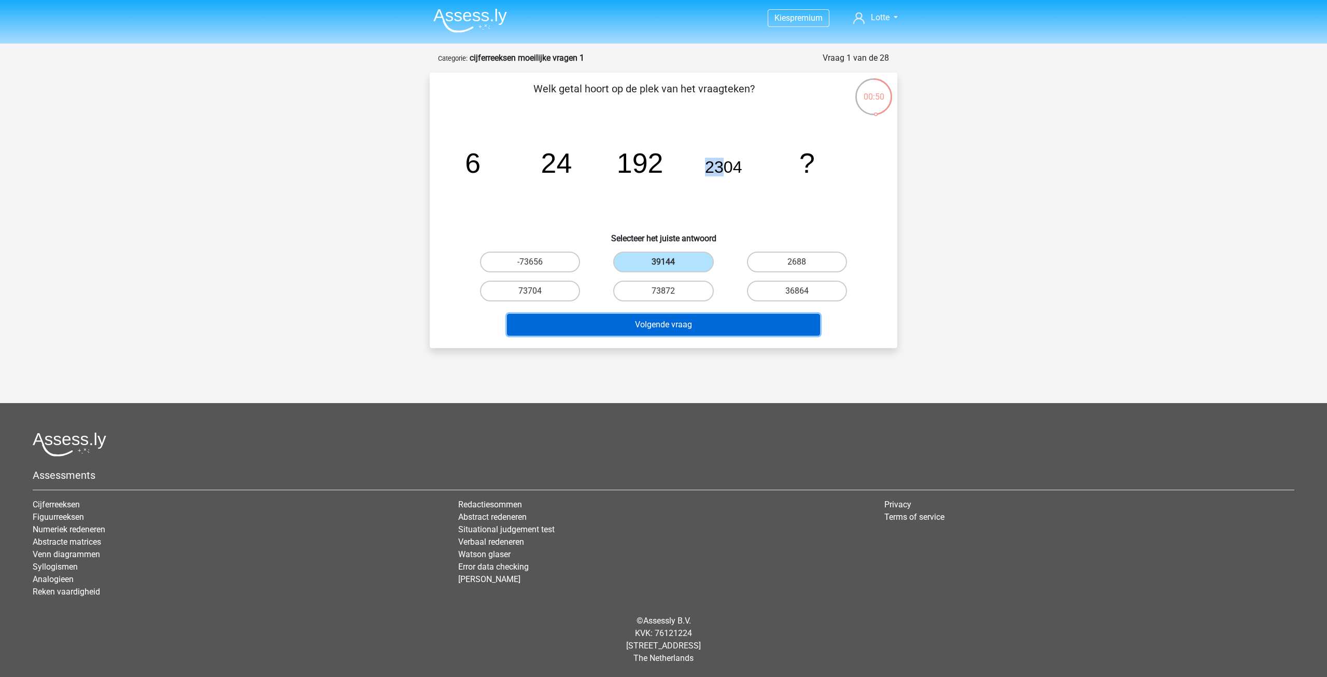
click at [718, 324] on button "Volgende vraag" at bounding box center [664, 325] width 314 height 22
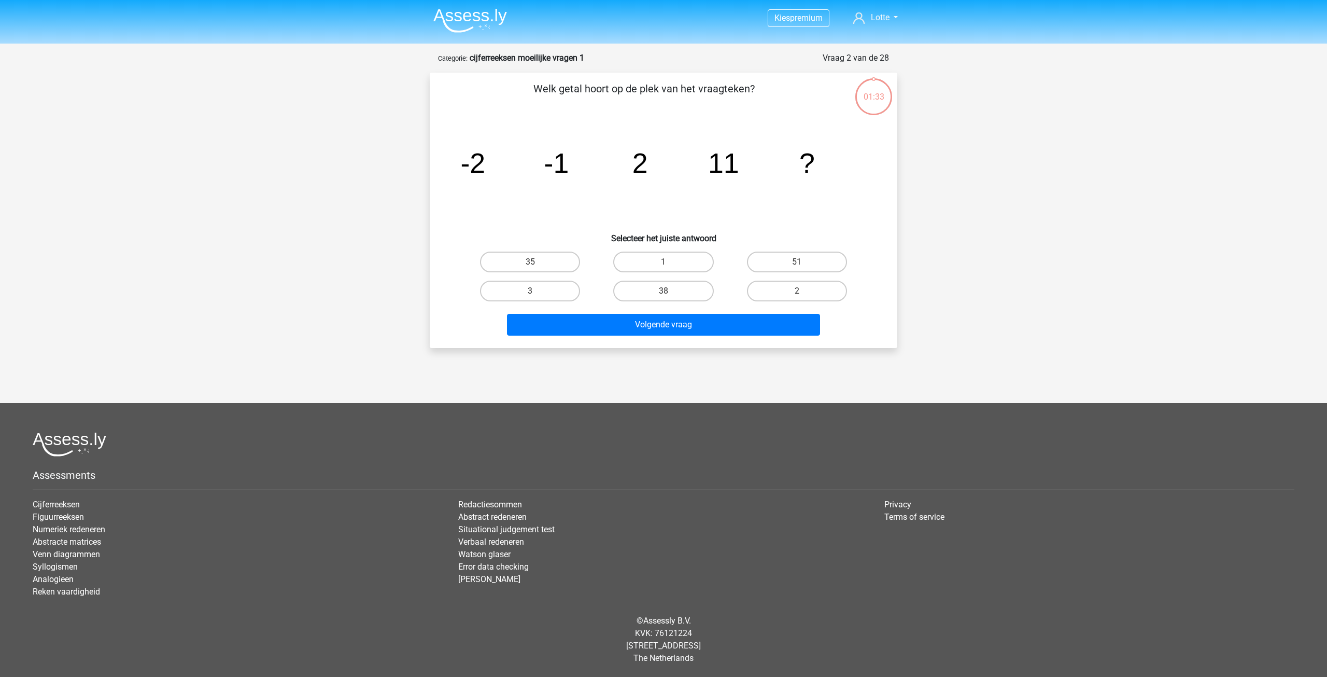
click at [543, 217] on icon "image/svg+xml -2 -1 2 11 ?" at bounding box center [664, 172] width 418 height 105
drag, startPoint x: 463, startPoint y: 179, endPoint x: 510, endPoint y: 178, distance: 46.7
click at [508, 178] on icon "image/svg+xml -2 -1 2 11 ?" at bounding box center [664, 172] width 418 height 105
click at [528, 190] on icon "image/svg+xml -2 -1 2 11 ?" at bounding box center [664, 172] width 418 height 105
drag, startPoint x: 534, startPoint y: 173, endPoint x: 583, endPoint y: 169, distance: 48.9
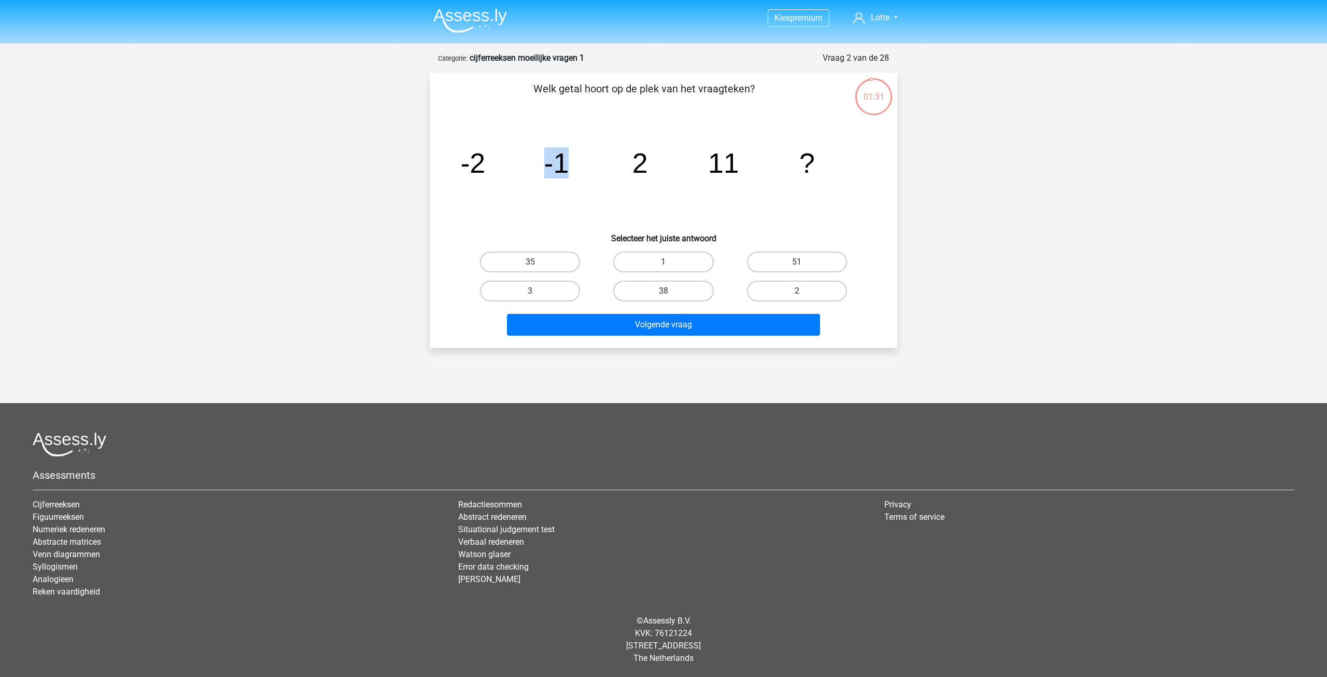
click at [583, 169] on icon "image/svg+xml -2 -1 2 11 ?" at bounding box center [664, 172] width 418 height 105
click at [606, 182] on icon "image/svg+xml -2 -1 2 11 ?" at bounding box center [664, 172] width 418 height 105
drag, startPoint x: 461, startPoint y: 169, endPoint x: 493, endPoint y: 169, distance: 31.6
click at [491, 169] on icon "image/svg+xml -2 -1 2 11 ?" at bounding box center [664, 172] width 418 height 105
click at [554, 178] on tspan "-1" at bounding box center [556, 162] width 25 height 31
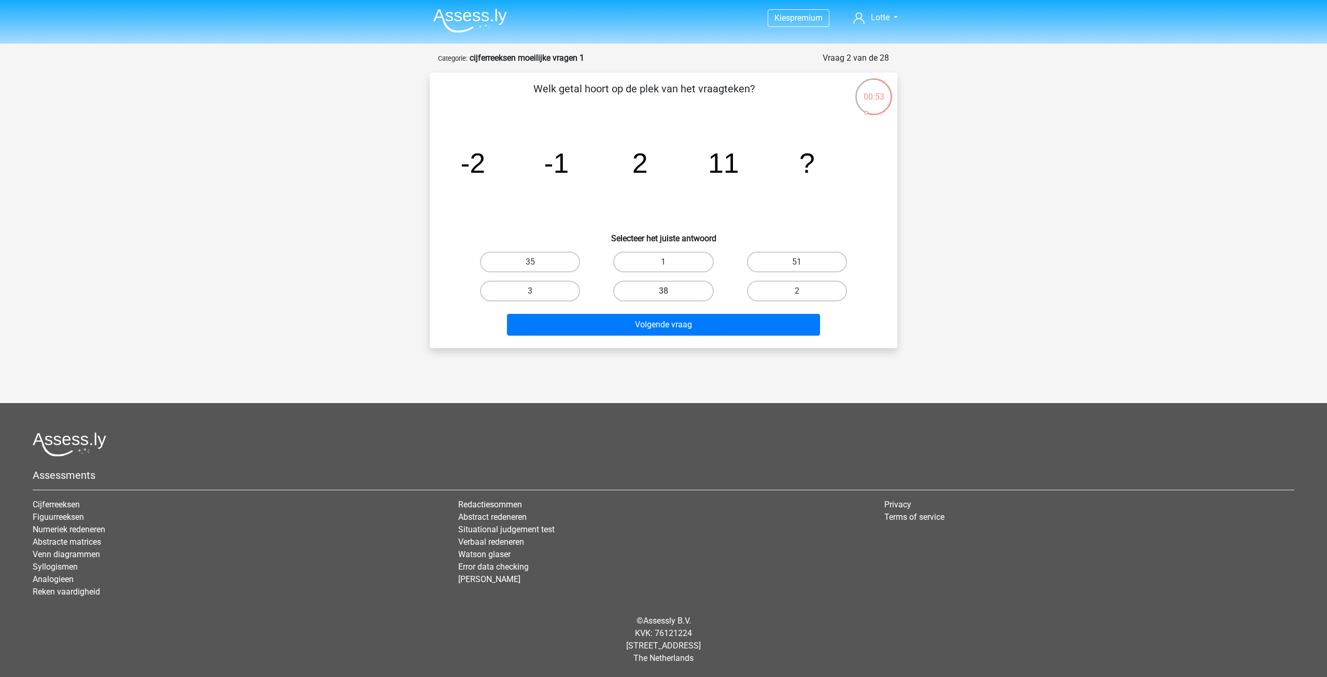
click at [697, 287] on label "38" at bounding box center [663, 291] width 100 height 21
click at [670, 291] on input "38" at bounding box center [667, 294] width 7 height 7
radio input "true"
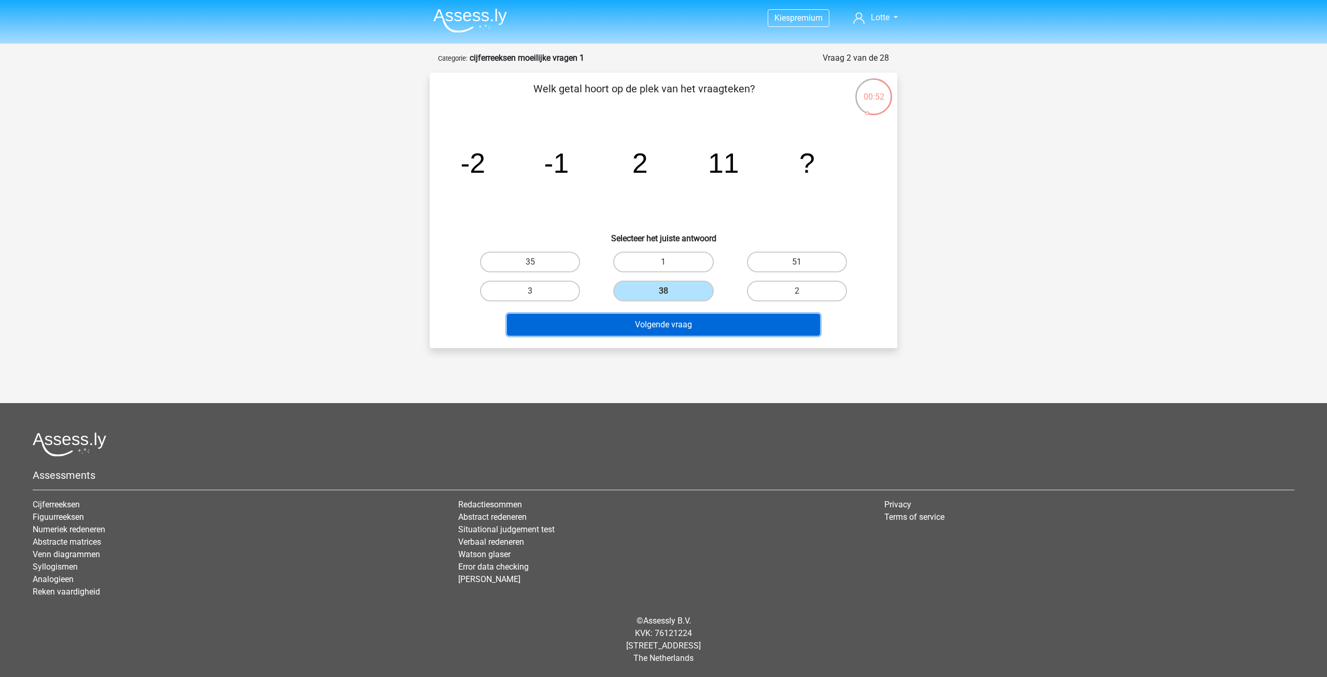
click at [719, 326] on button "Volgende vraag" at bounding box center [664, 325] width 314 height 22
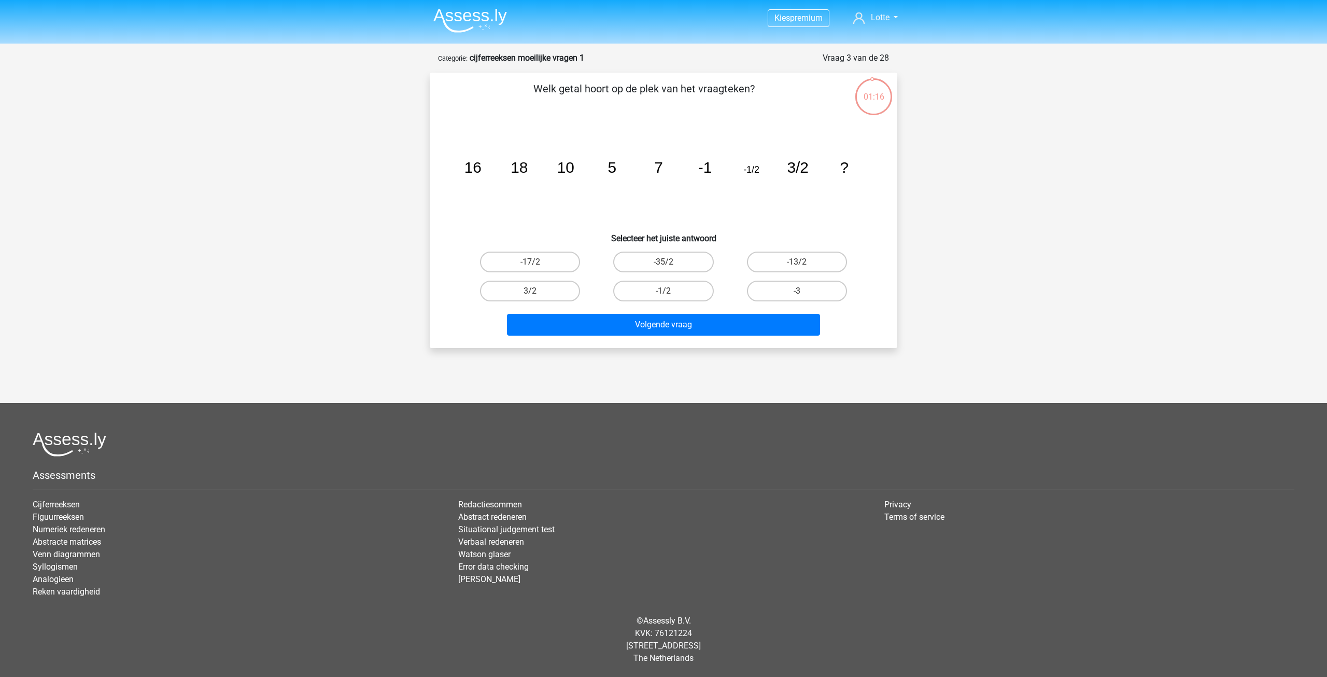
drag, startPoint x: 653, startPoint y: 90, endPoint x: 720, endPoint y: 98, distance: 67.9
click at [688, 94] on p "Welk getal hoort op de plek van het vraagteken?" at bounding box center [644, 96] width 396 height 31
drag, startPoint x: 729, startPoint y: 100, endPoint x: 697, endPoint y: 126, distance: 40.9
click at [729, 101] on p "Welk getal hoort op de plek van het vraagteken?" at bounding box center [644, 96] width 396 height 31
drag, startPoint x: 465, startPoint y: 162, endPoint x: 526, endPoint y: 162, distance: 61.7
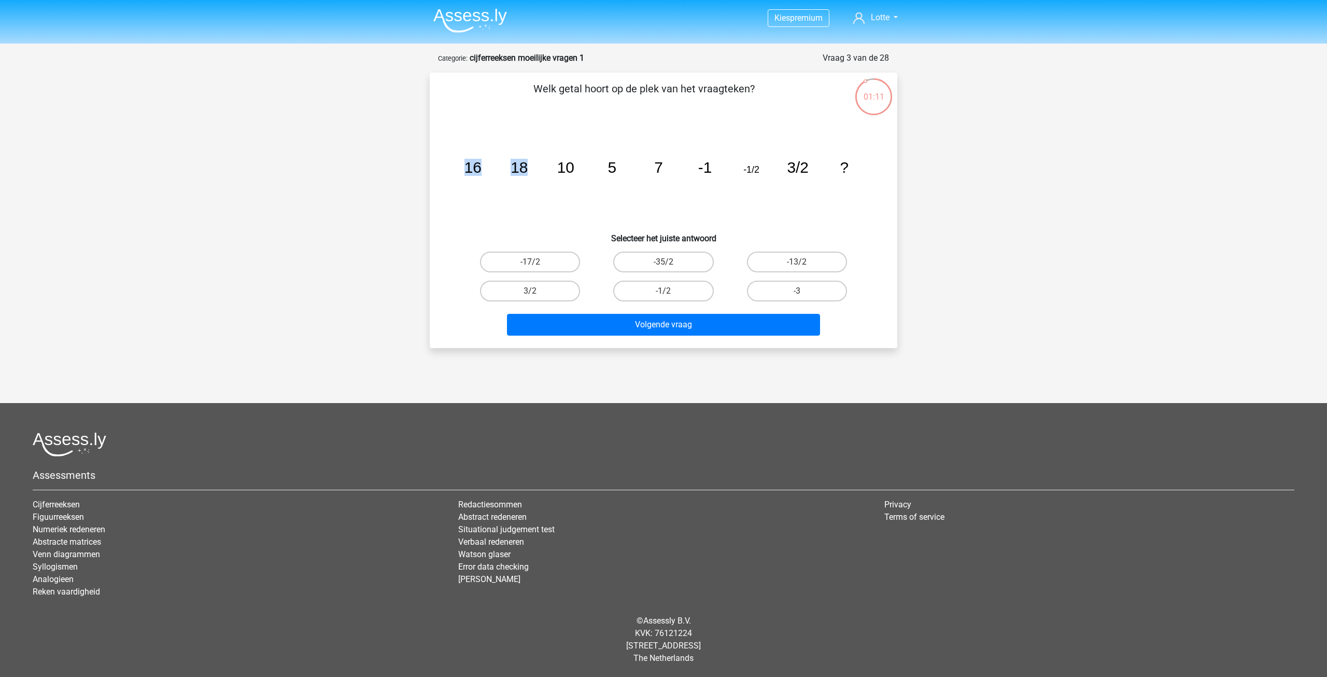
click at [526, 162] on g "16 18 10 5 7 -1 -1/2 3/2 ?" at bounding box center [657, 167] width 384 height 17
click at [544, 173] on icon "image/svg+xml 16 18 10 5 7 -1 -1/2 3/2 ?" at bounding box center [664, 172] width 418 height 105
drag, startPoint x: 457, startPoint y: 169, endPoint x: 593, endPoint y: 171, distance: 135.9
click at [593, 171] on icon "image/svg+xml 16 18 10 5 7 -1 -1/2 3/2 ?" at bounding box center [664, 172] width 418 height 105
click at [607, 175] on icon "image/svg+xml 16 18 10 5 7 -1 -1/2 3/2 ?" at bounding box center [664, 172] width 418 height 105
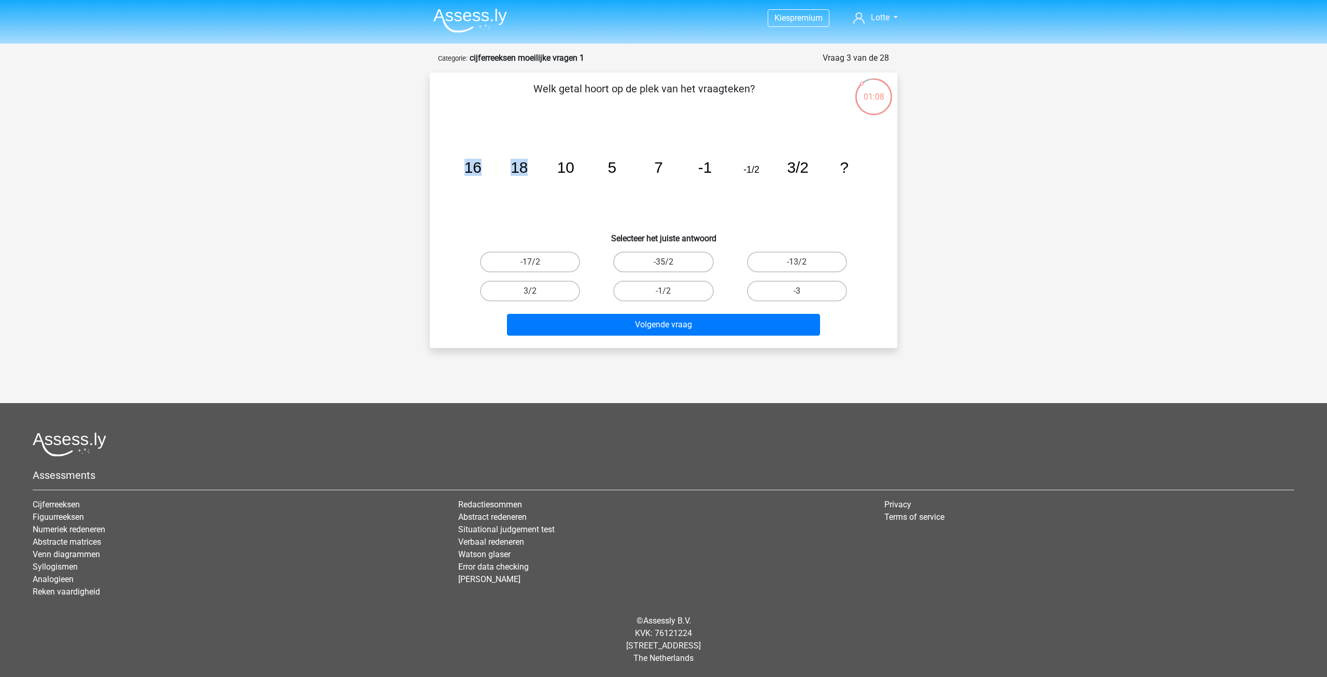
drag, startPoint x: 464, startPoint y: 169, endPoint x: 567, endPoint y: 181, distance: 103.5
click at [542, 172] on icon "image/svg+xml 16 18 10 5 7 -1 -1/2 3/2 ?" at bounding box center [664, 172] width 418 height 105
click at [609, 190] on icon "image/svg+xml 16 18 10 5 7 -1 -1/2 3/2 ?" at bounding box center [664, 172] width 418 height 105
drag, startPoint x: 646, startPoint y: 166, endPoint x: 734, endPoint y: 171, distance: 88.3
click at [730, 170] on icon "image/svg+xml 16 18 10 5 7 -1 -1/2 3/2 ?" at bounding box center [664, 172] width 418 height 105
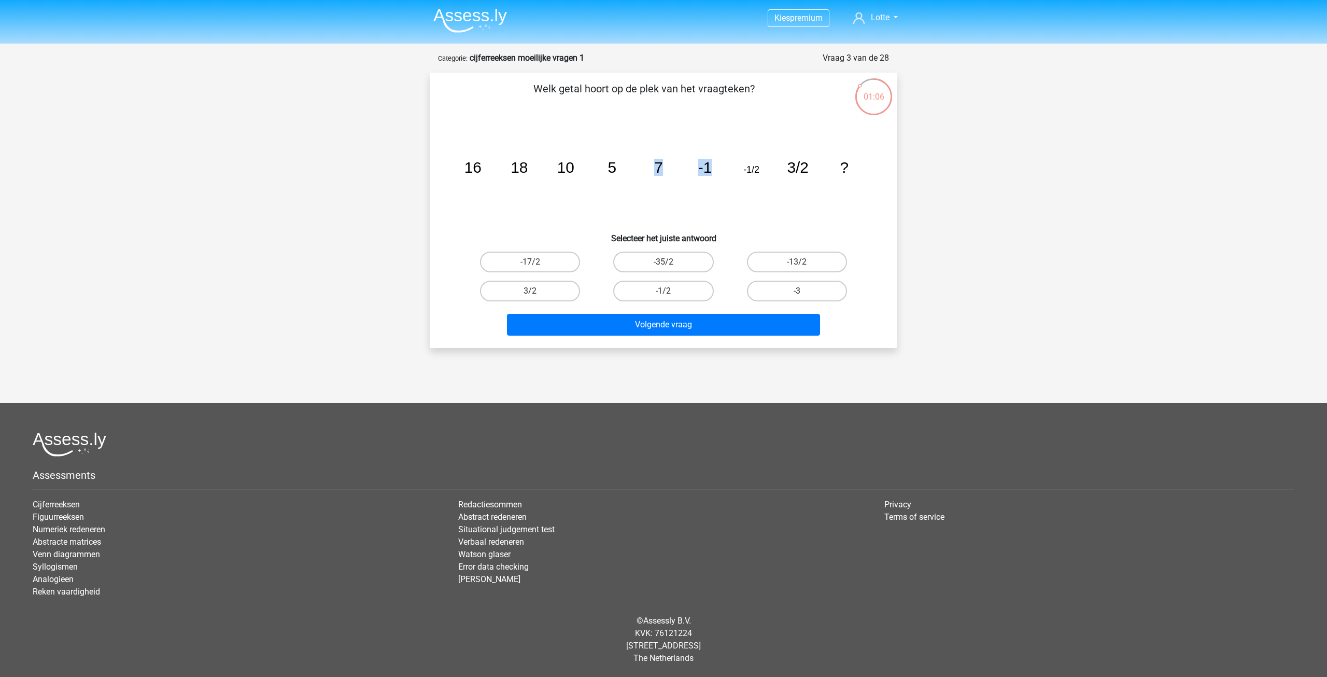
click at [744, 177] on icon "image/svg+xml 16 18 10 5 7 -1 -1/2 3/2 ?" at bounding box center [664, 172] width 418 height 105
drag, startPoint x: 747, startPoint y: 163, endPoint x: 885, endPoint y: 168, distance: 138.0
click at [885, 168] on div "[PERSON_NAME] getal [PERSON_NAME] op de plek van het vraagteken? image/svg+xml …" at bounding box center [663, 210] width 459 height 259
click at [880, 168] on div "image/svg+xml 16 18 10 5 7 -1 -1/2 3/2 ?" at bounding box center [663, 172] width 435 height 105
drag, startPoint x: 790, startPoint y: 170, endPoint x: 872, endPoint y: 172, distance: 82.5
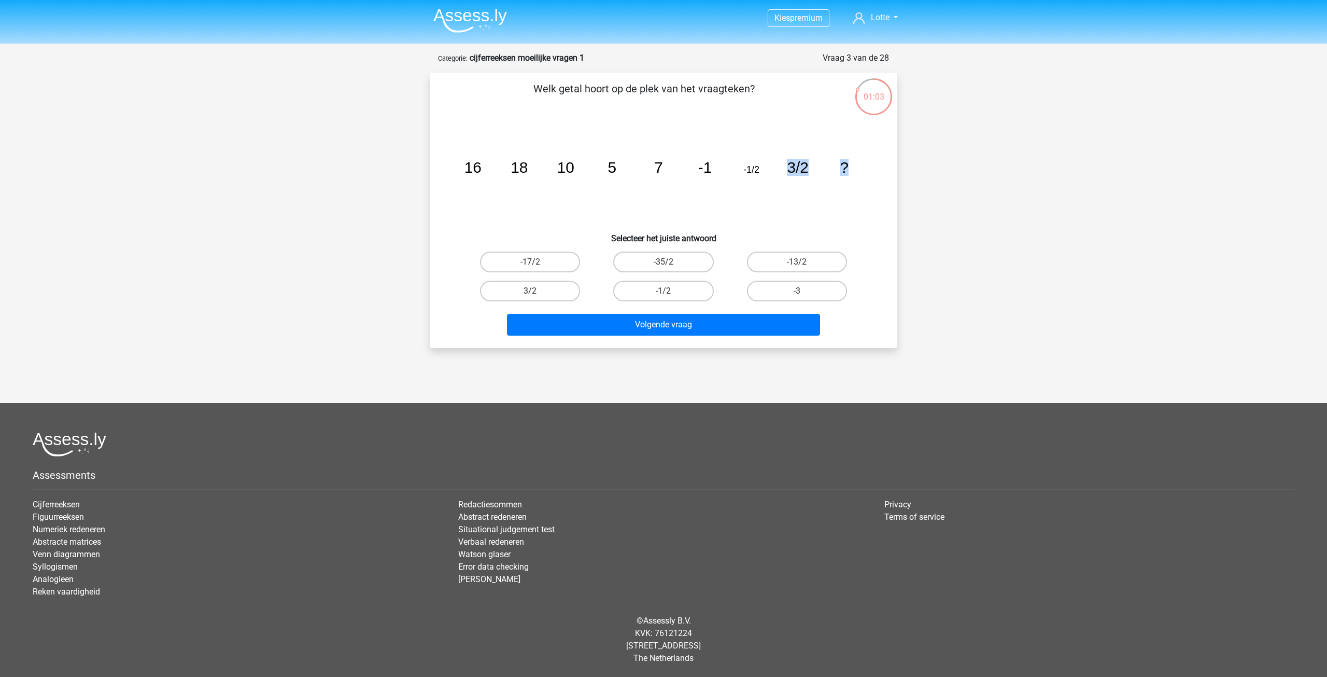
click at [872, 172] on icon "image/svg+xml 16 18 10 5 7 -1 -1/2 3/2 ?" at bounding box center [664, 172] width 418 height 105
drag, startPoint x: 475, startPoint y: 171, endPoint x: 501, endPoint y: 172, distance: 26.5
click at [501, 172] on icon "image/svg+xml 16 18 10 5 7 -1 -1/2 3/2 ?" at bounding box center [664, 172] width 418 height 105
drag, startPoint x: 559, startPoint y: 164, endPoint x: 586, endPoint y: 166, distance: 26.5
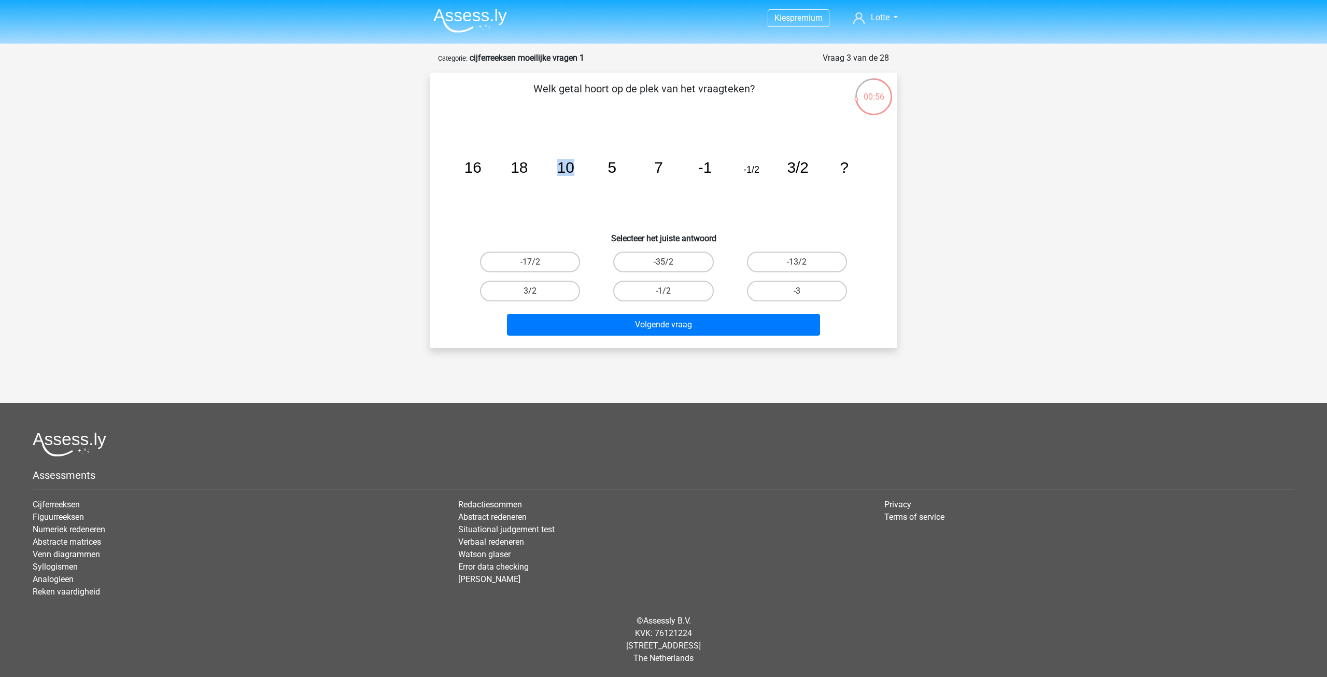
click at [583, 165] on icon "image/svg+xml 16 18 10 5 7 -1 -1/2 3/2 ?" at bounding box center [664, 172] width 418 height 105
drag, startPoint x: 651, startPoint y: 168, endPoint x: 694, endPoint y: 171, distance: 43.1
click at [694, 171] on icon "image/svg+xml 16 18 10 5 7 -1 -1/2 3/2 ?" at bounding box center [664, 172] width 418 height 105
drag, startPoint x: 763, startPoint y: 171, endPoint x: 777, endPoint y: 171, distance: 13.5
click at [777, 171] on icon "image/svg+xml 16 18 10 5 7 -1 -1/2 3/2 ?" at bounding box center [664, 172] width 418 height 105
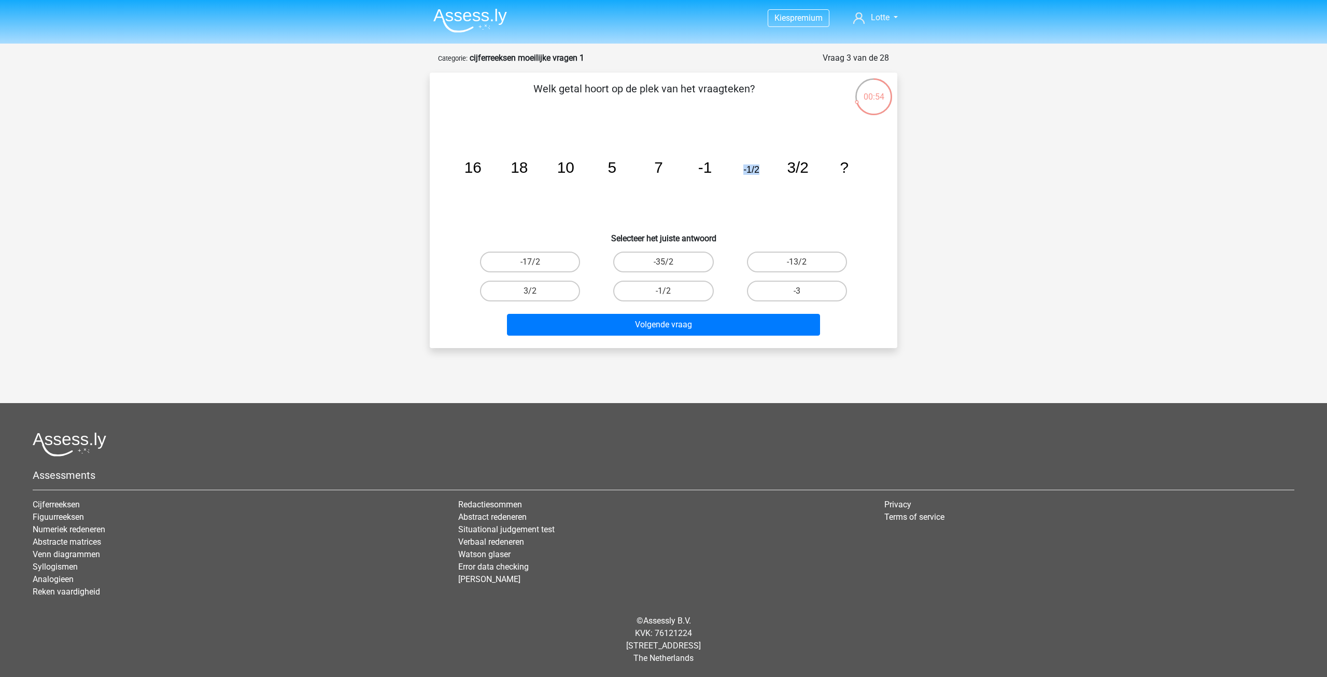
drag, startPoint x: 785, startPoint y: 196, endPoint x: 741, endPoint y: 197, distance: 43.6
click at [785, 197] on icon "image/svg+xml 16 18 10 5 7 -1 -1/2 3/2 ?" at bounding box center [664, 172] width 418 height 105
drag, startPoint x: 507, startPoint y: 169, endPoint x: 549, endPoint y: 170, distance: 42.0
click at [549, 170] on icon "image/svg+xml 16 18 10 5 7 -1 -1/2 3/2 ?" at bounding box center [664, 172] width 418 height 105
drag, startPoint x: 542, startPoint y: 185, endPoint x: 537, endPoint y: 184, distance: 5.3
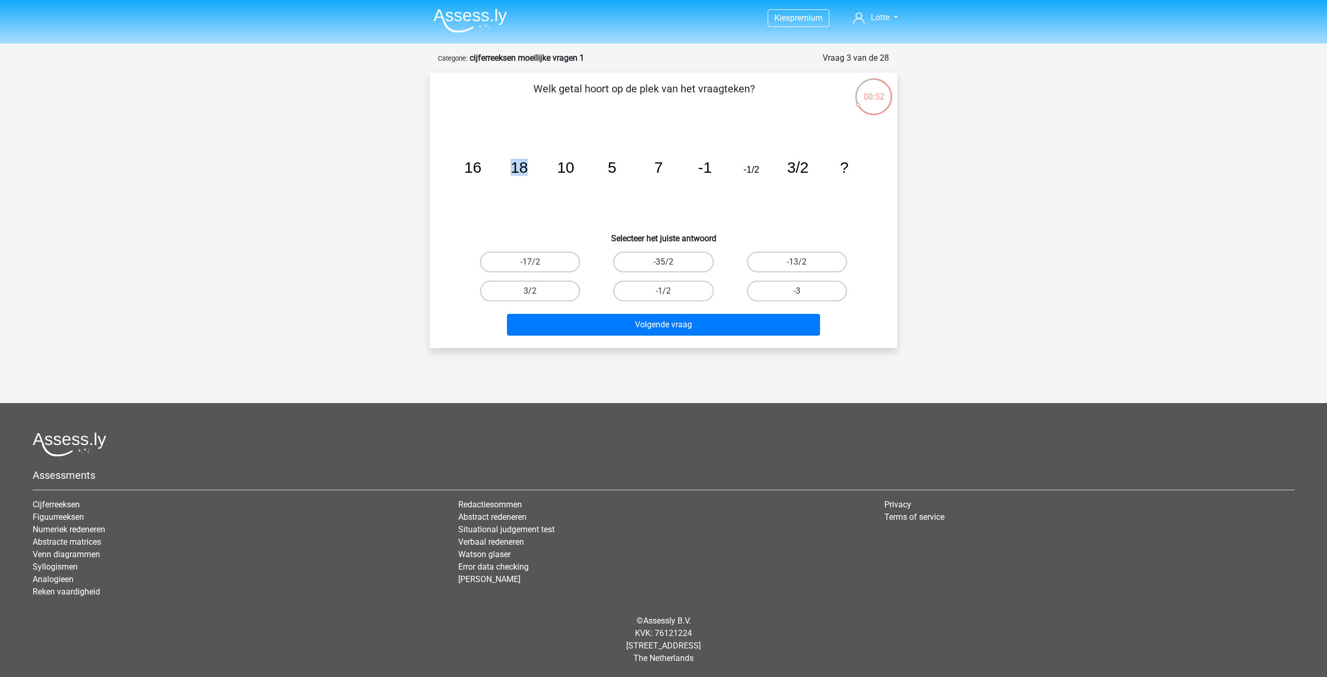
click at [542, 185] on icon "image/svg+xml 16 18 10 5 7 -1 -1/2 3/2 ?" at bounding box center [664, 172] width 418 height 105
drag, startPoint x: 465, startPoint y: 166, endPoint x: 534, endPoint y: 167, distance: 69.5
click at [534, 167] on icon "image/svg+xml 16 18 10 5 7 -1 -1/2 3/2 ?" at bounding box center [664, 172] width 418 height 105
drag, startPoint x: 560, startPoint y: 166, endPoint x: 636, endPoint y: 168, distance: 76.2
click at [636, 168] on icon "image/svg+xml 16 18 10 5 7 -1 -1/2 3/2 ?" at bounding box center [664, 172] width 418 height 105
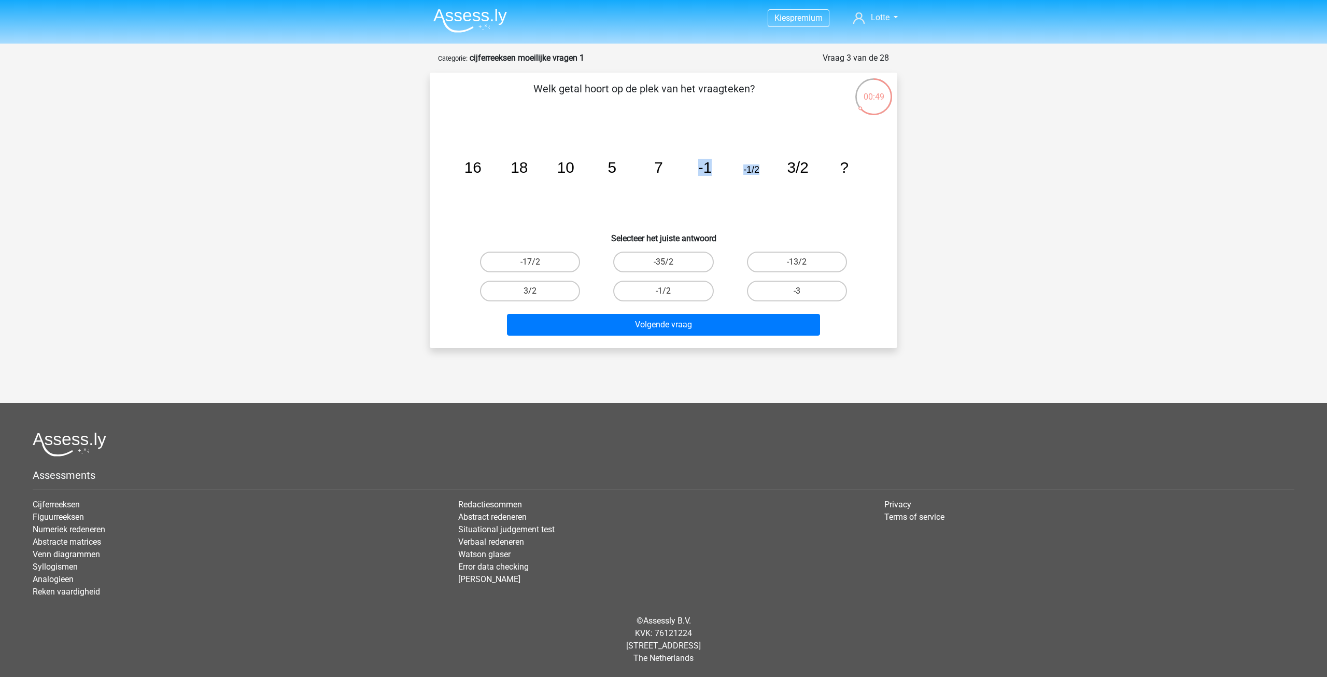
drag, startPoint x: 661, startPoint y: 169, endPoint x: 778, endPoint y: 173, distance: 117.3
click at [776, 173] on icon "image/svg+xml 16 18 10 5 7 -1 -1/2 3/2 ?" at bounding box center [664, 172] width 418 height 105
click at [801, 201] on icon "image/svg+xml 16 18 10 5 7 -1 -1/2 3/2 ?" at bounding box center [664, 172] width 418 height 105
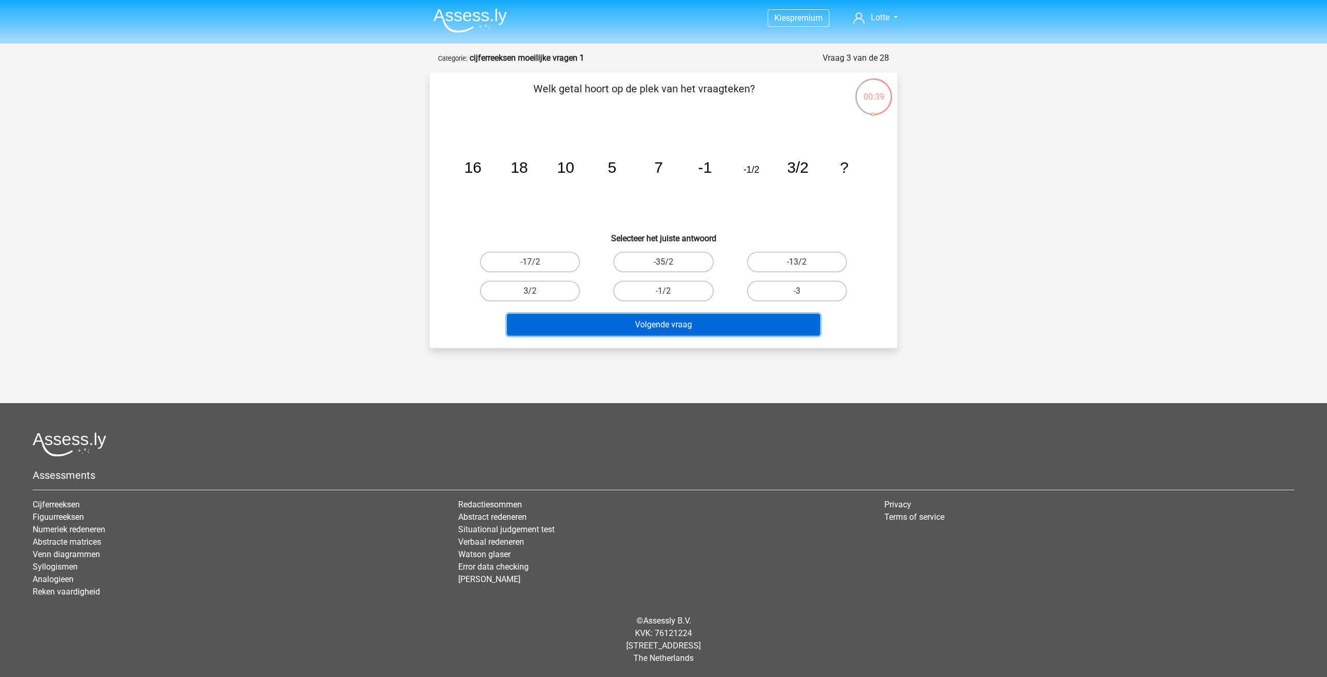
click at [682, 328] on button "Volgende vraag" at bounding box center [664, 325] width 314 height 22
click at [782, 216] on icon "image/svg+xml 16 18 10 5 7 -1 -1/2 3/2 ?" at bounding box center [664, 172] width 418 height 105
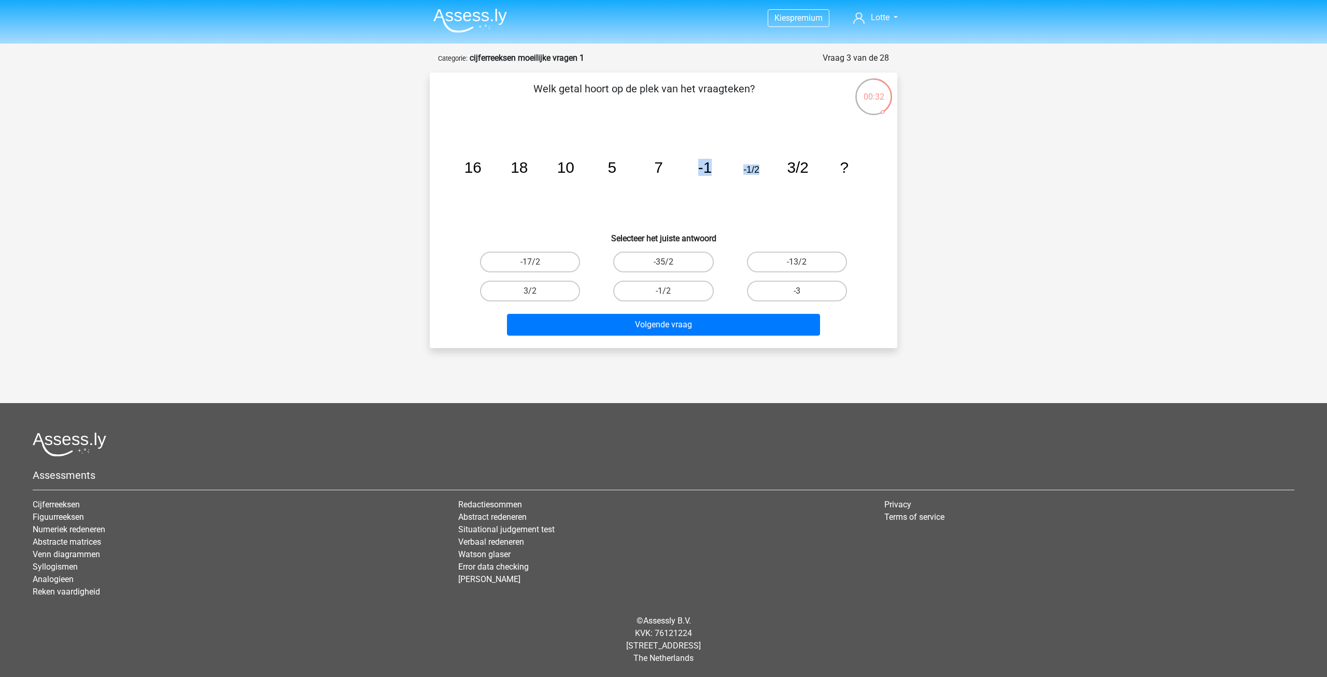
drag, startPoint x: 744, startPoint y: 164, endPoint x: 761, endPoint y: 166, distance: 16.7
click at [761, 166] on icon "image/svg+xml 16 18 10 5 7 -1 -1/2 3/2 ?" at bounding box center [664, 172] width 418 height 105
click at [790, 167] on tspan "3/2" at bounding box center [798, 167] width 22 height 17
drag, startPoint x: 787, startPoint y: 169, endPoint x: 820, endPoint y: 181, distance: 35.3
click at [818, 170] on icon "image/svg+xml 16 18 10 5 7 -1 -1/2 3/2 ?" at bounding box center [664, 172] width 418 height 105
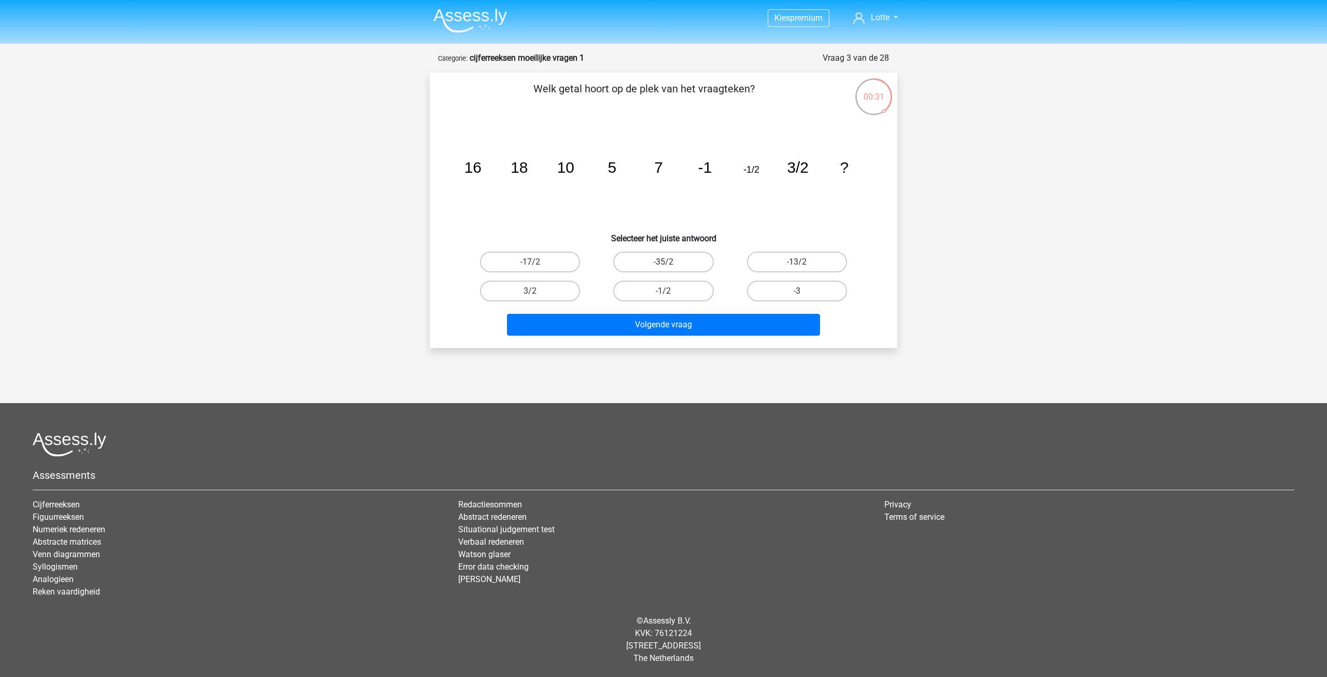
click at [825, 207] on icon "image/svg+xml 16 18 10 5 7 -1 -1/2 3/2 ?" at bounding box center [664, 172] width 418 height 105
click at [780, 258] on label "-13/2" at bounding box center [797, 261] width 100 height 21
click at [797, 262] on input "-13/2" at bounding box center [800, 265] width 7 height 7
radio input "true"
click at [716, 305] on div "-1/2" at bounding box center [663, 290] width 133 height 29
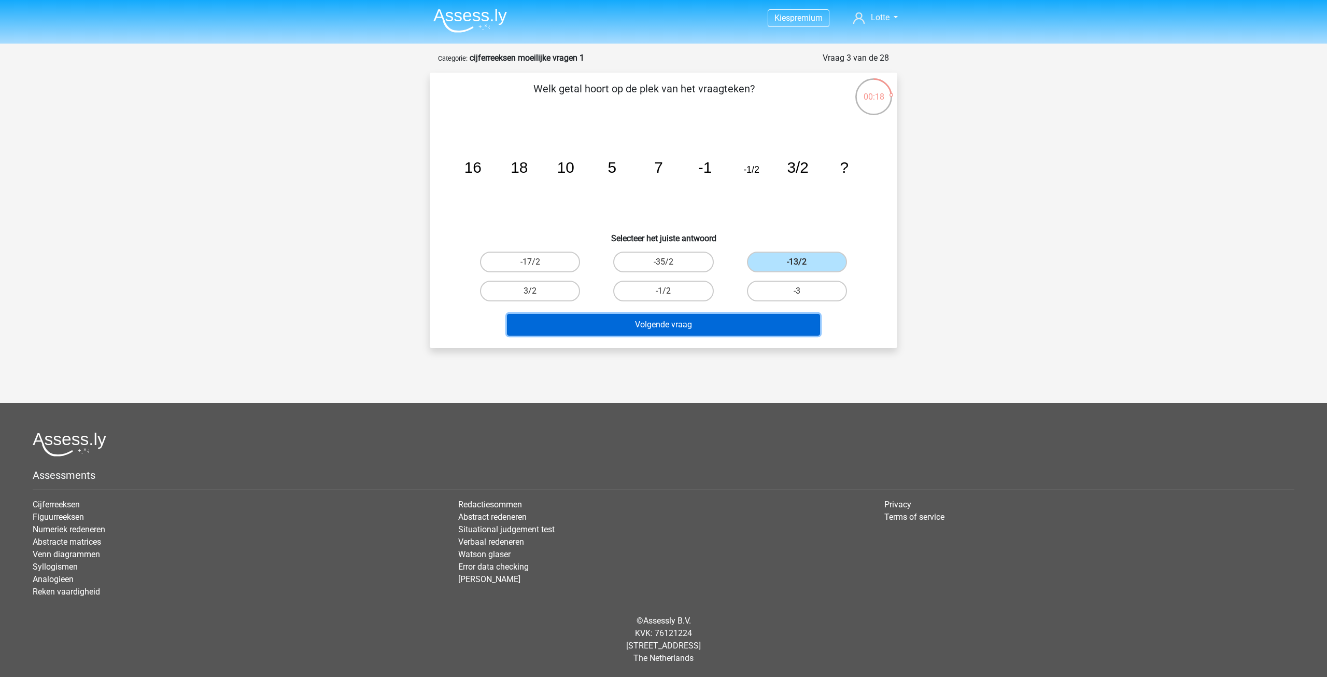
click at [715, 320] on button "Volgende vraag" at bounding box center [664, 325] width 314 height 22
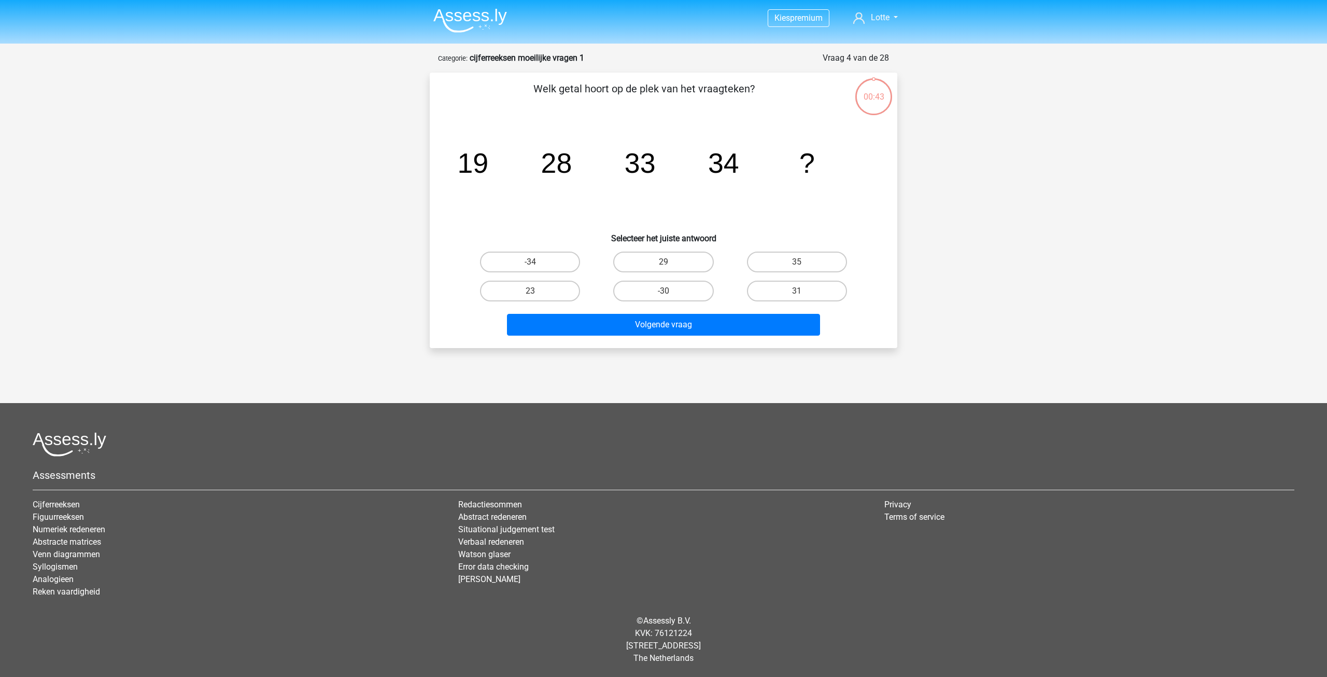
drag, startPoint x: 646, startPoint y: 163, endPoint x: 834, endPoint y: 163, distance: 188.2
click at [834, 163] on div "image/svg+xml 19 28 33 34 ?" at bounding box center [663, 172] width 435 height 105
click at [836, 165] on icon "image/svg+xml 19 28 33 34 ?" at bounding box center [664, 172] width 418 height 105
drag, startPoint x: 464, startPoint y: 161, endPoint x: 565, endPoint y: 161, distance: 101.1
click at [565, 161] on g "19 28 33 34 ?" at bounding box center [636, 162] width 358 height 31
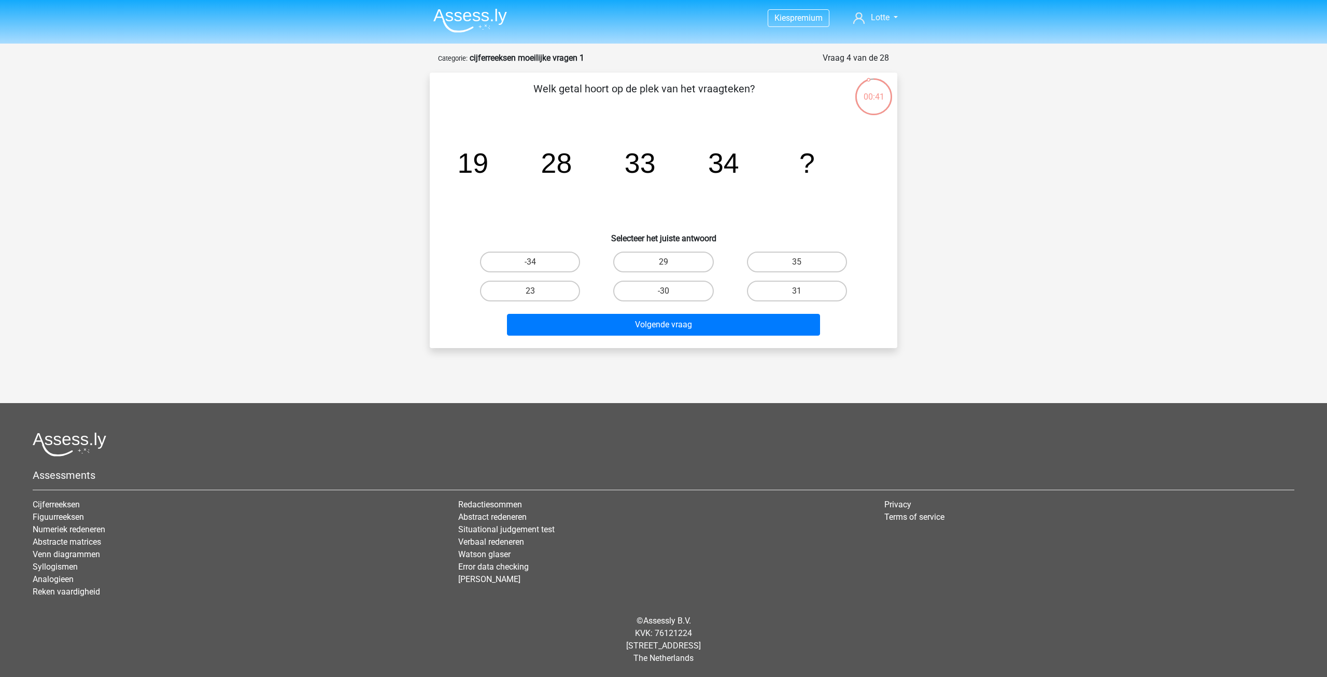
click at [602, 173] on icon "image/svg+xml 19 28 33 34 ?" at bounding box center [664, 172] width 418 height 105
drag, startPoint x: 452, startPoint y: 170, endPoint x: 610, endPoint y: 178, distance: 157.9
click at [610, 178] on div "image/svg+xml 19 28 33 34 ?" at bounding box center [663, 172] width 435 height 105
click at [606, 177] on icon "image/svg+xml 19 28 33 34 ?" at bounding box center [664, 172] width 418 height 105
drag, startPoint x: 465, startPoint y: 163, endPoint x: 495, endPoint y: 157, distance: 30.7
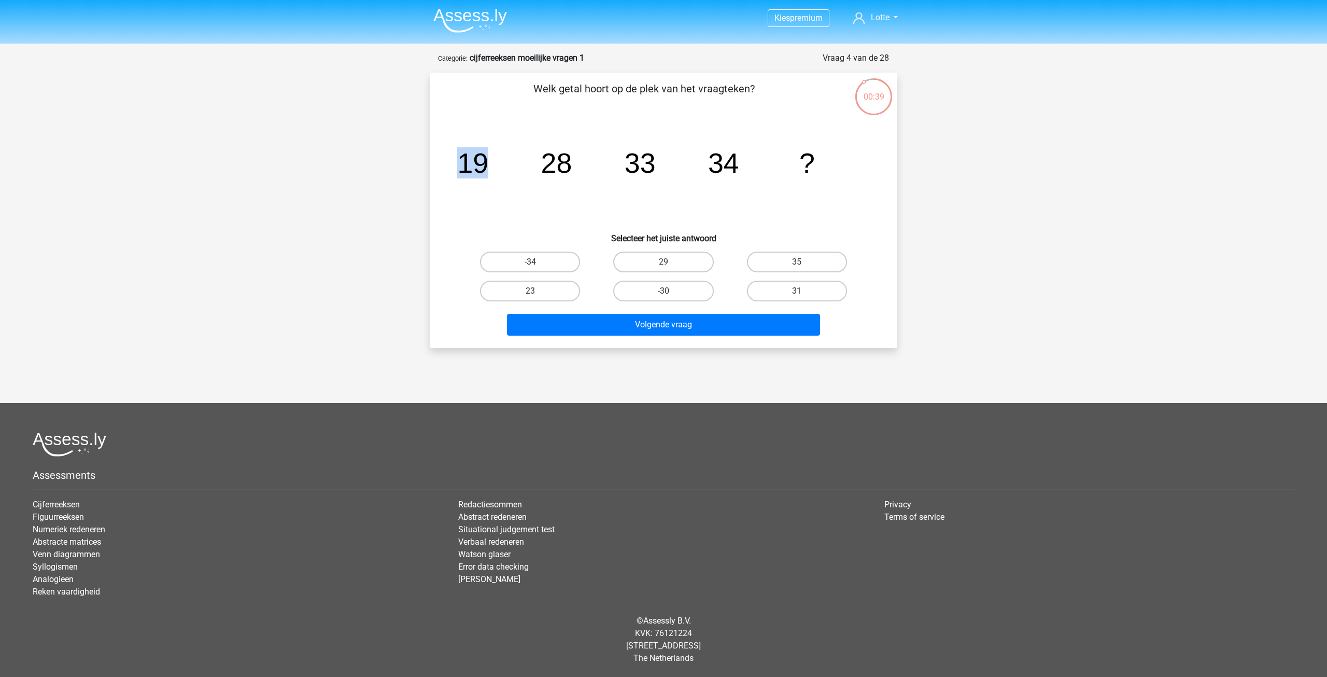
click at [495, 157] on icon "image/svg+xml 19 28 33 34 ?" at bounding box center [664, 172] width 418 height 105
drag, startPoint x: 522, startPoint y: 164, endPoint x: 589, endPoint y: 167, distance: 67.0
click at [583, 167] on icon "image/svg+xml 19 28 33 34 ?" at bounding box center [664, 172] width 418 height 105
click at [590, 167] on icon "image/svg+xml 19 28 33 34 ?" at bounding box center [664, 172] width 418 height 105
drag, startPoint x: 542, startPoint y: 169, endPoint x: 628, endPoint y: 166, distance: 86.6
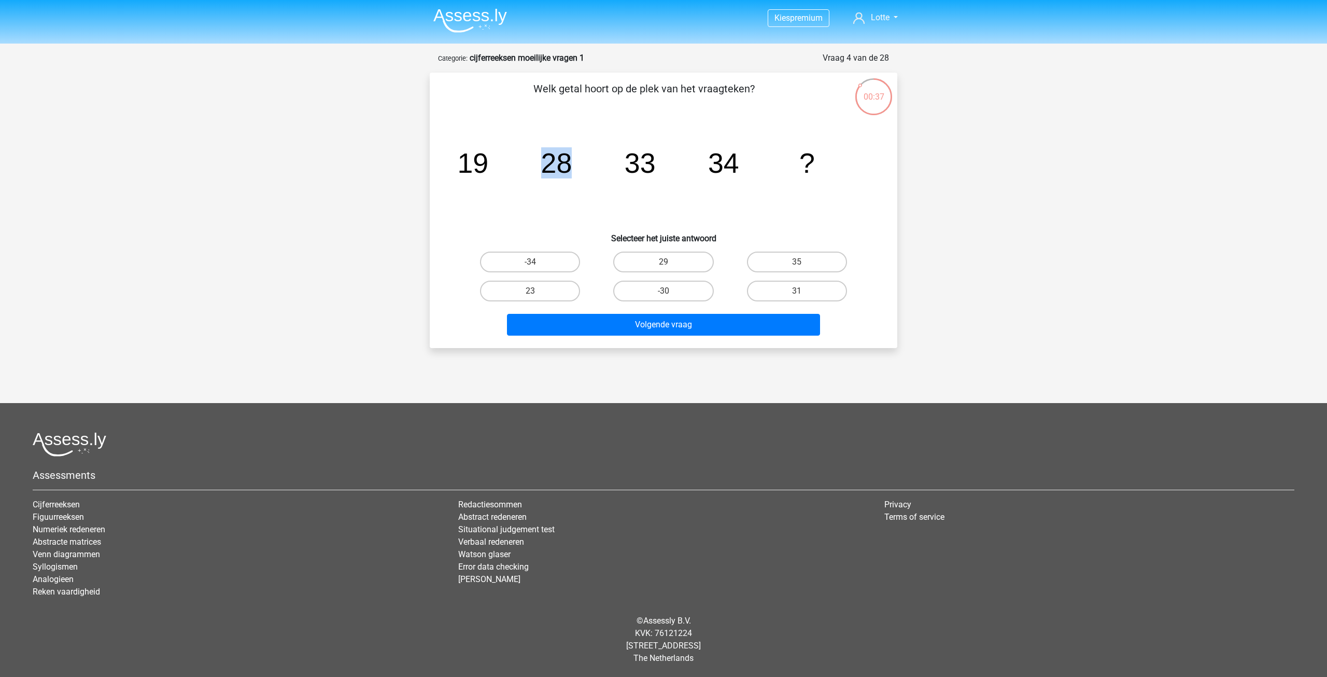
click at [628, 166] on g "19 28 33 34 ?" at bounding box center [636, 162] width 358 height 31
drag, startPoint x: 634, startPoint y: 167, endPoint x: 693, endPoint y: 169, distance: 59.7
click at [691, 167] on icon "image/svg+xml 19 28 33 34 ?" at bounding box center [664, 172] width 418 height 105
click at [706, 172] on icon "image/svg+xml 19 28 33 34 ?" at bounding box center [664, 172] width 418 height 105
drag, startPoint x: 703, startPoint y: 167, endPoint x: 748, endPoint y: 166, distance: 45.1
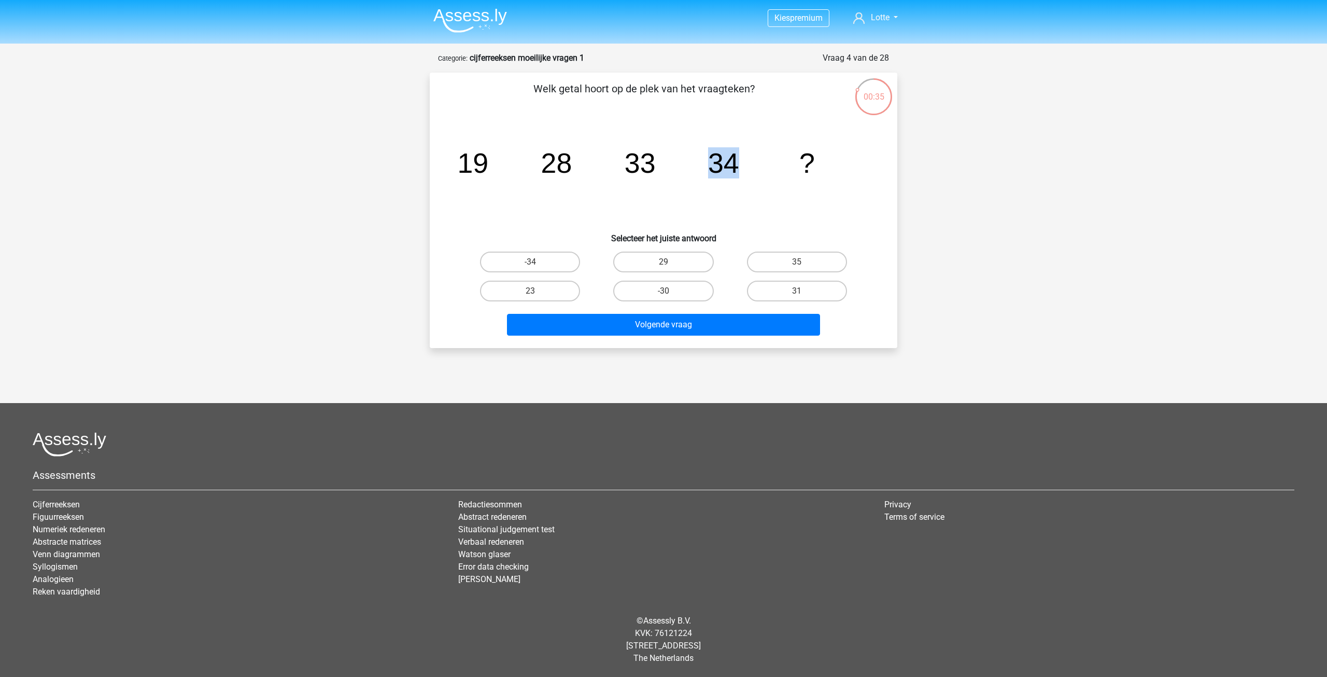
click at [748, 166] on icon "image/svg+xml 19 28 33 34 ?" at bounding box center [664, 172] width 418 height 105
click at [773, 180] on icon "image/svg+xml 19 28 33 34 ?" at bounding box center [664, 172] width 418 height 105
drag, startPoint x: 479, startPoint y: 162, endPoint x: 552, endPoint y: 165, distance: 73.2
click at [552, 165] on g "19 28 33 34 ?" at bounding box center [636, 162] width 358 height 31
click at [580, 167] on icon "image/svg+xml 19 28 33 34 ?" at bounding box center [664, 172] width 418 height 105
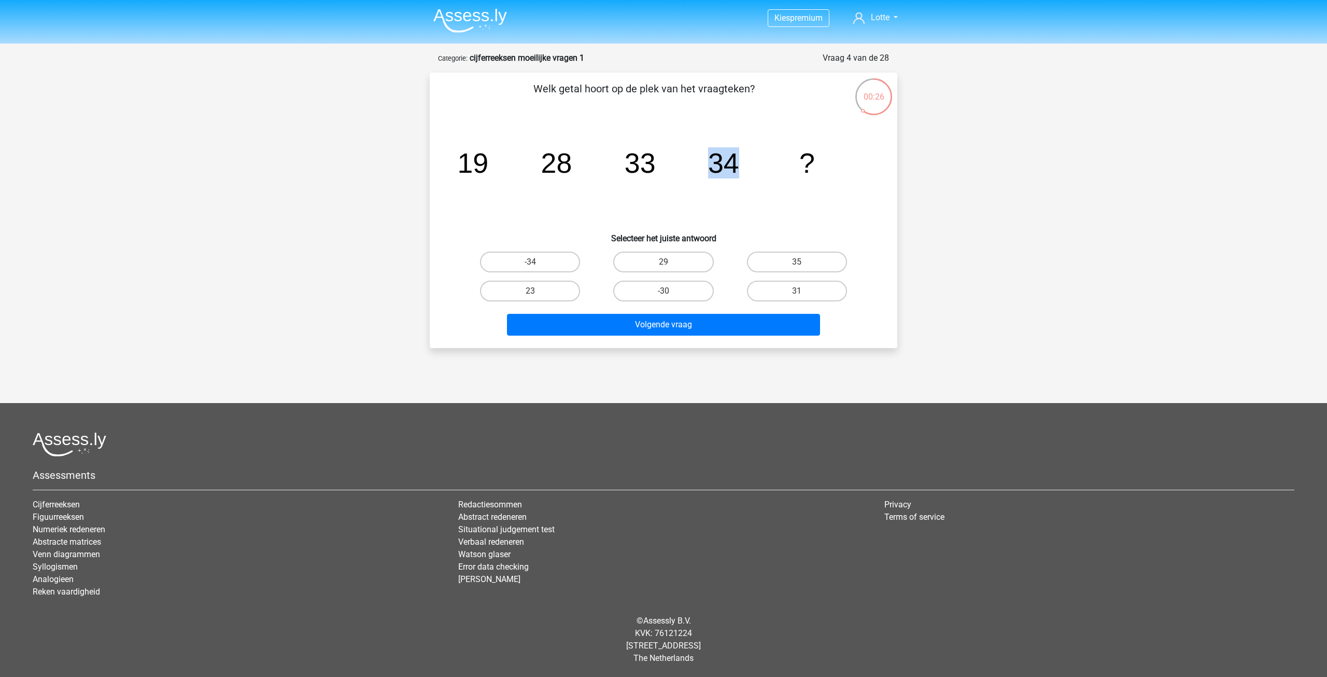
drag, startPoint x: 709, startPoint y: 163, endPoint x: 787, endPoint y: 169, distance: 77.9
click at [777, 166] on icon "image/svg+xml 19 28 33 34 ?" at bounding box center [664, 172] width 418 height 105
click at [795, 172] on icon "image/svg+xml 19 28 33 34 ?" at bounding box center [664, 172] width 418 height 105
click at [776, 290] on label "31" at bounding box center [797, 291] width 100 height 21
click at [797, 291] on input "31" at bounding box center [800, 294] width 7 height 7
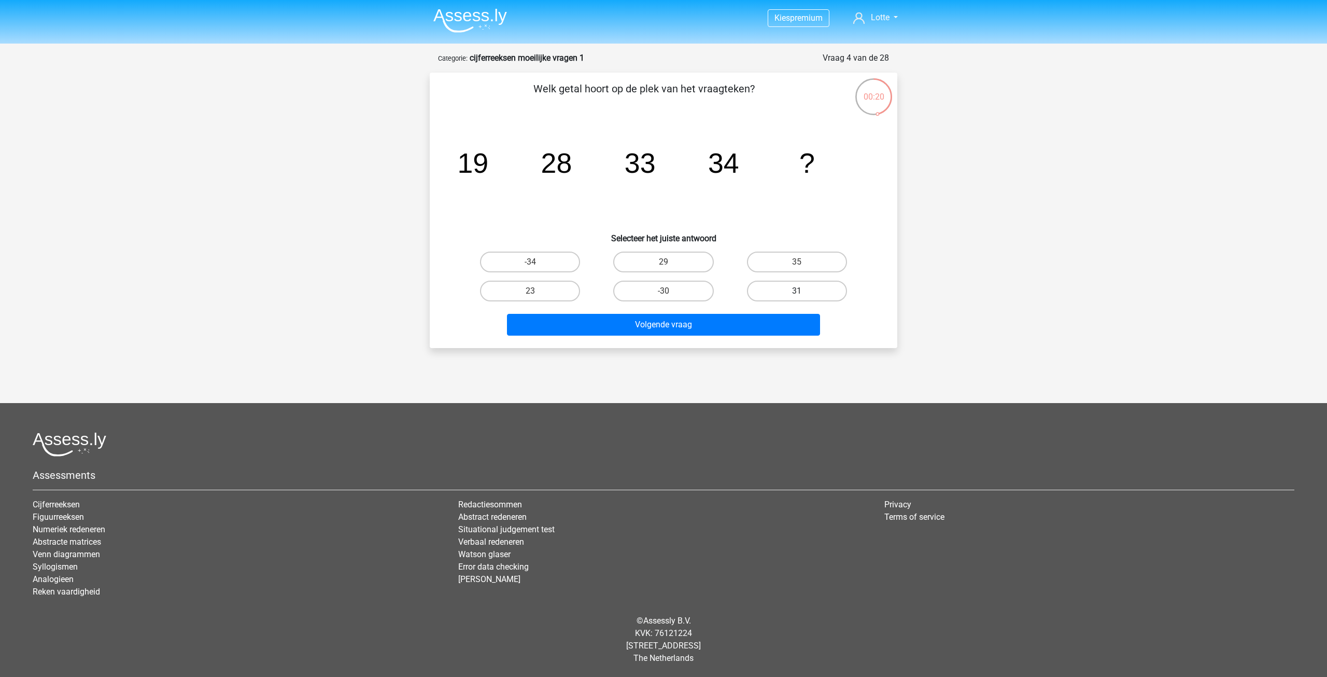
radio input "true"
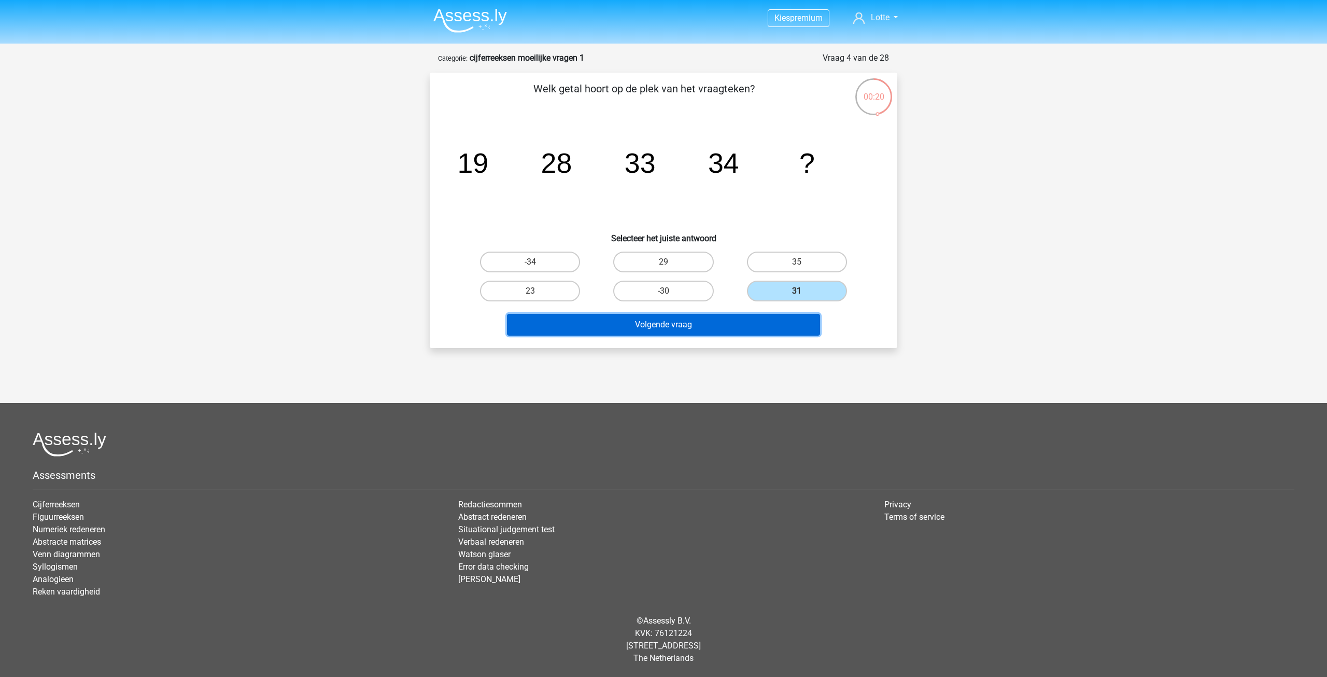
click at [726, 325] on button "Volgende vraag" at bounding box center [664, 325] width 314 height 22
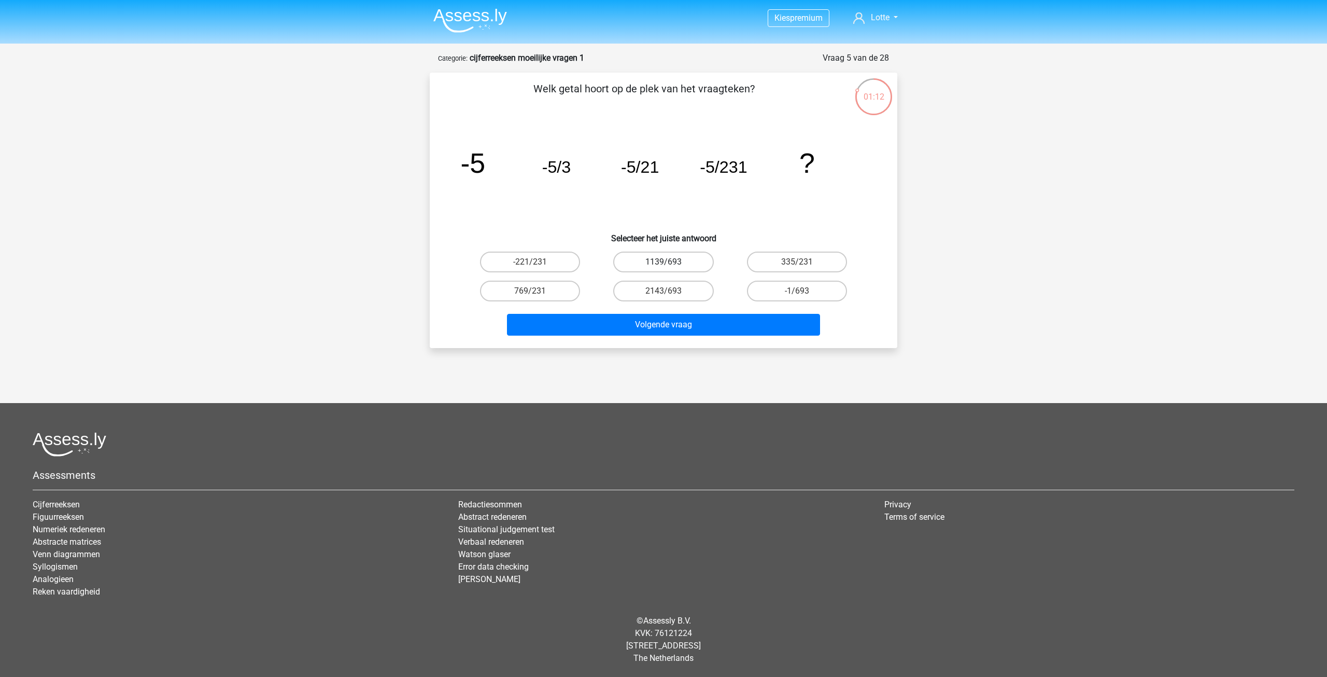
click at [675, 258] on label "1139/693" at bounding box center [663, 261] width 100 height 21
click at [670, 262] on input "1139/693" at bounding box center [667, 265] width 7 height 7
radio input "true"
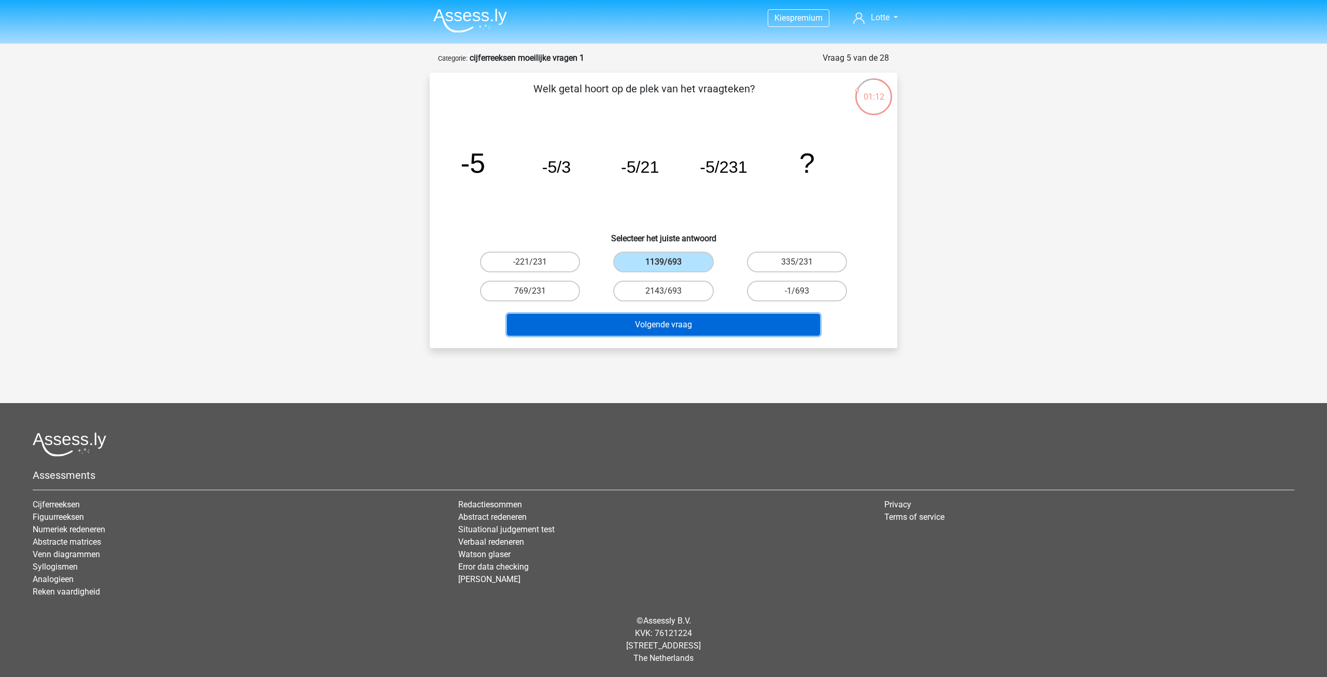
click at [697, 323] on button "Volgende vraag" at bounding box center [664, 325] width 314 height 22
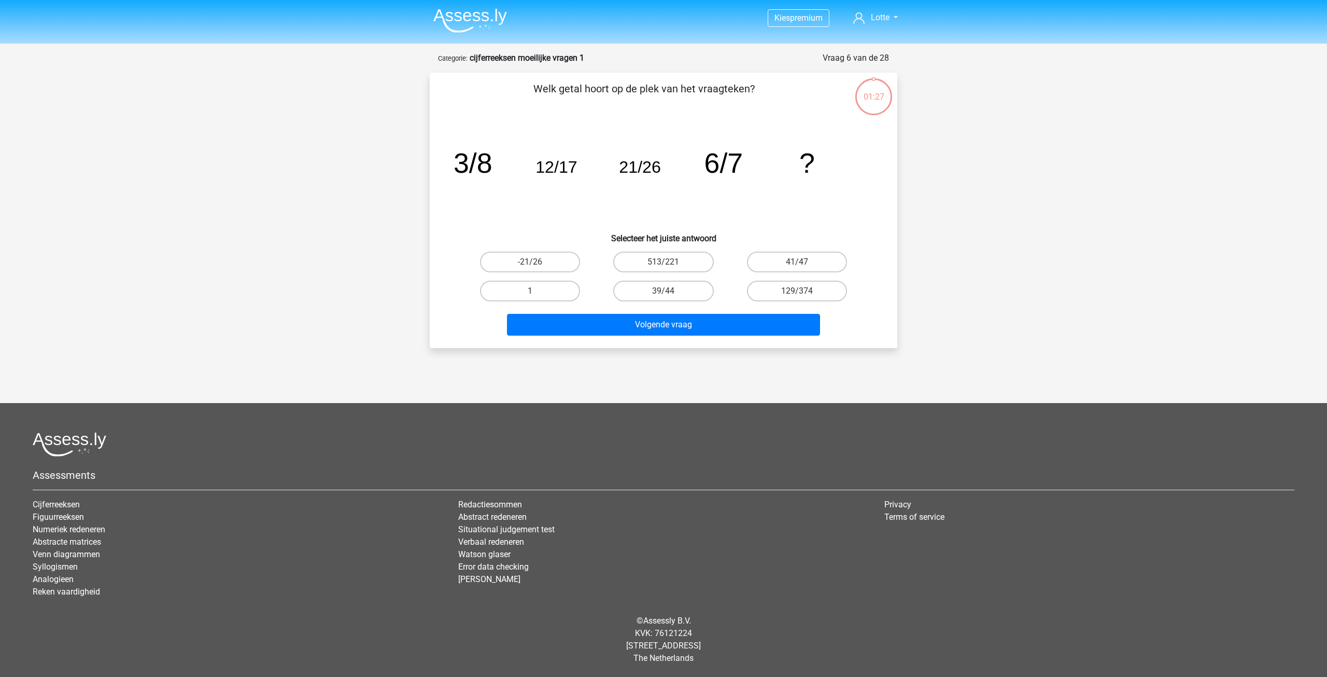
drag, startPoint x: 455, startPoint y: 162, endPoint x: 762, endPoint y: 169, distance: 307.0
click at [757, 169] on icon "image/svg+xml 3/8 12/17 21/26 6/7 ?" at bounding box center [664, 172] width 418 height 105
click at [796, 171] on icon "image/svg+xml 3/8 12/17 21/26 6/7 ?" at bounding box center [664, 172] width 418 height 105
drag, startPoint x: 455, startPoint y: 163, endPoint x: 484, endPoint y: 161, distance: 29.6
click at [483, 161] on tspan "3/8" at bounding box center [473, 162] width 39 height 31
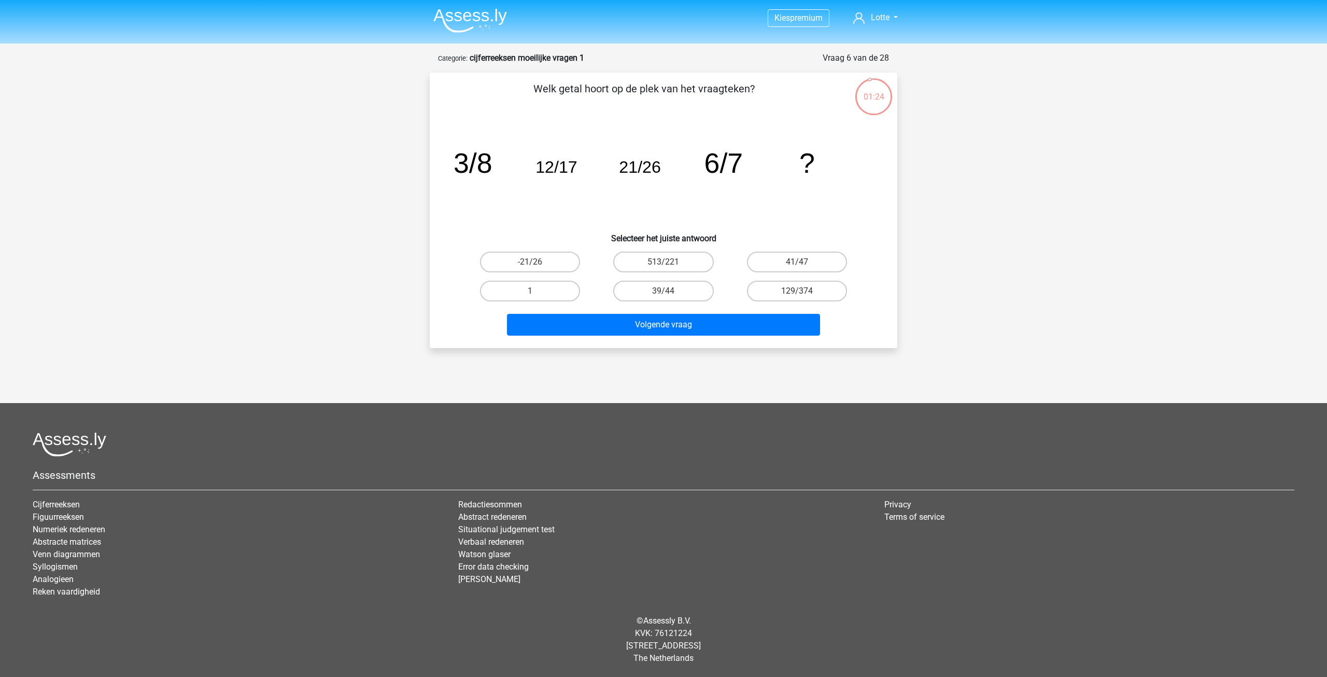
click at [552, 185] on icon "image/svg+xml 3/8 12/17 21/26 6/7 ?" at bounding box center [664, 172] width 418 height 105
drag, startPoint x: 572, startPoint y: 171, endPoint x: 598, endPoint y: 171, distance: 25.4
click at [597, 171] on icon "image/svg+xml 3/8 12/17 21/26 6/7 ?" at bounding box center [664, 172] width 418 height 105
click at [613, 186] on icon "image/svg+xml 3/8 12/17 21/26 6/7 ?" at bounding box center [664, 172] width 418 height 105
drag, startPoint x: 642, startPoint y: 159, endPoint x: 717, endPoint y: 163, distance: 74.8
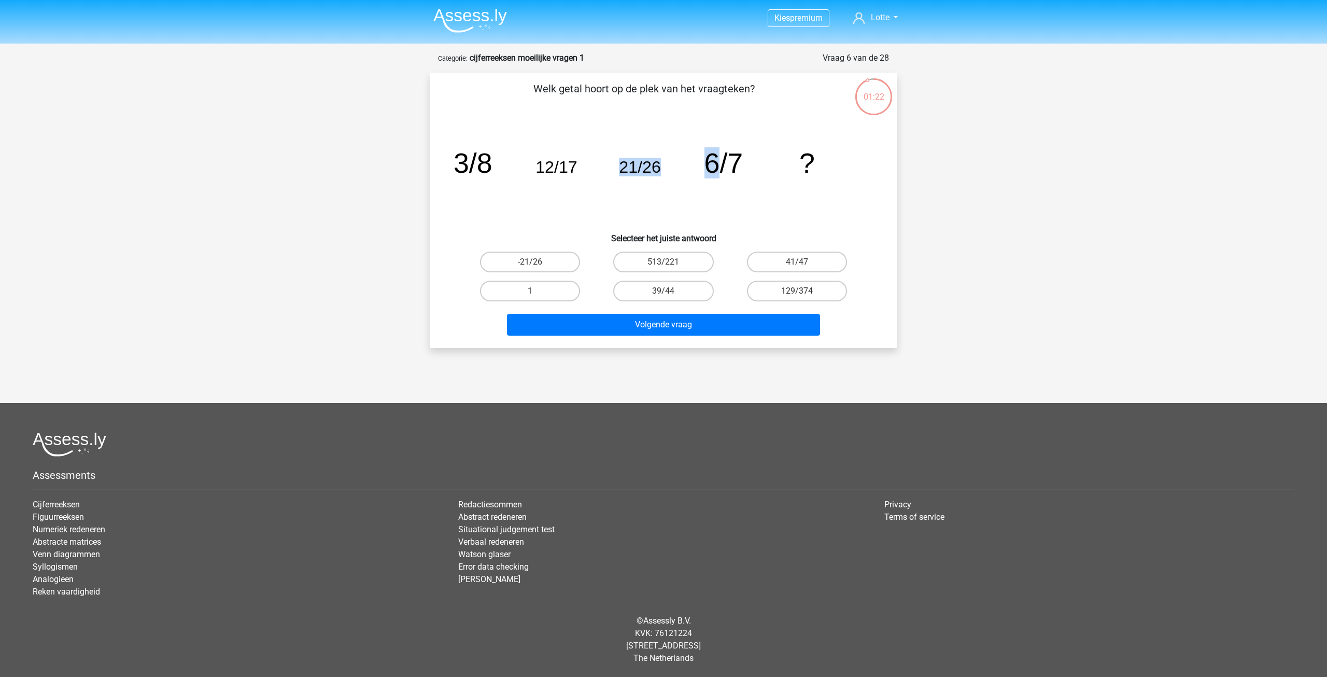
click at [717, 163] on icon "image/svg+xml 3/8 12/17 21/26 6/7 ?" at bounding box center [664, 172] width 418 height 105
drag, startPoint x: 765, startPoint y: 209, endPoint x: 725, endPoint y: 201, distance: 40.9
click at [764, 209] on icon "image/svg+xml 3/8 12/17 21/26 6/7 ?" at bounding box center [664, 172] width 418 height 105
drag, startPoint x: 695, startPoint y: 167, endPoint x: 779, endPoint y: 171, distance: 84.1
click at [775, 169] on icon "image/svg+xml 3/8 12/17 21/26 6/7 ?" at bounding box center [664, 172] width 418 height 105
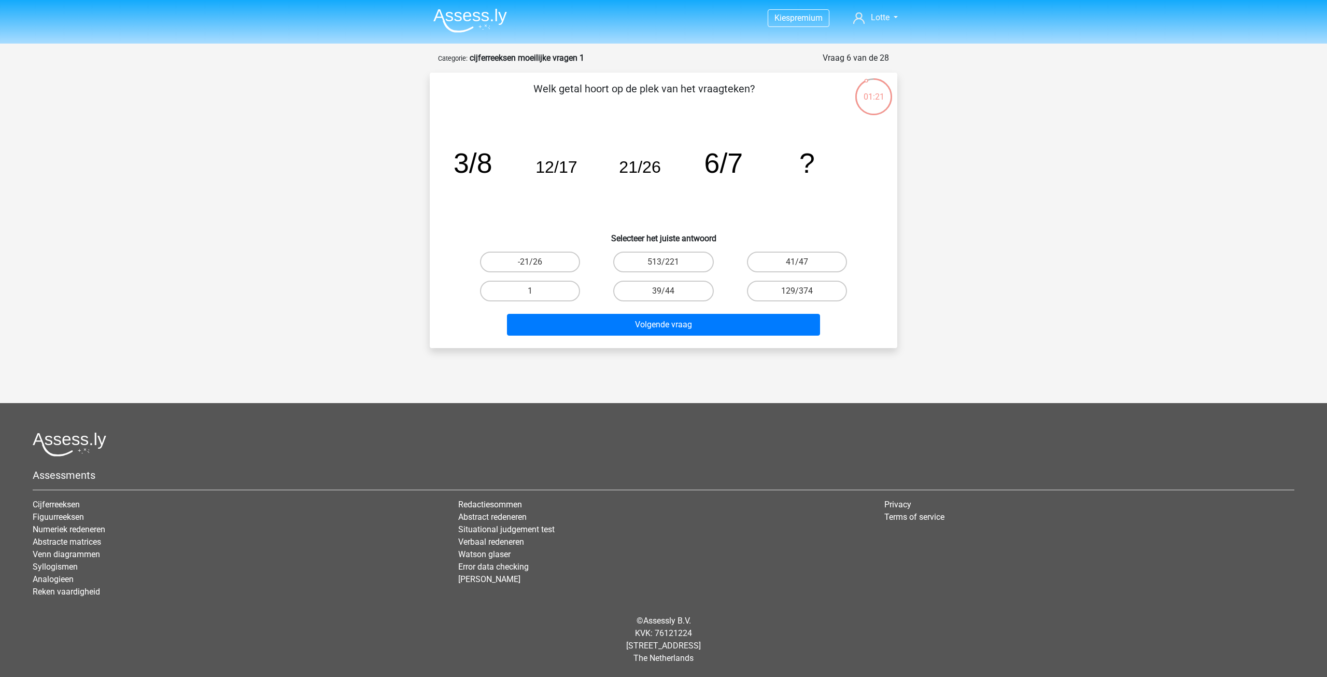
click at [818, 209] on icon "image/svg+xml 3/8 12/17 21/26 6/7 ?" at bounding box center [664, 172] width 418 height 105
drag, startPoint x: 461, startPoint y: 160, endPoint x: 507, endPoint y: 160, distance: 45.6
click at [507, 160] on icon "image/svg+xml 3/8 12/17 21/26 6/7 ?" at bounding box center [664, 172] width 418 height 105
click at [530, 189] on icon "image/svg+xml 3/8 12/17 21/26 6/7 ?" at bounding box center [664, 172] width 418 height 105
drag, startPoint x: 552, startPoint y: 163, endPoint x: 713, endPoint y: 189, distance: 162.8
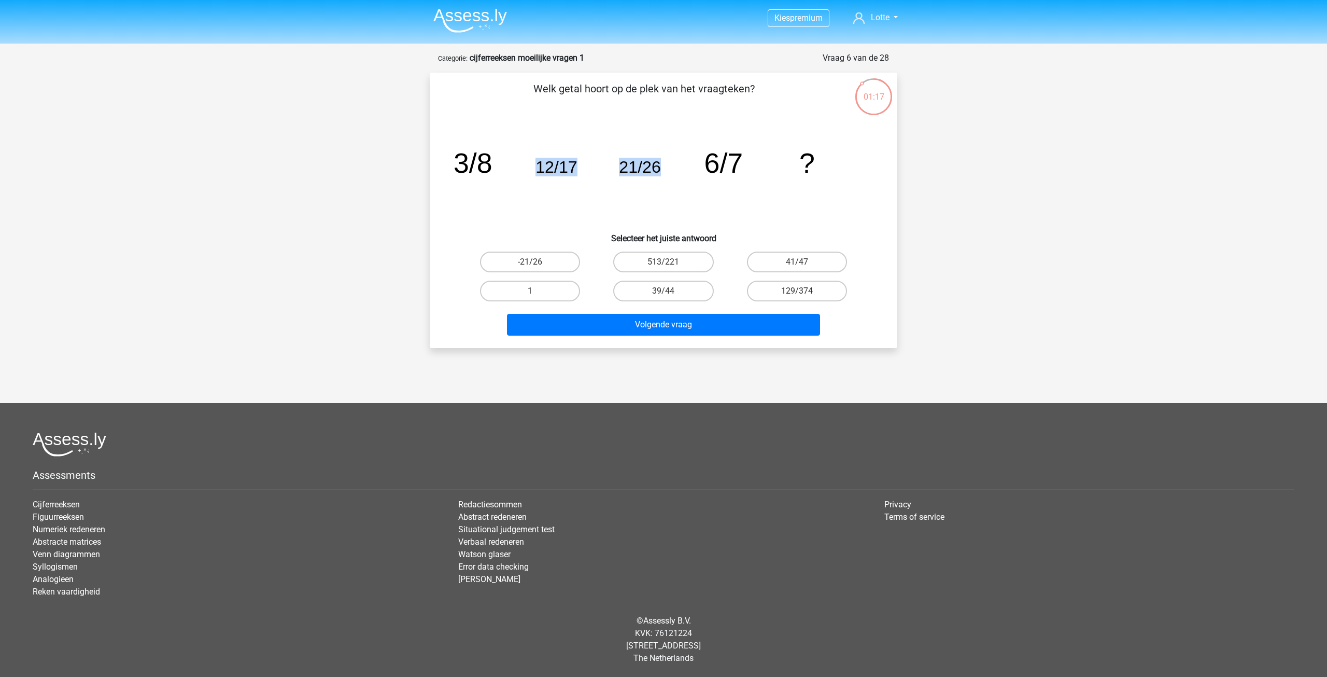
click at [691, 168] on icon "image/svg+xml 3/8 12/17 21/26 6/7 ?" at bounding box center [664, 172] width 418 height 105
click at [745, 221] on icon "image/svg+xml 3/8 12/17 21/26 6/7 ?" at bounding box center [664, 172] width 418 height 105
drag, startPoint x: 538, startPoint y: 169, endPoint x: 554, endPoint y: 168, distance: 16.1
click at [554, 168] on tspan "12/17" at bounding box center [557, 167] width 42 height 19
drag, startPoint x: 615, startPoint y: 172, endPoint x: 633, endPoint y: 167, distance: 18.2
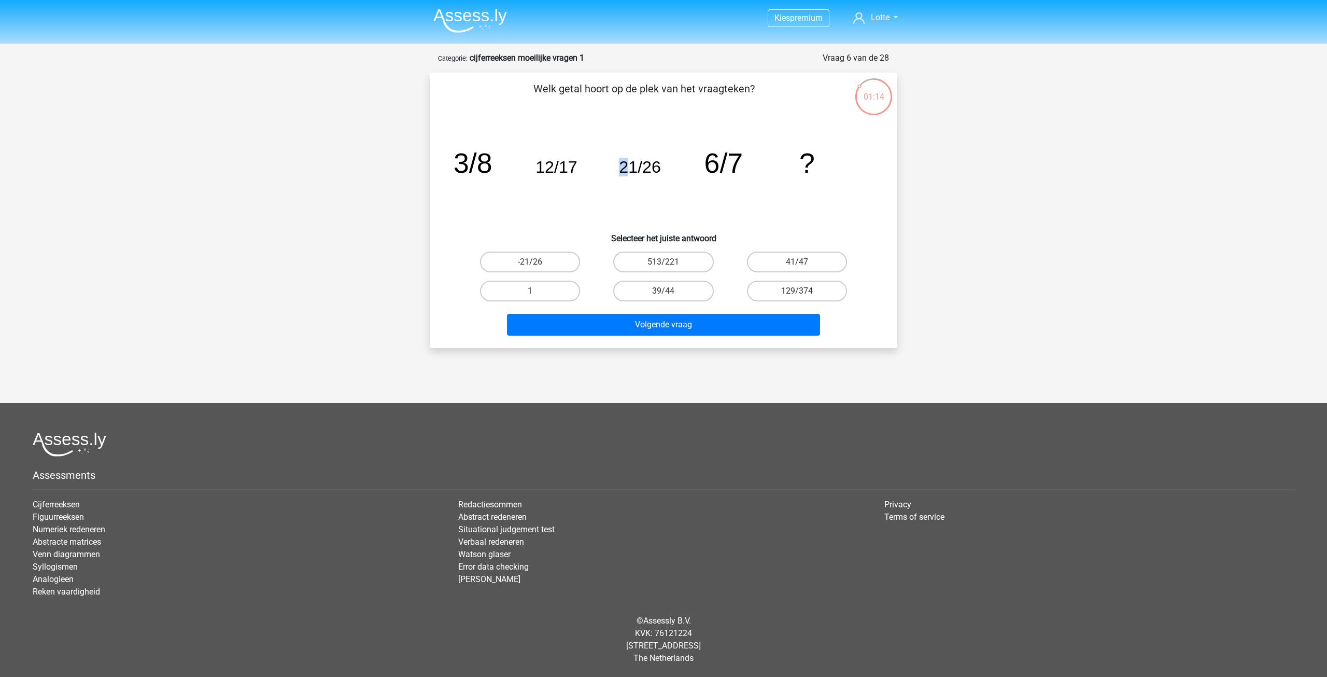
click at [633, 167] on icon "image/svg+xml 3/8 12/17 21/26 6/7 ?" at bounding box center [664, 172] width 418 height 105
click at [612, 199] on icon "image/svg+xml 3/8 12/17 21/26 6/7 ?" at bounding box center [664, 172] width 418 height 105
drag, startPoint x: 721, startPoint y: 164, endPoint x: 771, endPoint y: 197, distance: 59.5
click at [752, 164] on icon "image/svg+xml 3/8 12/17 21/26 6/7 ?" at bounding box center [664, 172] width 418 height 105
click at [775, 199] on icon "image/svg+xml 3/8 12/17 21/26 6/7 ?" at bounding box center [664, 172] width 418 height 105
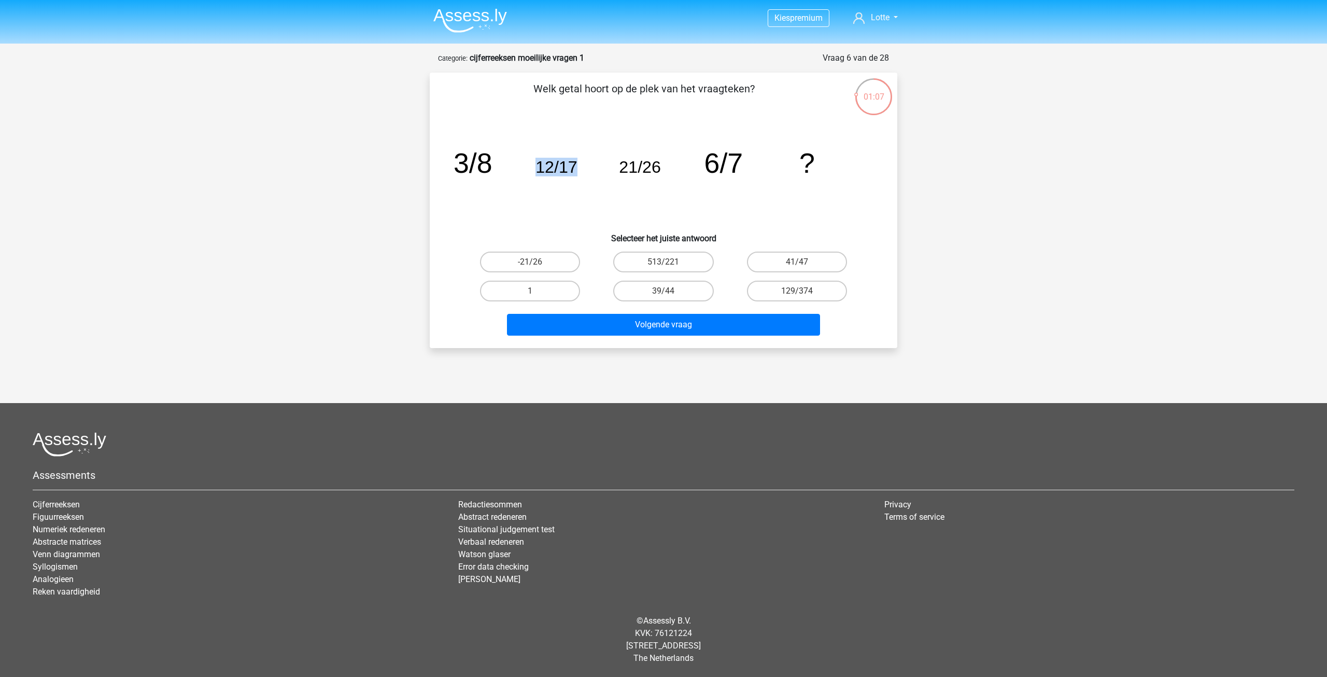
drag, startPoint x: 528, startPoint y: 179, endPoint x: 576, endPoint y: 174, distance: 48.0
click at [576, 174] on icon "image/svg+xml 3/8 12/17 21/26 6/7 ?" at bounding box center [664, 172] width 418 height 105
click at [549, 257] on label "-21/26" at bounding box center [530, 261] width 100 height 21
click at [537, 262] on input "-21/26" at bounding box center [533, 265] width 7 height 7
radio input "true"
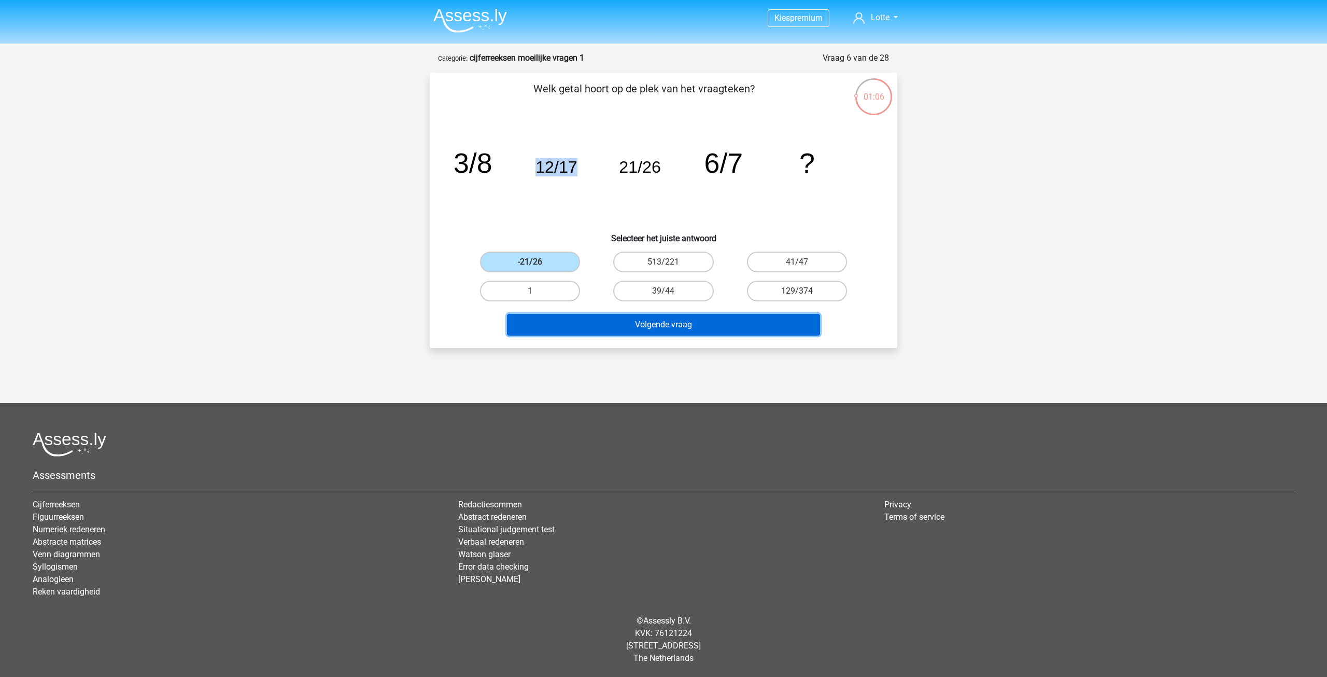
click at [651, 326] on button "Volgende vraag" at bounding box center [664, 325] width 314 height 22
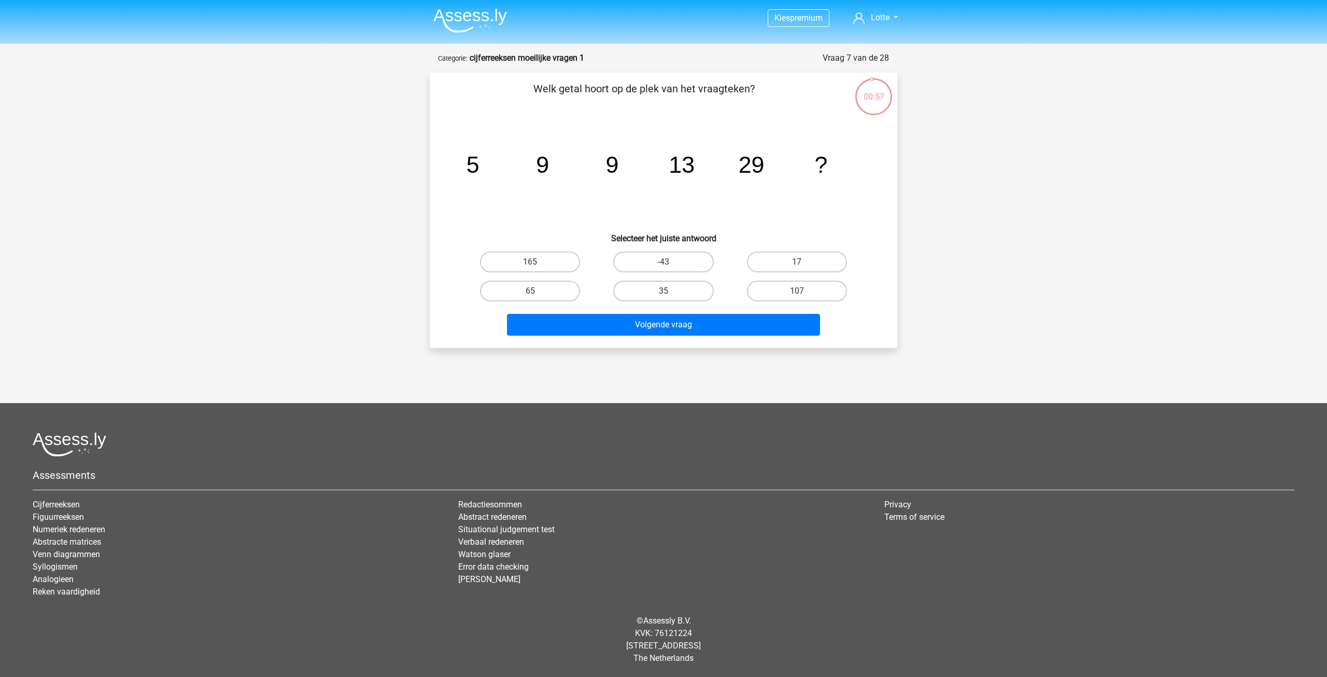
drag, startPoint x: 548, startPoint y: 166, endPoint x: 639, endPoint y: 175, distance: 91.2
click at [617, 171] on g "5 9 9 13 29 ?" at bounding box center [647, 164] width 361 height 26
click at [639, 175] on icon "image/svg+xml 5 9 9 13 29 ?" at bounding box center [664, 172] width 418 height 105
drag, startPoint x: 478, startPoint y: 167, endPoint x: 493, endPoint y: 167, distance: 15.0
click at [483, 167] on icon "image/svg+xml 5 9 9 13 29 ?" at bounding box center [664, 172] width 418 height 105
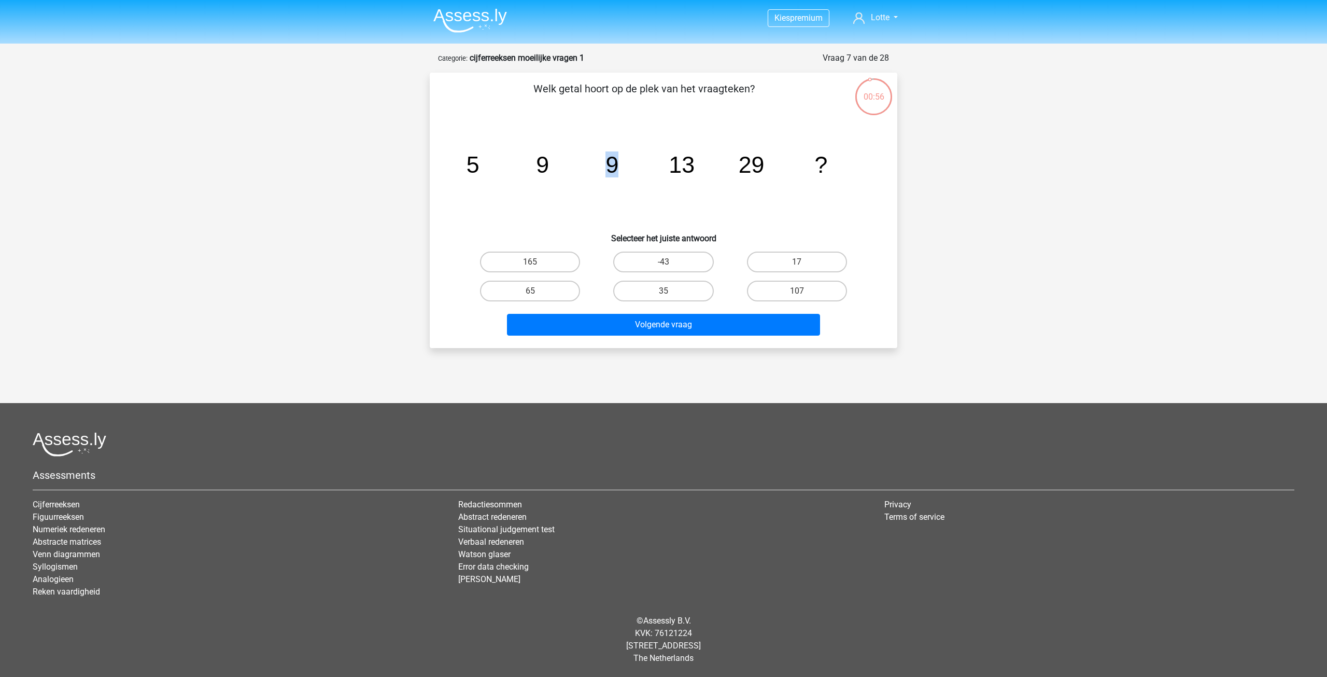
drag, startPoint x: 645, startPoint y: 168, endPoint x: 698, endPoint y: 172, distance: 54.0
click at [668, 170] on icon "image/svg+xml 5 9 9 13 29 ?" at bounding box center [664, 172] width 418 height 105
drag, startPoint x: 765, startPoint y: 170, endPoint x: 788, endPoint y: 171, distance: 23.4
click at [788, 171] on icon "image/svg+xml 5 9 9 13 29 ?" at bounding box center [664, 172] width 418 height 105
click at [771, 189] on icon "image/svg+xml 5 9 9 13 29 ?" at bounding box center [664, 172] width 418 height 105
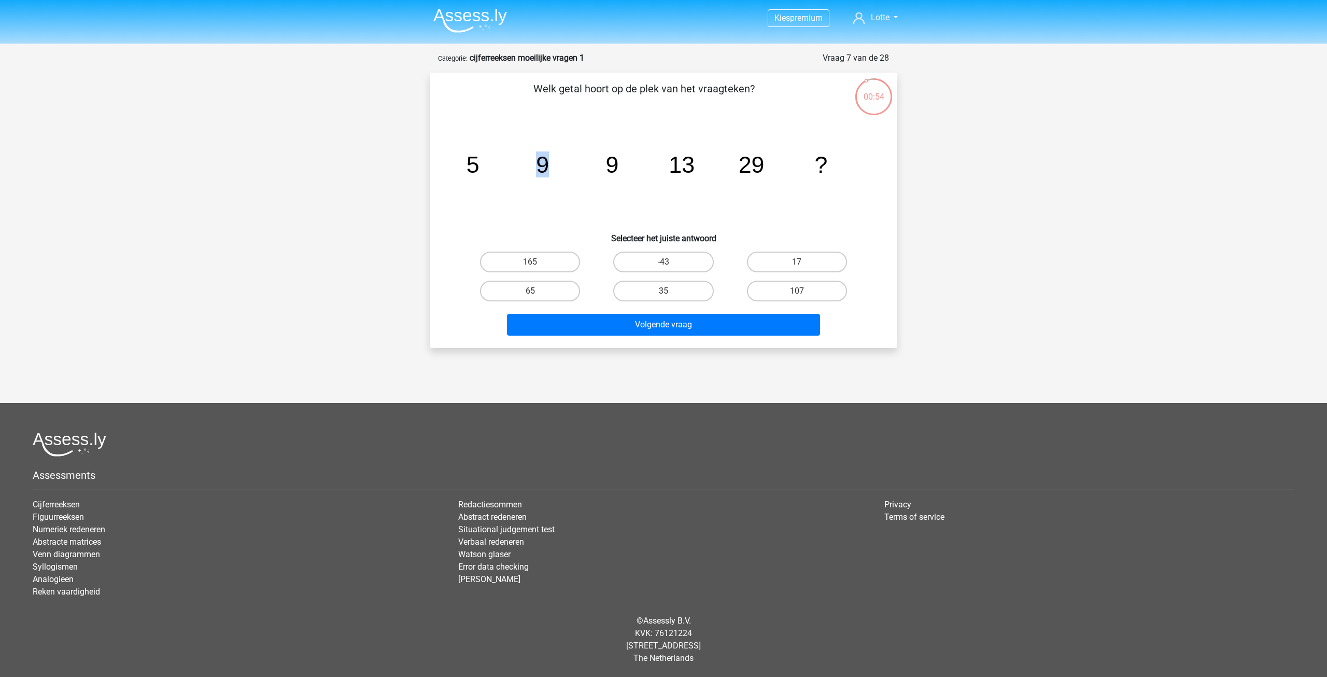
drag, startPoint x: 536, startPoint y: 171, endPoint x: 642, endPoint y: 176, distance: 106.9
click at [600, 175] on icon "image/svg+xml 5 9 9 13 29 ?" at bounding box center [664, 172] width 418 height 105
drag, startPoint x: 653, startPoint y: 175, endPoint x: 705, endPoint y: 205, distance: 59.5
click at [708, 177] on icon "image/svg+xml 5 9 9 13 29 ?" at bounding box center [664, 172] width 418 height 105
click at [556, 209] on icon "image/svg+xml 5 9 9 13 29 ?" at bounding box center [664, 172] width 418 height 105
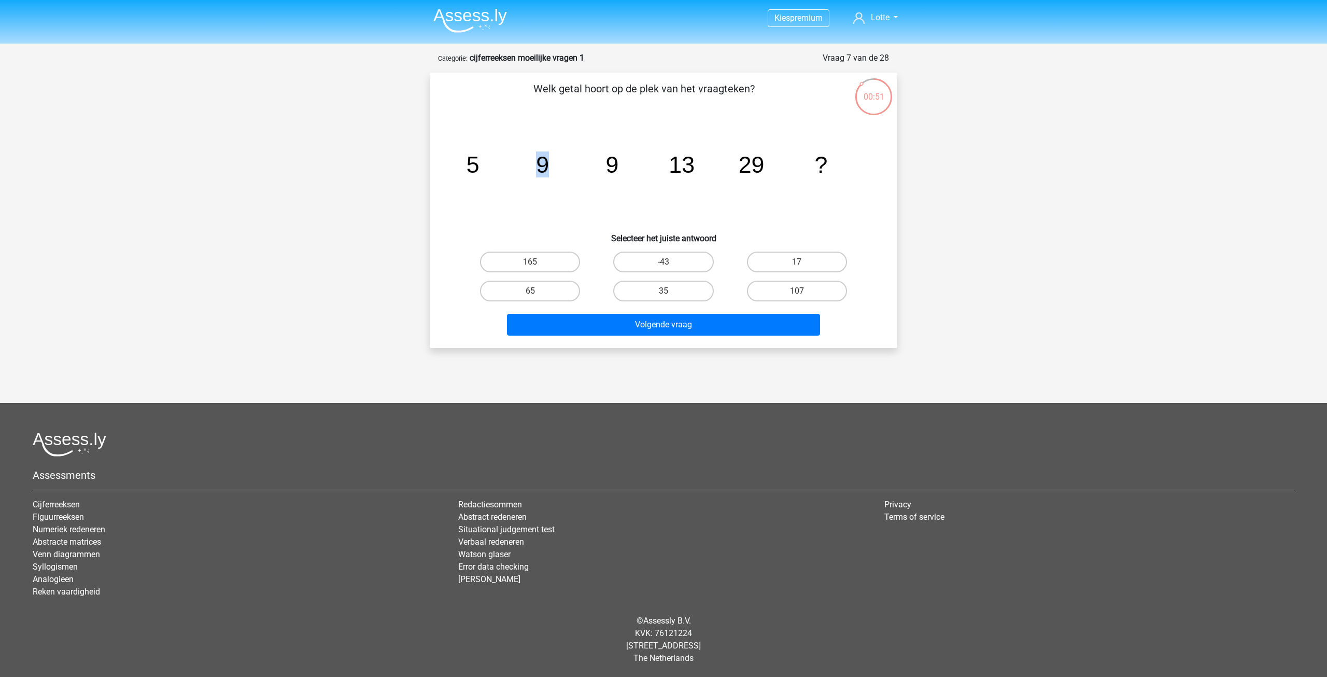
drag, startPoint x: 526, startPoint y: 160, endPoint x: 558, endPoint y: 164, distance: 31.9
click at [557, 163] on icon "image/svg+xml 5 9 9 13 29 ?" at bounding box center [664, 172] width 418 height 105
drag, startPoint x: 670, startPoint y: 164, endPoint x: 729, endPoint y: 170, distance: 58.3
click at [729, 170] on icon "image/svg+xml 5 9 9 13 29 ?" at bounding box center [664, 172] width 418 height 105
click at [744, 222] on icon "image/svg+xml 5 9 9 13 29 ?" at bounding box center [664, 172] width 418 height 105
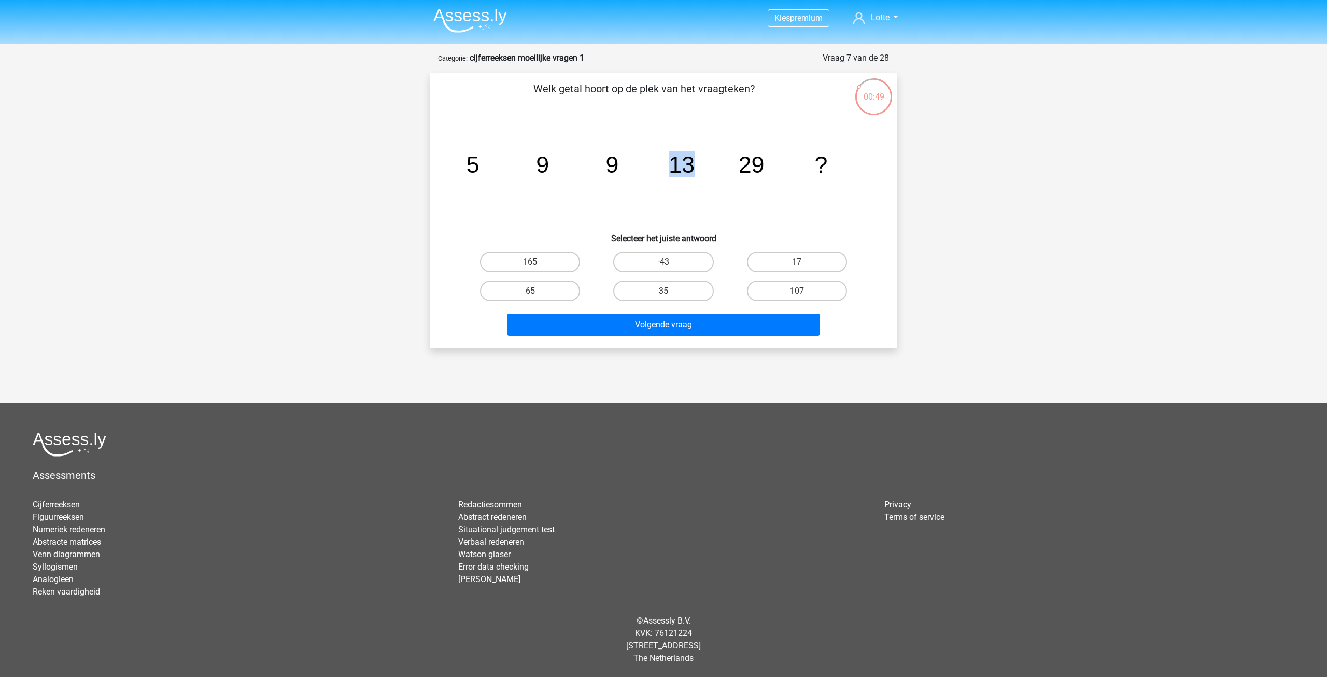
click at [701, 177] on icon "image/svg+xml 5 9 9 13 29 ?" at bounding box center [664, 172] width 418 height 105
click at [752, 198] on icon "image/svg+xml 5 9 9 13 29 ?" at bounding box center [664, 172] width 418 height 105
click at [806, 262] on label "17" at bounding box center [797, 261] width 100 height 21
click at [804, 262] on input "17" at bounding box center [800, 265] width 7 height 7
radio input "true"
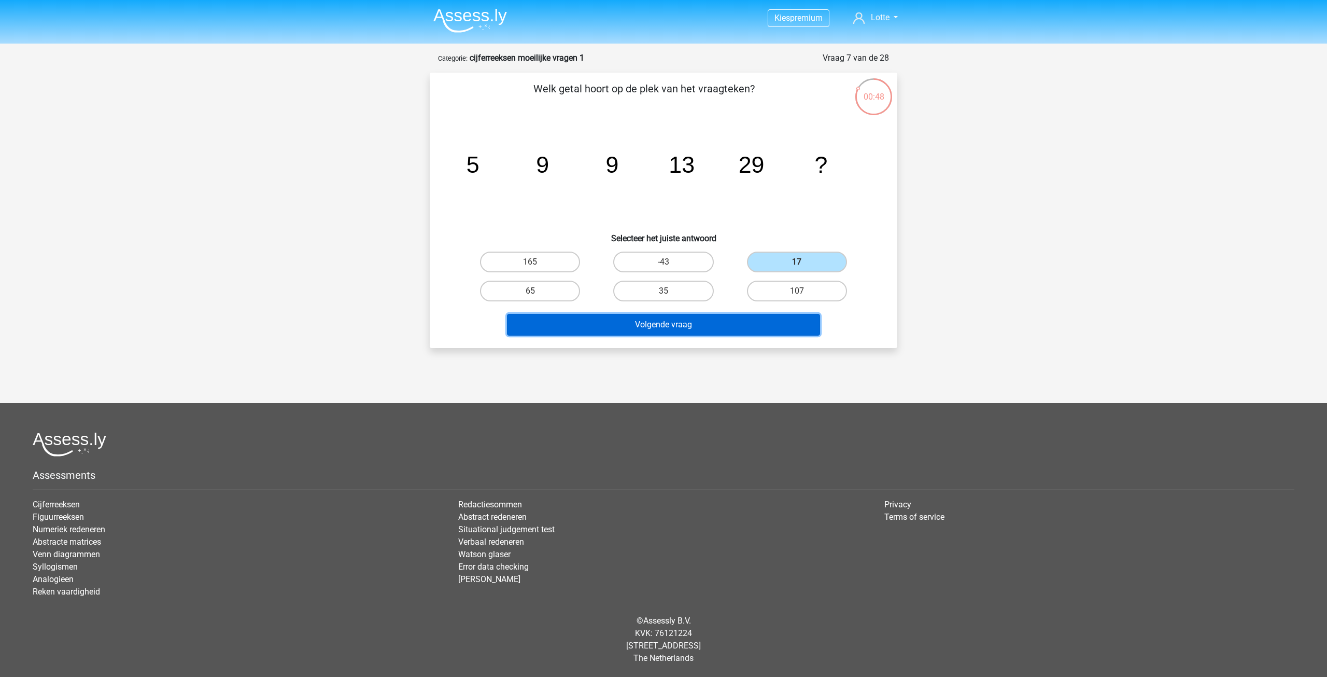
click at [752, 316] on button "Volgende vraag" at bounding box center [664, 325] width 314 height 22
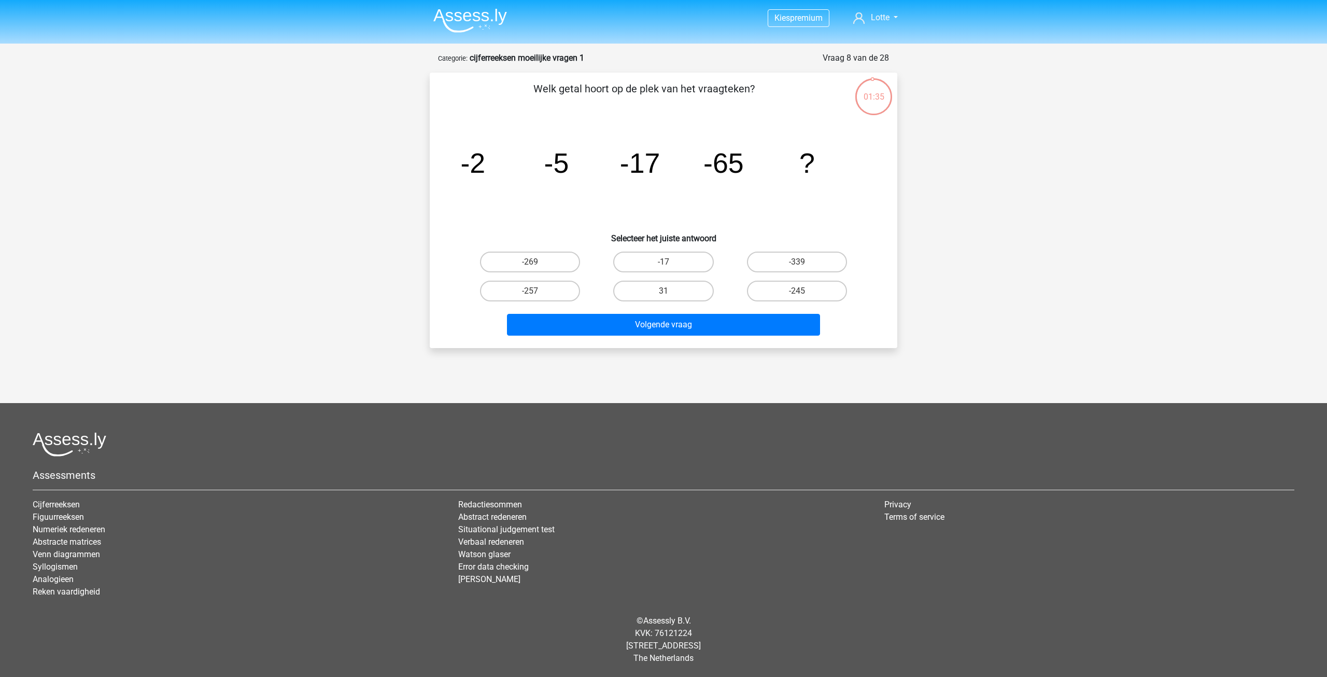
drag, startPoint x: 472, startPoint y: 157, endPoint x: 678, endPoint y: 173, distance: 207.0
click at [673, 171] on icon "image/svg+xml -2 -5 -17 -65 ?" at bounding box center [664, 172] width 418 height 105
click at [680, 174] on icon "image/svg+xml -2 -5 -17 -65 ?" at bounding box center [664, 172] width 418 height 105
drag, startPoint x: 464, startPoint y: 164, endPoint x: 582, endPoint y: 164, distance: 118.7
click at [582, 164] on icon "image/svg+xml -2 -5 -17 -65 ?" at bounding box center [664, 172] width 418 height 105
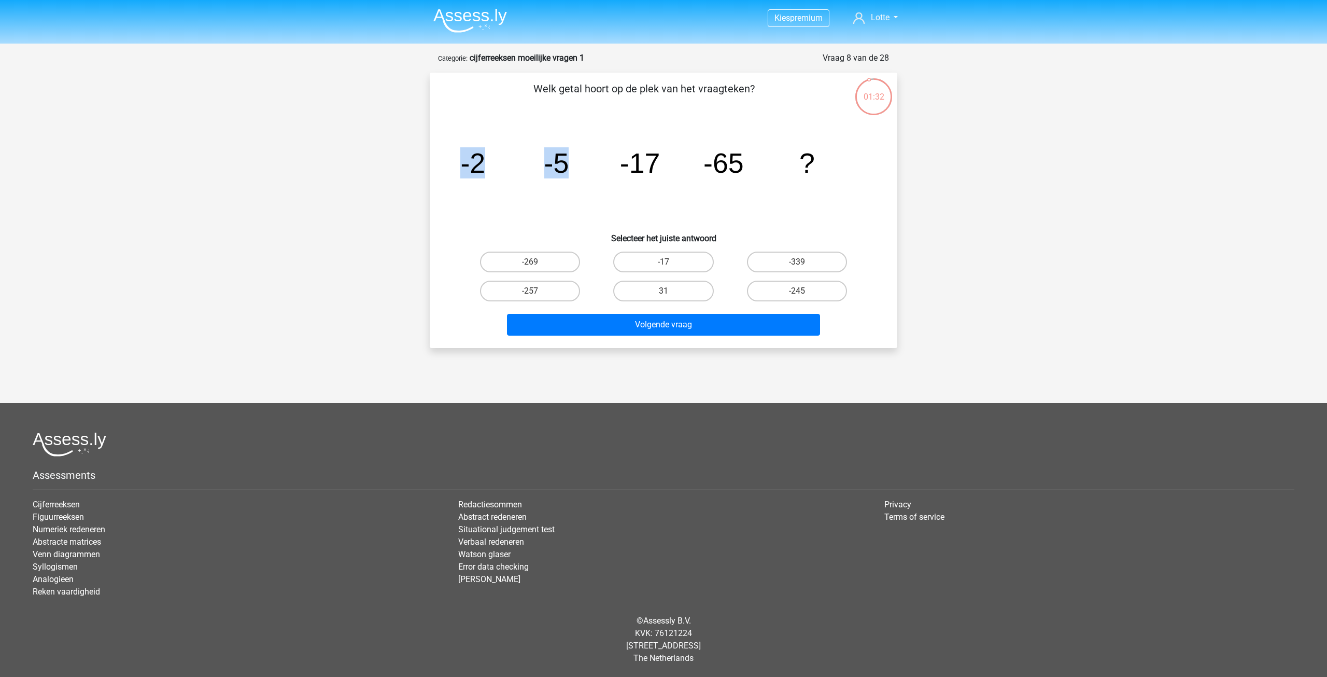
click at [582, 164] on icon "image/svg+xml -2 -5 -17 -65 ?" at bounding box center [664, 172] width 418 height 105
drag, startPoint x: 564, startPoint y: 164, endPoint x: 668, endPoint y: 185, distance: 106.3
click at [632, 166] on icon "image/svg+xml -2 -5 -17 -65 ?" at bounding box center [664, 172] width 418 height 105
click at [670, 188] on icon "image/svg+xml -2 -5 -17 -65 ?" at bounding box center [664, 172] width 418 height 105
drag, startPoint x: 627, startPoint y: 167, endPoint x: 690, endPoint y: 170, distance: 62.8
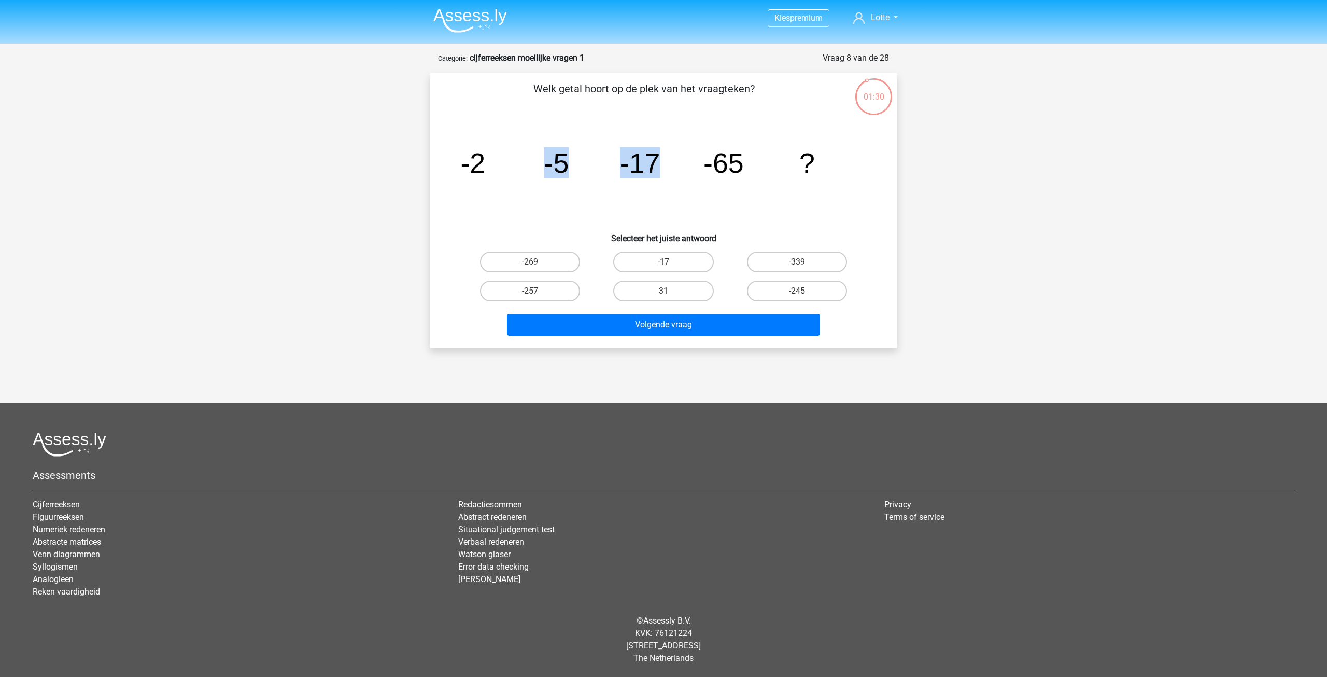
click at [690, 170] on icon "image/svg+xml -2 -5 -17 -65 ?" at bounding box center [664, 172] width 418 height 105
click at [688, 177] on icon "image/svg+xml -2 -5 -17 -65 ?" at bounding box center [664, 172] width 418 height 105
drag, startPoint x: 732, startPoint y: 164, endPoint x: 790, endPoint y: 179, distance: 60.0
click at [788, 172] on icon "image/svg+xml -2 -5 -17 -65 ?" at bounding box center [664, 172] width 418 height 105
click at [788, 211] on icon "image/svg+xml -2 -5 -17 -65 ?" at bounding box center [664, 172] width 418 height 105
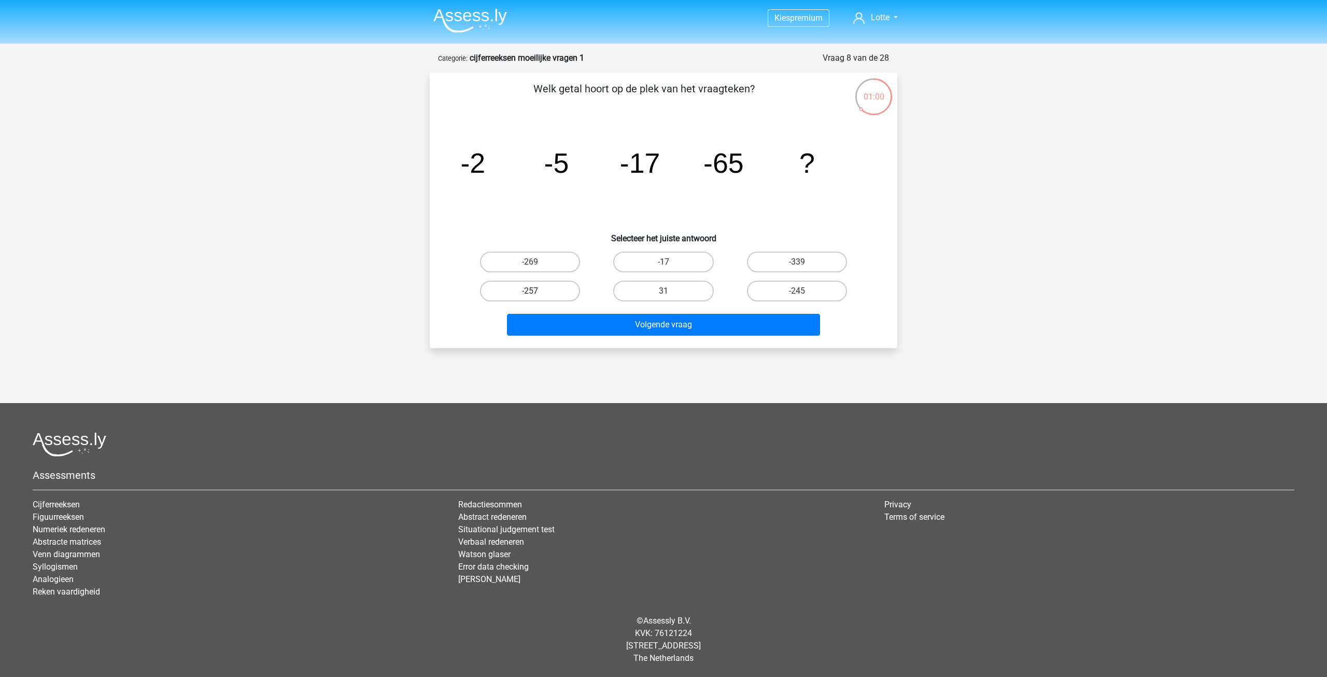
click at [542, 289] on label "-257" at bounding box center [530, 291] width 100 height 21
click at [537, 291] on input "-257" at bounding box center [533, 294] width 7 height 7
radio input "true"
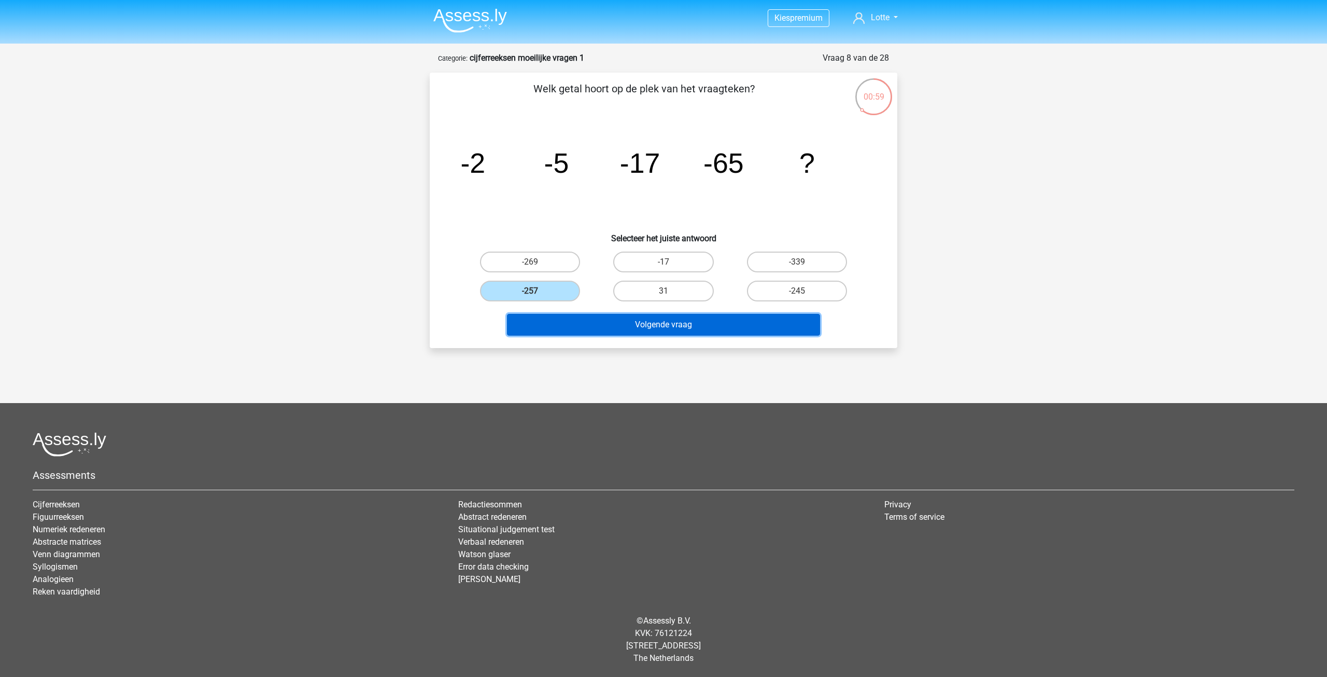
click at [684, 331] on button "Volgende vraag" at bounding box center [664, 325] width 314 height 22
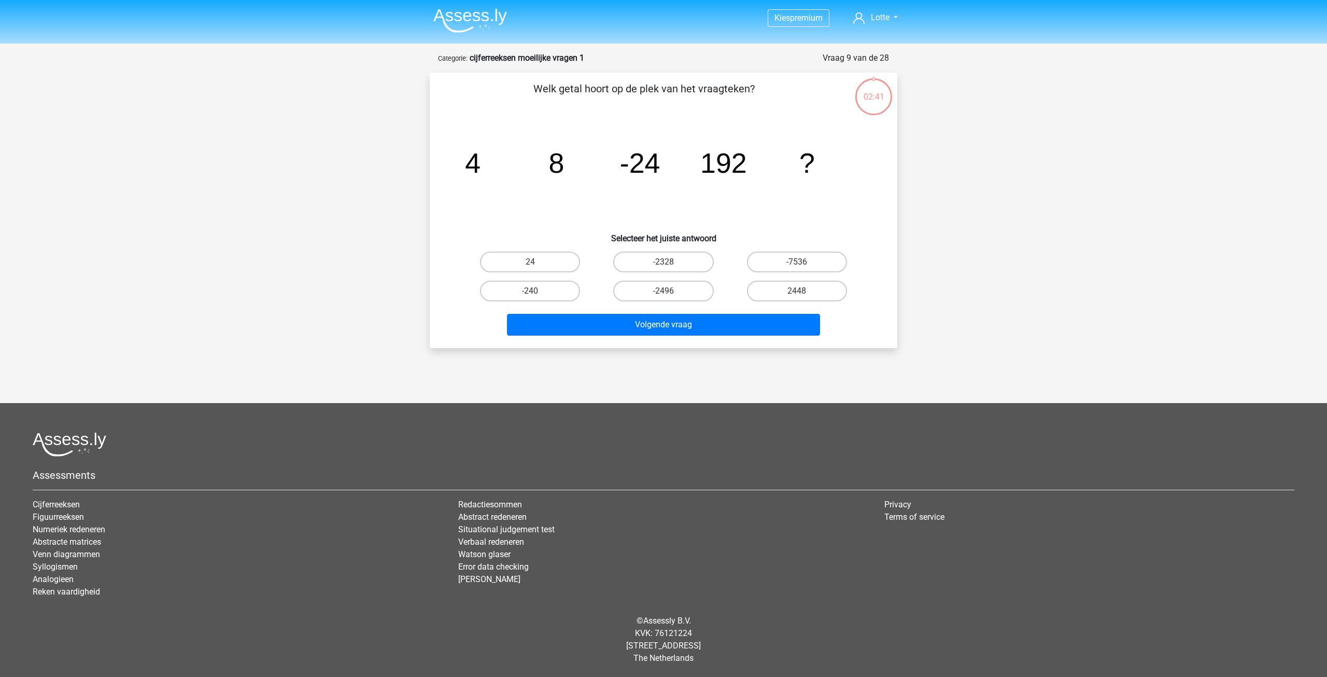
drag, startPoint x: 513, startPoint y: 163, endPoint x: 710, endPoint y: 155, distance: 197.2
click at [708, 151] on icon "image/svg+xml 4 8 -24 192 ?" at bounding box center [664, 172] width 418 height 105
click at [718, 165] on tspan "192" at bounding box center [724, 162] width 47 height 31
drag, startPoint x: 480, startPoint y: 163, endPoint x: 649, endPoint y: 166, distance: 169.1
click at [649, 166] on g "4 8 -24 192 ?" at bounding box center [640, 162] width 350 height 31
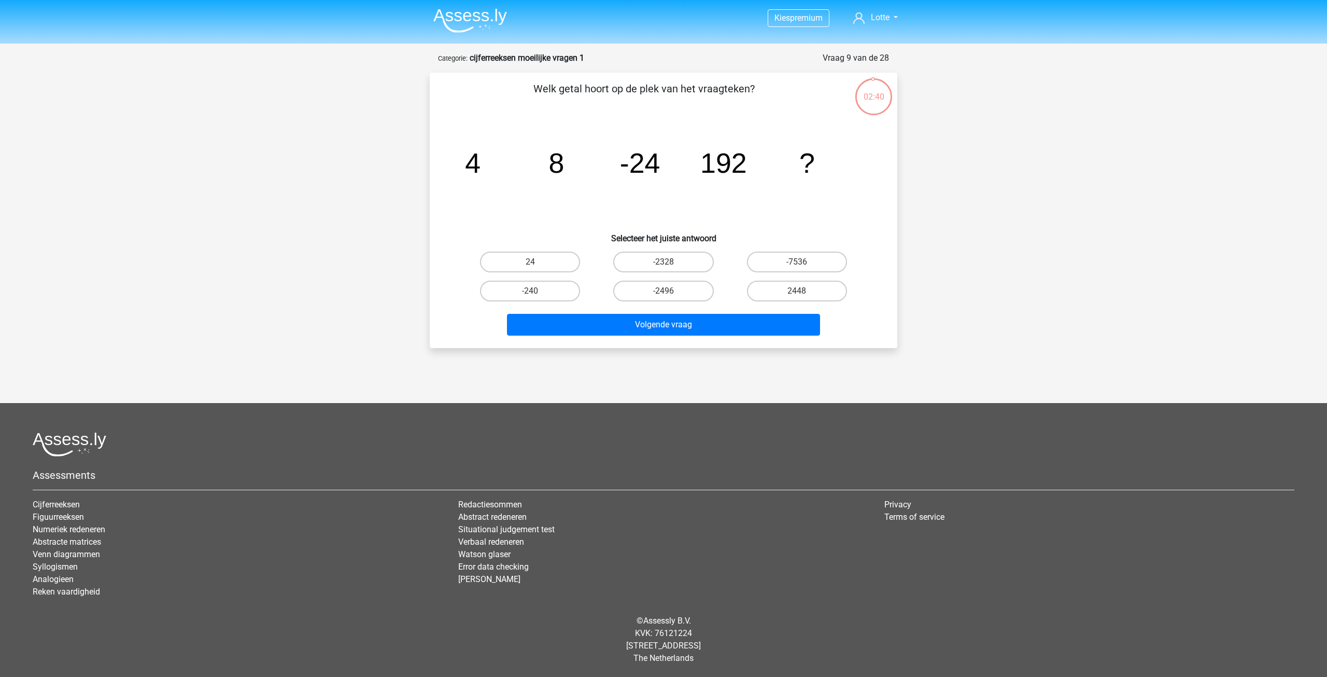
click at [736, 182] on icon "image/svg+xml 4 8 -24 192 ?" at bounding box center [664, 172] width 418 height 105
drag, startPoint x: 507, startPoint y: 158, endPoint x: 570, endPoint y: 165, distance: 63.2
click at [569, 165] on div "image/svg+xml 4 8 -24 192 ?" at bounding box center [663, 172] width 435 height 105
click at [587, 183] on icon "image/svg+xml 4 8 -24 192 ?" at bounding box center [664, 172] width 418 height 105
drag, startPoint x: 522, startPoint y: 165, endPoint x: 684, endPoint y: 174, distance: 162.5
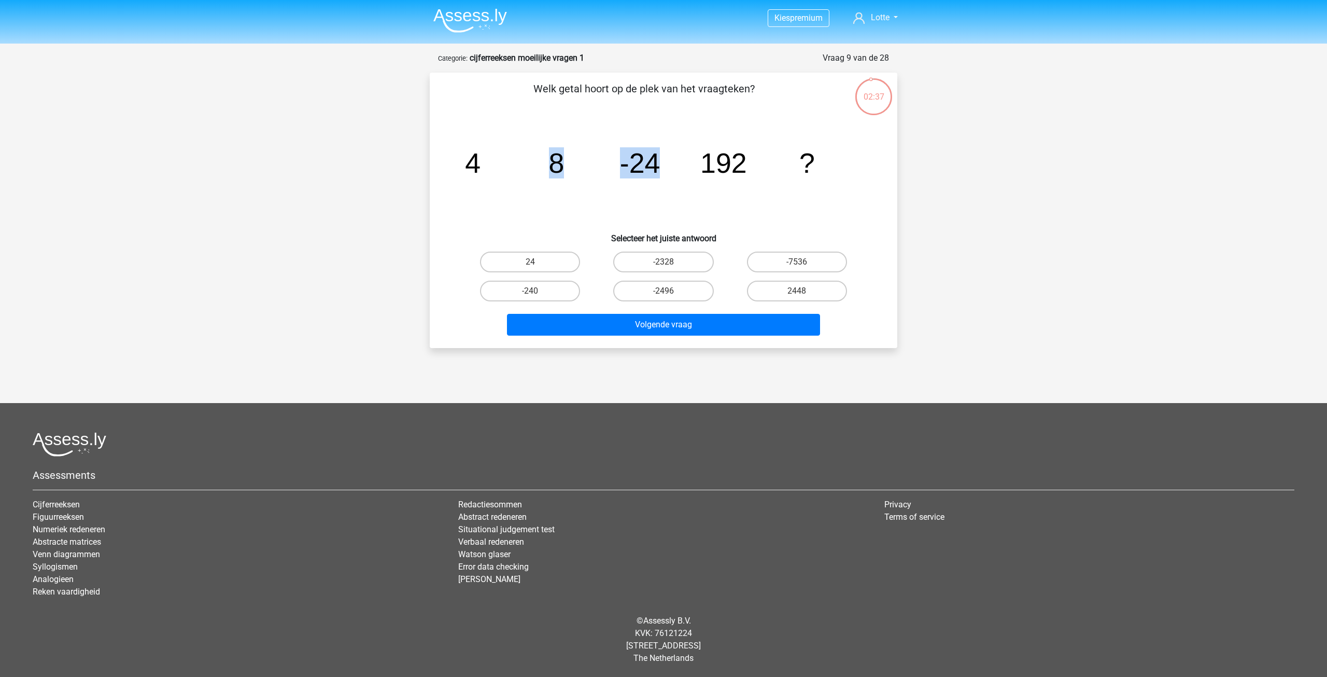
click at [680, 172] on icon "image/svg+xml 4 8 -24 192 ?" at bounding box center [664, 172] width 418 height 105
click at [694, 177] on icon "image/svg+xml 4 8 -24 192 ?" at bounding box center [664, 172] width 418 height 105
drag, startPoint x: 606, startPoint y: 161, endPoint x: 744, endPoint y: 167, distance: 138.1
click at [744, 167] on icon "image/svg+xml 4 8 -24 192 ?" at bounding box center [664, 172] width 418 height 105
click at [751, 187] on icon "image/svg+xml 4 8 -24 192 ?" at bounding box center [664, 172] width 418 height 105
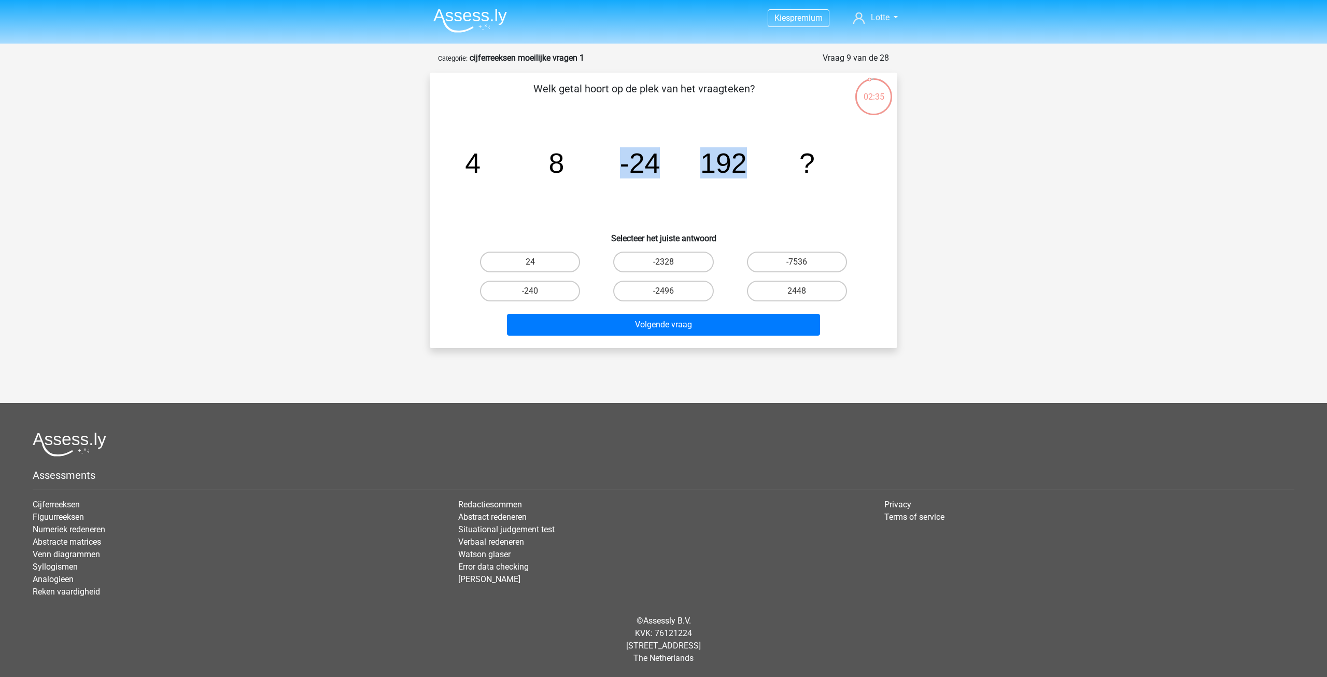
click at [746, 211] on icon "image/svg+xml 4 8 -24 192 ?" at bounding box center [664, 172] width 418 height 105
drag, startPoint x: 663, startPoint y: 160, endPoint x: 720, endPoint y: 162, distance: 57.1
click at [718, 161] on icon "image/svg+xml 4 8 -24 192 ?" at bounding box center [664, 172] width 418 height 105
click at [744, 176] on tspan "192" at bounding box center [724, 162] width 47 height 31
drag, startPoint x: 582, startPoint y: 165, endPoint x: 608, endPoint y: 167, distance: 25.5
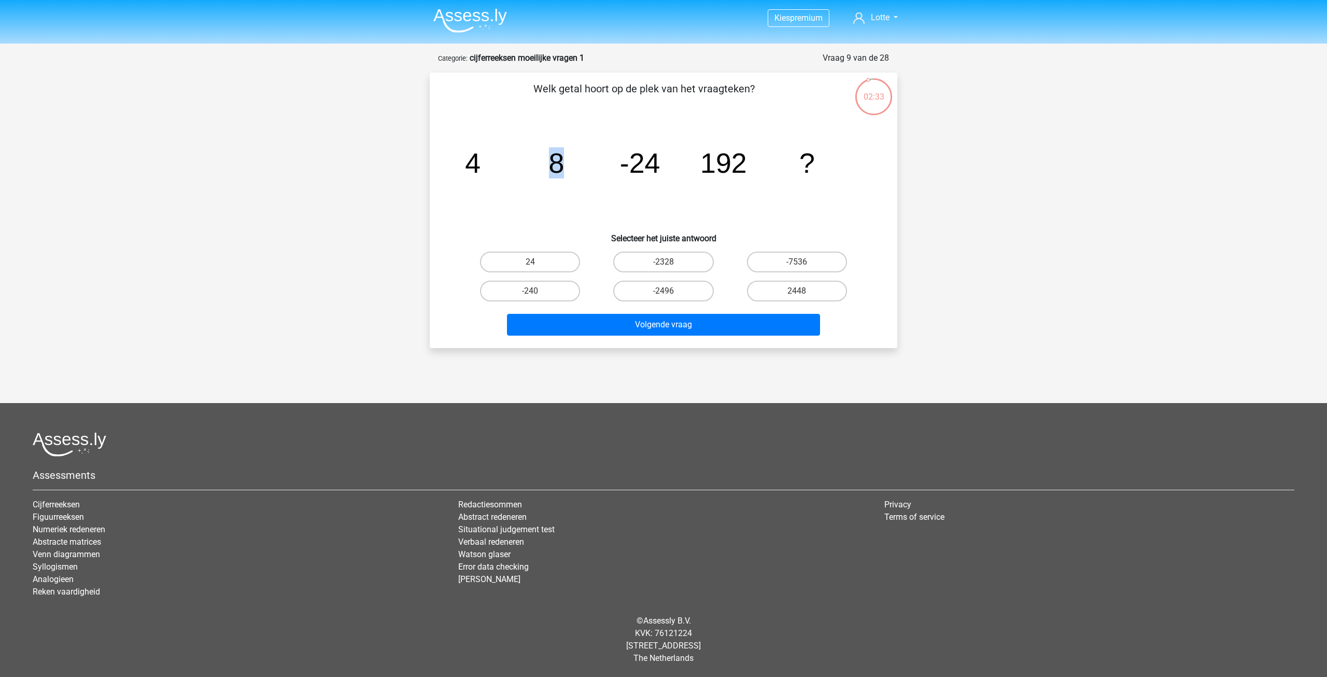
click at [605, 166] on icon "image/svg+xml 4 8 -24 192 ?" at bounding box center [664, 172] width 418 height 105
click at [669, 169] on icon "image/svg+xml 4 8 -24 192 ?" at bounding box center [664, 172] width 418 height 105
drag, startPoint x: 664, startPoint y: 167, endPoint x: 478, endPoint y: 168, distance: 186.7
click at [520, 162] on icon "image/svg+xml 4 8 -24 192 ?" at bounding box center [664, 172] width 418 height 105
click at [478, 168] on tspan "4" at bounding box center [473, 162] width 16 height 31
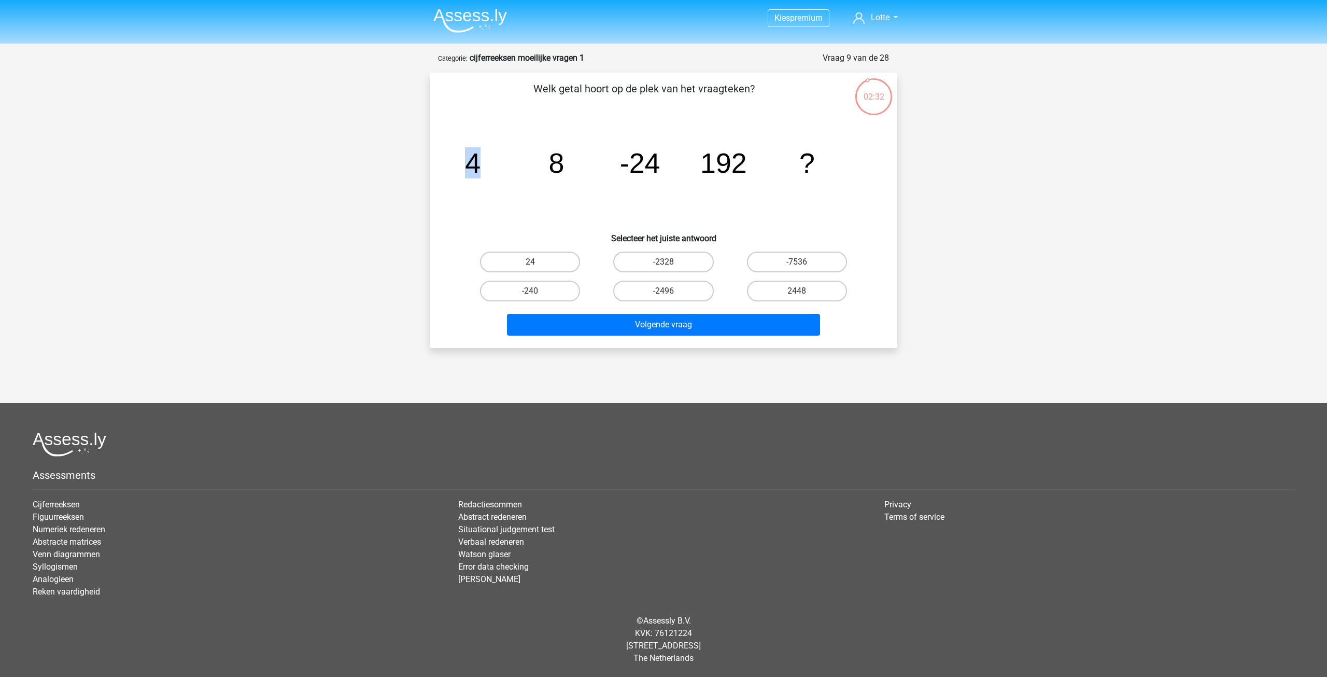
drag, startPoint x: 457, startPoint y: 169, endPoint x: 511, endPoint y: 170, distance: 53.9
click at [476, 167] on icon "image/svg+xml 4 8 -24 192 ?" at bounding box center [664, 172] width 418 height 105
drag, startPoint x: 596, startPoint y: 172, endPoint x: 663, endPoint y: 172, distance: 67.4
click at [660, 172] on icon "image/svg+xml 4 8 -24 192 ?" at bounding box center [664, 172] width 418 height 105
drag, startPoint x: 546, startPoint y: 162, endPoint x: 584, endPoint y: 164, distance: 37.9
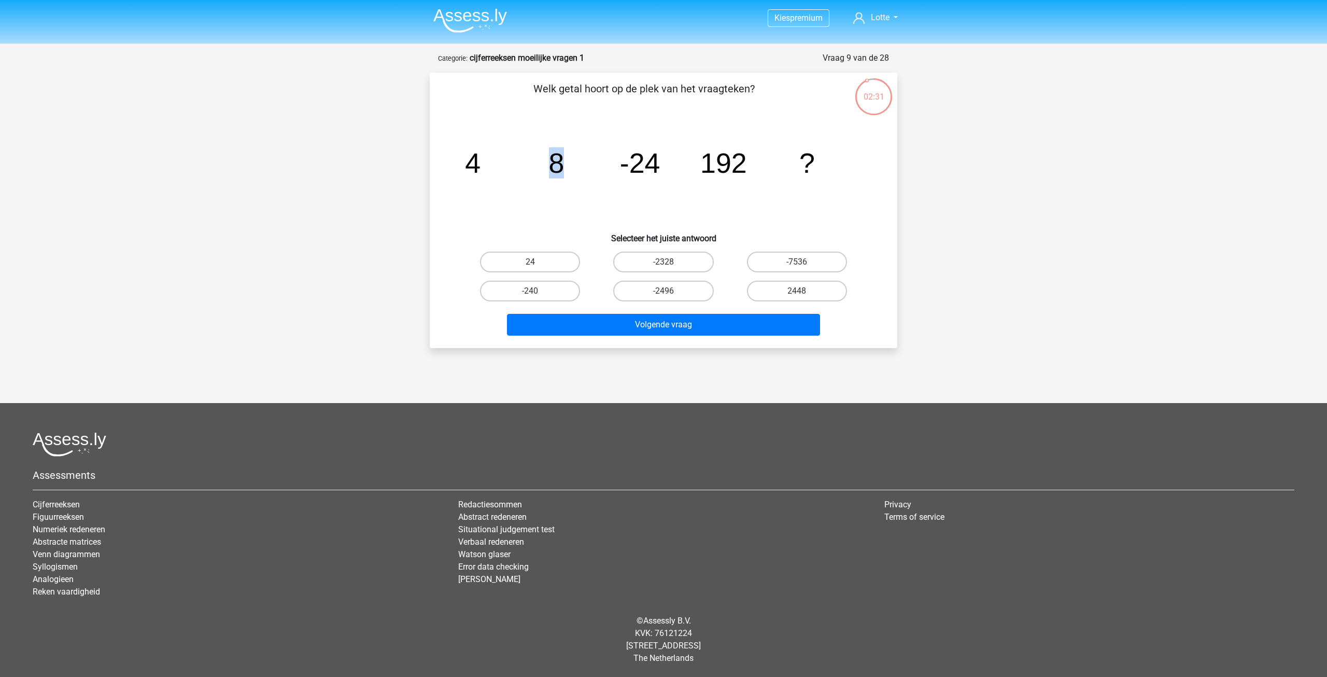
click at [574, 164] on icon "image/svg+xml 4 8 -24 192 ?" at bounding box center [664, 172] width 418 height 105
drag, startPoint x: 702, startPoint y: 167, endPoint x: 767, endPoint y: 205, distance: 75.2
click at [770, 172] on icon "image/svg+xml 4 8 -24 192 ?" at bounding box center [664, 172] width 418 height 105
drag, startPoint x: 782, startPoint y: 217, endPoint x: 769, endPoint y: 209, distance: 15.1
click at [782, 217] on icon "image/svg+xml 4 8 -24 192 ?" at bounding box center [664, 172] width 418 height 105
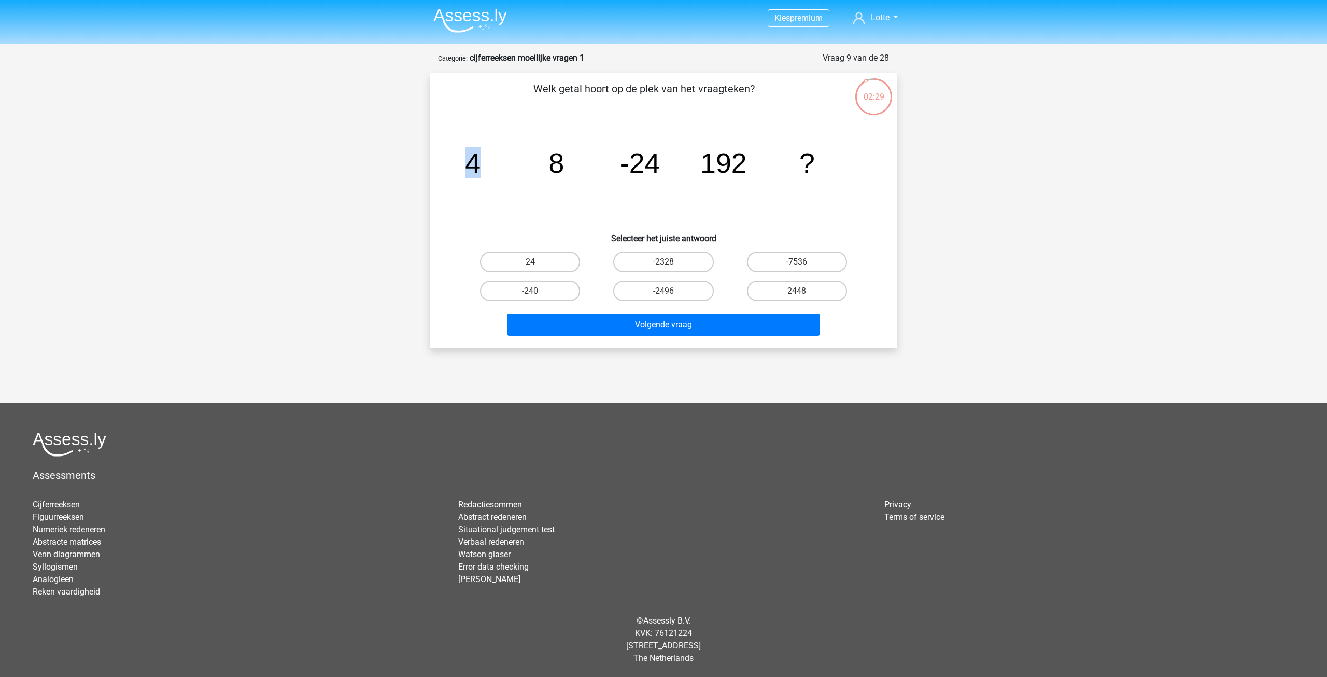
drag, startPoint x: 471, startPoint y: 162, endPoint x: 497, endPoint y: 164, distance: 26.0
click at [497, 164] on icon "image/svg+xml 4 8 -24 192 ?" at bounding box center [664, 172] width 418 height 105
drag, startPoint x: 636, startPoint y: 168, endPoint x: 668, endPoint y: 170, distance: 32.2
click at [668, 170] on icon "image/svg+xml 4 8 -24 192 ?" at bounding box center [664, 172] width 418 height 105
click at [688, 202] on icon "image/svg+xml 4 8 -24 192 ?" at bounding box center [664, 172] width 418 height 105
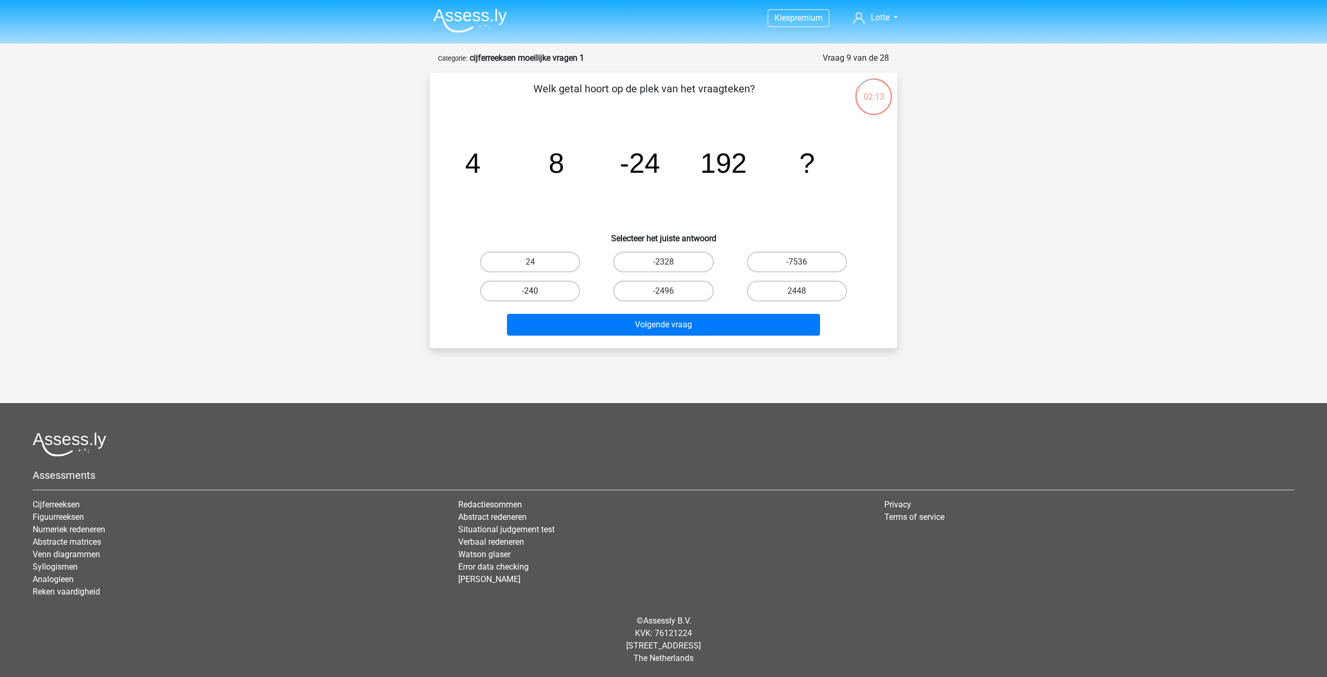
click at [569, 285] on label "-240" at bounding box center [530, 291] width 100 height 21
click at [537, 291] on input "-240" at bounding box center [533, 294] width 7 height 7
radio input "true"
click at [612, 309] on div "Volgende vraag" at bounding box center [663, 322] width 435 height 34
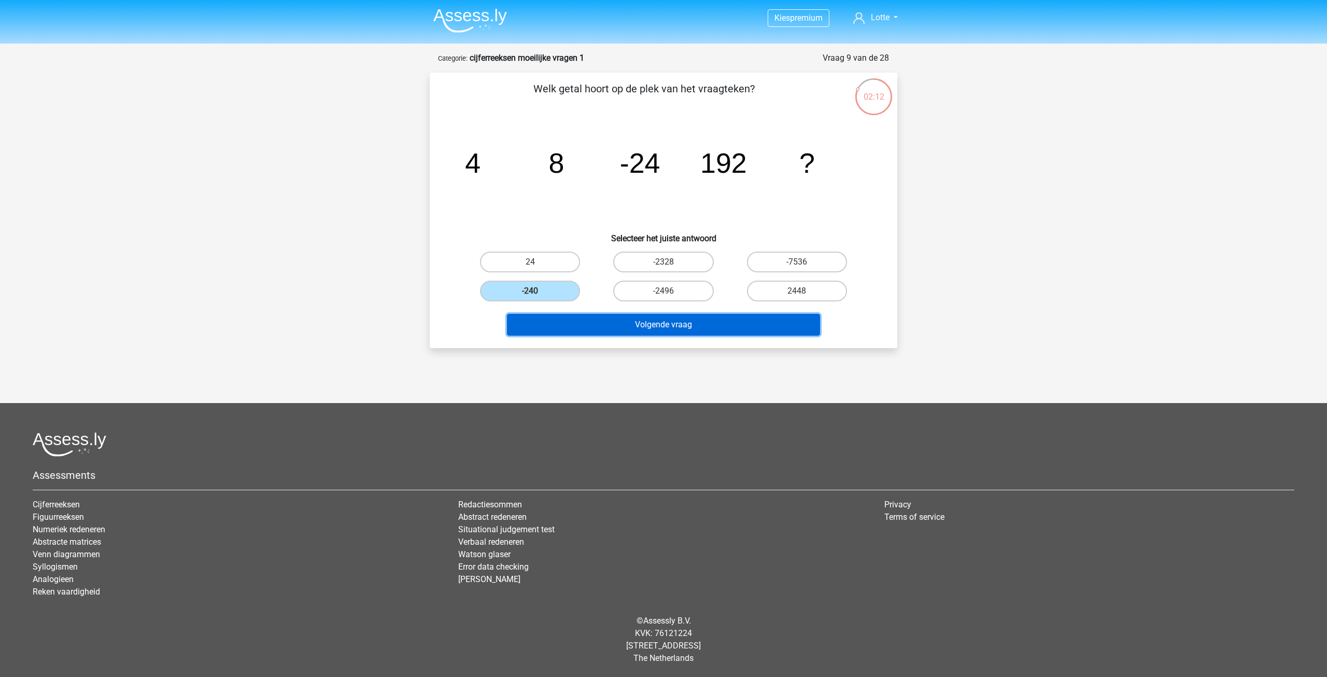
click at [626, 327] on button "Volgende vraag" at bounding box center [664, 325] width 314 height 22
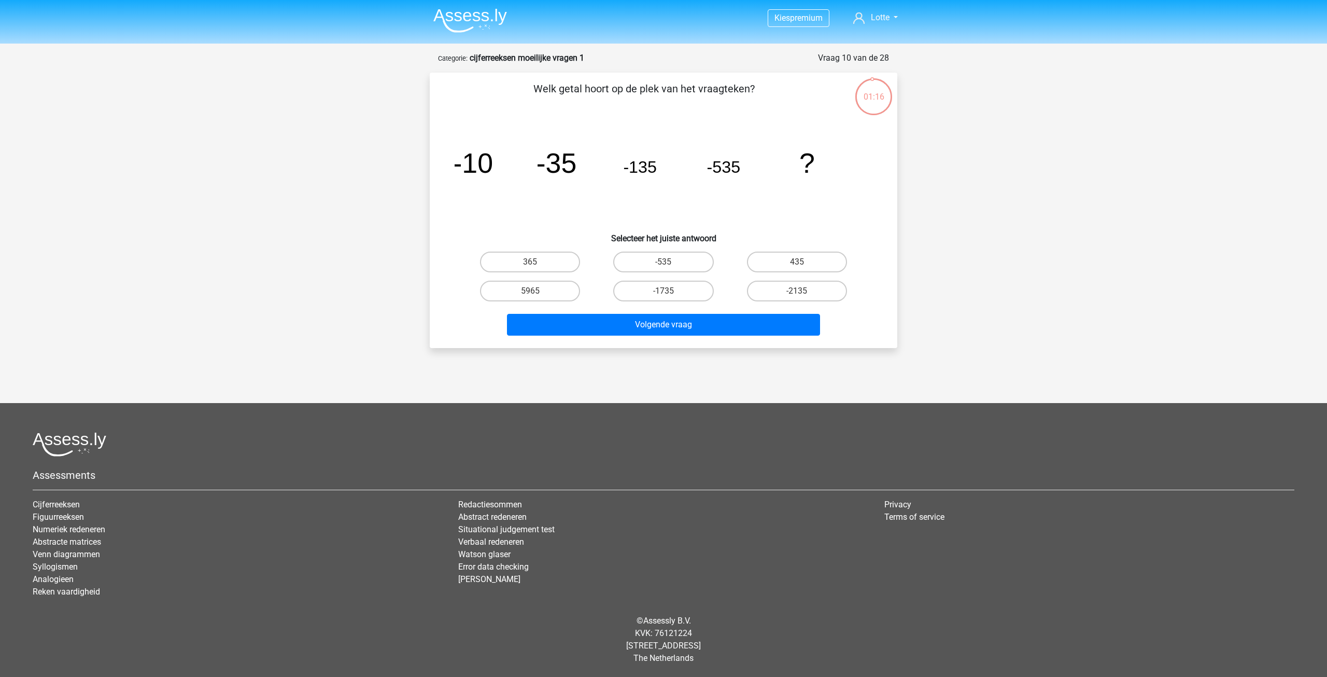
drag, startPoint x: 545, startPoint y: 84, endPoint x: 768, endPoint y: 80, distance: 223.5
click at [768, 80] on div "Welk getal hoort op de plek van het vraagteken? image/svg+xml -10 -35 -135 -535…" at bounding box center [664, 210] width 468 height 275
click at [788, 132] on icon "image/svg+xml -10 -35 -135 -535 ?" at bounding box center [664, 172] width 418 height 105
drag, startPoint x: 456, startPoint y: 151, endPoint x: 710, endPoint y: 181, distance: 255.8
click at [718, 168] on g "-10 -35 -135 -535 ?" at bounding box center [634, 162] width 362 height 31
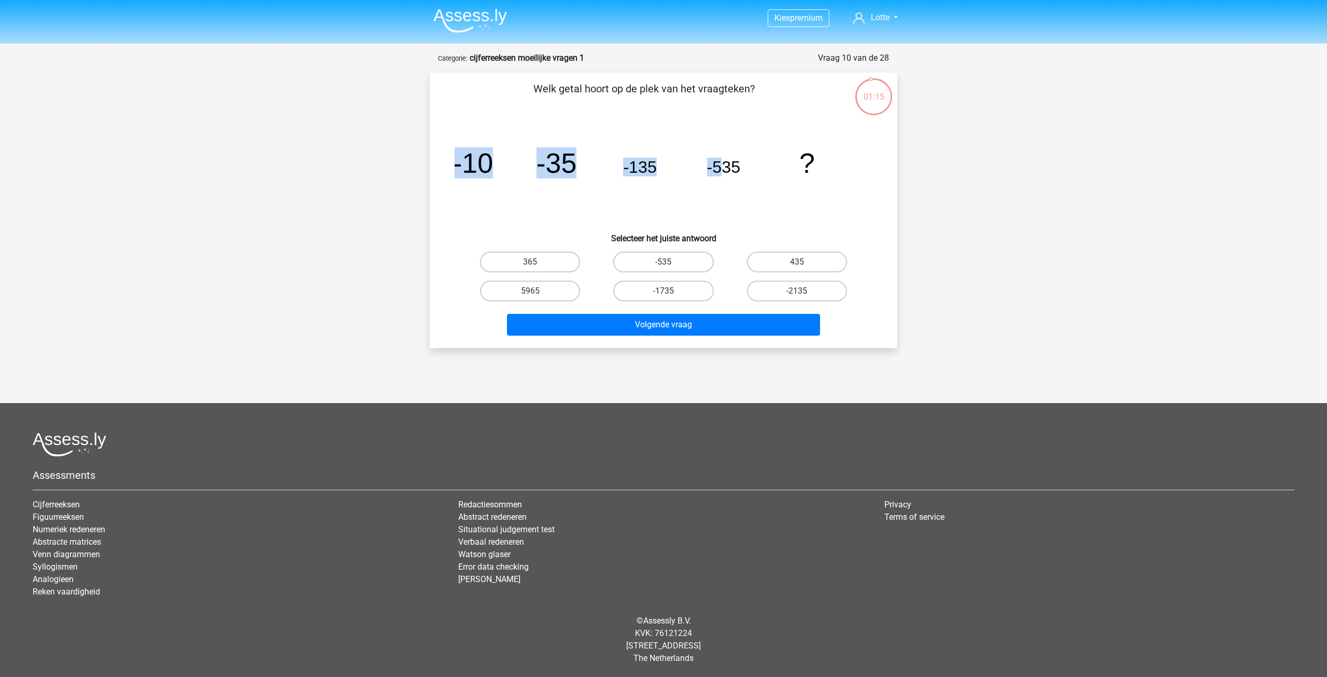
click at [697, 203] on icon "image/svg+xml -10 -35 -135 -535 ?" at bounding box center [664, 172] width 418 height 105
drag, startPoint x: 478, startPoint y: 165, endPoint x: 523, endPoint y: 165, distance: 44.6
click at [522, 164] on div "image/svg+xml -10 -35 -135 -535 ?" at bounding box center [663, 172] width 435 height 105
click at [570, 167] on tspan "-35" at bounding box center [557, 162] width 40 height 31
drag, startPoint x: 542, startPoint y: 163, endPoint x: 597, endPoint y: 160, distance: 55.1
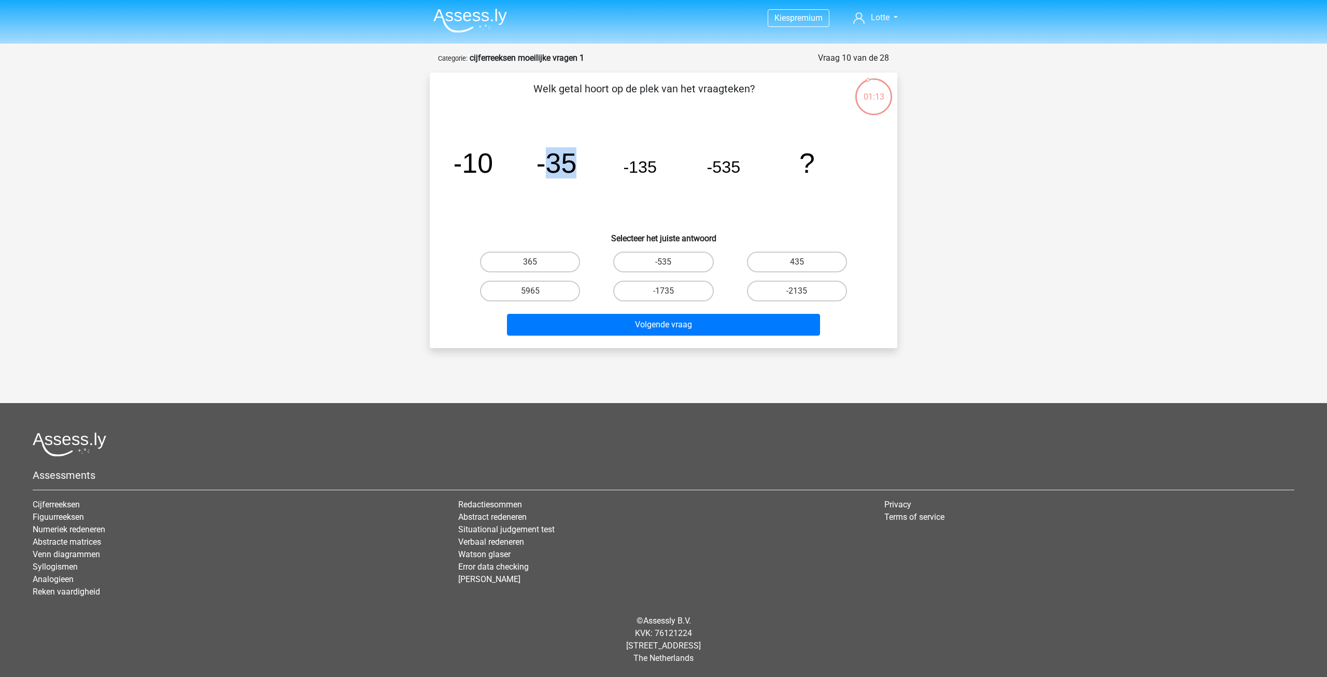
click at [597, 160] on icon "image/svg+xml -10 -35 -135 -535 ?" at bounding box center [664, 172] width 418 height 105
click at [611, 166] on icon "image/svg+xml -10 -35 -135 -535 ?" at bounding box center [664, 172] width 418 height 105
drag, startPoint x: 624, startPoint y: 167, endPoint x: 691, endPoint y: 186, distance: 68.9
click at [666, 166] on icon "image/svg+xml -10 -35 -135 -535 ?" at bounding box center [664, 172] width 418 height 105
click at [681, 191] on icon "image/svg+xml -10 -35 -135 -535 ?" at bounding box center [664, 172] width 418 height 105
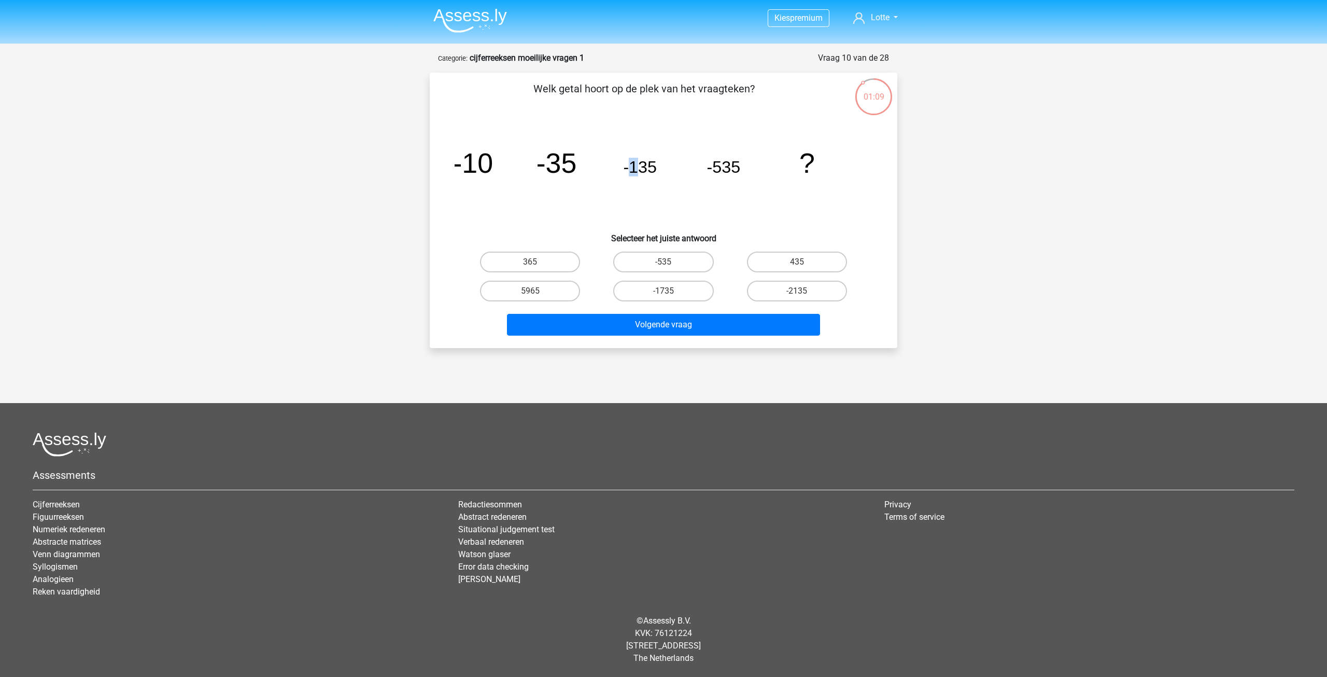
click at [639, 167] on tspan "-135" at bounding box center [640, 167] width 34 height 19
click at [648, 199] on icon "image/svg+xml -10 -35 -135 -535 ?" at bounding box center [664, 172] width 418 height 105
drag, startPoint x: 473, startPoint y: 161, endPoint x: 714, endPoint y: 166, distance: 241.2
click at [714, 166] on g "-10 -35 -135 -535 ?" at bounding box center [634, 162] width 362 height 31
click at [652, 211] on icon "image/svg+xml -10 -35 -135 -535 ?" at bounding box center [664, 172] width 418 height 105
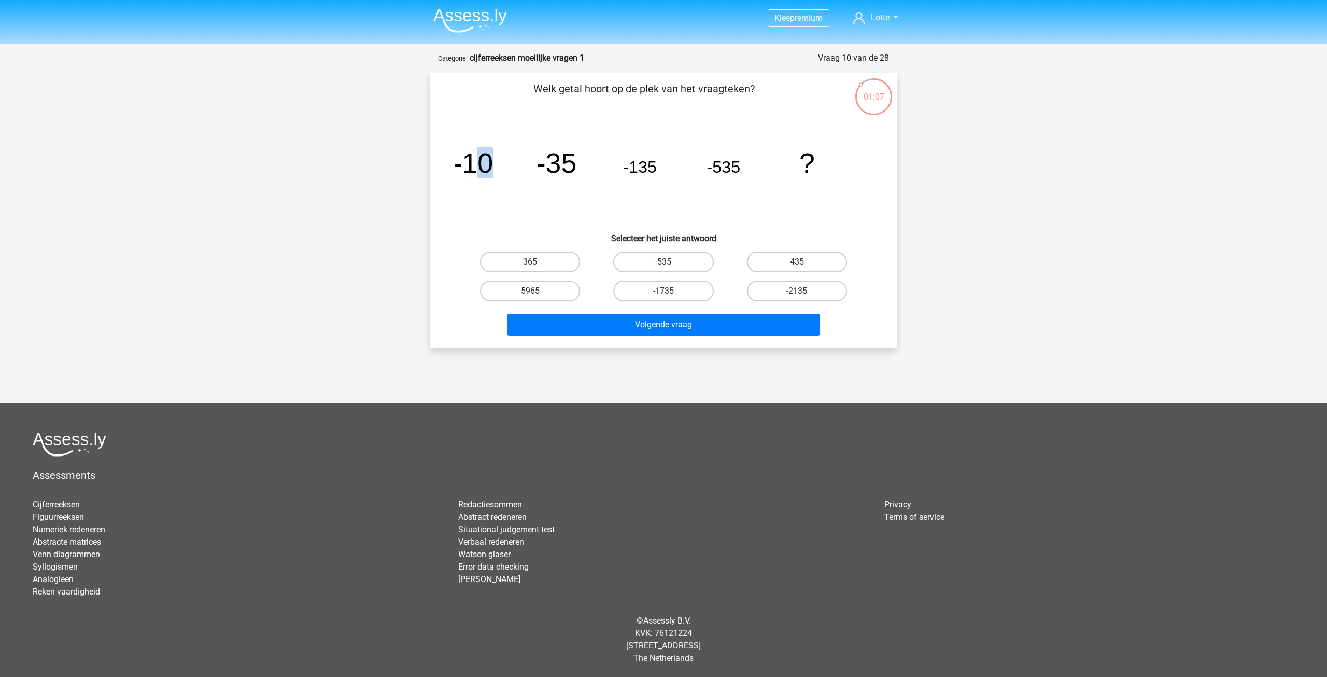
drag, startPoint x: 471, startPoint y: 164, endPoint x: 513, endPoint y: 163, distance: 42.5
click at [512, 163] on icon "image/svg+xml -10 -35 -135 -535 ?" at bounding box center [664, 172] width 418 height 105
drag, startPoint x: 667, startPoint y: 166, endPoint x: 678, endPoint y: 167, distance: 10.9
click at [678, 167] on icon "image/svg+xml -10 -35 -135 -535 ?" at bounding box center [664, 172] width 418 height 105
click at [715, 197] on icon "image/svg+xml -10 -35 -135 -535 ?" at bounding box center [664, 172] width 418 height 105
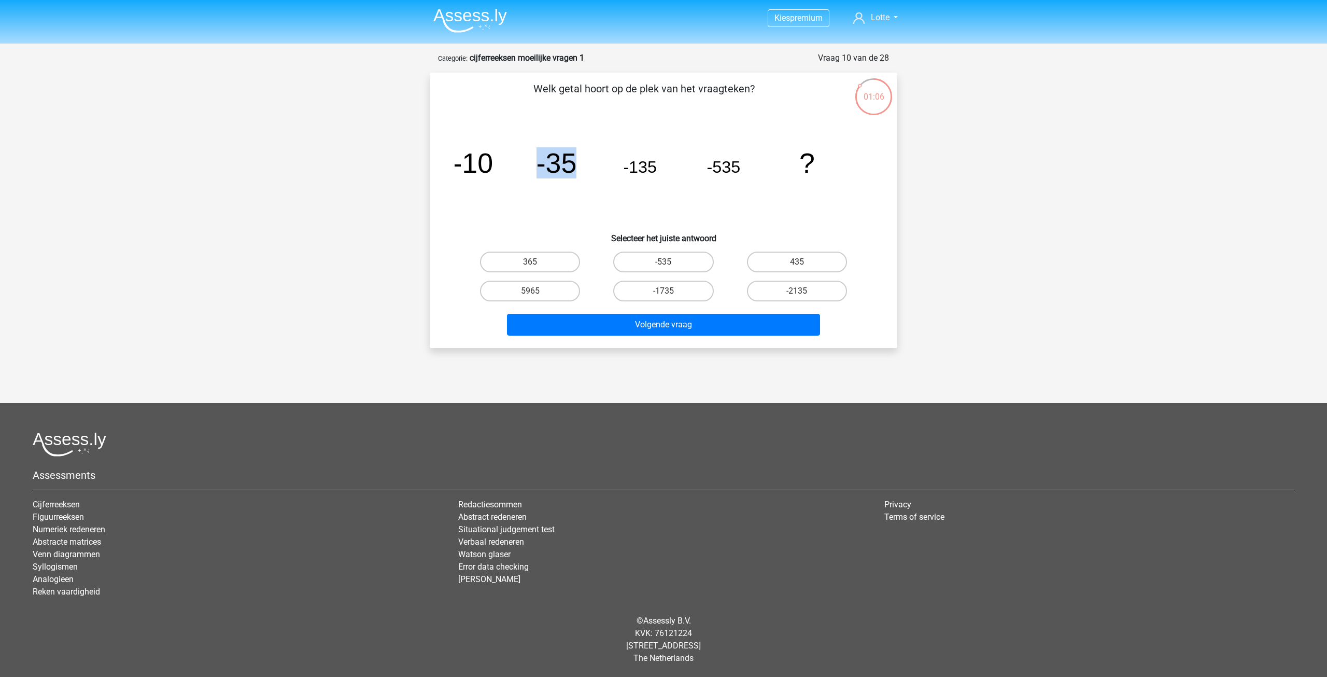
drag, startPoint x: 540, startPoint y: 169, endPoint x: 583, endPoint y: 164, distance: 43.3
click at [583, 164] on icon "image/svg+xml -10 -35 -135 -535 ?" at bounding box center [664, 172] width 418 height 105
drag, startPoint x: 813, startPoint y: 174, endPoint x: 810, endPoint y: 180, distance: 6.7
click at [818, 175] on icon "image/svg+xml -10 -35 -135 -535 ?" at bounding box center [664, 172] width 418 height 105
click at [688, 200] on icon "image/svg+xml -10 -35 -135 -535 ?" at bounding box center [664, 172] width 418 height 105
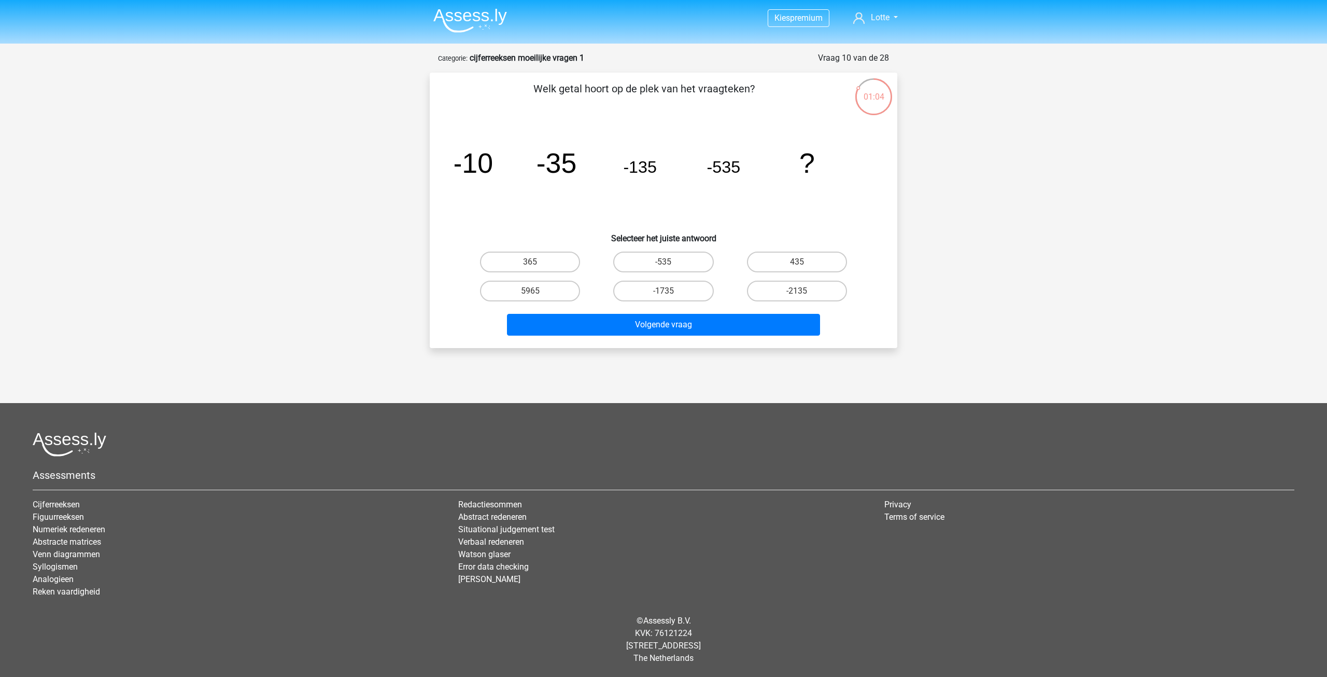
click at [458, 164] on tspan "-10" at bounding box center [473, 162] width 40 height 31
drag, startPoint x: 461, startPoint y: 164, endPoint x: 514, endPoint y: 162, distance: 52.4
click at [514, 162] on icon "image/svg+xml -10 -35 -135 -535 ?" at bounding box center [664, 172] width 418 height 105
drag, startPoint x: 633, startPoint y: 169, endPoint x: 681, endPoint y: 167, distance: 48.2
click at [681, 167] on icon "image/svg+xml -10 -35 -135 -535 ?" at bounding box center [664, 172] width 418 height 105
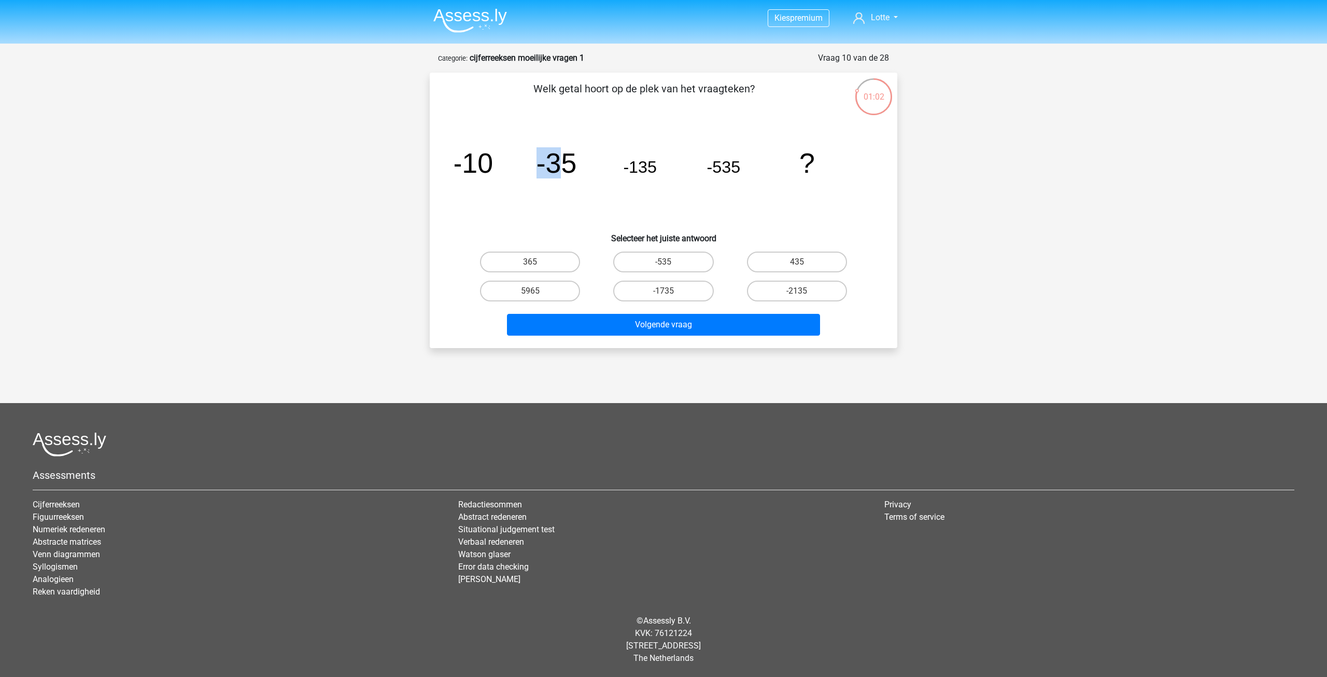
drag, startPoint x: 533, startPoint y: 165, endPoint x: 624, endPoint y: 174, distance: 92.2
click at [561, 164] on icon "image/svg+xml -10 -35 -135 -535 ?" at bounding box center [664, 172] width 418 height 105
drag, startPoint x: 765, startPoint y: 172, endPoint x: 772, endPoint y: 173, distance: 6.4
click at [768, 172] on icon "image/svg+xml -10 -35 -135 -535 ?" at bounding box center [664, 172] width 418 height 105
click at [766, 213] on icon "image/svg+xml -10 -35 -135 -535 ?" at bounding box center [664, 172] width 418 height 105
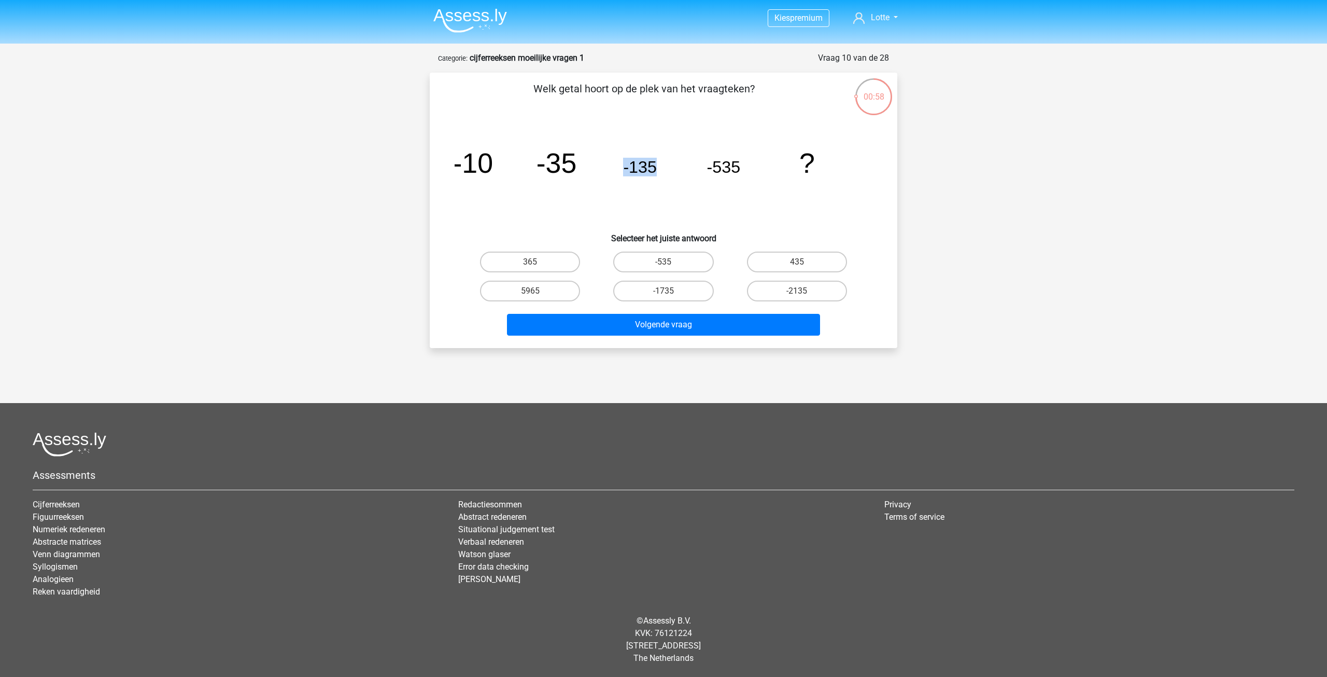
click at [678, 172] on icon "image/svg+xml -10 -35 -135 -535 ?" at bounding box center [664, 172] width 418 height 105
click at [785, 262] on label "435" at bounding box center [797, 261] width 100 height 21
click at [797, 262] on input "435" at bounding box center [800, 265] width 7 height 7
radio input "true"
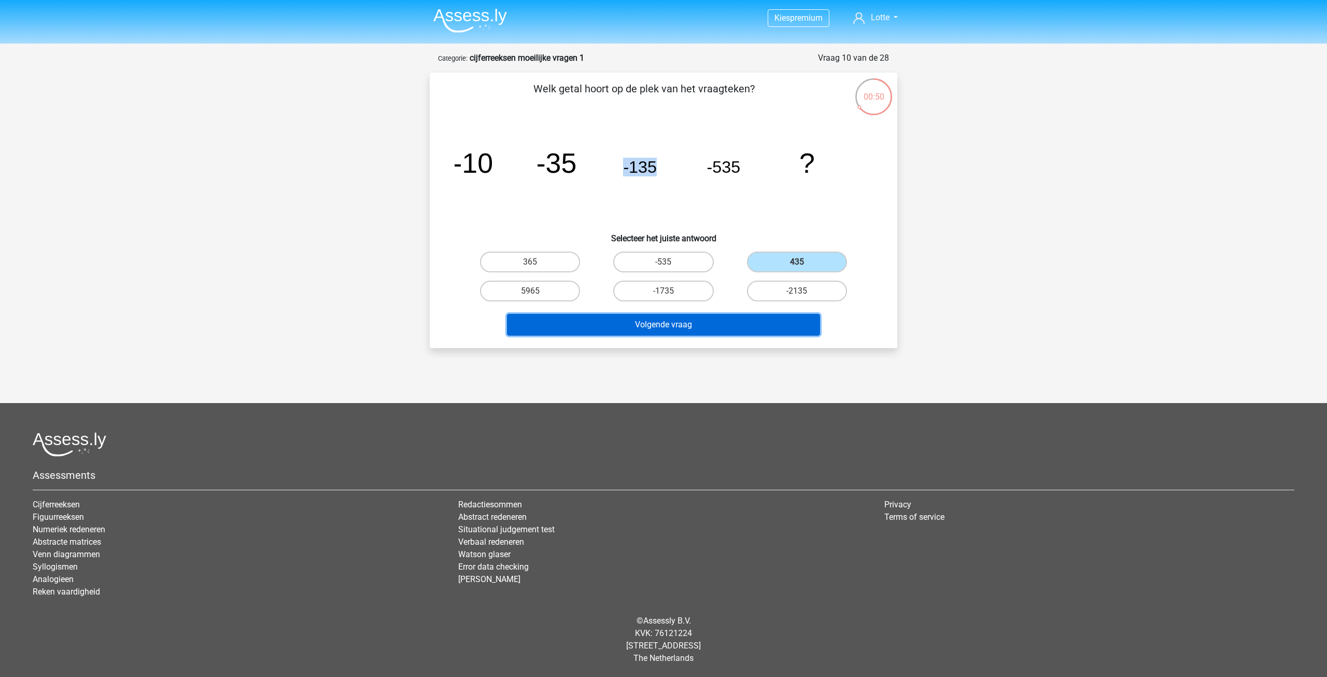
click at [722, 321] on button "Volgende vraag" at bounding box center [664, 325] width 314 height 22
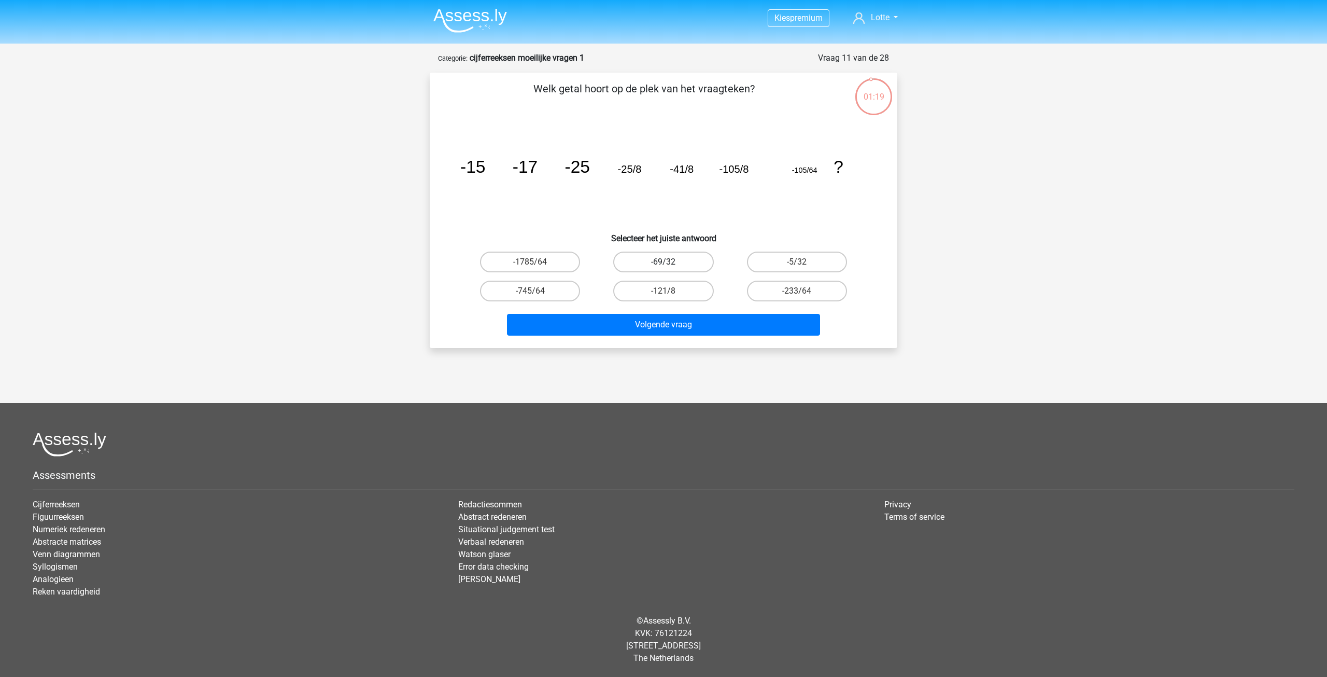
click at [675, 259] on label "-69/32" at bounding box center [663, 261] width 100 height 21
click at [670, 262] on input "-69/32" at bounding box center [667, 265] width 7 height 7
radio input "true"
click at [689, 303] on div "-121/8" at bounding box center [663, 290] width 133 height 29
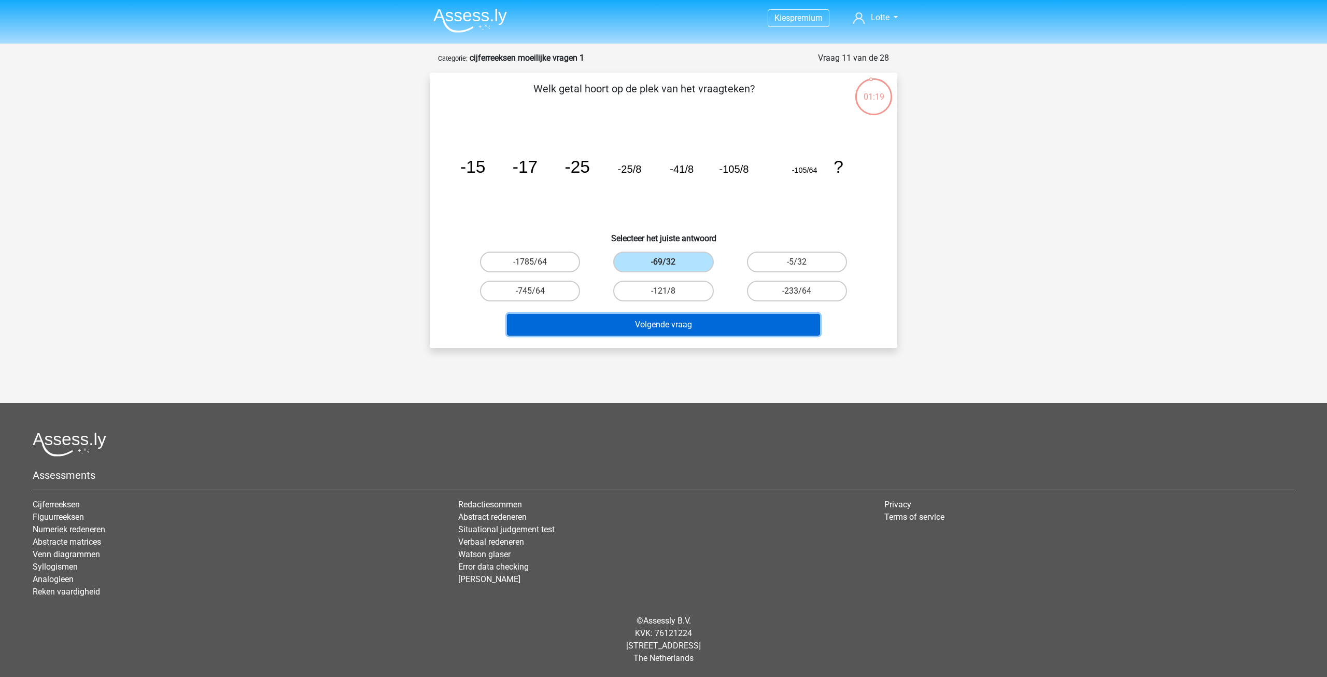
click at [690, 317] on button "Volgende vraag" at bounding box center [664, 325] width 314 height 22
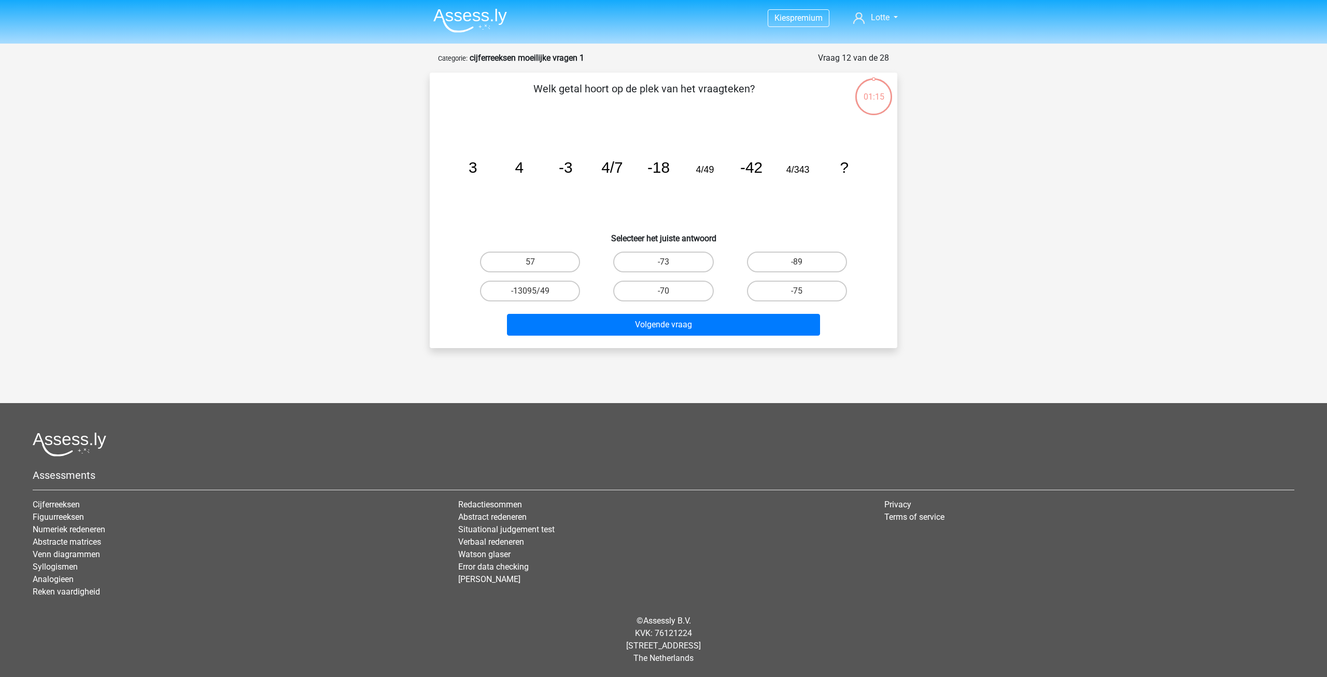
click at [664, 264] on input "-73" at bounding box center [667, 265] width 7 height 7
radio input "true"
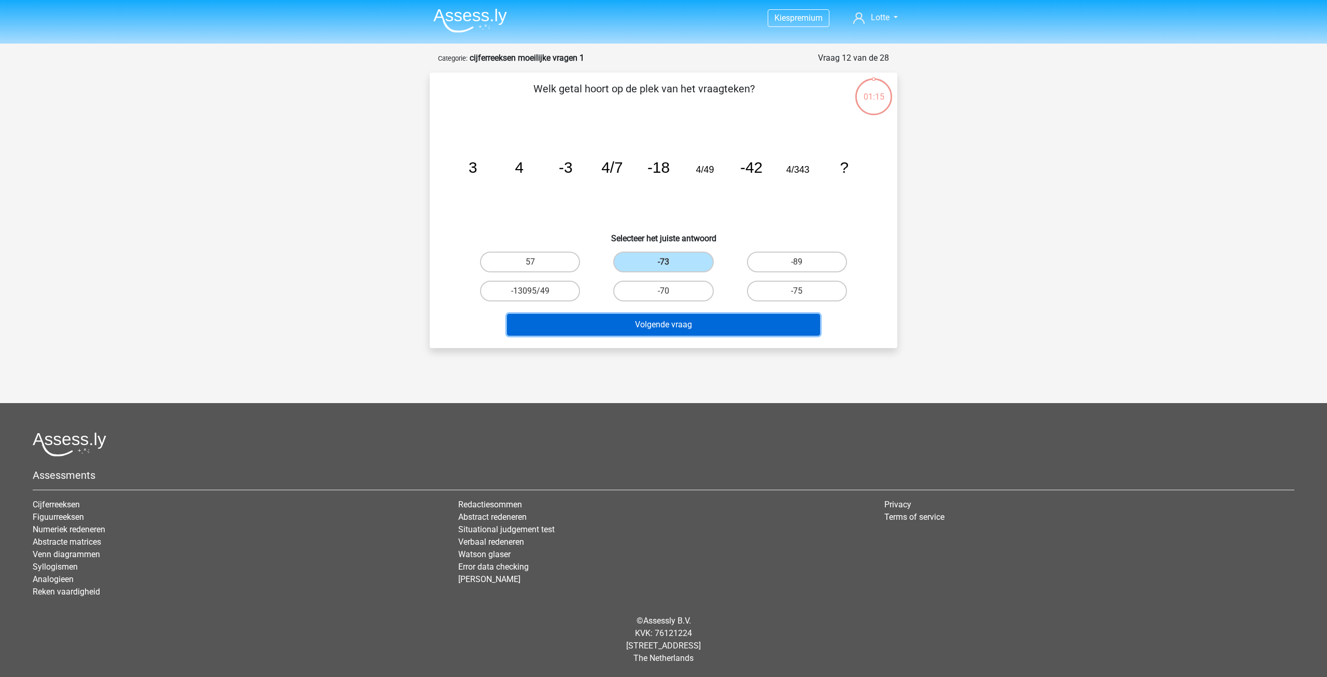
click at [687, 323] on button "Volgende vraag" at bounding box center [664, 325] width 314 height 22
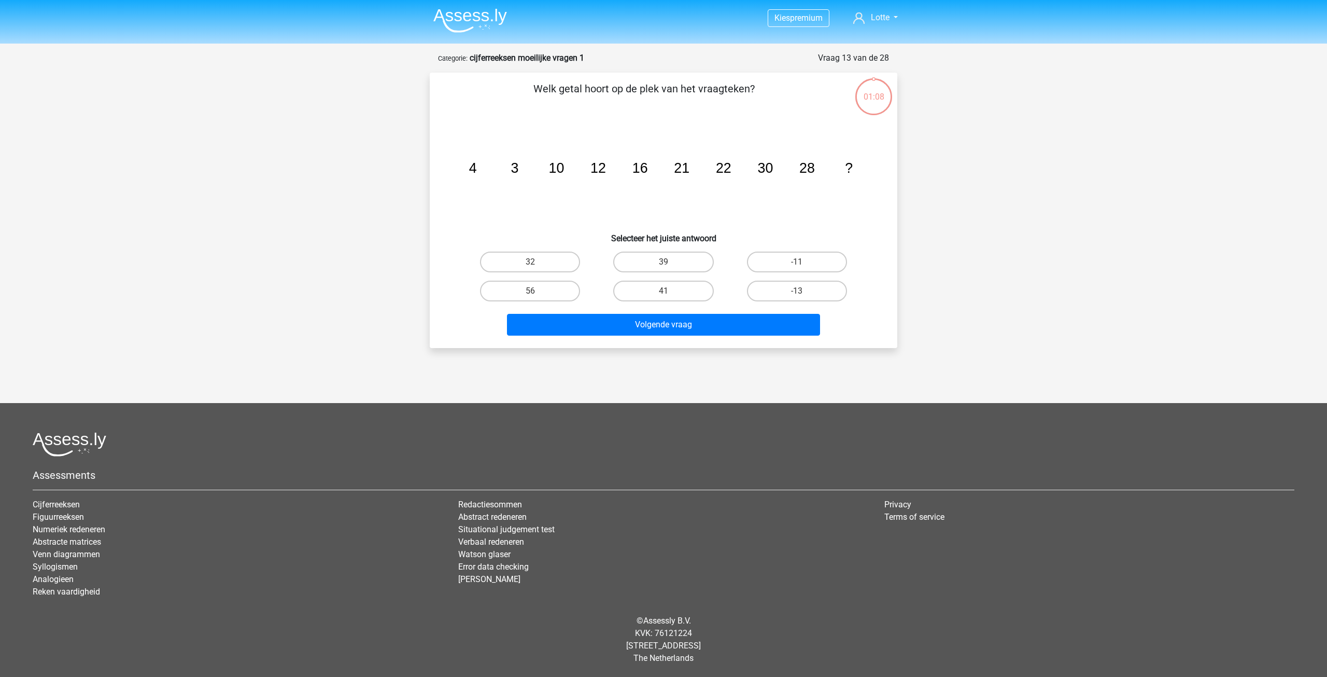
click at [666, 264] on input "39" at bounding box center [667, 265] width 7 height 7
radio input "true"
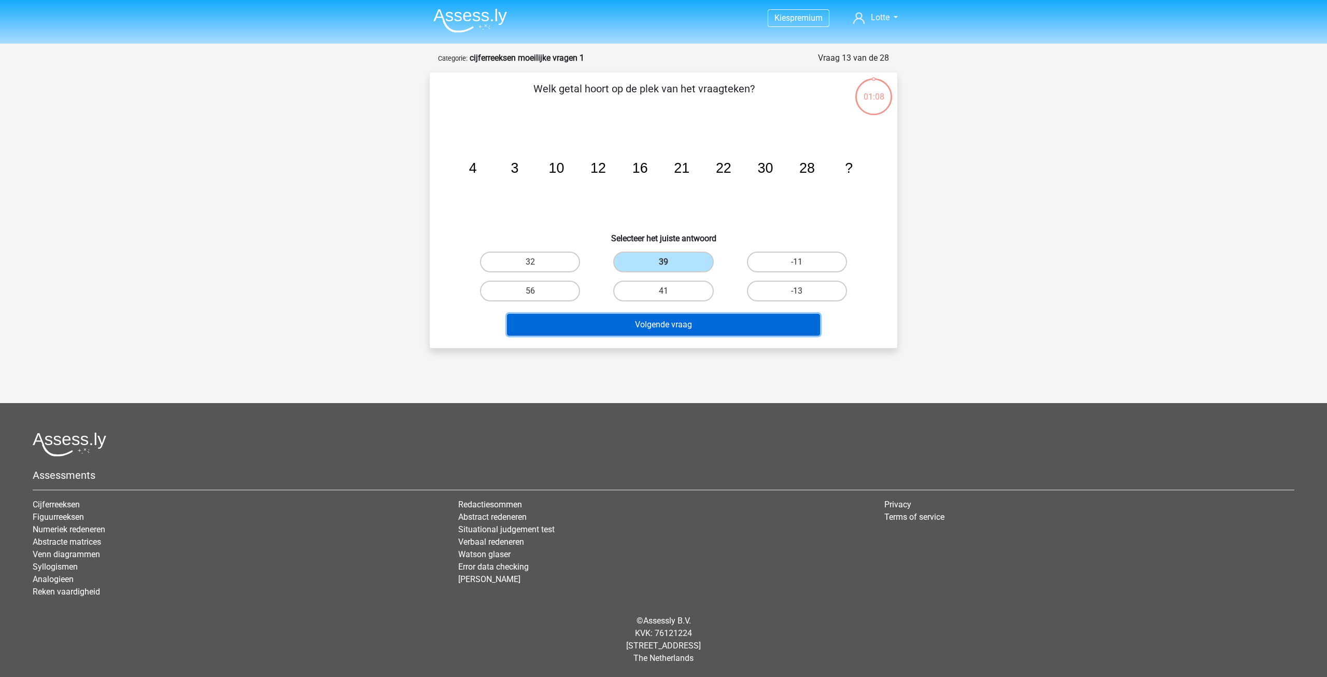
click at [688, 330] on button "Volgende vraag" at bounding box center [664, 325] width 314 height 22
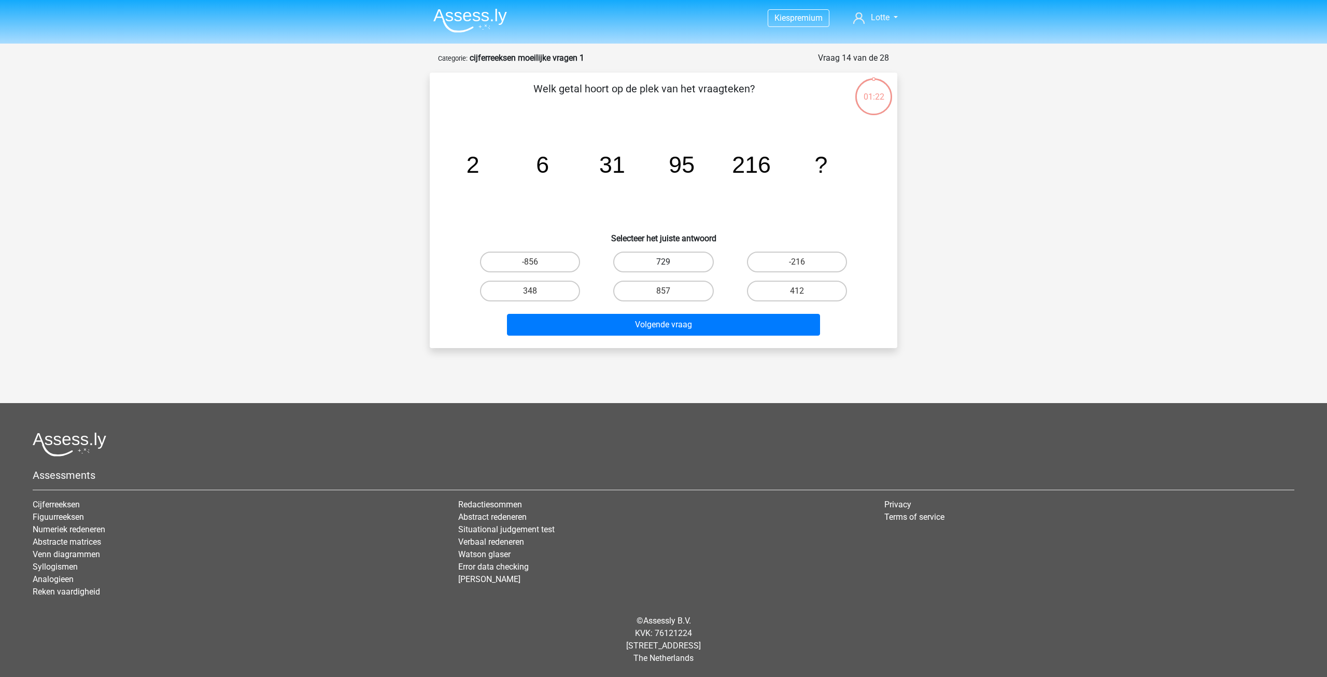
click at [672, 261] on label "729" at bounding box center [663, 261] width 100 height 21
click at [670, 262] on input "729" at bounding box center [667, 265] width 7 height 7
radio input "true"
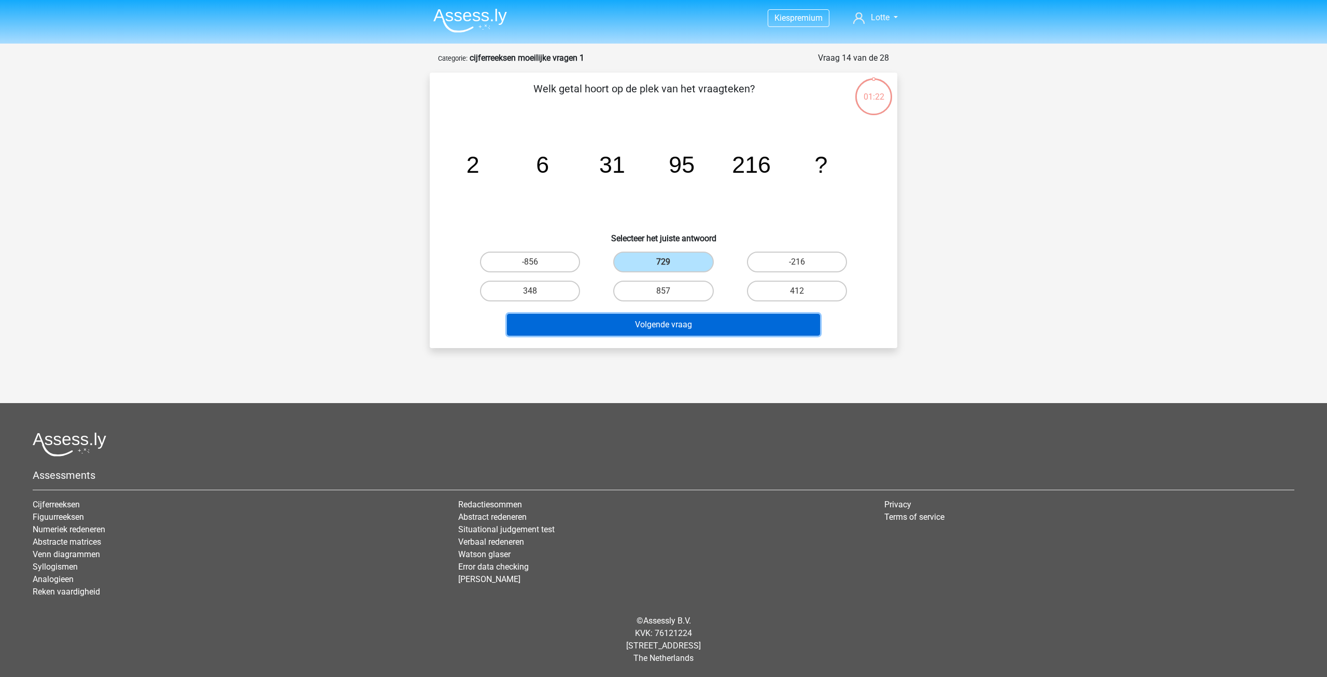
click at [695, 330] on button "Volgende vraag" at bounding box center [664, 325] width 314 height 22
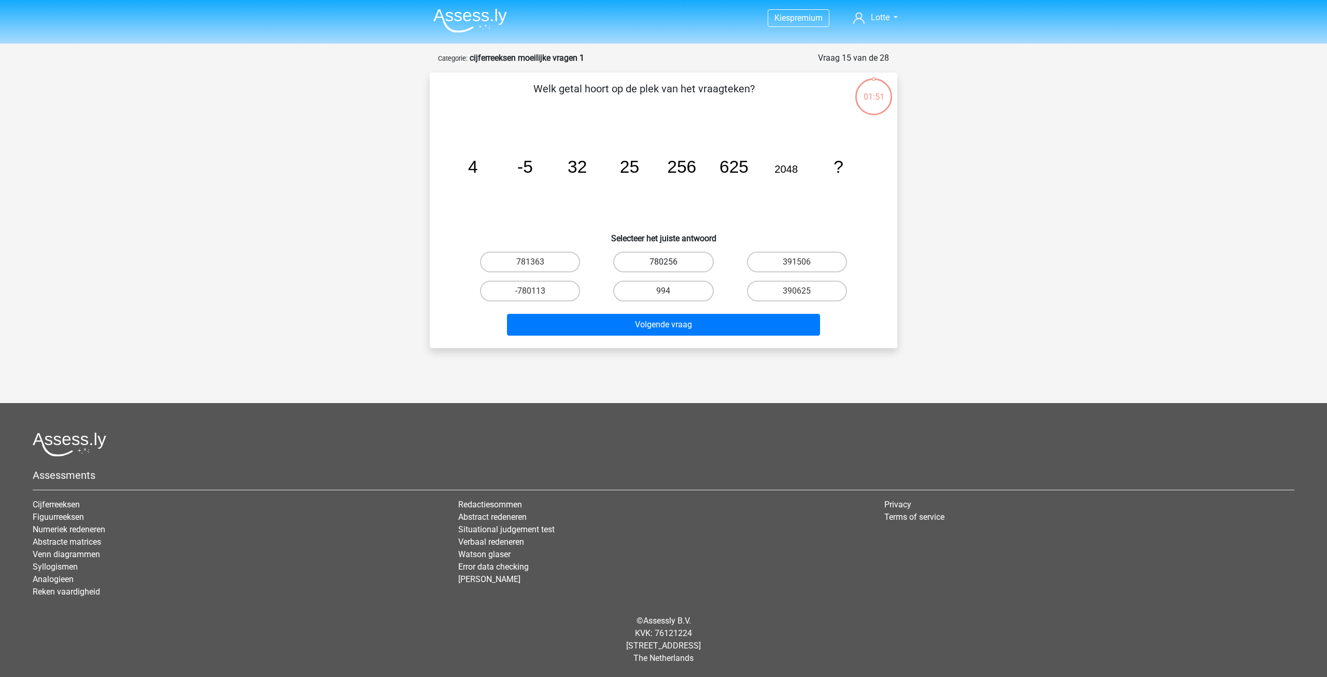
click at [667, 260] on label "780256" at bounding box center [663, 261] width 100 height 21
click at [667, 262] on input "780256" at bounding box center [667, 265] width 7 height 7
radio input "true"
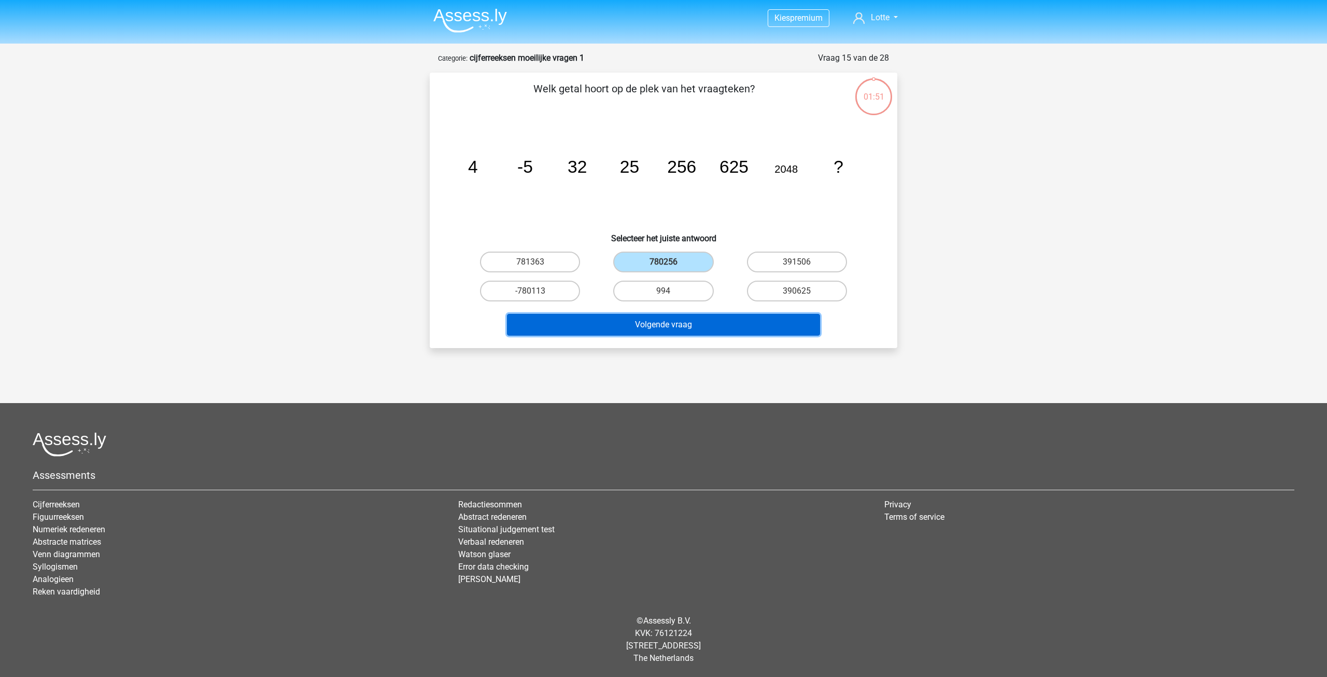
click at [689, 323] on button "Volgende vraag" at bounding box center [664, 325] width 314 height 22
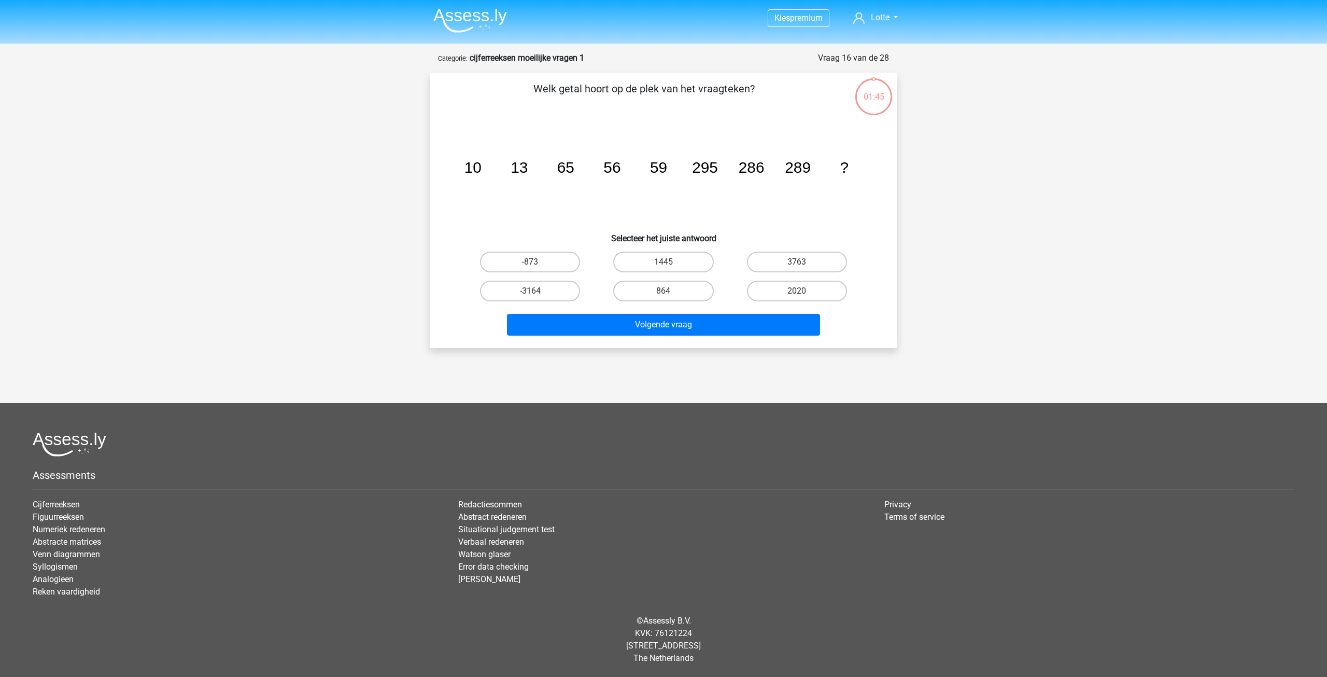
click at [668, 265] on input "1445" at bounding box center [667, 265] width 7 height 7
radio input "true"
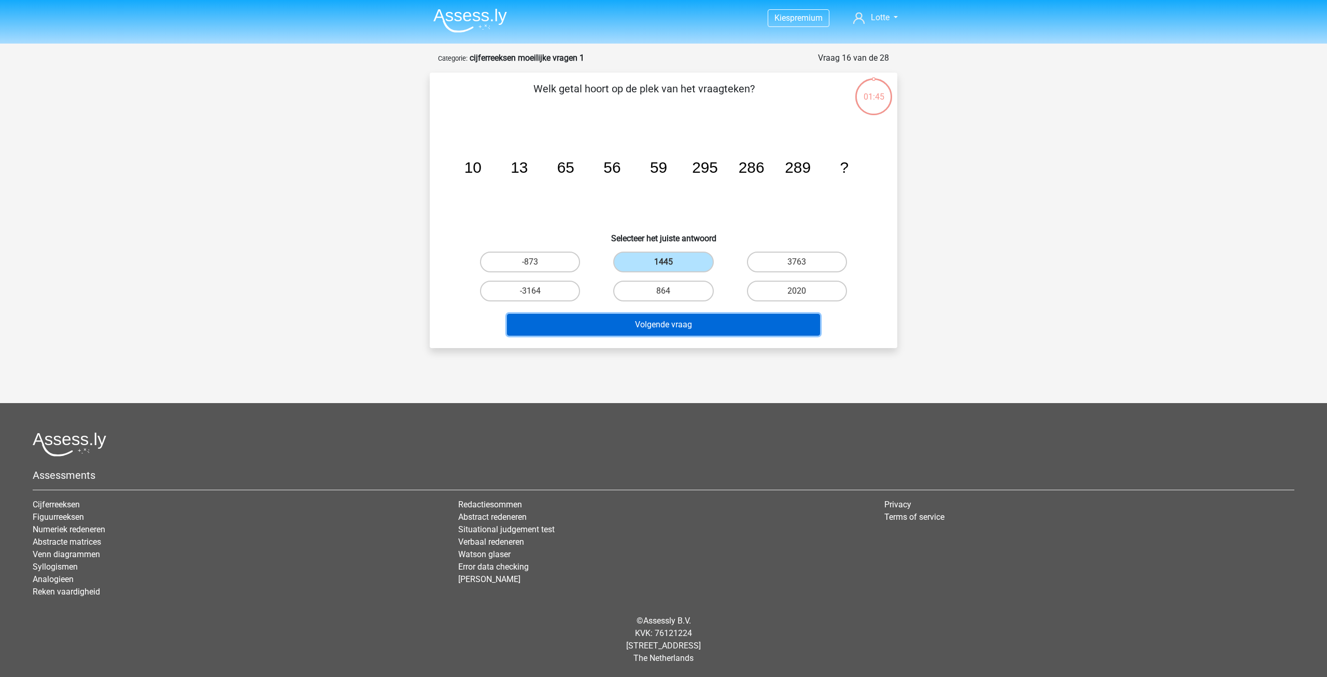
click at [688, 325] on button "Volgende vraag" at bounding box center [664, 325] width 314 height 22
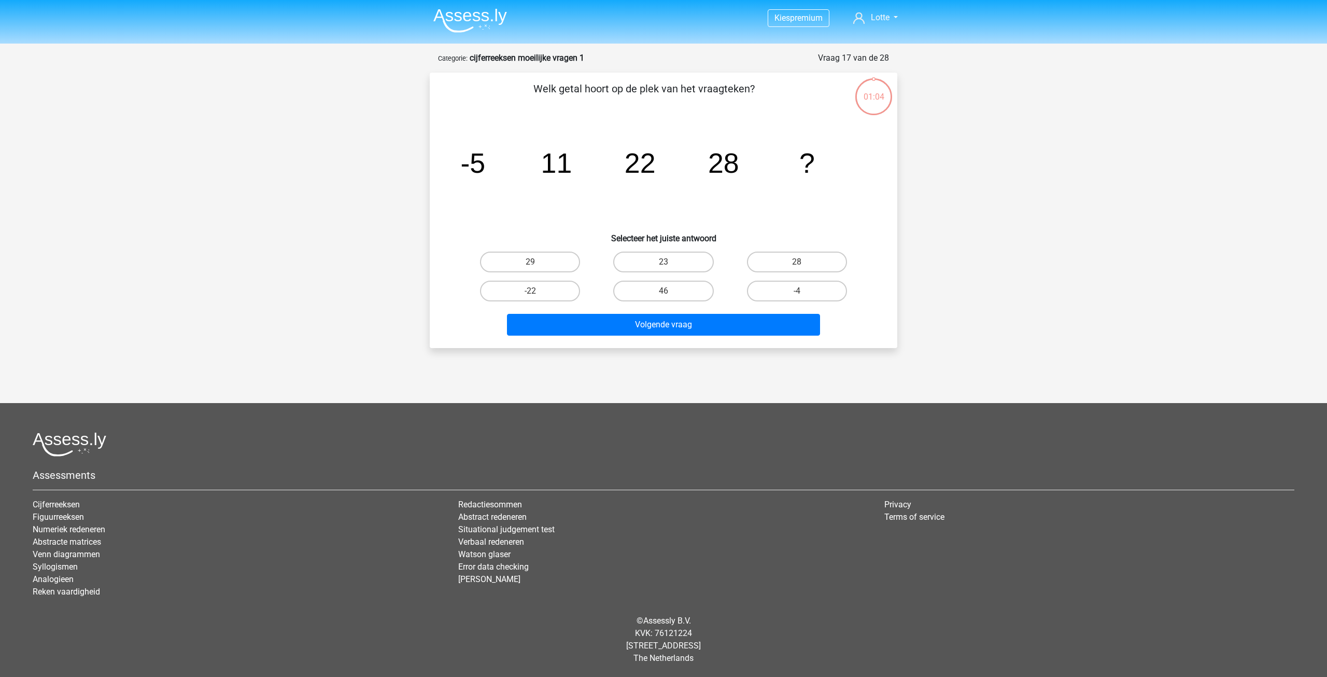
click at [670, 263] on input "23" at bounding box center [667, 265] width 7 height 7
radio input "true"
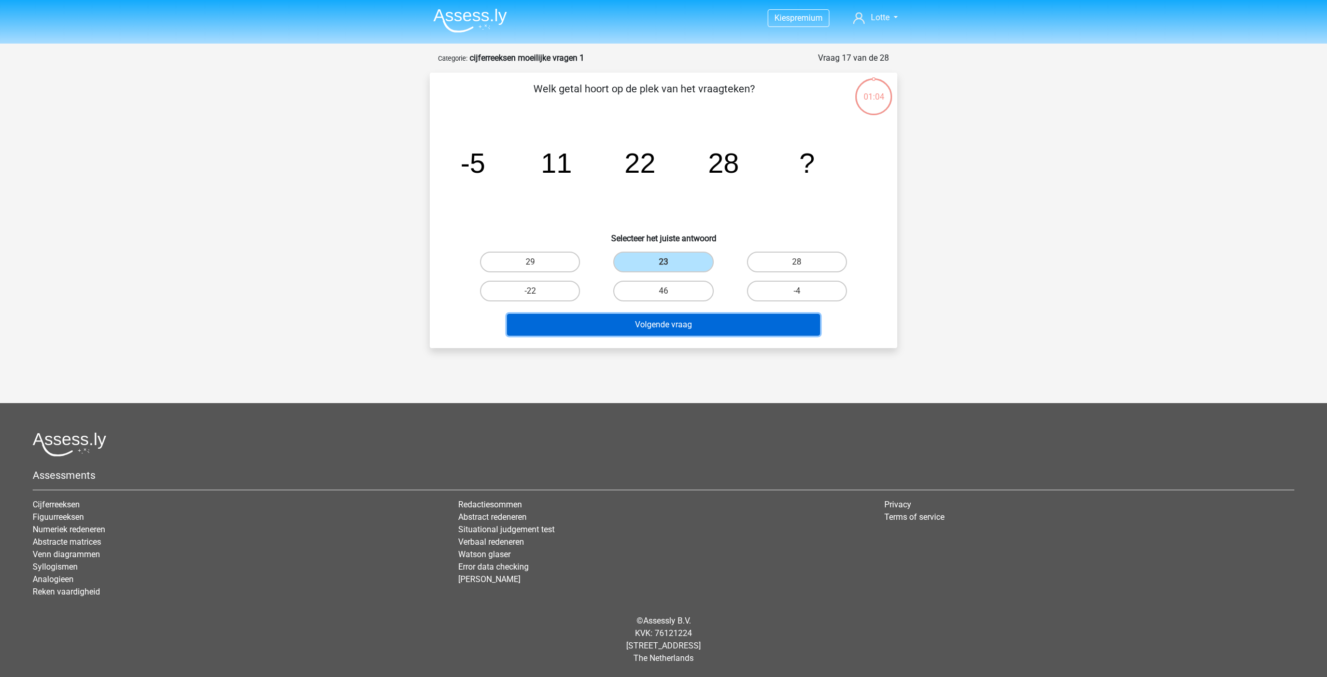
click at [678, 326] on button "Volgende vraag" at bounding box center [664, 325] width 314 height 22
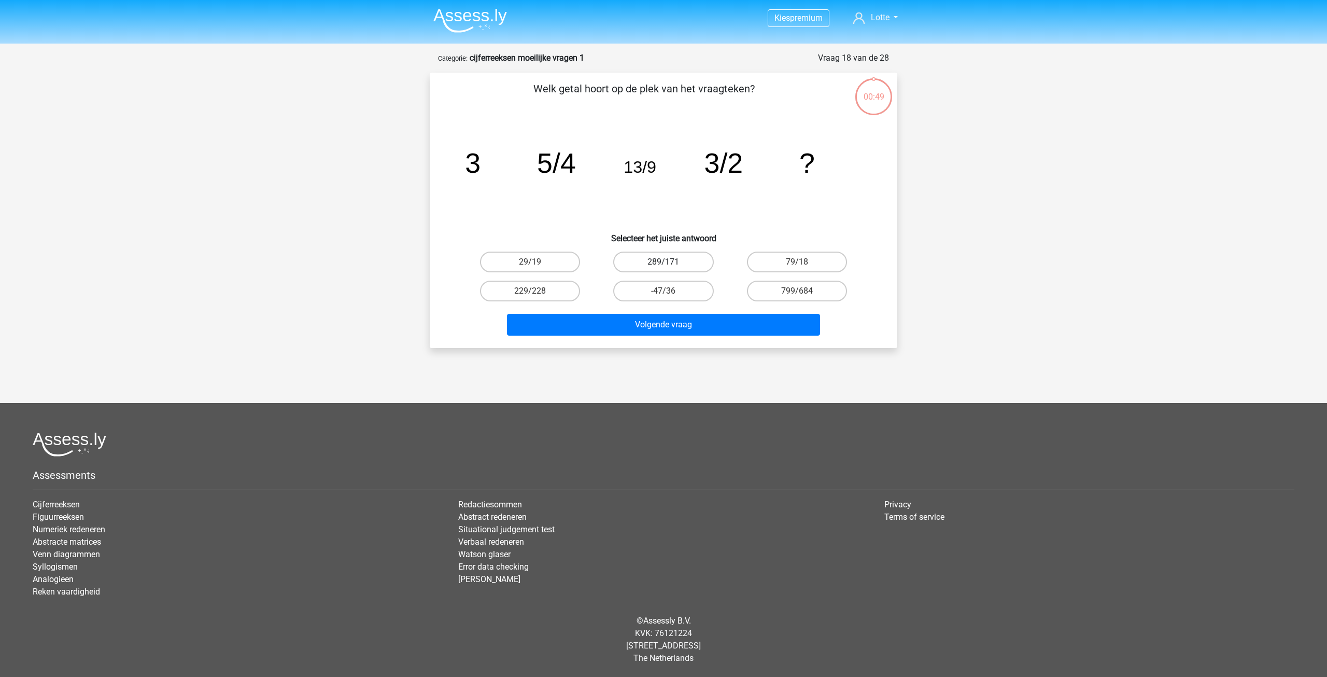
click at [668, 257] on label "289/171" at bounding box center [663, 261] width 100 height 21
click at [668, 262] on input "289/171" at bounding box center [667, 265] width 7 height 7
radio input "true"
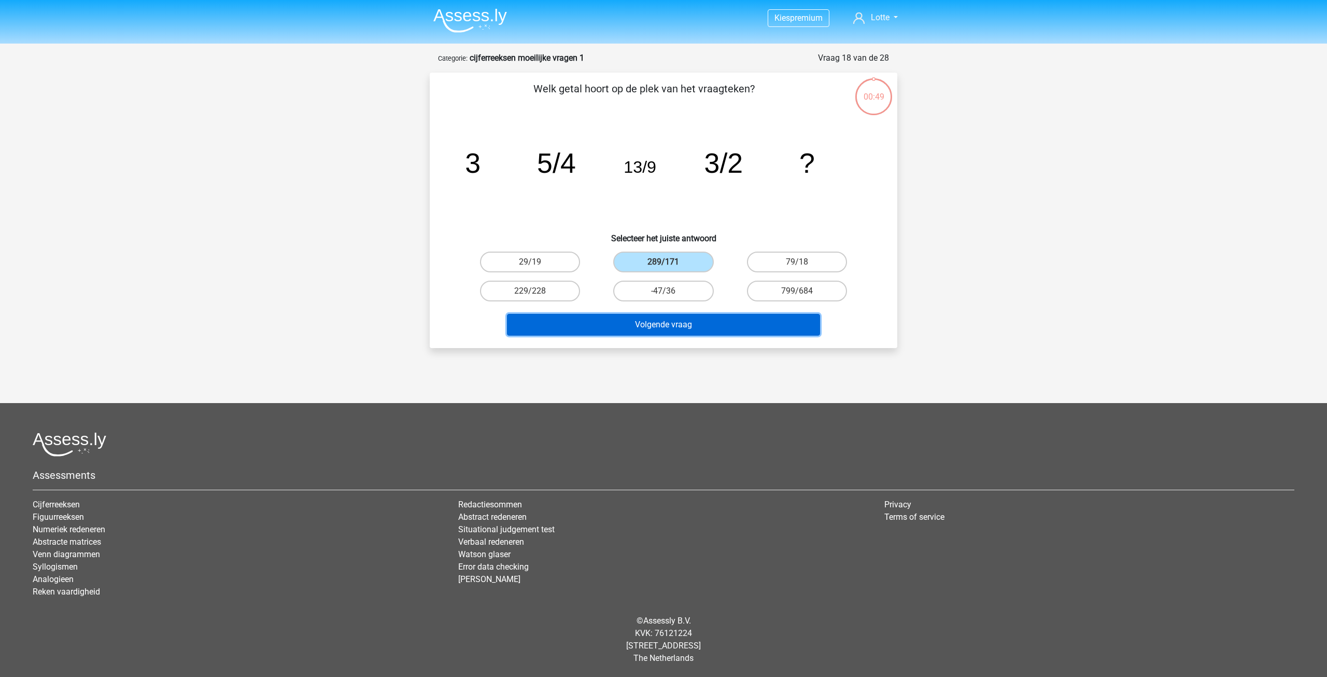
click at [683, 321] on button "Volgende vraag" at bounding box center [664, 325] width 314 height 22
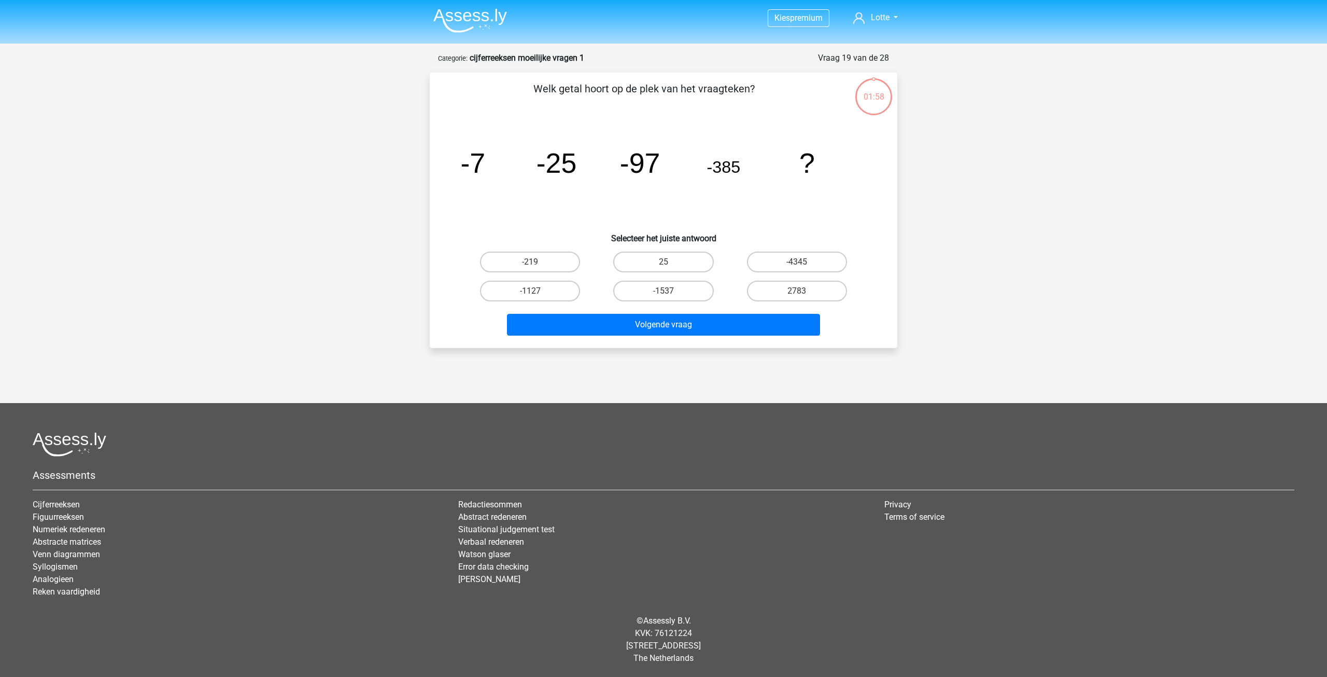
click at [675, 261] on label "25" at bounding box center [663, 261] width 100 height 21
click at [670, 262] on input "25" at bounding box center [667, 265] width 7 height 7
radio input "true"
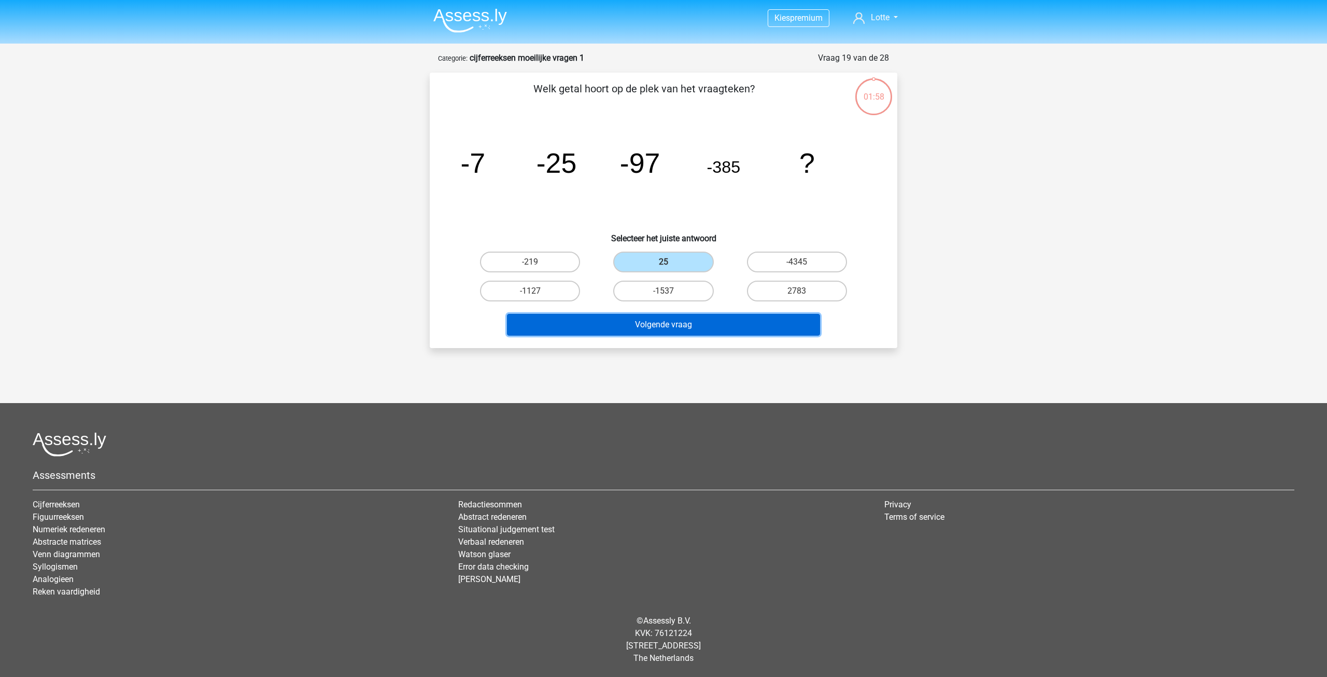
click at [687, 323] on button "Volgende vraag" at bounding box center [664, 325] width 314 height 22
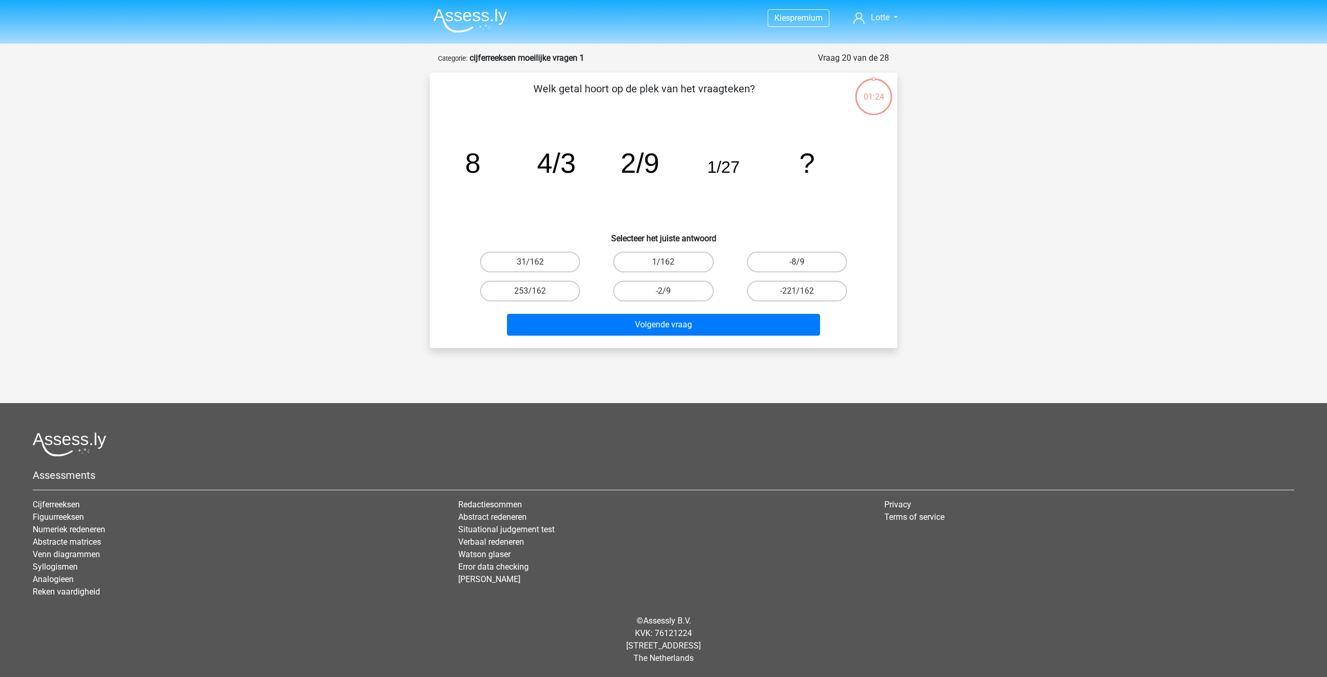
click at [672, 261] on label "1/162" at bounding box center [663, 261] width 100 height 21
click at [670, 262] on input "1/162" at bounding box center [667, 265] width 7 height 7
radio input "true"
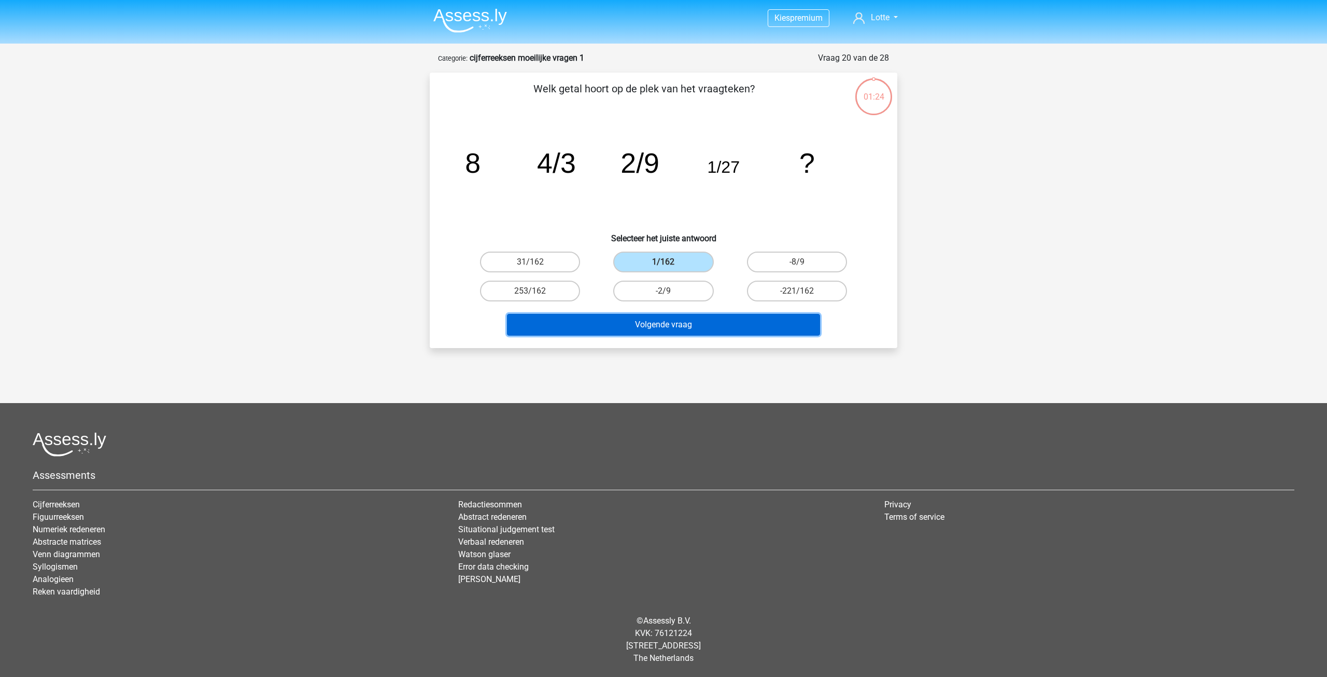
click at [679, 324] on button "Volgende vraag" at bounding box center [664, 325] width 314 height 22
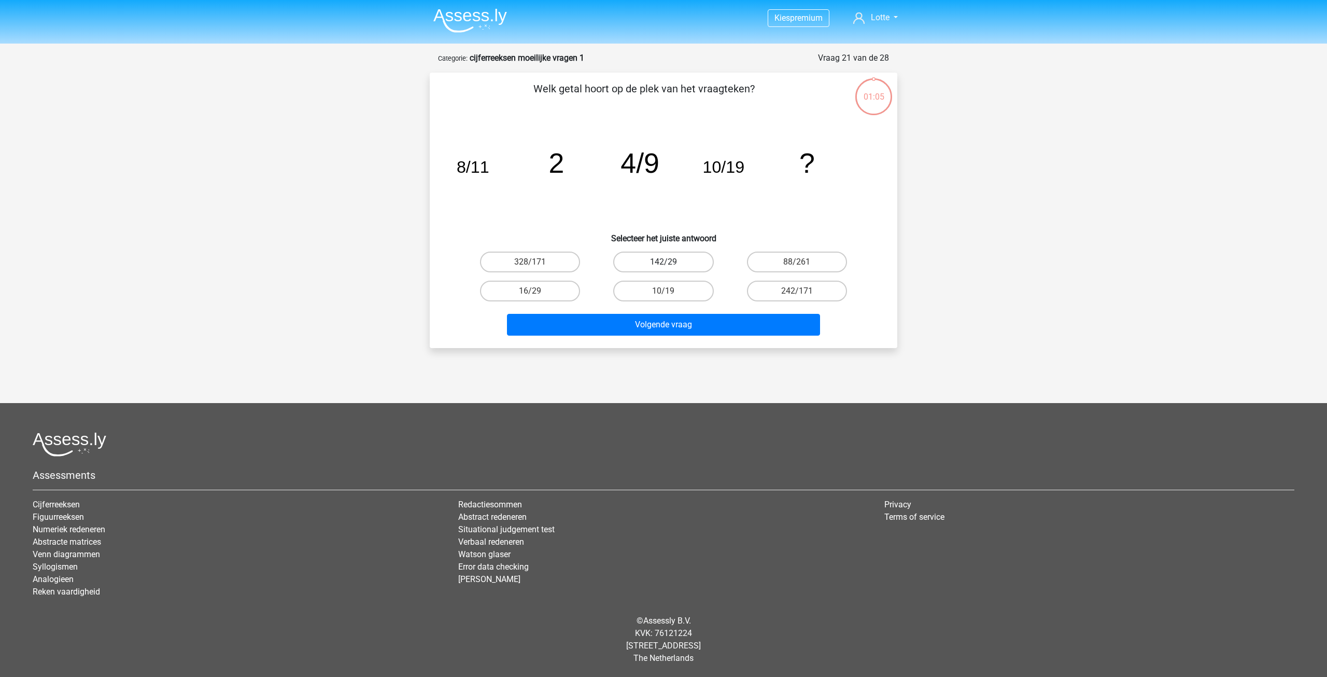
click at [670, 256] on label "142/29" at bounding box center [663, 261] width 100 height 21
click at [670, 262] on input "142/29" at bounding box center [667, 265] width 7 height 7
radio input "true"
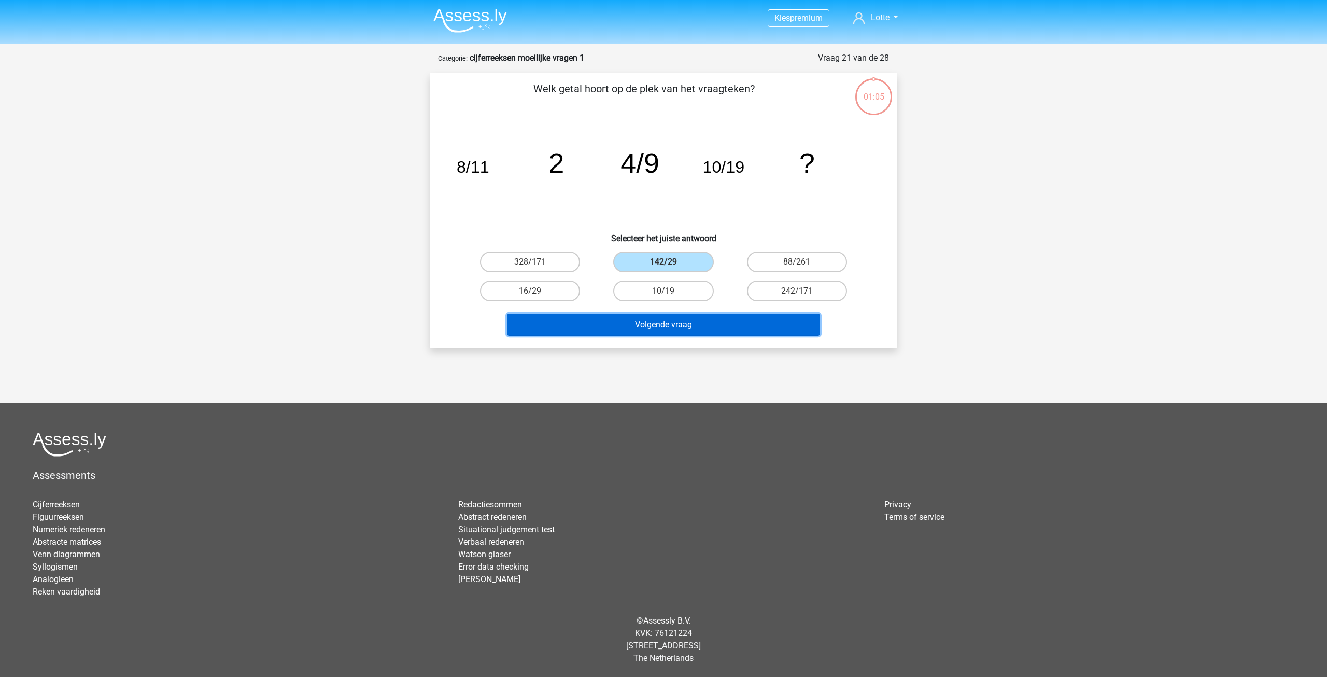
drag, startPoint x: 687, startPoint y: 329, endPoint x: 681, endPoint y: 315, distance: 15.1
click at [686, 329] on button "Volgende vraag" at bounding box center [664, 325] width 314 height 22
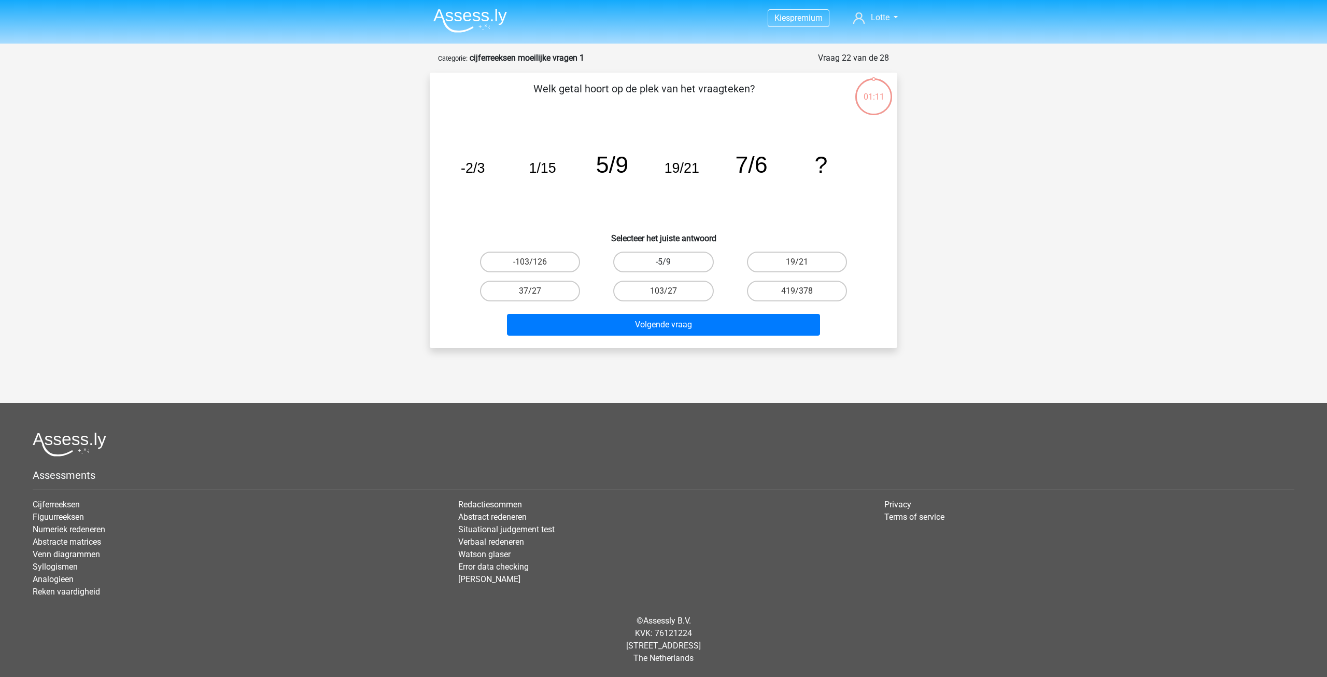
click at [668, 260] on label "-5/9" at bounding box center [663, 261] width 100 height 21
click at [668, 262] on input "-5/9" at bounding box center [667, 265] width 7 height 7
radio input "true"
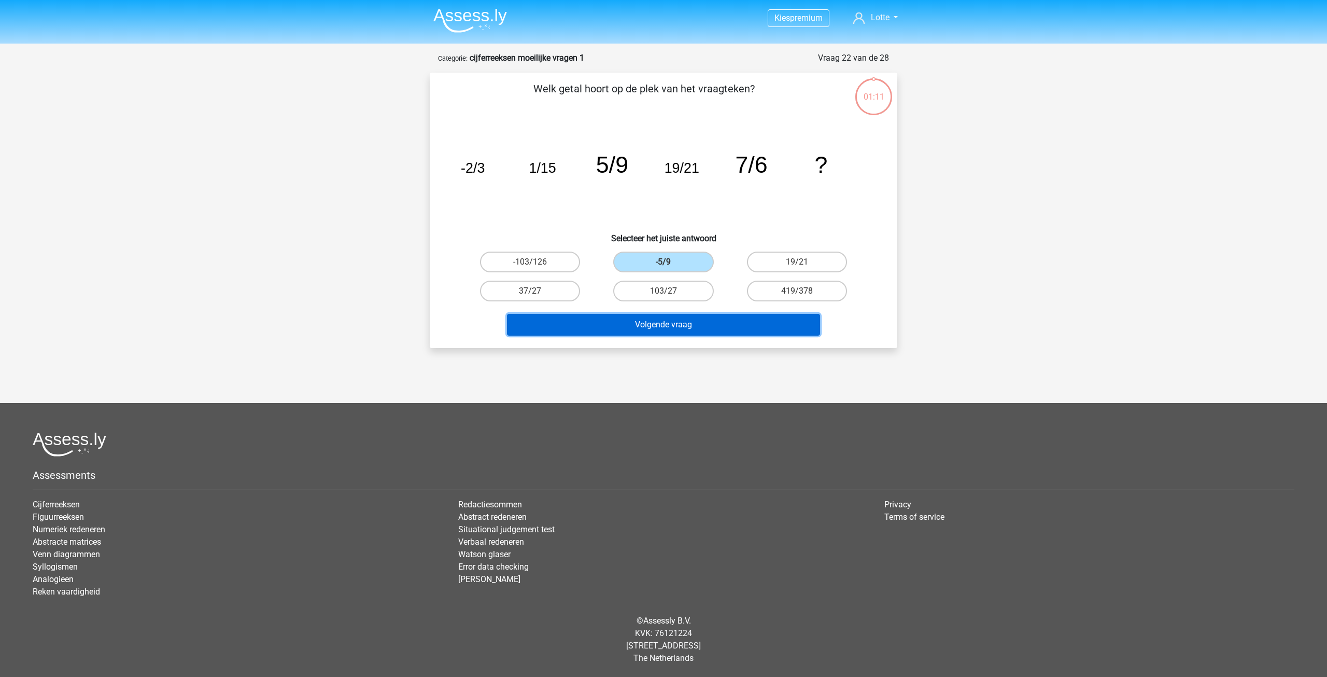
drag, startPoint x: 676, startPoint y: 330, endPoint x: 674, endPoint y: 321, distance: 9.2
click at [676, 329] on button "Volgende vraag" at bounding box center [664, 325] width 314 height 22
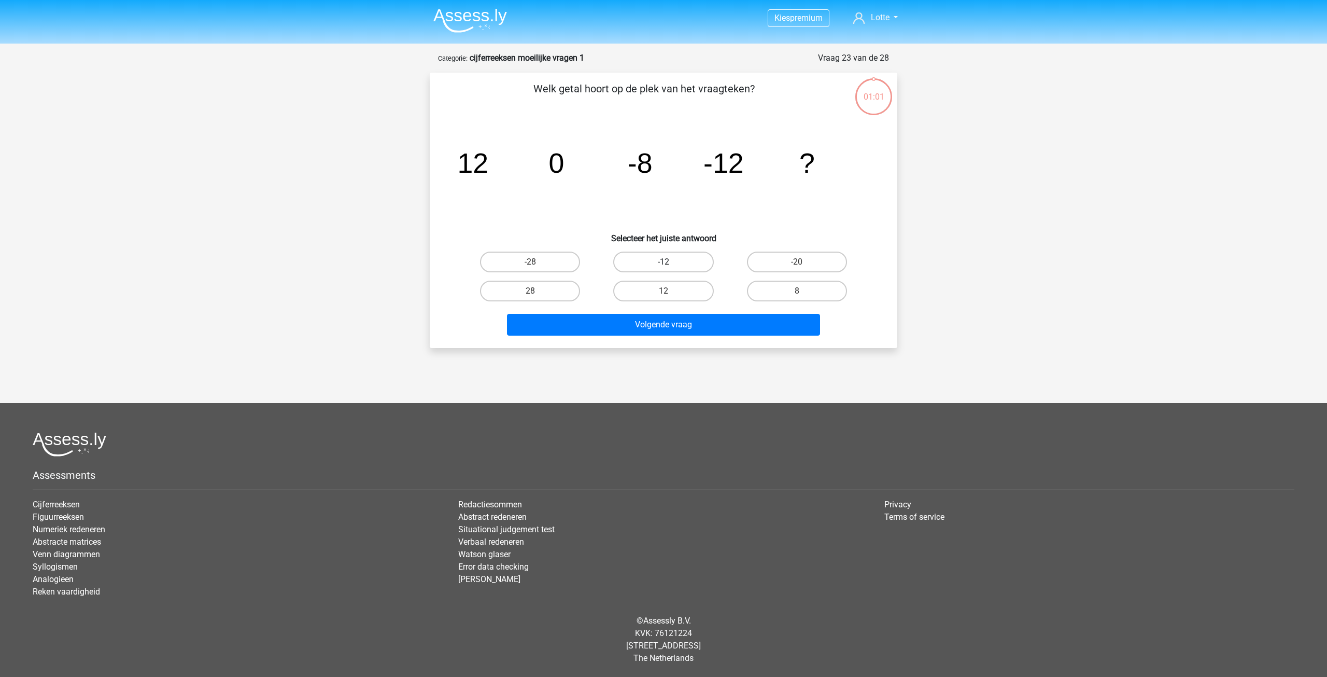
click at [673, 259] on label "-12" at bounding box center [663, 261] width 100 height 21
click at [670, 262] on input "-12" at bounding box center [667, 265] width 7 height 7
radio input "true"
click at [685, 308] on div "Volgende vraag" at bounding box center [663, 322] width 435 height 34
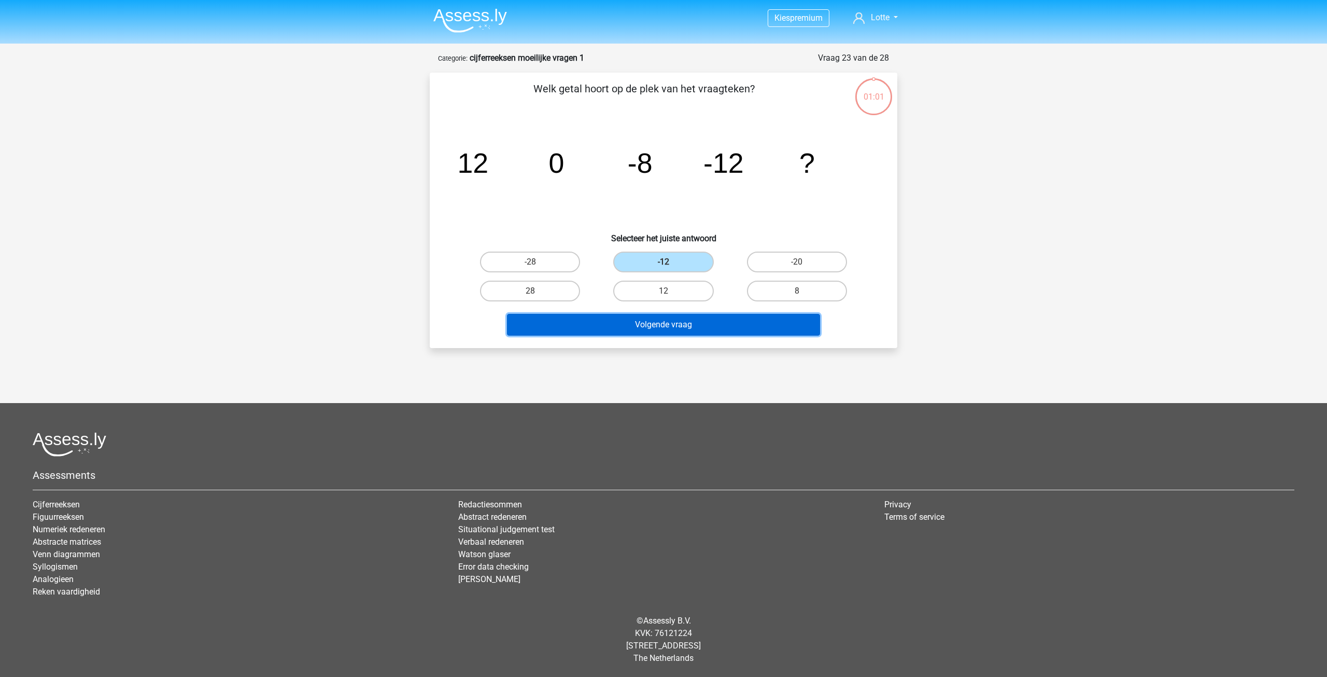
click at [685, 324] on button "Volgende vraag" at bounding box center [664, 325] width 314 height 22
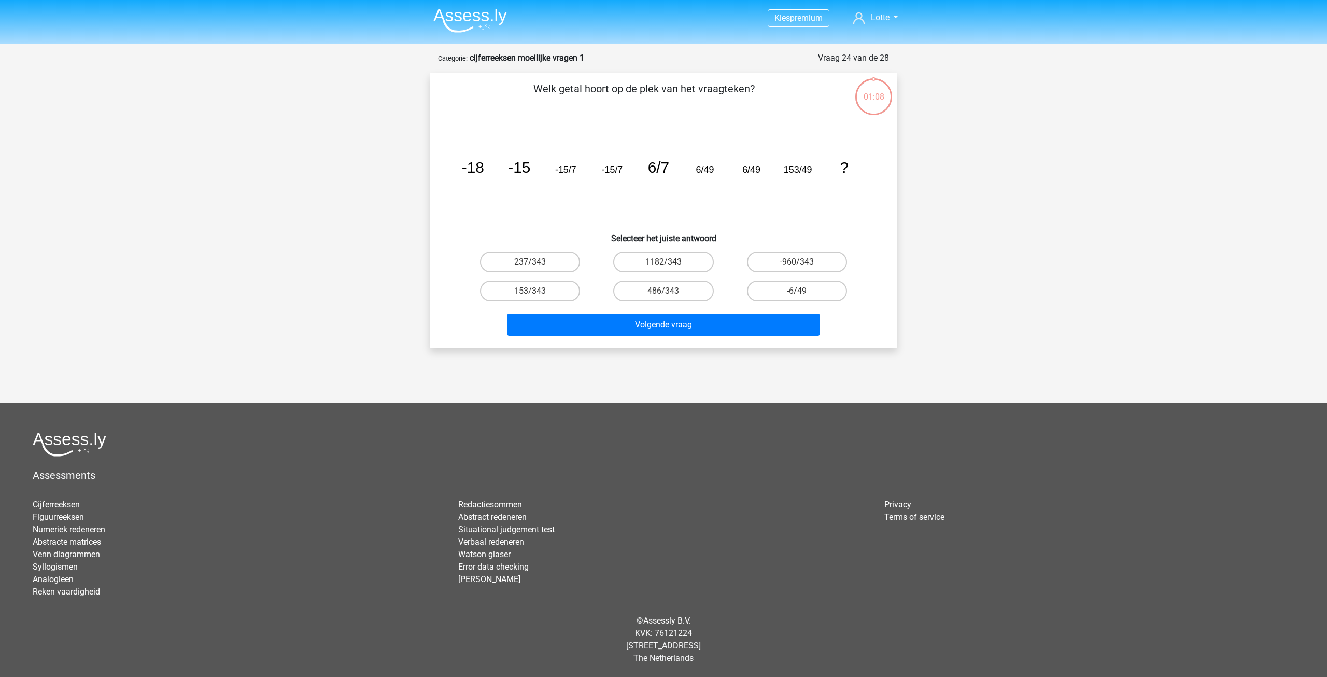
click at [670, 269] on label "1182/343" at bounding box center [663, 261] width 100 height 21
click at [670, 269] on input "1182/343" at bounding box center [667, 265] width 7 height 7
radio input "true"
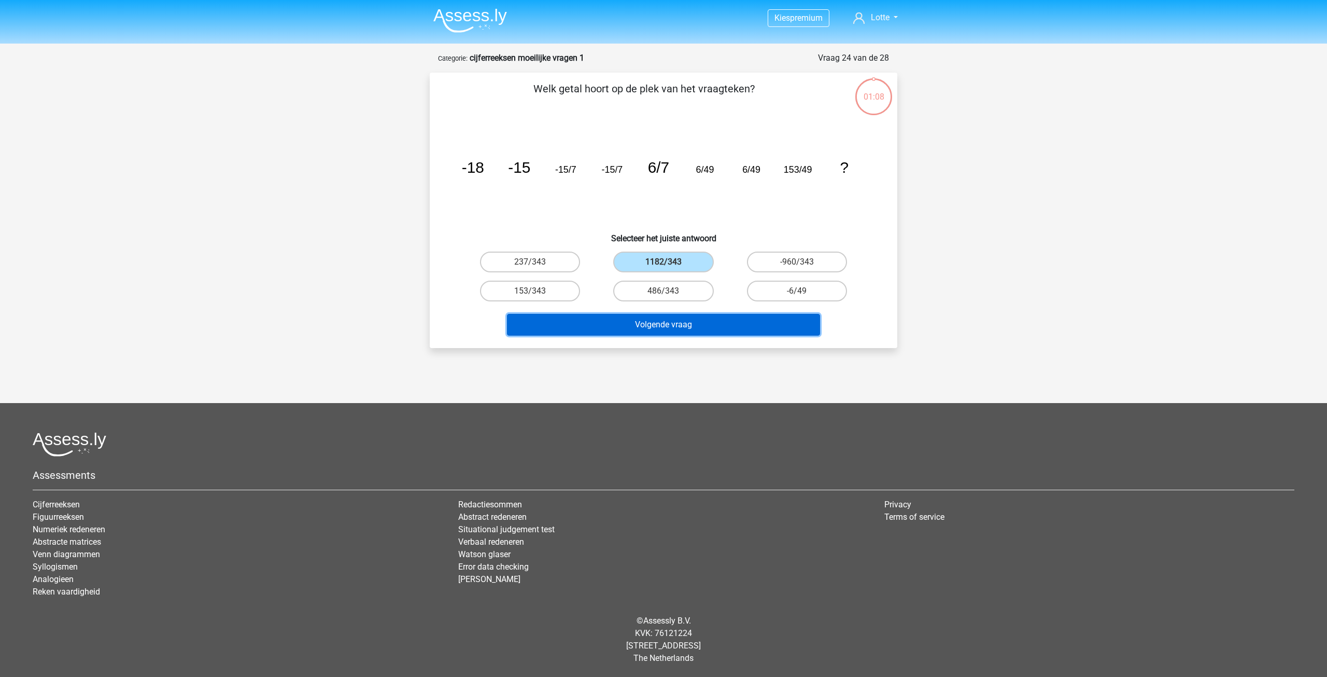
click at [671, 324] on button "Volgende vraag" at bounding box center [664, 325] width 314 height 22
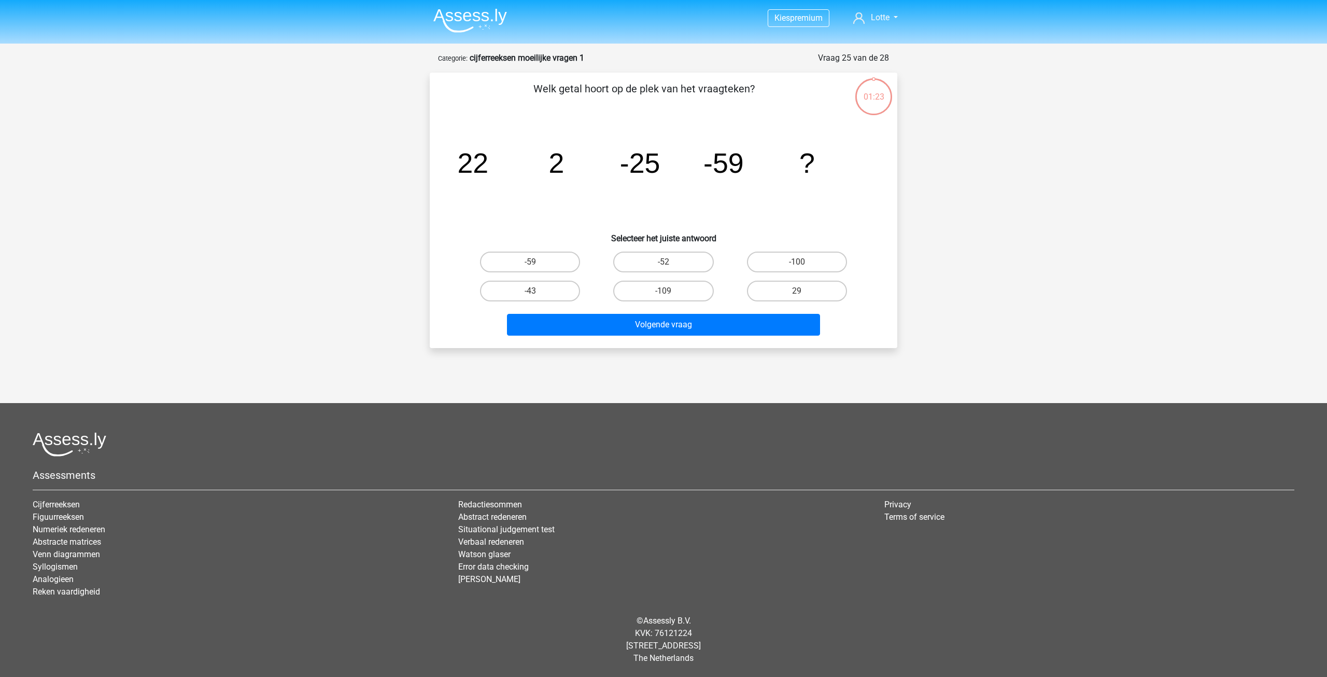
click at [669, 270] on label "-52" at bounding box center [663, 261] width 100 height 21
click at [669, 269] on input "-52" at bounding box center [667, 265] width 7 height 7
radio input "true"
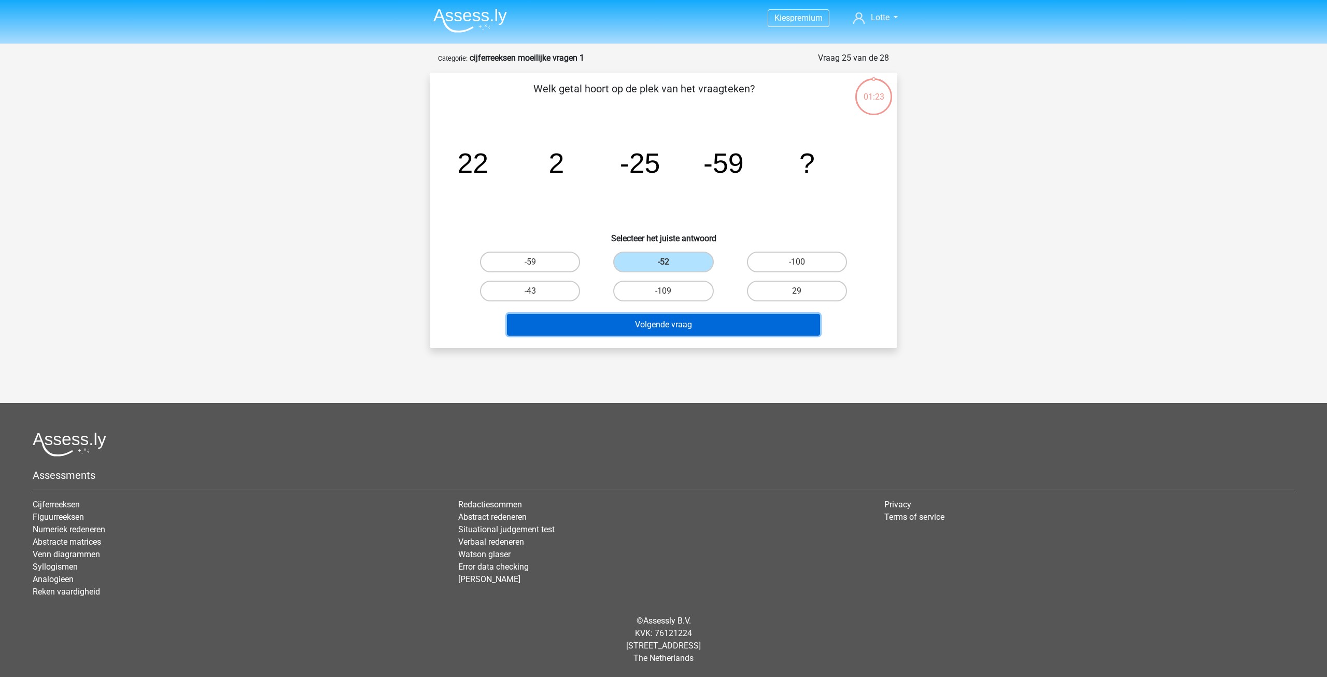
drag, startPoint x: 676, startPoint y: 327, endPoint x: 676, endPoint y: 310, distance: 16.6
click at [676, 326] on button "Volgende vraag" at bounding box center [664, 325] width 314 height 22
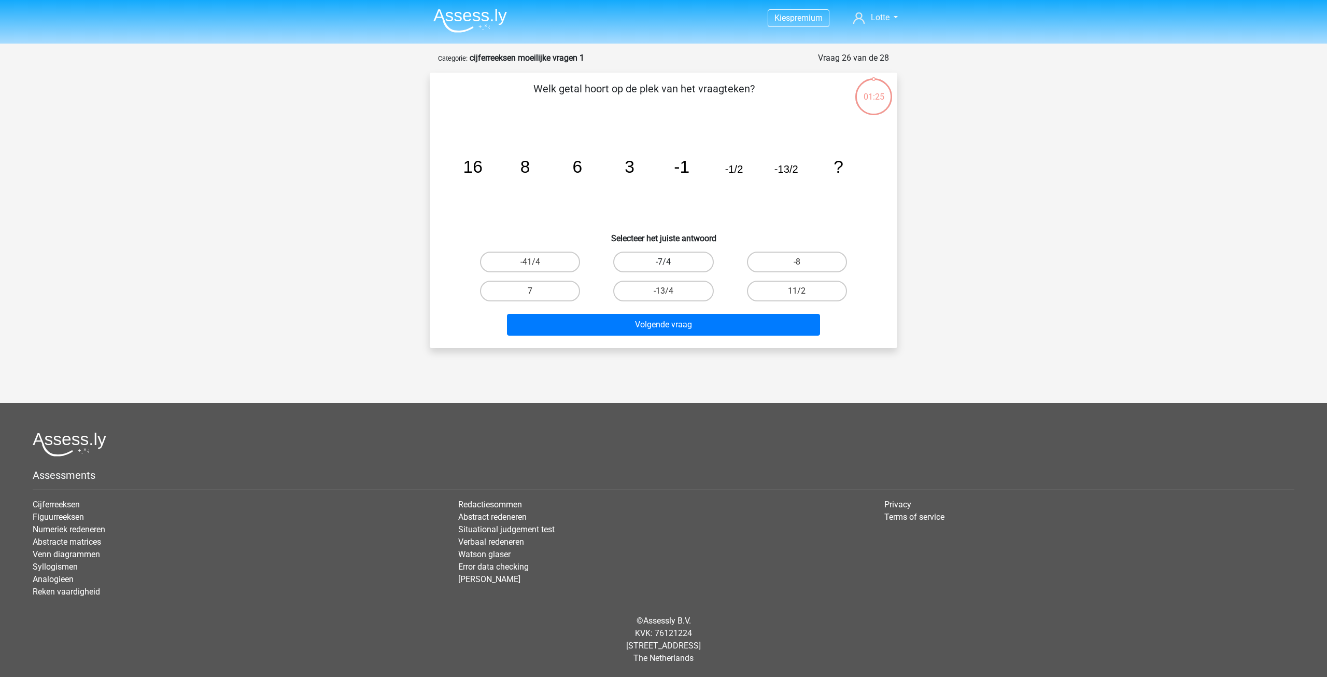
click at [674, 262] on label "-7/4" at bounding box center [663, 261] width 100 height 21
click at [670, 262] on input "-7/4" at bounding box center [667, 265] width 7 height 7
radio input "true"
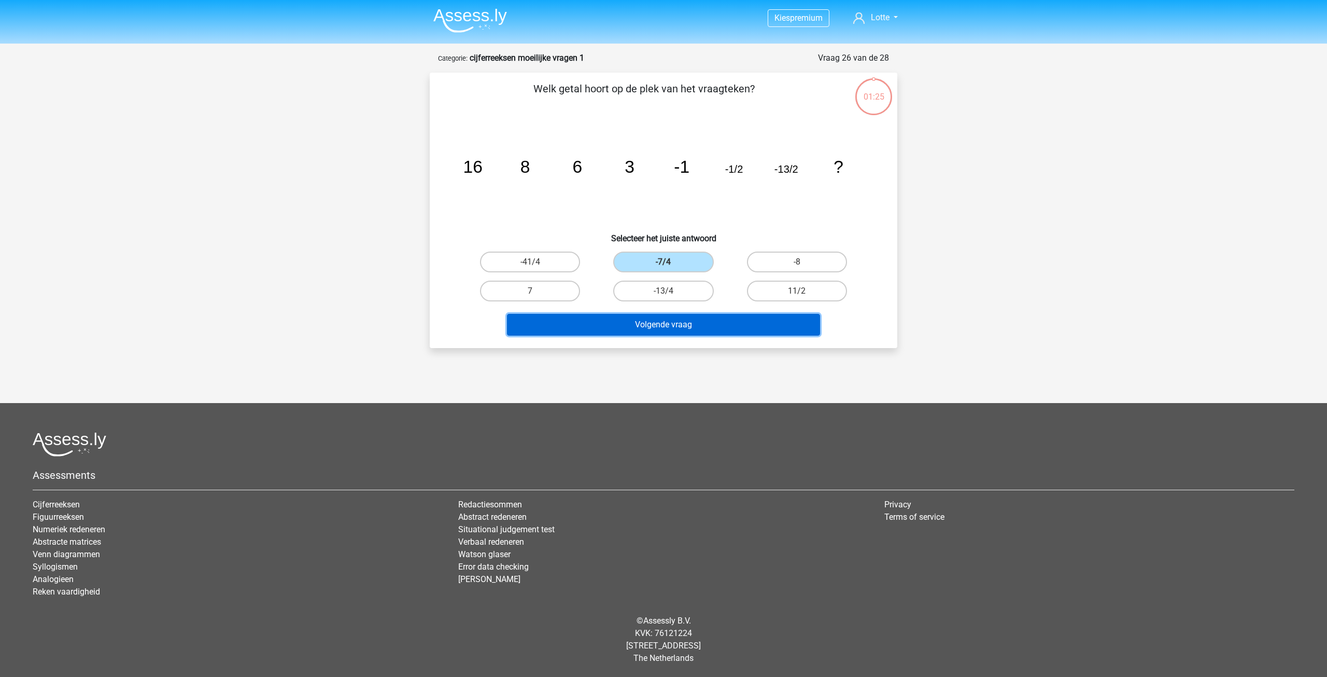
click at [676, 331] on button "Volgende vraag" at bounding box center [664, 325] width 314 height 22
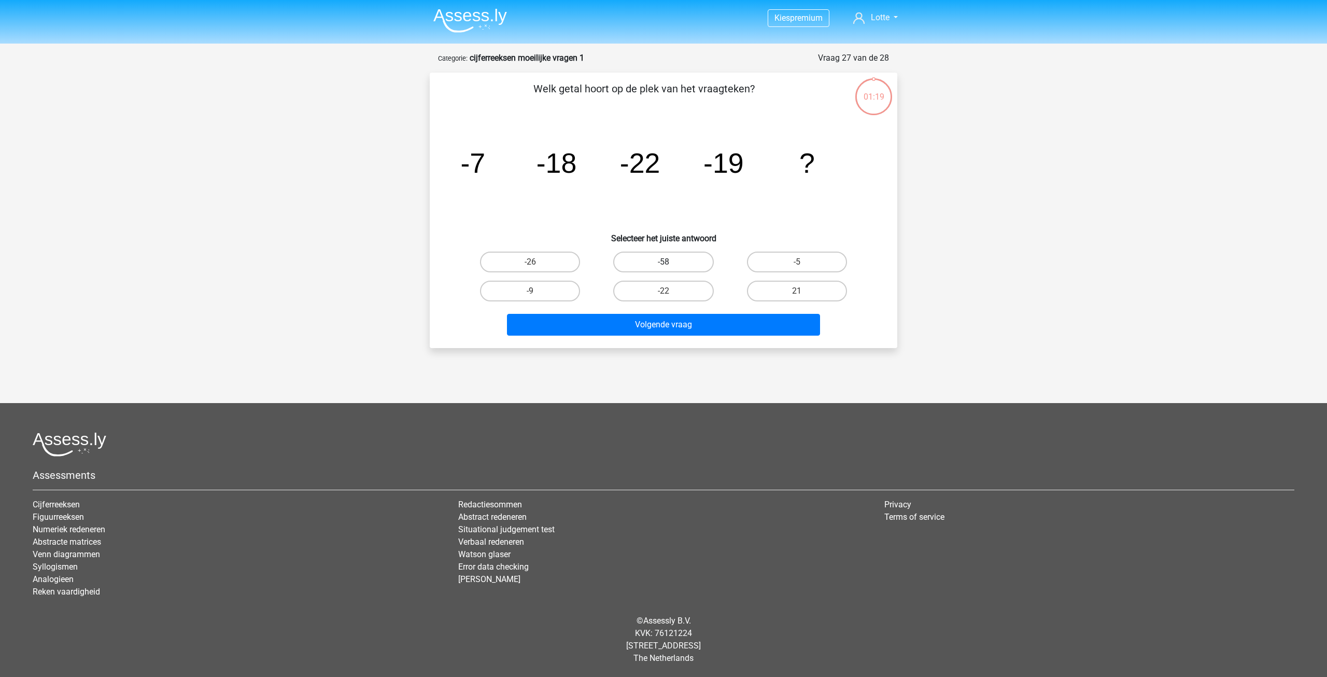
click at [673, 253] on label "-58" at bounding box center [663, 261] width 100 height 21
click at [670, 262] on input "-58" at bounding box center [667, 265] width 7 height 7
radio input "true"
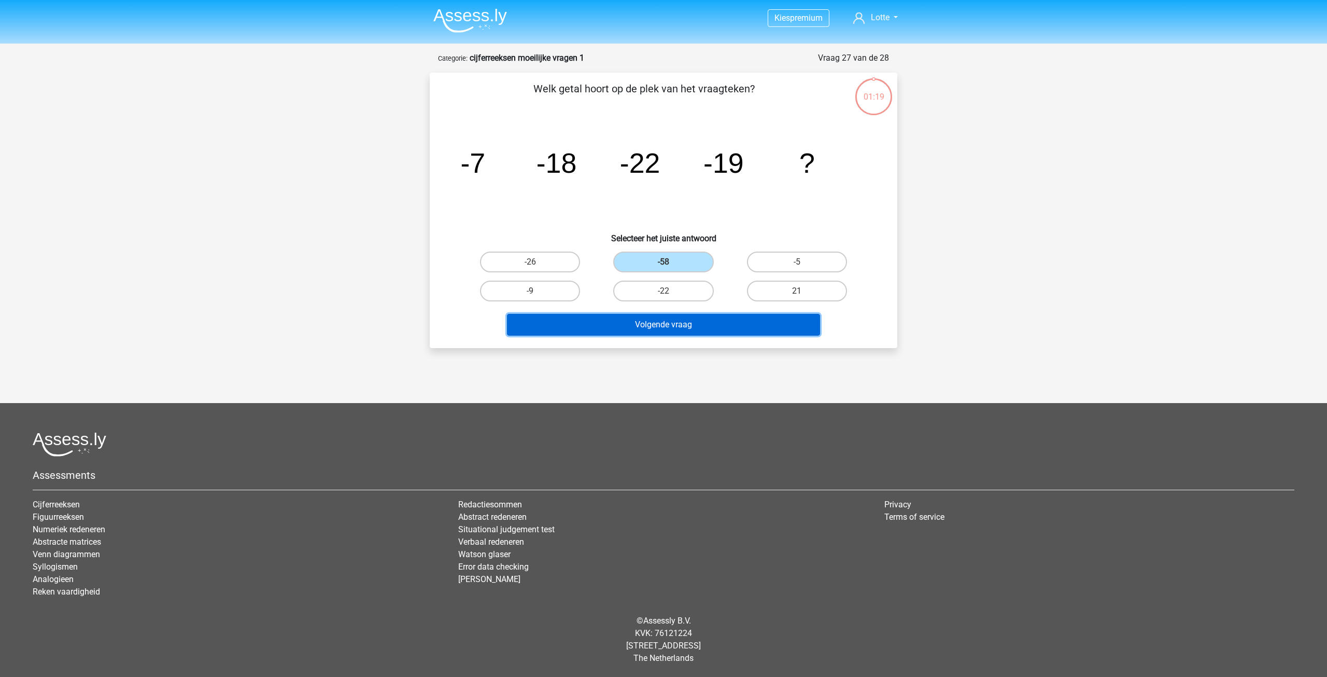
click at [683, 314] on button "Volgende vraag" at bounding box center [664, 325] width 314 height 22
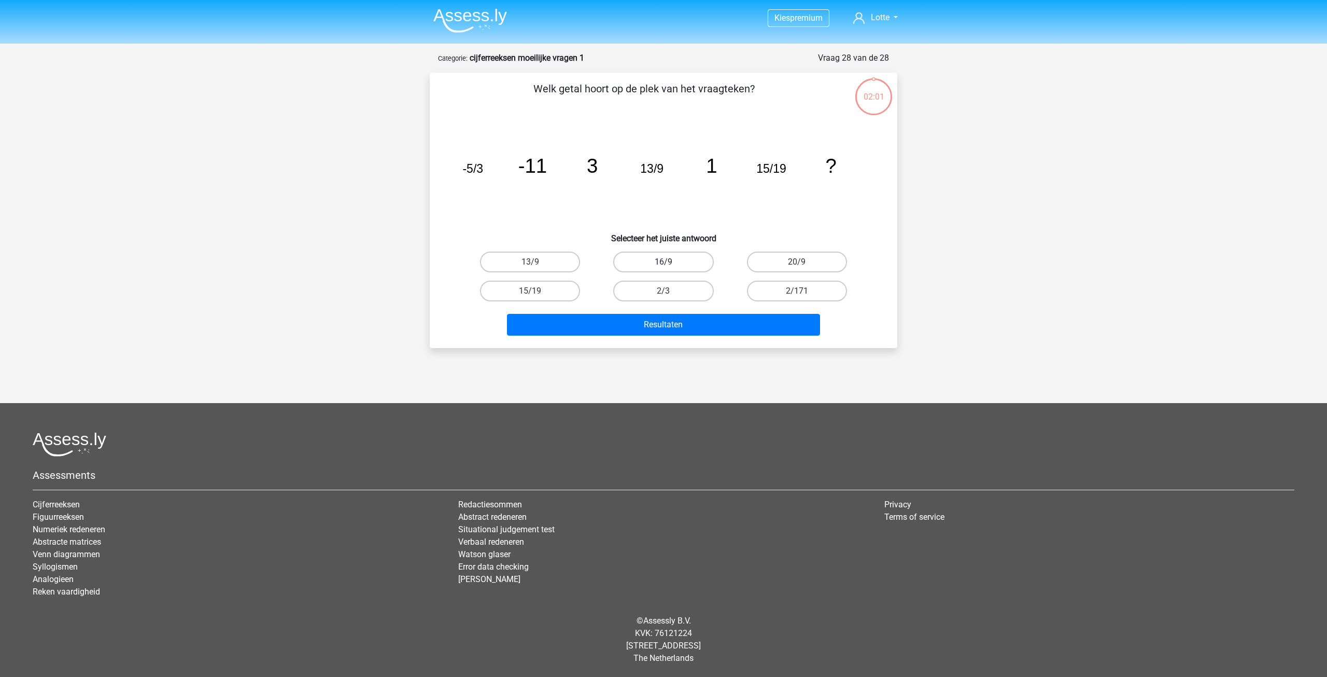
click at [665, 251] on label "16/9" at bounding box center [663, 261] width 100 height 21
click at [665, 262] on input "16/9" at bounding box center [667, 265] width 7 height 7
radio input "true"
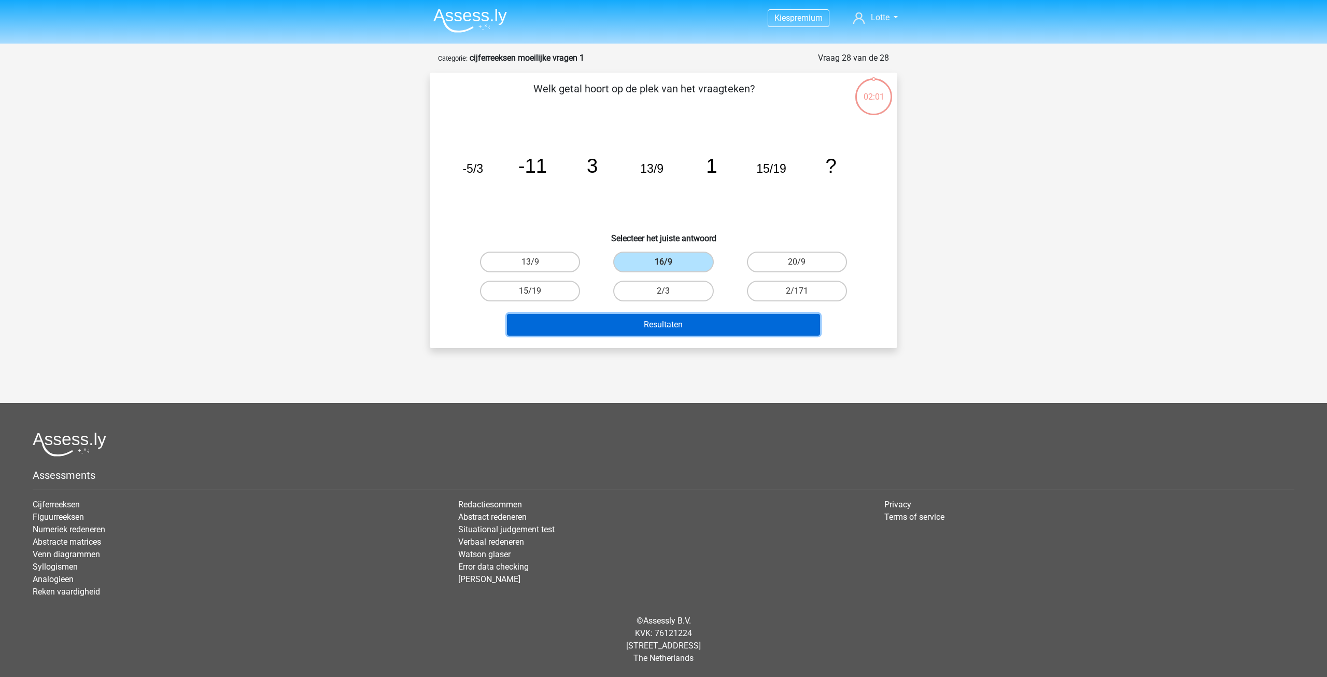
click at [663, 317] on button "Resultaten" at bounding box center [664, 325] width 314 height 22
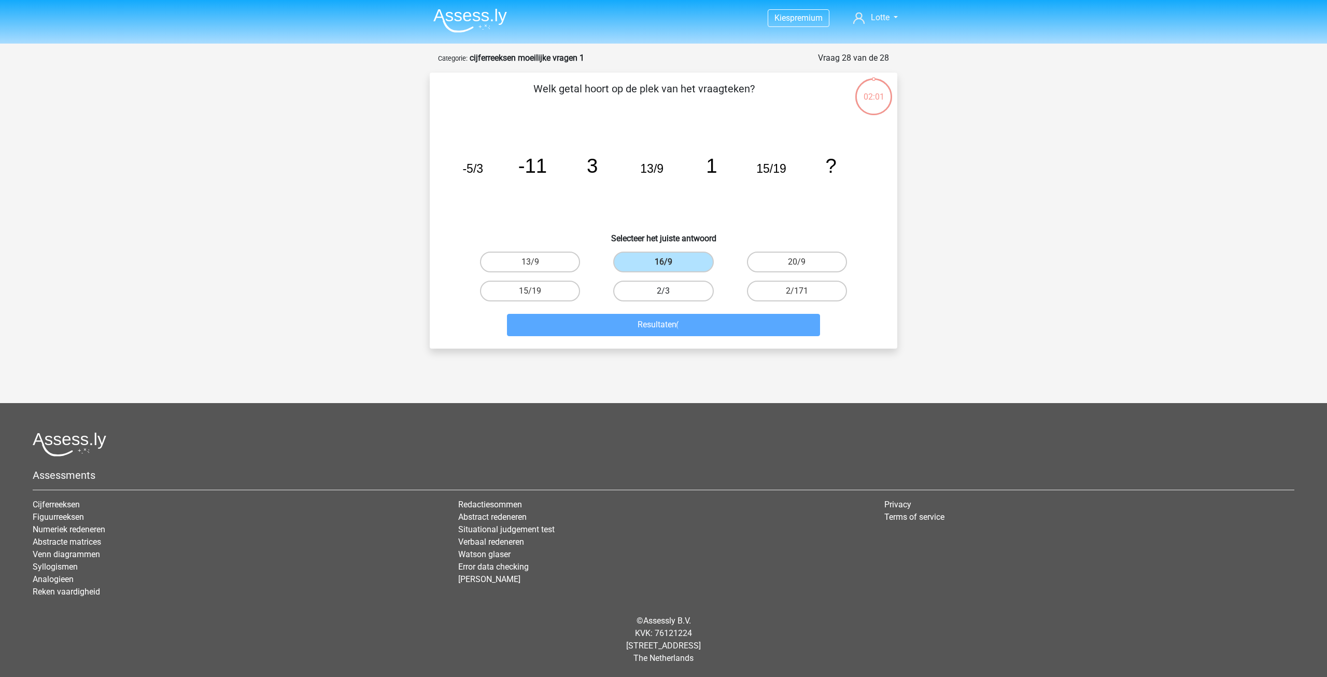
click at [665, 284] on label "2/3" at bounding box center [663, 291] width 100 height 21
click at [665, 291] on input "2/3" at bounding box center [667, 294] width 7 height 7
radio input "true"
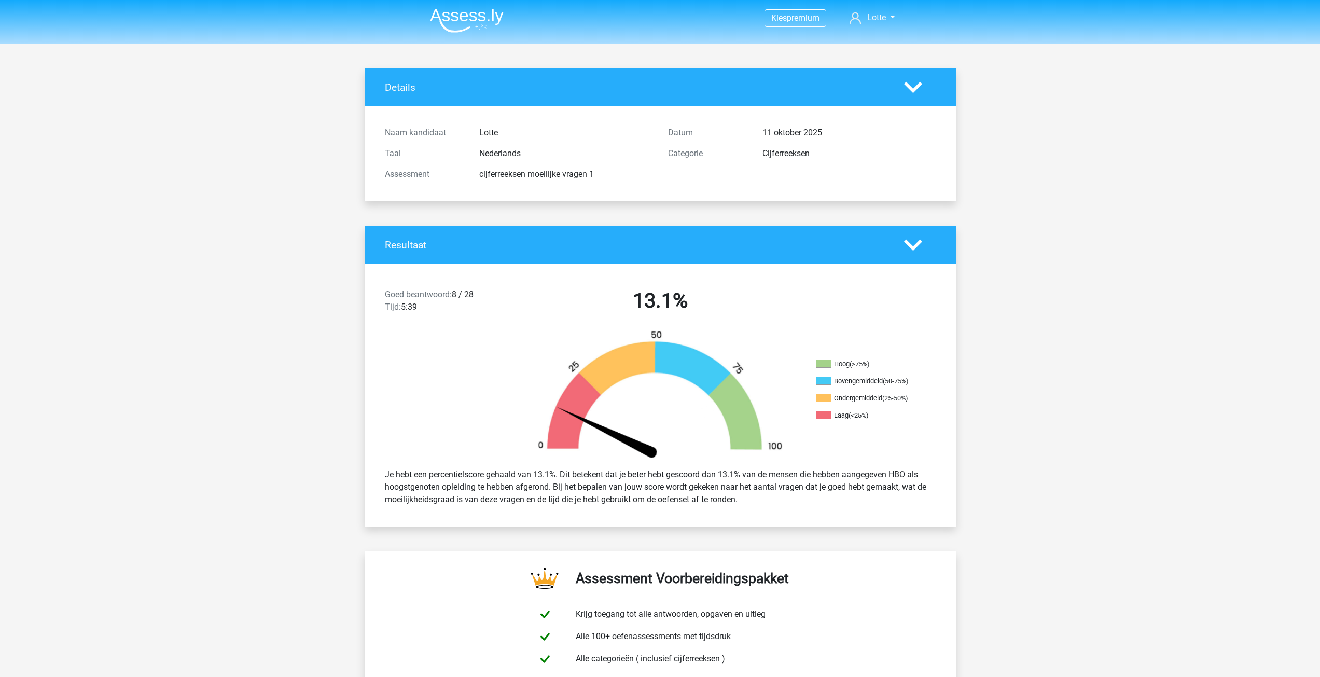
click at [674, 319] on div "Goed beantwoord: 8 / 28 Tijd: 5:39 13.1%" at bounding box center [660, 303] width 591 height 54
drag, startPoint x: 431, startPoint y: 469, endPoint x: 772, endPoint y: 516, distance: 344.4
click at [767, 497] on div "Je hebt een percentielscore gehaald van 13.1%. Dit betekent dat je beter hebt g…" at bounding box center [660, 487] width 566 height 46
click at [772, 507] on div "Je hebt een percentielscore gehaald van 13.1%. Dit betekent dat je beter hebt g…" at bounding box center [660, 487] width 566 height 46
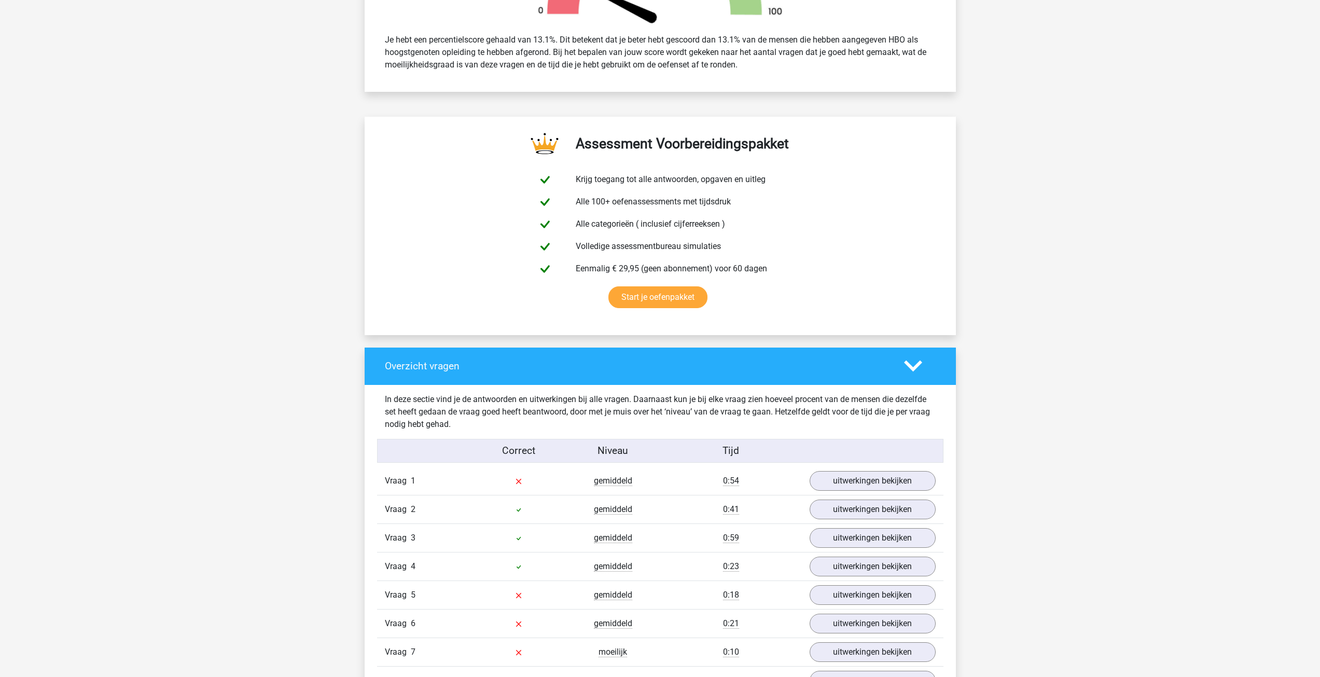
scroll to position [467, 0]
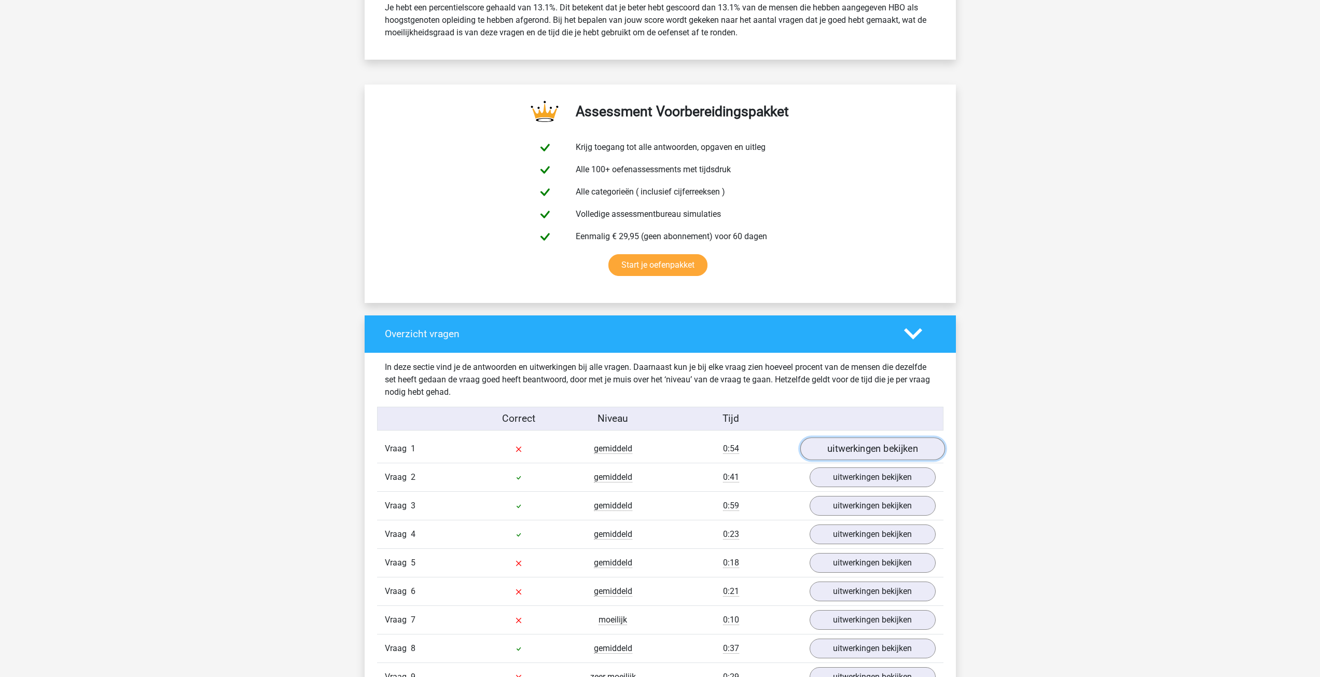
click at [827, 449] on link "uitwerkingen bekijken" at bounding box center [872, 449] width 145 height 23
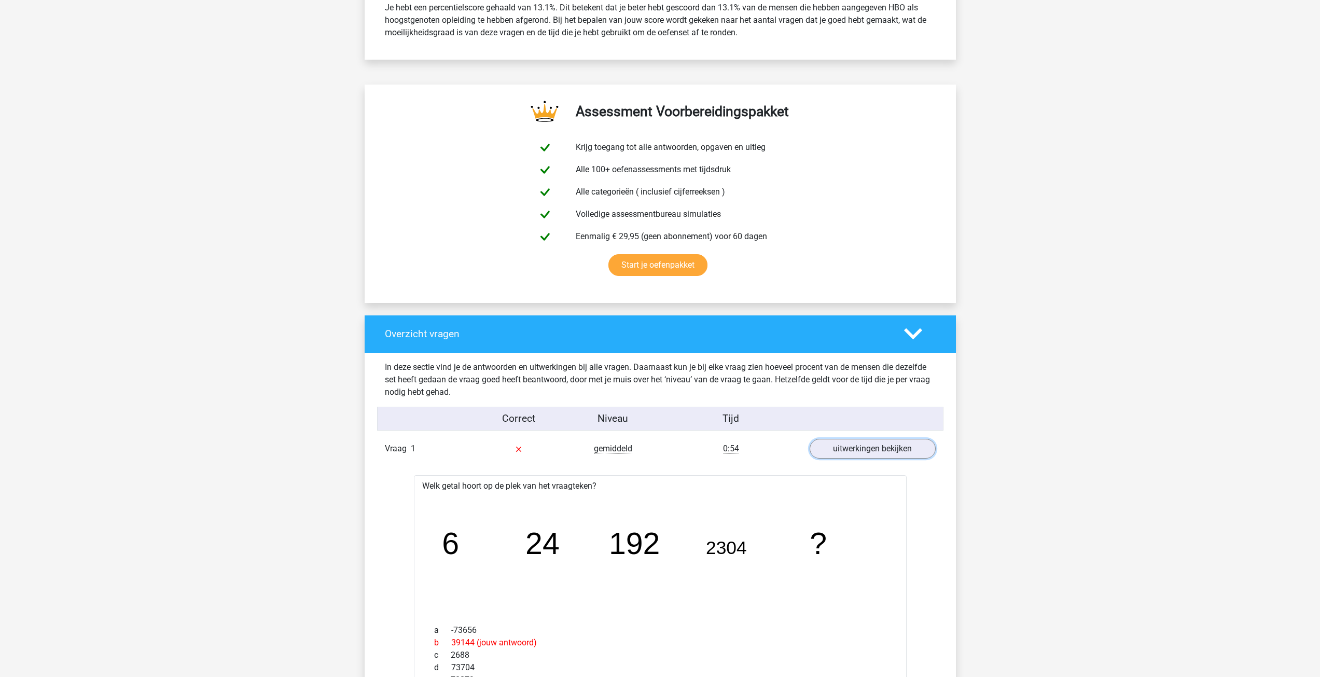
scroll to position [726, 0]
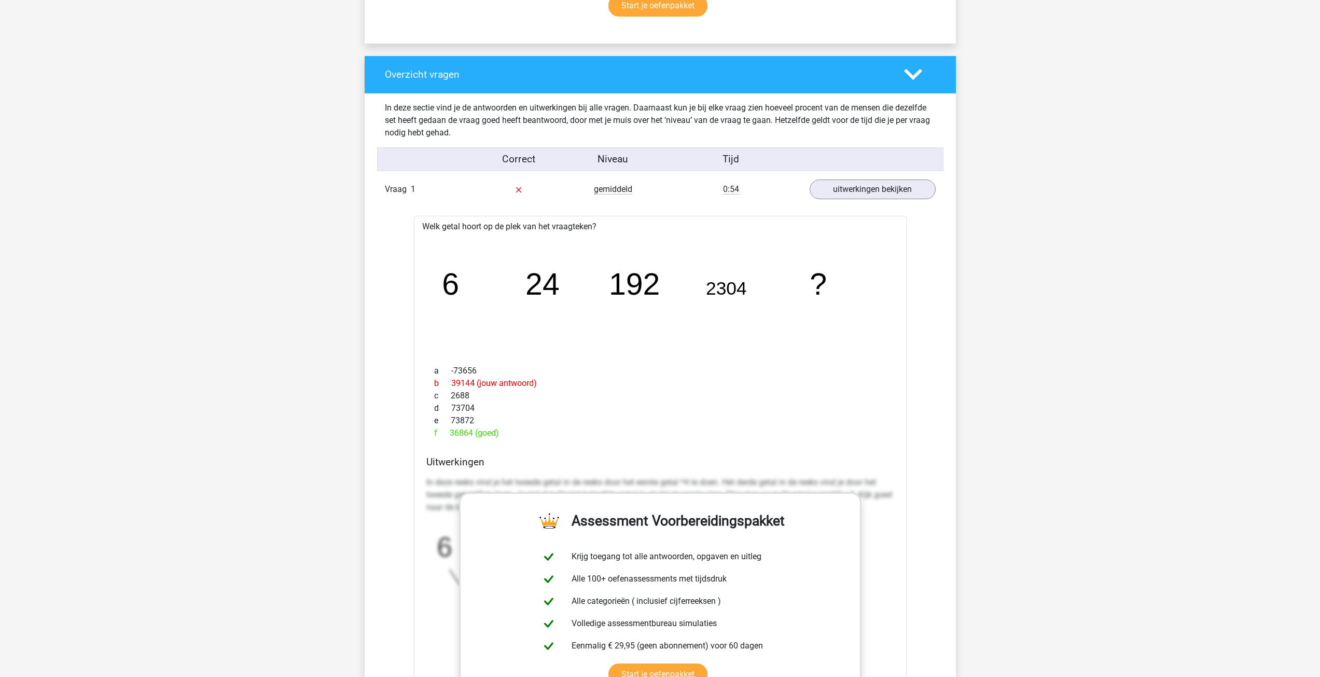
drag, startPoint x: 447, startPoint y: 384, endPoint x: 577, endPoint y: 398, distance: 129.9
click at [558, 389] on div "b 39144 (jouw antwoord)" at bounding box center [660, 383] width 468 height 12
click at [577, 398] on div "c 2688" at bounding box center [660, 395] width 468 height 12
drag, startPoint x: 452, startPoint y: 431, endPoint x: 522, endPoint y: 432, distance: 70.5
click at [507, 432] on div "f 36864 (goed)" at bounding box center [660, 433] width 468 height 12
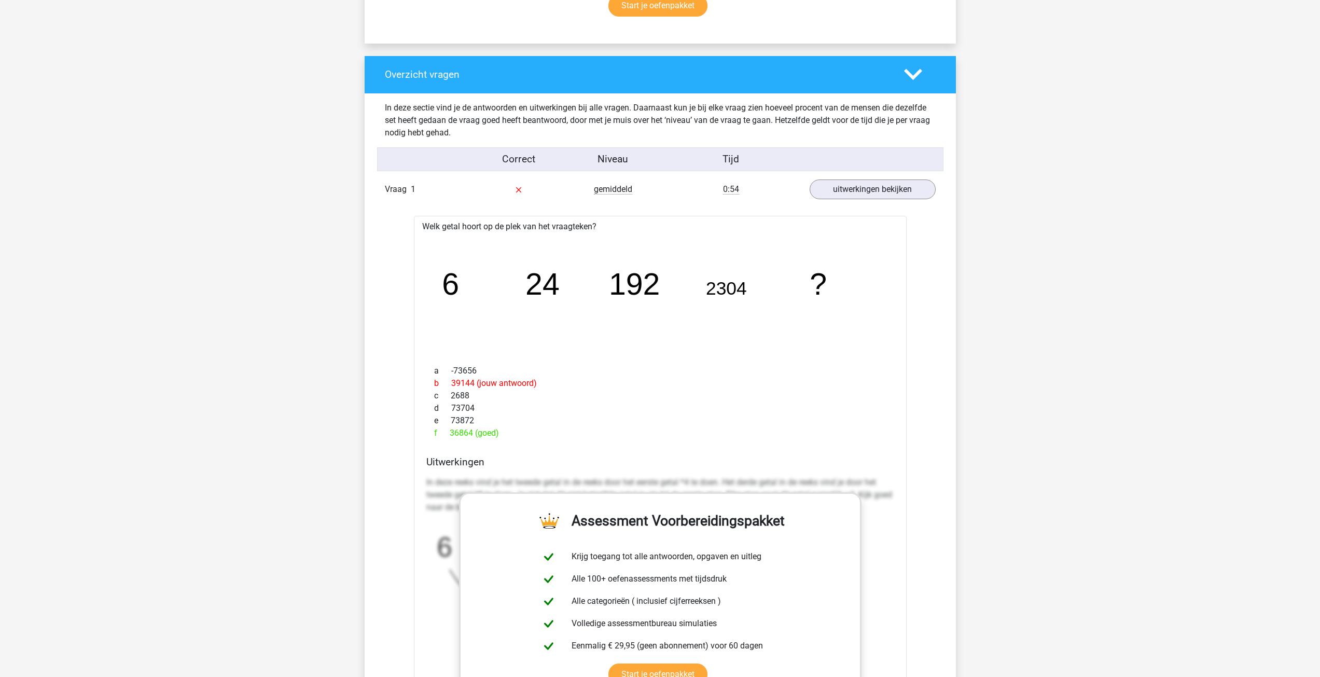
click at [530, 431] on div "f 36864 (goed)" at bounding box center [660, 433] width 468 height 12
drag, startPoint x: 458, startPoint y: 380, endPoint x: 503, endPoint y: 433, distance: 69.9
click at [503, 433] on div "a -73656 b 39144 (jouw antwoord) c 2688 d 73704 e 73872 f 36864 (goed)" at bounding box center [660, 401] width 468 height 83
click at [503, 433] on div "f 36864 (goed)" at bounding box center [660, 433] width 468 height 12
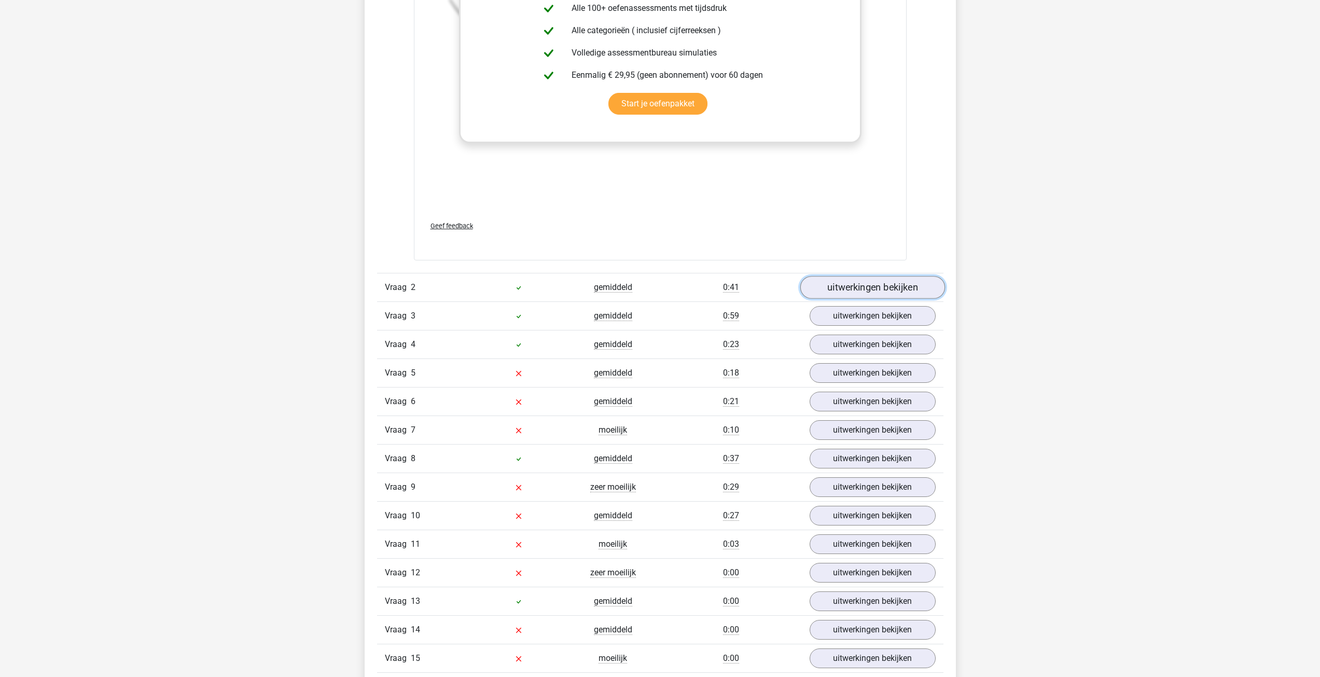
click at [858, 284] on link "uitwerkingen bekijken" at bounding box center [872, 287] width 145 height 23
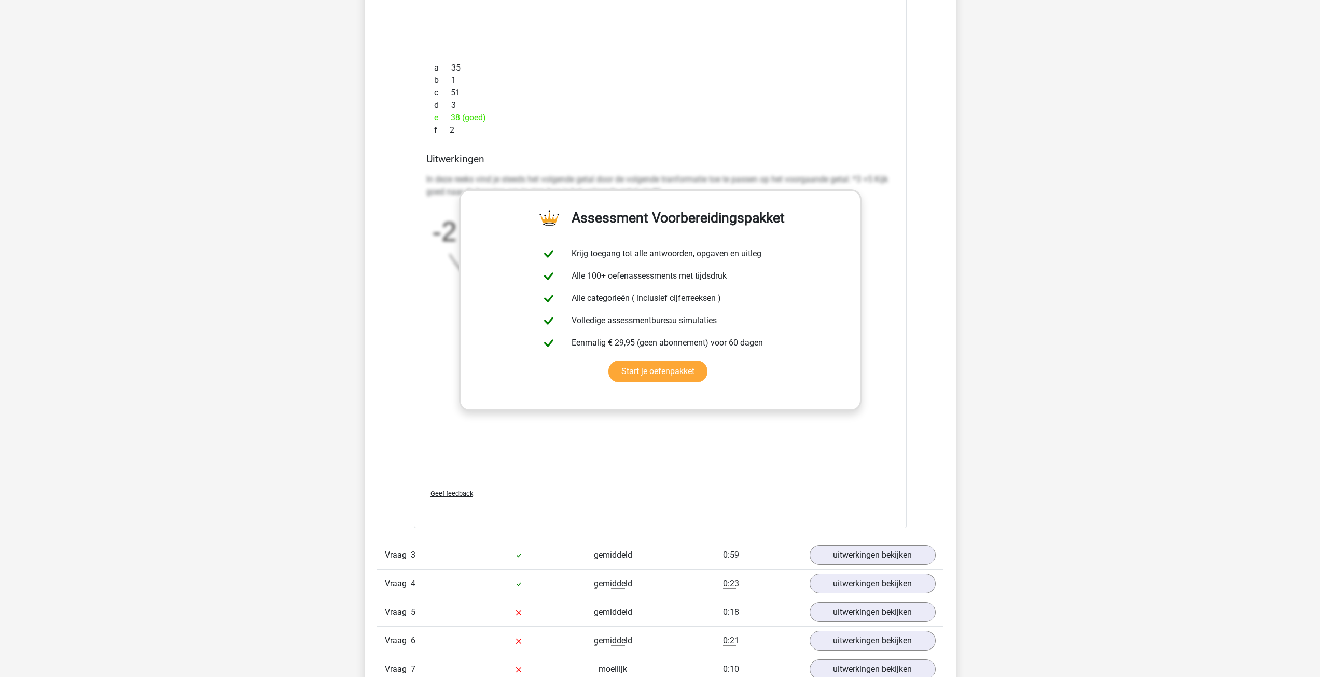
scroll to position [1918, 0]
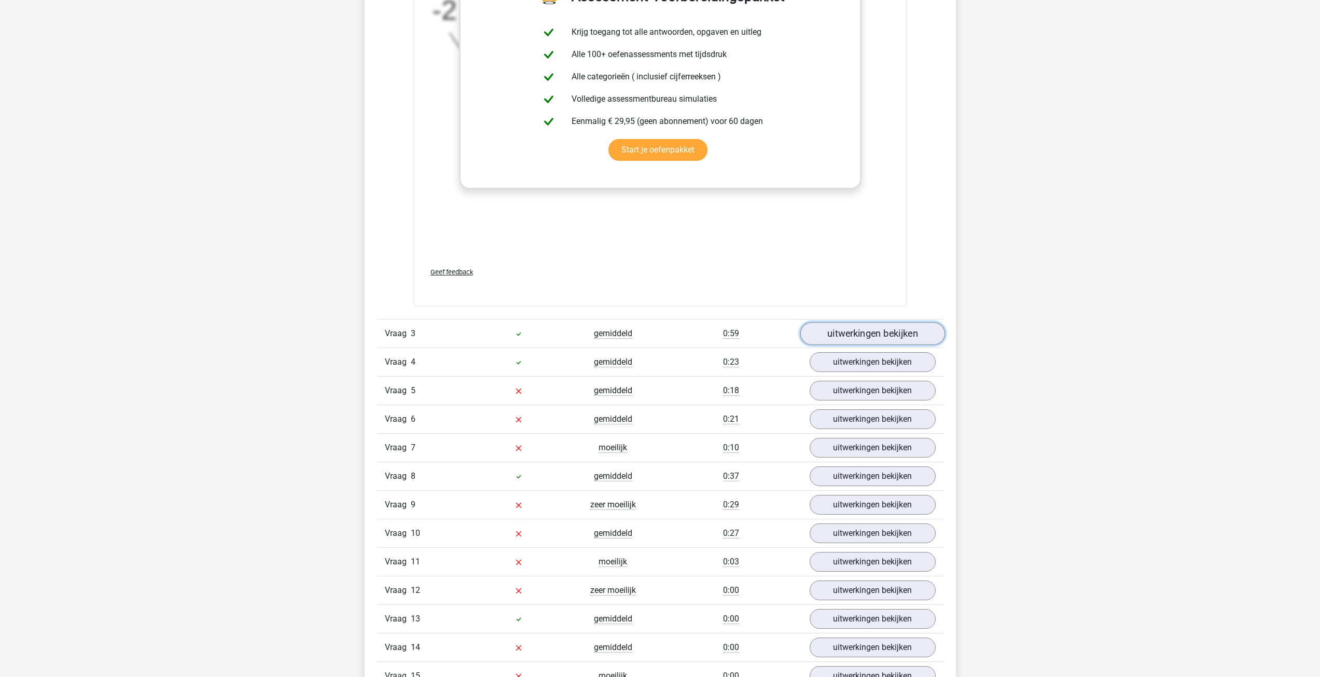
click at [854, 329] on link "uitwerkingen bekijken" at bounding box center [872, 333] width 145 height 23
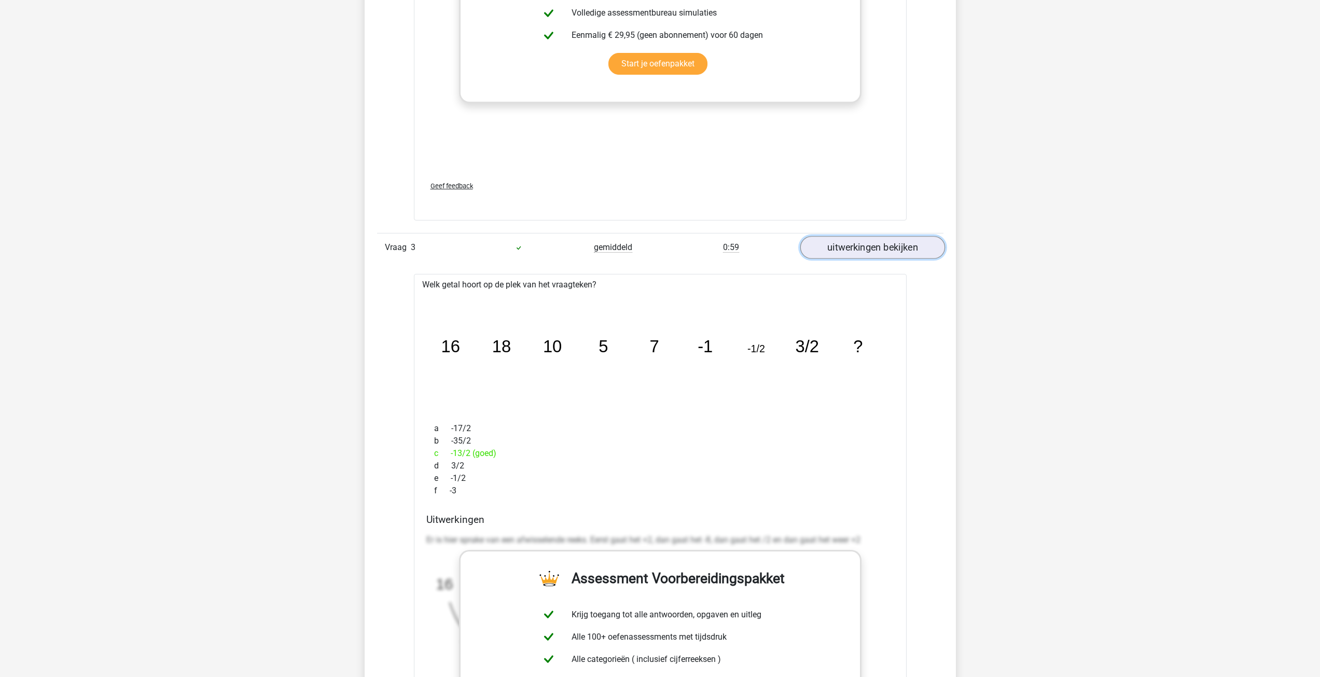
scroll to position [2022, 0]
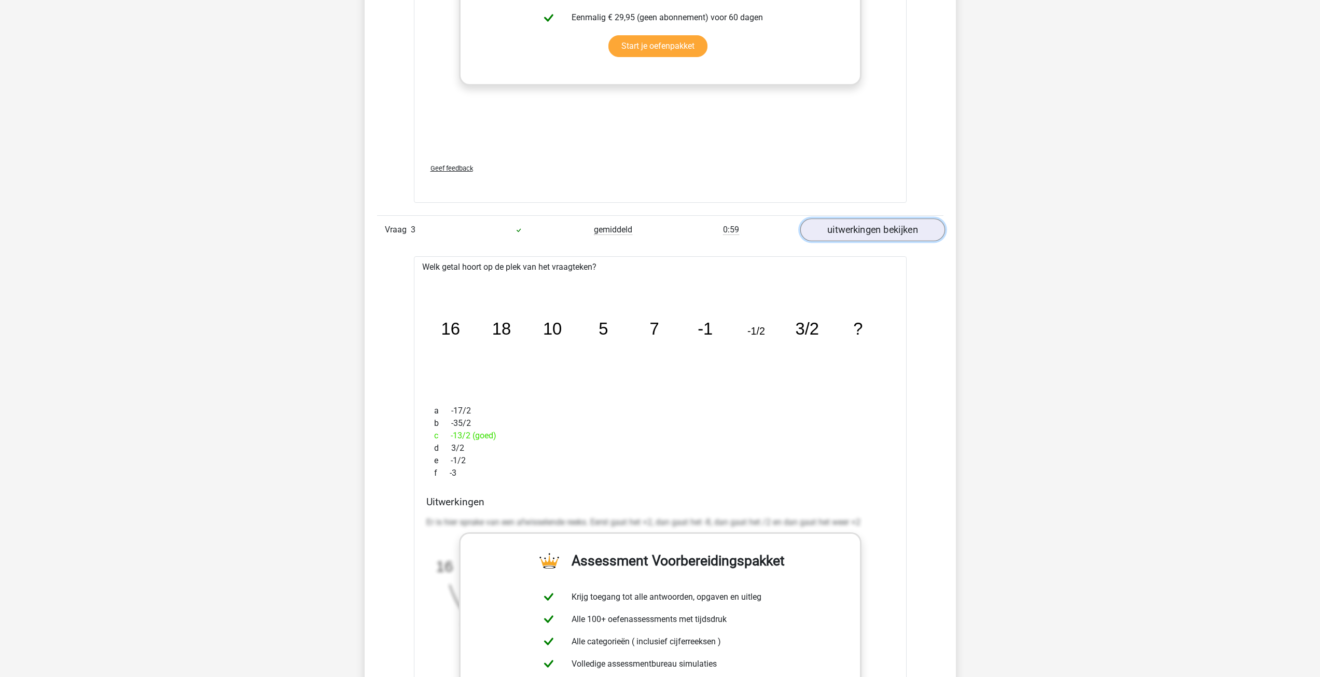
click at [855, 223] on link "uitwerkingen bekijken" at bounding box center [872, 229] width 145 height 23
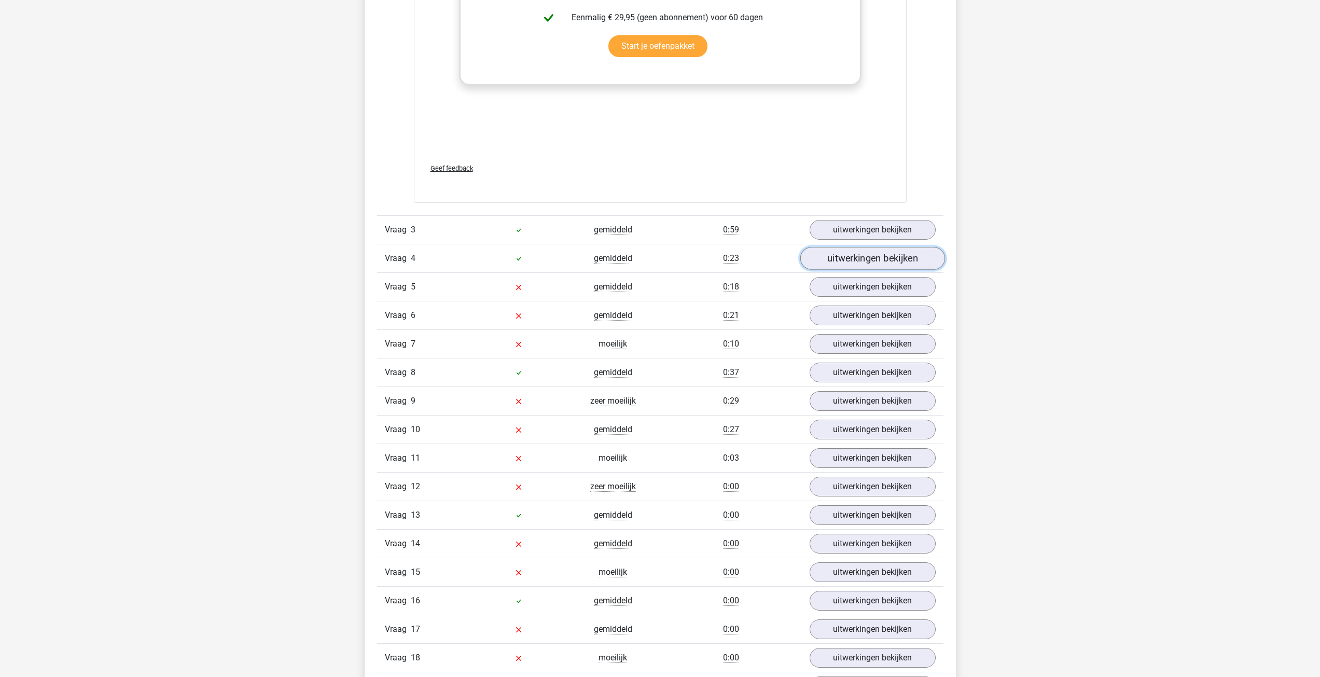
click at [861, 254] on link "uitwerkingen bekijken" at bounding box center [872, 258] width 145 height 23
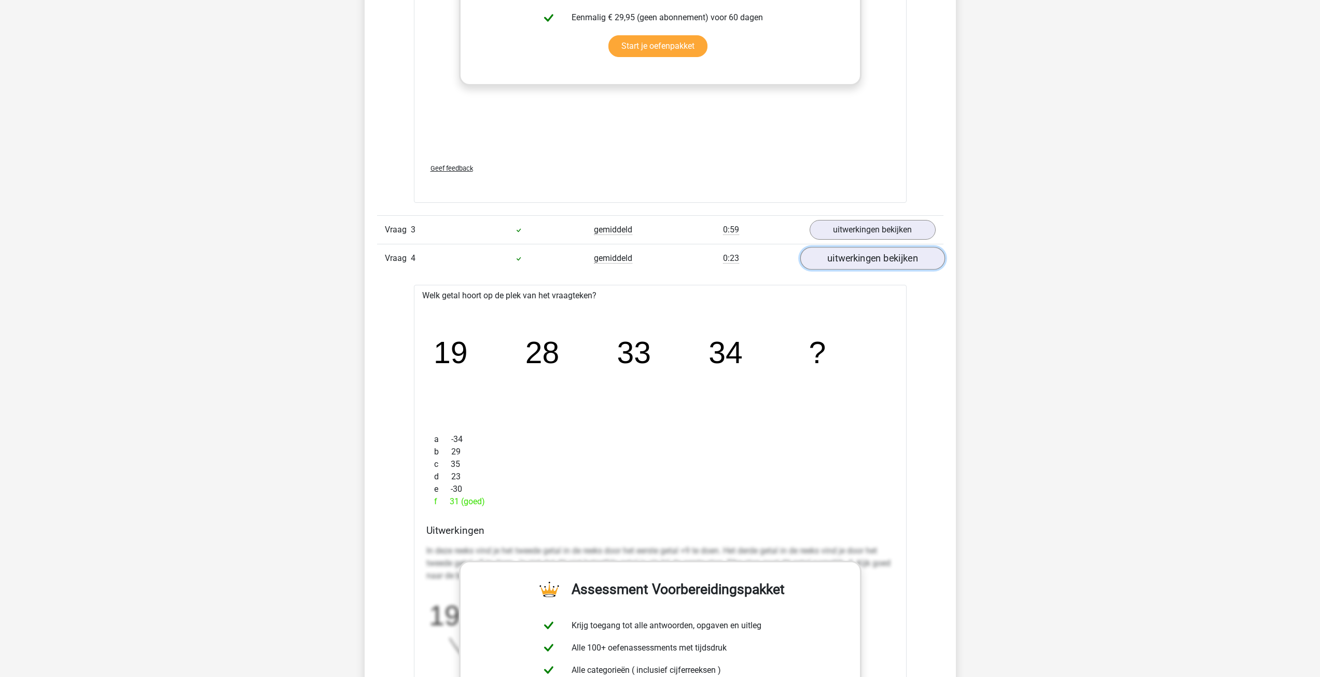
click at [862, 260] on link "uitwerkingen bekijken" at bounding box center [872, 258] width 145 height 23
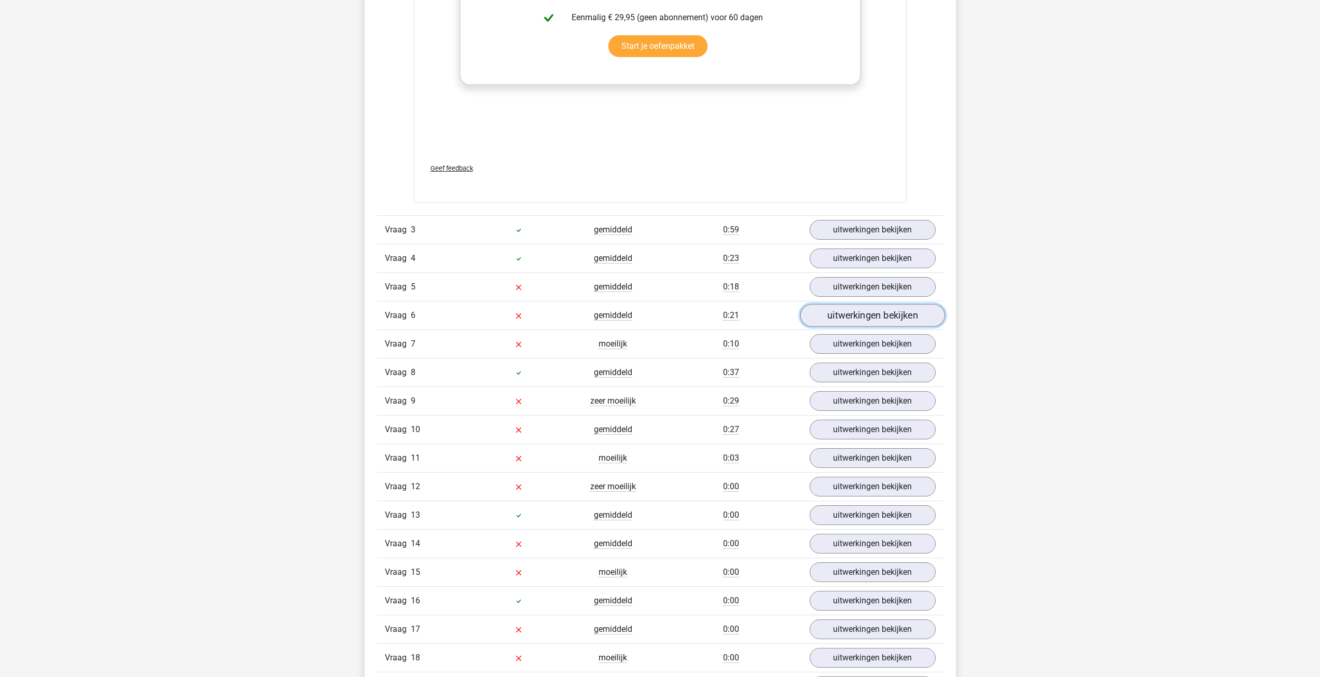
click at [865, 311] on link "uitwerkingen bekijken" at bounding box center [872, 315] width 145 height 23
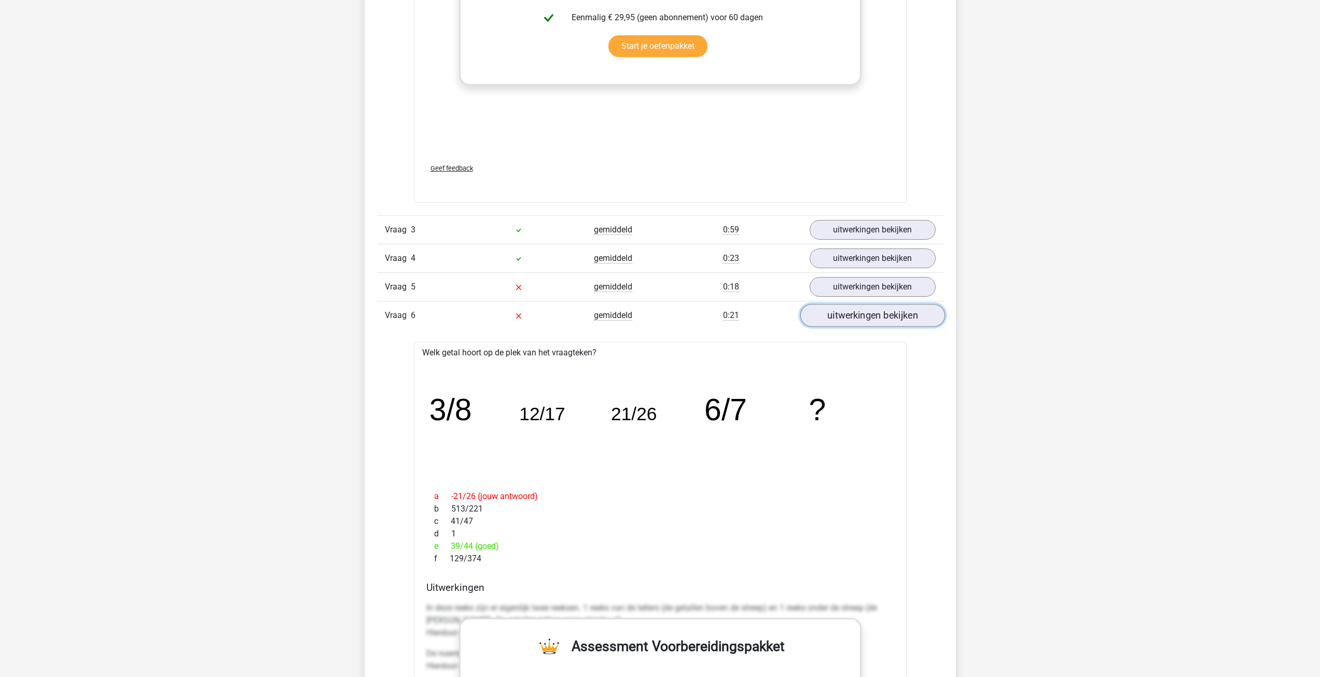
click at [866, 315] on link "uitwerkingen bekijken" at bounding box center [872, 315] width 145 height 23
